Goal: Task Accomplishment & Management: Use online tool/utility

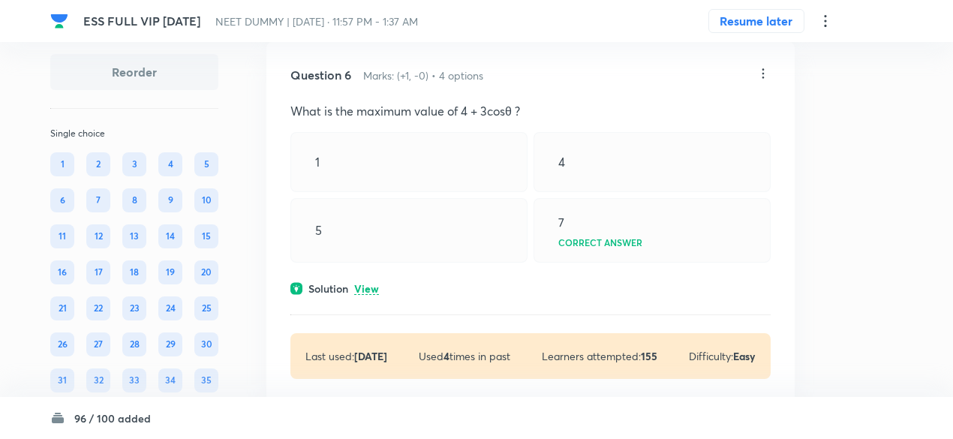
scroll to position [2549, 0]
click at [371, 282] on p "View" at bounding box center [366, 287] width 25 height 11
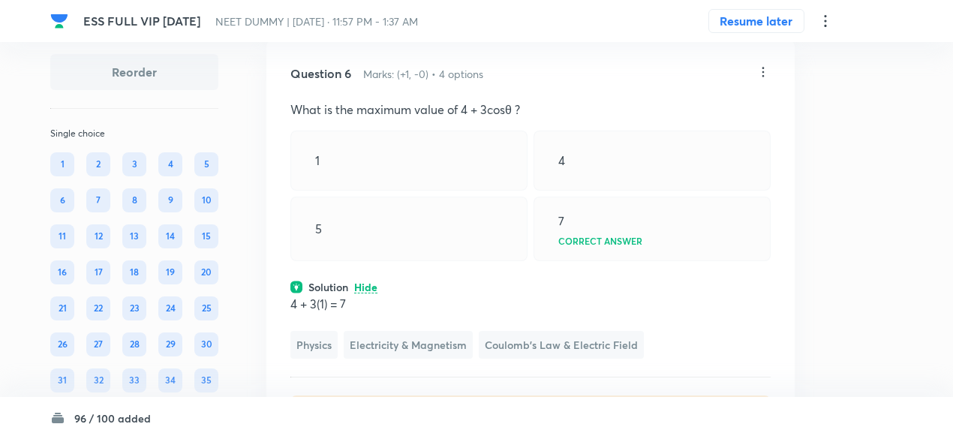
click at [759, 66] on icon at bounding box center [763, 72] width 15 height 15
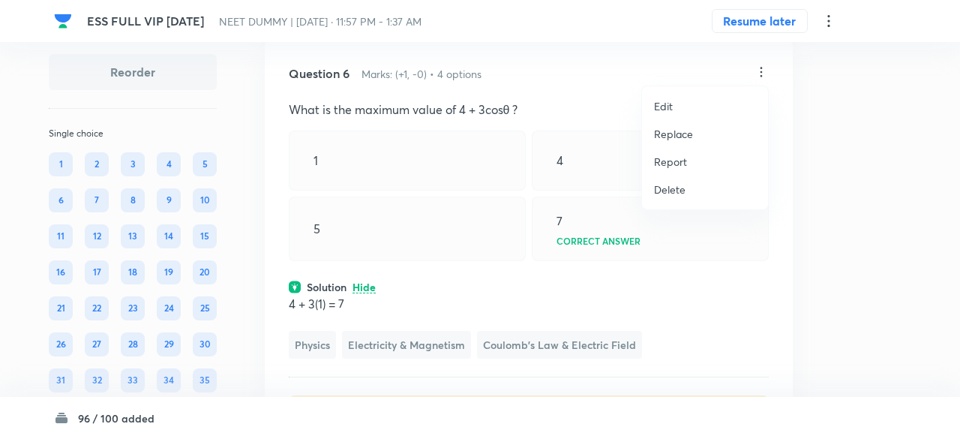
click at [669, 139] on p "Replace" at bounding box center [673, 134] width 39 height 16
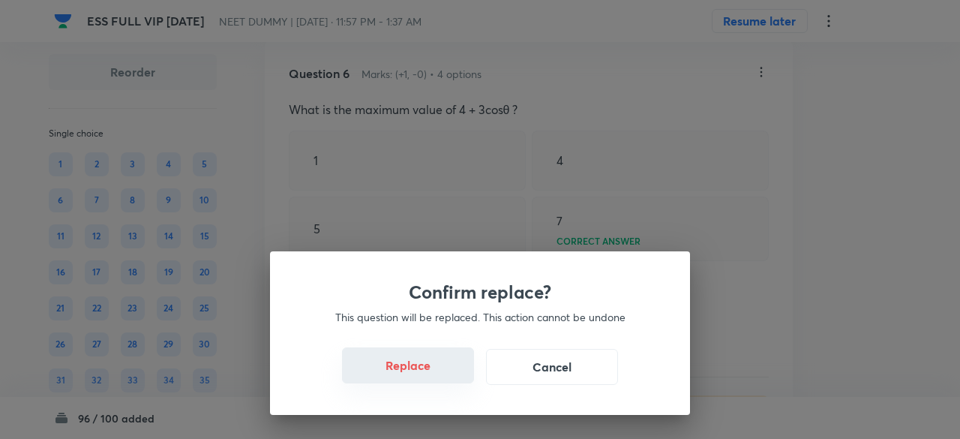
click at [429, 374] on button "Replace" at bounding box center [408, 365] width 132 height 36
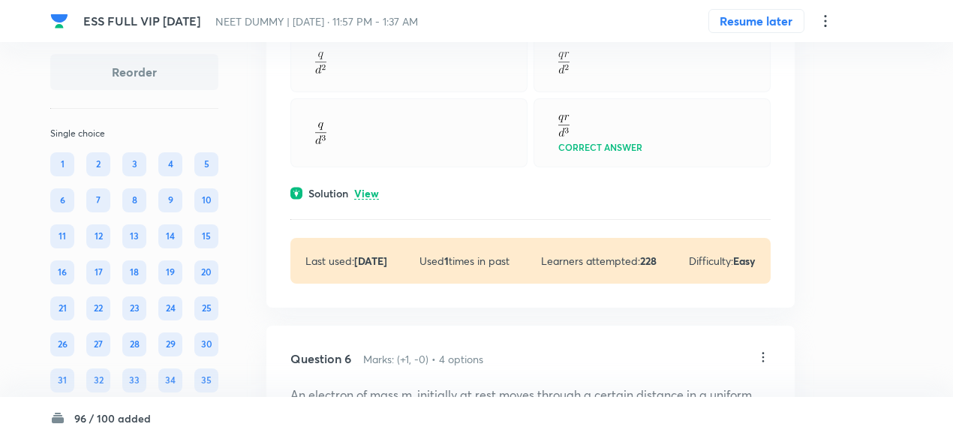
scroll to position [2257, 0]
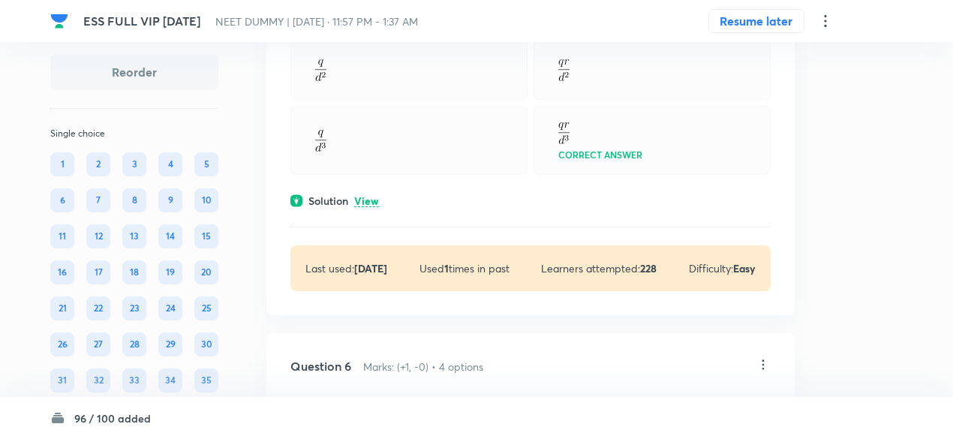
click at [368, 202] on p "View" at bounding box center [366, 201] width 25 height 11
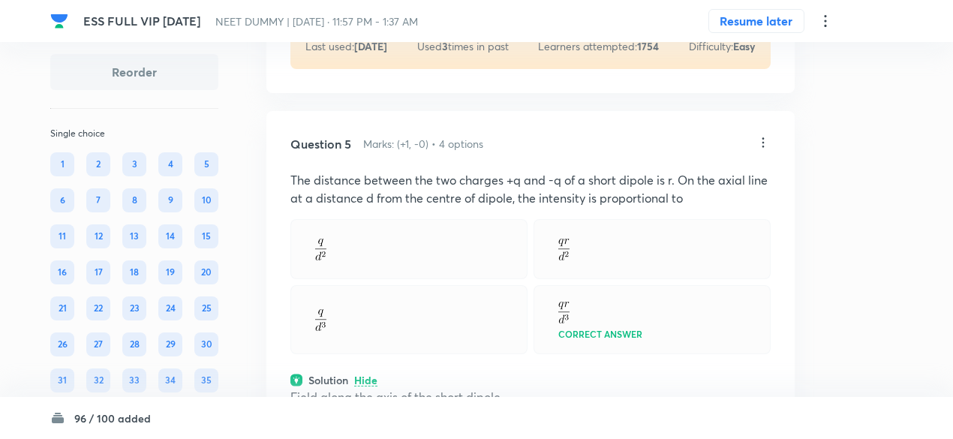
scroll to position [2062, 0]
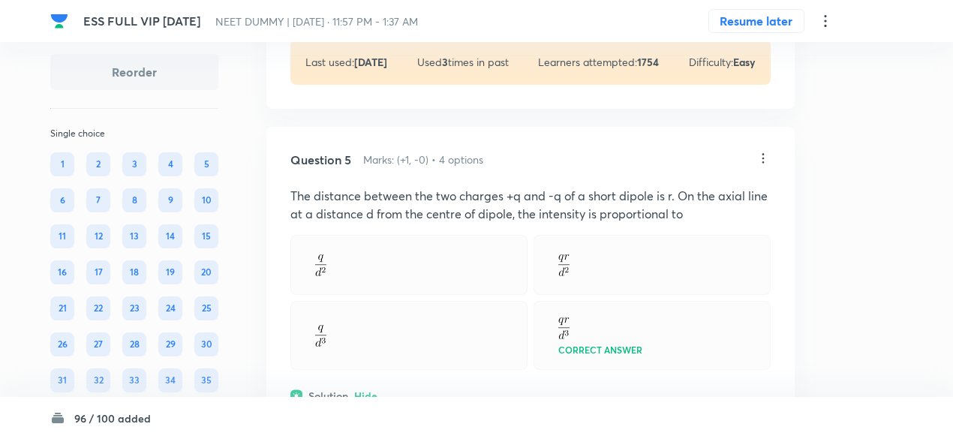
click at [760, 153] on icon at bounding box center [763, 158] width 15 height 15
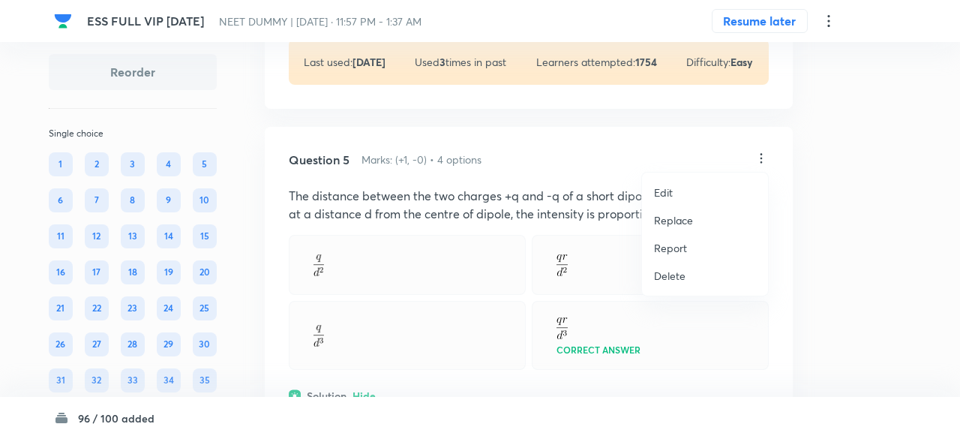
click at [674, 215] on p "Replace" at bounding box center [673, 220] width 39 height 16
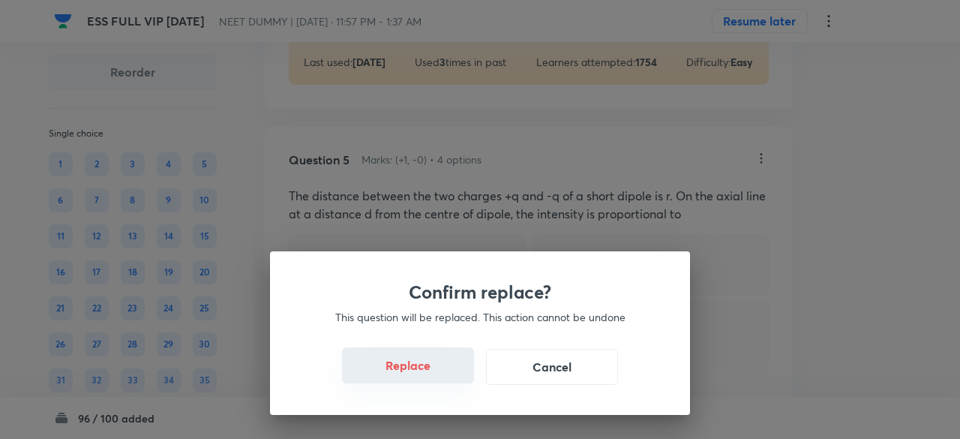
click at [432, 374] on button "Replace" at bounding box center [408, 365] width 132 height 36
click at [432, 374] on button "Replace" at bounding box center [408, 367] width 132 height 36
click at [432, 374] on button "Replace" at bounding box center [408, 365] width 132 height 36
click at [432, 374] on button "Replace" at bounding box center [408, 367] width 132 height 36
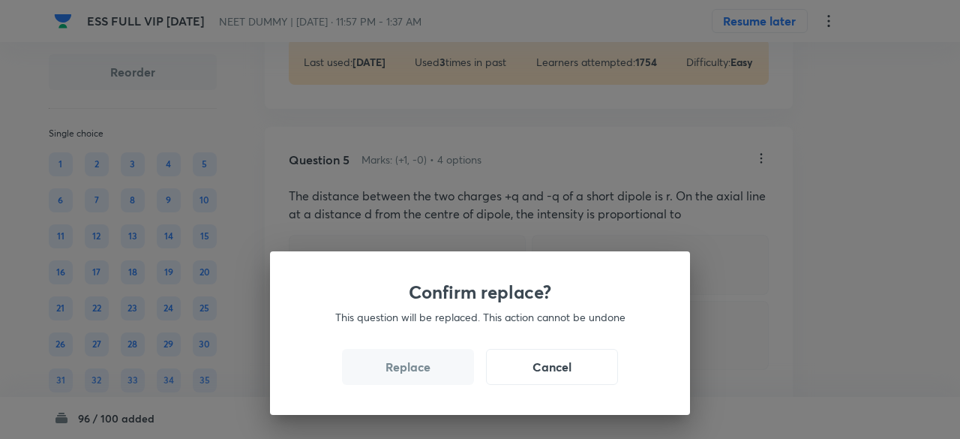
click at [432, 374] on button "Replace" at bounding box center [408, 367] width 132 height 36
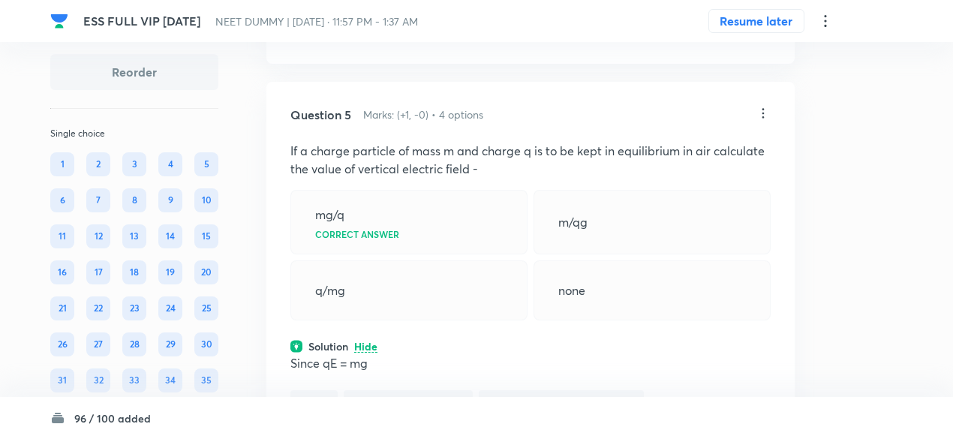
scroll to position [2104, 0]
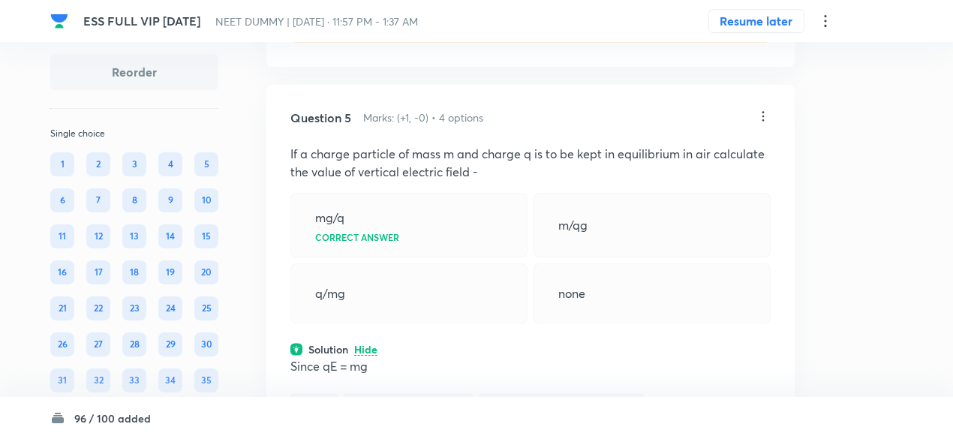
click at [767, 111] on icon at bounding box center [763, 116] width 15 height 15
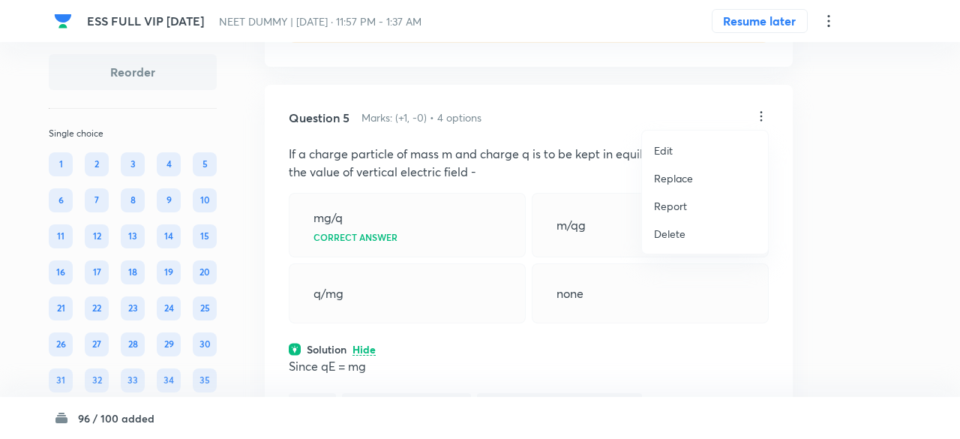
click at [683, 181] on p "Replace" at bounding box center [673, 178] width 39 height 16
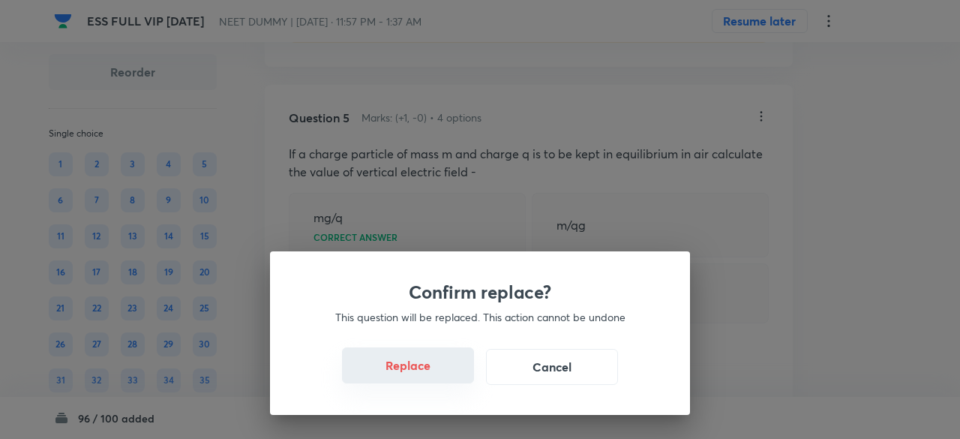
click at [420, 358] on button "Replace" at bounding box center [408, 365] width 132 height 36
click at [430, 377] on button "Replace" at bounding box center [408, 365] width 132 height 36
click at [431, 374] on button "Replace" at bounding box center [408, 367] width 132 height 36
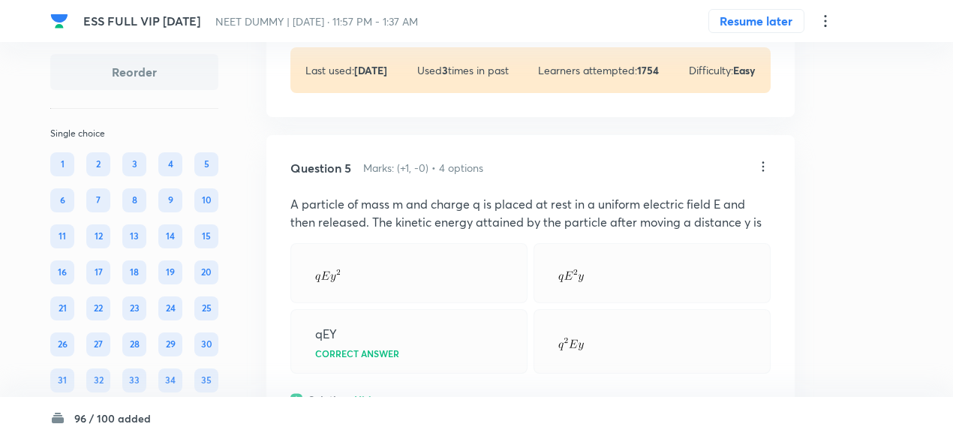
scroll to position [2038, 0]
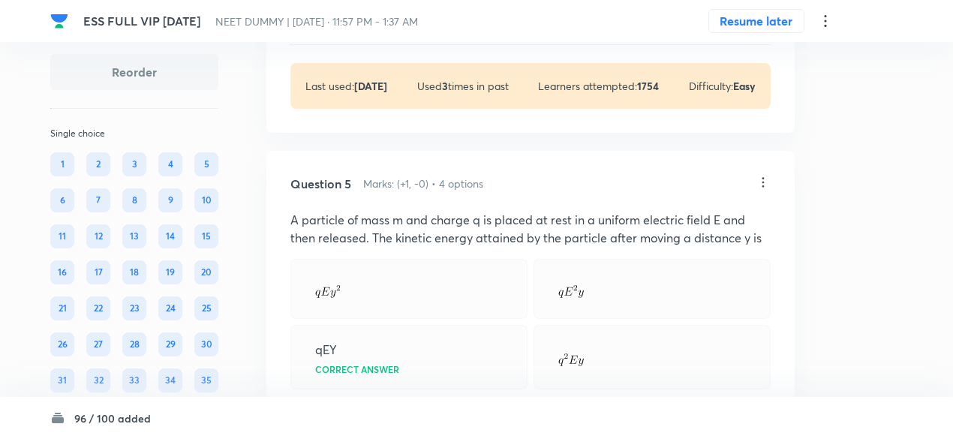
click at [767, 178] on icon at bounding box center [763, 182] width 15 height 15
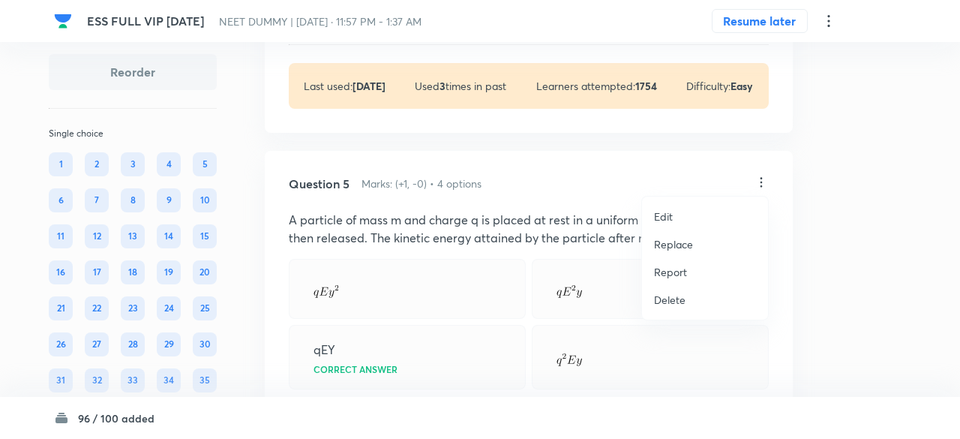
click at [680, 245] on p "Replace" at bounding box center [673, 244] width 39 height 16
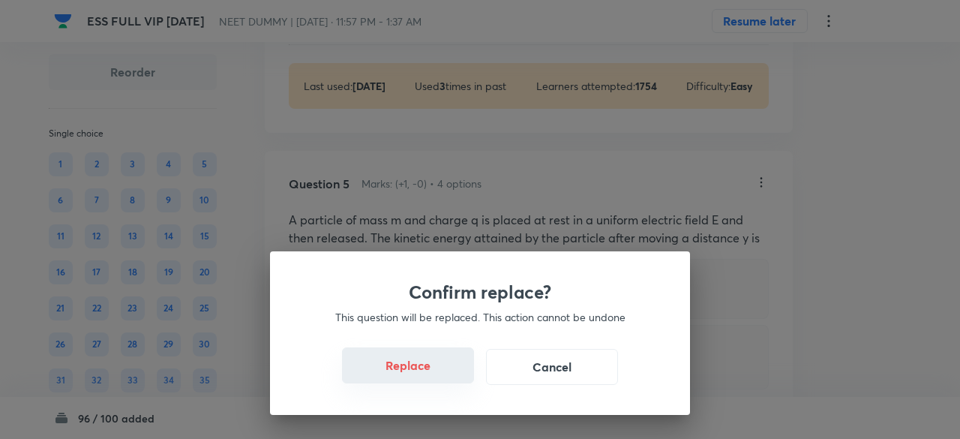
click at [421, 371] on button "Replace" at bounding box center [408, 365] width 132 height 36
click at [429, 371] on button "Replace" at bounding box center [408, 365] width 132 height 36
click at [429, 371] on button "Replace" at bounding box center [408, 367] width 132 height 36
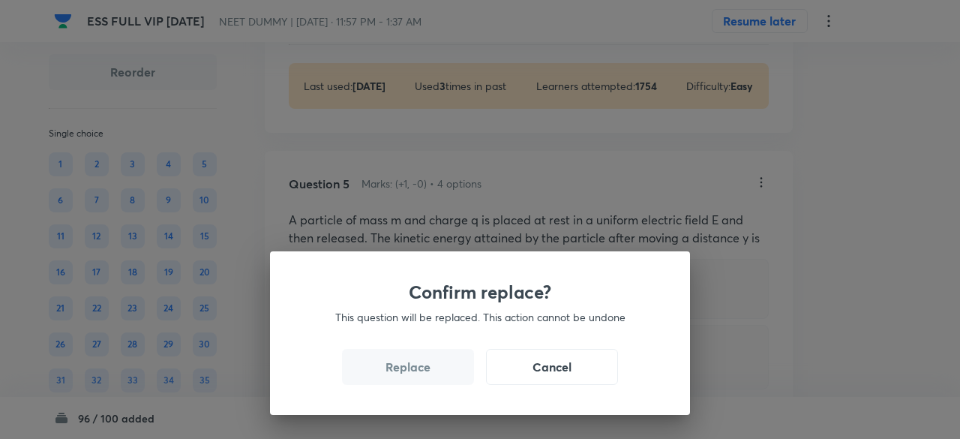
click at [429, 371] on div "Confirm replace? This question will be replaced. This action cannot be undone R…" at bounding box center [480, 333] width 420 height 164
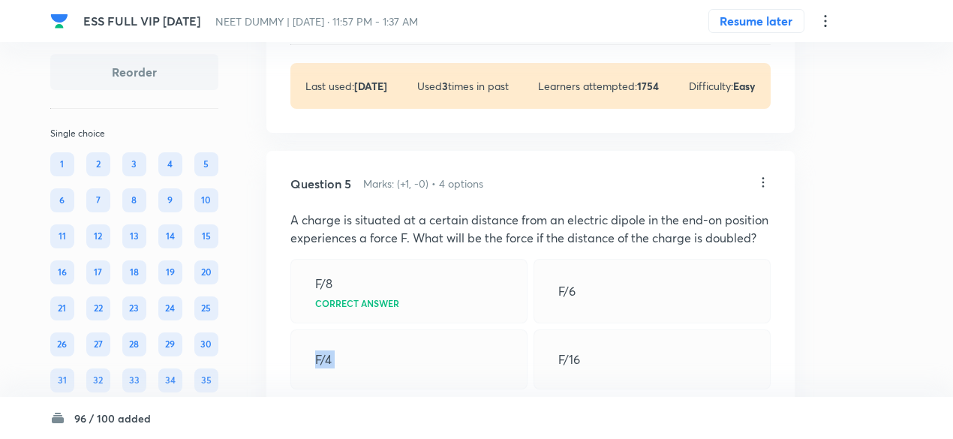
click at [429, 371] on div "F/4" at bounding box center [408, 359] width 237 height 60
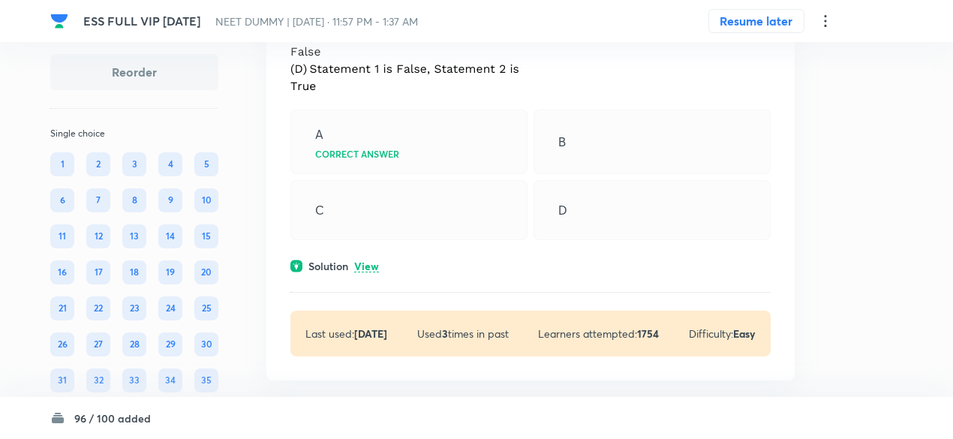
scroll to position [1776, 0]
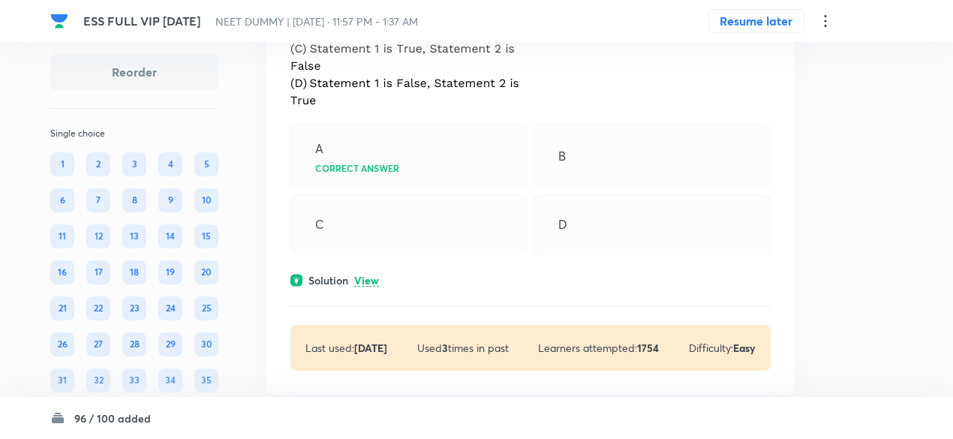
click at [372, 275] on p "View" at bounding box center [366, 280] width 25 height 11
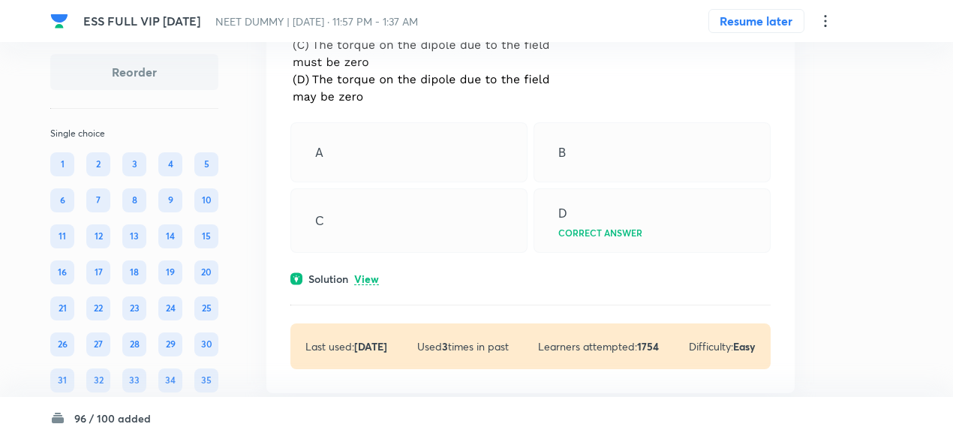
scroll to position [1134, 0]
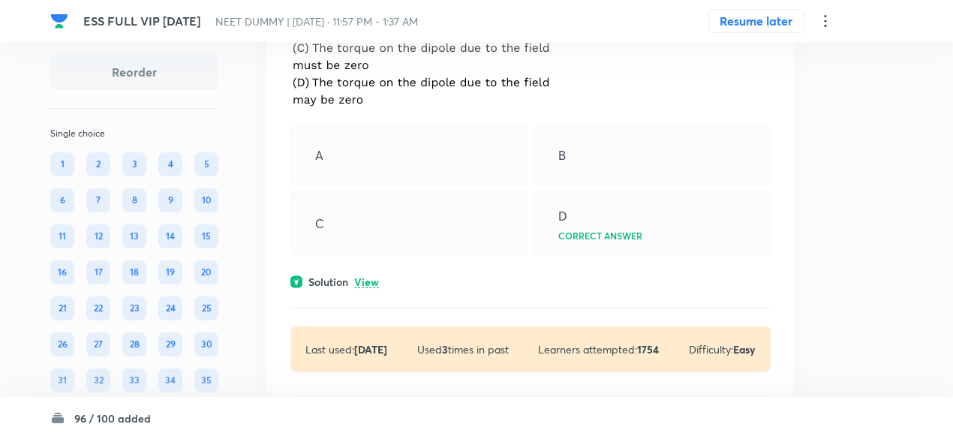
click at [369, 281] on p "View" at bounding box center [366, 282] width 25 height 11
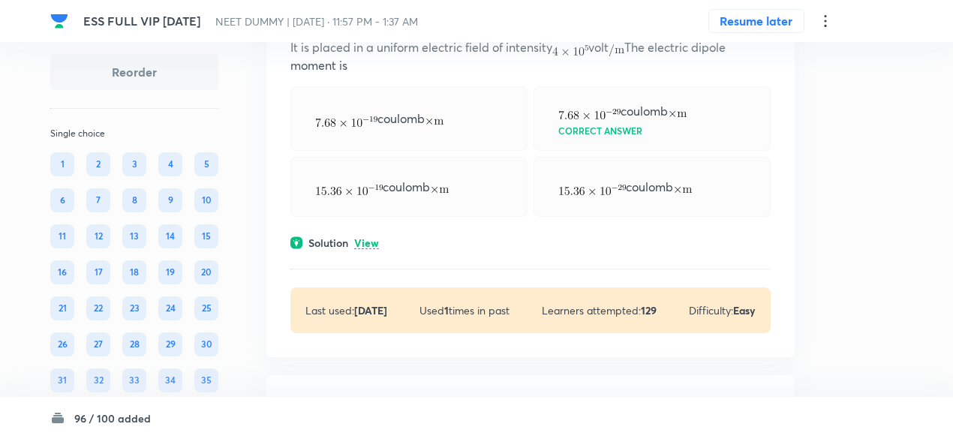
scroll to position [638, 0]
click at [375, 238] on p "View" at bounding box center [366, 242] width 25 height 11
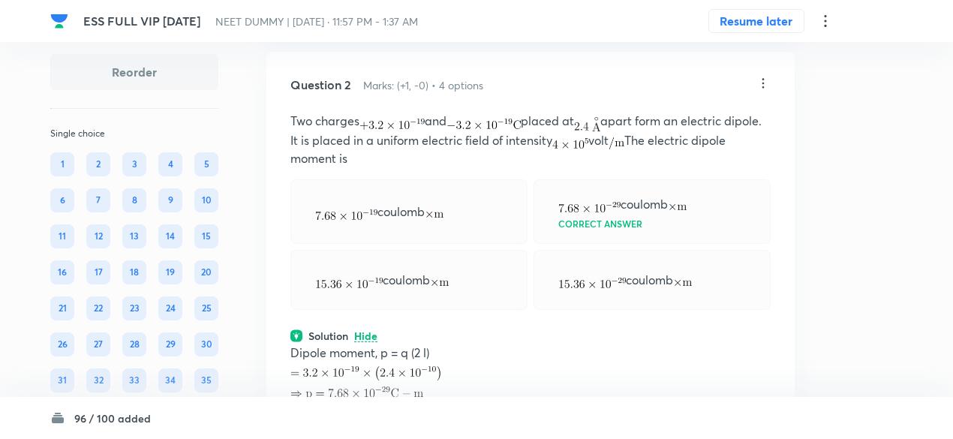
scroll to position [543, 0]
click at [764, 82] on icon at bounding box center [763, 84] width 2 height 10
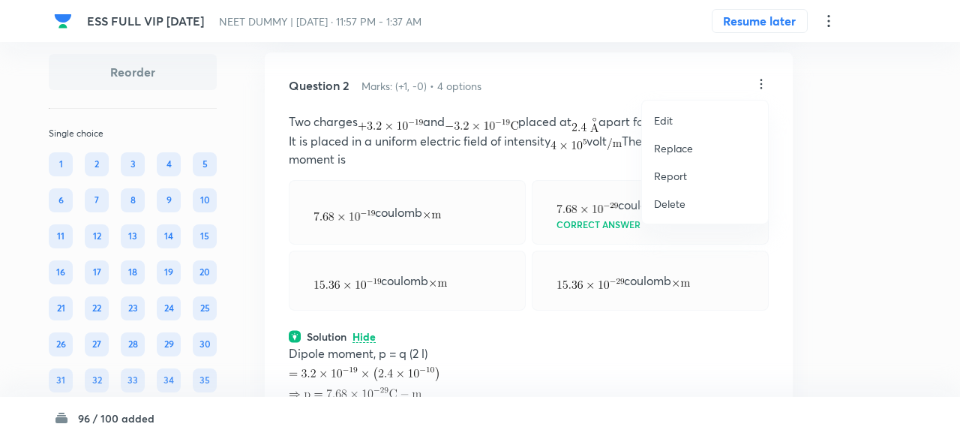
click at [674, 151] on p "Replace" at bounding box center [673, 148] width 39 height 16
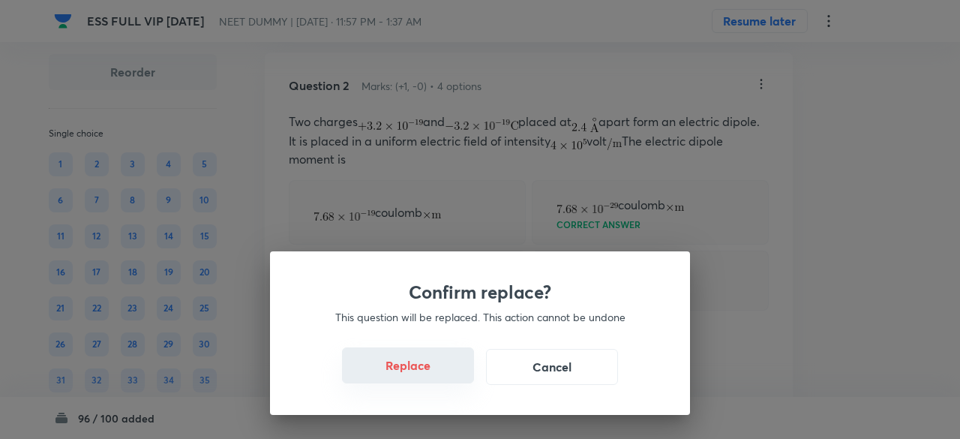
click at [406, 368] on button "Replace" at bounding box center [408, 365] width 132 height 36
click at [434, 373] on button "Replace" at bounding box center [408, 365] width 132 height 36
click at [434, 373] on button "Replace" at bounding box center [408, 367] width 132 height 36
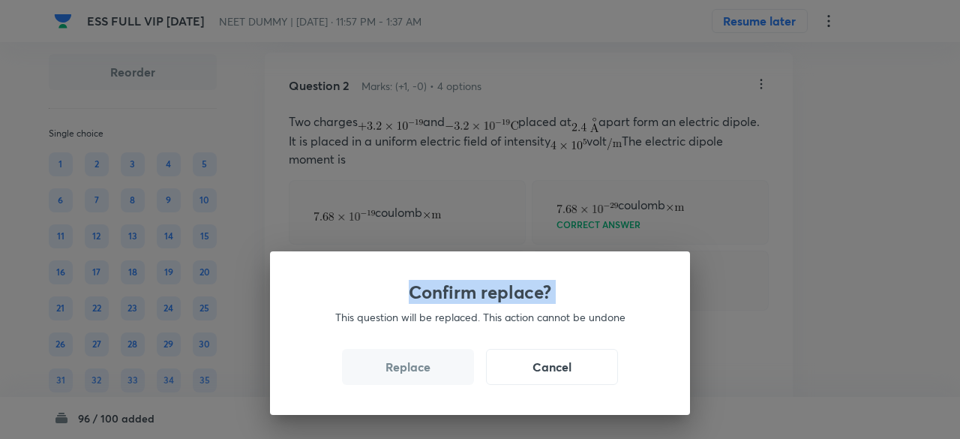
click at [434, 373] on div "Confirm replace? This question will be replaced. This action cannot be undone R…" at bounding box center [480, 219] width 960 height 439
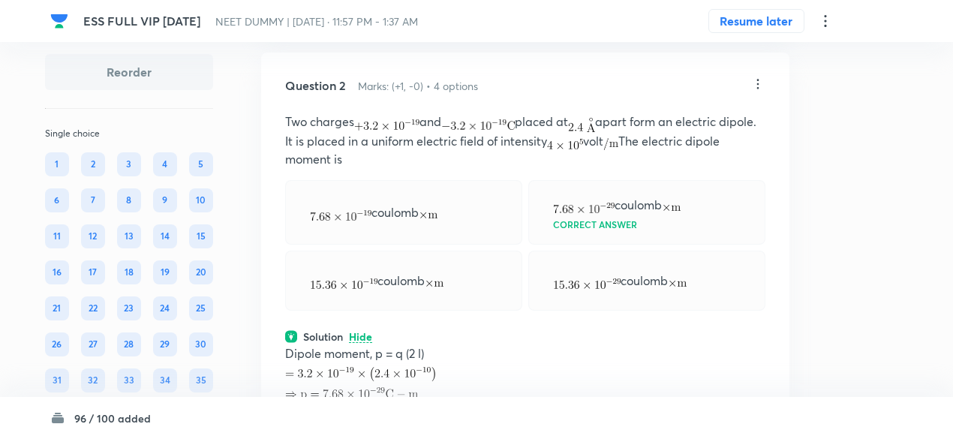
click at [434, 373] on img at bounding box center [360, 374] width 150 height 14
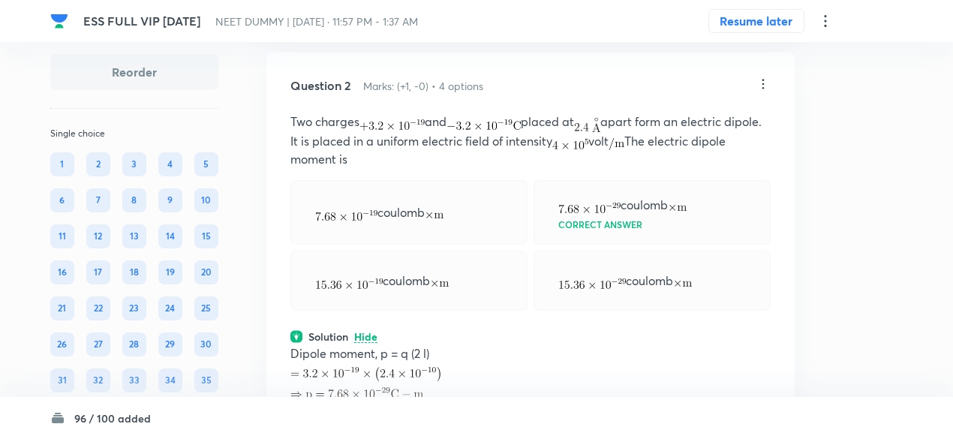
click at [434, 373] on img at bounding box center [365, 374] width 150 height 14
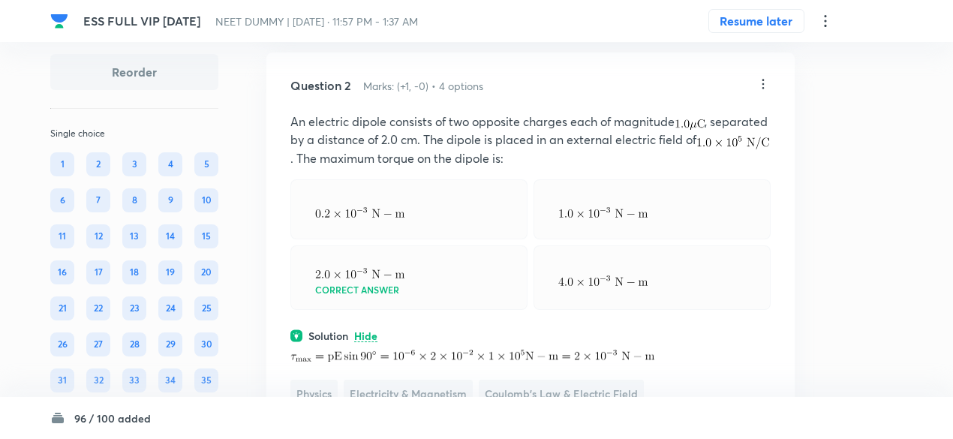
click at [766, 83] on icon at bounding box center [763, 84] width 15 height 15
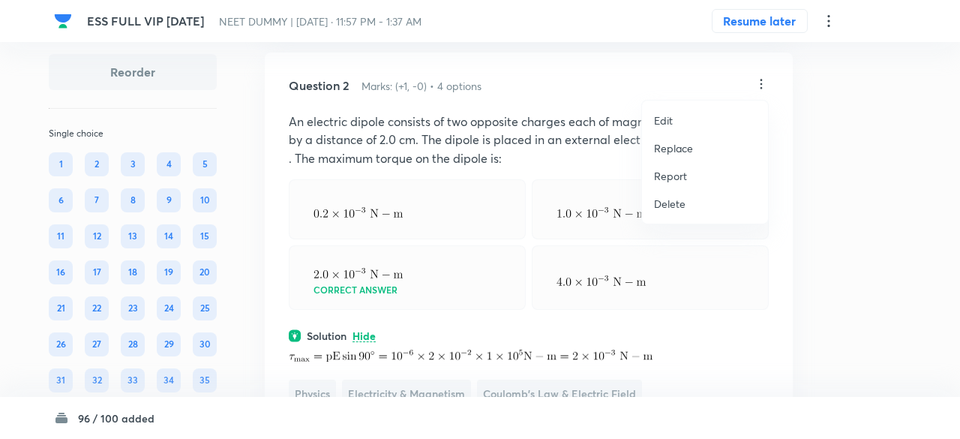
click at [680, 152] on p "Replace" at bounding box center [673, 148] width 39 height 16
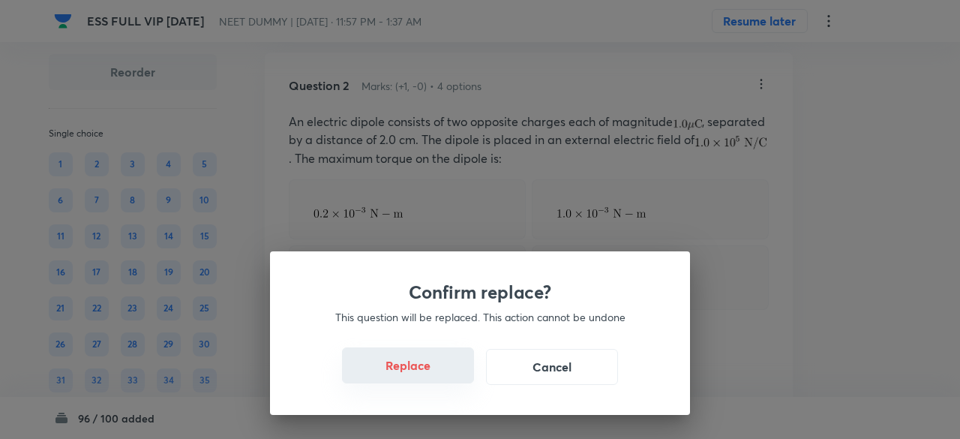
click at [423, 373] on button "Replace" at bounding box center [408, 365] width 132 height 36
click at [423, 373] on button "Replace" at bounding box center [408, 367] width 132 height 36
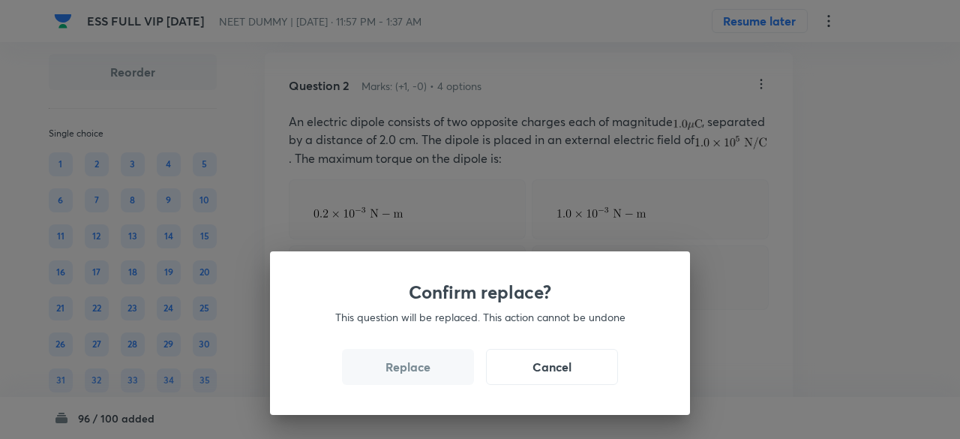
click at [423, 373] on button "Replace" at bounding box center [408, 367] width 132 height 36
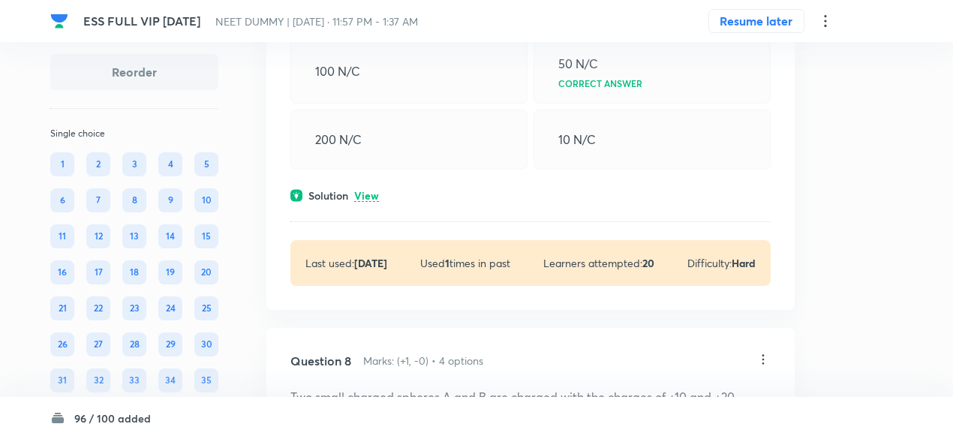
scroll to position [3546, 0]
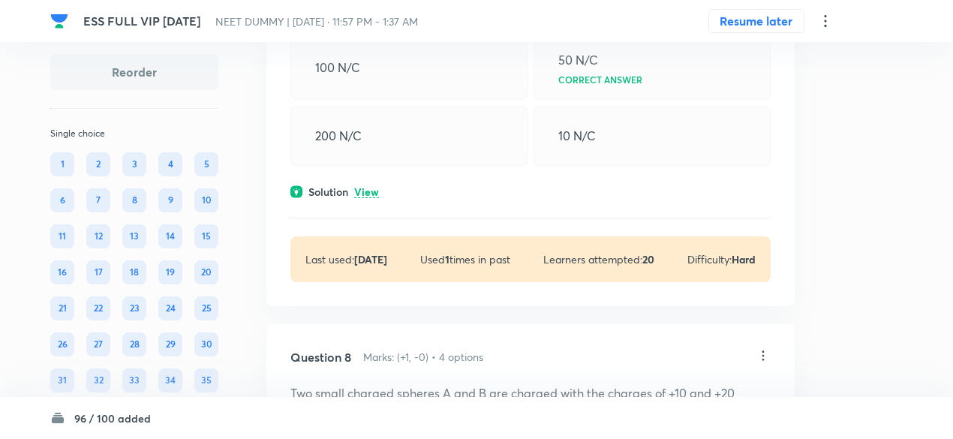
click at [365, 190] on p "View" at bounding box center [366, 192] width 25 height 11
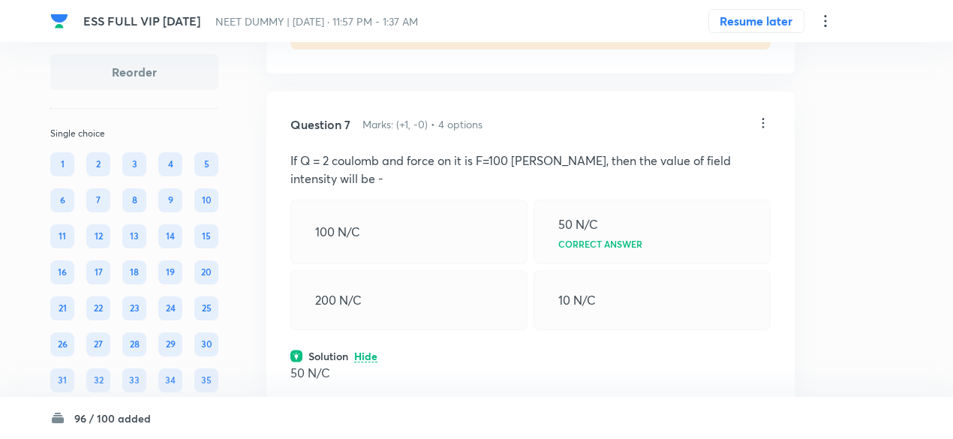
scroll to position [3372, 0]
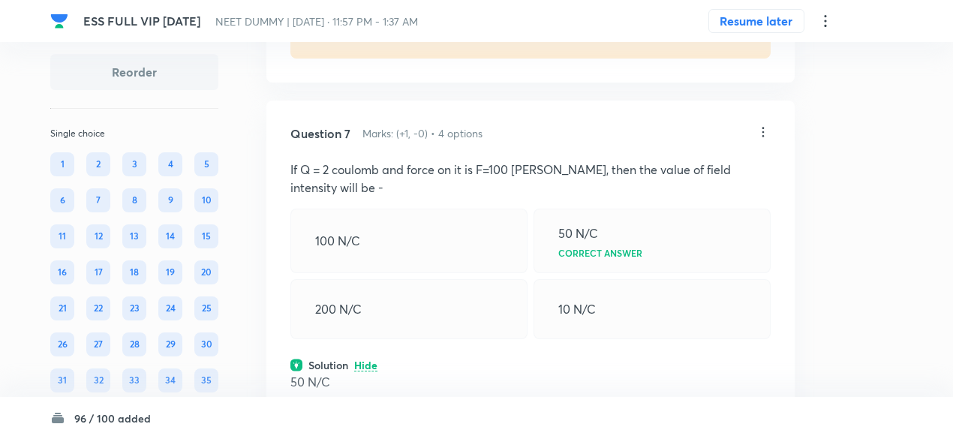
click at [761, 126] on icon at bounding box center [763, 132] width 15 height 15
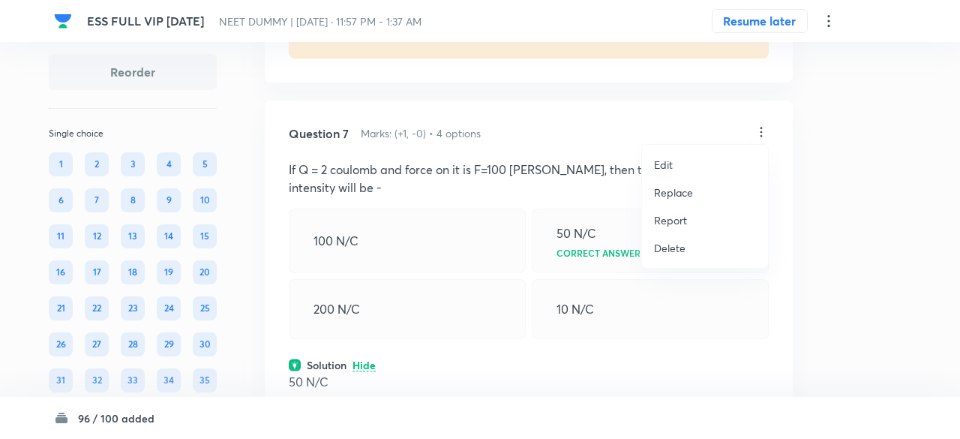
click at [655, 188] on p "Replace" at bounding box center [673, 193] width 39 height 16
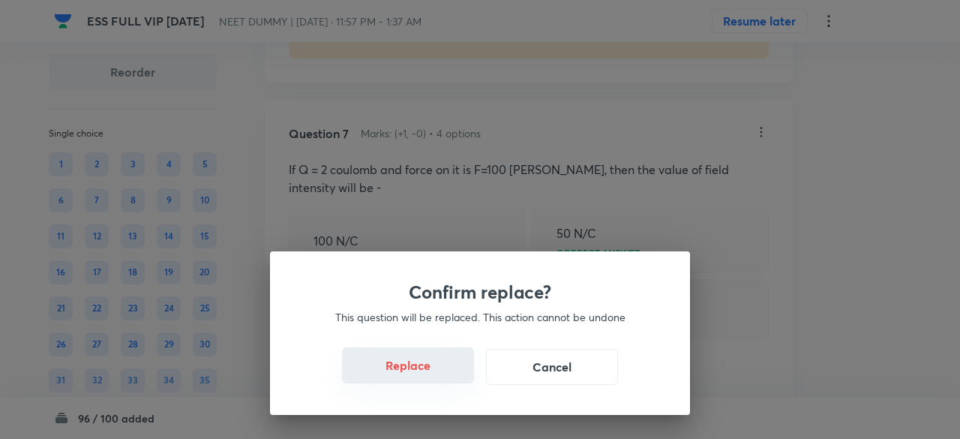
click at [425, 373] on button "Replace" at bounding box center [408, 365] width 132 height 36
click at [425, 373] on button "Replace" at bounding box center [408, 367] width 132 height 36
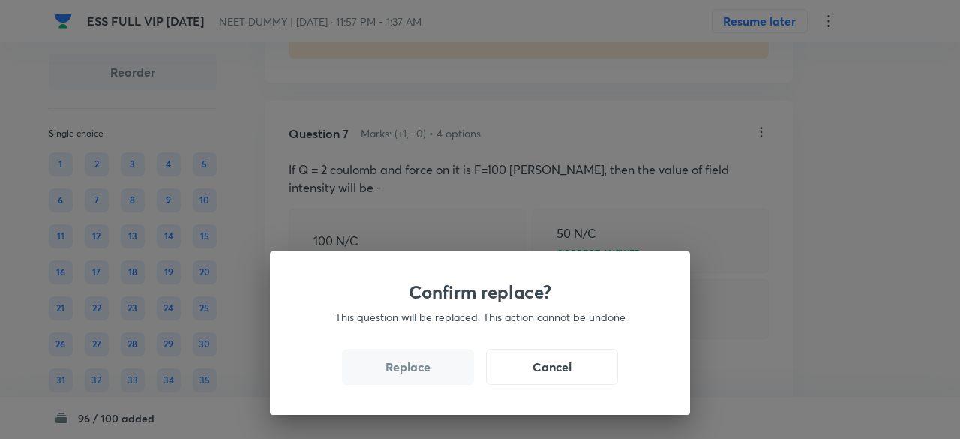
click at [425, 373] on button "Replace" at bounding box center [408, 367] width 132 height 36
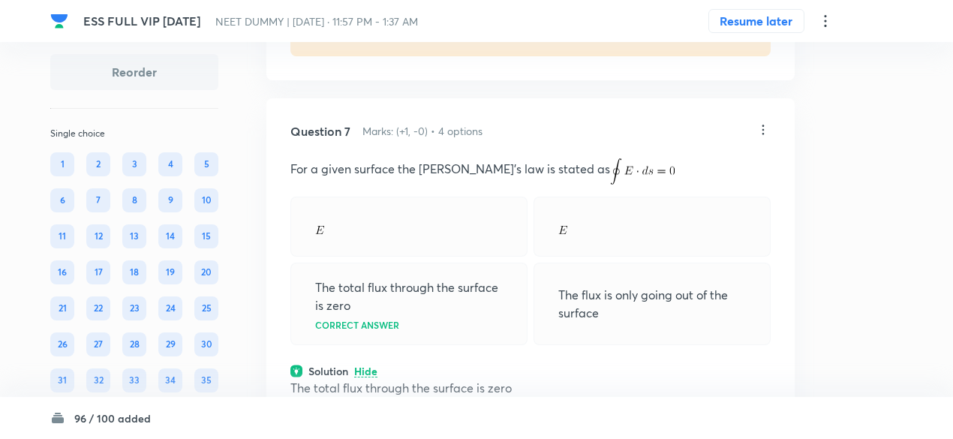
scroll to position [3374, 0]
click at [769, 123] on icon at bounding box center [763, 130] width 15 height 15
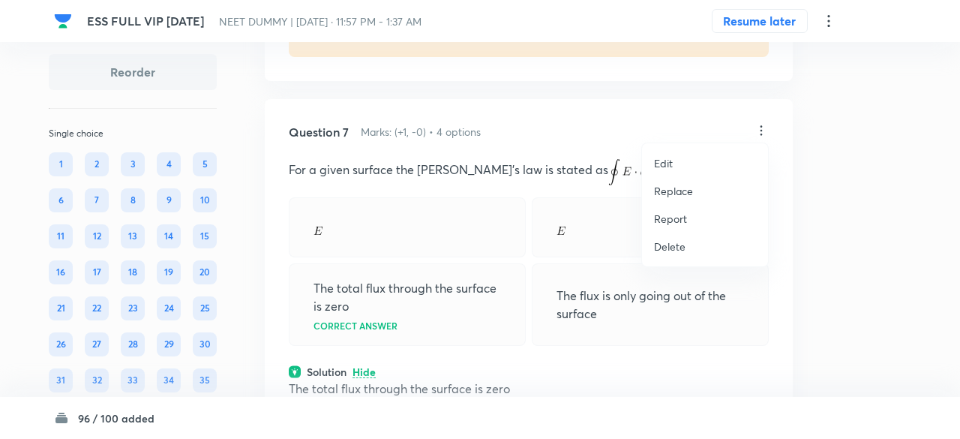
click at [665, 193] on p "Replace" at bounding box center [673, 191] width 39 height 16
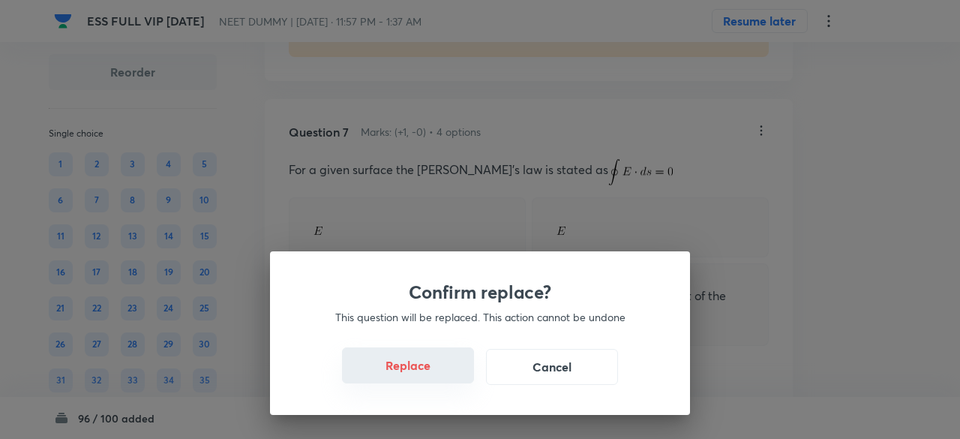
click at [425, 362] on button "Replace" at bounding box center [408, 365] width 132 height 36
click at [431, 374] on button "Replace" at bounding box center [408, 365] width 132 height 36
click at [431, 374] on button "Replace" at bounding box center [408, 367] width 132 height 36
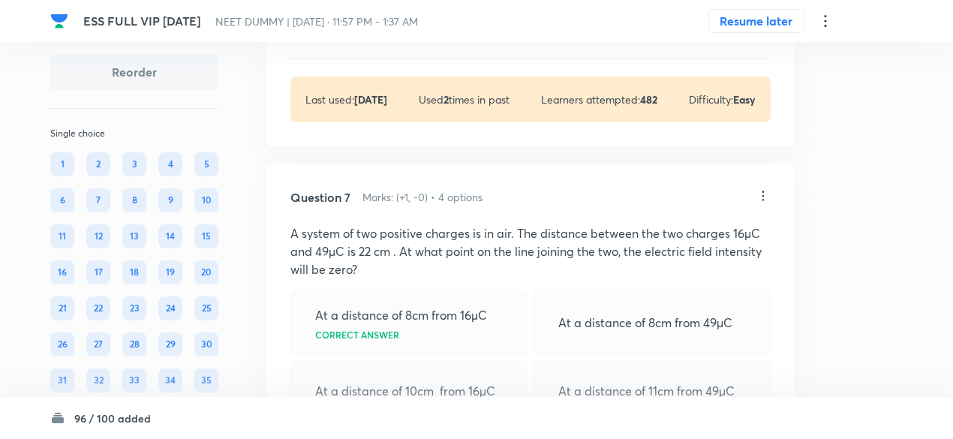
scroll to position [3279, 0]
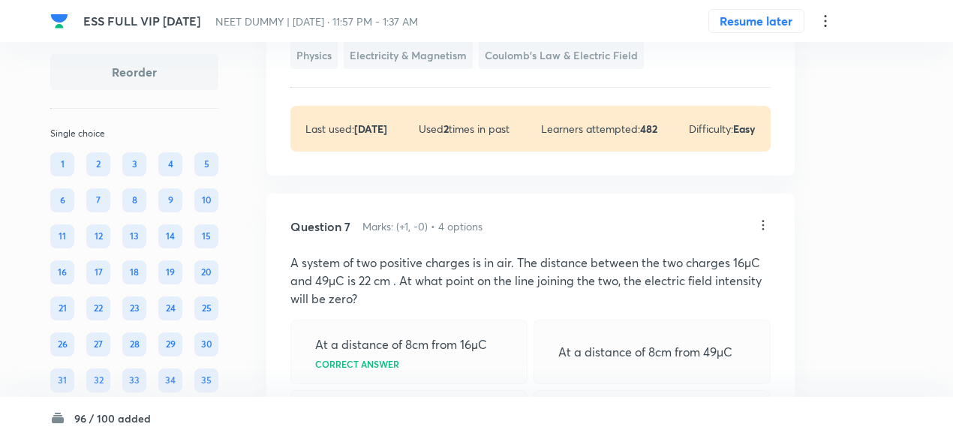
click at [762, 224] on icon at bounding box center [763, 225] width 2 height 10
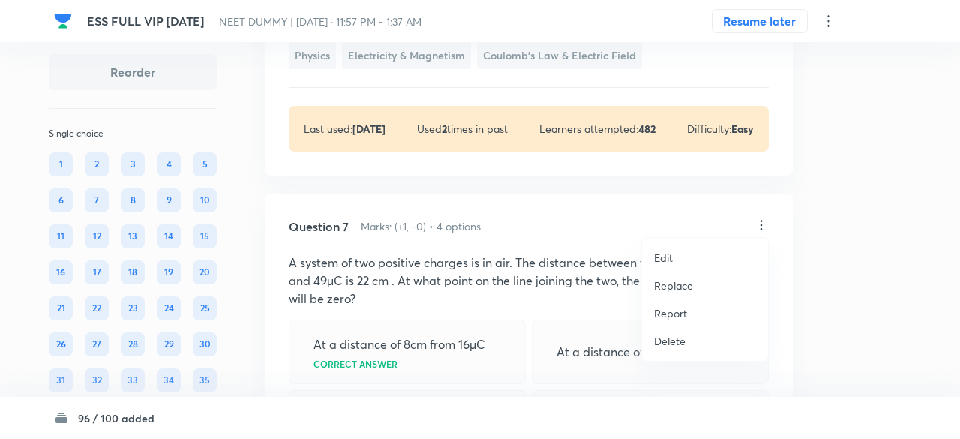
click at [664, 287] on p "Replace" at bounding box center [673, 286] width 39 height 16
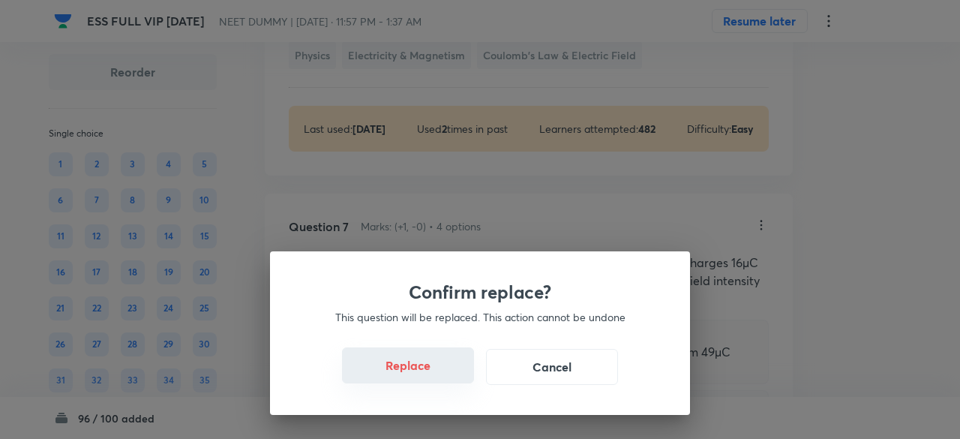
click at [419, 372] on button "Replace" at bounding box center [408, 365] width 132 height 36
click at [419, 372] on button "Replace" at bounding box center [408, 367] width 132 height 36
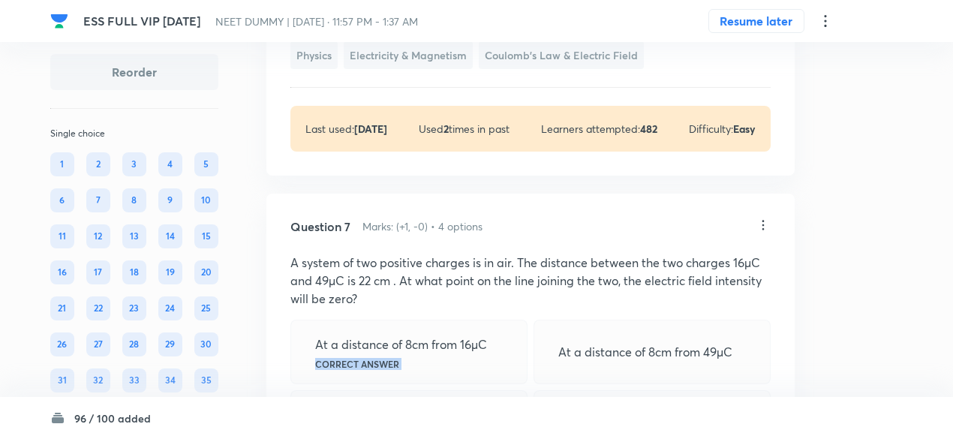
click at [419, 372] on div "At a distance of 8cm from 16µC Correct answer" at bounding box center [408, 352] width 237 height 65
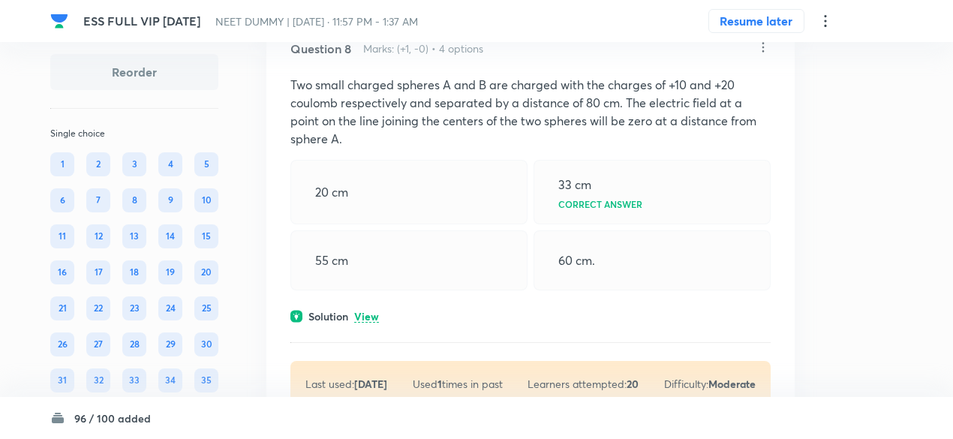
scroll to position [4245, 0]
click at [359, 309] on p "View" at bounding box center [366, 314] width 25 height 11
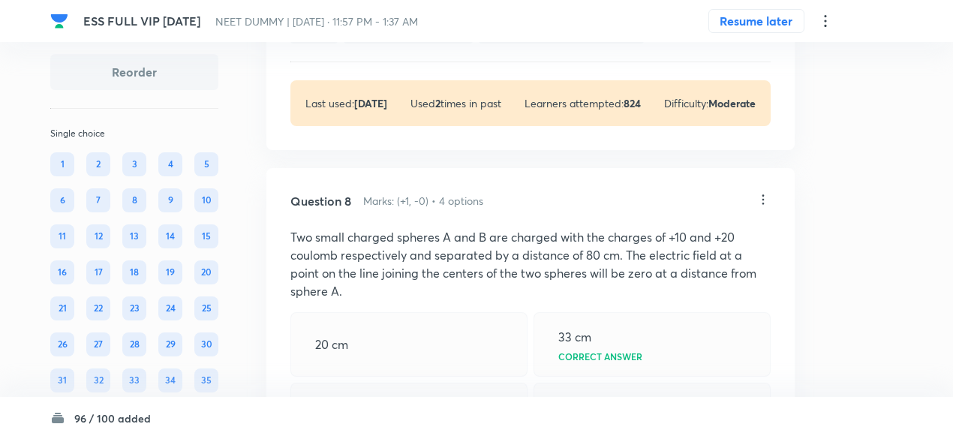
scroll to position [4077, 0]
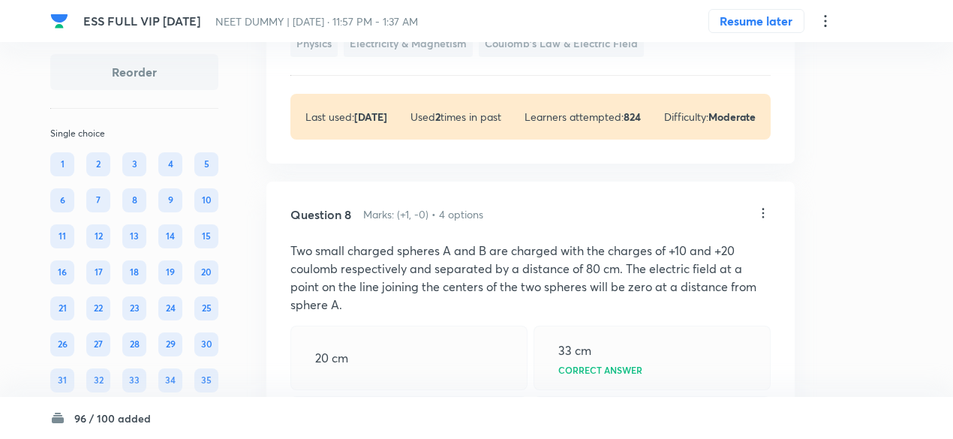
click at [775, 206] on div "Question 8 Marks: (+1, -0) • 4 options Two small charged spheres A and B are ch…" at bounding box center [530, 421] width 528 height 479
click at [765, 207] on icon at bounding box center [763, 213] width 15 height 15
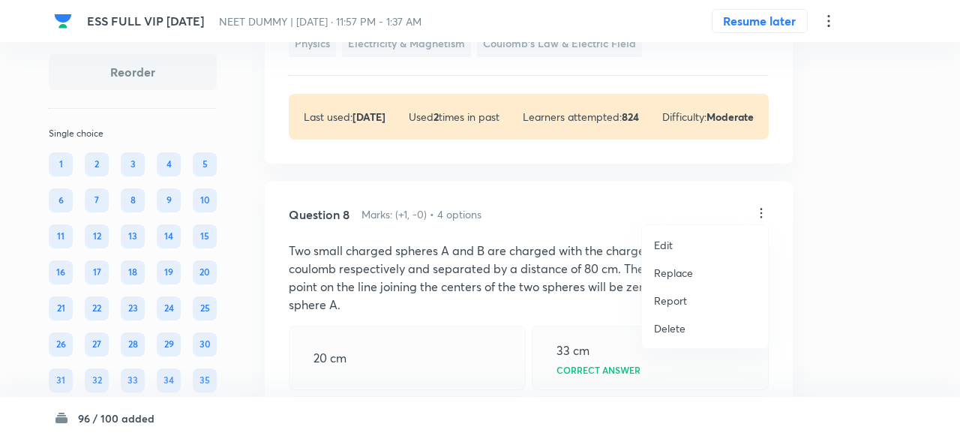
click at [669, 272] on p "Replace" at bounding box center [673, 273] width 39 height 16
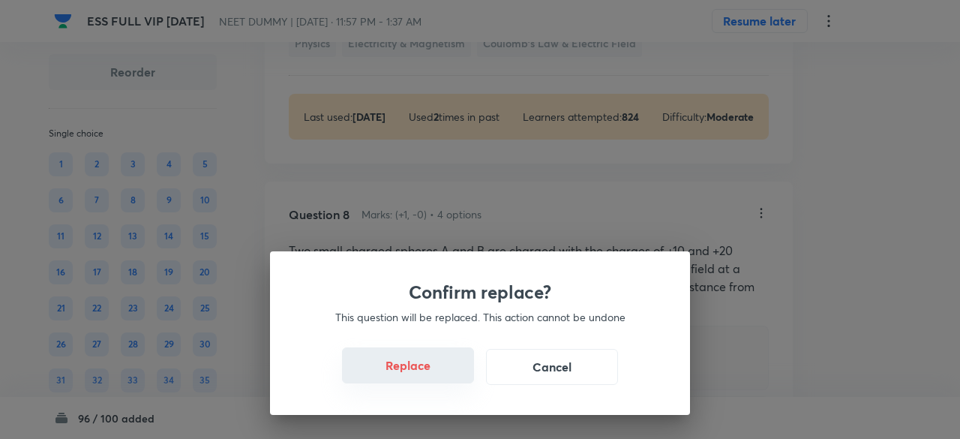
click at [407, 349] on button "Replace" at bounding box center [408, 365] width 132 height 36
click at [413, 359] on button "Replace" at bounding box center [408, 365] width 132 height 36
click at [413, 359] on div "Confirm replace? This question will be replaced. This action cannot be undone R…" at bounding box center [480, 219] width 960 height 439
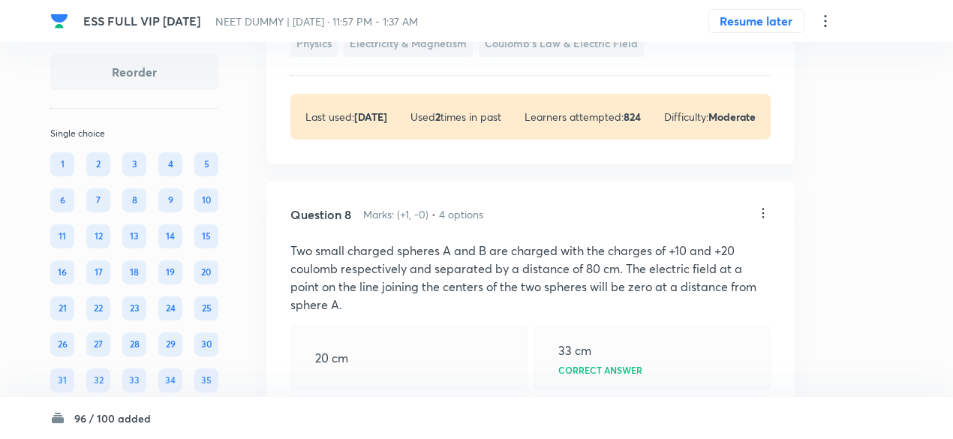
click at [413, 359] on div "20 cm" at bounding box center [408, 358] width 237 height 65
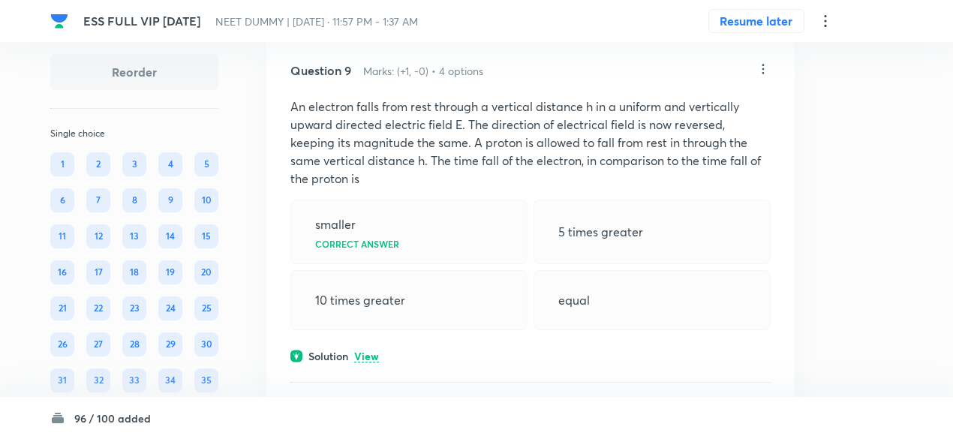
scroll to position [4845, 0]
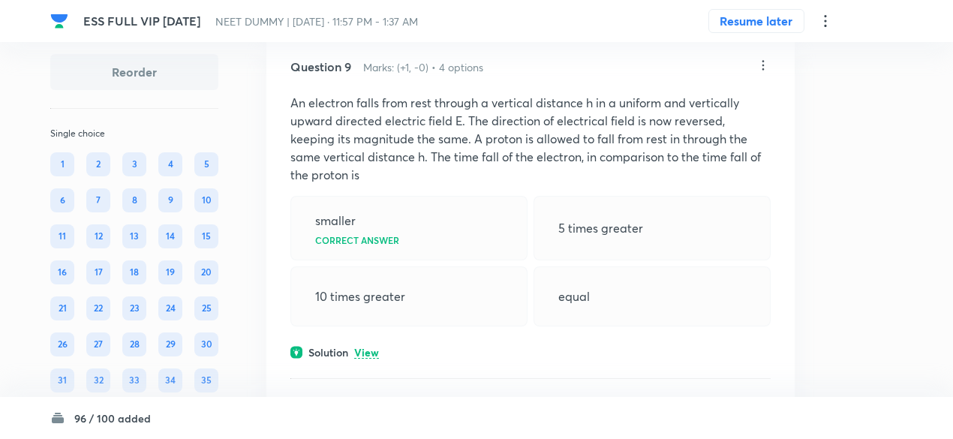
click at [372, 347] on p "View" at bounding box center [366, 352] width 25 height 11
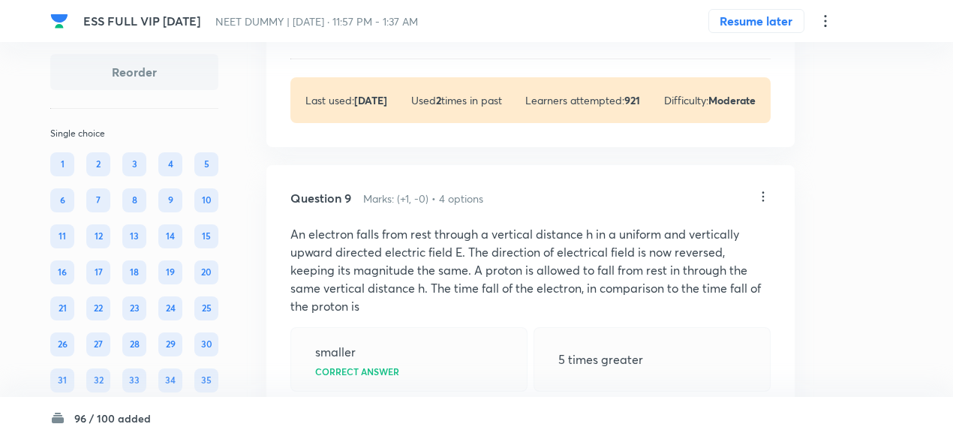
scroll to position [4711, 0]
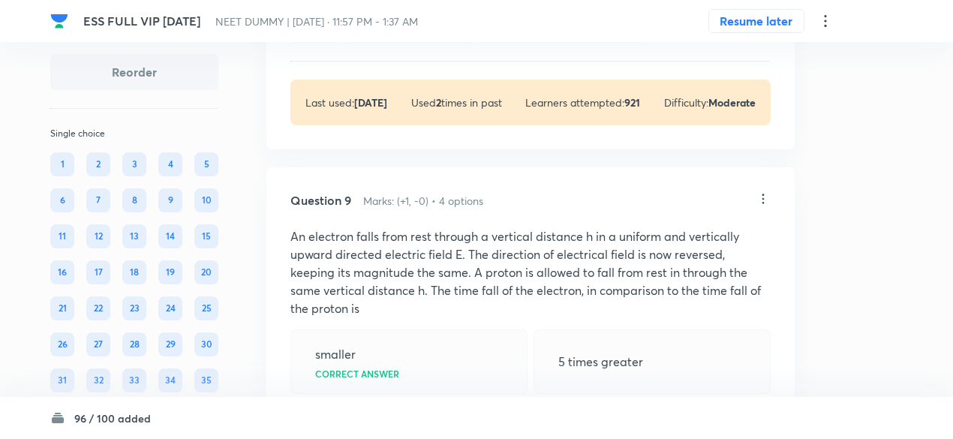
click at [767, 191] on icon at bounding box center [763, 198] width 15 height 15
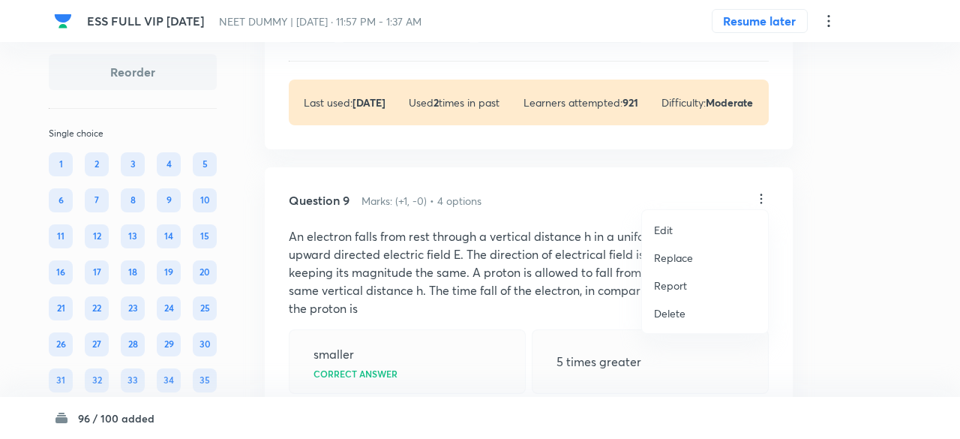
click at [671, 260] on p "Replace" at bounding box center [673, 258] width 39 height 16
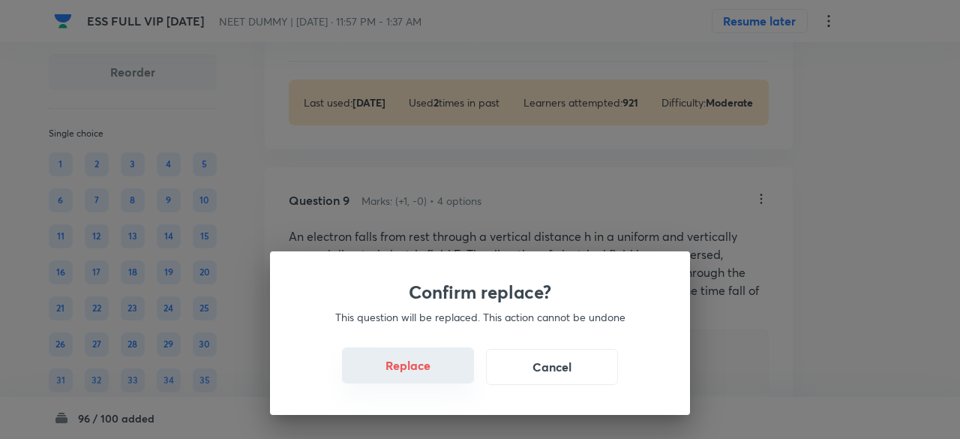
click at [404, 365] on button "Replace" at bounding box center [408, 365] width 132 height 36
click at [418, 374] on button "Replace" at bounding box center [408, 365] width 132 height 36
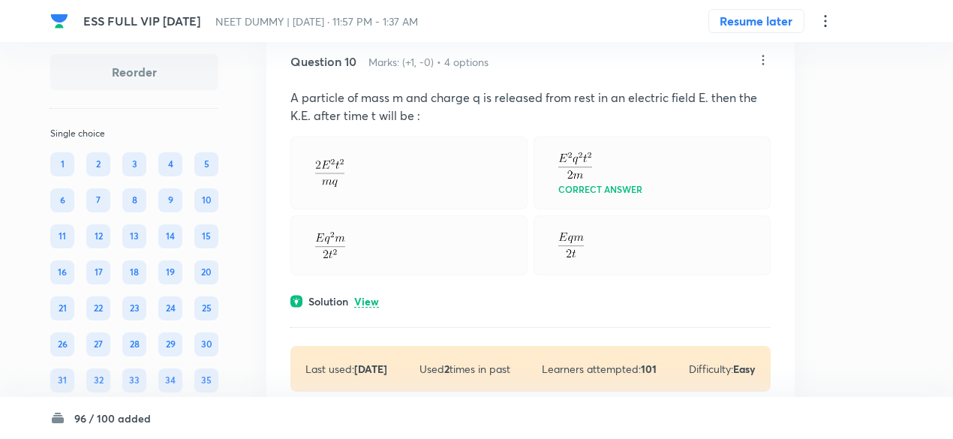
scroll to position [5394, 0]
click at [368, 305] on p "View" at bounding box center [366, 301] width 25 height 11
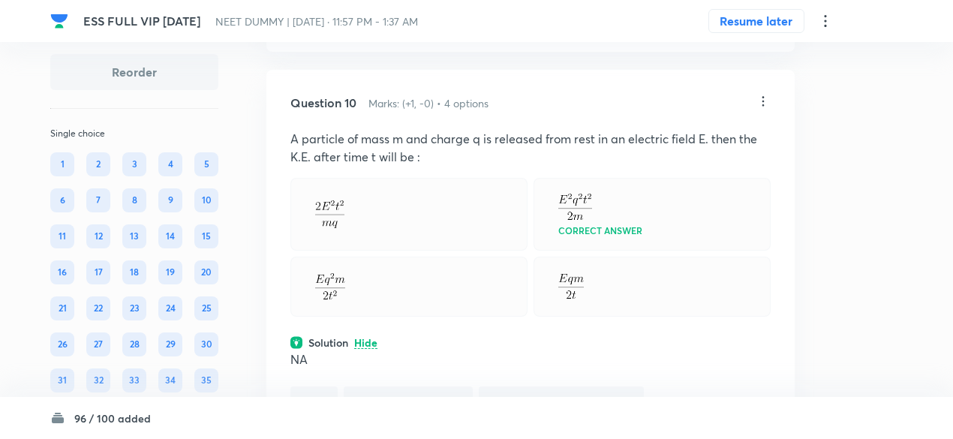
scroll to position [5348, 0]
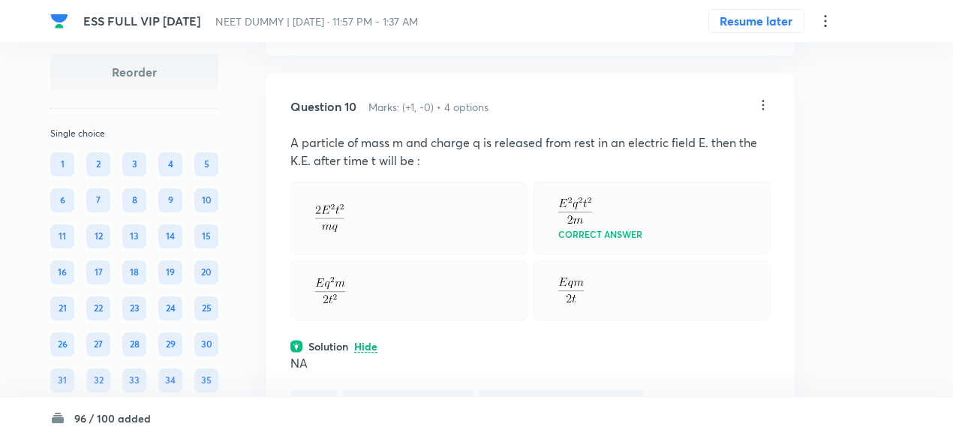
click at [768, 110] on icon at bounding box center [763, 105] width 15 height 15
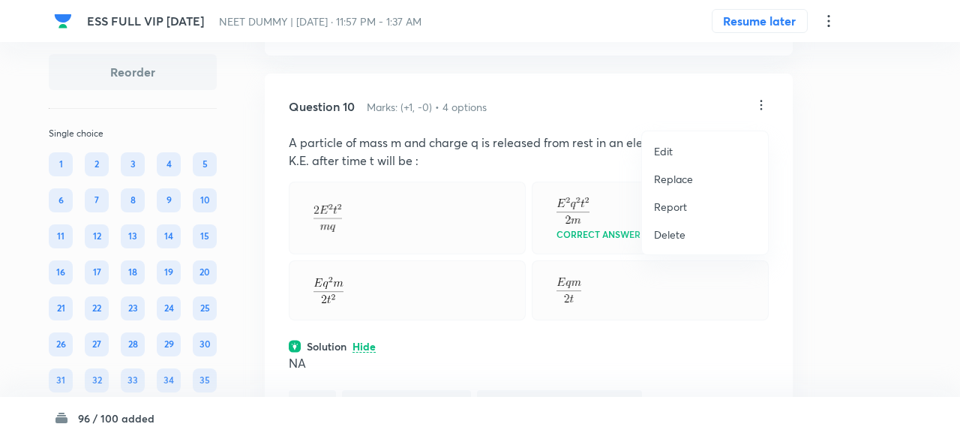
click at [693, 182] on p "Replace" at bounding box center [673, 179] width 39 height 16
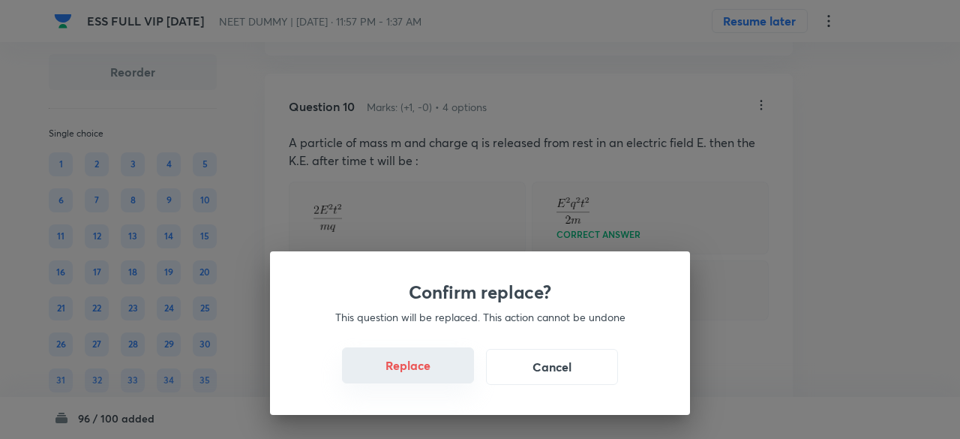
click at [425, 371] on button "Replace" at bounding box center [408, 365] width 132 height 36
click at [425, 371] on button "Replace" at bounding box center [408, 367] width 132 height 36
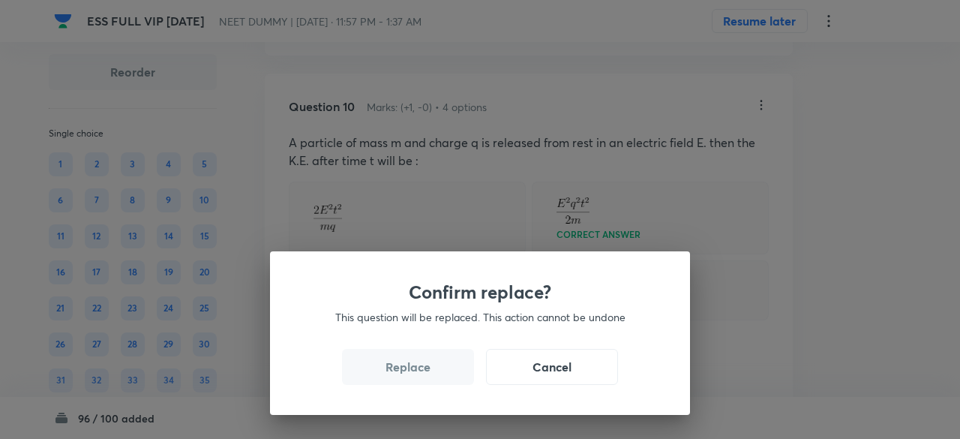
click at [425, 371] on button "Replace" at bounding box center [408, 367] width 132 height 36
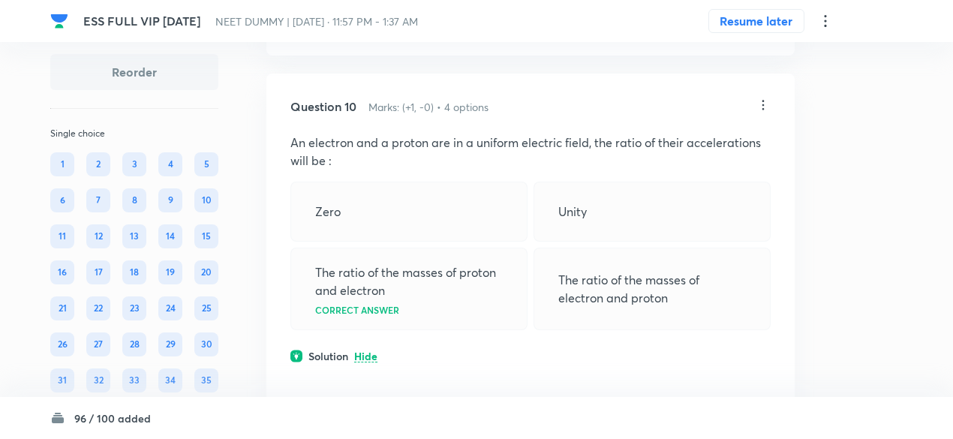
click at [761, 104] on div "Question 10 Marks: (+1, -0) • 4 options An electron and a proton are in a unifo…" at bounding box center [530, 304] width 528 height 461
click at [760, 107] on icon at bounding box center [763, 105] width 15 height 15
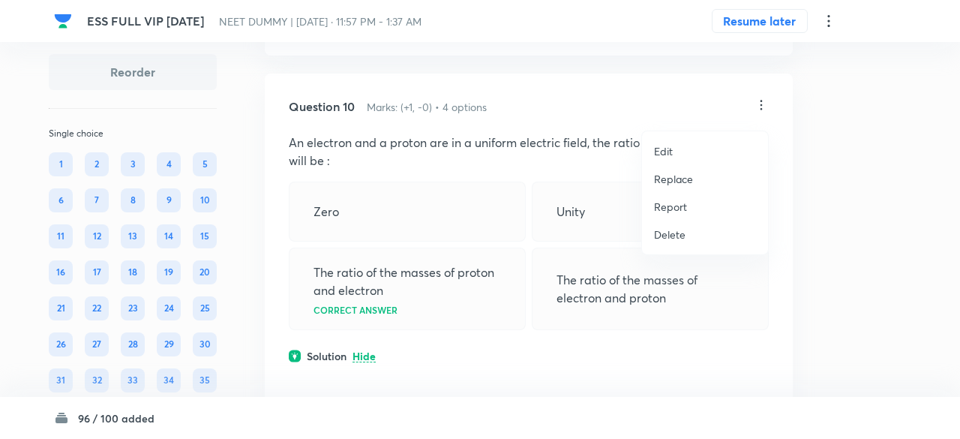
click at [659, 174] on p "Replace" at bounding box center [673, 179] width 39 height 16
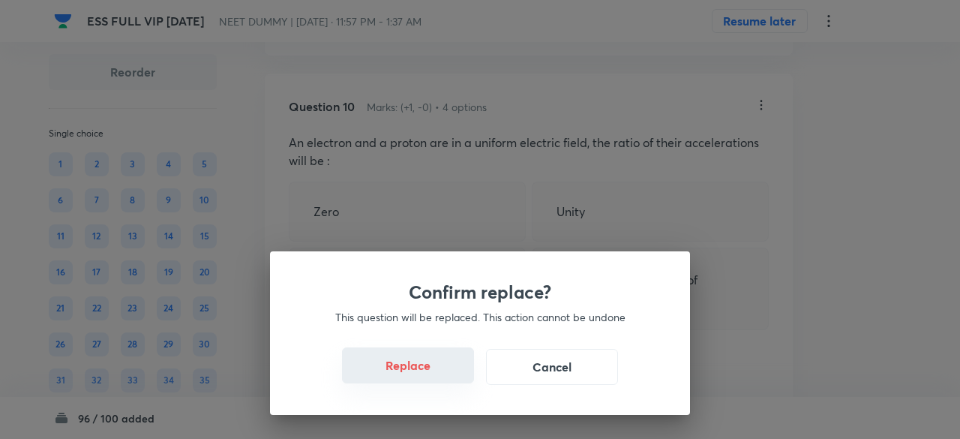
click at [443, 379] on button "Replace" at bounding box center [408, 365] width 132 height 36
click at [450, 377] on button "Replace" at bounding box center [408, 365] width 132 height 36
click at [450, 377] on button "Replace" at bounding box center [408, 367] width 132 height 36
click at [450, 377] on div "Confirm replace? This question will be replaced. This action cannot be undone R…" at bounding box center [480, 333] width 420 height 164
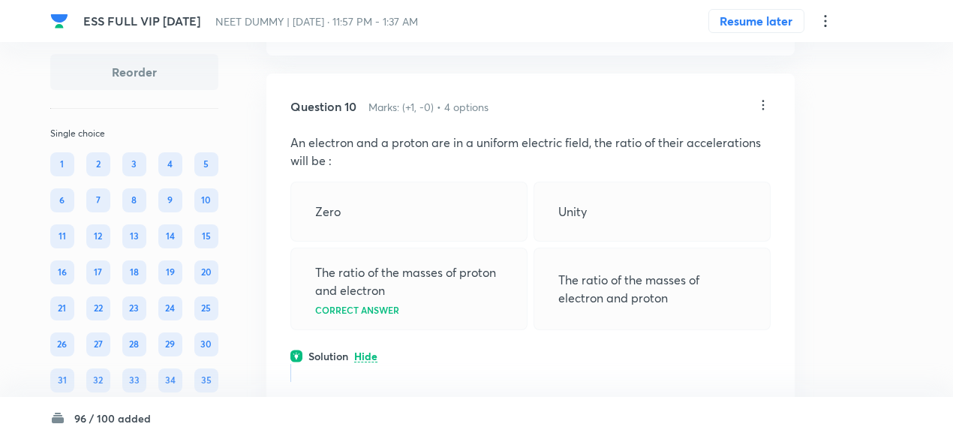
click at [450, 377] on p at bounding box center [530, 373] width 480 height 18
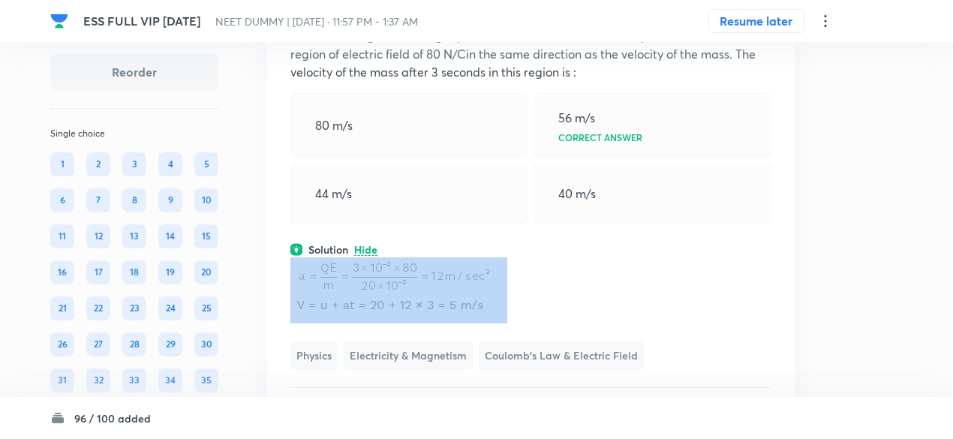
scroll to position [5463, 0]
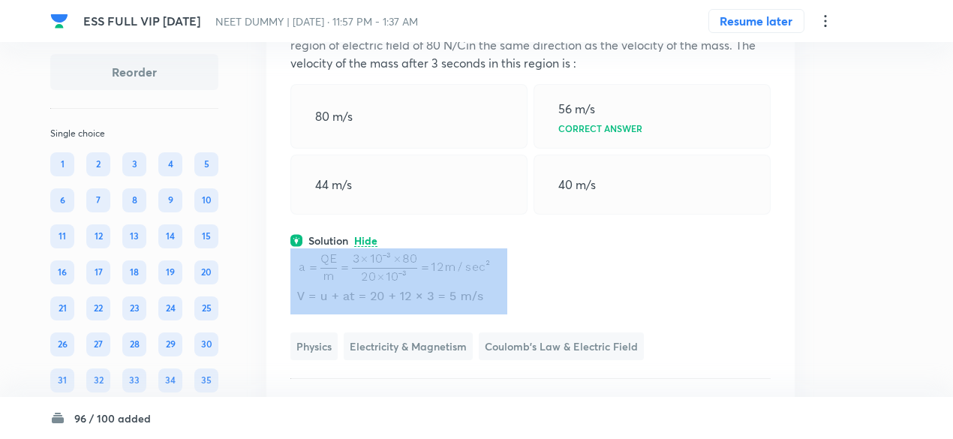
click at [552, 268] on p at bounding box center [530, 281] width 480 height 66
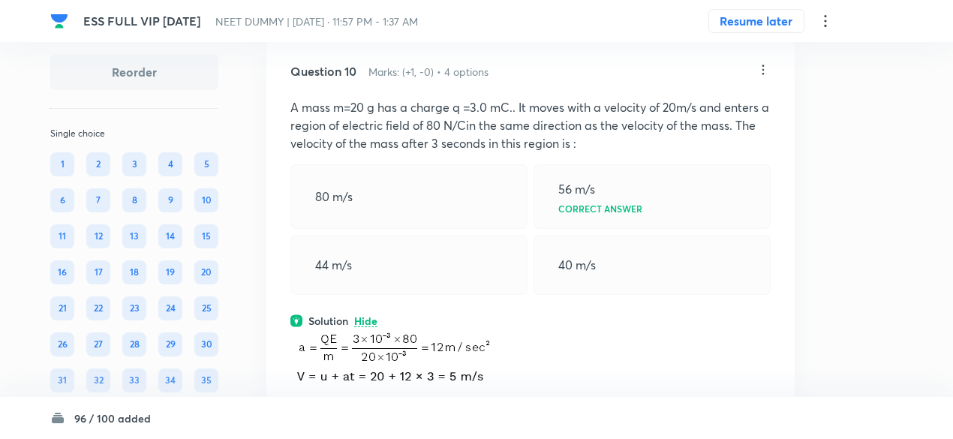
scroll to position [5381, 0]
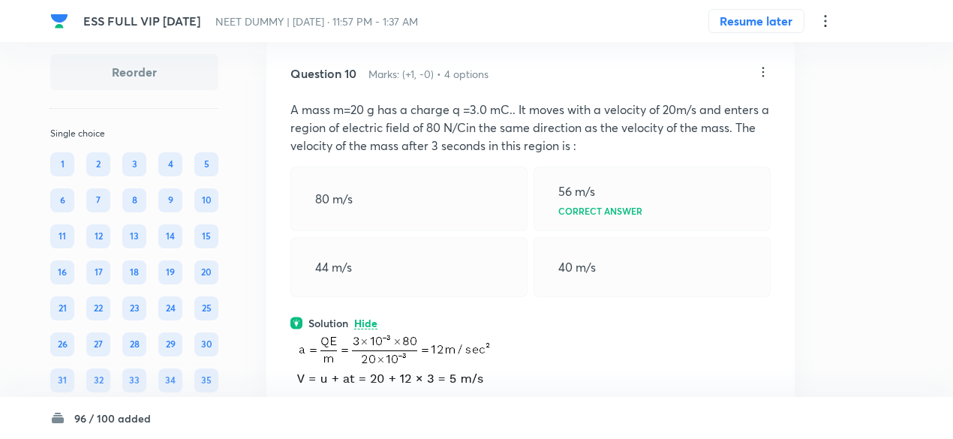
click at [762, 77] on icon at bounding box center [763, 72] width 15 height 15
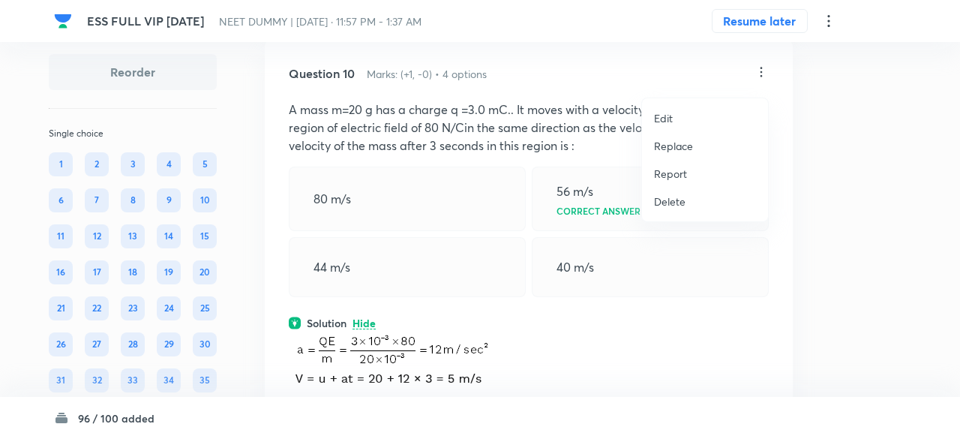
click at [689, 145] on p "Replace" at bounding box center [673, 146] width 39 height 16
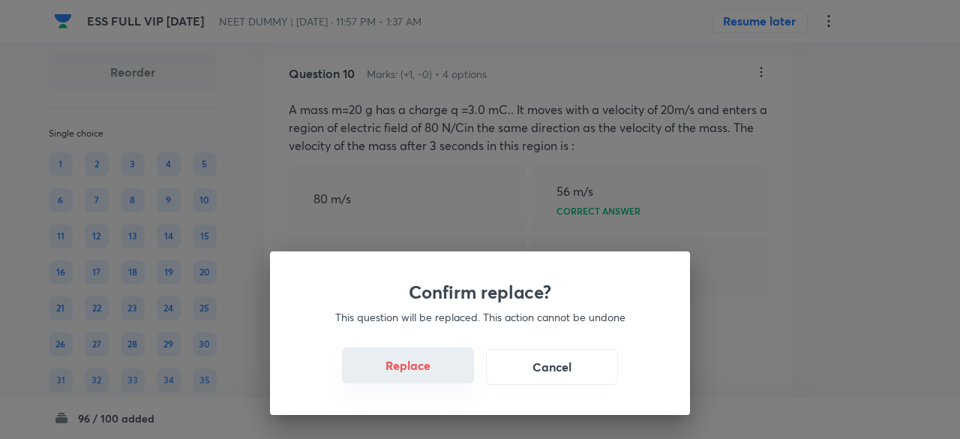
click at [413, 377] on button "Replace" at bounding box center [408, 365] width 132 height 36
click at [438, 374] on button "Replace" at bounding box center [408, 365] width 132 height 36
click at [438, 374] on button "Replace" at bounding box center [408, 367] width 132 height 36
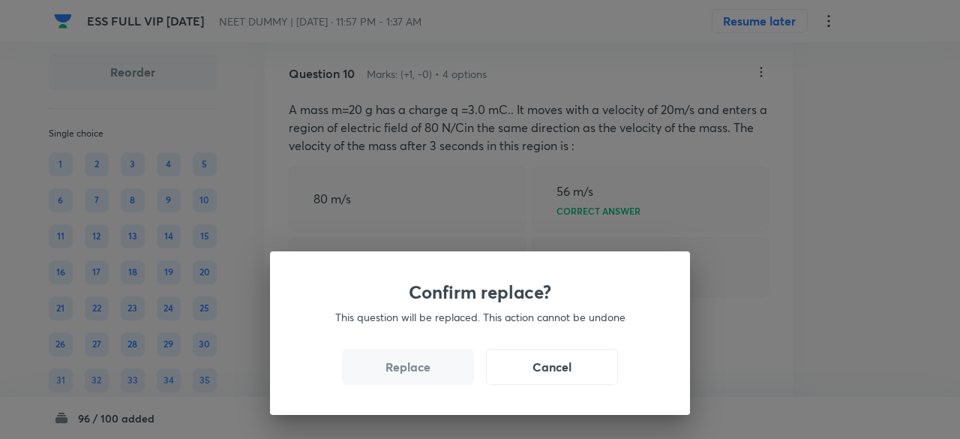
click at [438, 374] on button "Replace" at bounding box center [408, 367] width 132 height 36
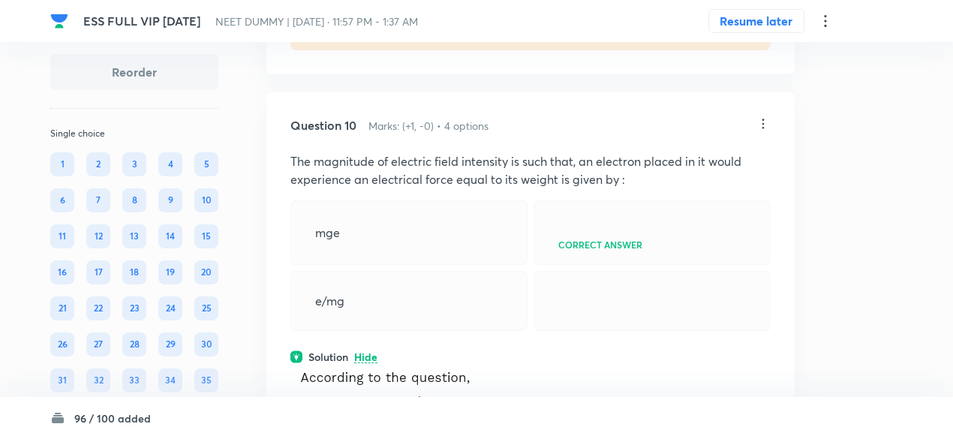
scroll to position [5324, 0]
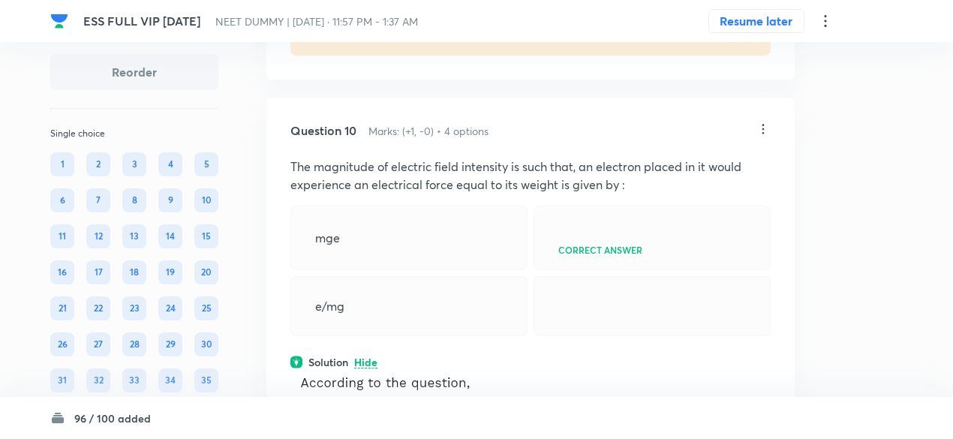
click at [767, 137] on icon at bounding box center [763, 129] width 15 height 15
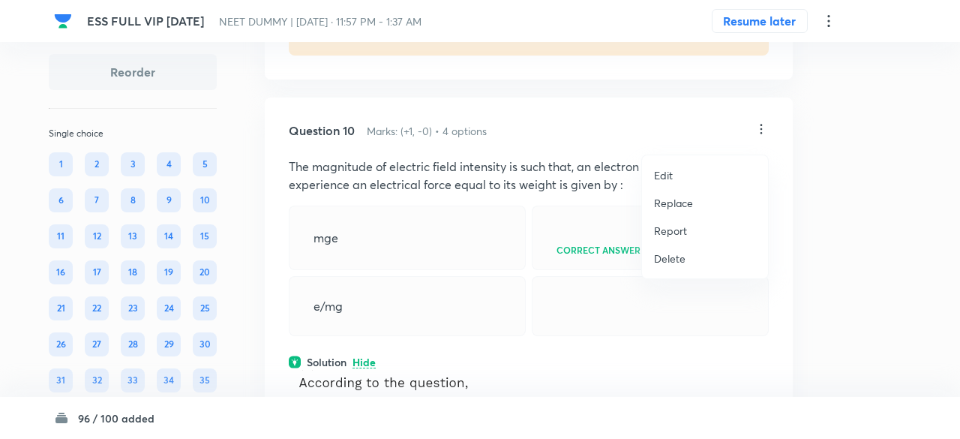
click at [668, 200] on p "Replace" at bounding box center [673, 203] width 39 height 16
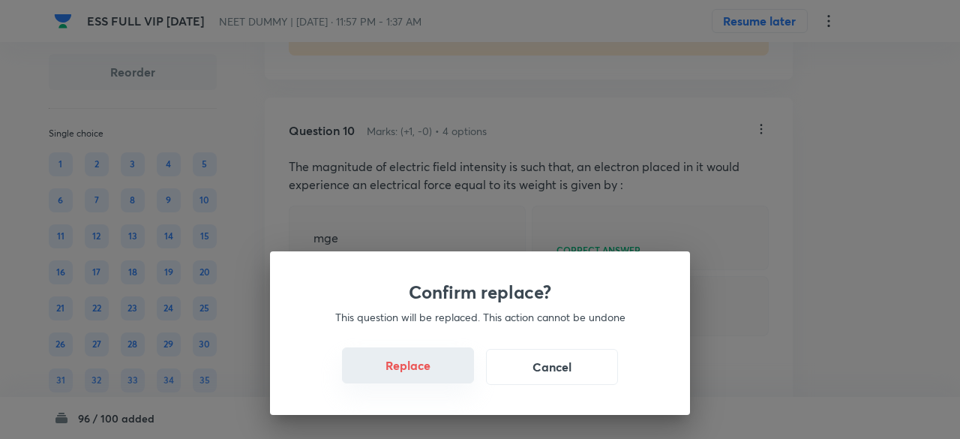
click at [421, 372] on button "Replace" at bounding box center [408, 365] width 132 height 36
click at [423, 377] on button "Replace" at bounding box center [408, 365] width 132 height 36
click at [423, 377] on button "Replace" at bounding box center [408, 367] width 132 height 36
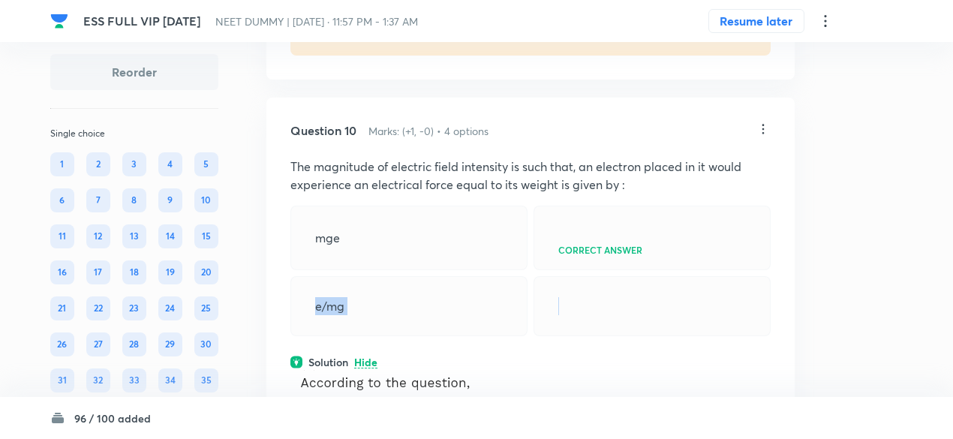
click at [423, 336] on div "e/mg" at bounding box center [408, 306] width 237 height 60
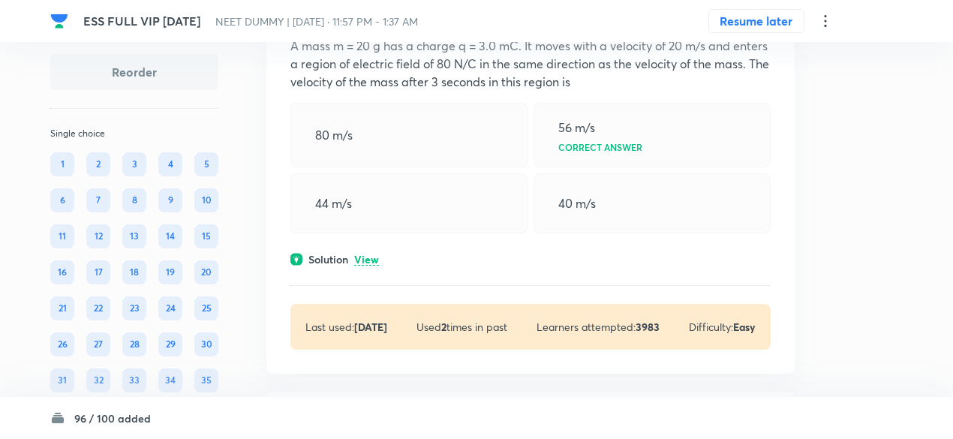
scroll to position [5997, 0]
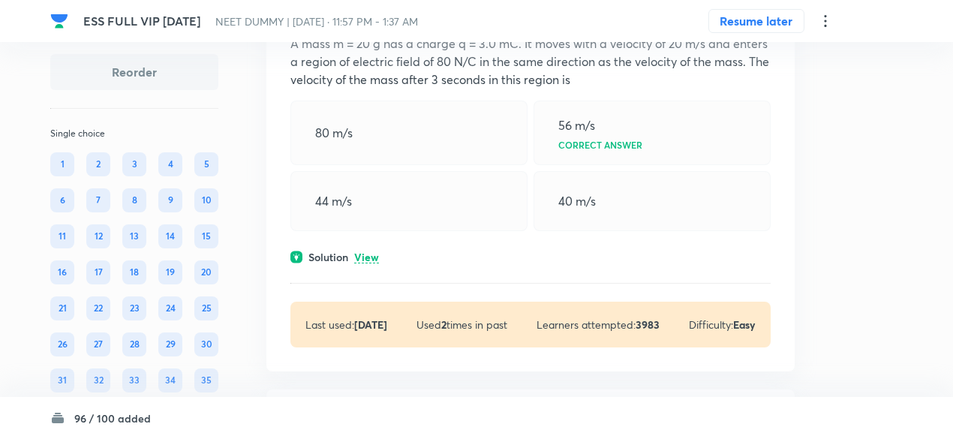
click at [373, 263] on p "View" at bounding box center [366, 257] width 25 height 11
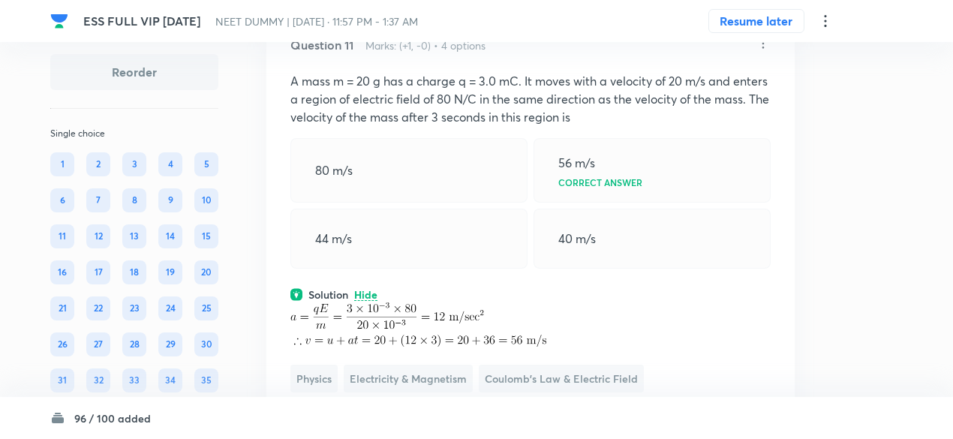
scroll to position [5956, 0]
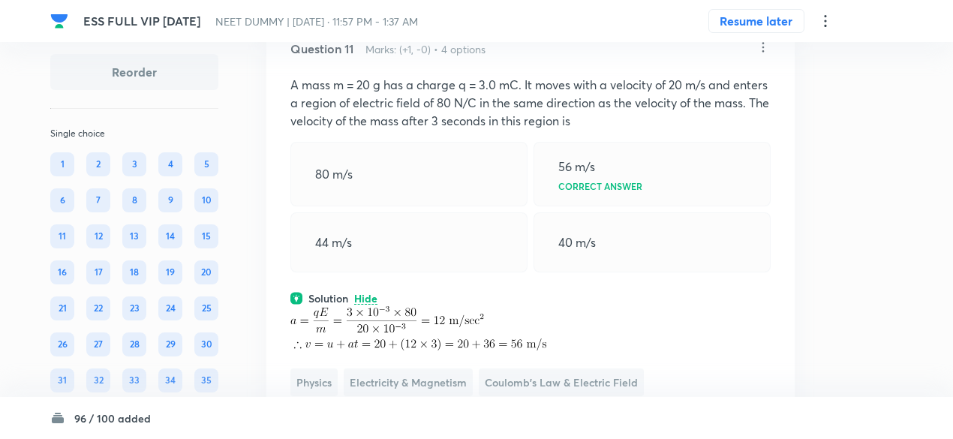
click at [759, 55] on icon at bounding box center [763, 47] width 15 height 15
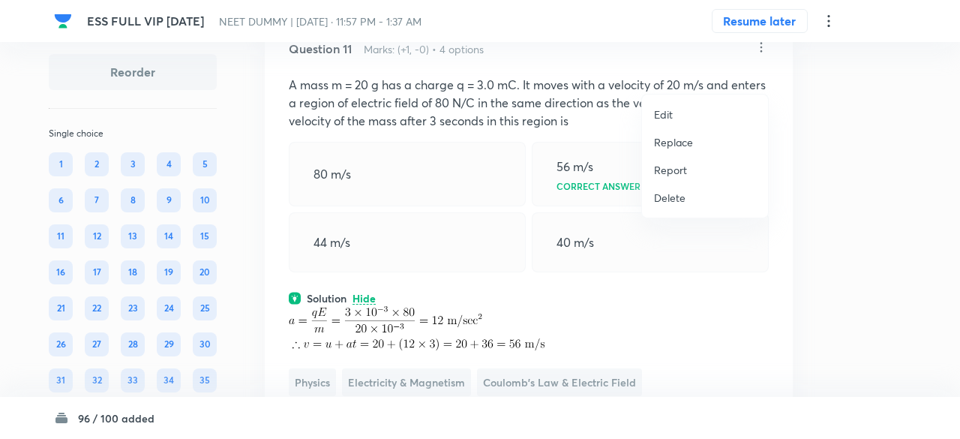
click at [668, 140] on p "Replace" at bounding box center [673, 142] width 39 height 16
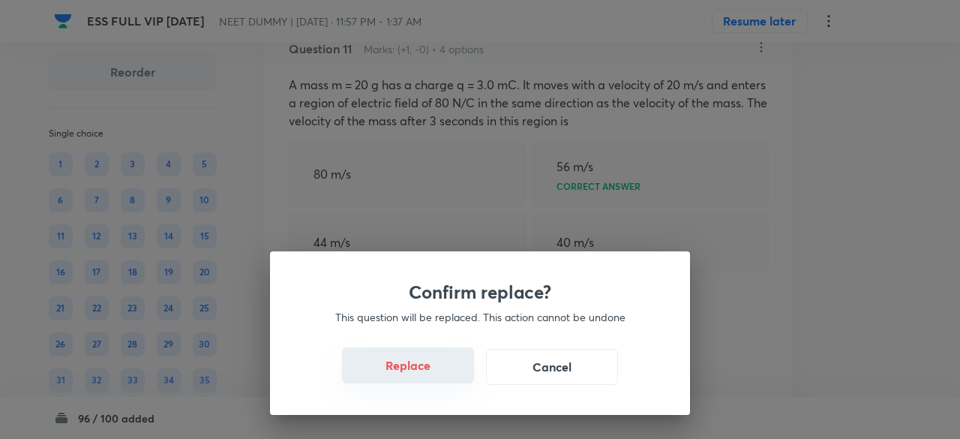
click at [409, 371] on button "Replace" at bounding box center [408, 365] width 132 height 36
click at [422, 374] on button "Replace" at bounding box center [408, 365] width 132 height 36
click at [422, 374] on button "Replace" at bounding box center [408, 367] width 132 height 36
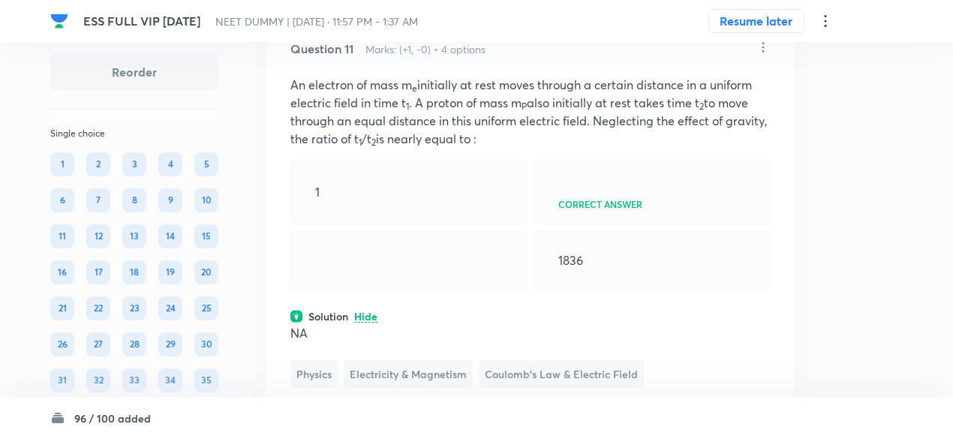
click at [765, 55] on icon at bounding box center [763, 47] width 15 height 15
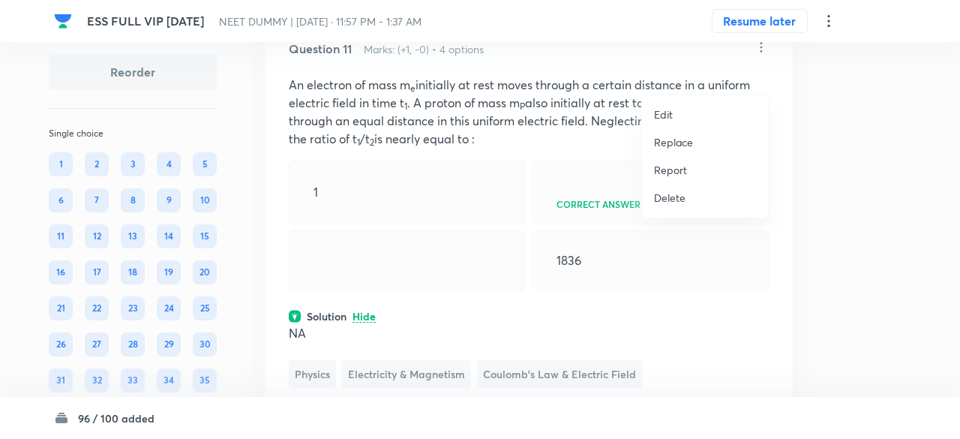
click at [681, 144] on p "Replace" at bounding box center [673, 142] width 39 height 16
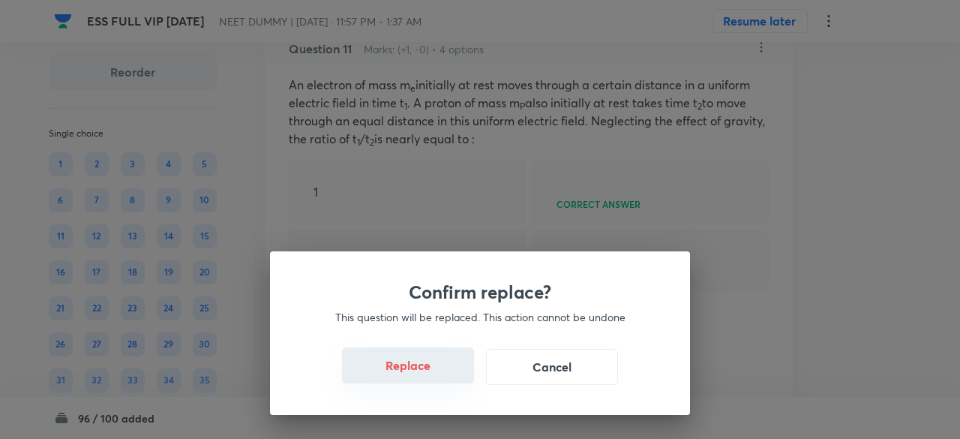
click at [404, 358] on button "Replace" at bounding box center [408, 365] width 132 height 36
click at [415, 373] on button "Replace" at bounding box center [408, 365] width 132 height 36
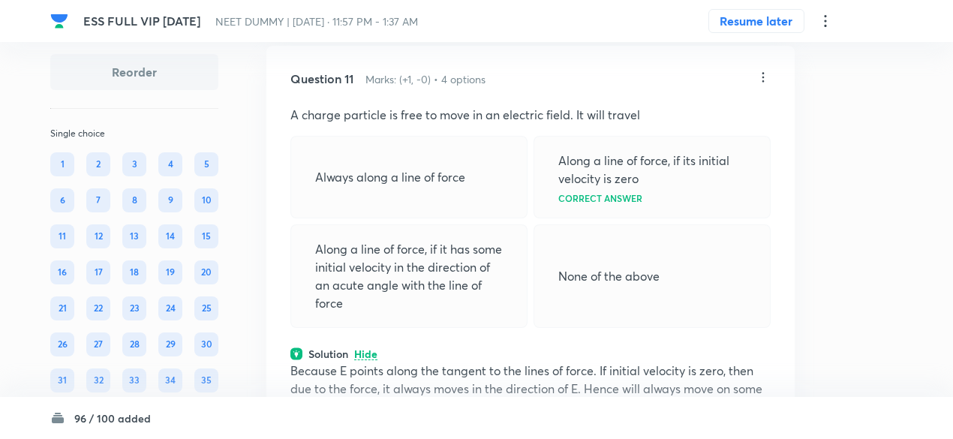
scroll to position [5896, 0]
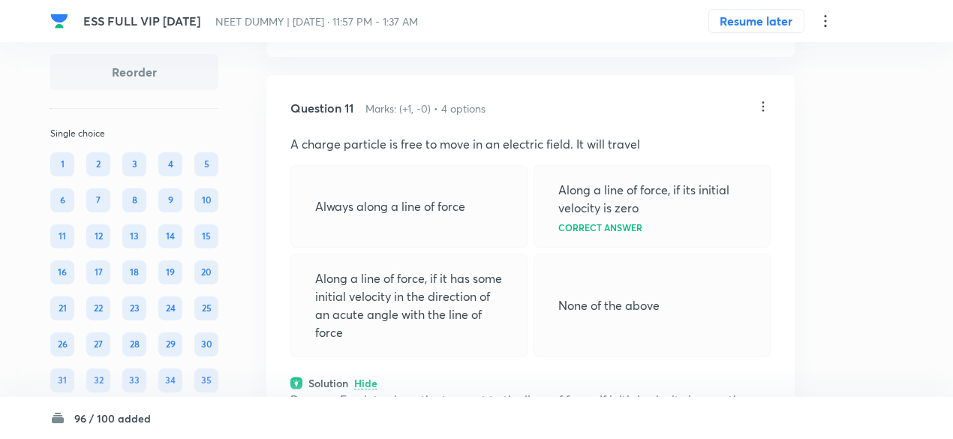
click at [764, 114] on icon at bounding box center [763, 106] width 15 height 15
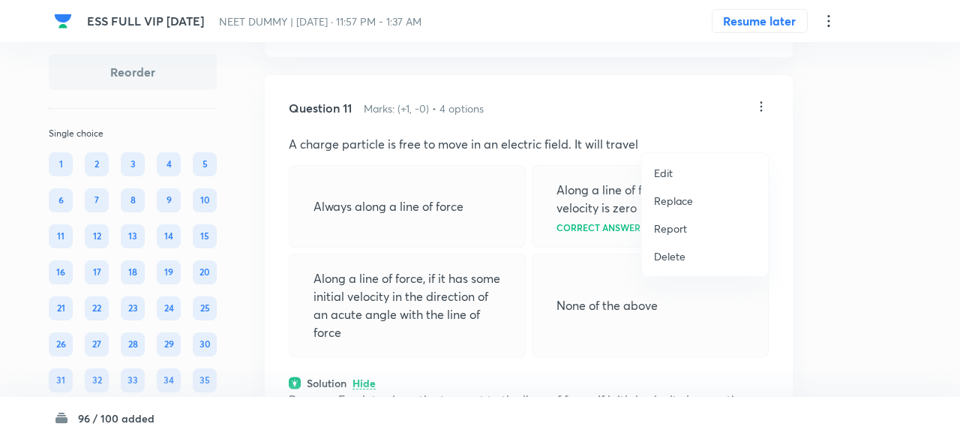
click at [677, 203] on p "Replace" at bounding box center [673, 201] width 39 height 16
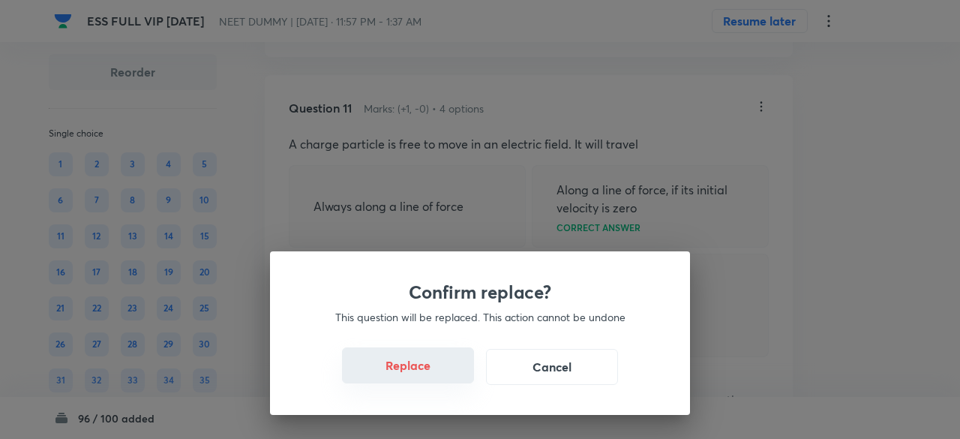
click at [422, 380] on button "Replace" at bounding box center [408, 365] width 132 height 36
click at [423, 377] on button "Replace" at bounding box center [408, 365] width 132 height 36
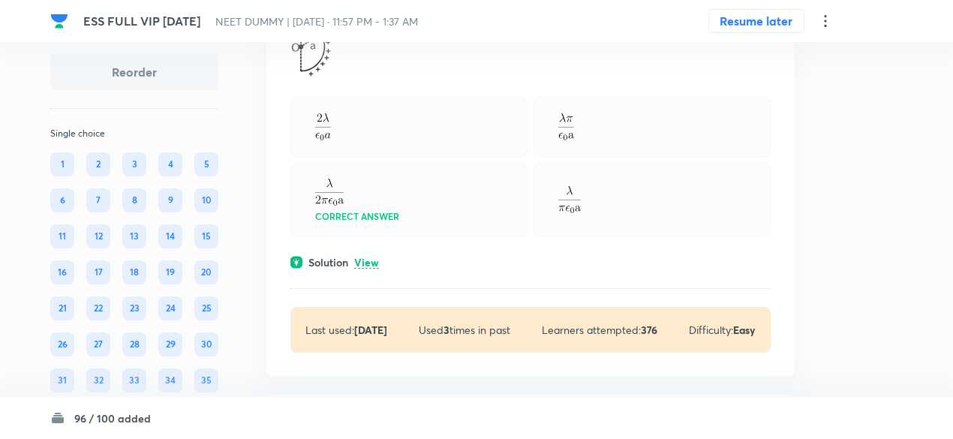
scroll to position [6704, 0]
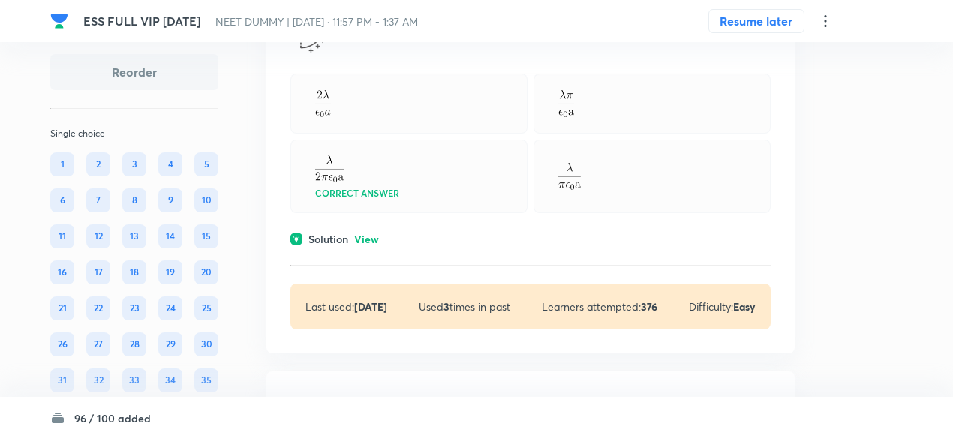
click at [368, 245] on p "View" at bounding box center [366, 239] width 25 height 11
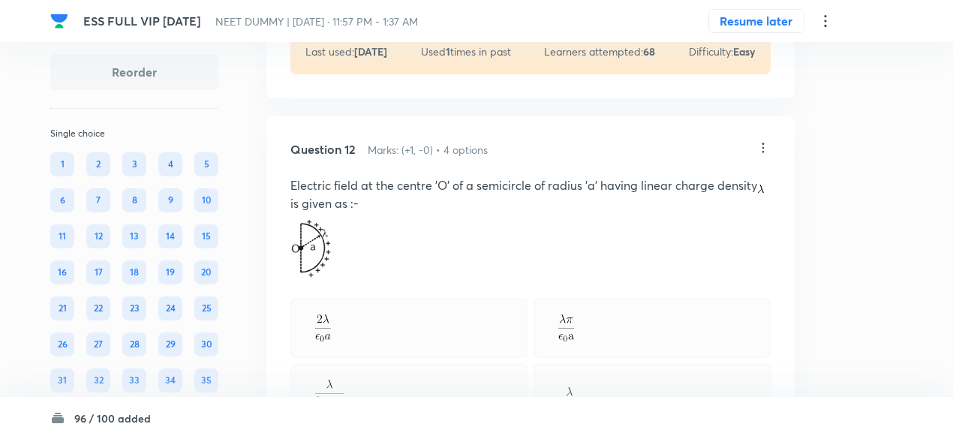
scroll to position [6469, 0]
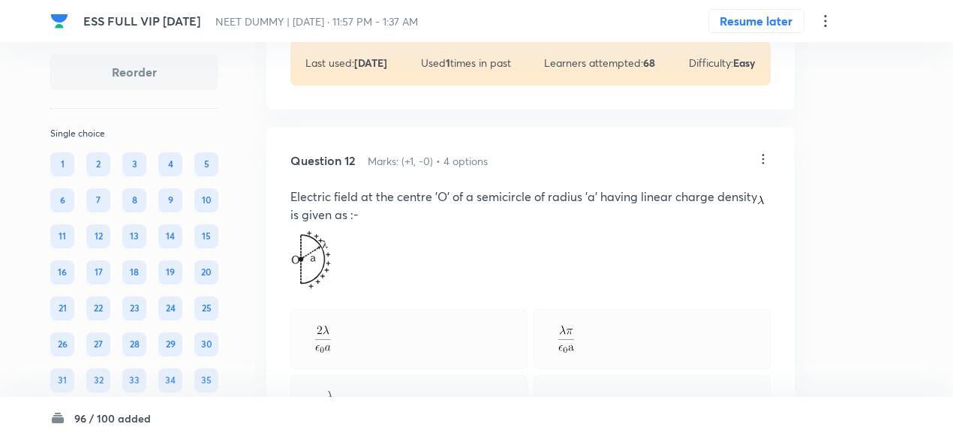
click at [768, 167] on icon at bounding box center [763, 159] width 15 height 15
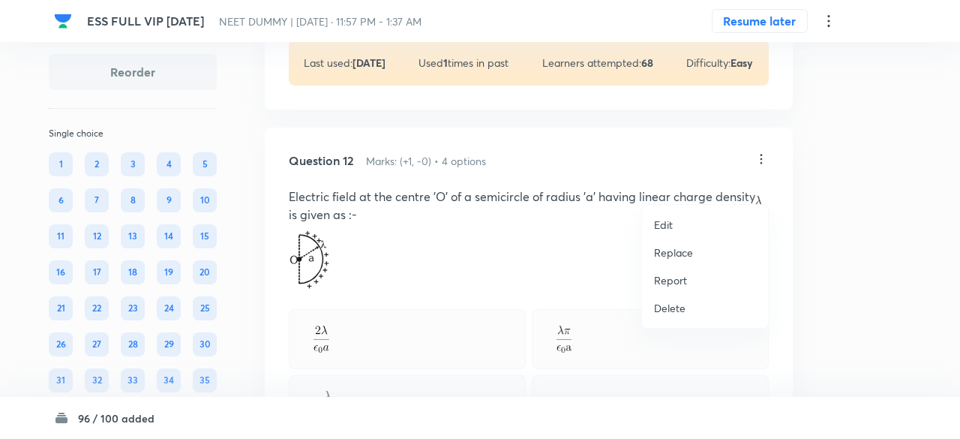
click at [686, 254] on p "Replace" at bounding box center [673, 253] width 39 height 16
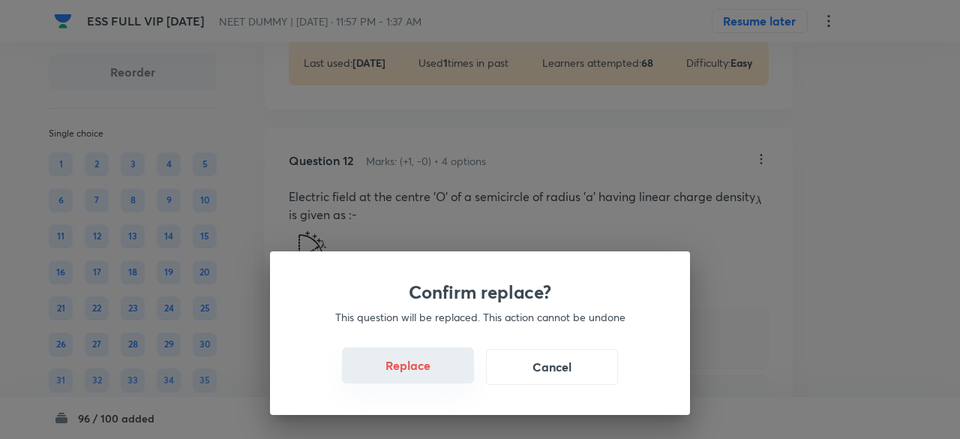
click at [445, 366] on button "Replace" at bounding box center [408, 365] width 132 height 36
click at [432, 374] on button "Replace" at bounding box center [408, 365] width 132 height 36
click at [432, 374] on button "Replace" at bounding box center [408, 367] width 132 height 36
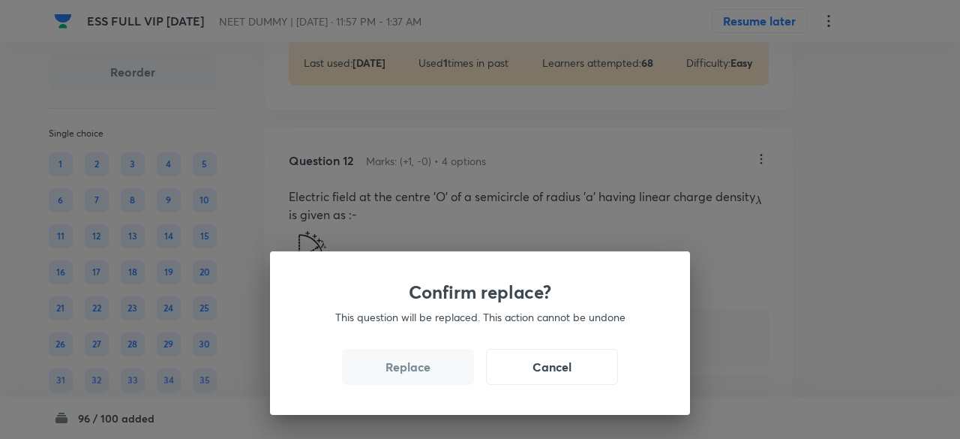
click at [432, 374] on button "Replace" at bounding box center [408, 367] width 132 height 36
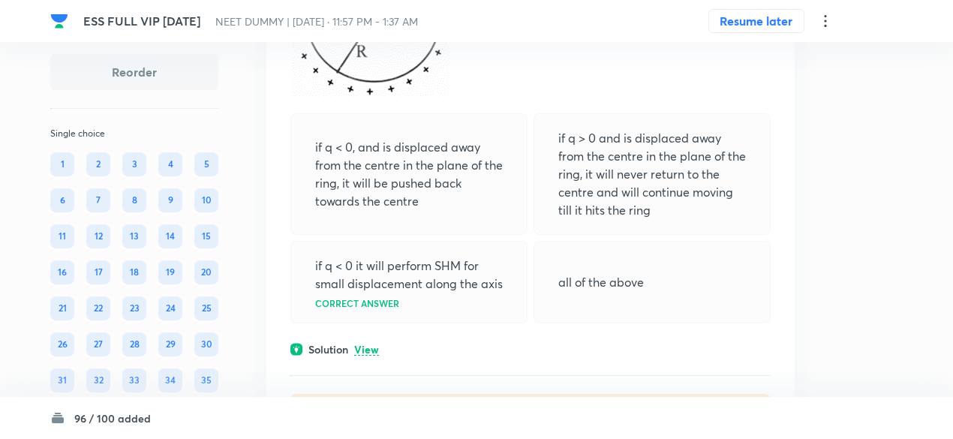
scroll to position [7392, 0]
click at [371, 354] on p "View" at bounding box center [366, 348] width 25 height 11
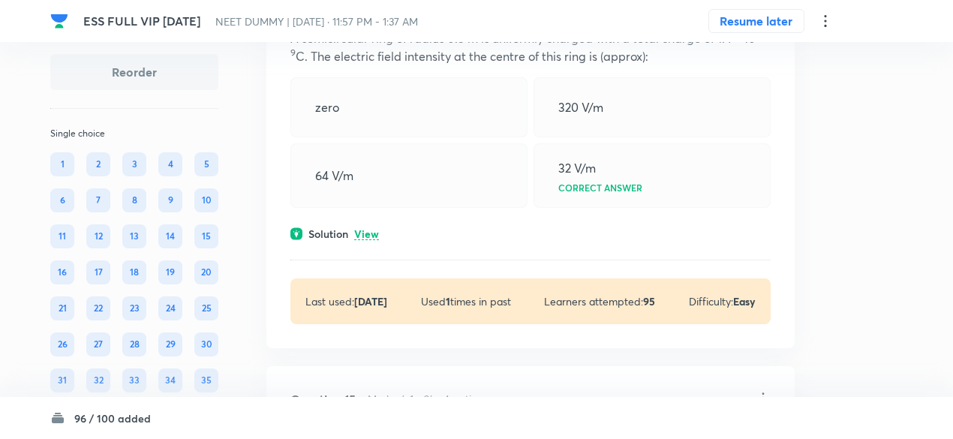
scroll to position [8204, 0]
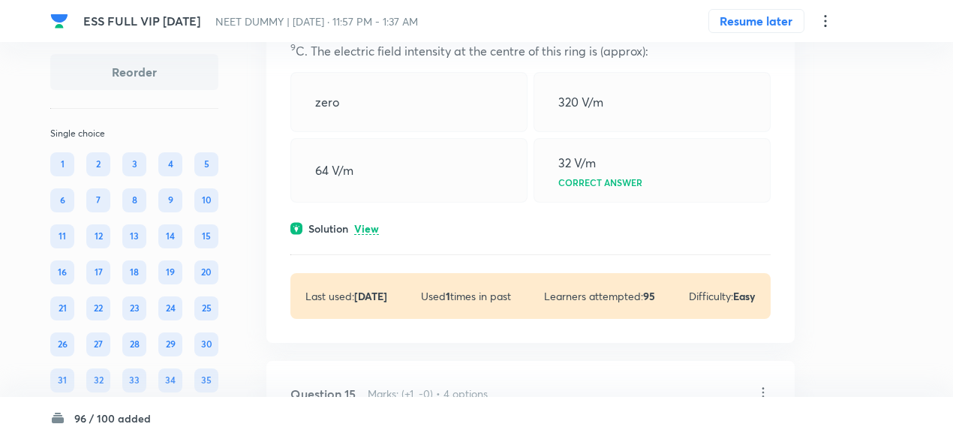
click at [371, 235] on p "View" at bounding box center [366, 229] width 25 height 11
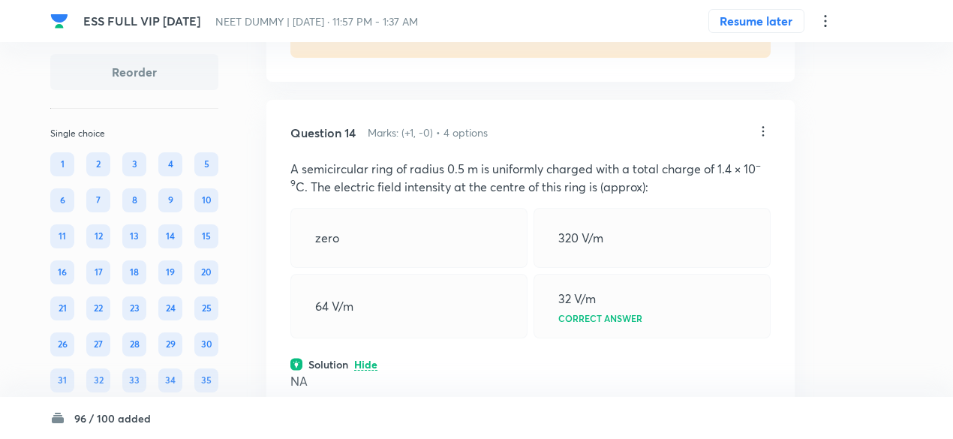
scroll to position [8068, 0]
click at [763, 140] on icon at bounding box center [763, 132] width 15 height 15
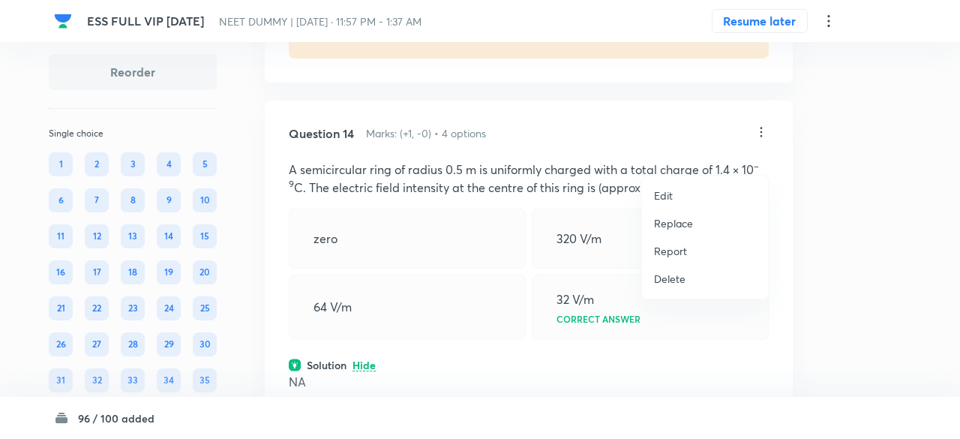
click at [677, 229] on p "Replace" at bounding box center [673, 223] width 39 height 16
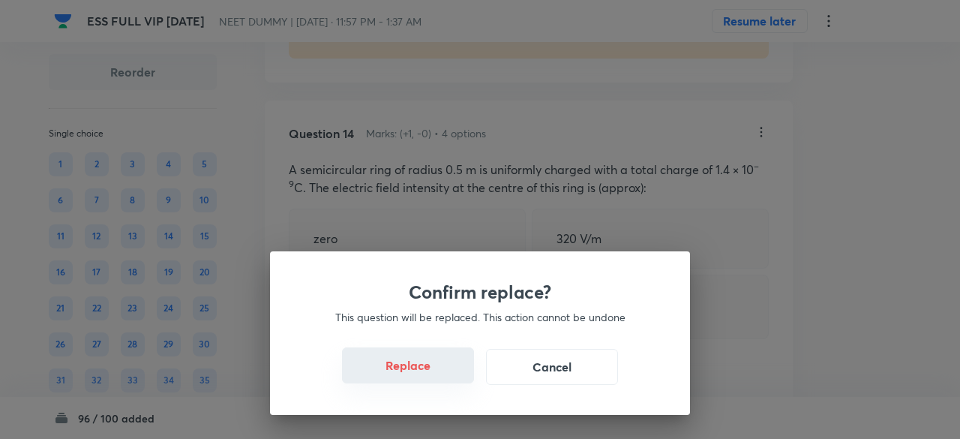
click at [428, 377] on button "Replace" at bounding box center [408, 365] width 132 height 36
click at [431, 376] on button "Replace" at bounding box center [408, 365] width 132 height 36
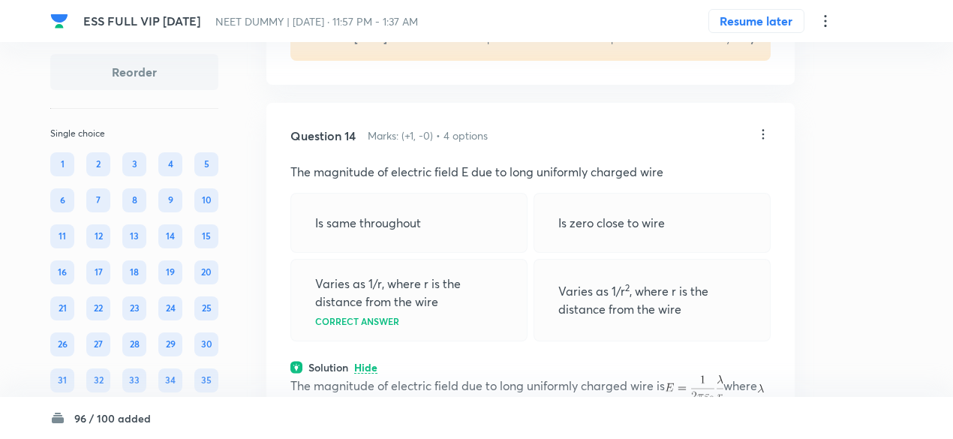
scroll to position [8051, 0]
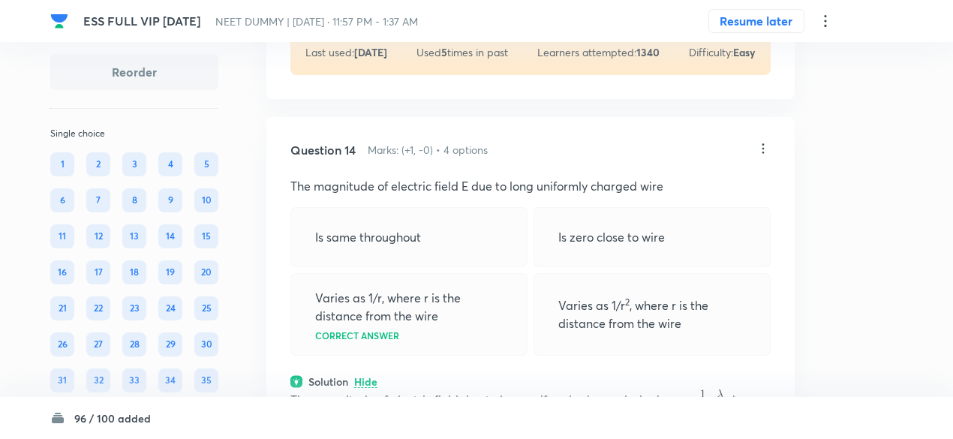
click at [765, 156] on icon at bounding box center [763, 148] width 15 height 15
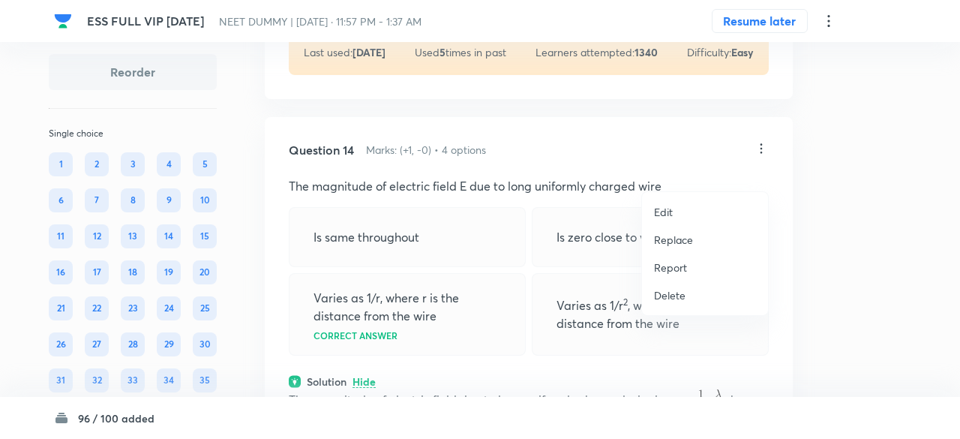
click at [678, 235] on p "Replace" at bounding box center [673, 240] width 39 height 16
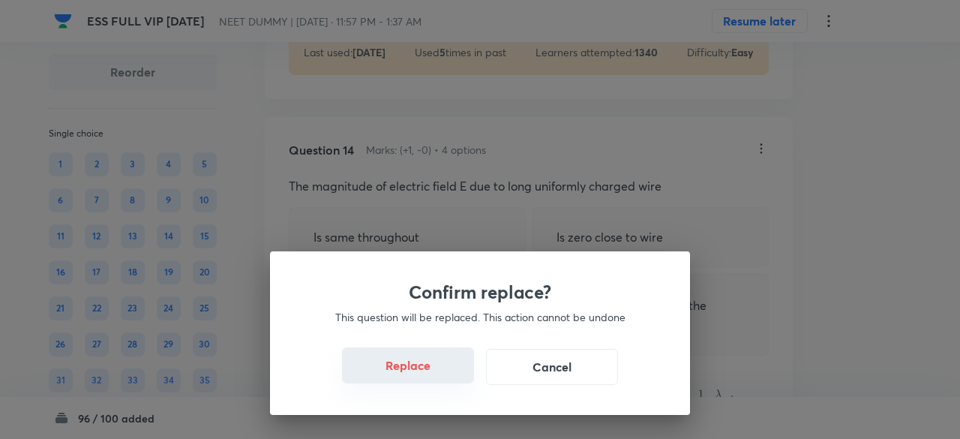
click at [428, 368] on button "Replace" at bounding box center [408, 365] width 132 height 36
click at [431, 374] on button "Replace" at bounding box center [408, 365] width 132 height 36
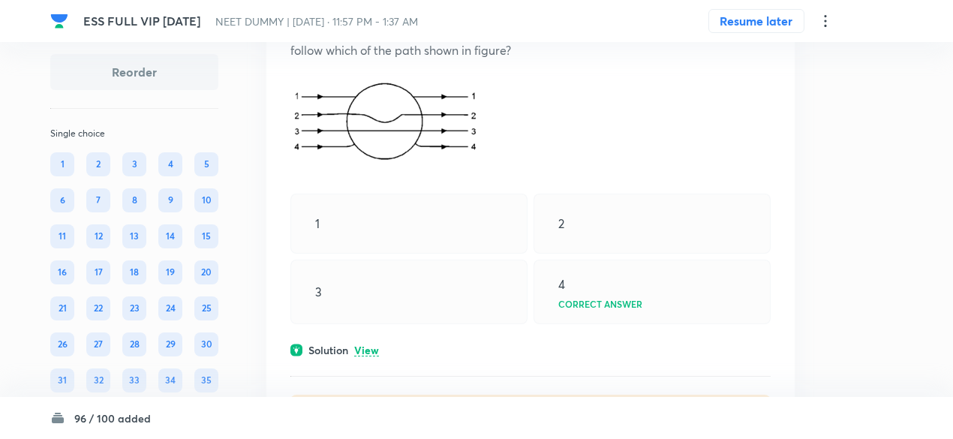
scroll to position [8741, 0]
click at [374, 356] on p "View" at bounding box center [366, 349] width 25 height 11
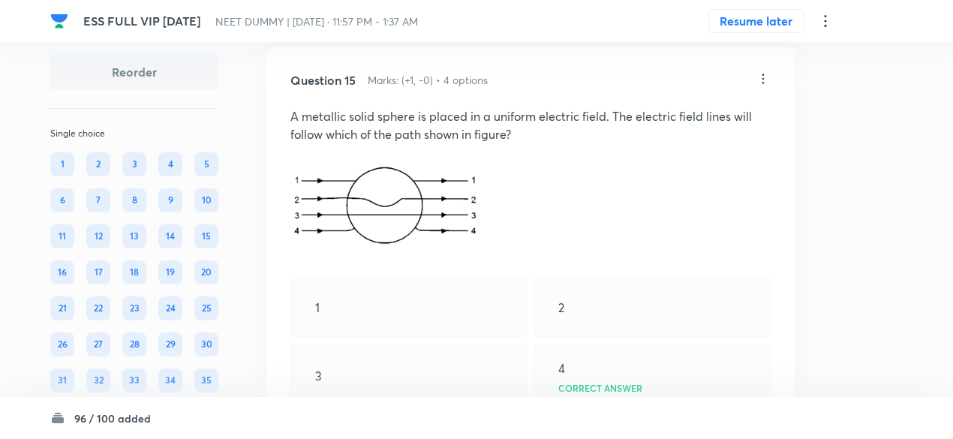
scroll to position [8654, 0]
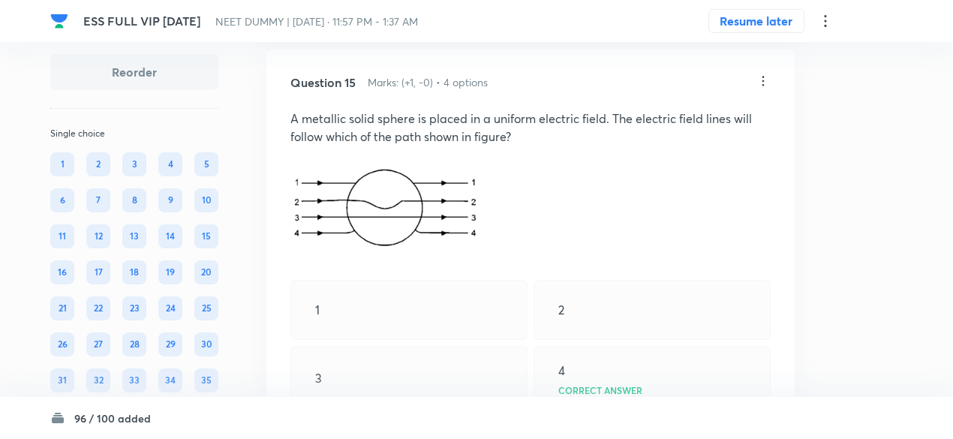
click at [765, 89] on icon at bounding box center [763, 81] width 15 height 15
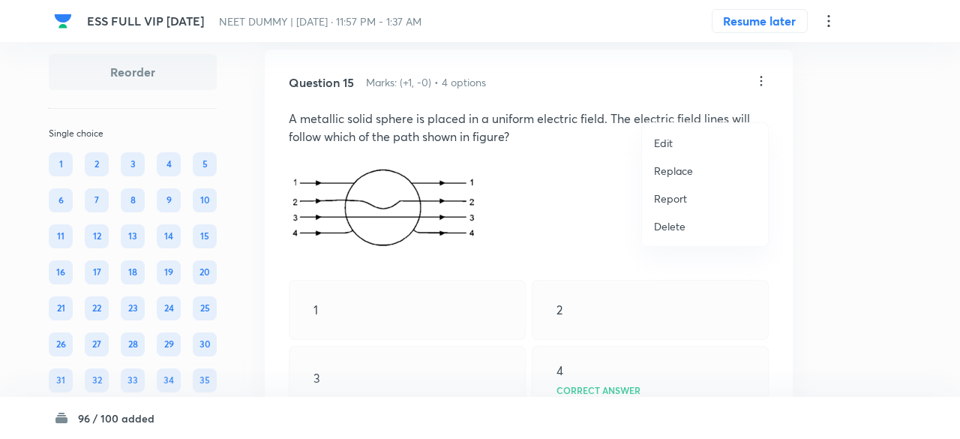
click at [677, 169] on p "Replace" at bounding box center [673, 171] width 39 height 16
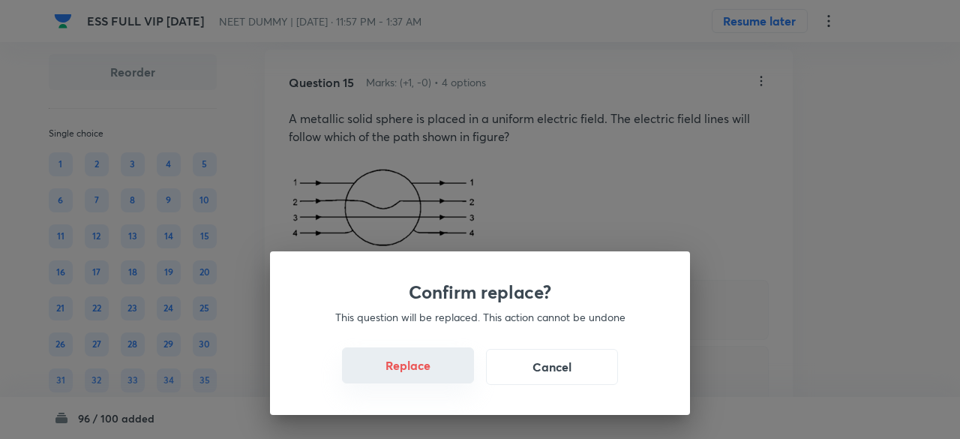
click at [432, 355] on button "Replace" at bounding box center [408, 365] width 132 height 36
click at [438, 373] on button "Replace" at bounding box center [408, 365] width 132 height 36
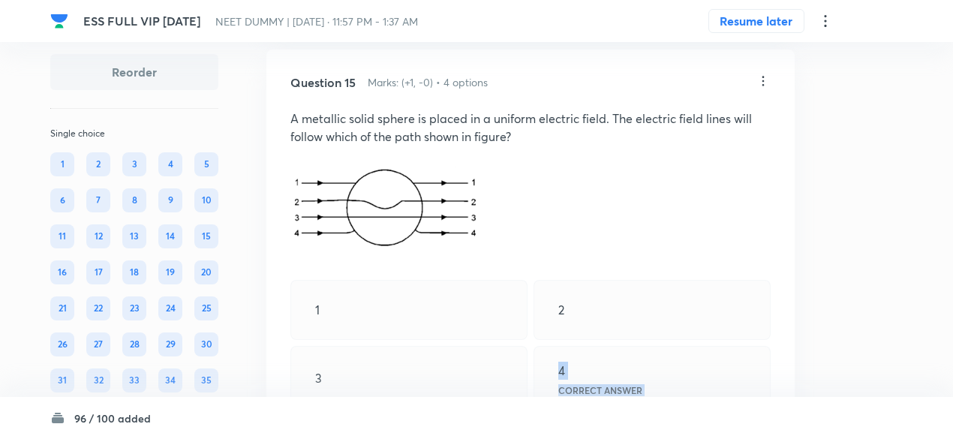
click at [438, 373] on div "Question 15 Marks: (+1, -0) • 4 options A metallic solid sphere is placed in a …" at bounding box center [530, 350] width 528 height 601
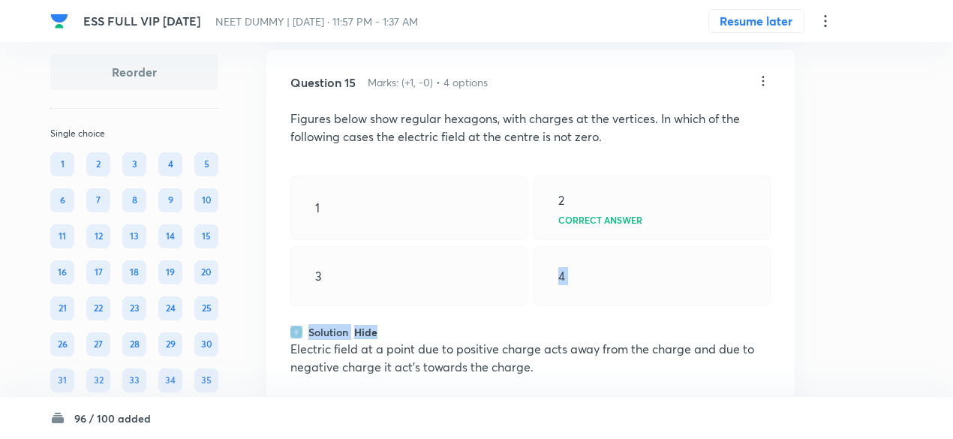
click at [452, 306] on div "3" at bounding box center [408, 276] width 237 height 60
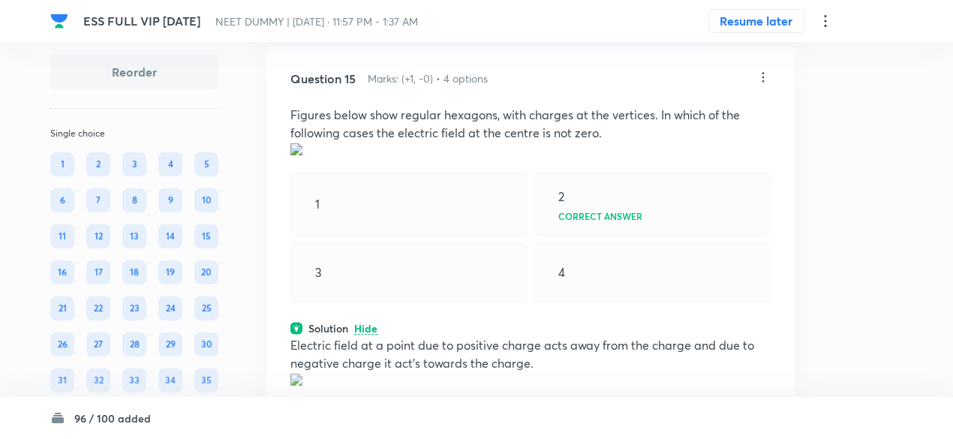
scroll to position [8648, 0]
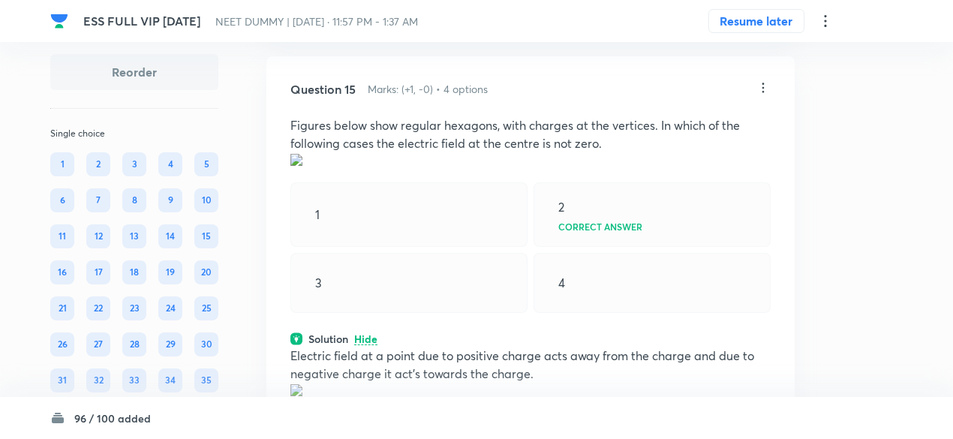
click at [768, 95] on icon at bounding box center [763, 87] width 15 height 15
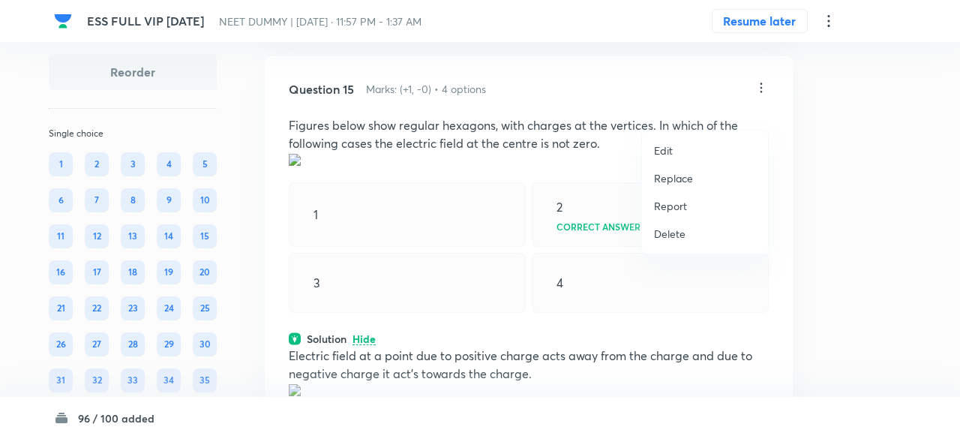
click at [680, 178] on p "Replace" at bounding box center [673, 178] width 39 height 16
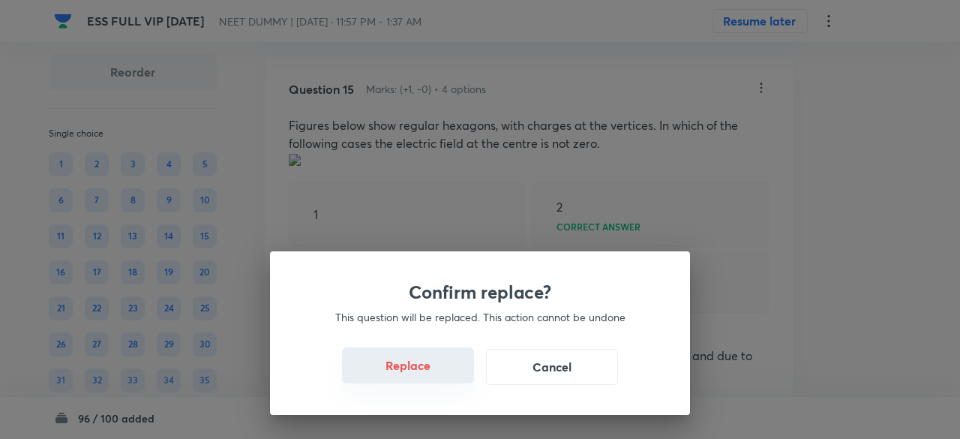
click at [425, 376] on button "Replace" at bounding box center [408, 365] width 132 height 36
click at [429, 377] on button "Replace" at bounding box center [408, 365] width 132 height 36
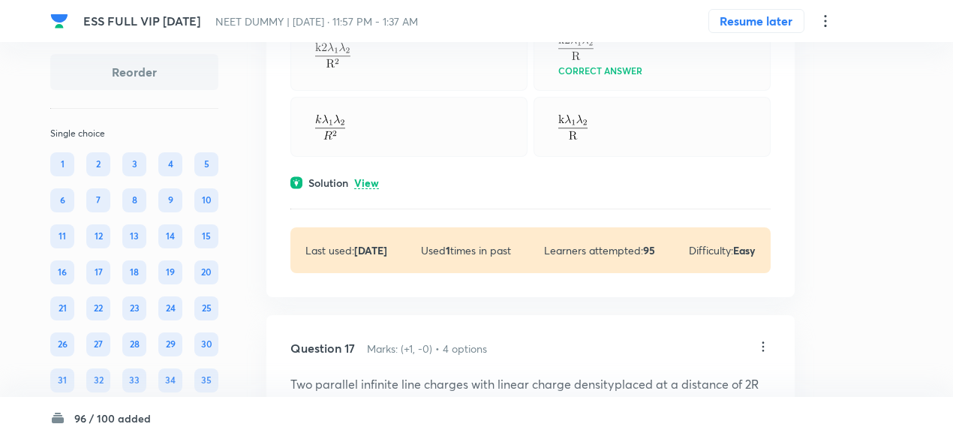
scroll to position [9654, 0]
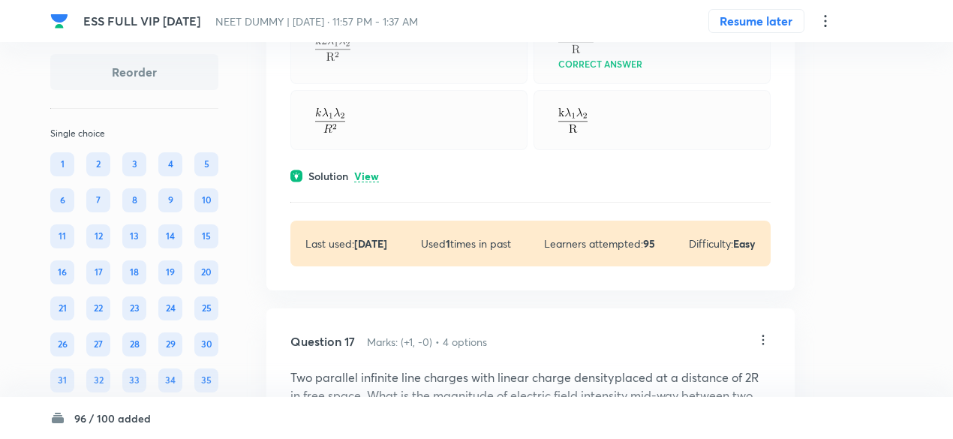
click at [369, 182] on p "View" at bounding box center [366, 176] width 25 height 11
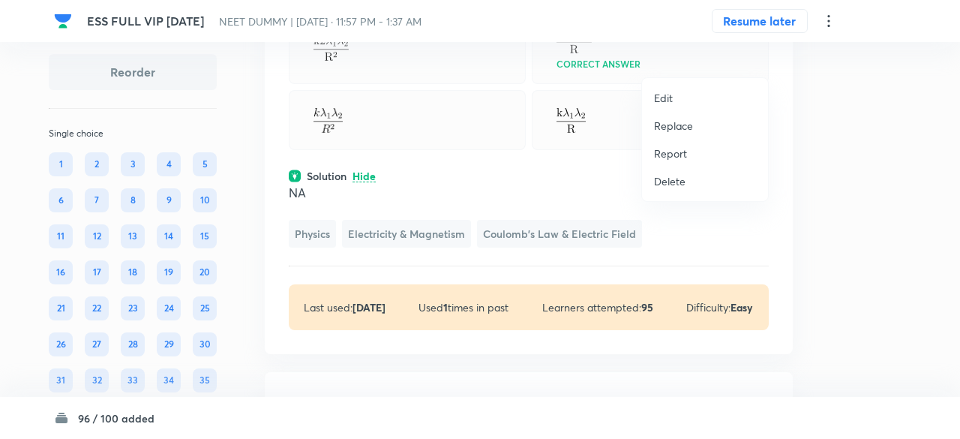
click at [683, 123] on p "Replace" at bounding box center [673, 126] width 39 height 16
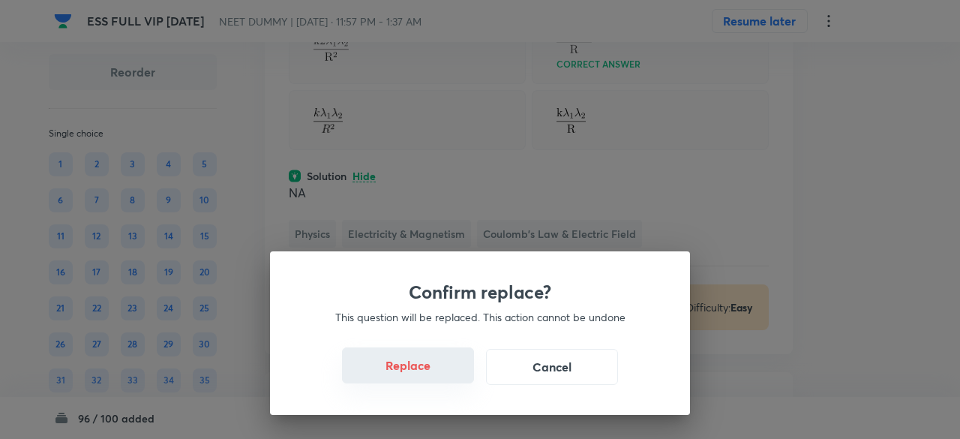
click at [437, 366] on button "Replace" at bounding box center [408, 365] width 132 height 36
click at [435, 374] on button "Replace" at bounding box center [408, 365] width 132 height 36
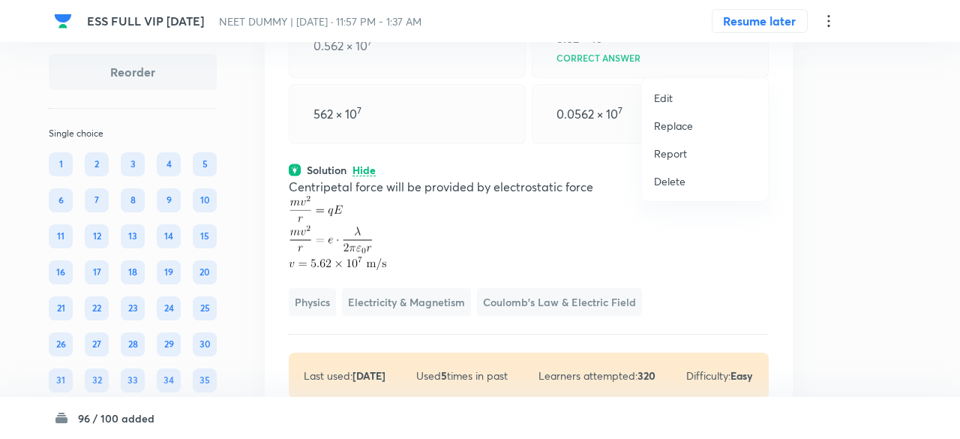
click at [663, 122] on p "Replace" at bounding box center [673, 126] width 39 height 16
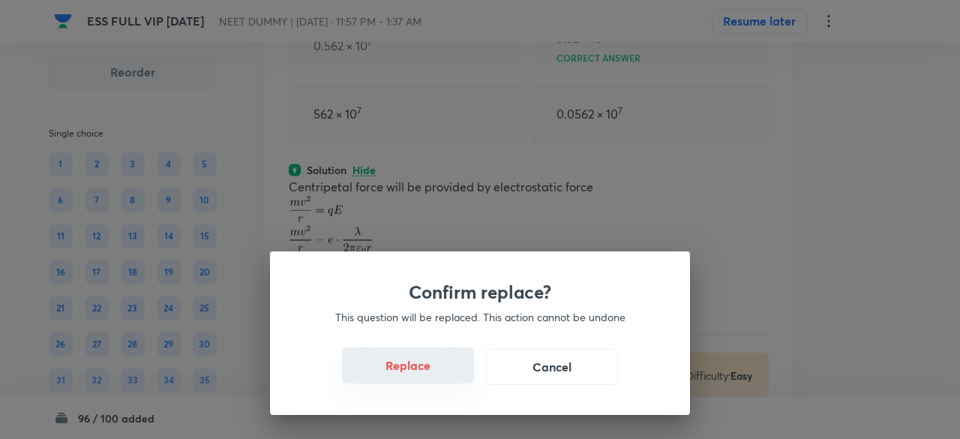
click at [442, 371] on button "Replace" at bounding box center [408, 365] width 132 height 36
click at [443, 376] on button "Replace" at bounding box center [408, 365] width 132 height 36
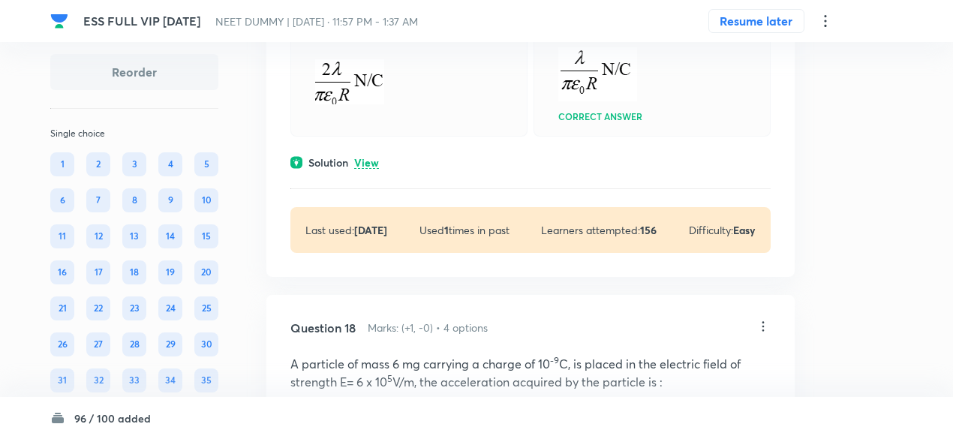
scroll to position [10321, 0]
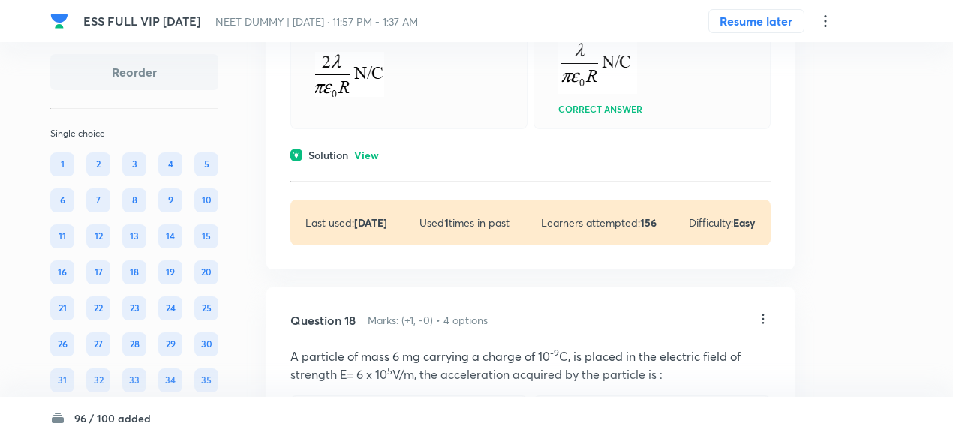
click at [366, 161] on p "View" at bounding box center [366, 155] width 25 height 11
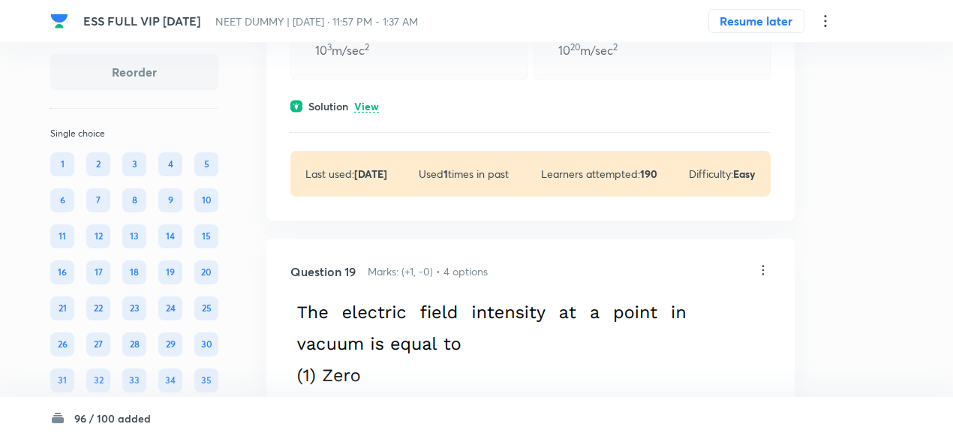
scroll to position [11142, 0]
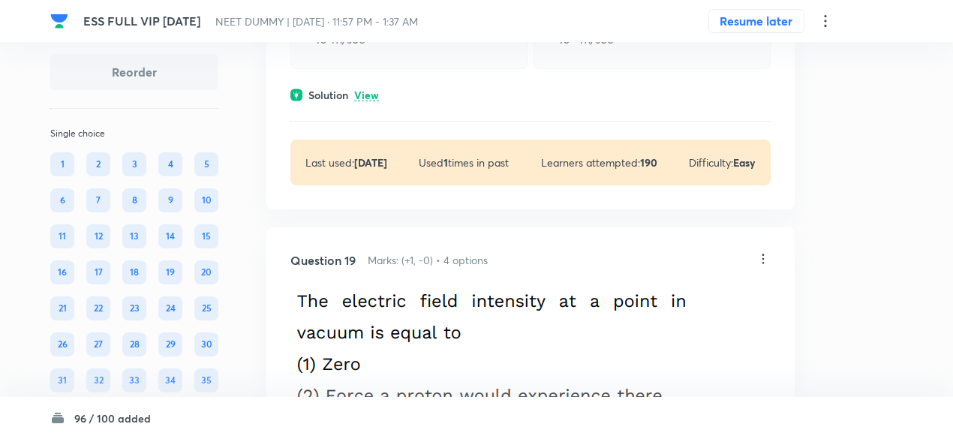
click at [375, 101] on p "View" at bounding box center [366, 95] width 25 height 11
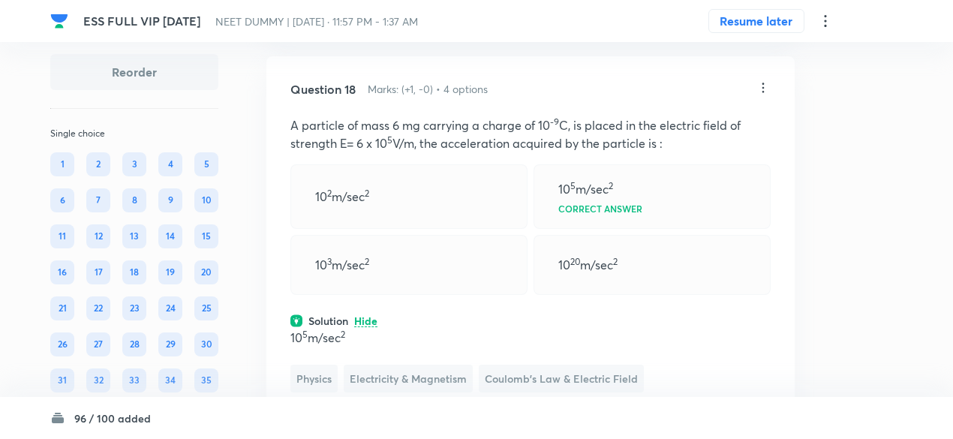
scroll to position [10915, 0]
drag, startPoint x: 537, startPoint y: 256, endPoint x: 637, endPoint y: 253, distance: 99.8
click at [637, 154] on p "A particle of mass 6 mg carrying a charge of 10 -9 C, is placed in the electric…" at bounding box center [530, 136] width 480 height 36
click at [765, 97] on icon at bounding box center [763, 89] width 15 height 15
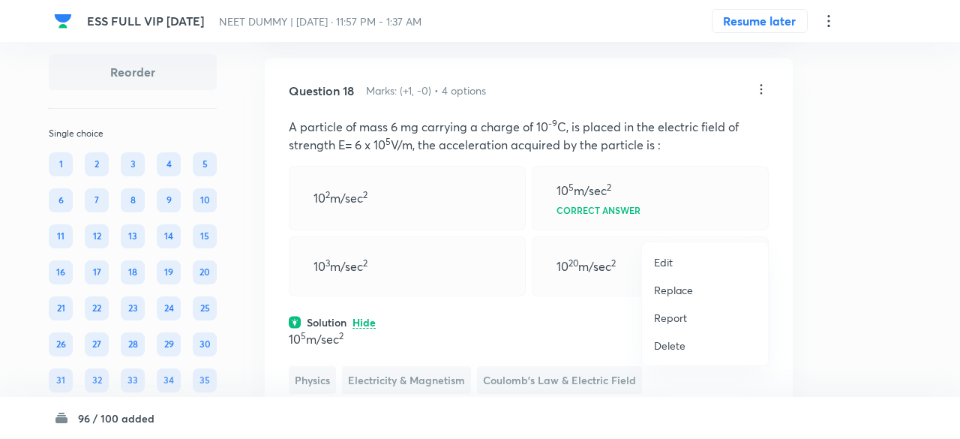
click at [651, 296] on li "Replace" at bounding box center [705, 290] width 126 height 28
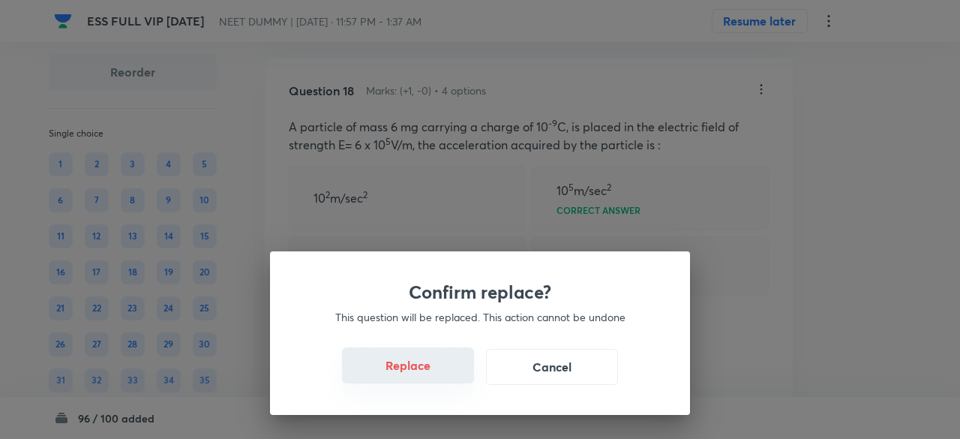
click at [416, 376] on button "Replace" at bounding box center [408, 365] width 132 height 36
click at [432, 380] on button "Replace" at bounding box center [408, 365] width 132 height 36
click at [432, 380] on button "Replace" at bounding box center [408, 367] width 132 height 36
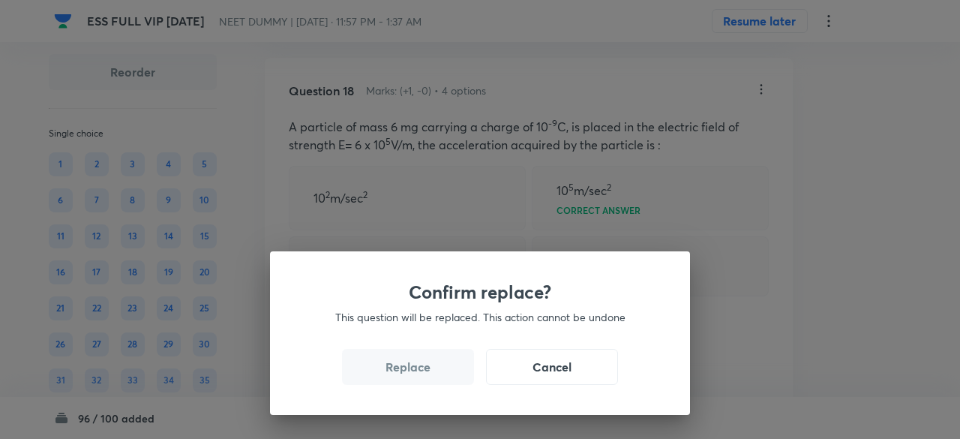
click at [432, 380] on div "Confirm replace? This question will be replaced. This action cannot be undone R…" at bounding box center [480, 219] width 960 height 439
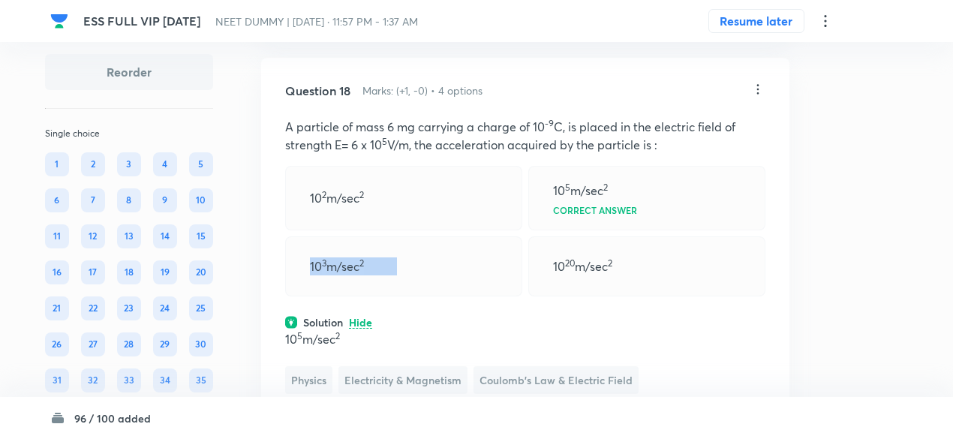
click at [432, 296] on div "10 3 m/sec 2" at bounding box center [403, 266] width 237 height 60
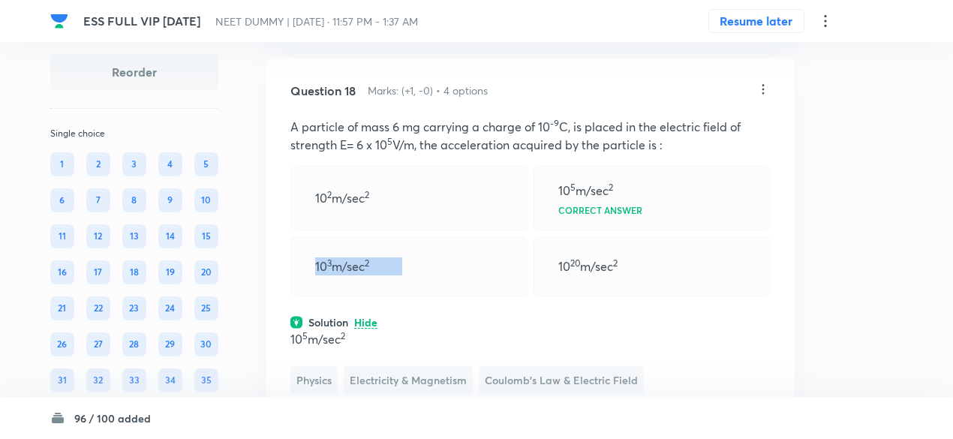
click at [432, 296] on div "10 3 m/sec 2" at bounding box center [408, 266] width 237 height 60
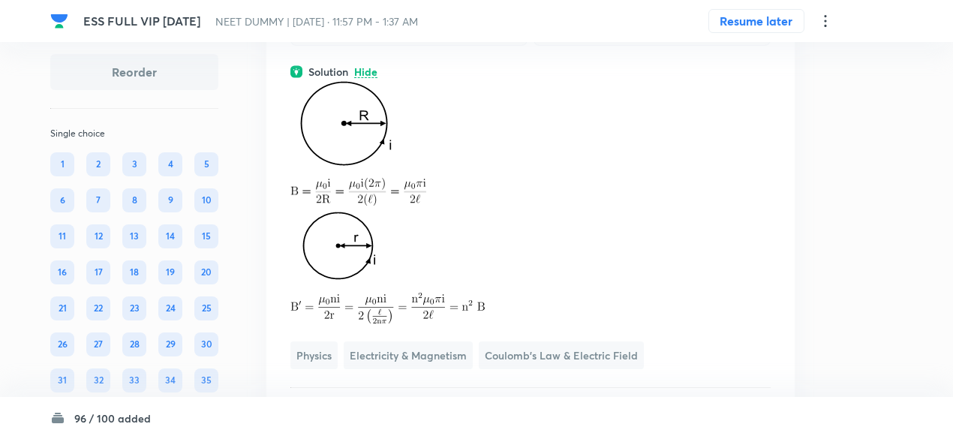
click at [452, 178] on p at bounding box center [530, 129] width 480 height 98
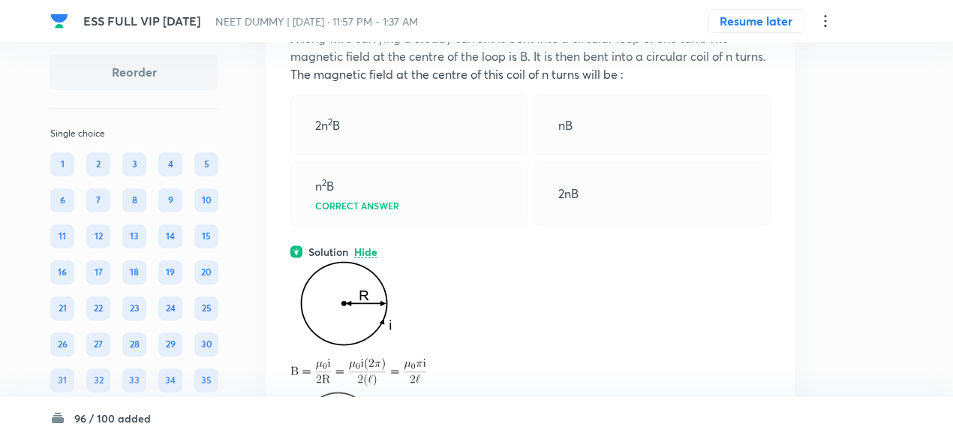
scroll to position [10993, 0]
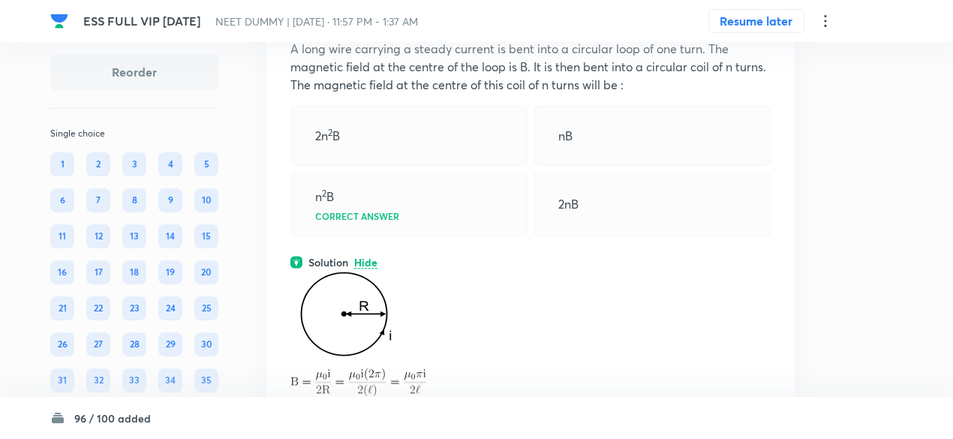
click at [762, 19] on icon at bounding box center [763, 11] width 15 height 15
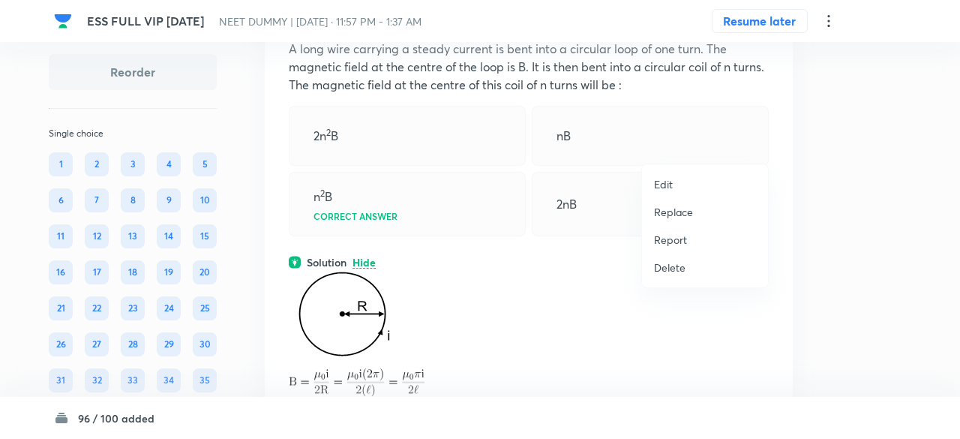
click at [656, 214] on p "Replace" at bounding box center [673, 212] width 39 height 16
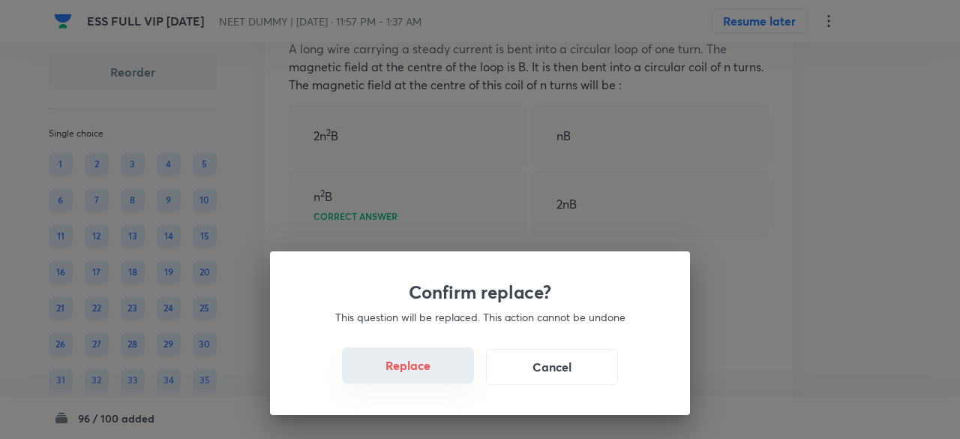
click at [437, 368] on button "Replace" at bounding box center [408, 365] width 132 height 36
click at [437, 368] on button "Replace" at bounding box center [408, 367] width 132 height 36
click at [437, 373] on button "Replace" at bounding box center [408, 365] width 132 height 36
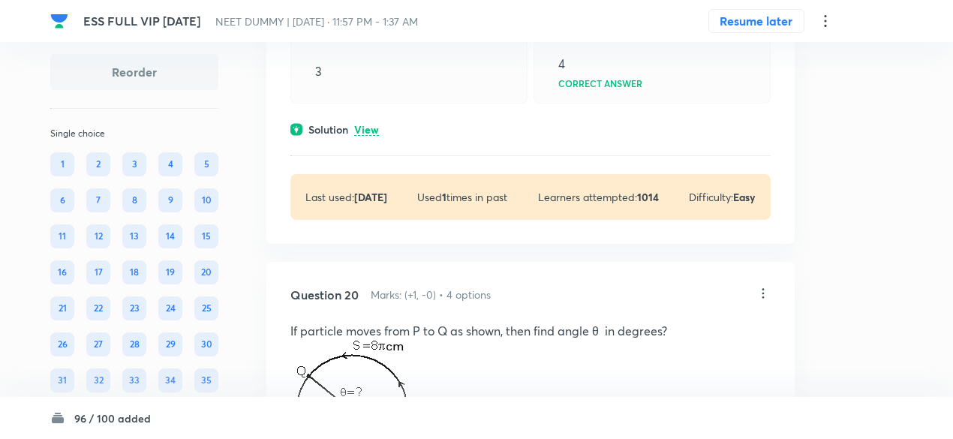
scroll to position [11893, 0]
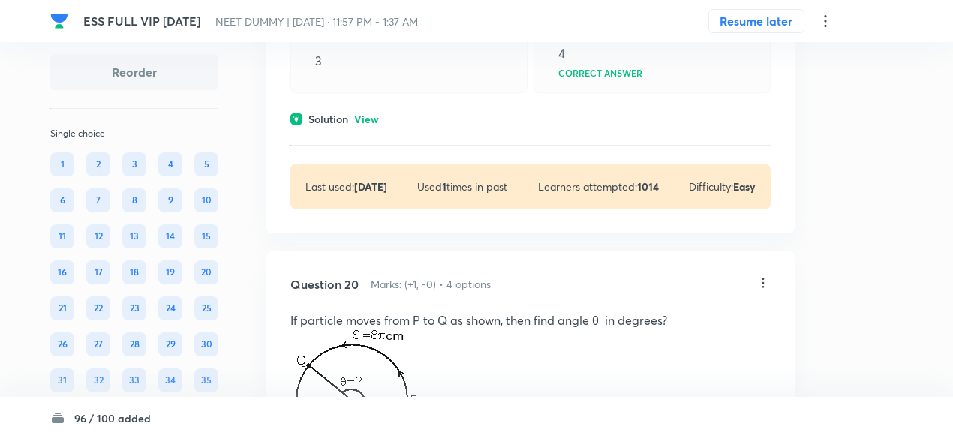
click at [363, 125] on p "View" at bounding box center [366, 119] width 25 height 11
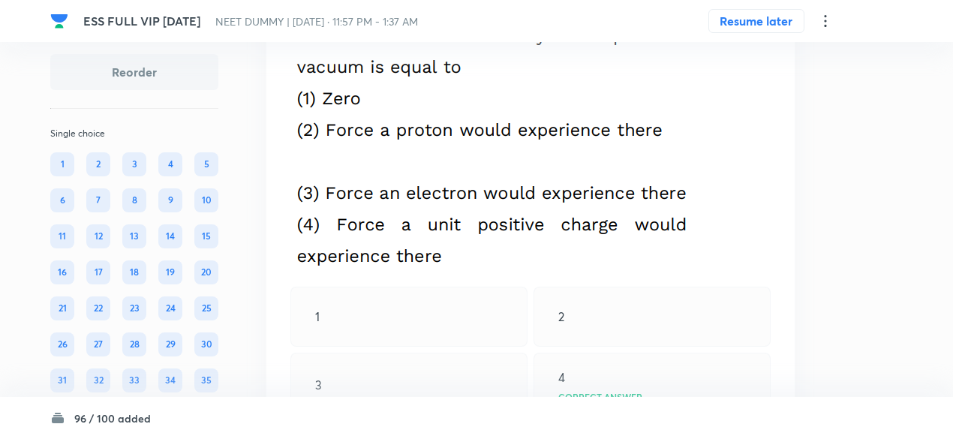
scroll to position [11568, 0]
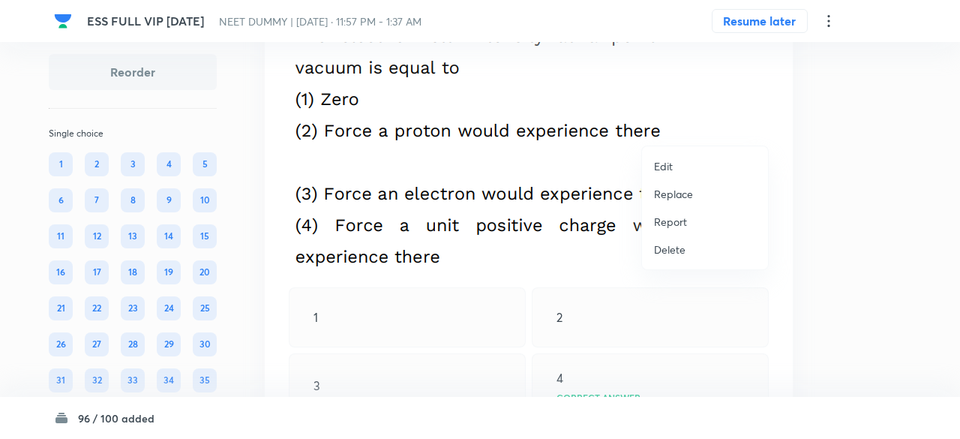
click at [669, 191] on p "Replace" at bounding box center [673, 194] width 39 height 16
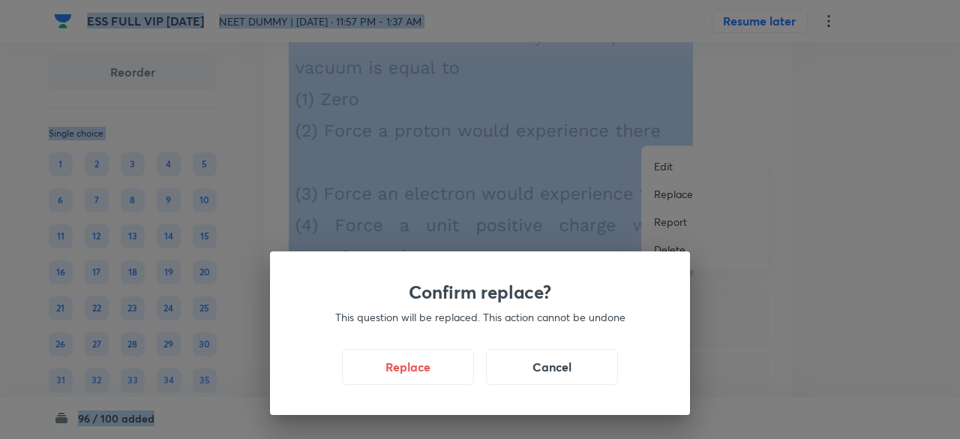
click at [669, 191] on div "Confirm replace? This question will be replaced. This action cannot be undone R…" at bounding box center [480, 219] width 960 height 439
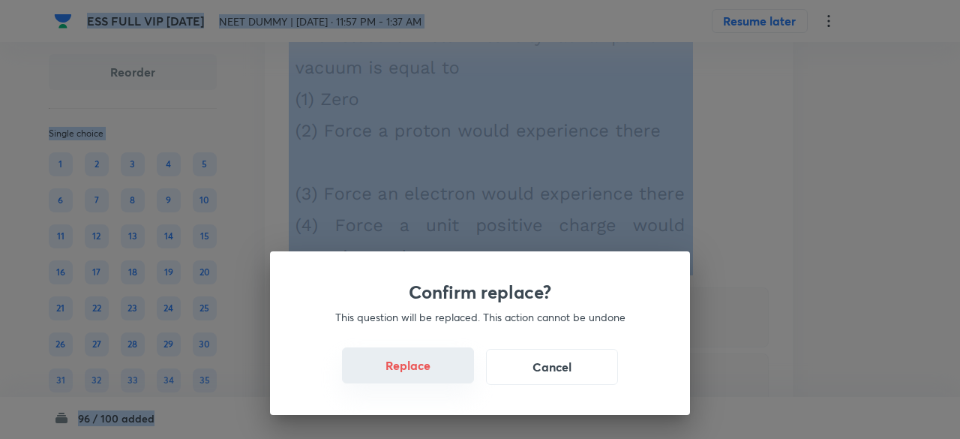
click at [408, 372] on button "Replace" at bounding box center [408, 365] width 132 height 36
drag, startPoint x: 408, startPoint y: 372, endPoint x: 424, endPoint y: 382, distance: 18.5
click at [424, 382] on button "Replace" at bounding box center [408, 365] width 132 height 36
click at [424, 382] on button "Replace" at bounding box center [408, 367] width 132 height 36
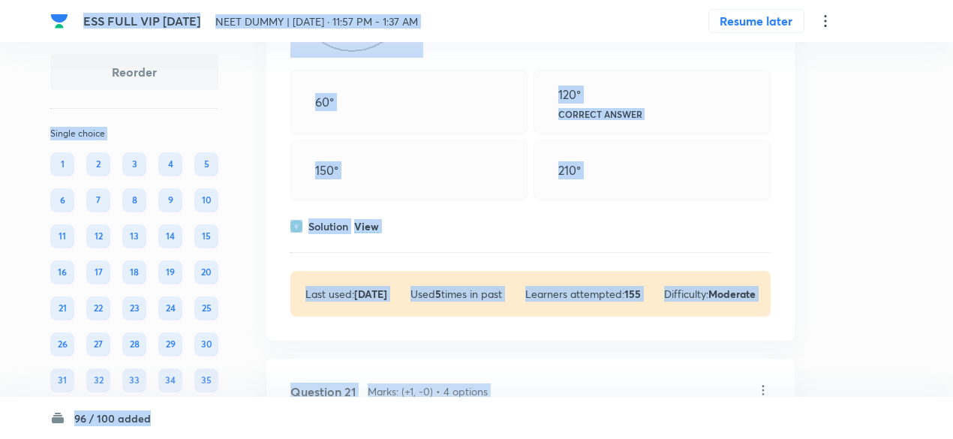
scroll to position [12476, 0]
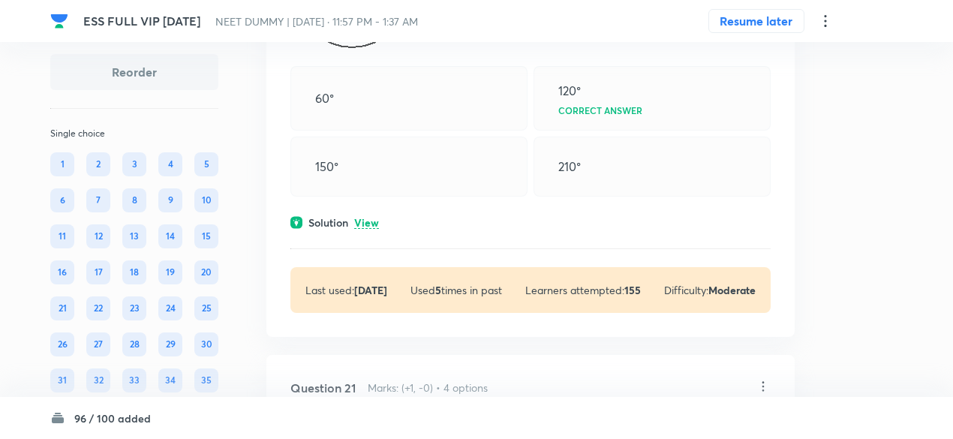
click at [380, 230] on div "Solution View" at bounding box center [530, 223] width 480 height 16
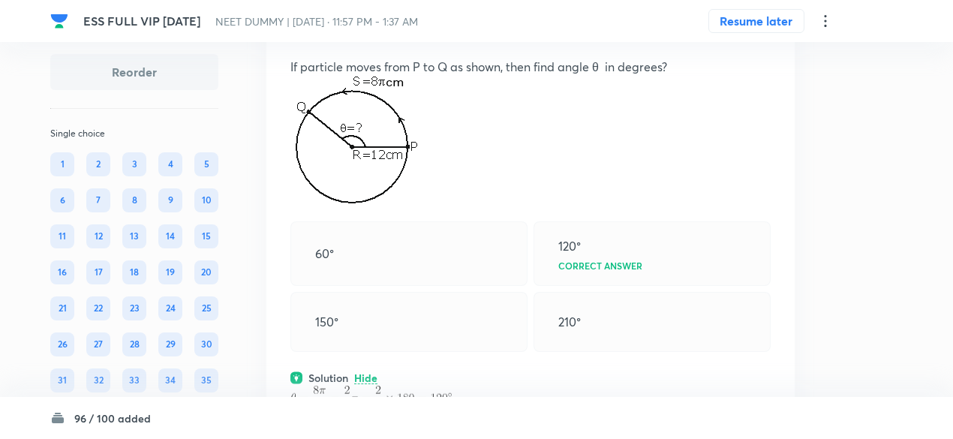
scroll to position [12314, 0]
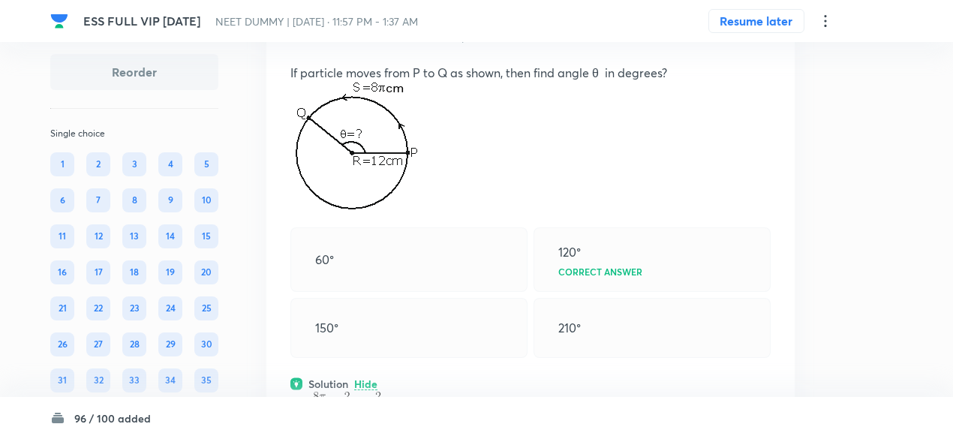
click at [759, 43] on icon at bounding box center [763, 35] width 15 height 15
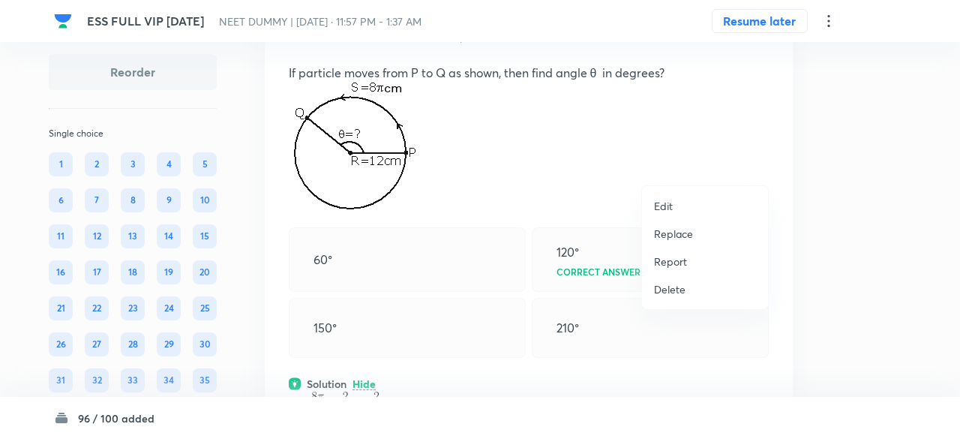
click at [676, 232] on p "Replace" at bounding box center [673, 234] width 39 height 16
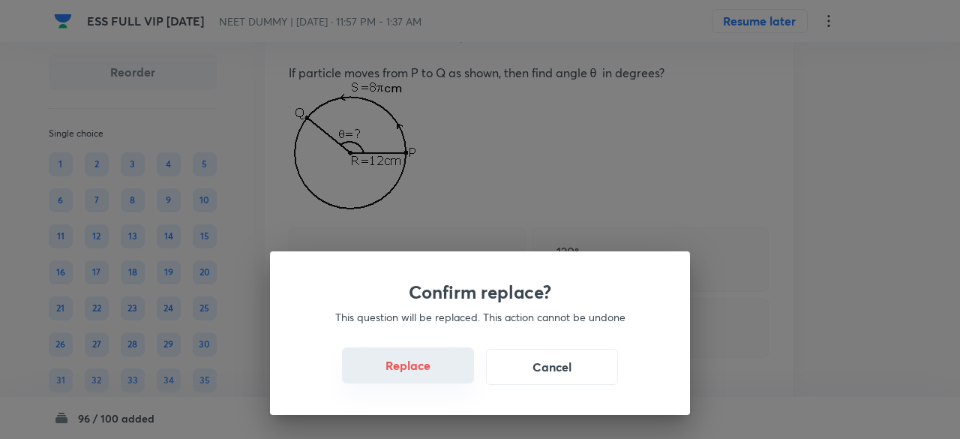
click at [422, 374] on button "Replace" at bounding box center [408, 365] width 132 height 36
click at [422, 374] on button "Replace" at bounding box center [408, 367] width 132 height 36
click at [422, 374] on div "Confirm replace? This question will be replaced. This action cannot be undone R…" at bounding box center [480, 219] width 960 height 439
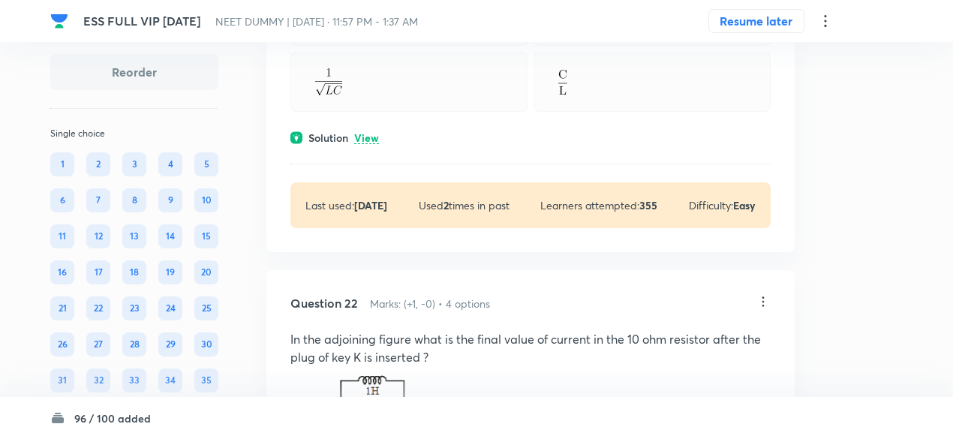
scroll to position [13398, 0]
click at [371, 252] on div "Question 21 Marks: (+1, -0) • 4 options L, C and R represent the physical quant…" at bounding box center [530, 59] width 528 height 386
click at [371, 143] on p "View" at bounding box center [366, 137] width 25 height 11
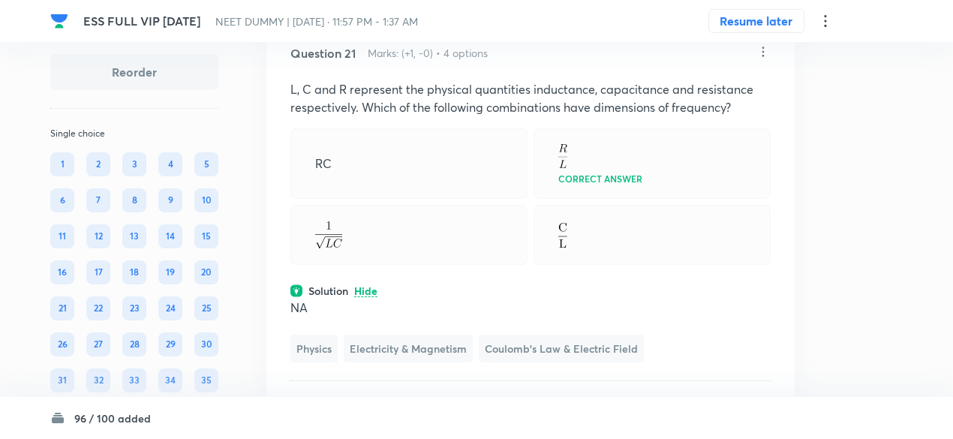
scroll to position [13236, 0]
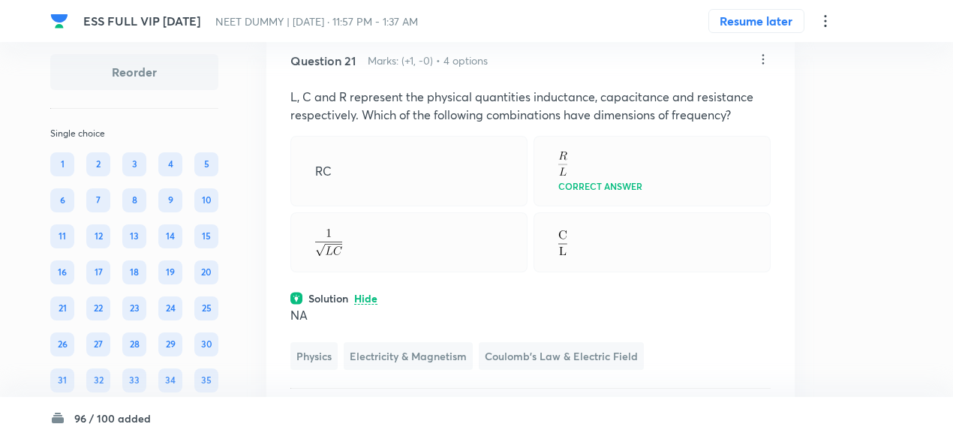
click at [757, 67] on icon at bounding box center [763, 59] width 15 height 15
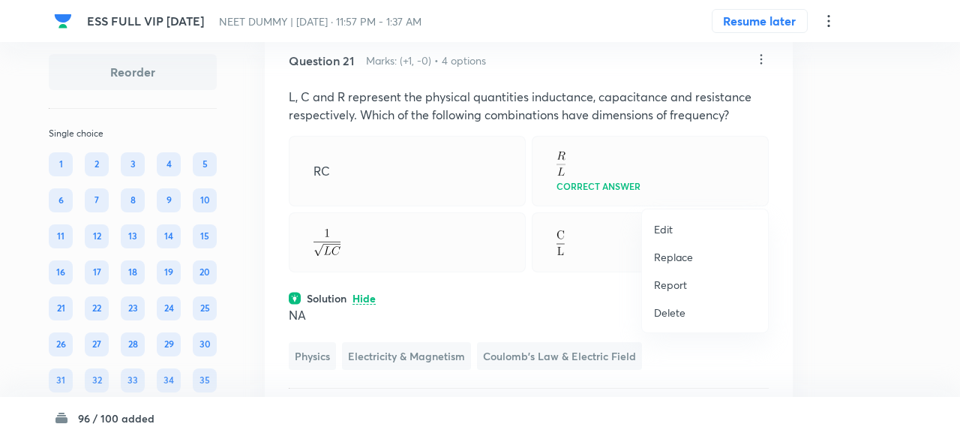
click at [676, 256] on p "Replace" at bounding box center [673, 257] width 39 height 16
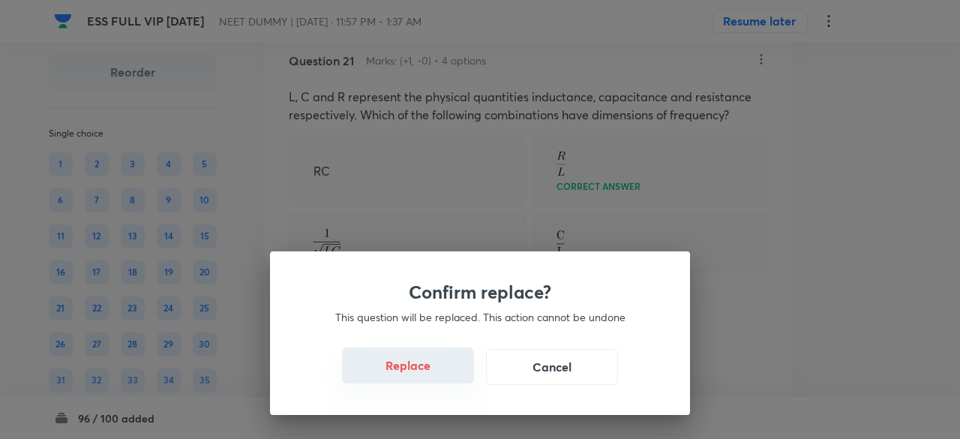
click at [419, 373] on button "Replace" at bounding box center [408, 365] width 132 height 36
click at [437, 377] on button "Replace" at bounding box center [408, 365] width 132 height 36
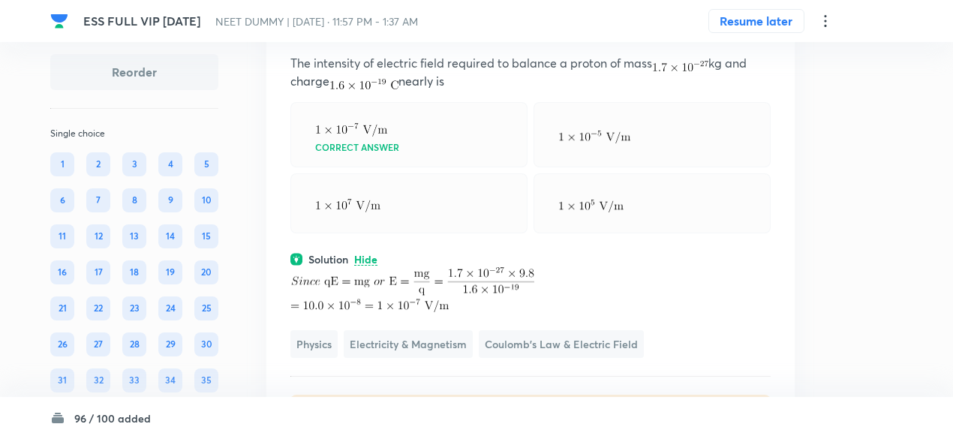
scroll to position [13267, 0]
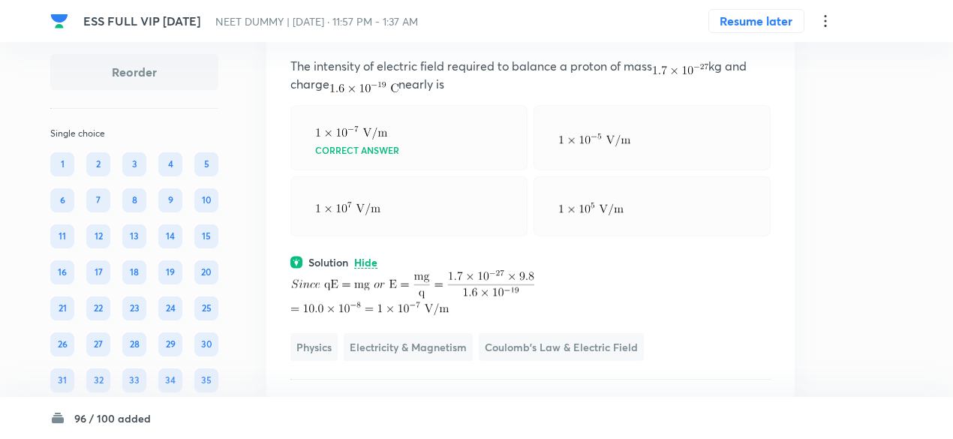
click at [759, 36] on icon at bounding box center [763, 28] width 15 height 15
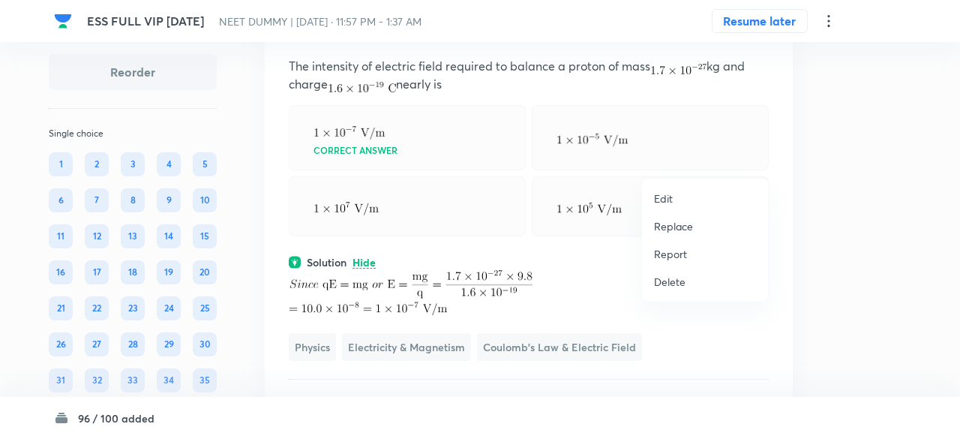
click at [676, 230] on p "Replace" at bounding box center [673, 226] width 39 height 16
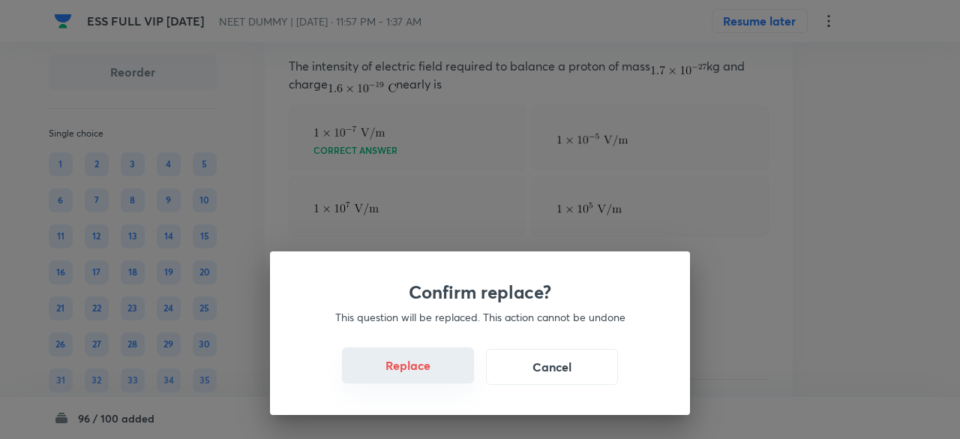
click at [441, 369] on button "Replace" at bounding box center [408, 365] width 132 height 36
click at [446, 378] on button "Replace" at bounding box center [408, 365] width 132 height 36
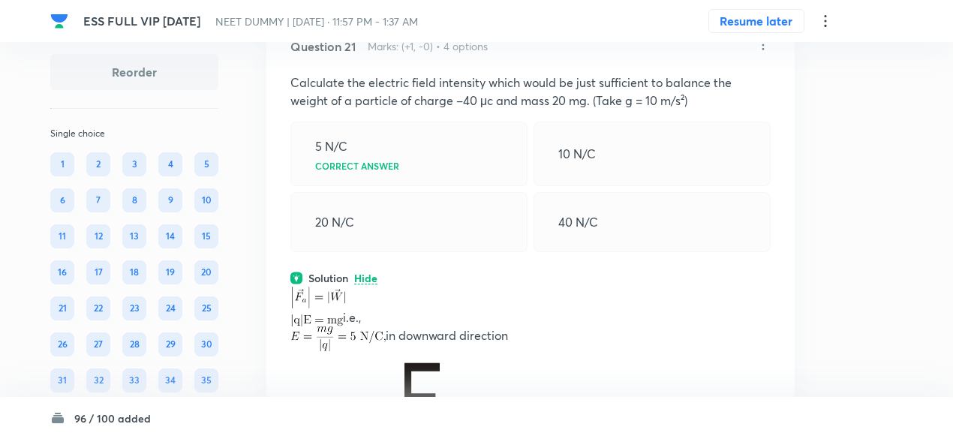
scroll to position [13246, 0]
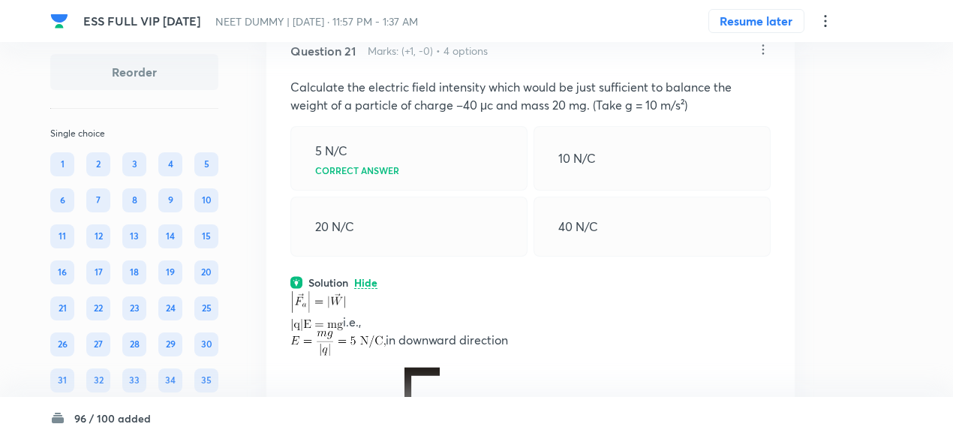
click at [763, 57] on icon at bounding box center [763, 49] width 15 height 15
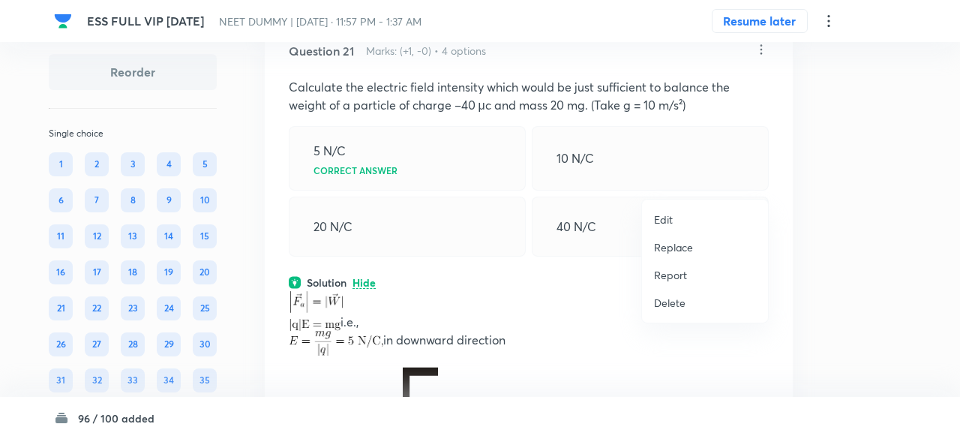
click at [683, 242] on p "Replace" at bounding box center [673, 247] width 39 height 16
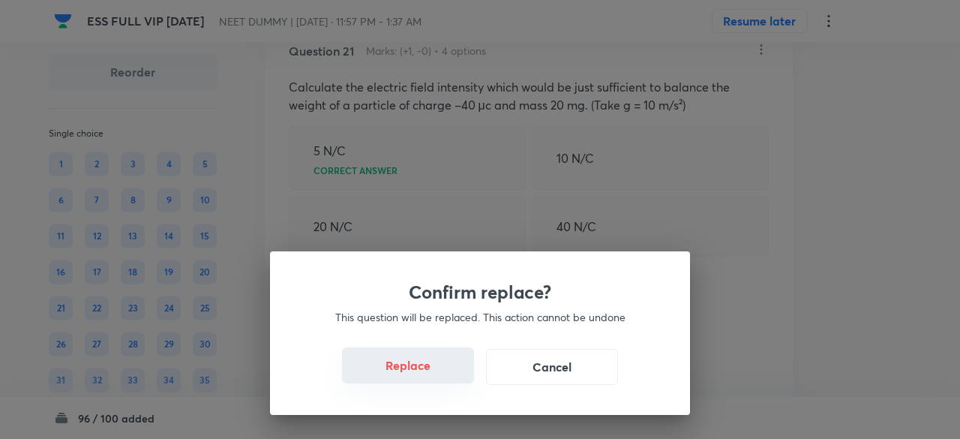
click at [423, 369] on button "Replace" at bounding box center [408, 365] width 132 height 36
click at [428, 374] on button "Replace" at bounding box center [408, 365] width 132 height 36
click at [428, 374] on button "Replace" at bounding box center [408, 367] width 132 height 36
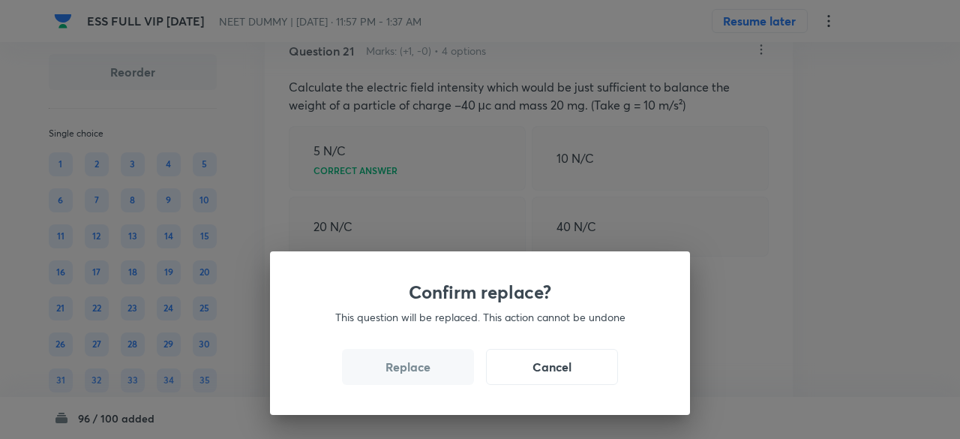
click at [428, 374] on div "Confirm replace? This question will be replaced. This action cannot be undone R…" at bounding box center [480, 333] width 420 height 164
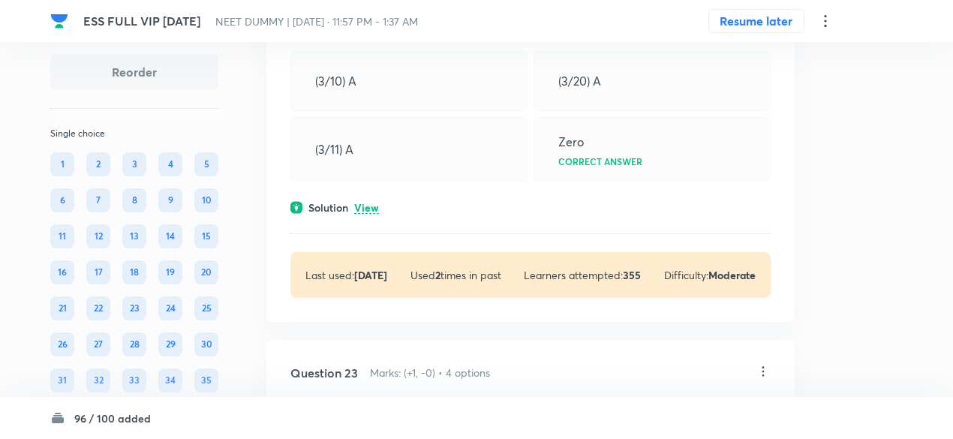
scroll to position [14194, 0]
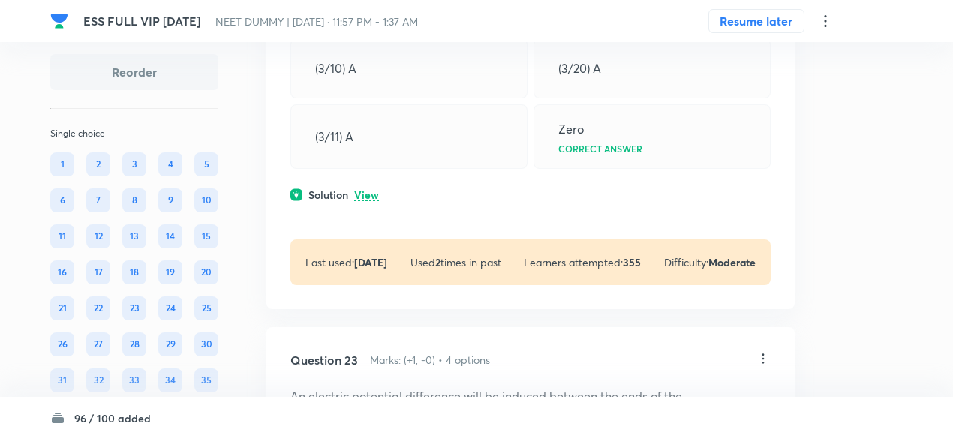
click at [364, 201] on p "View" at bounding box center [366, 195] width 25 height 11
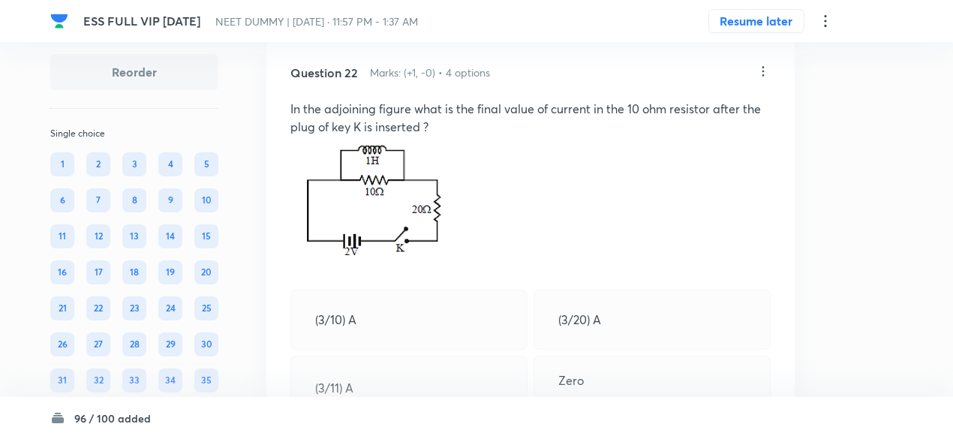
scroll to position [13942, 0]
click at [765, 80] on icon at bounding box center [763, 72] width 15 height 15
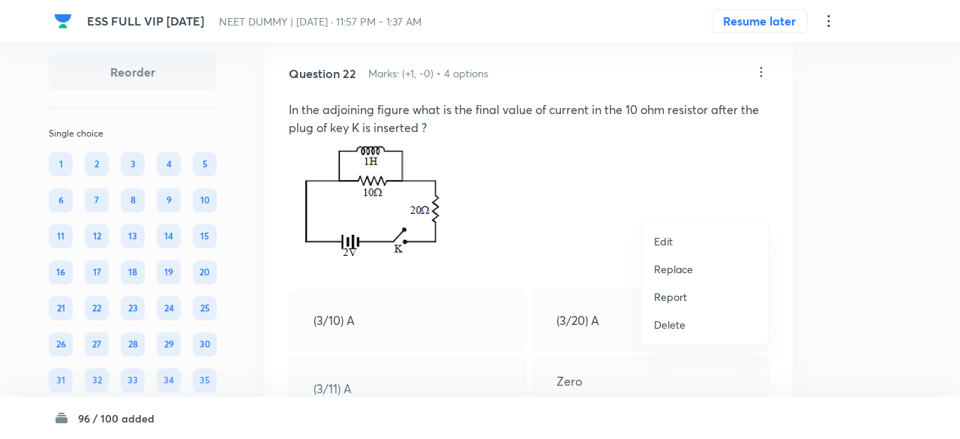
click at [684, 269] on p "Replace" at bounding box center [673, 269] width 39 height 16
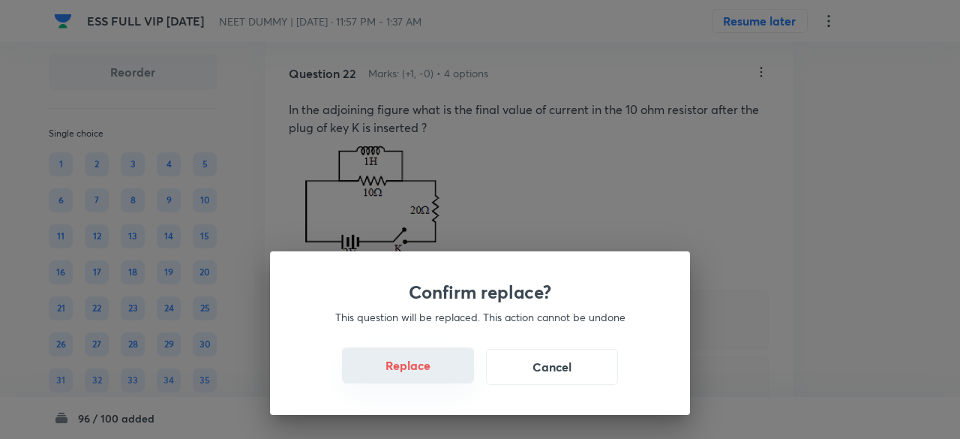
click at [425, 375] on button "Replace" at bounding box center [408, 365] width 132 height 36
click at [432, 380] on button "Replace" at bounding box center [408, 365] width 132 height 36
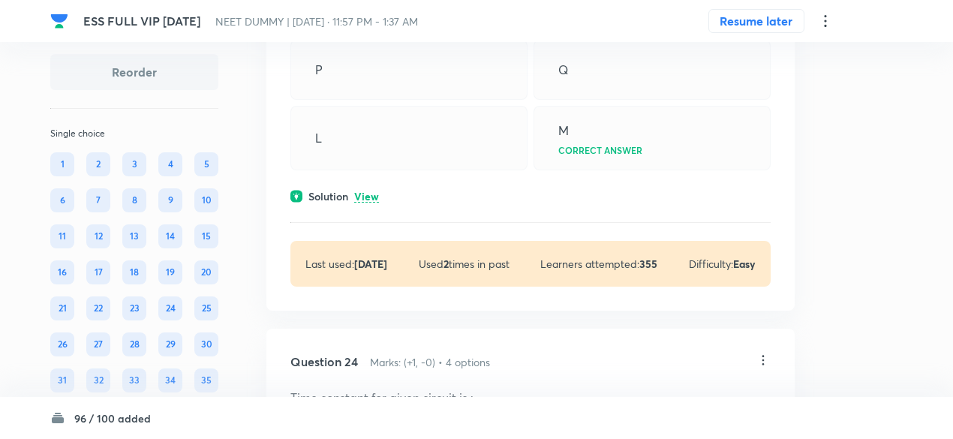
scroll to position [14962, 0]
click at [375, 201] on p "View" at bounding box center [366, 195] width 25 height 11
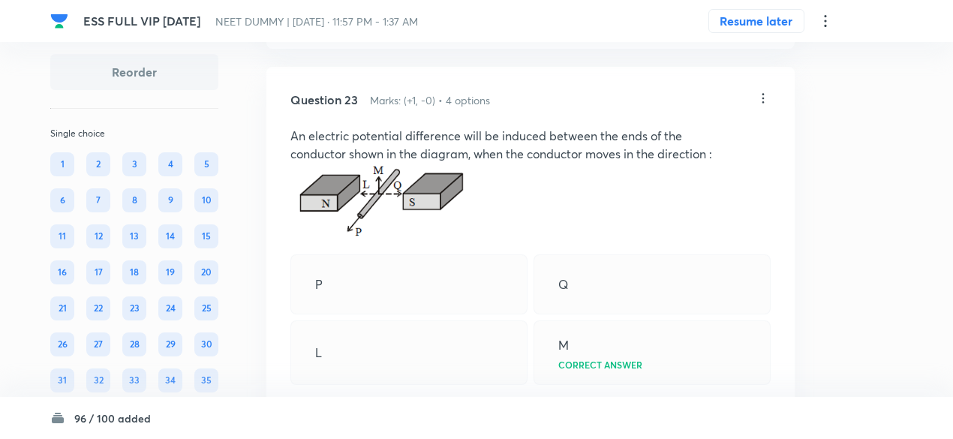
scroll to position [14745, 0]
click at [763, 104] on icon at bounding box center [763, 100] width 2 height 10
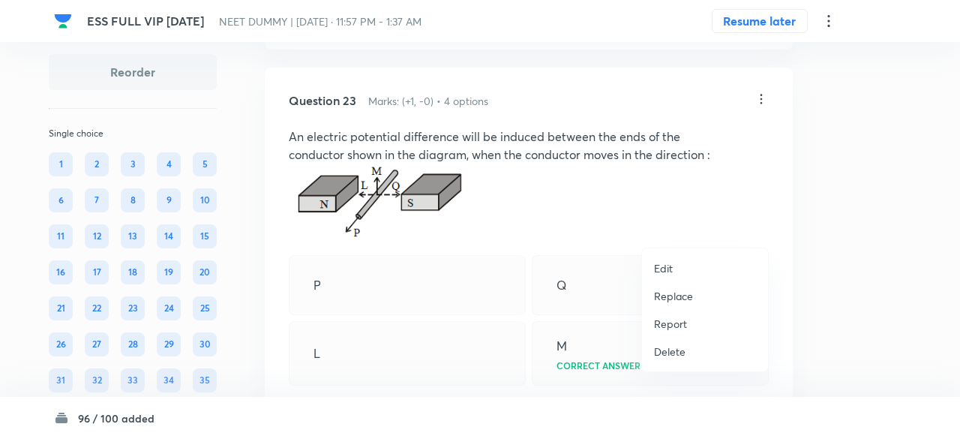
click at [676, 299] on p "Replace" at bounding box center [673, 296] width 39 height 16
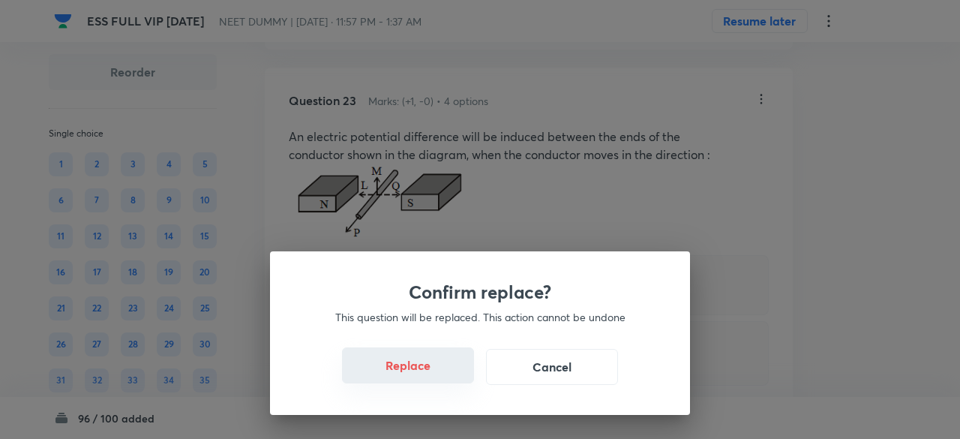
click at [431, 368] on button "Replace" at bounding box center [408, 365] width 132 height 36
click at [432, 374] on button "Replace" at bounding box center [408, 365] width 132 height 36
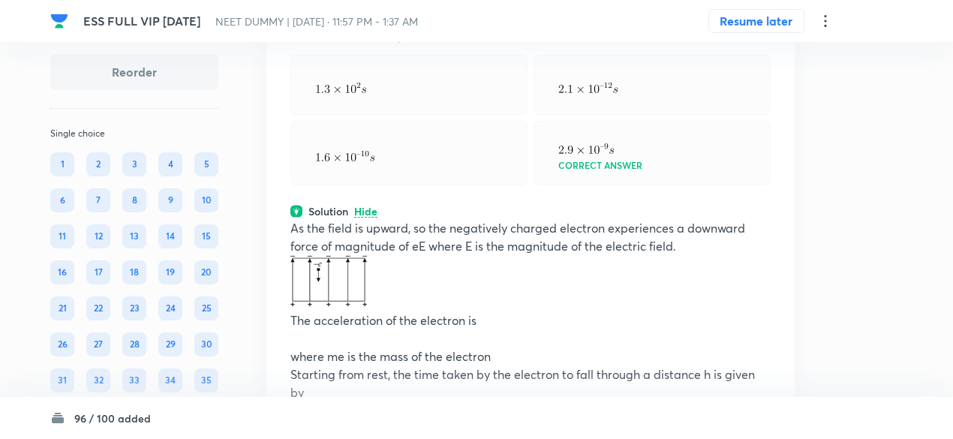
scroll to position [14864, 0]
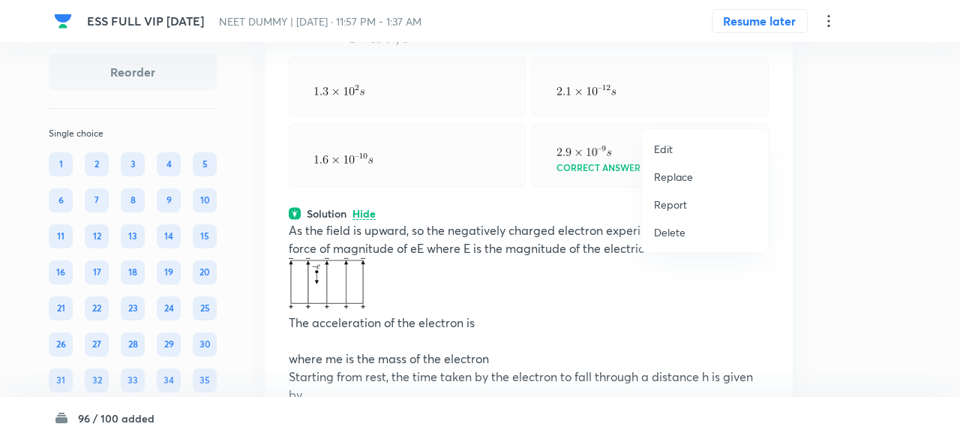
click at [681, 178] on p "Replace" at bounding box center [673, 177] width 39 height 16
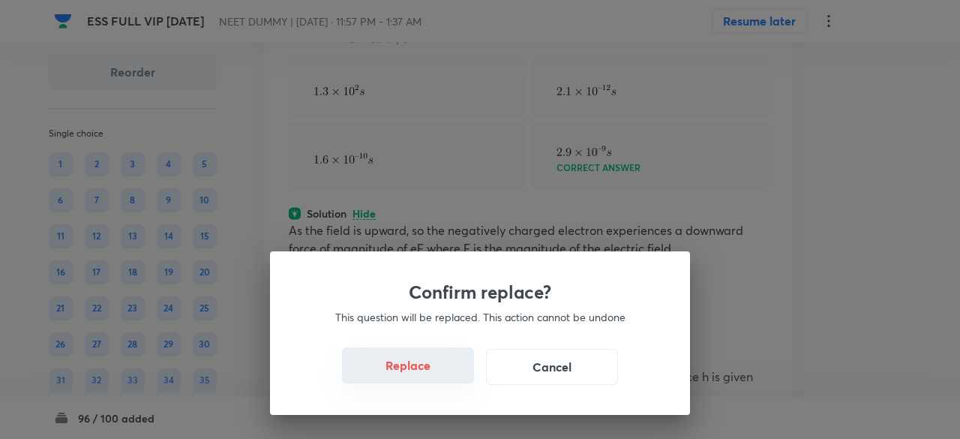
click at [440, 377] on button "Replace" at bounding box center [408, 365] width 132 height 36
click at [440, 377] on button "Replace" at bounding box center [408, 367] width 132 height 36
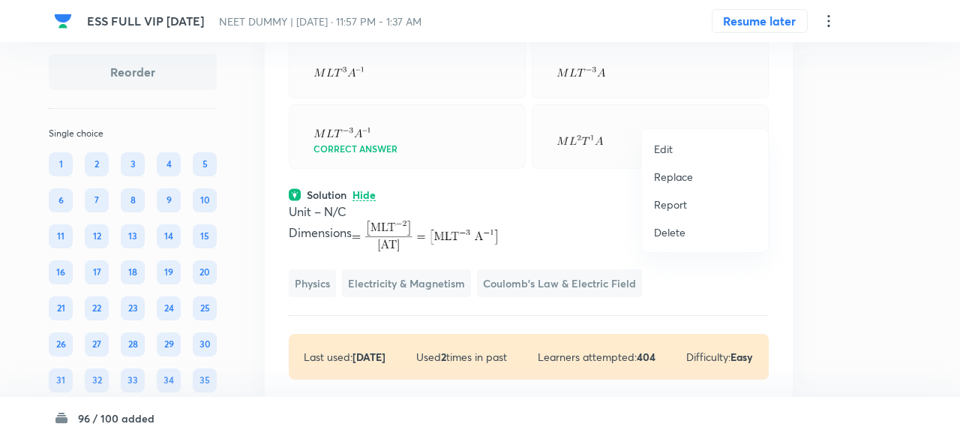
click at [682, 174] on p "Replace" at bounding box center [673, 177] width 39 height 16
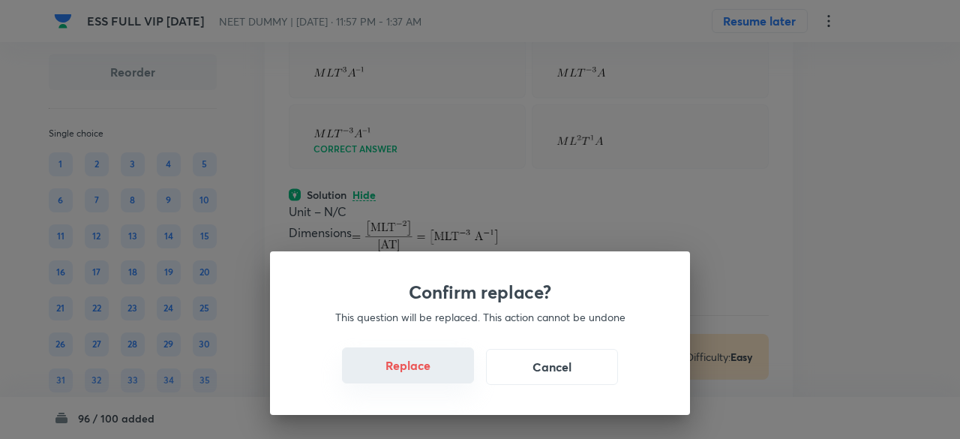
click at [422, 373] on button "Replace" at bounding box center [408, 365] width 132 height 36
click at [431, 373] on button "Replace" at bounding box center [408, 365] width 132 height 36
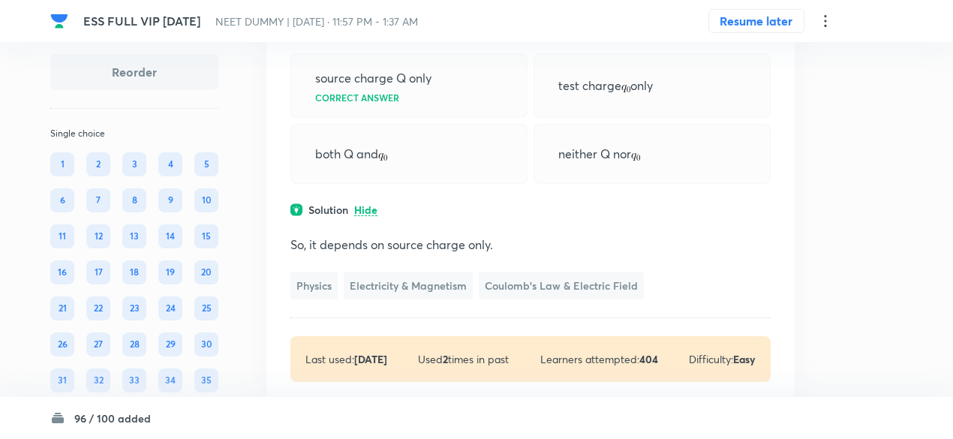
scroll to position [14845, 0]
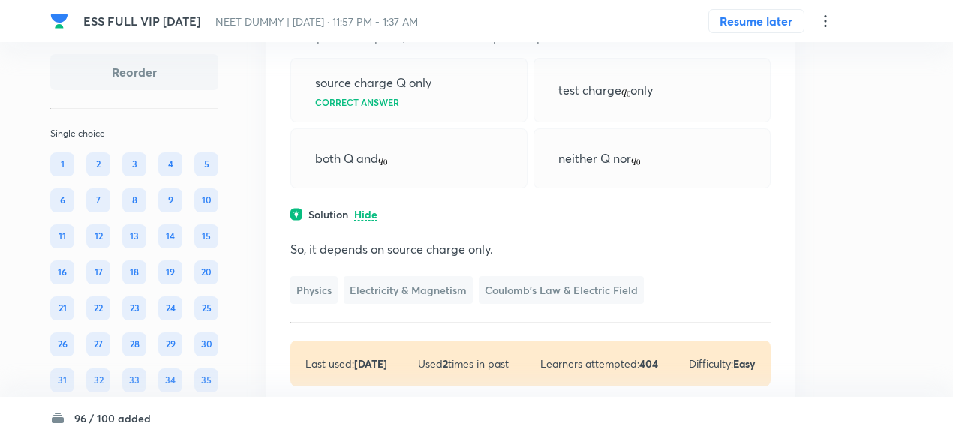
click at [762, 5] on icon at bounding box center [763, 0] width 2 height 10
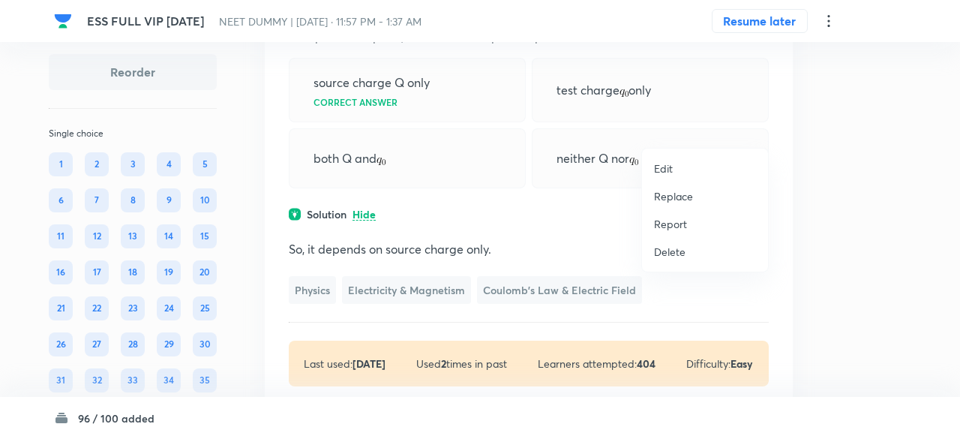
click at [675, 188] on p "Replace" at bounding box center [673, 196] width 39 height 16
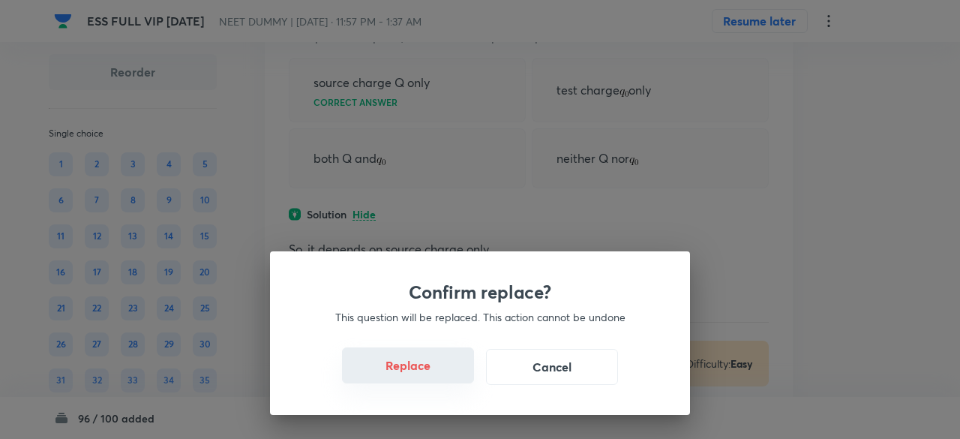
click at [415, 368] on button "Replace" at bounding box center [408, 365] width 132 height 36
click at [429, 374] on button "Replace" at bounding box center [408, 365] width 132 height 36
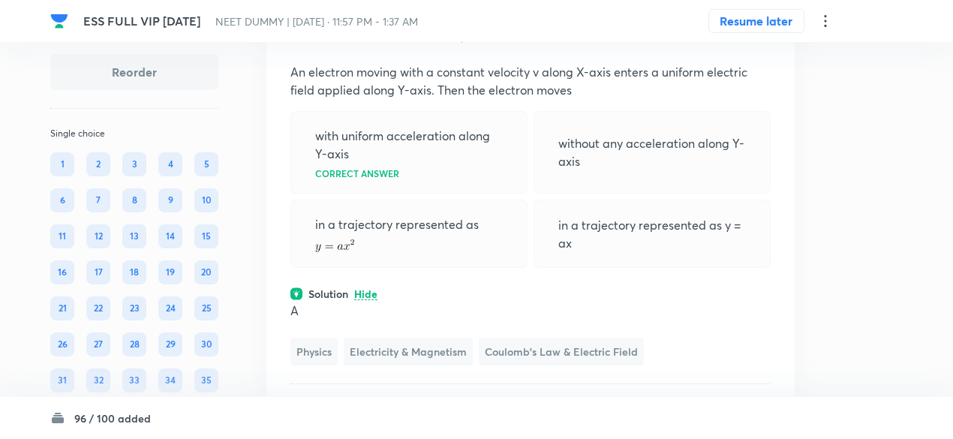
scroll to position [14804, 0]
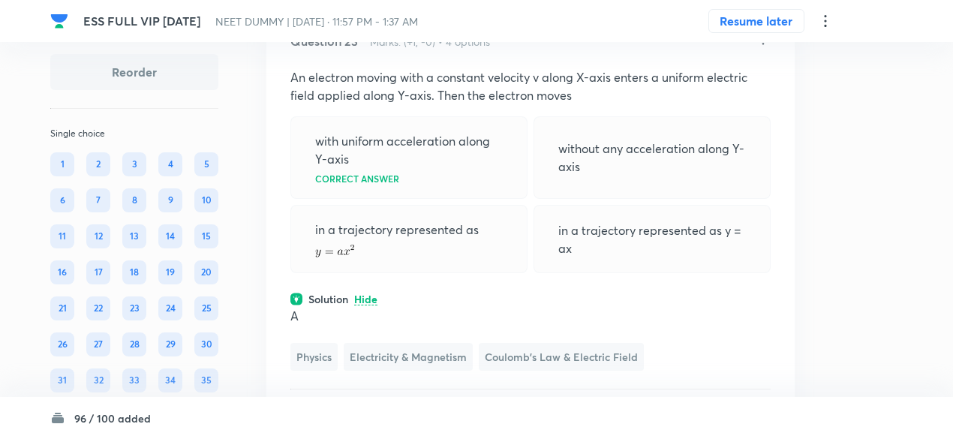
click at [767, 47] on icon at bounding box center [763, 39] width 15 height 15
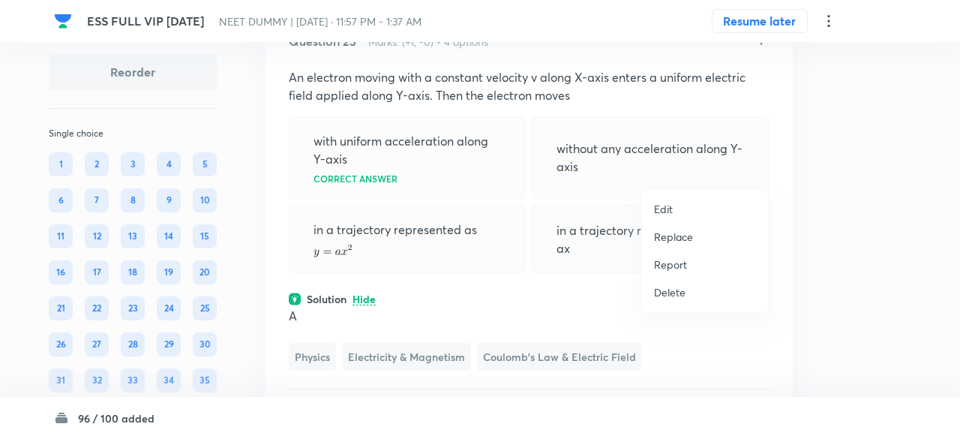
click at [666, 238] on p "Replace" at bounding box center [673, 237] width 39 height 16
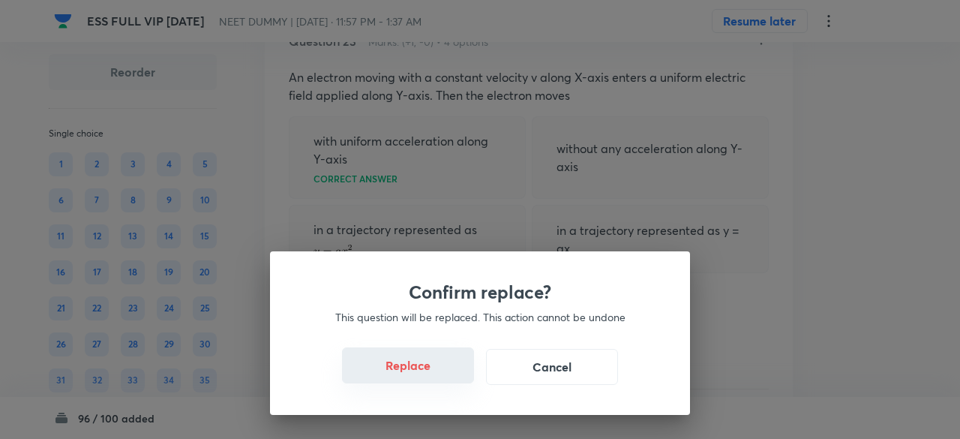
click at [411, 365] on button "Replace" at bounding box center [408, 365] width 132 height 36
click at [423, 373] on button "Replace" at bounding box center [408, 365] width 132 height 36
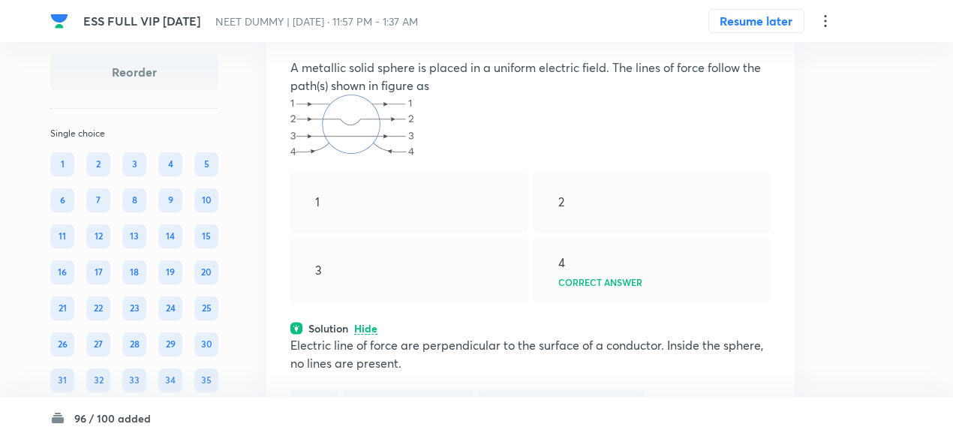
scroll to position [14809, 0]
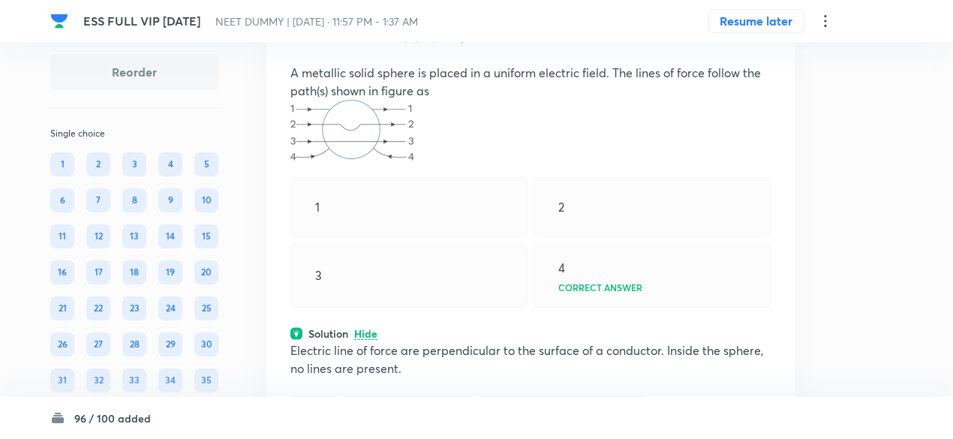
click at [756, 43] on icon at bounding box center [763, 35] width 15 height 15
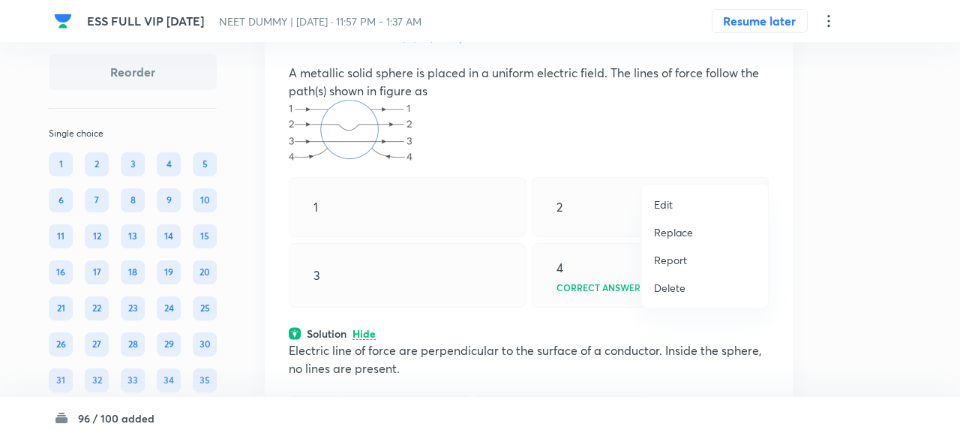
click at [668, 237] on p "Replace" at bounding box center [673, 232] width 39 height 16
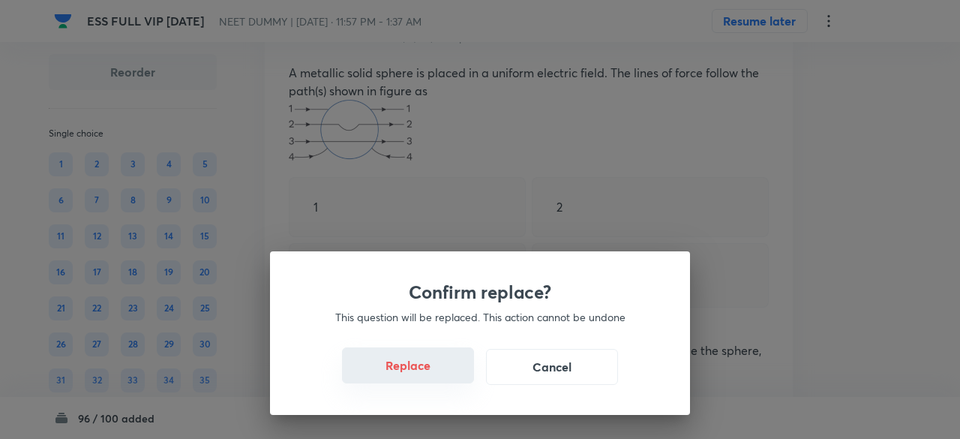
click at [401, 380] on button "Replace" at bounding box center [408, 365] width 132 height 36
click at [452, 374] on button "Replace" at bounding box center [408, 365] width 132 height 36
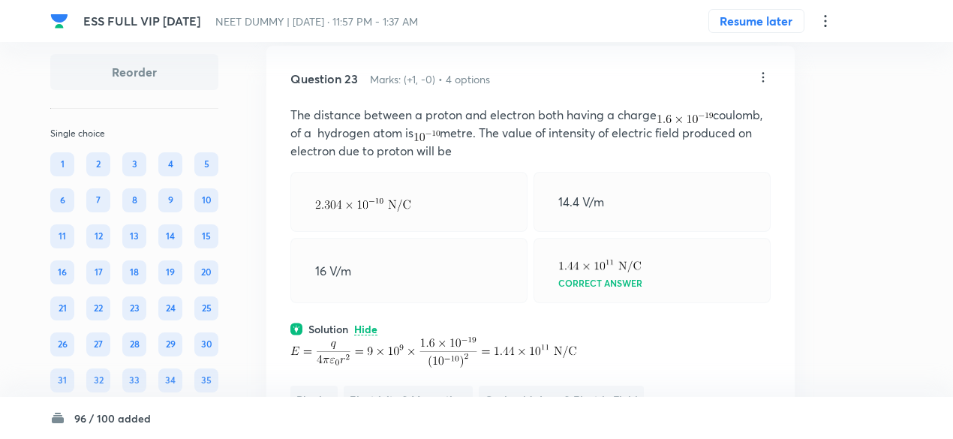
scroll to position [14741, 0]
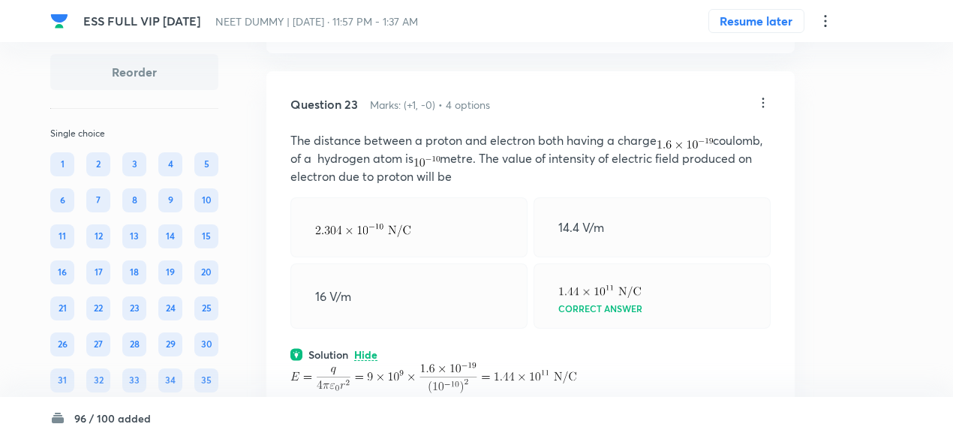
click at [765, 110] on icon at bounding box center [763, 102] width 15 height 15
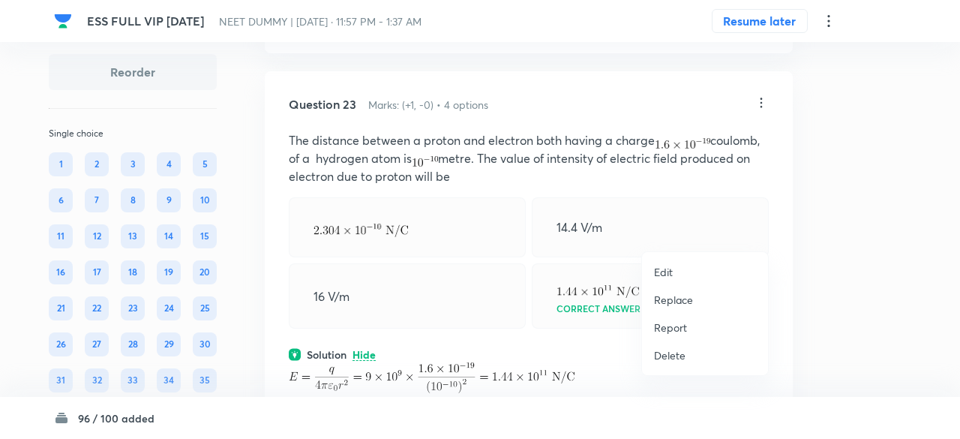
click at [680, 302] on p "Replace" at bounding box center [673, 300] width 39 height 16
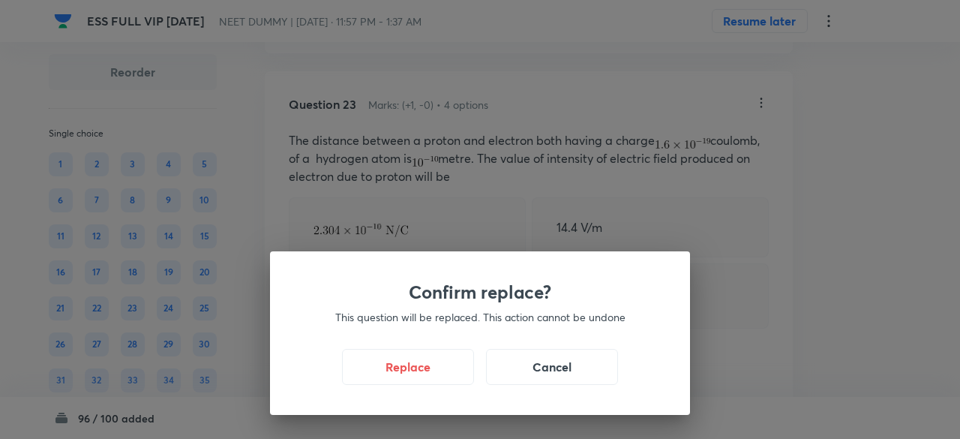
click at [431, 385] on div "Confirm replace? This question will be replaced. This action cannot be undone R…" at bounding box center [480, 333] width 420 height 164
click at [430, 377] on button "Replace" at bounding box center [408, 365] width 132 height 36
click at [430, 377] on button "Replace" at bounding box center [408, 367] width 132 height 36
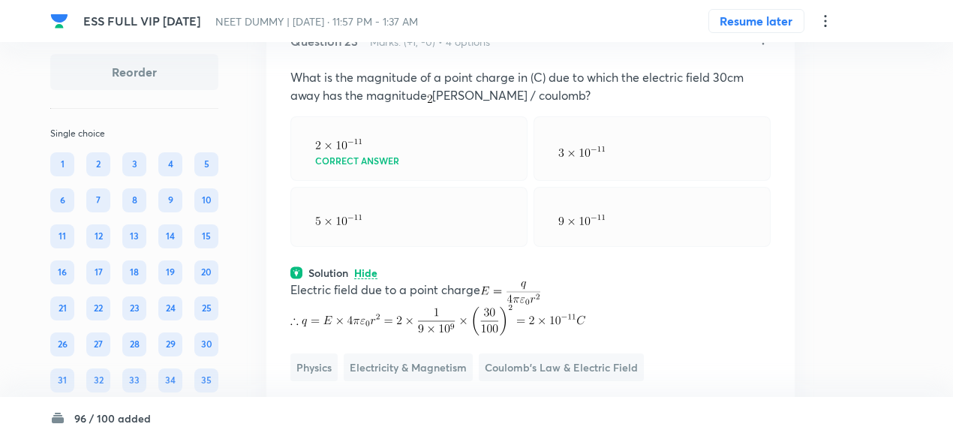
scroll to position [14799, 0]
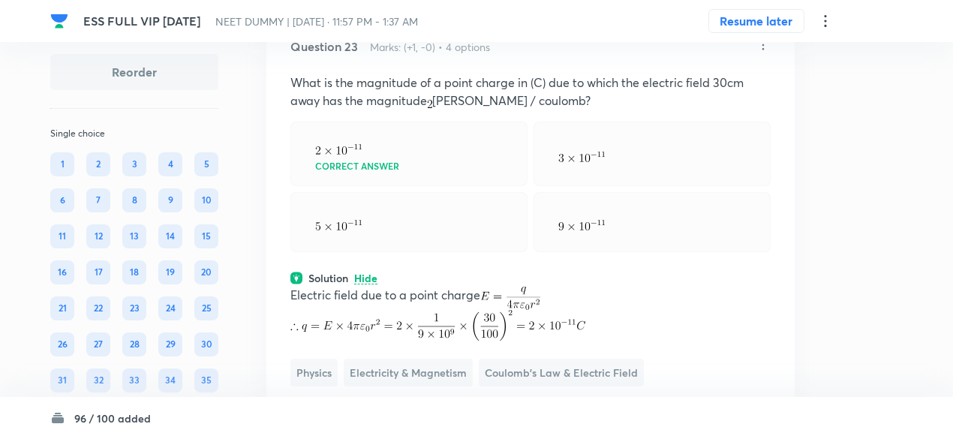
click at [764, 53] on icon at bounding box center [763, 45] width 15 height 15
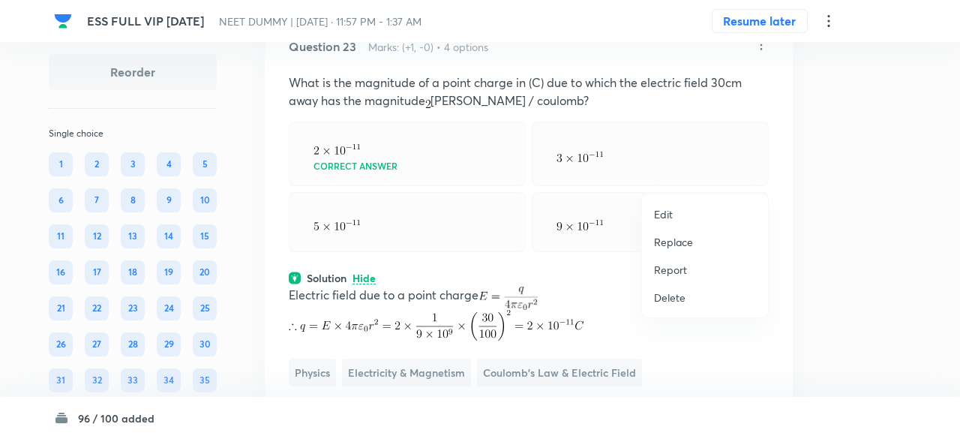
click at [681, 248] on p "Replace" at bounding box center [673, 242] width 39 height 16
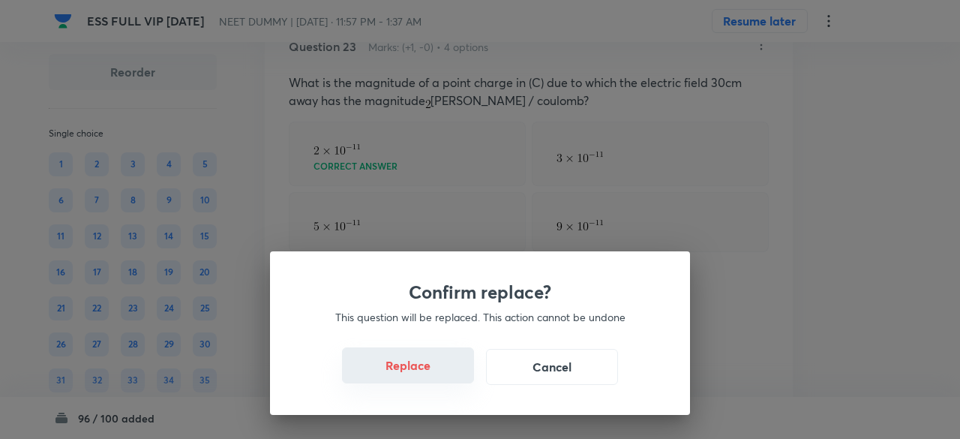
click at [432, 371] on button "Replace" at bounding box center [408, 365] width 132 height 36
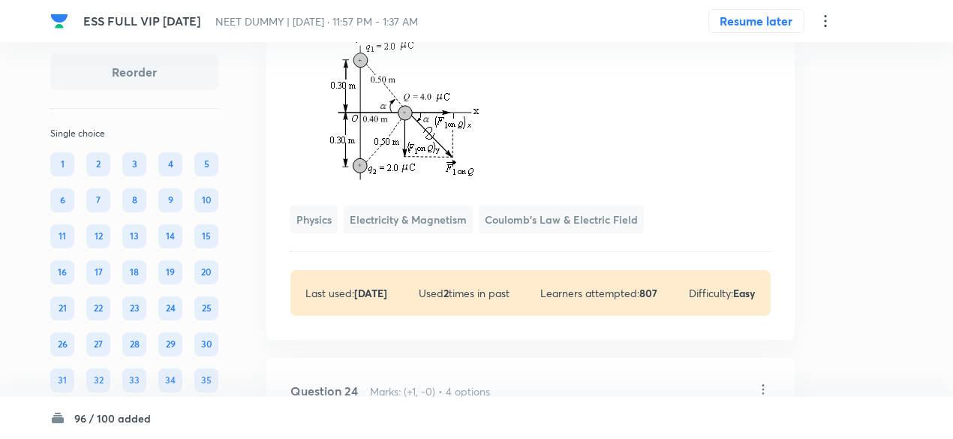
scroll to position [15302, 0]
click at [496, 136] on img at bounding box center [424, 90] width 269 height 182
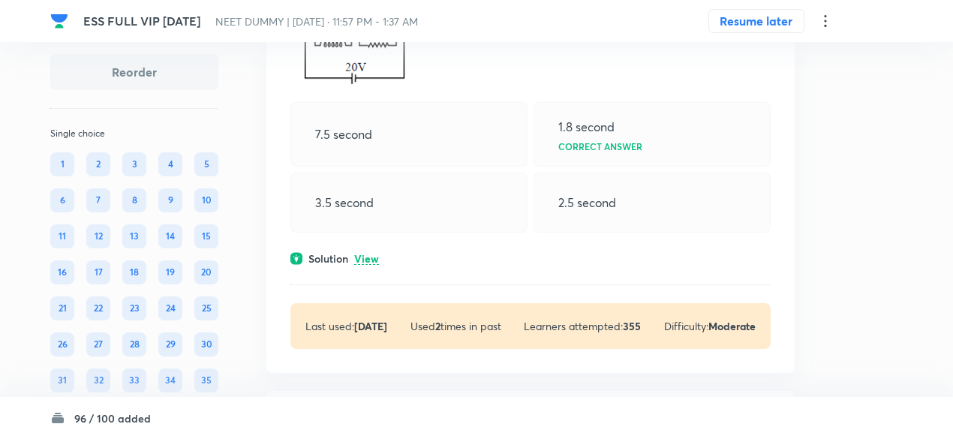
scroll to position [15735, 0]
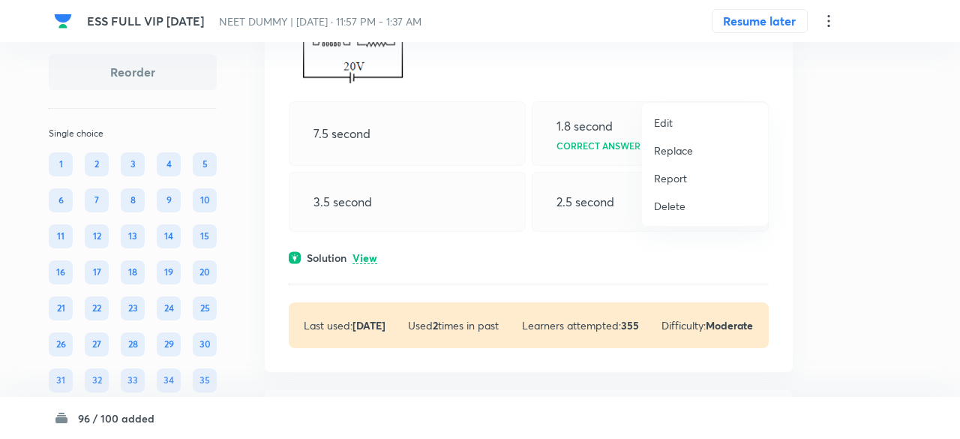
click at [672, 148] on p "Replace" at bounding box center [673, 151] width 39 height 16
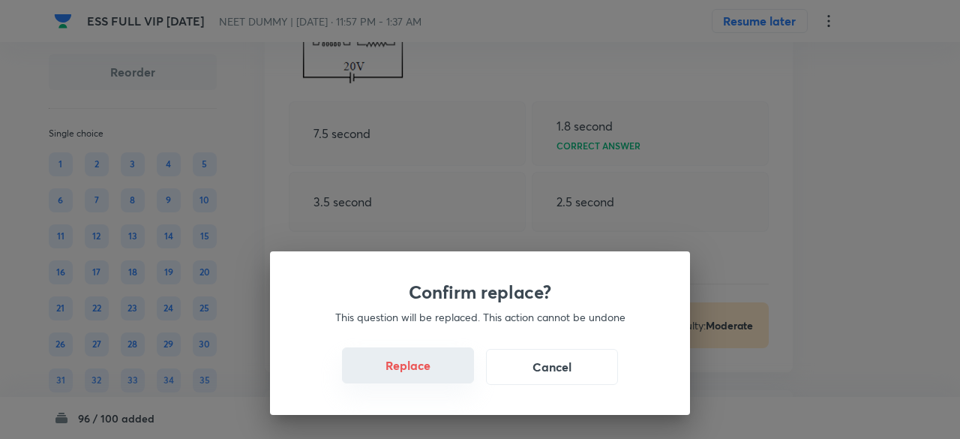
click at [426, 377] on button "Replace" at bounding box center [408, 365] width 132 height 36
click at [426, 377] on button "Replace" at bounding box center [408, 367] width 132 height 36
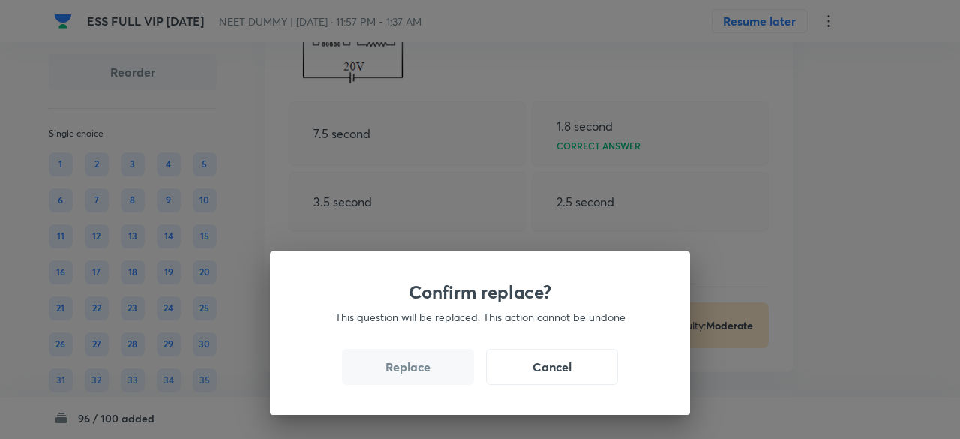
click at [426, 377] on button "Replace" at bounding box center [408, 367] width 132 height 36
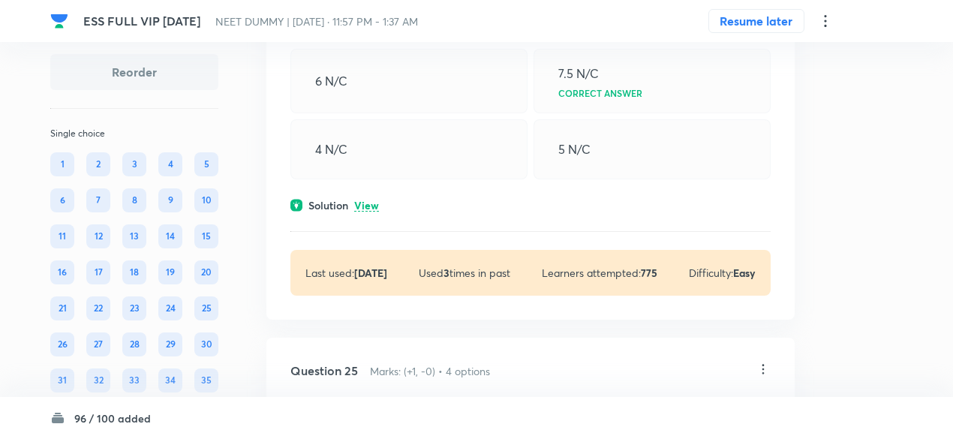
click at [371, 212] on p "View" at bounding box center [366, 205] width 25 height 11
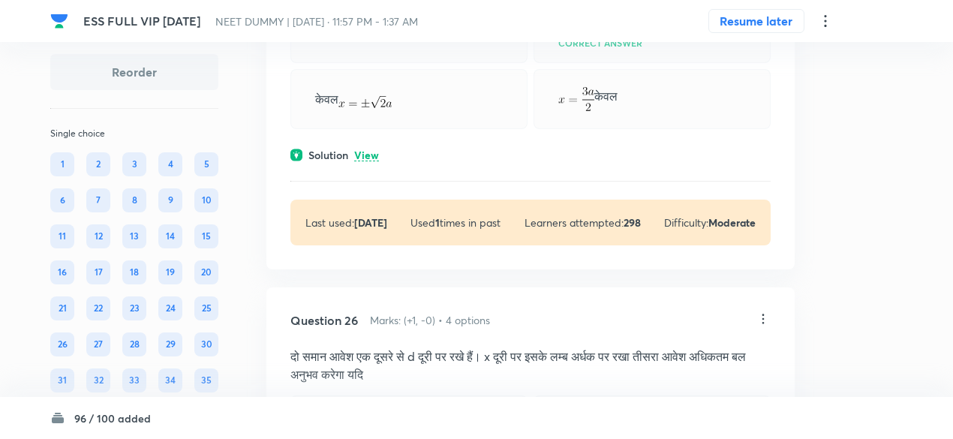
scroll to position [16337, 0]
click at [366, 160] on p "View" at bounding box center [366, 154] width 25 height 11
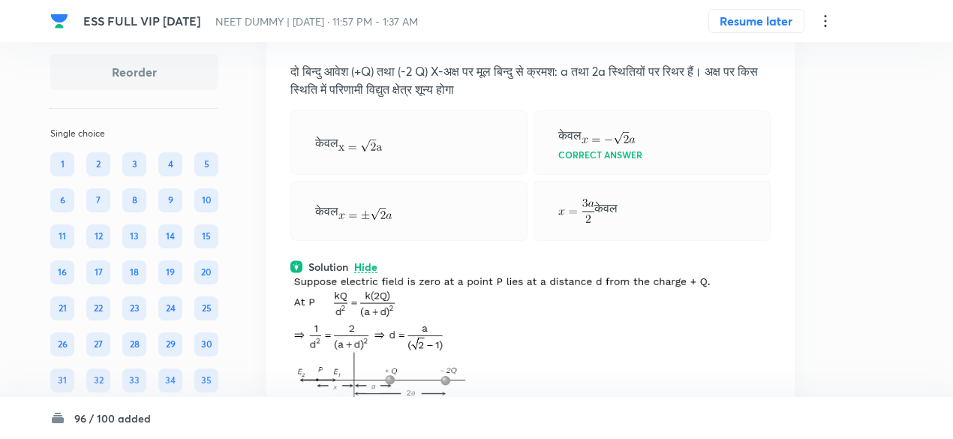
scroll to position [16220, 0]
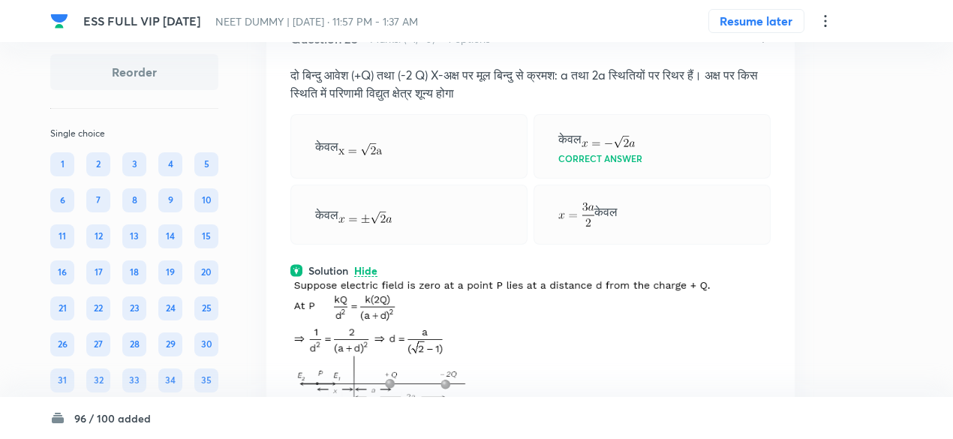
click at [765, 47] on div at bounding box center [763, 38] width 15 height 17
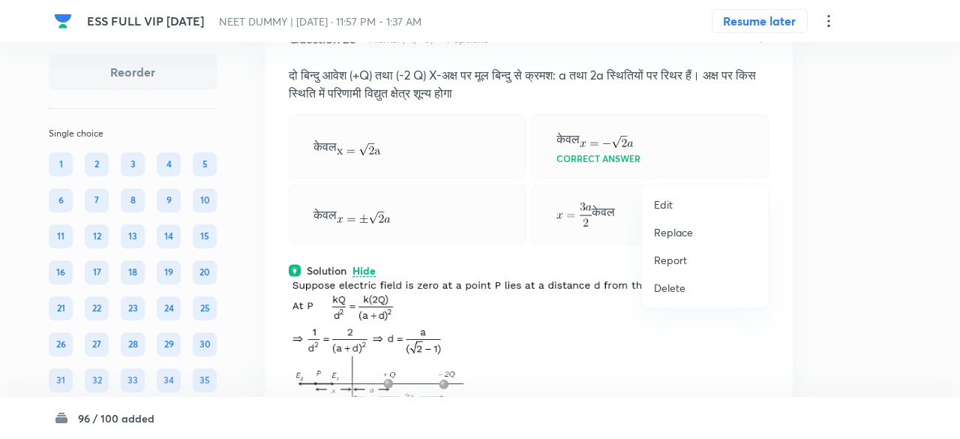
click at [678, 232] on p "Replace" at bounding box center [673, 232] width 39 height 16
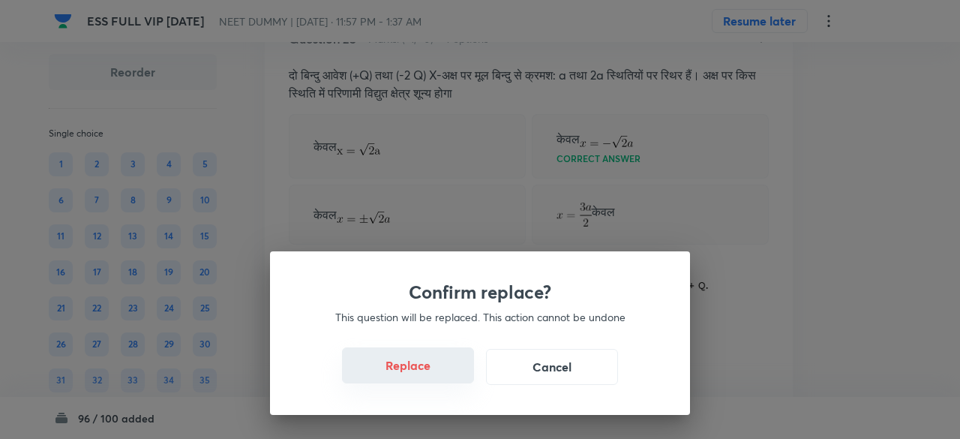
click at [441, 372] on button "Replace" at bounding box center [408, 365] width 132 height 36
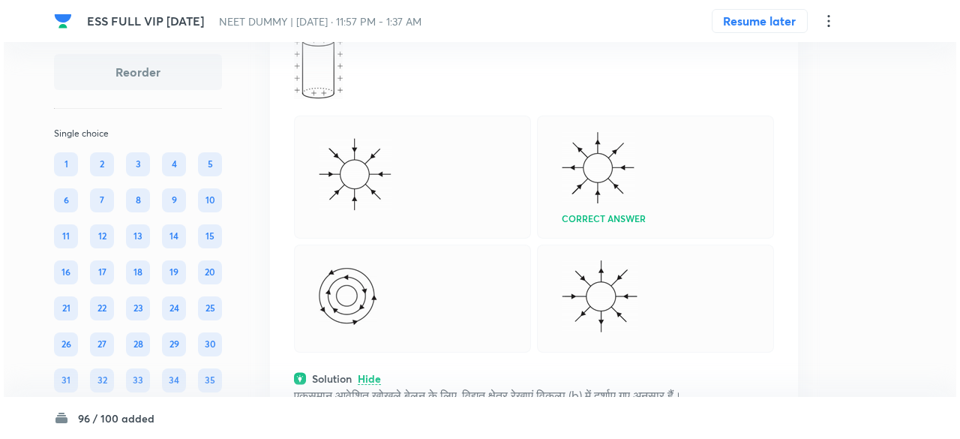
scroll to position [16281, 0]
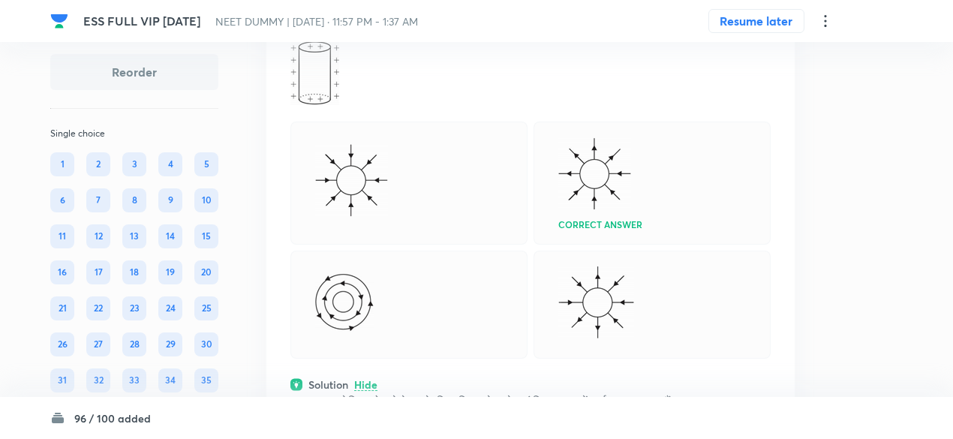
click at [438, 41] on p "निम्न में से कौन-सा चित्र सही रूप से चित्र में दिखाए अनुसार एकसमान आवेशित खोखले…" at bounding box center [530, 23] width 480 height 36
copy p "निम्न में से कौन-सा चित्र सही रूप से चित्र में दिखाए अनुसार एकसमान आवेशित खोखले…"
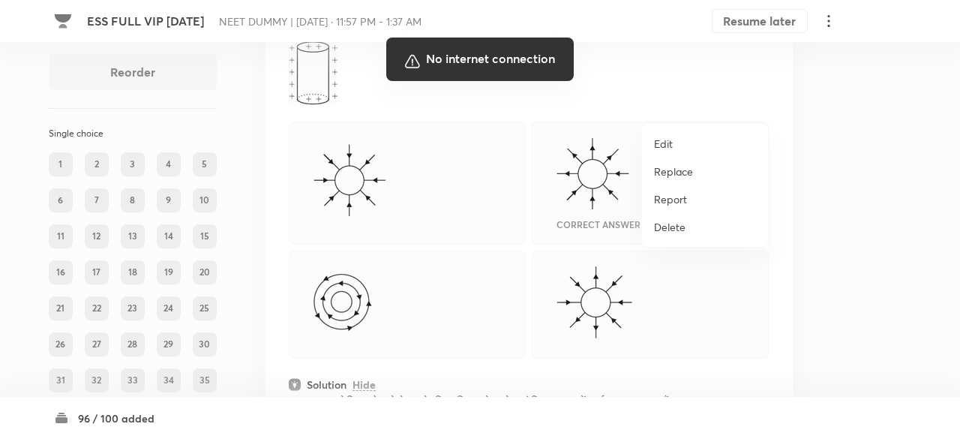
click at [659, 146] on div at bounding box center [480, 219] width 960 height 439
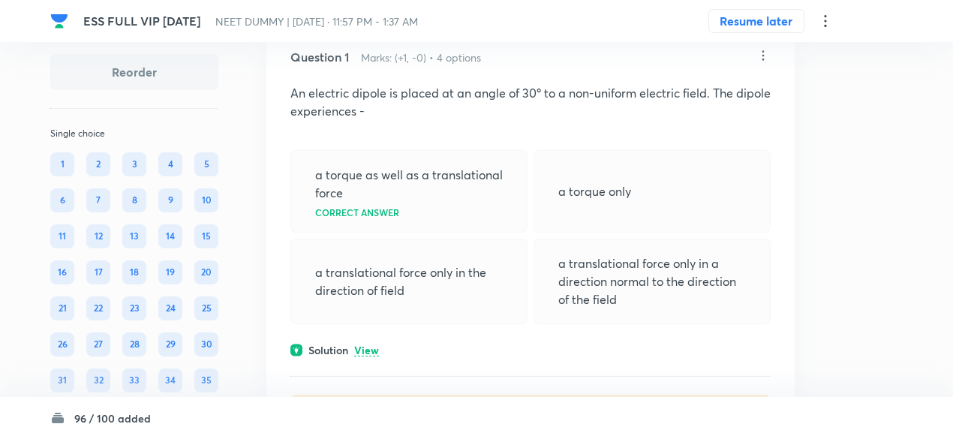
scroll to position [128, 0]
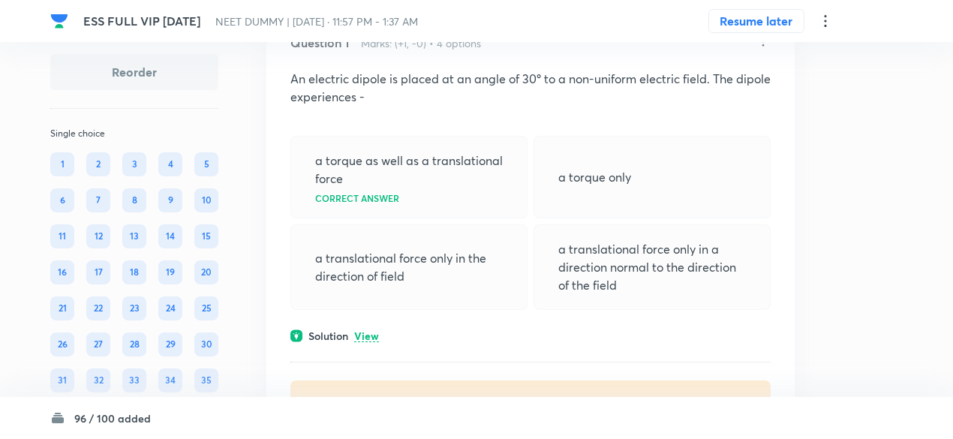
click at [368, 331] on p "View" at bounding box center [366, 336] width 25 height 11
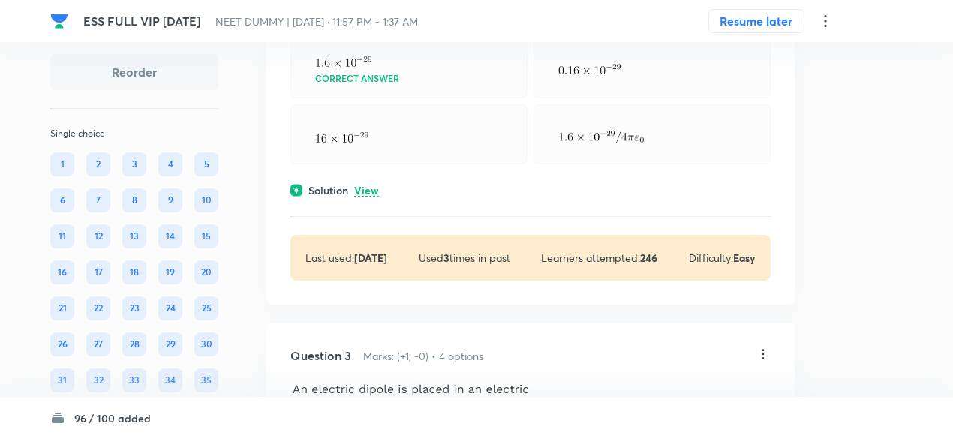
scroll to position [926, 0]
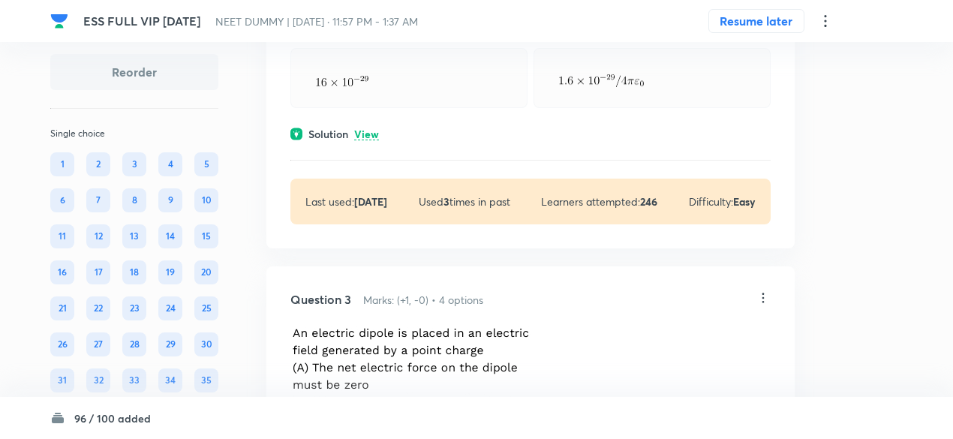
click at [370, 131] on p "View" at bounding box center [366, 134] width 25 height 11
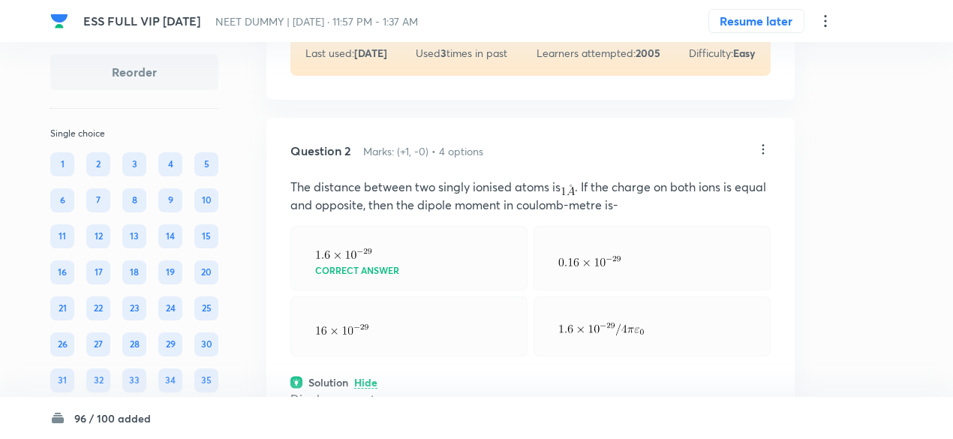
scroll to position [674, 0]
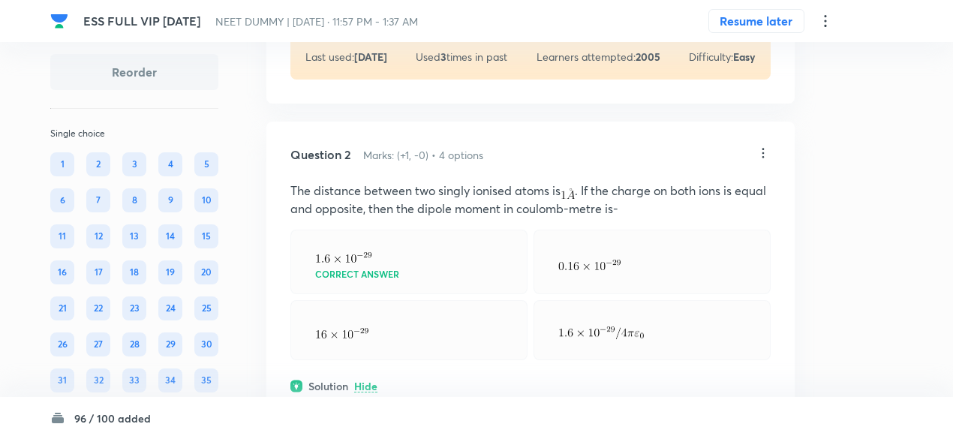
click at [764, 149] on icon at bounding box center [763, 153] width 15 height 15
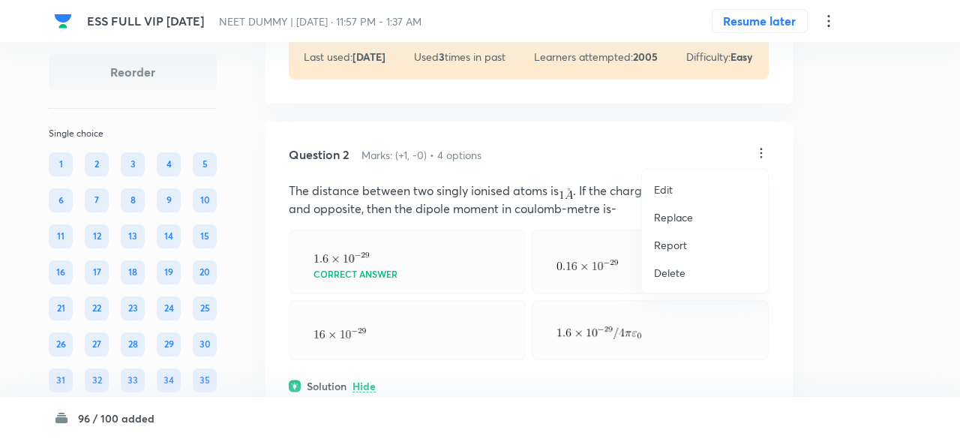
click at [674, 220] on p "Replace" at bounding box center [673, 217] width 39 height 16
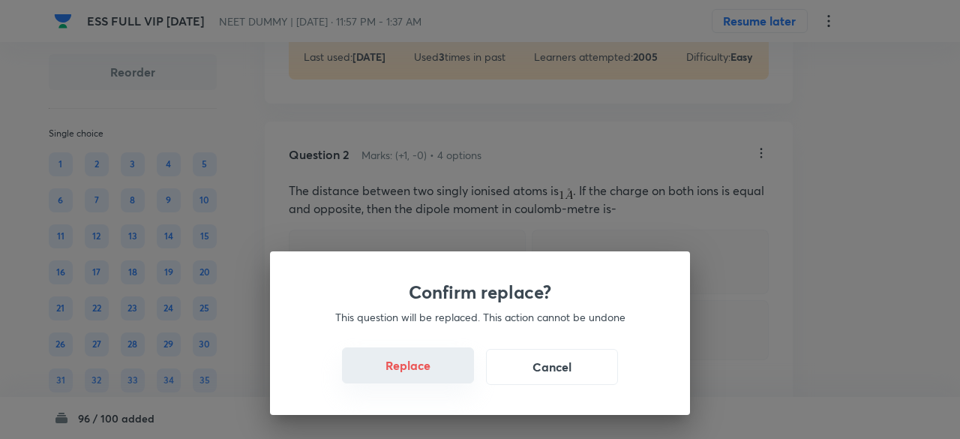
click at [424, 371] on button "Replace" at bounding box center [408, 365] width 132 height 36
click at [424, 371] on button "Replace" at bounding box center [408, 367] width 132 height 36
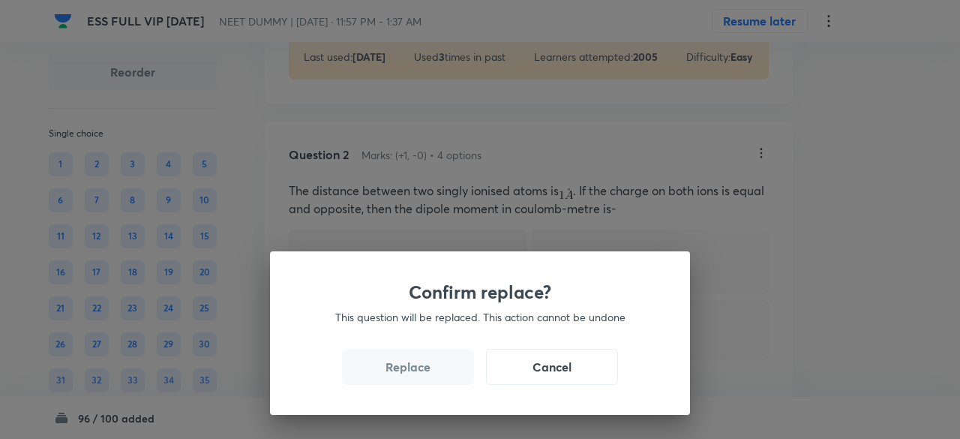
click at [424, 371] on button "Replace" at bounding box center [408, 367] width 132 height 36
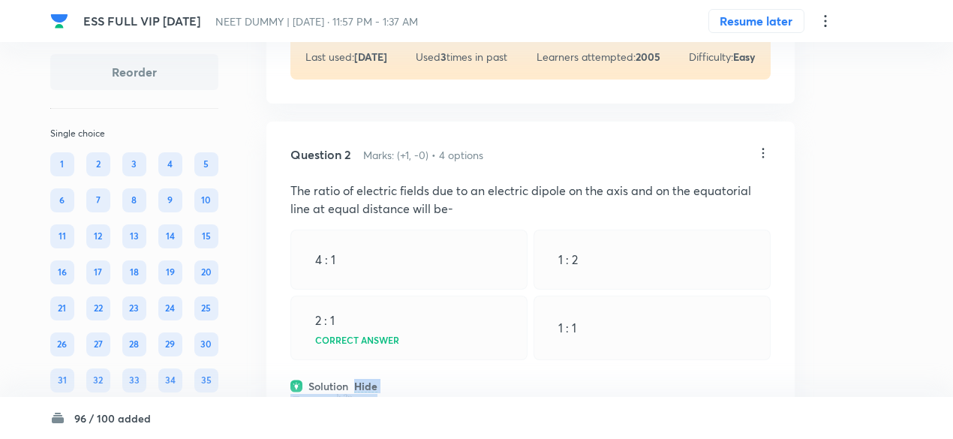
click at [424, 371] on div "Question 2 Marks: (+1, -0) • 4 options The ratio of electric fields due to an e…" at bounding box center [530, 351] width 528 height 458
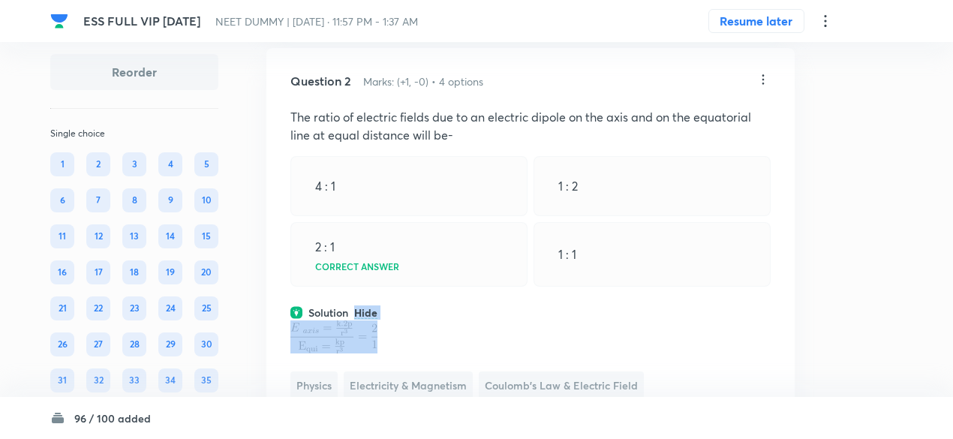
scroll to position [747, 0]
click at [759, 74] on icon at bounding box center [763, 80] width 15 height 15
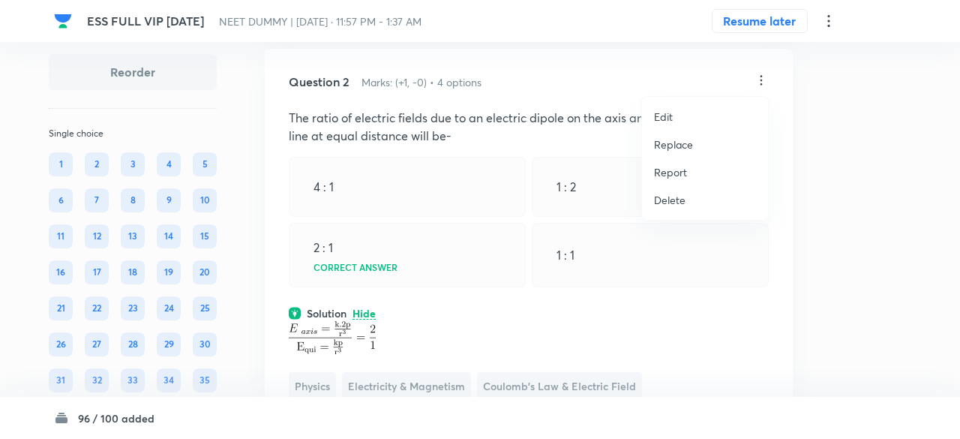
click at [675, 148] on p "Replace" at bounding box center [673, 145] width 39 height 16
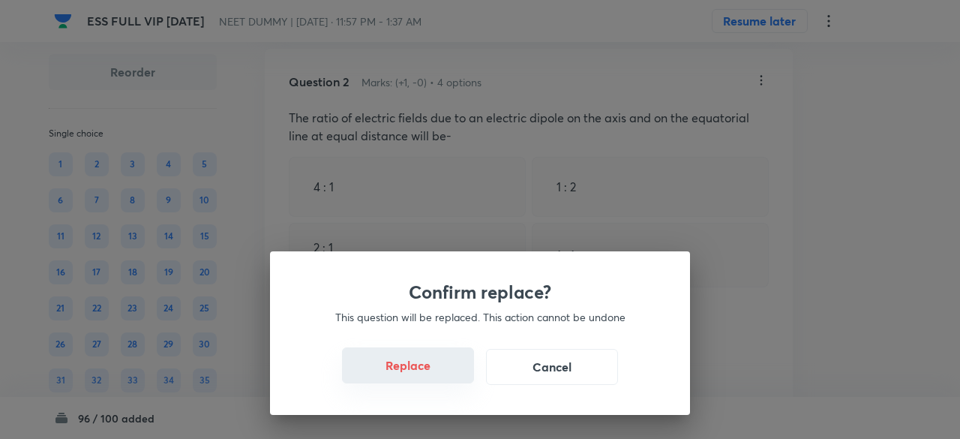
click at [430, 374] on button "Replace" at bounding box center [408, 365] width 132 height 36
click at [430, 374] on button "Replace" at bounding box center [408, 367] width 132 height 36
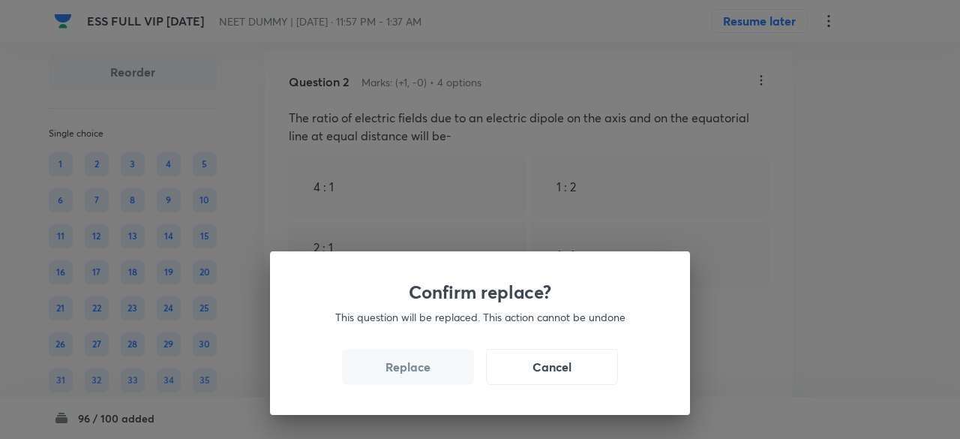
click at [430, 374] on button "Replace" at bounding box center [408, 367] width 132 height 36
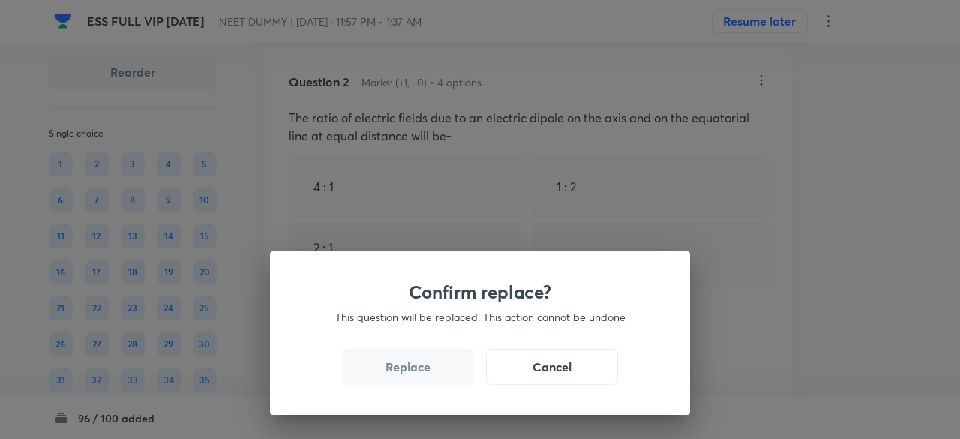
click at [430, 374] on button "Replace" at bounding box center [408, 367] width 132 height 36
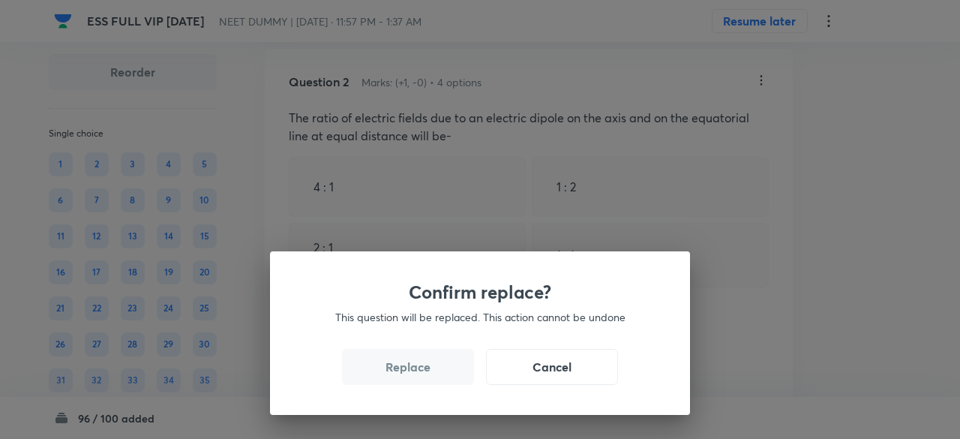
click at [430, 374] on button "Replace" at bounding box center [408, 367] width 132 height 36
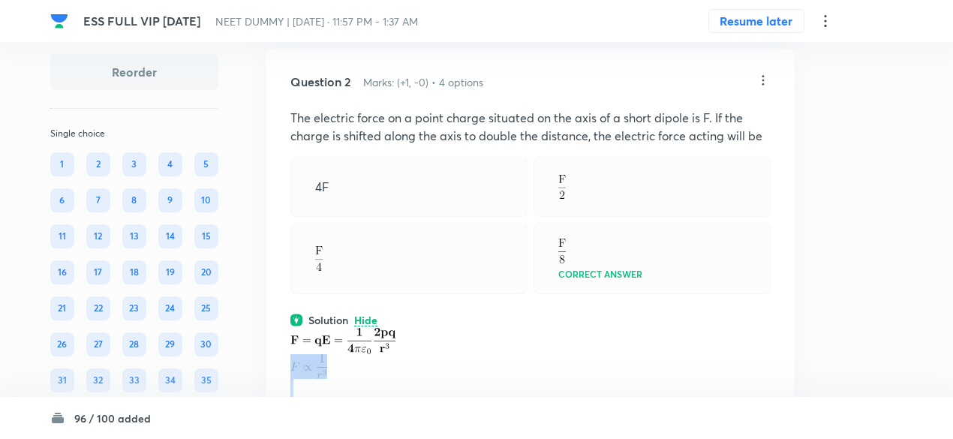
click at [430, 374] on p at bounding box center [530, 366] width 480 height 25
click at [435, 287] on div at bounding box center [408, 258] width 237 height 71
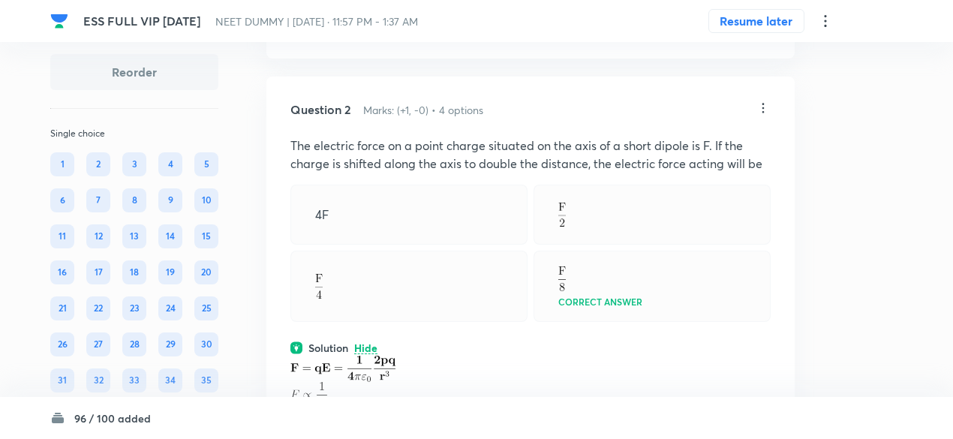
scroll to position [717, 0]
click at [765, 109] on icon at bounding box center [763, 110] width 15 height 15
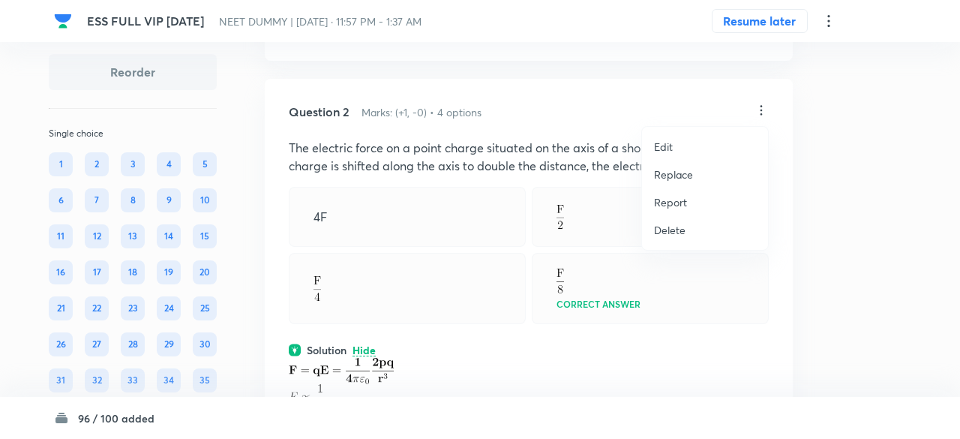
click at [665, 176] on p "Replace" at bounding box center [673, 175] width 39 height 16
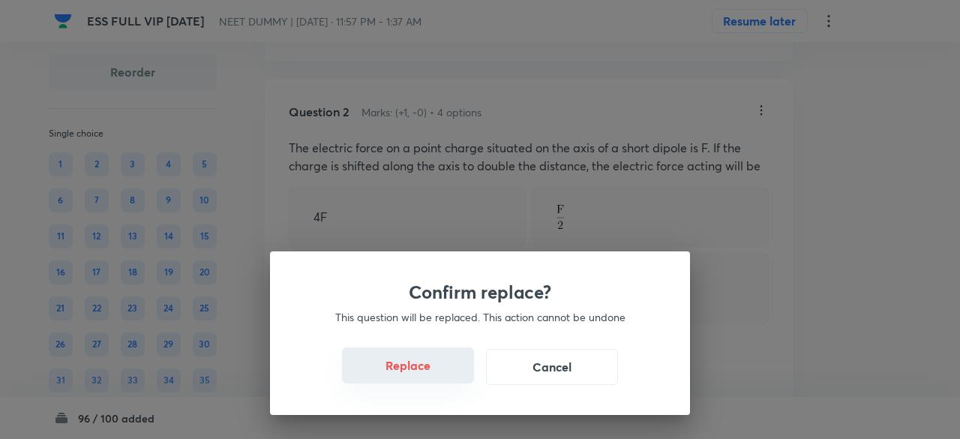
click at [430, 370] on button "Replace" at bounding box center [408, 365] width 132 height 36
click at [434, 379] on button "Replace" at bounding box center [408, 365] width 132 height 36
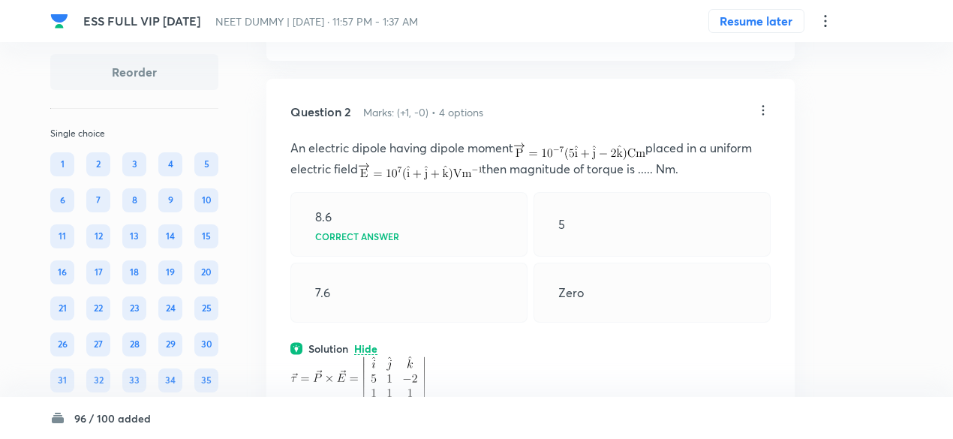
click at [763, 113] on icon at bounding box center [763, 110] width 15 height 15
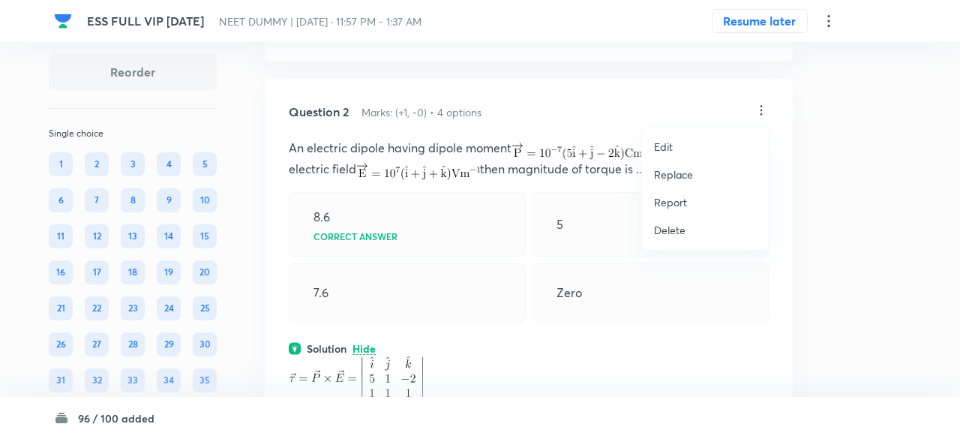
click at [673, 179] on p "Replace" at bounding box center [673, 175] width 39 height 16
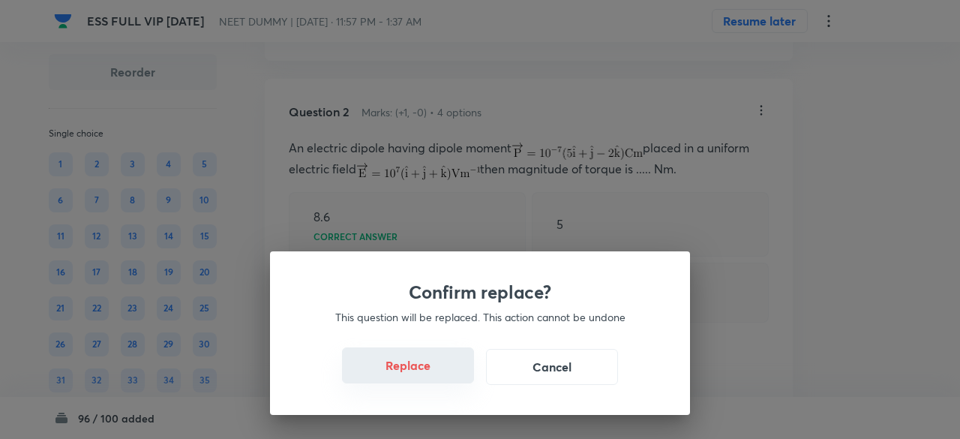
click at [433, 374] on button "Replace" at bounding box center [408, 365] width 132 height 36
click at [433, 374] on button "Replace" at bounding box center [408, 367] width 132 height 36
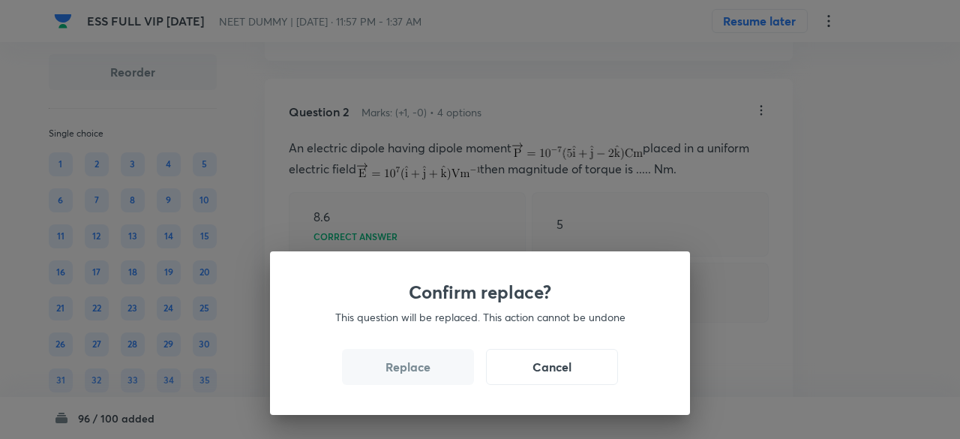
click at [433, 374] on button "Replace" at bounding box center [408, 367] width 132 height 36
click at [433, 374] on button "Replace" at bounding box center [408, 365] width 132 height 36
click at [433, 374] on button "Replace" at bounding box center [408, 367] width 132 height 36
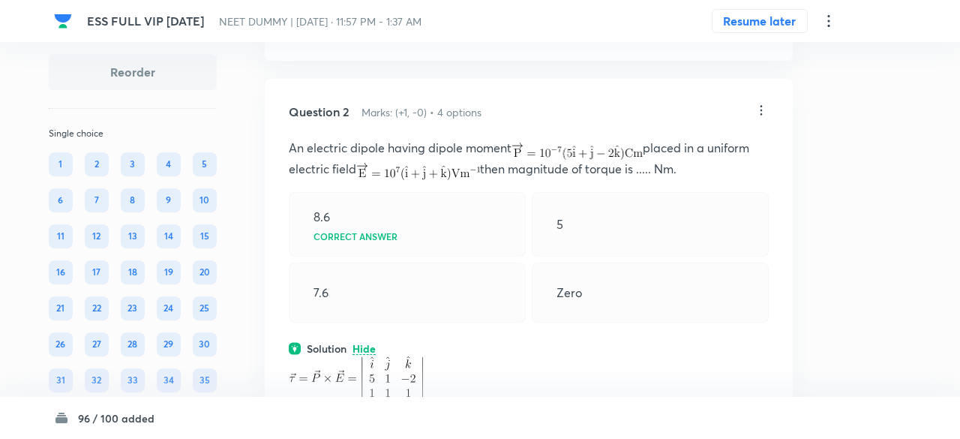
click at [433, 374] on div "Confirm replace? This question will be replaced. This action cannot be undone R…" at bounding box center [480, 219] width 960 height 439
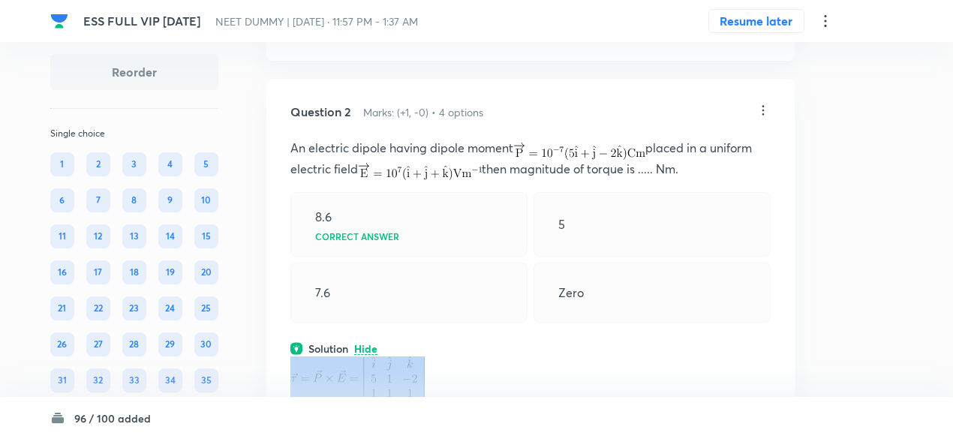
click at [433, 374] on p at bounding box center [530, 378] width 480 height 44
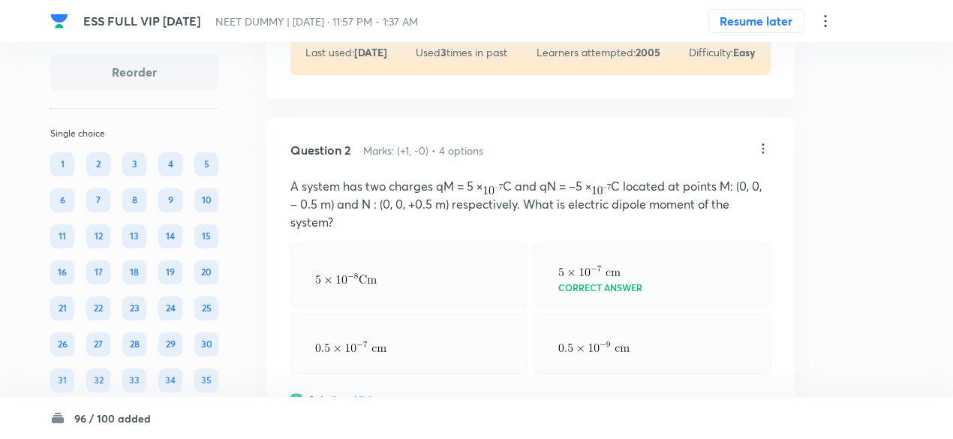
scroll to position [676, 0]
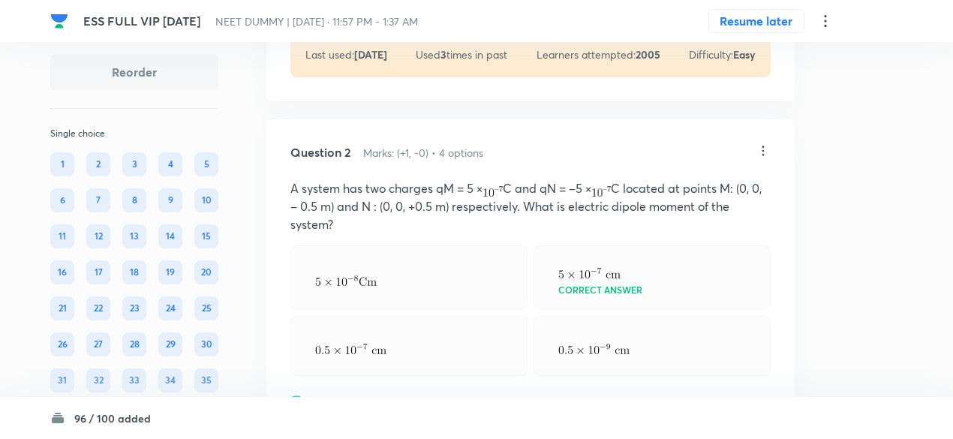
click at [764, 152] on icon at bounding box center [763, 150] width 15 height 15
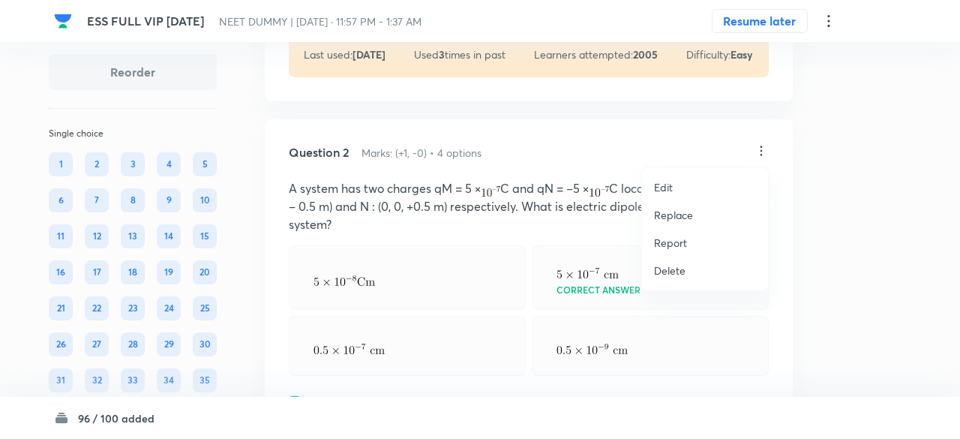
click at [666, 223] on li "Replace" at bounding box center [705, 215] width 126 height 28
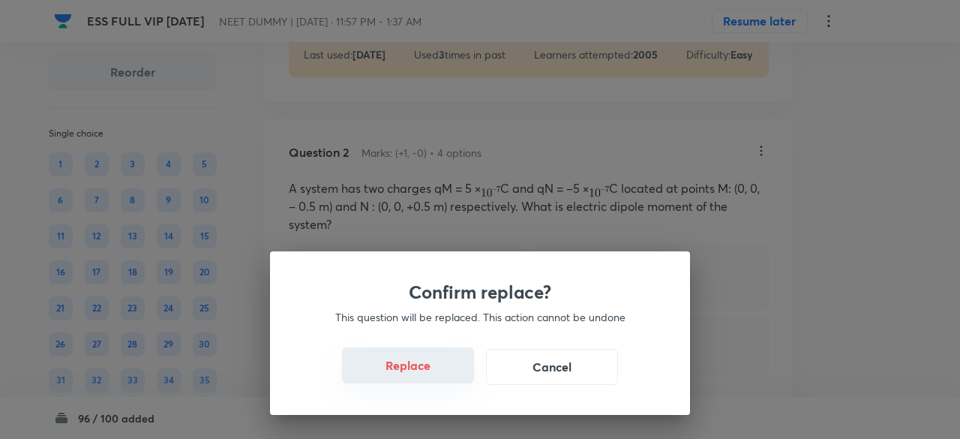
click at [437, 380] on button "Replace" at bounding box center [408, 365] width 132 height 36
click at [437, 380] on button "Replace" at bounding box center [408, 367] width 132 height 36
click at [437, 380] on button "Replace" at bounding box center [408, 365] width 132 height 36
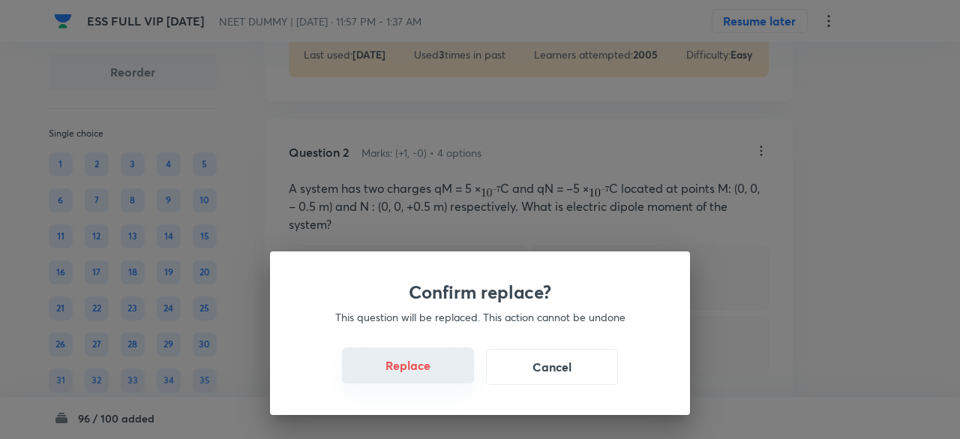
click at [437, 380] on button "Replace" at bounding box center [408, 365] width 132 height 36
click at [437, 380] on button "Replace" at bounding box center [408, 367] width 132 height 36
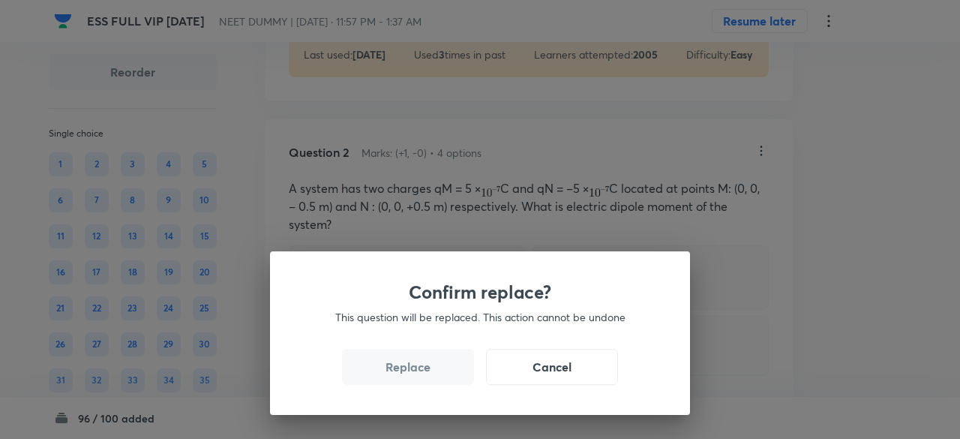
click at [437, 380] on button "Replace" at bounding box center [408, 367] width 132 height 36
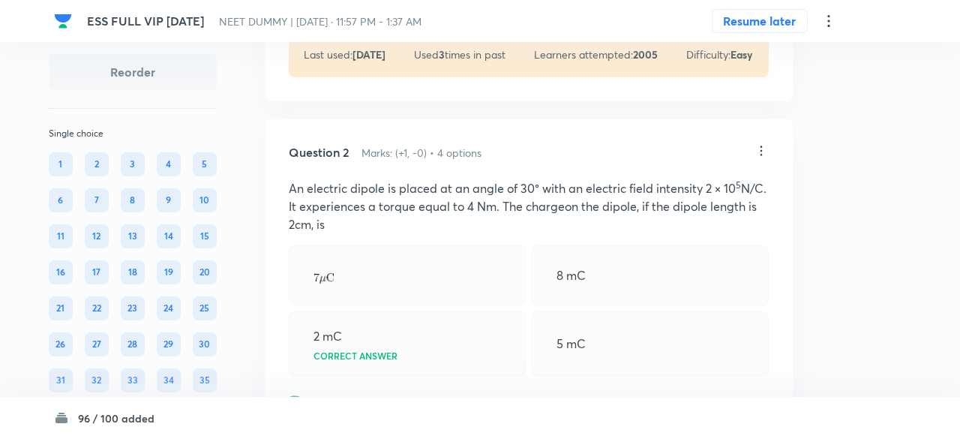
click at [437, 380] on div "Confirm replace? This question will be replaced. This action cannot be undone R…" at bounding box center [480, 219] width 960 height 439
click at [437, 380] on div "Question 2 Marks: (+1, -0) • 4 options An electric dipole is placed at an angle…" at bounding box center [525, 384] width 528 height 530
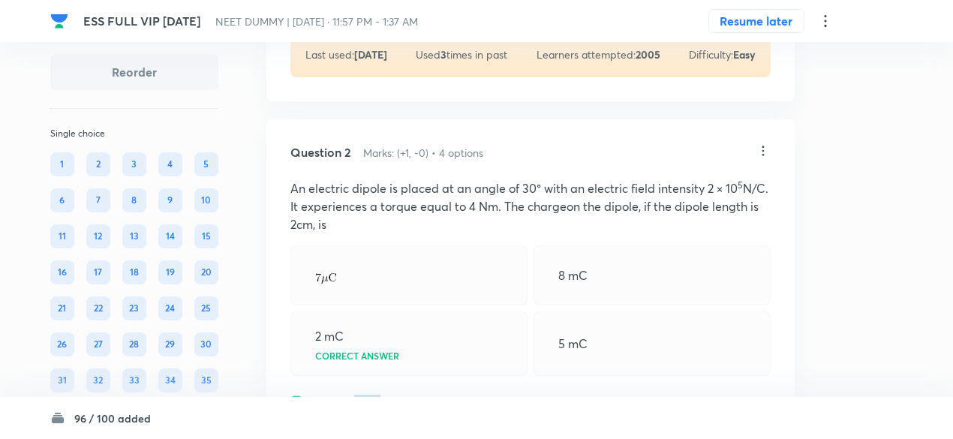
click at [437, 380] on div "Question 2 Marks: (+1, -0) • 4 options An electric dipole is placed at an angle…" at bounding box center [530, 384] width 528 height 530
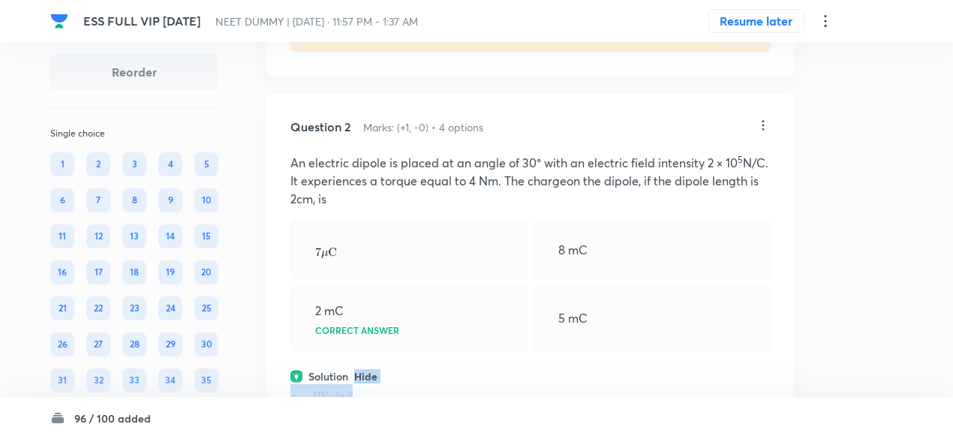
scroll to position [701, 0]
click at [761, 126] on icon at bounding box center [763, 126] width 15 height 15
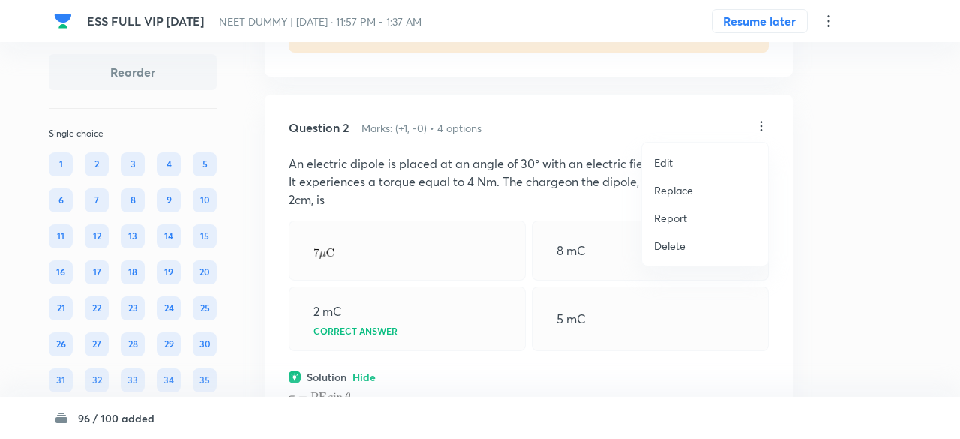
click at [678, 194] on p "Replace" at bounding box center [673, 190] width 39 height 16
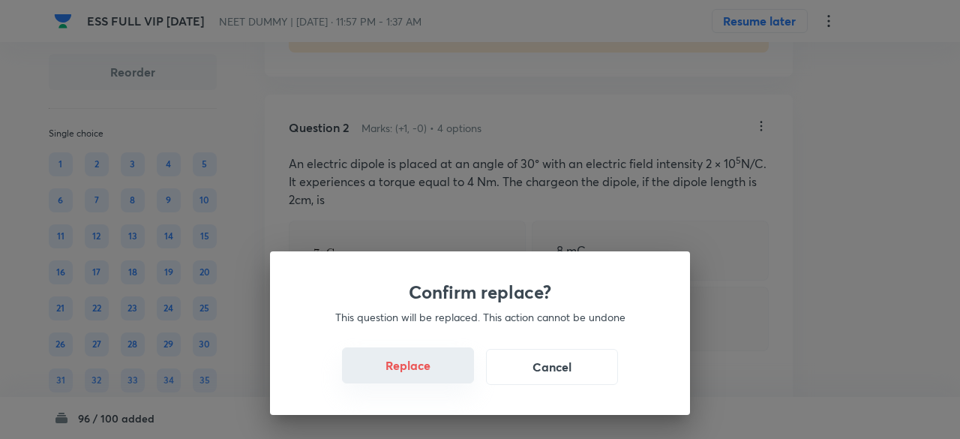
click at [441, 374] on button "Replace" at bounding box center [408, 365] width 132 height 36
click at [441, 374] on button "Replace" at bounding box center [408, 367] width 132 height 36
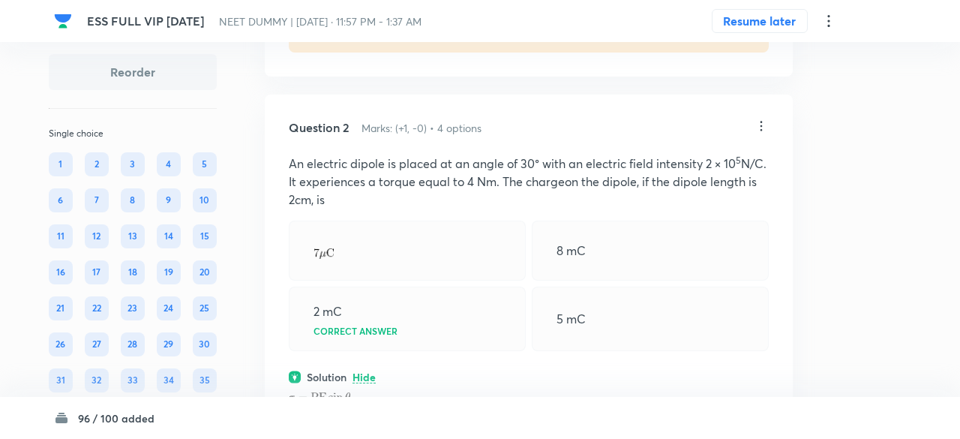
click at [441, 374] on div "Confirm replace? This question will be replaced. This action cannot be undone R…" at bounding box center [480, 219] width 960 height 439
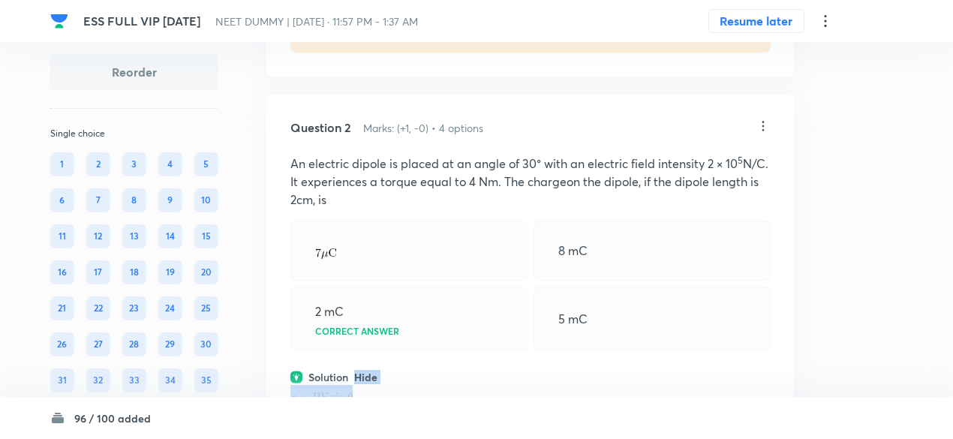
click at [441, 374] on div "Solution Hide" at bounding box center [530, 377] width 480 height 16
click at [441, 374] on div "Solution View" at bounding box center [530, 377] width 480 height 16
click at [441, 374] on div "Solution Hide" at bounding box center [530, 377] width 480 height 16
click at [441, 374] on div "Question 2 Marks: (+1, -0) • 4 options An electric dipole is placed at an angle…" at bounding box center [530, 293] width 528 height 397
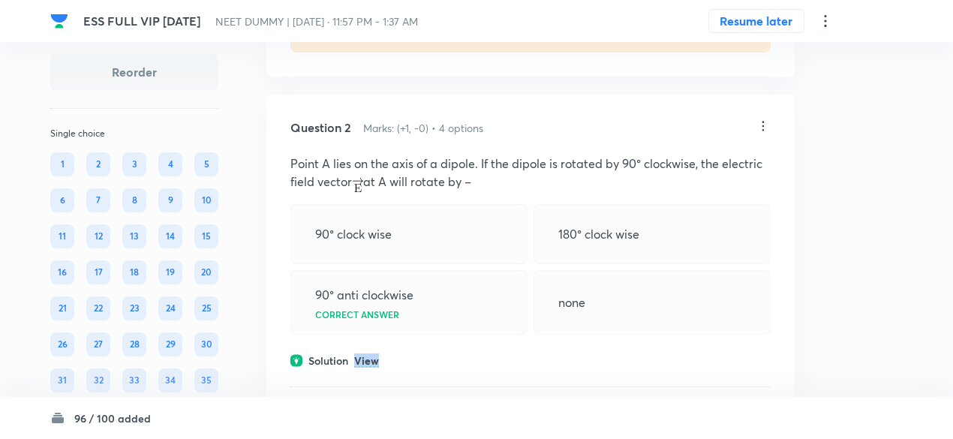
click at [368, 359] on p "View" at bounding box center [366, 361] width 25 height 11
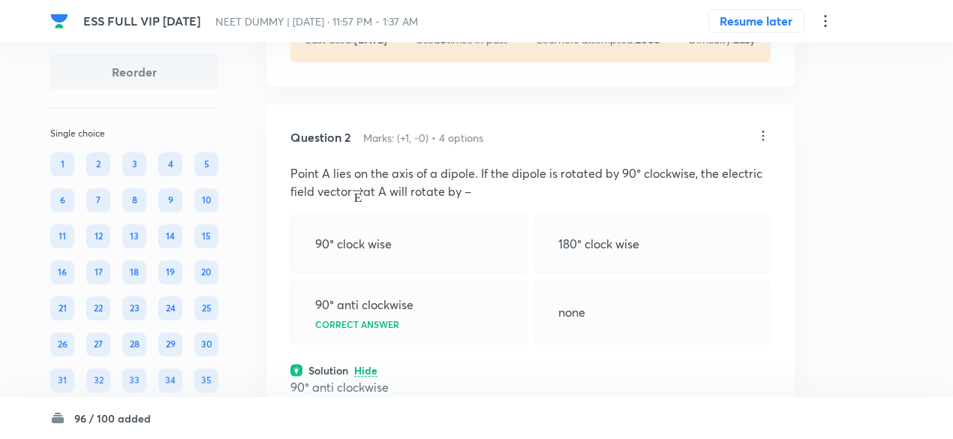
scroll to position [690, 0]
click at [762, 133] on icon at bounding box center [763, 136] width 15 height 15
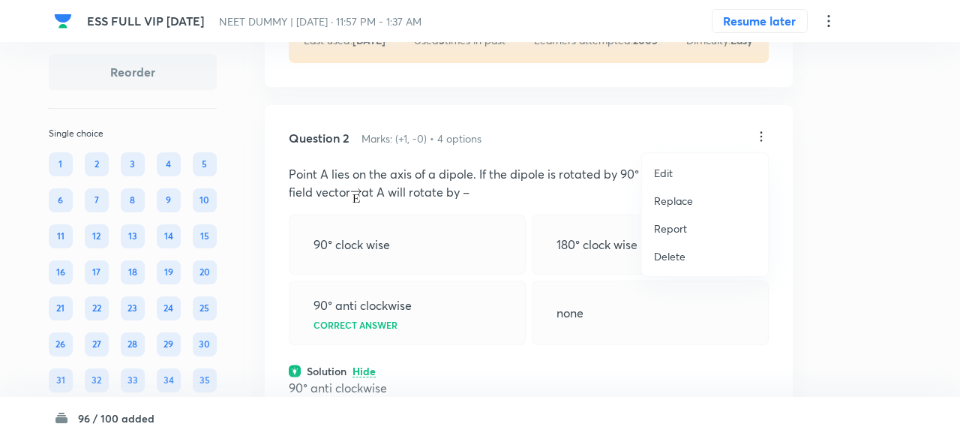
click at [681, 206] on p "Replace" at bounding box center [673, 201] width 39 height 16
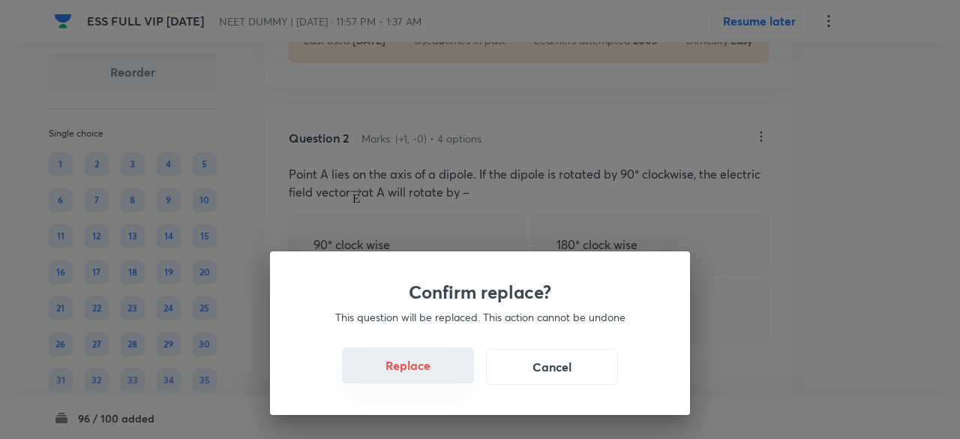
click at [440, 373] on button "Replace" at bounding box center [408, 365] width 132 height 36
click at [440, 373] on button "Replace" at bounding box center [408, 367] width 132 height 36
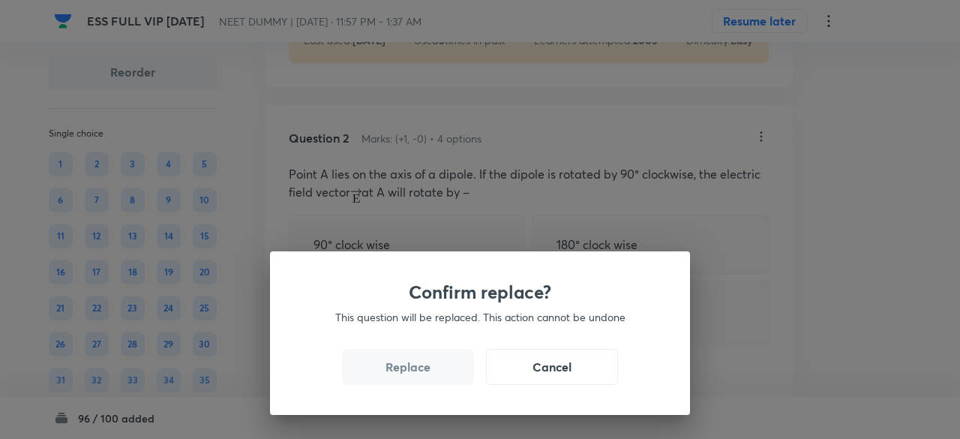
click at [440, 373] on button "Replace" at bounding box center [408, 367] width 132 height 36
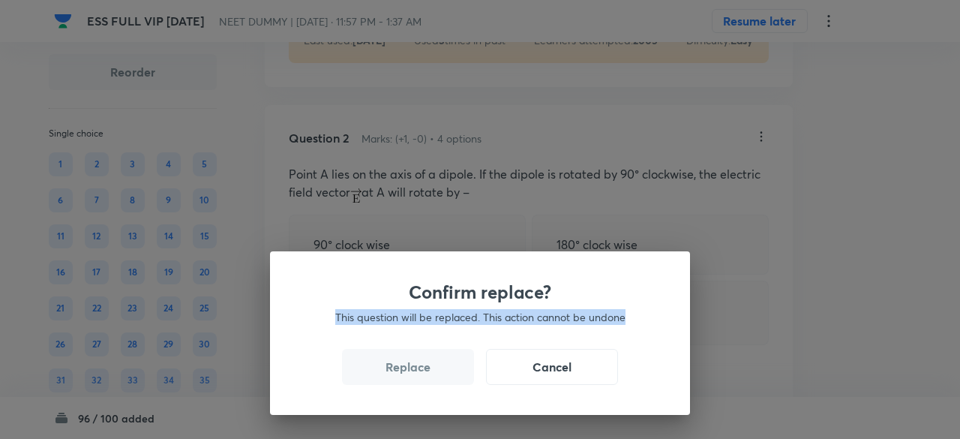
click at [440, 373] on div "Confirm replace? This question will be replaced. This action cannot be undone R…" at bounding box center [480, 219] width 960 height 439
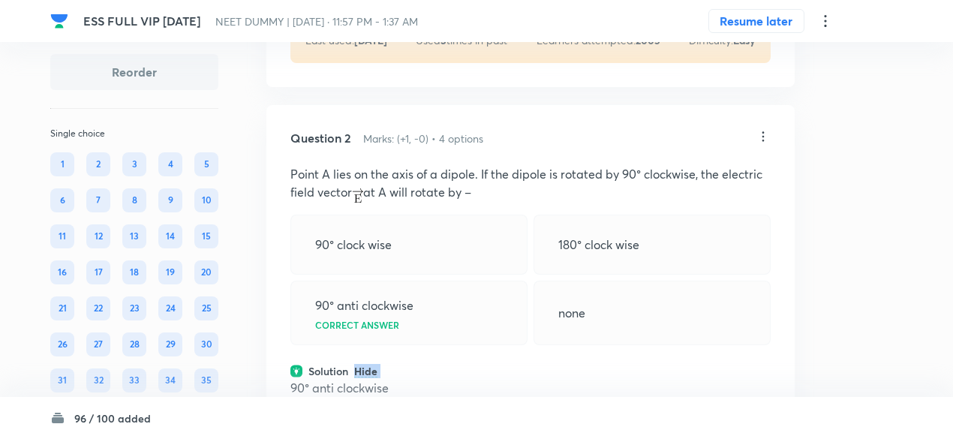
click at [440, 373] on div "Solution Hide" at bounding box center [530, 371] width 480 height 16
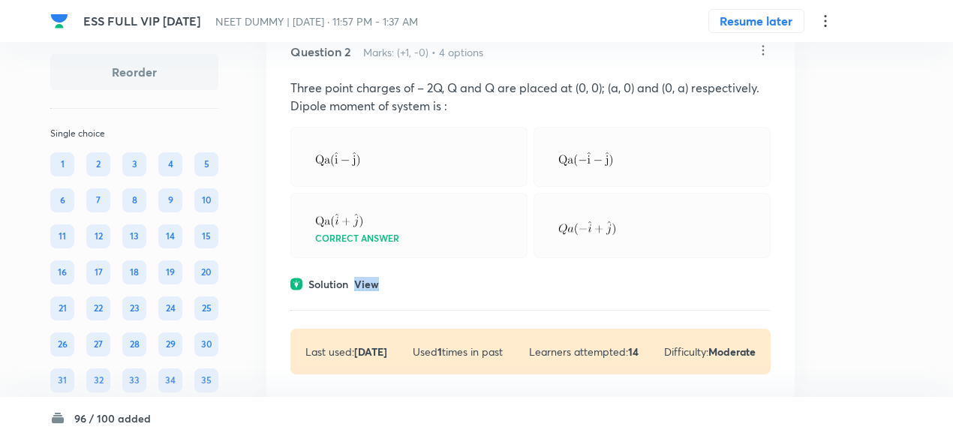
scroll to position [781, 0]
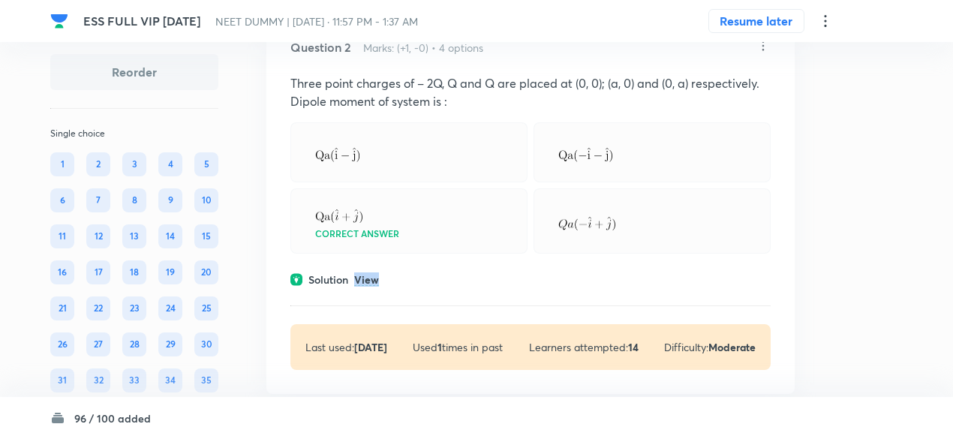
click at [371, 279] on p "View" at bounding box center [366, 280] width 25 height 11
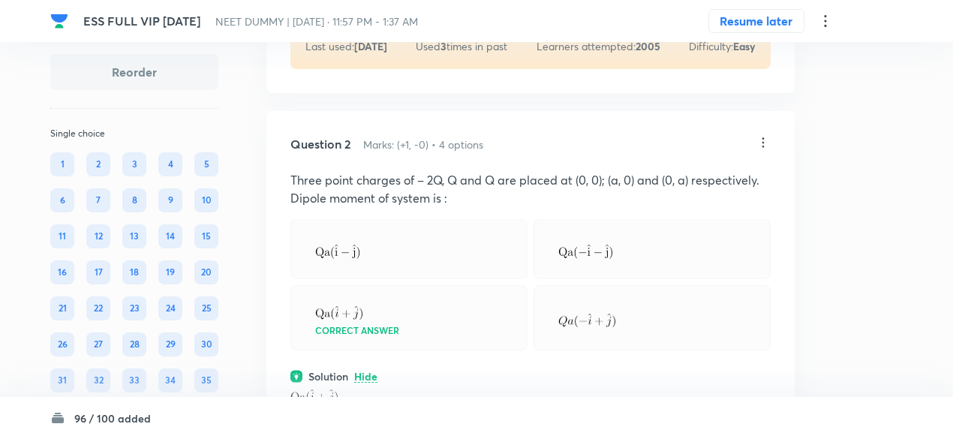
scroll to position [682, 0]
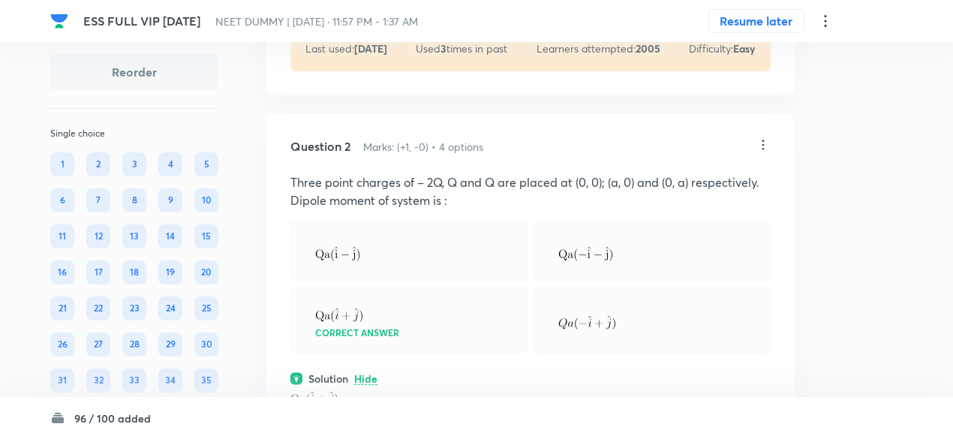
click at [761, 143] on icon at bounding box center [763, 144] width 15 height 15
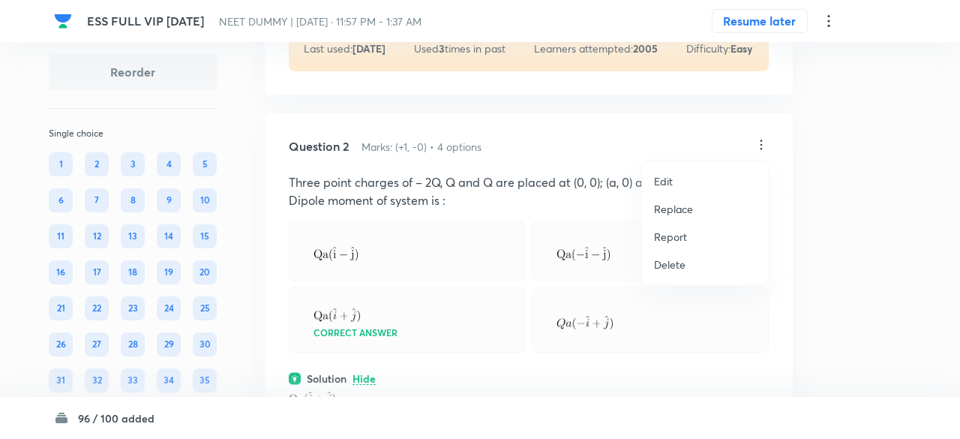
click at [684, 209] on p "Replace" at bounding box center [673, 209] width 39 height 16
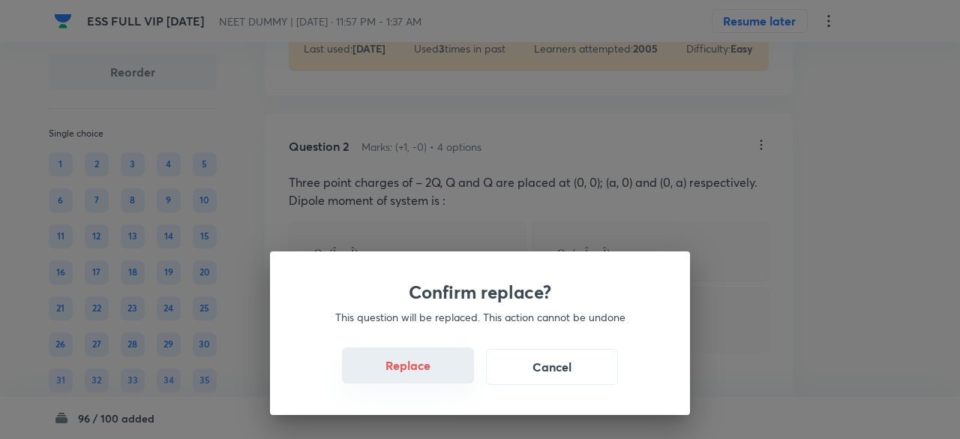
click at [443, 380] on button "Replace" at bounding box center [408, 365] width 132 height 36
click at [443, 380] on button "Replace" at bounding box center [408, 367] width 132 height 36
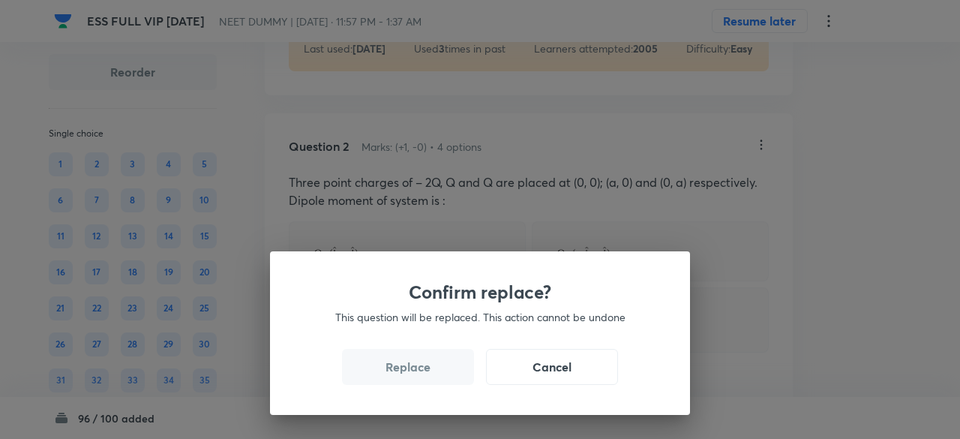
click at [443, 380] on button "Replace" at bounding box center [408, 367] width 132 height 36
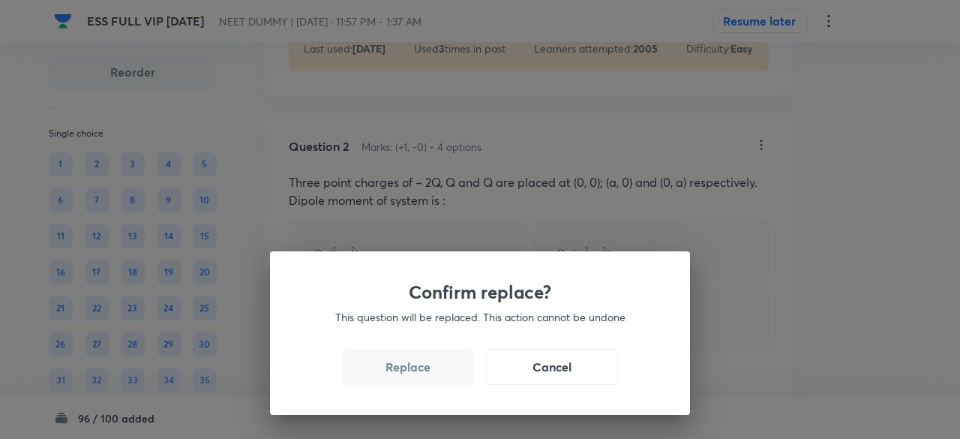
click at [443, 380] on button "Replace" at bounding box center [408, 367] width 132 height 36
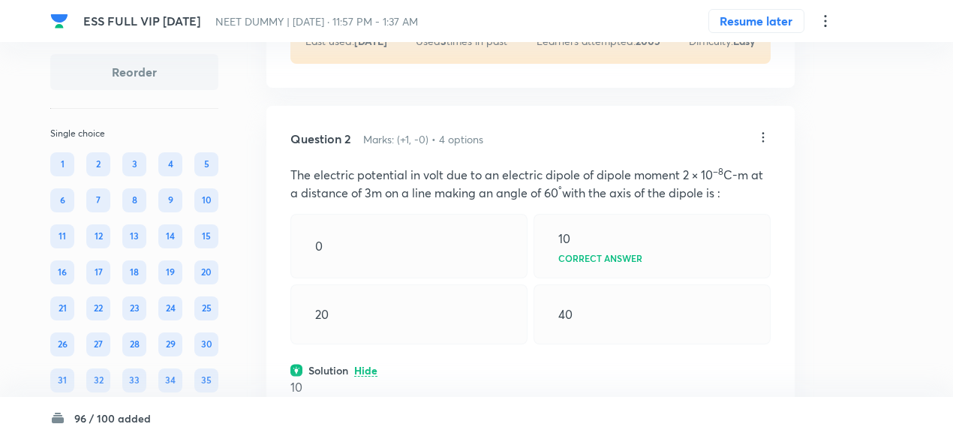
scroll to position [671, 0]
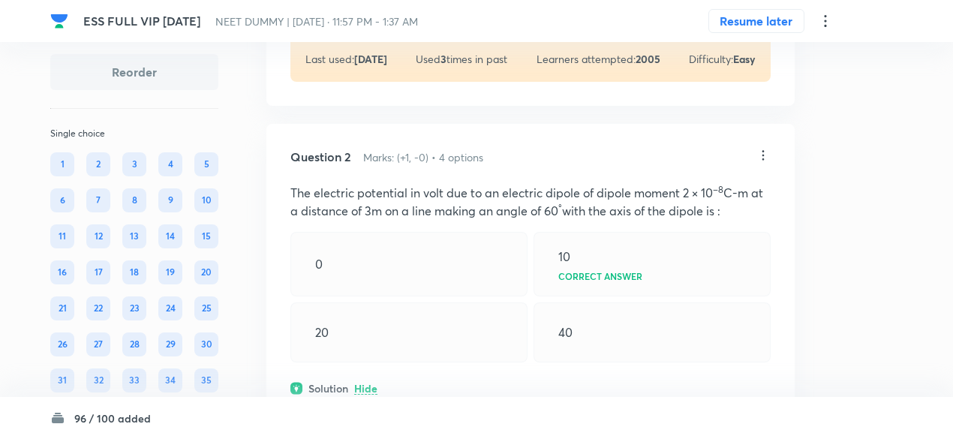
click at [762, 155] on icon at bounding box center [763, 155] width 15 height 15
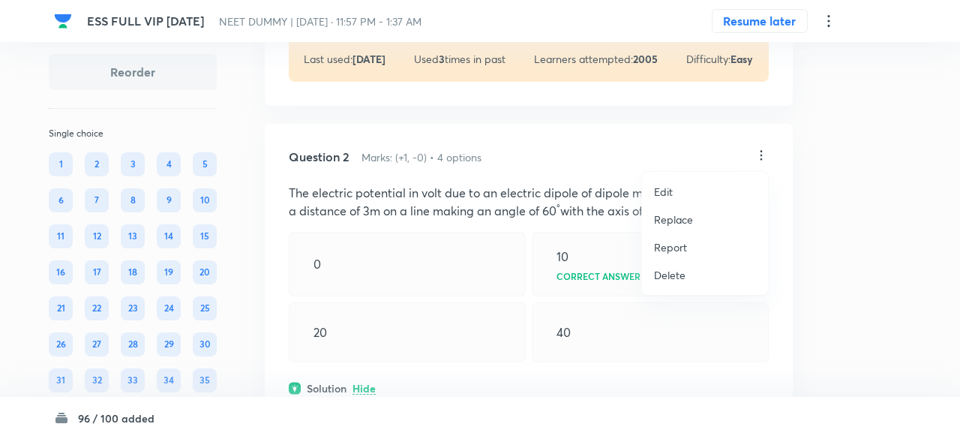
click at [671, 224] on p "Replace" at bounding box center [673, 220] width 39 height 16
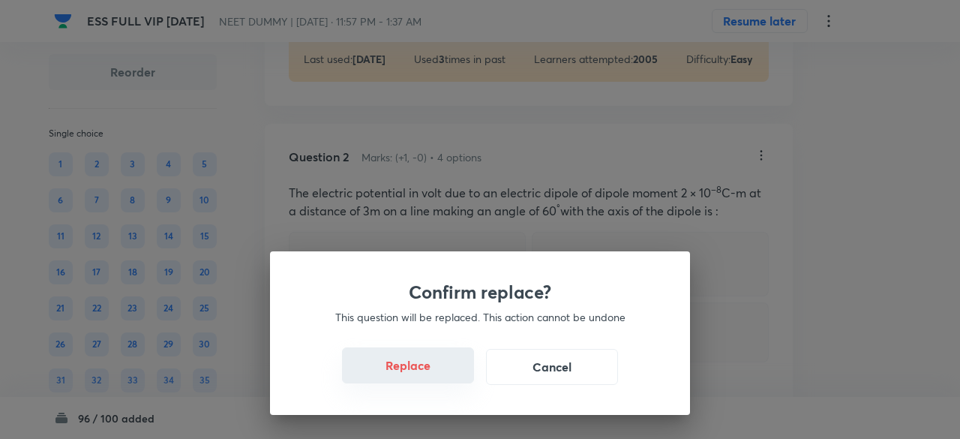
click at [439, 377] on button "Replace" at bounding box center [408, 365] width 132 height 36
click at [443, 377] on button "Replace" at bounding box center [408, 365] width 132 height 36
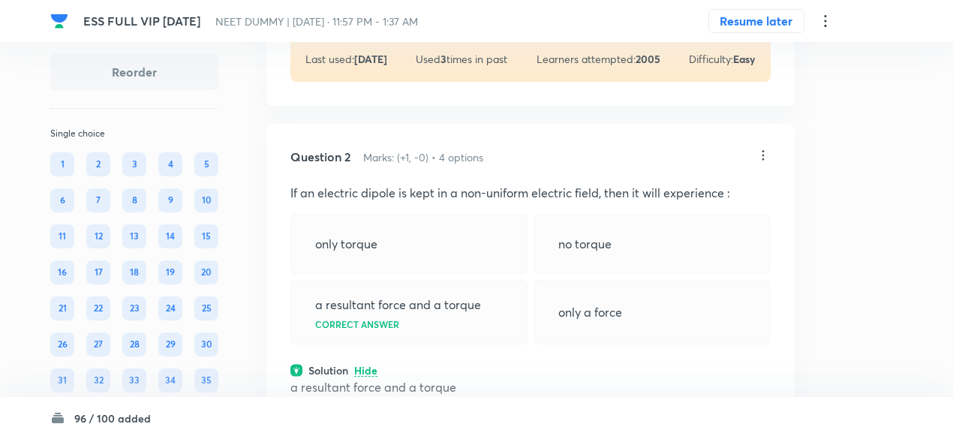
click at [762, 152] on icon at bounding box center [763, 155] width 15 height 15
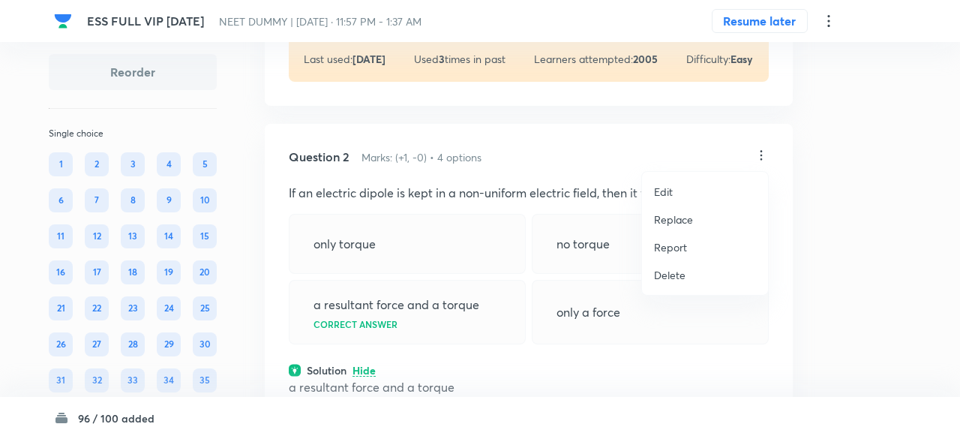
click at [669, 220] on p "Replace" at bounding box center [673, 220] width 39 height 16
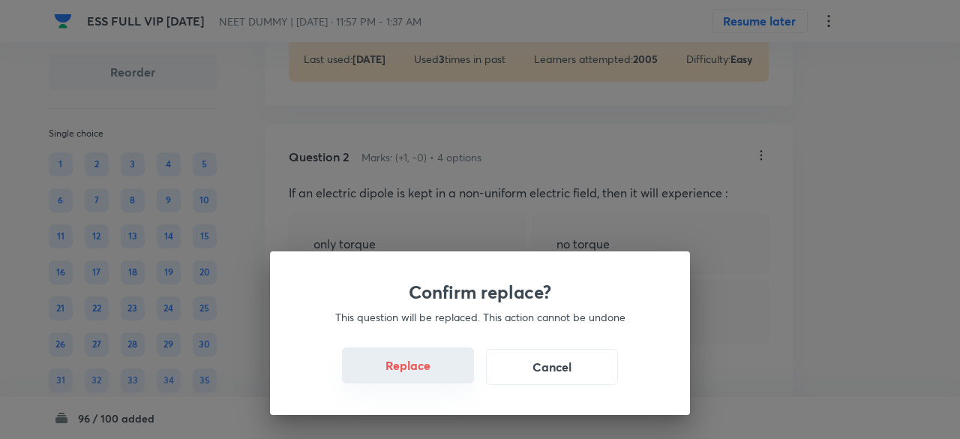
click at [413, 361] on button "Replace" at bounding box center [408, 365] width 132 height 36
click at [423, 376] on button "Replace" at bounding box center [408, 365] width 132 height 36
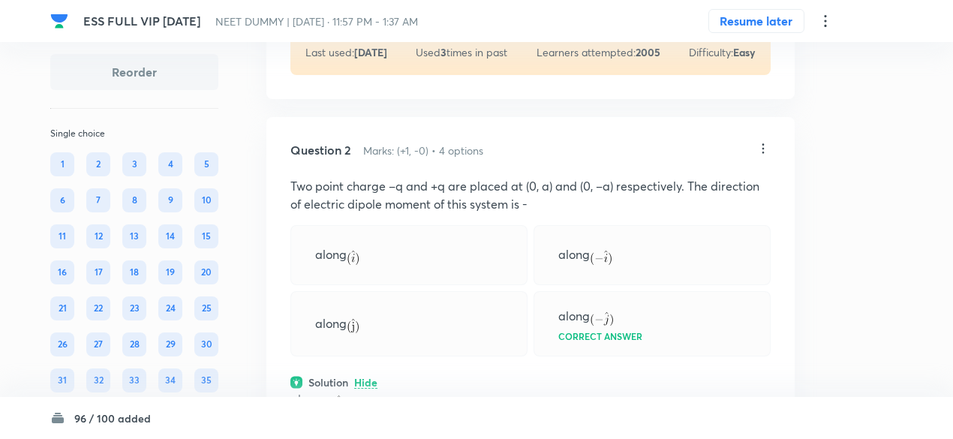
scroll to position [679, 0]
click at [759, 144] on icon at bounding box center [763, 147] width 15 height 15
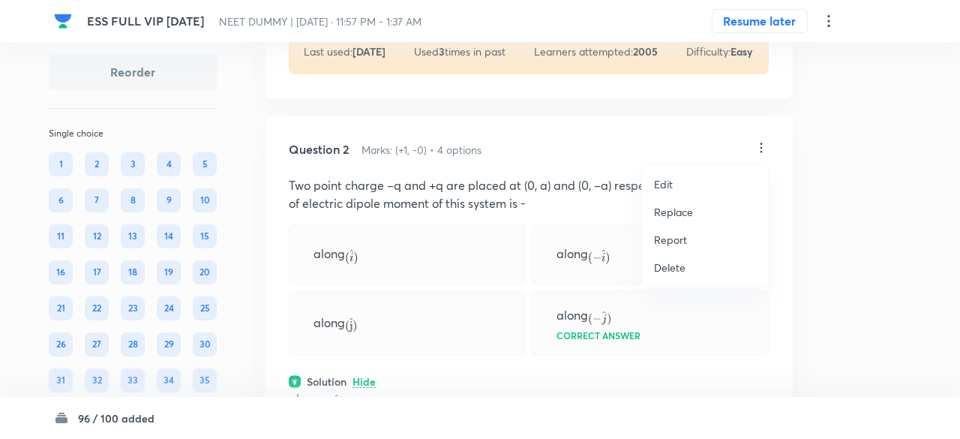
click at [656, 212] on p "Replace" at bounding box center [673, 212] width 39 height 16
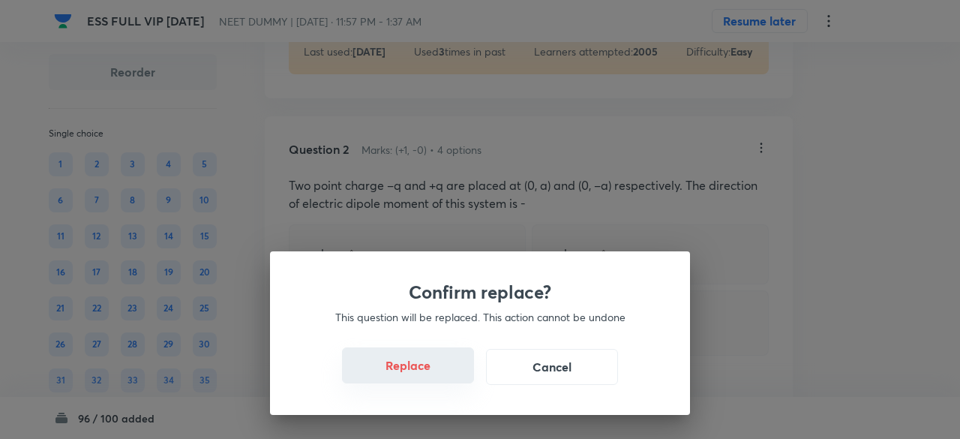
click at [438, 377] on button "Replace" at bounding box center [408, 365] width 132 height 36
click at [438, 377] on button "Replace" at bounding box center [408, 367] width 132 height 36
click at [438, 377] on button "Replace" at bounding box center [408, 365] width 132 height 36
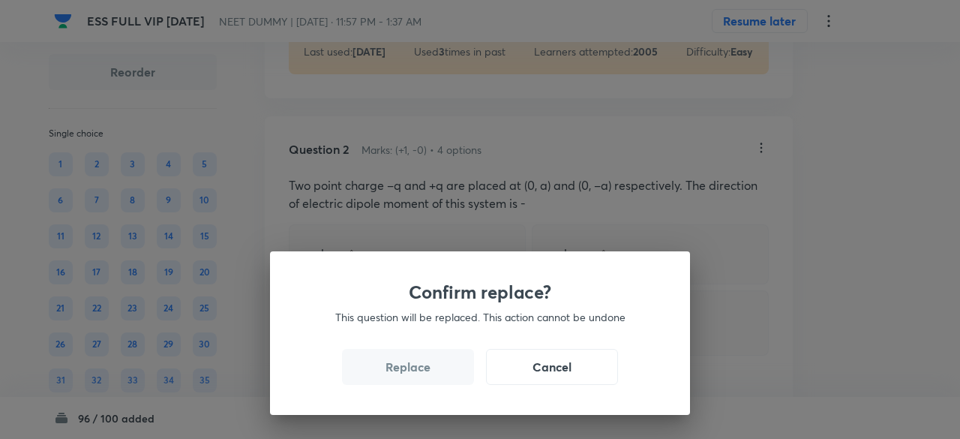
click at [438, 377] on button "Replace" at bounding box center [408, 367] width 132 height 36
click at [438, 377] on div "Confirm replace? This question will be replaced. This action cannot be undone R…" at bounding box center [480, 219] width 960 height 439
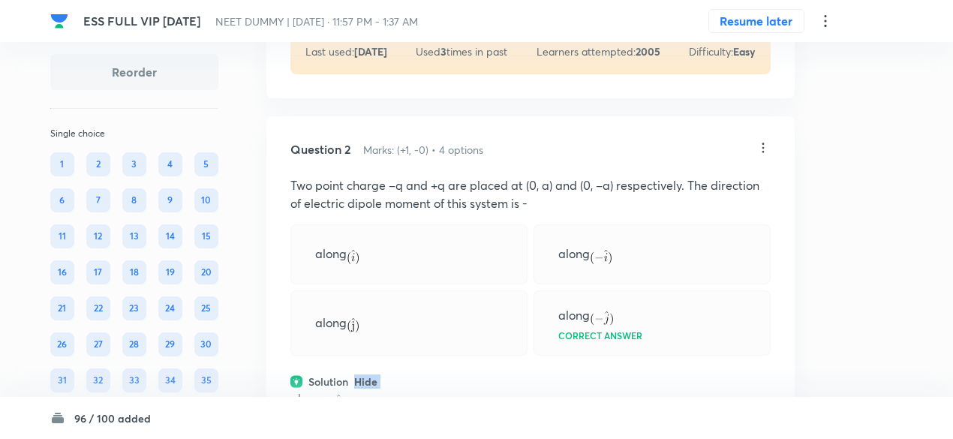
click at [438, 377] on div "Solution Hide" at bounding box center [530, 382] width 480 height 16
click at [438, 377] on div "Solution View" at bounding box center [530, 382] width 480 height 16
click at [438, 377] on div "Solution Hide" at bounding box center [530, 382] width 480 height 16
click at [438, 377] on div "Solution View" at bounding box center [530, 382] width 480 height 16
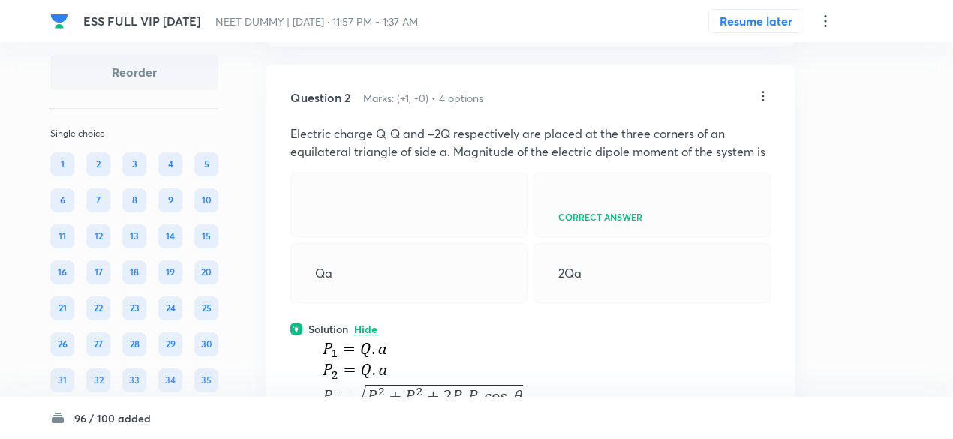
scroll to position [728, 0]
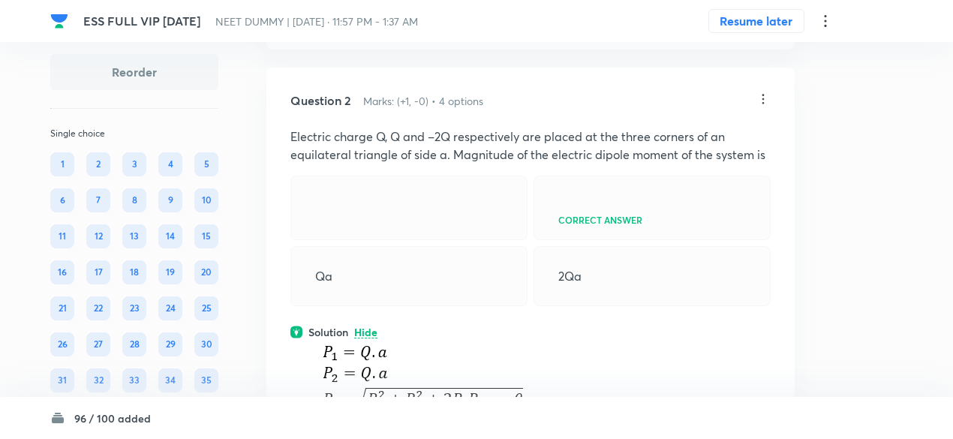
click at [765, 98] on icon at bounding box center [763, 99] width 15 height 15
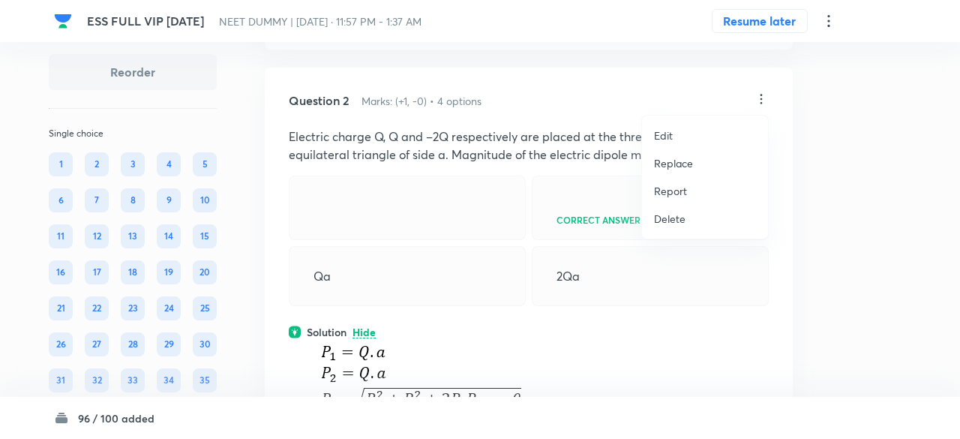
click at [690, 163] on p "Replace" at bounding box center [673, 163] width 39 height 16
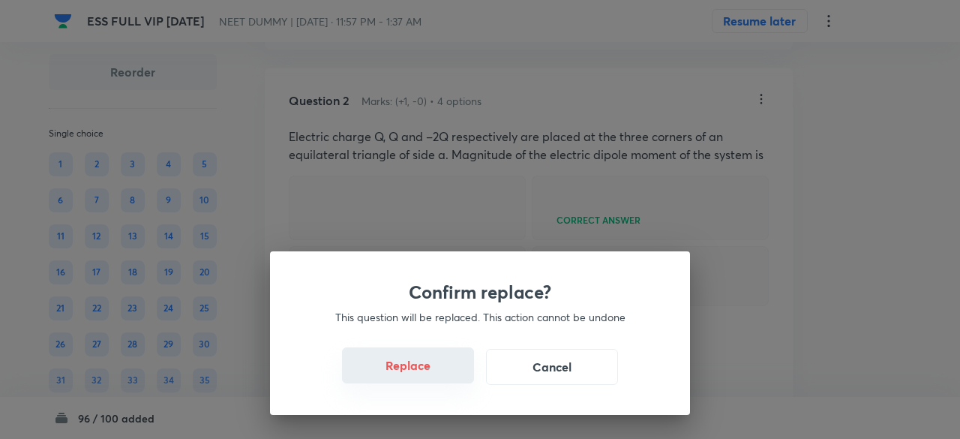
click at [428, 371] on button "Replace" at bounding box center [408, 365] width 132 height 36
click at [428, 371] on button "Replace" at bounding box center [408, 367] width 132 height 36
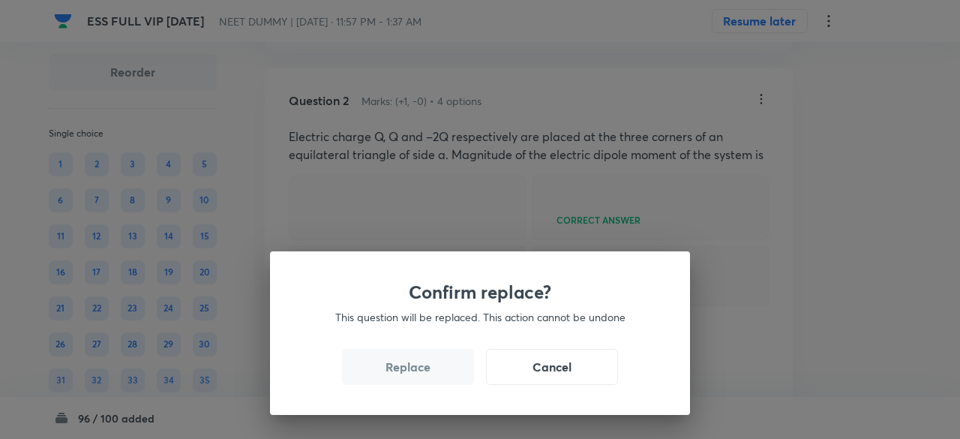
click at [428, 371] on button "Replace" at bounding box center [408, 367] width 132 height 36
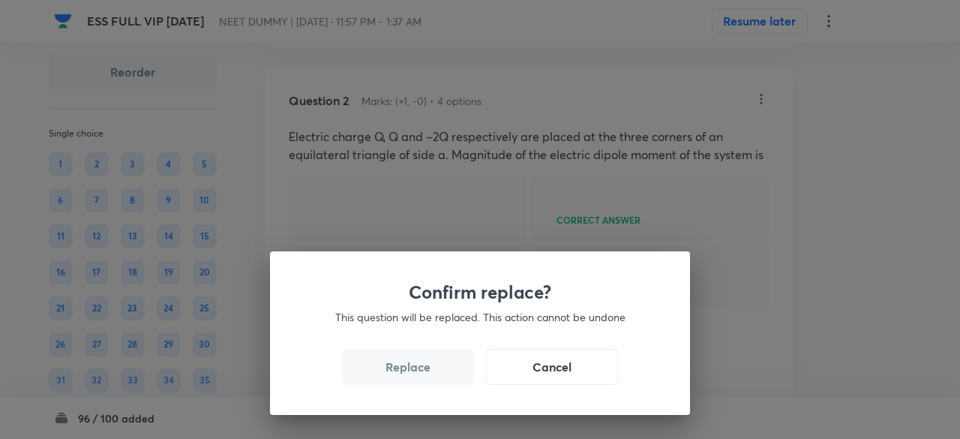
click at [428, 371] on button "Replace" at bounding box center [408, 367] width 132 height 36
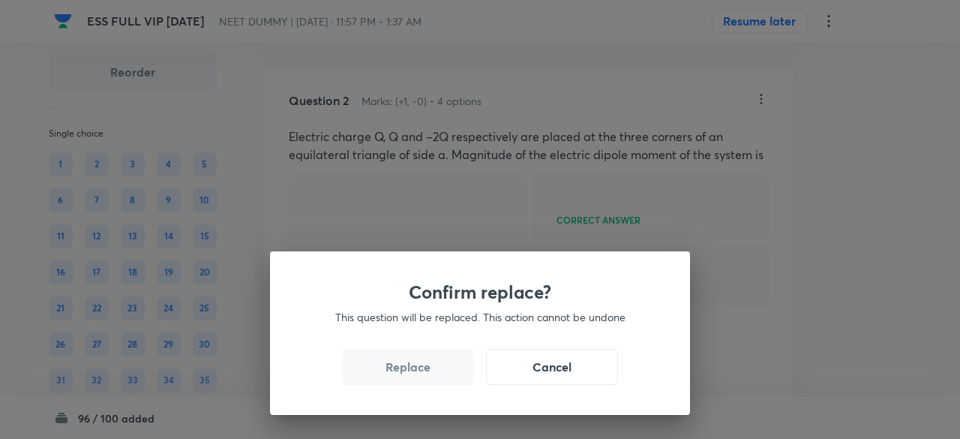
click at [428, 371] on button "Replace" at bounding box center [408, 367] width 132 height 36
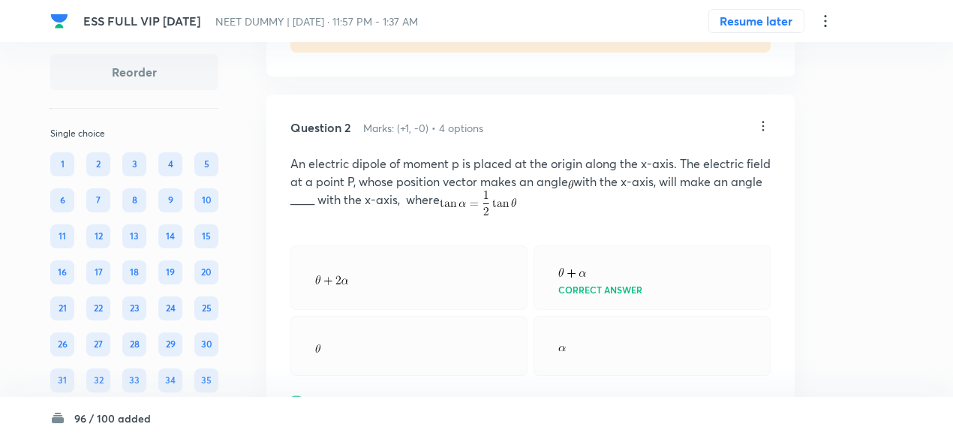
scroll to position [699, 0]
click at [766, 127] on icon at bounding box center [763, 127] width 15 height 15
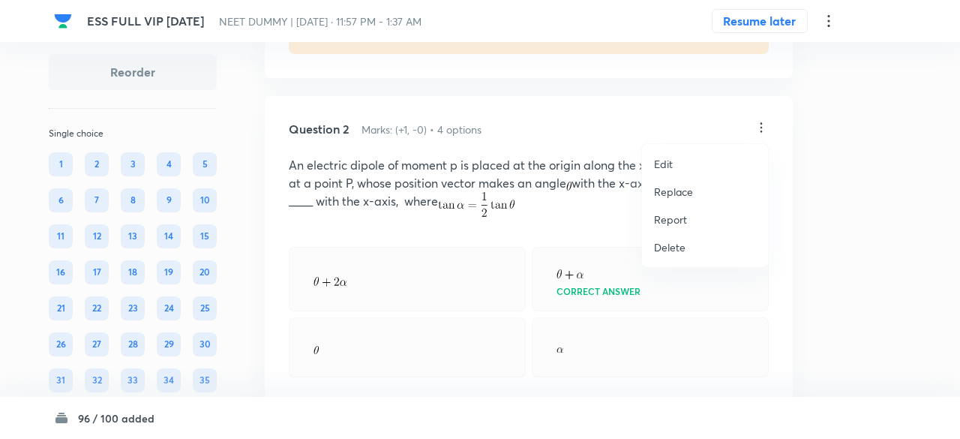
click at [675, 199] on li "Replace" at bounding box center [705, 192] width 126 height 28
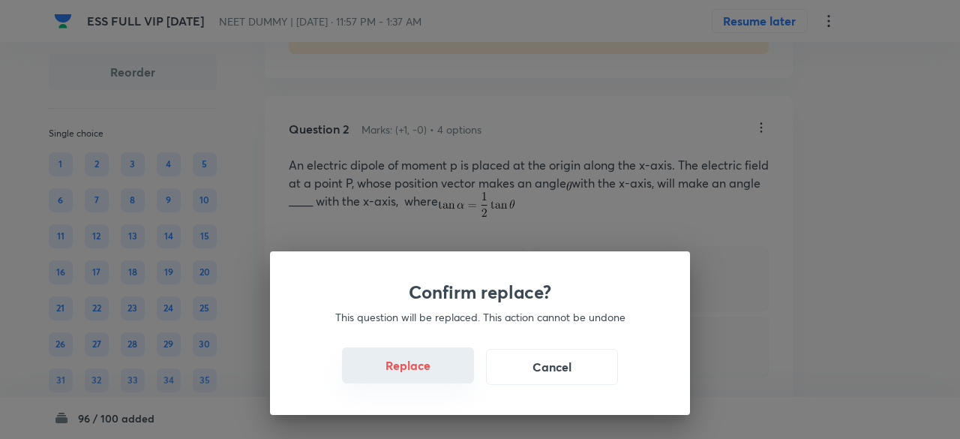
click at [426, 371] on button "Replace" at bounding box center [408, 365] width 132 height 36
click at [426, 371] on button "Replace" at bounding box center [408, 367] width 132 height 36
click at [426, 371] on button "Replace" at bounding box center [408, 365] width 132 height 36
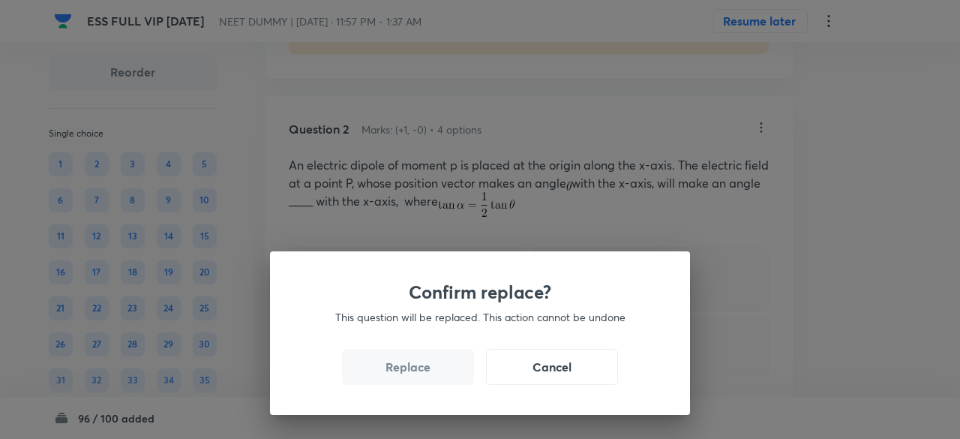
click at [426, 371] on button "Replace" at bounding box center [408, 367] width 132 height 36
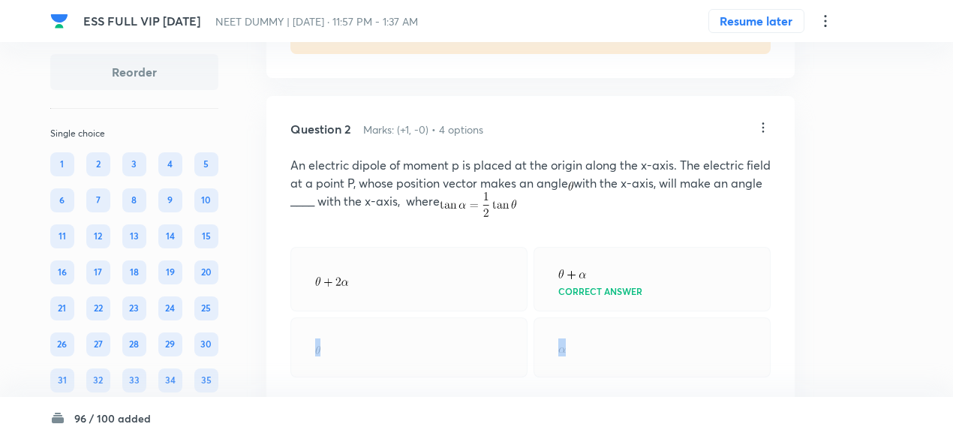
click at [426, 371] on div at bounding box center [408, 347] width 237 height 60
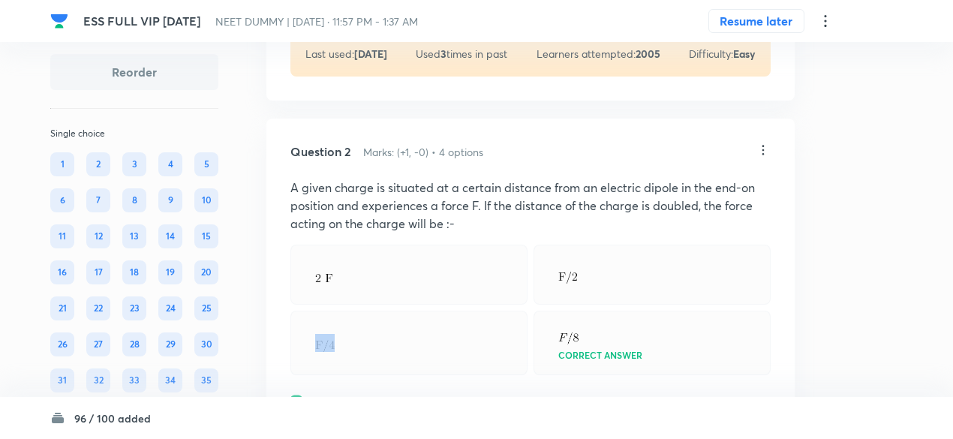
scroll to position [668, 0]
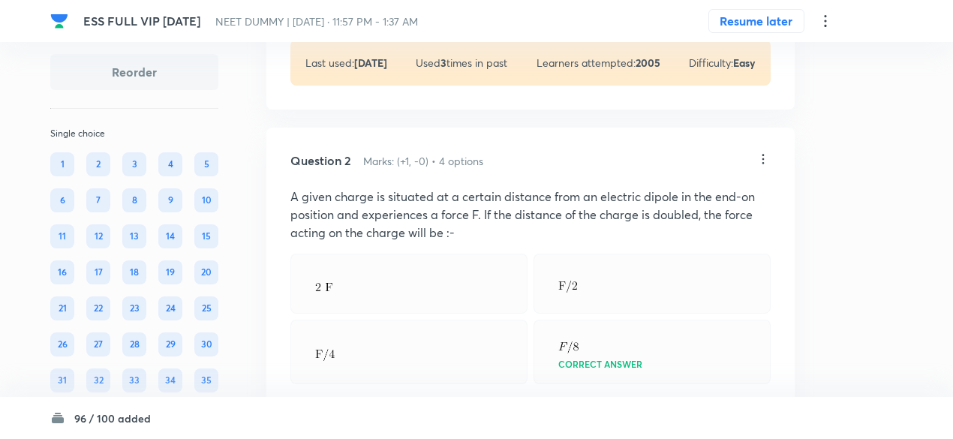
click at [761, 158] on icon at bounding box center [763, 159] width 15 height 15
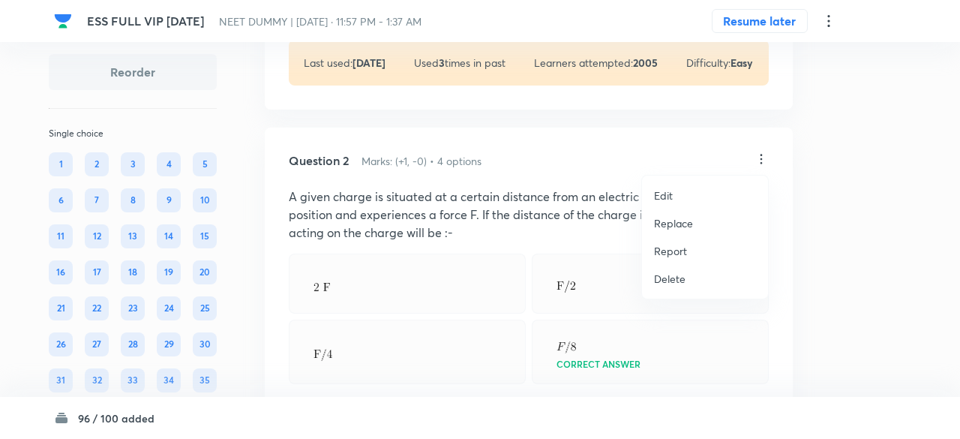
click at [671, 224] on p "Replace" at bounding box center [673, 223] width 39 height 16
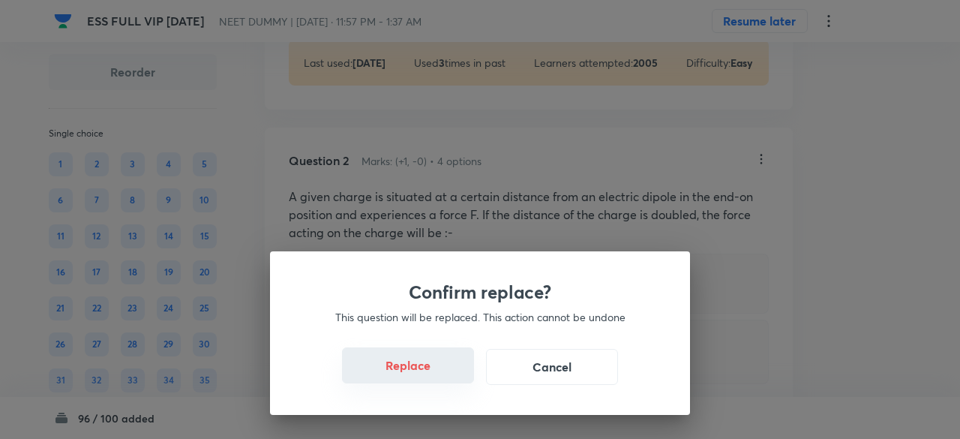
click at [420, 374] on button "Replace" at bounding box center [408, 365] width 132 height 36
click at [420, 374] on button "Replace" at bounding box center [408, 367] width 132 height 36
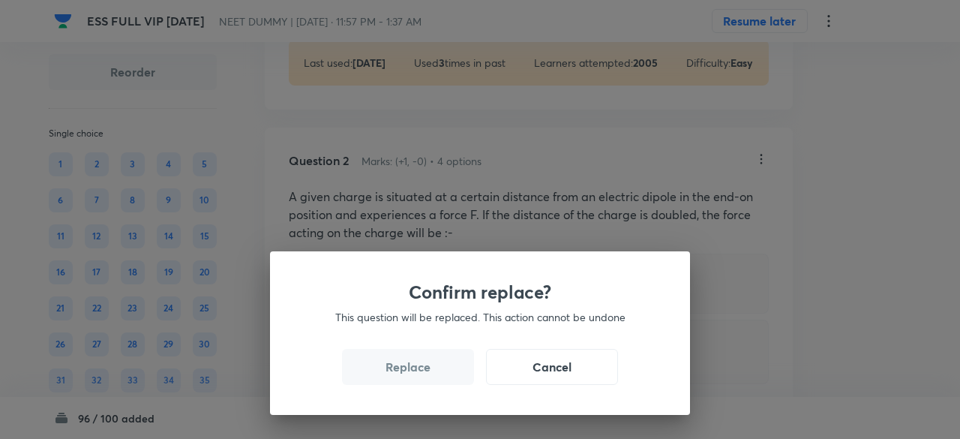
click at [420, 374] on button "Replace" at bounding box center [408, 367] width 132 height 36
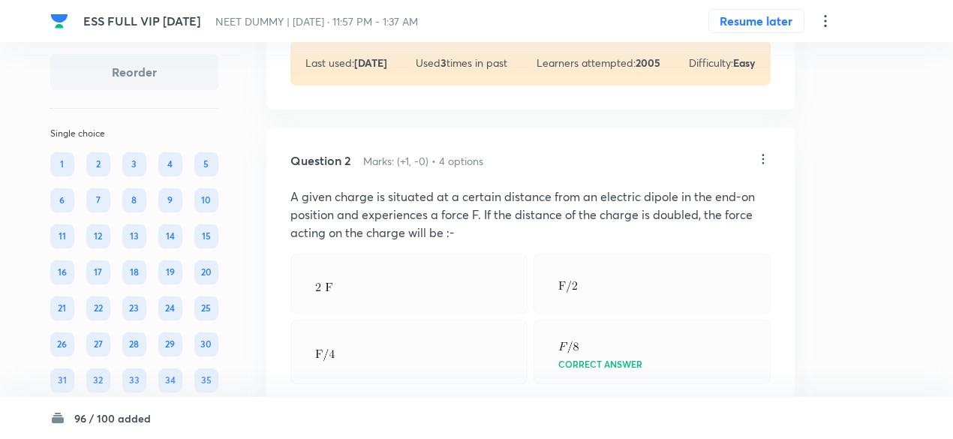
click at [420, 374] on div at bounding box center [408, 352] width 237 height 65
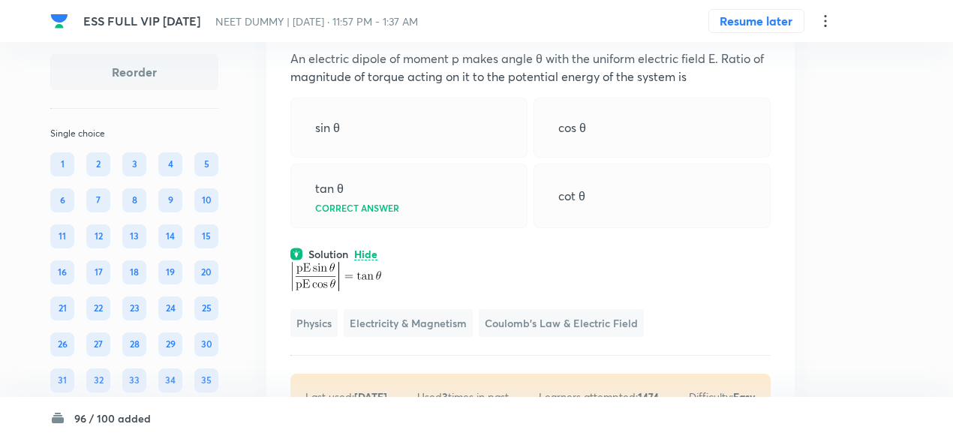
click at [452, 263] on p at bounding box center [530, 276] width 480 height 29
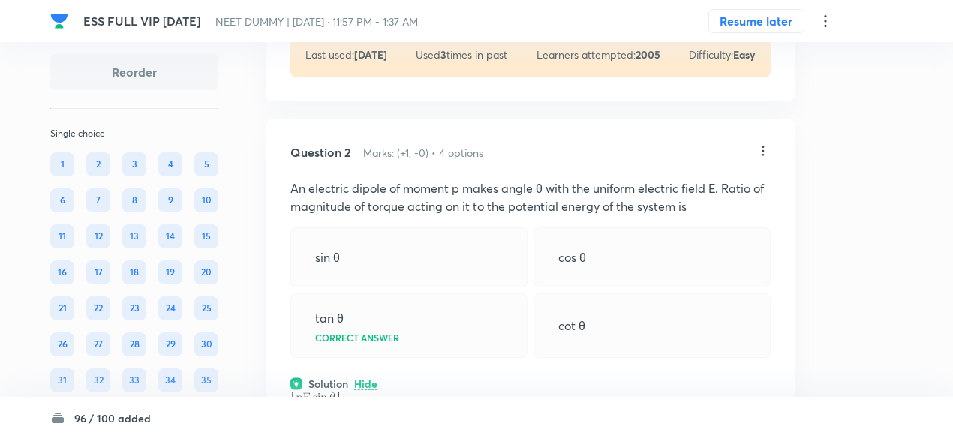
scroll to position [675, 0]
click at [762, 150] on icon at bounding box center [763, 151] width 15 height 15
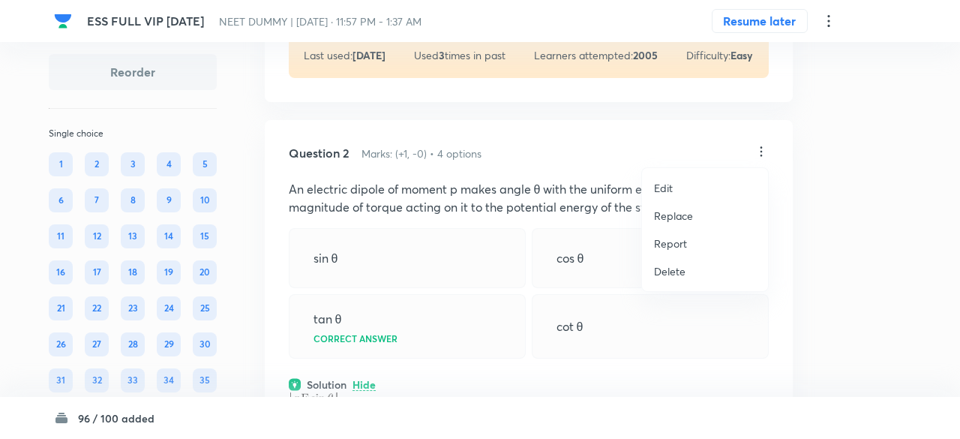
click at [674, 217] on p "Replace" at bounding box center [673, 216] width 39 height 16
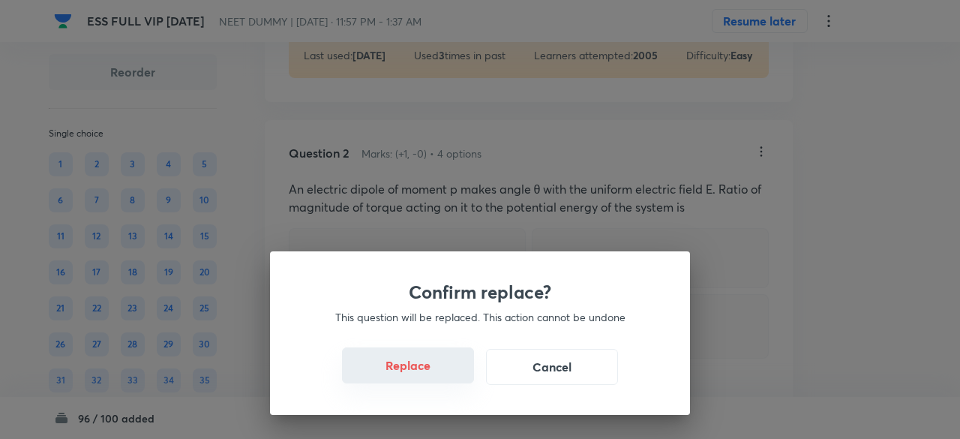
click at [429, 373] on button "Replace" at bounding box center [408, 365] width 132 height 36
click at [429, 373] on button "Replace" at bounding box center [408, 367] width 132 height 36
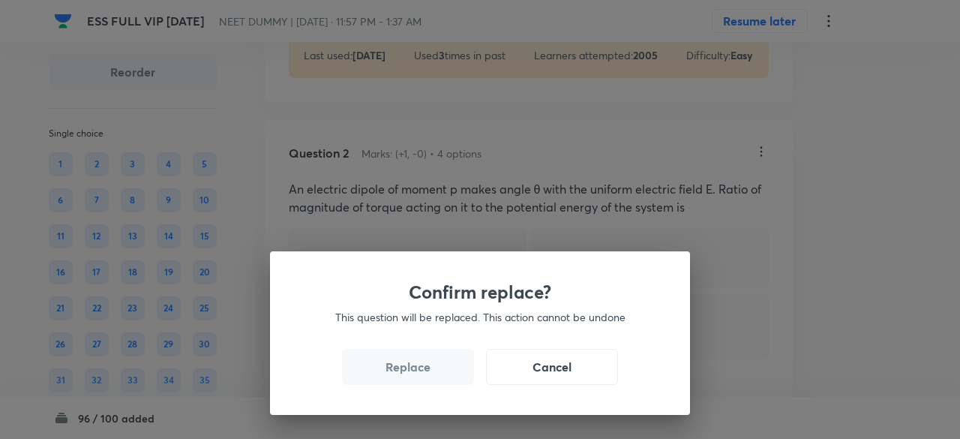
click at [429, 373] on button "Replace" at bounding box center [408, 367] width 132 height 36
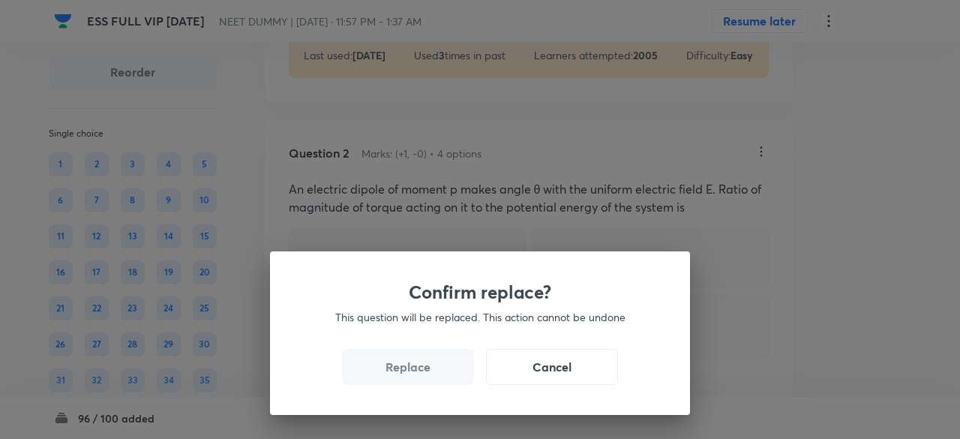
click at [429, 373] on button "Replace" at bounding box center [408, 367] width 132 height 36
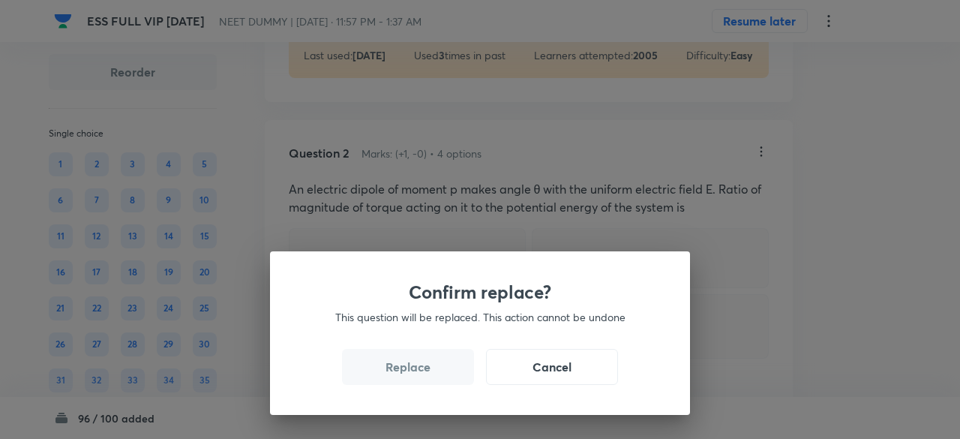
click at [429, 373] on button "Replace" at bounding box center [408, 367] width 132 height 36
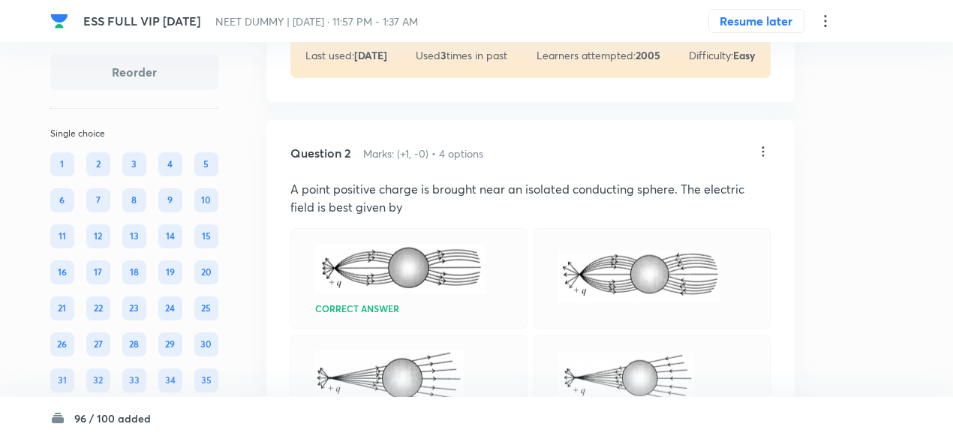
click at [429, 373] on div "Question 2 Marks: (+1, -0) • 4 options A point positive charge is brought near …" at bounding box center [530, 422] width 528 height 605
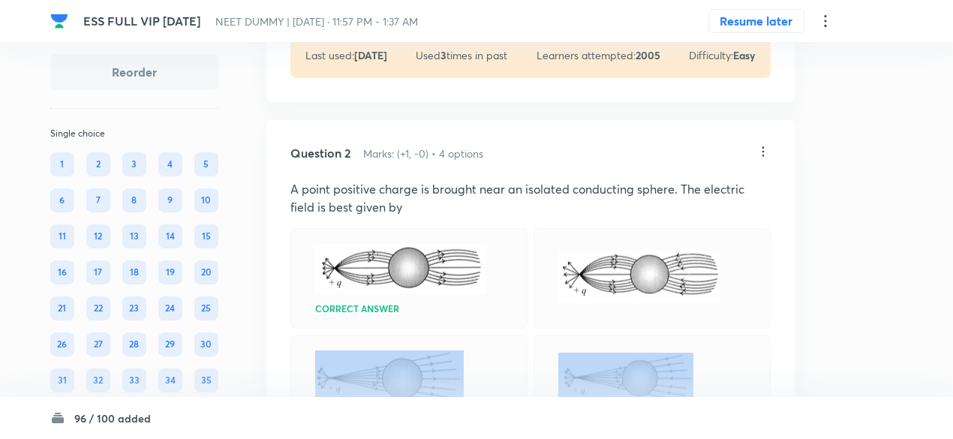
click at [429, 373] on p at bounding box center [389, 382] width 149 height 65
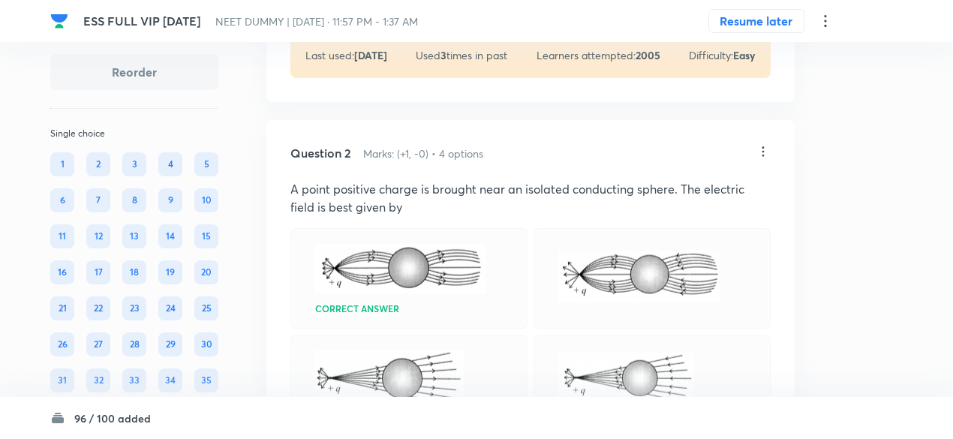
click at [764, 147] on icon at bounding box center [763, 151] width 15 height 15
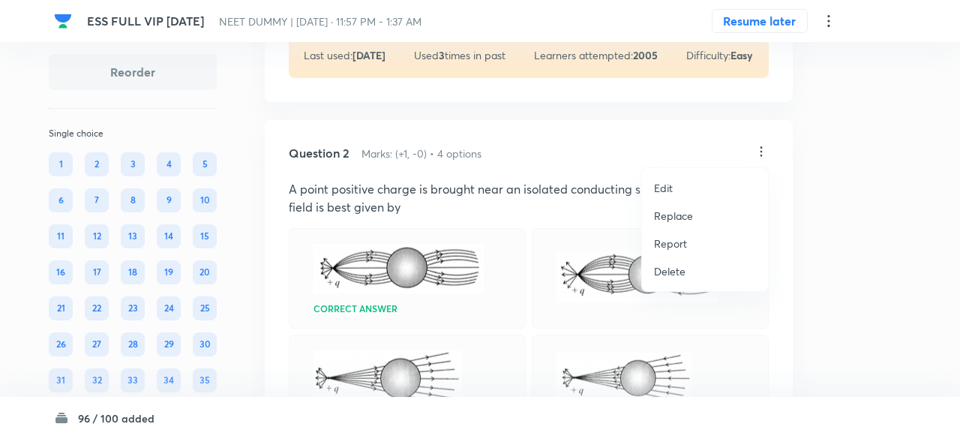
click at [676, 215] on p "Replace" at bounding box center [673, 216] width 39 height 16
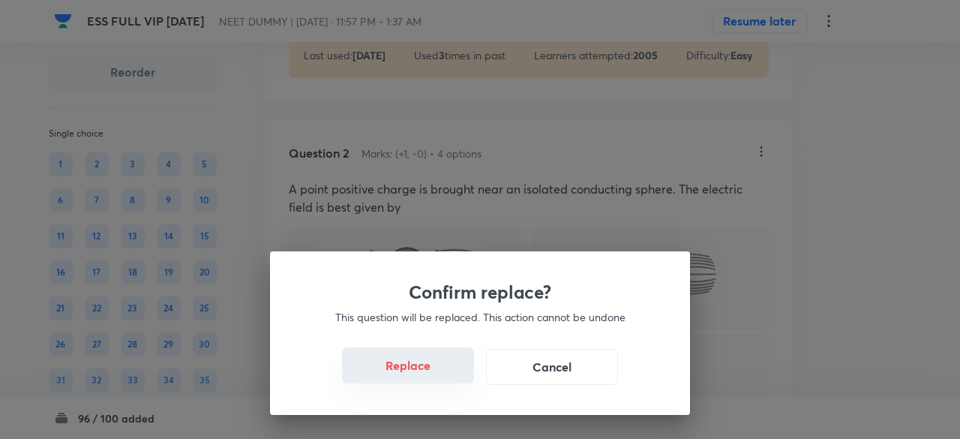
click at [419, 370] on button "Replace" at bounding box center [408, 365] width 132 height 36
click at [425, 375] on button "Replace" at bounding box center [408, 365] width 132 height 36
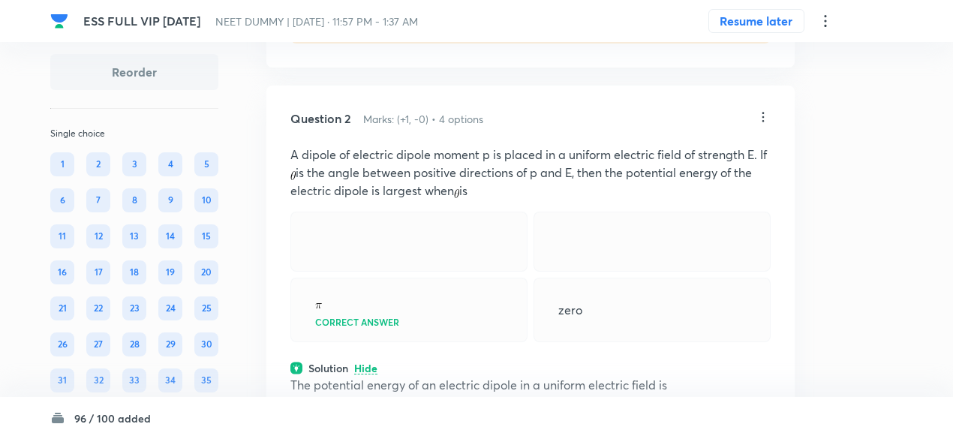
scroll to position [699, 0]
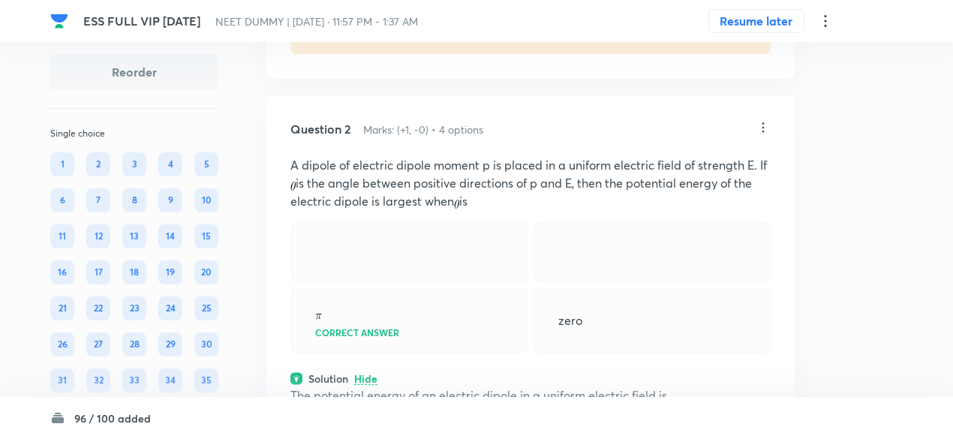
click at [767, 128] on icon at bounding box center [763, 127] width 15 height 15
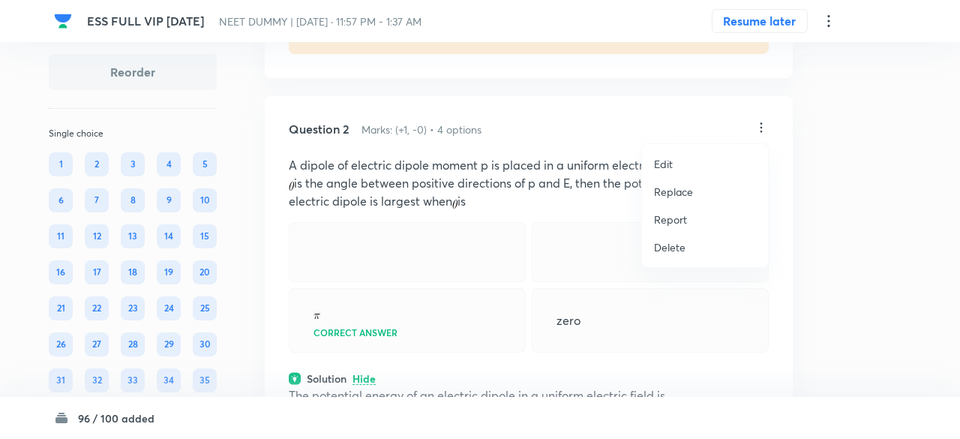
click at [681, 190] on p "Replace" at bounding box center [673, 192] width 39 height 16
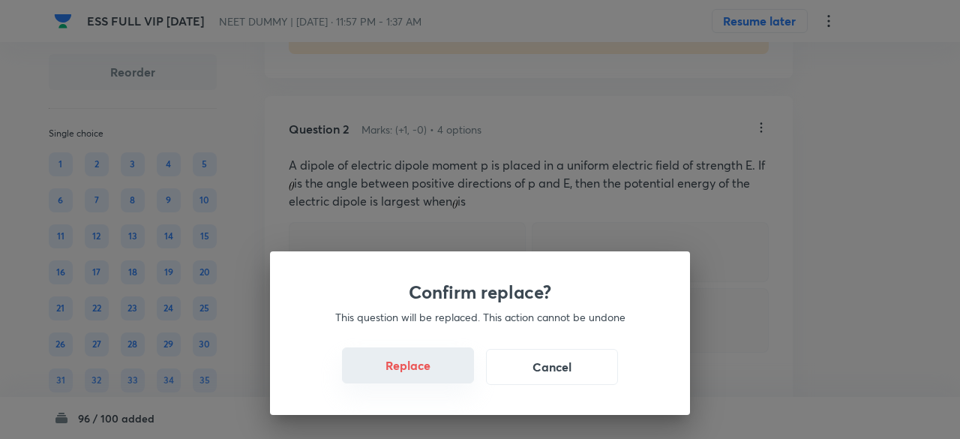
click at [426, 369] on button "Replace" at bounding box center [408, 365] width 132 height 36
click at [426, 369] on button "Replace" at bounding box center [408, 367] width 132 height 36
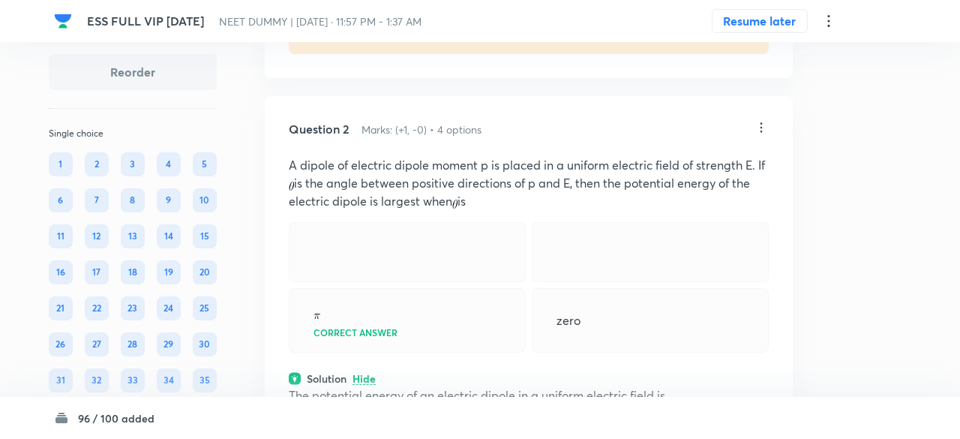
click at [426, 369] on div "Confirm replace? This question will be replaced. This action cannot be undone R…" at bounding box center [480, 219] width 960 height 439
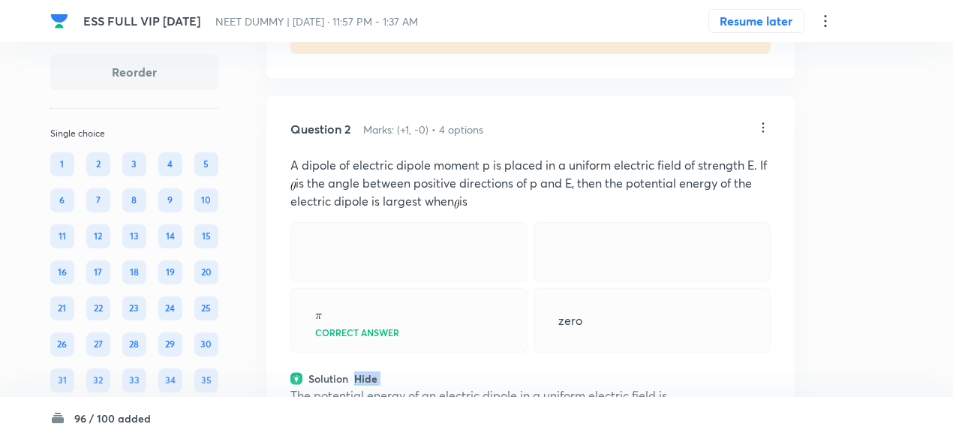
click at [426, 369] on div "Question 2 Marks: (+1, -0) • 4 options A dipole of electric dipole moment p is …" at bounding box center [530, 371] width 528 height 551
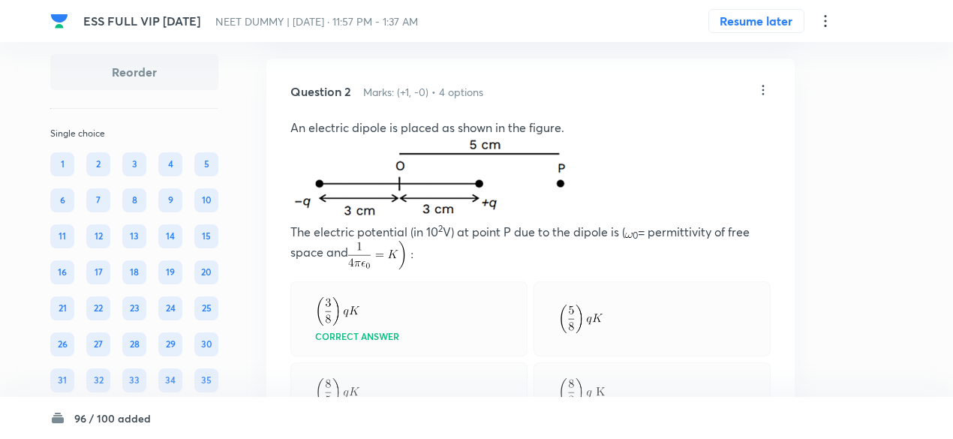
scroll to position [736, 0]
click at [764, 88] on icon at bounding box center [763, 90] width 15 height 15
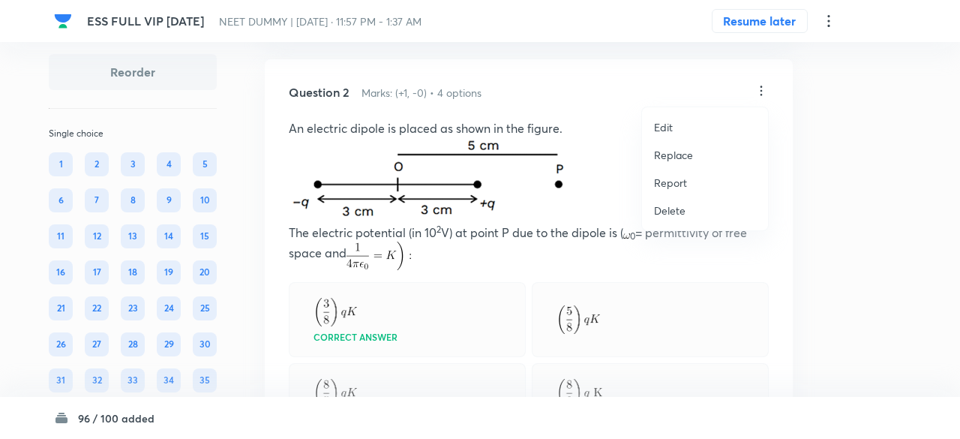
click at [668, 151] on p "Replace" at bounding box center [673, 155] width 39 height 16
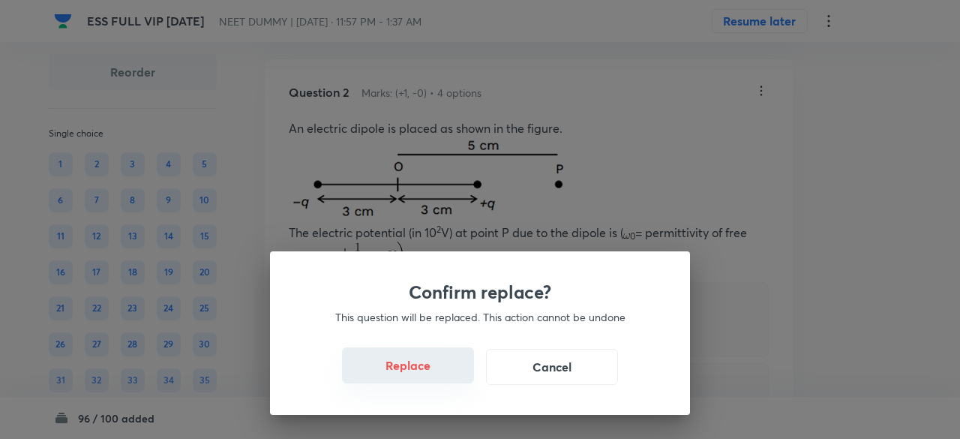
click at [443, 371] on button "Replace" at bounding box center [408, 365] width 132 height 36
click at [443, 371] on button "Replace" at bounding box center [408, 367] width 132 height 36
click at [443, 371] on button "Replace" at bounding box center [408, 365] width 132 height 36
click at [443, 371] on button "Replace" at bounding box center [408, 367] width 132 height 36
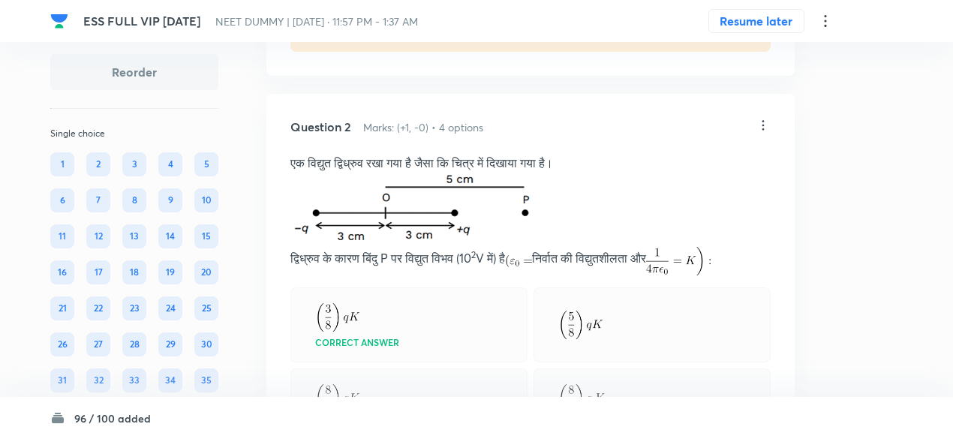
scroll to position [697, 0]
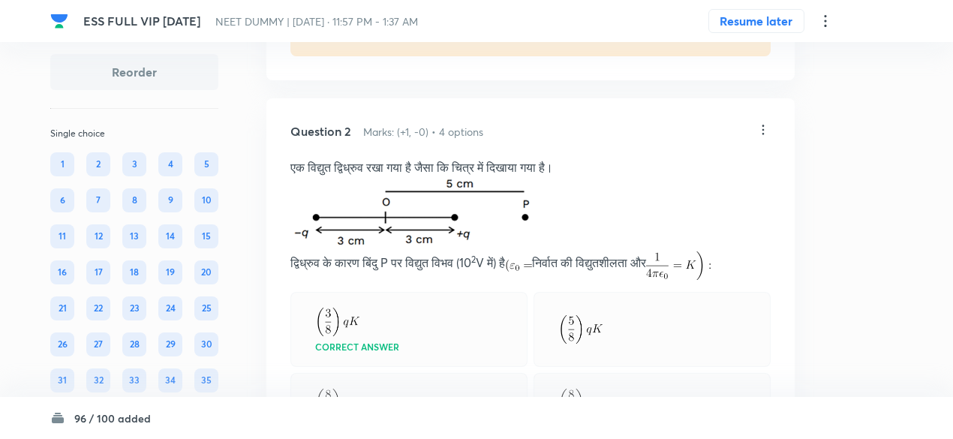
click at [765, 127] on icon at bounding box center [763, 129] width 15 height 15
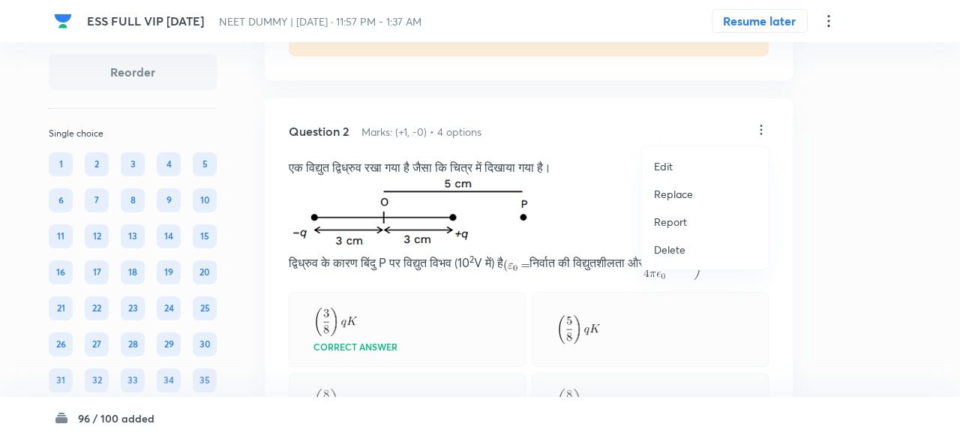
click at [671, 196] on p "Replace" at bounding box center [673, 194] width 39 height 16
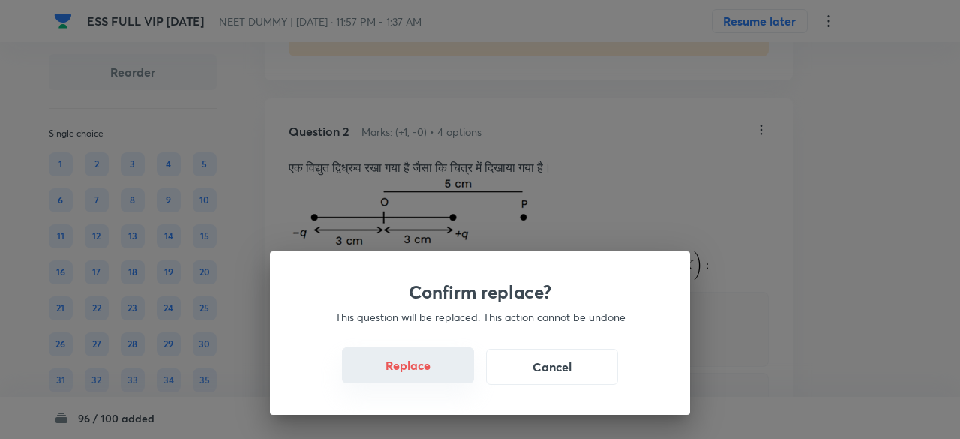
click at [426, 371] on button "Replace" at bounding box center [408, 365] width 132 height 36
click at [426, 371] on button "Replace" at bounding box center [408, 367] width 132 height 36
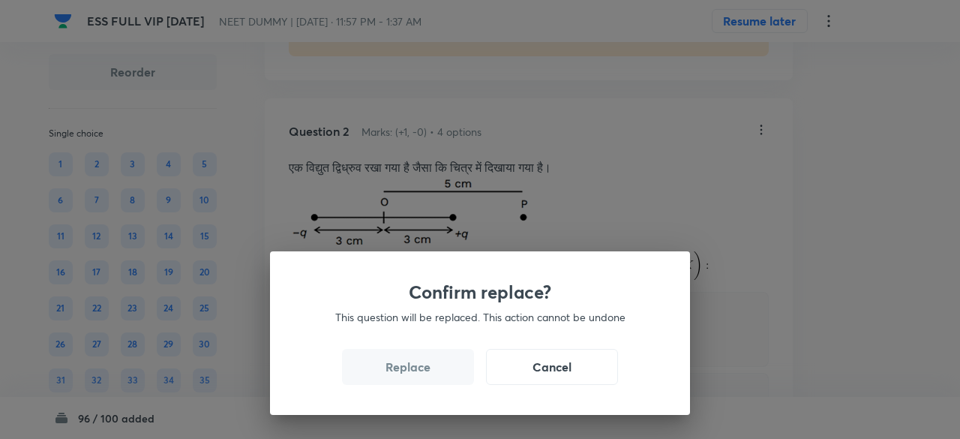
click at [426, 371] on button "Replace" at bounding box center [408, 367] width 132 height 36
click at [426, 371] on button "Replace" at bounding box center [408, 365] width 132 height 36
click at [426, 371] on button "Replace" at bounding box center [408, 367] width 132 height 36
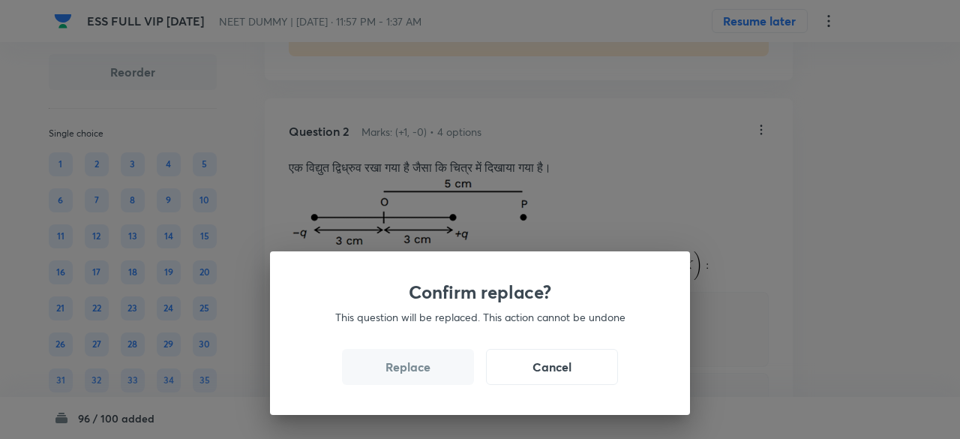
click at [426, 371] on button "Replace" at bounding box center [408, 367] width 132 height 36
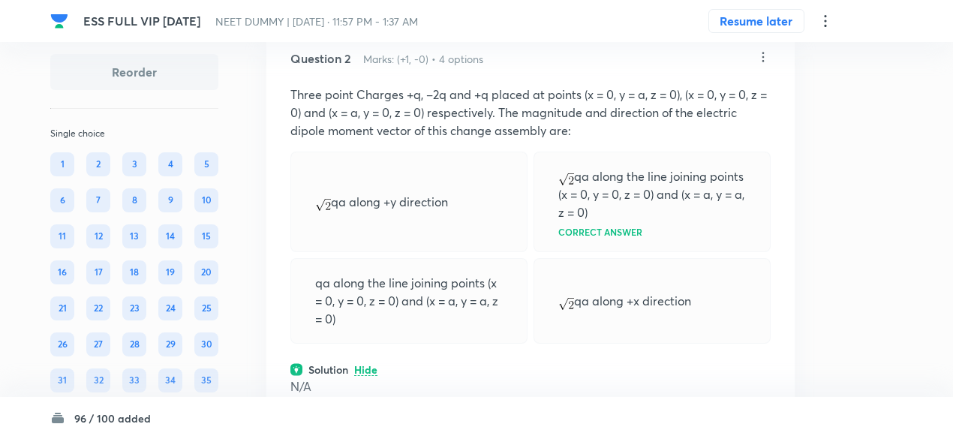
scroll to position [765, 0]
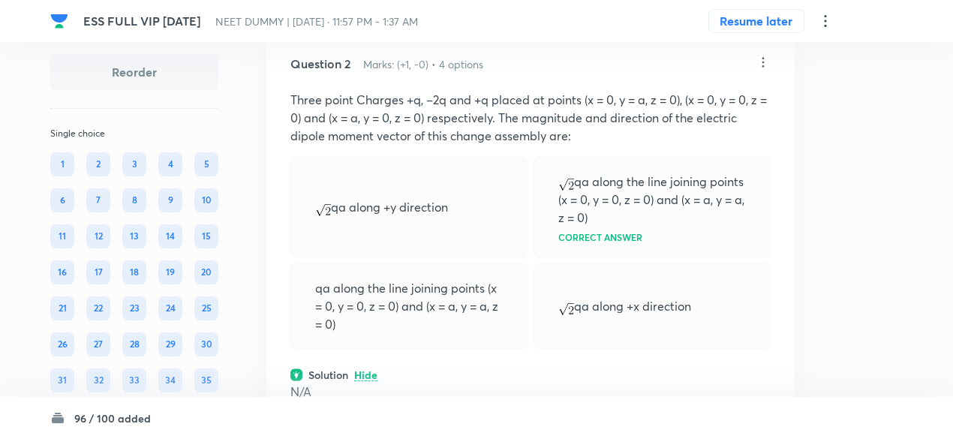
click at [767, 55] on icon at bounding box center [763, 62] width 15 height 15
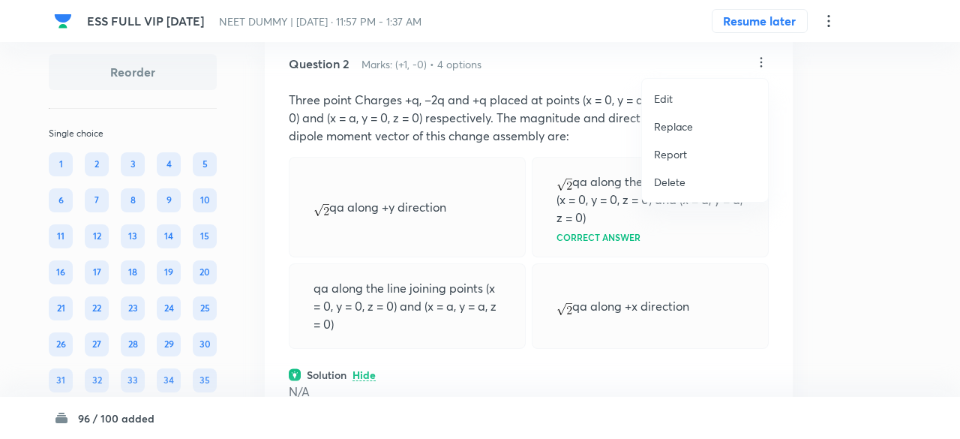
click at [672, 126] on p "Replace" at bounding box center [673, 127] width 39 height 16
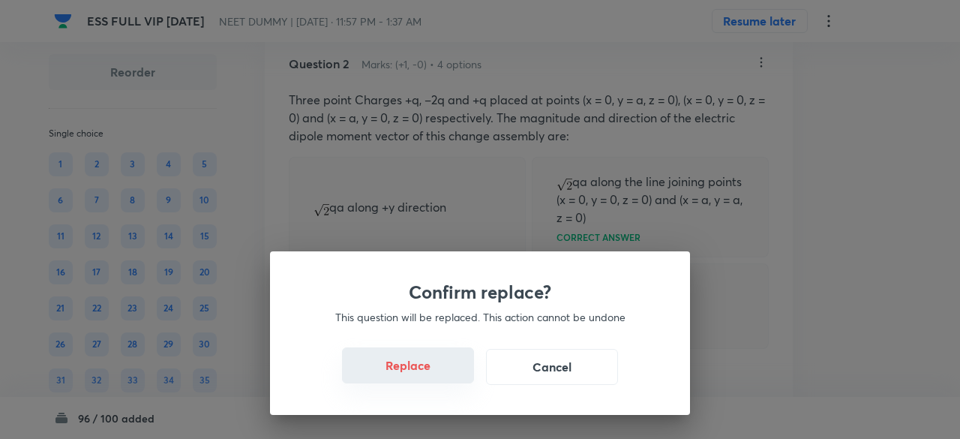
click at [436, 377] on button "Replace" at bounding box center [408, 365] width 132 height 36
click at [436, 377] on button "Replace" at bounding box center [408, 367] width 132 height 36
click at [436, 377] on button "Replace" at bounding box center [408, 365] width 132 height 36
click at [436, 377] on button "Replace" at bounding box center [408, 367] width 132 height 36
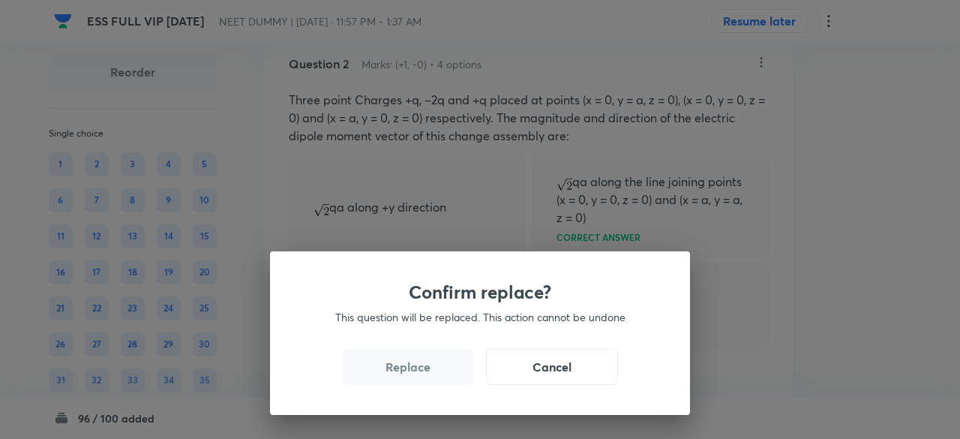
click at [436, 377] on button "Replace" at bounding box center [408, 367] width 132 height 36
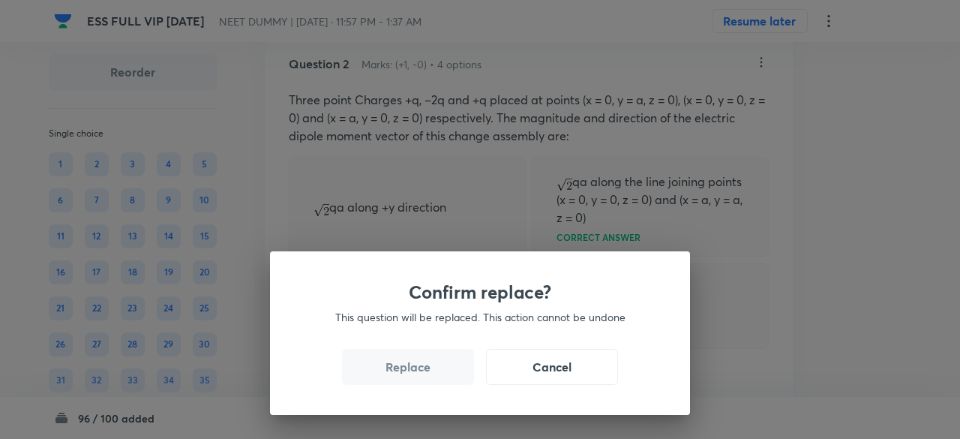
click at [436, 377] on button "Replace" at bounding box center [408, 367] width 132 height 36
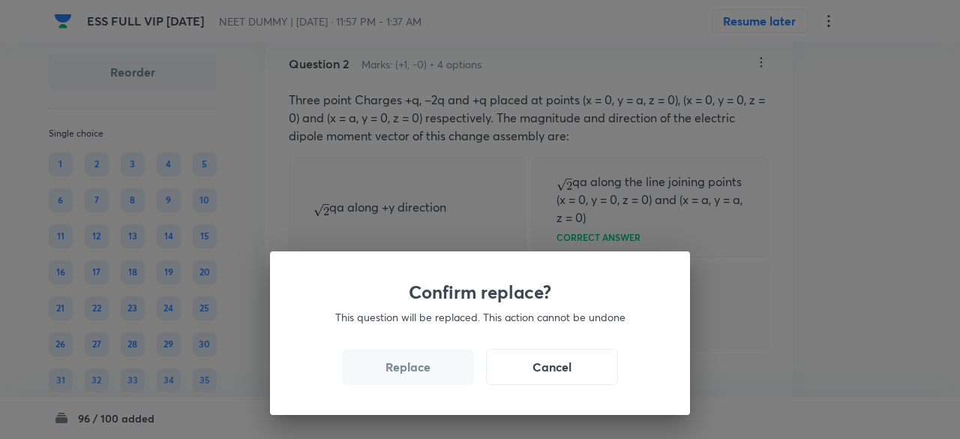
click at [436, 377] on button "Replace" at bounding box center [408, 367] width 132 height 36
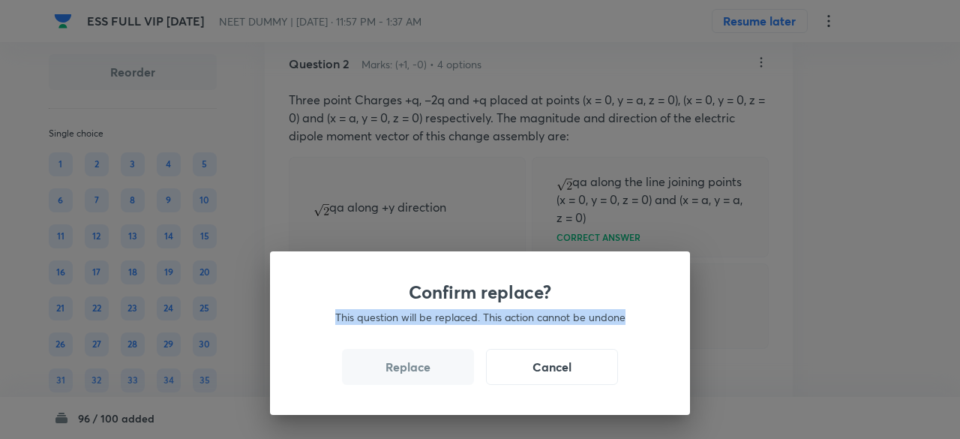
click at [436, 377] on div "Confirm replace? This question will be replaced. This action cannot be undone R…" at bounding box center [480, 219] width 960 height 439
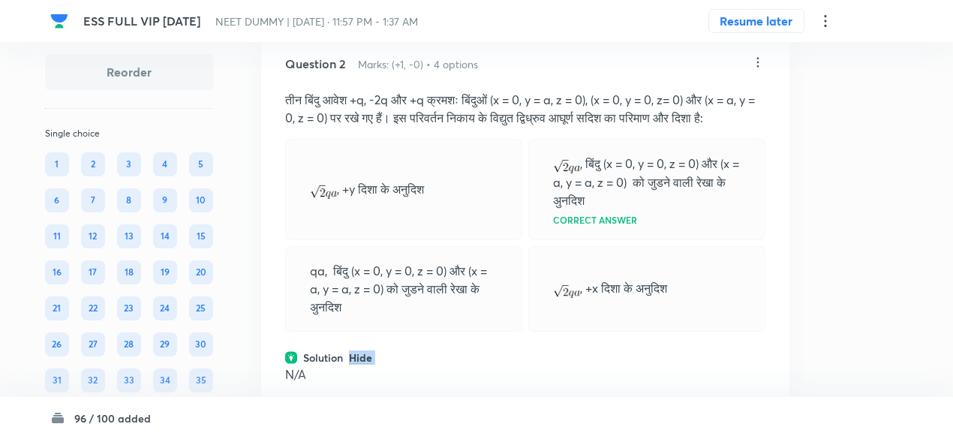
click at [436, 365] on div "Solution Hide" at bounding box center [525, 358] width 480 height 16
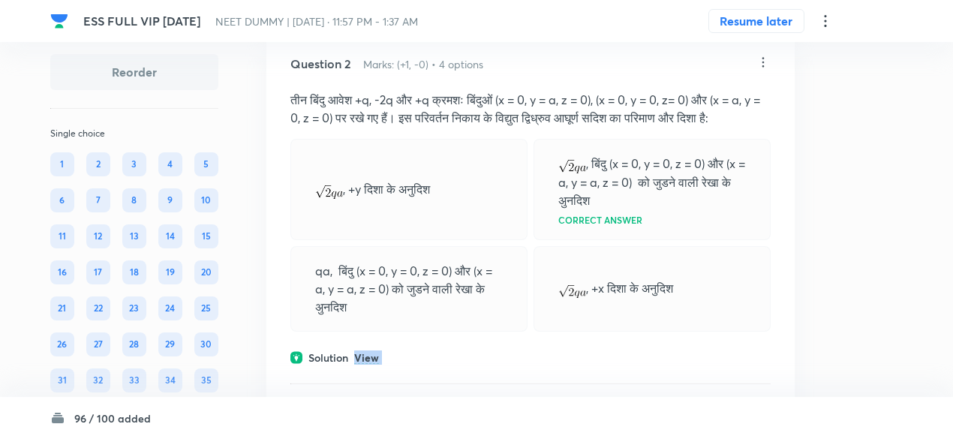
click at [436, 365] on div "Solution View" at bounding box center [530, 358] width 480 height 16
click at [759, 62] on icon at bounding box center [763, 62] width 15 height 15
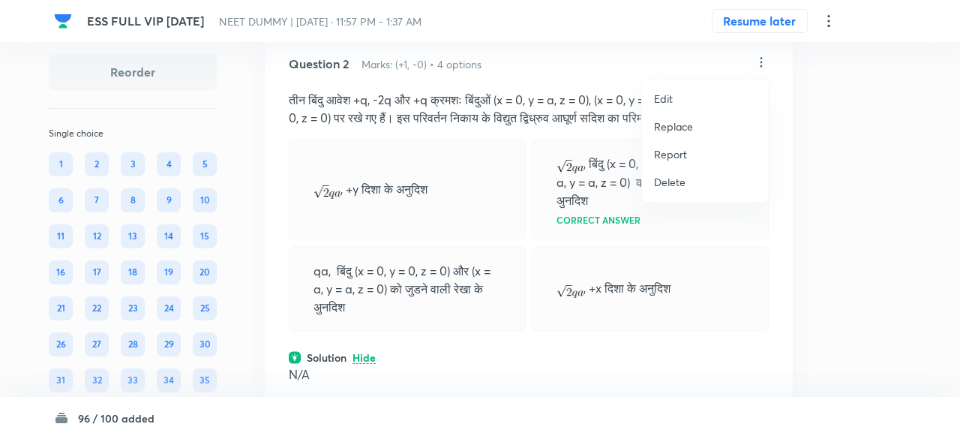
click at [679, 127] on p "Replace" at bounding box center [673, 127] width 39 height 16
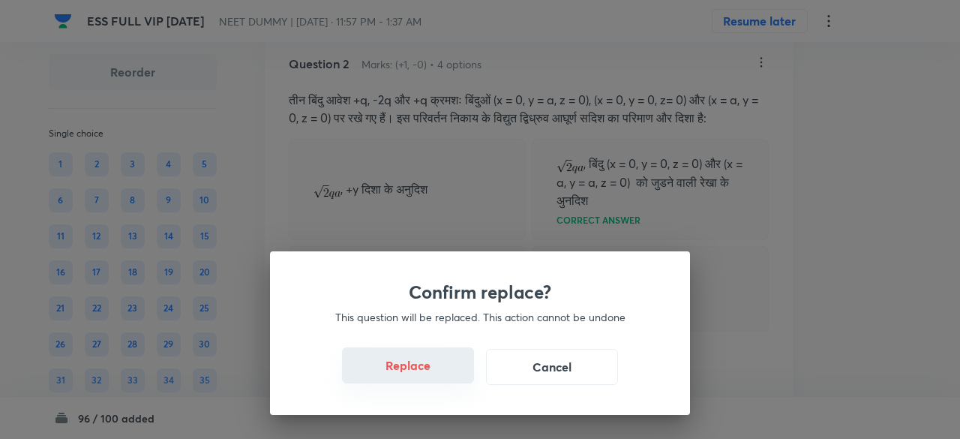
click at [442, 366] on button "Replace" at bounding box center [408, 365] width 132 height 36
click at [447, 377] on button "Replace" at bounding box center [408, 365] width 132 height 36
click at [447, 377] on button "Replace" at bounding box center [408, 367] width 132 height 36
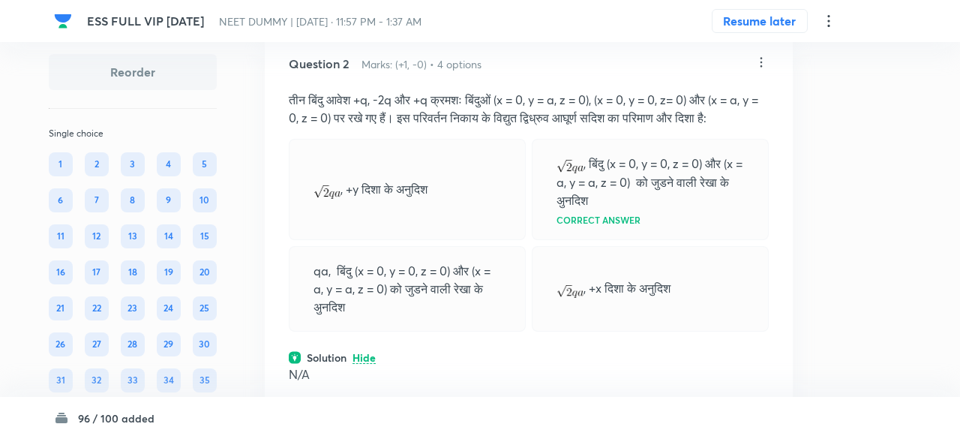
click at [447, 377] on div "Confirm replace? This question will be replaced. This action cannot be undone R…" at bounding box center [480, 219] width 960 height 439
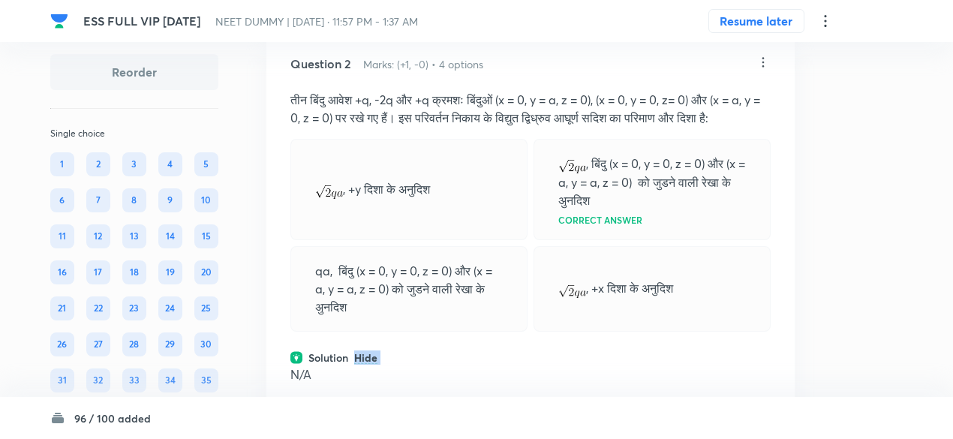
click at [447, 365] on div "Solution Hide" at bounding box center [530, 358] width 480 height 16
click at [447, 377] on div "Question 2 Marks: (+1, -0) • 4 options तीन बिंदु आवेश +q, -2q और +q क्रमशः बिंद…" at bounding box center [530, 283] width 528 height 505
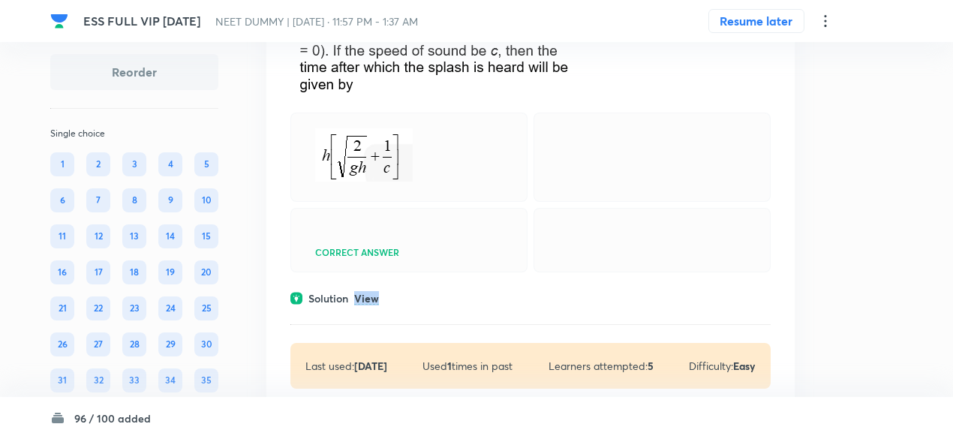
scroll to position [900, 0]
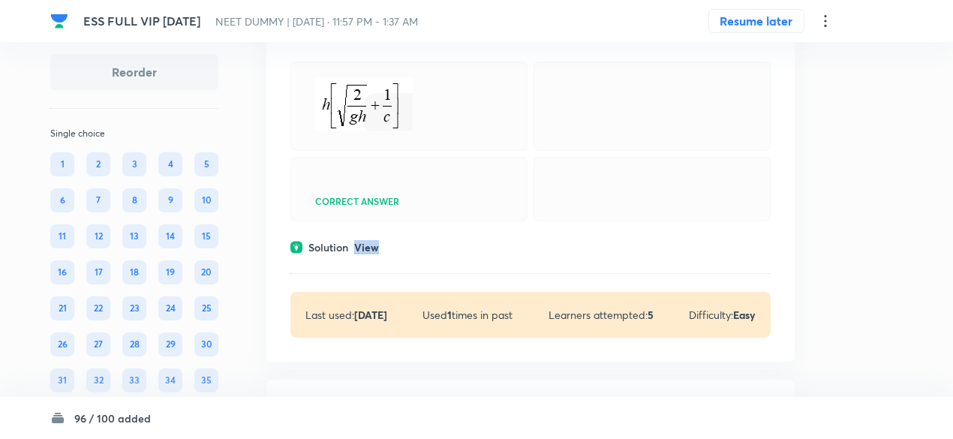
click at [361, 254] on p "View" at bounding box center [366, 247] width 25 height 11
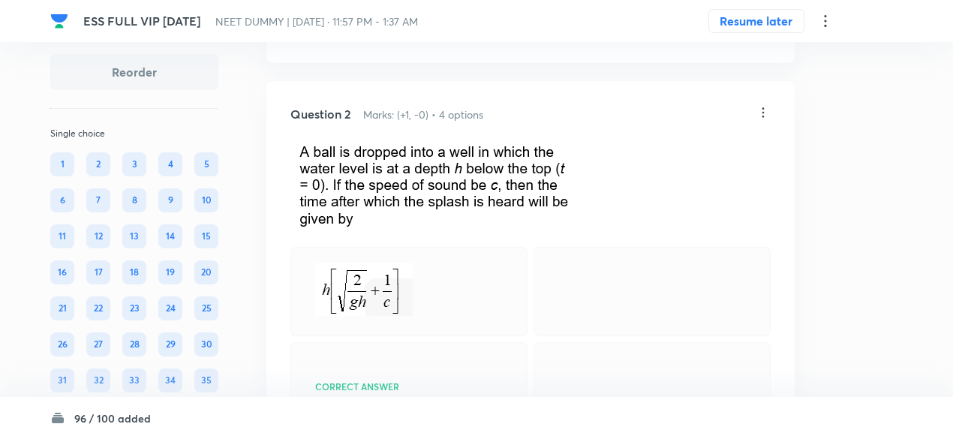
scroll to position [711, 0]
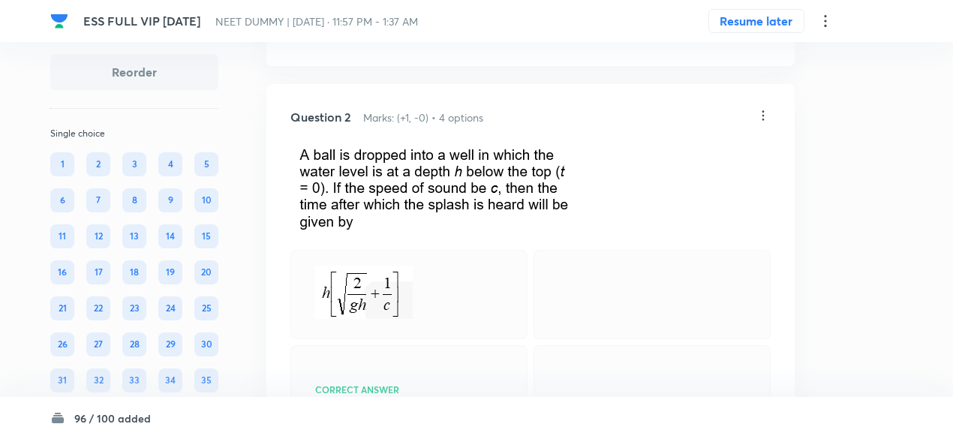
click at [764, 112] on icon at bounding box center [763, 115] width 15 height 15
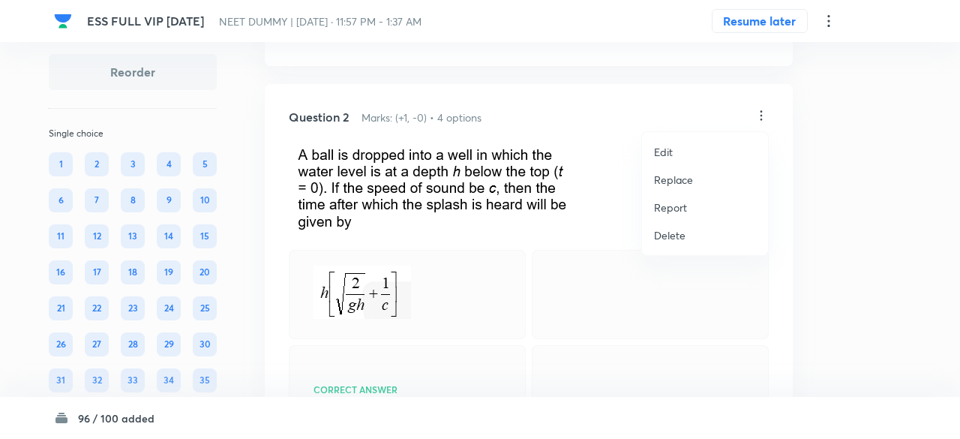
click at [686, 184] on p "Replace" at bounding box center [673, 180] width 39 height 16
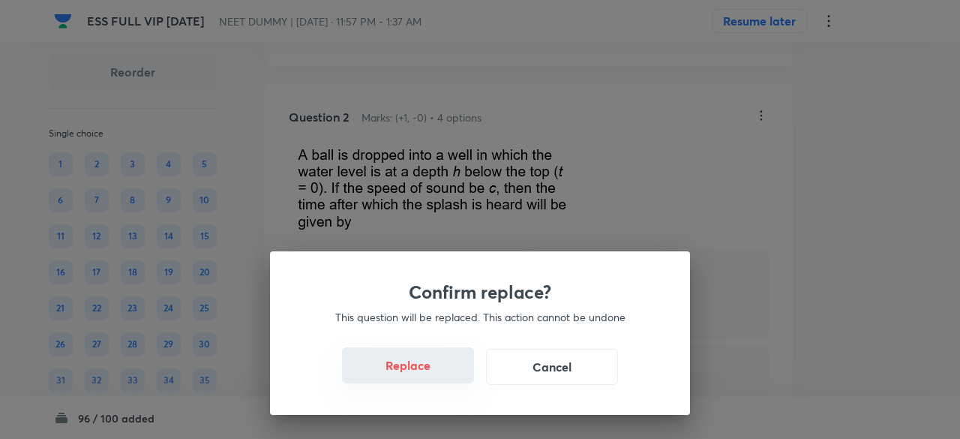
click at [448, 382] on button "Replace" at bounding box center [408, 365] width 132 height 36
click at [448, 379] on button "Replace" at bounding box center [408, 365] width 132 height 36
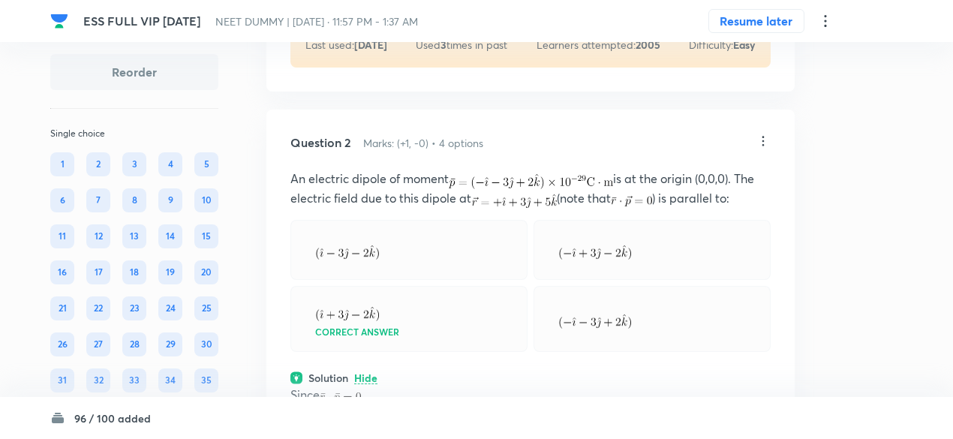
scroll to position [684, 0]
click at [762, 141] on icon at bounding box center [763, 142] width 15 height 15
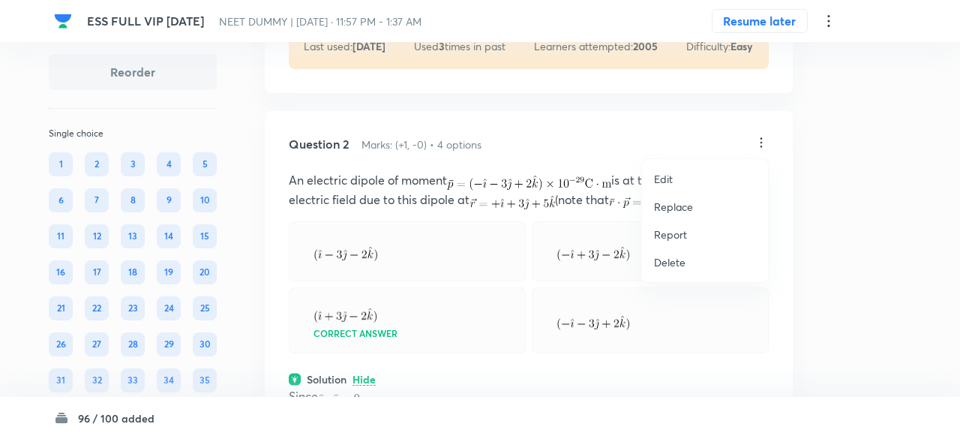
click at [674, 209] on p "Replace" at bounding box center [673, 207] width 39 height 16
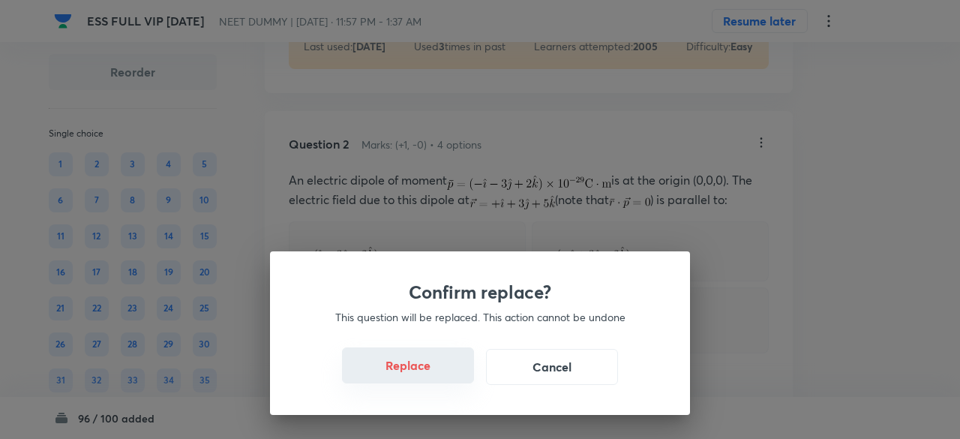
click at [422, 379] on button "Replace" at bounding box center [408, 365] width 132 height 36
click at [431, 379] on button "Replace" at bounding box center [408, 365] width 132 height 36
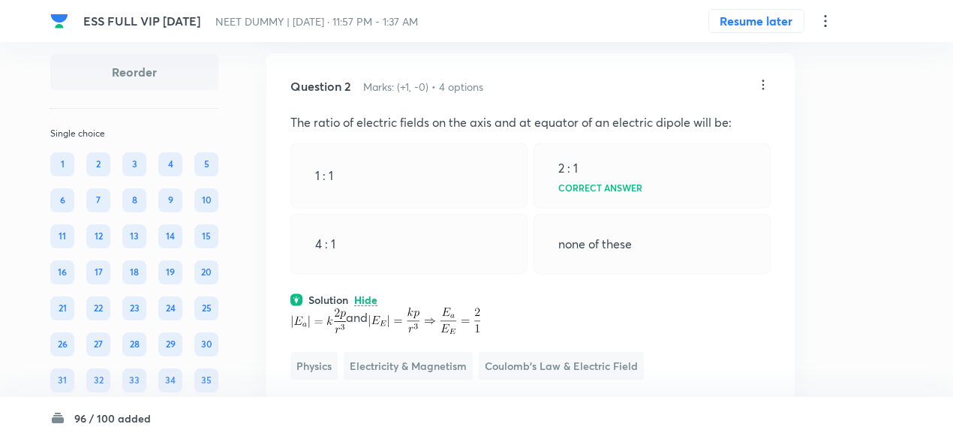
scroll to position [734, 0]
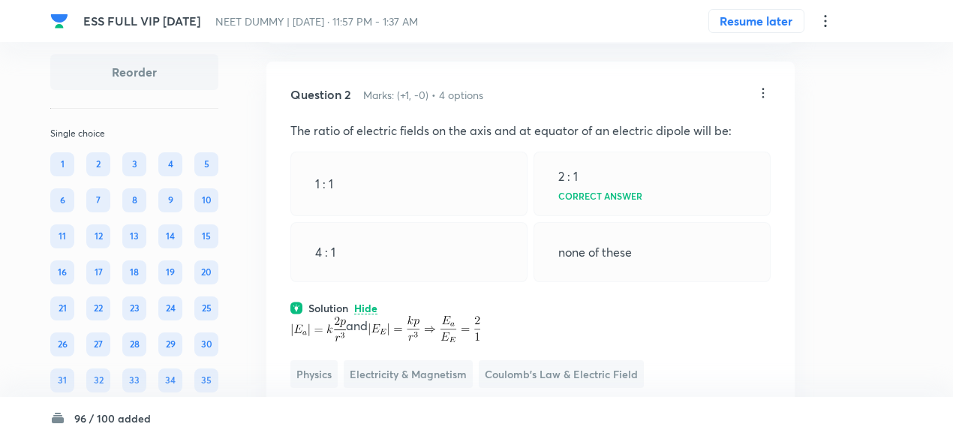
click at [763, 91] on icon at bounding box center [763, 93] width 2 height 10
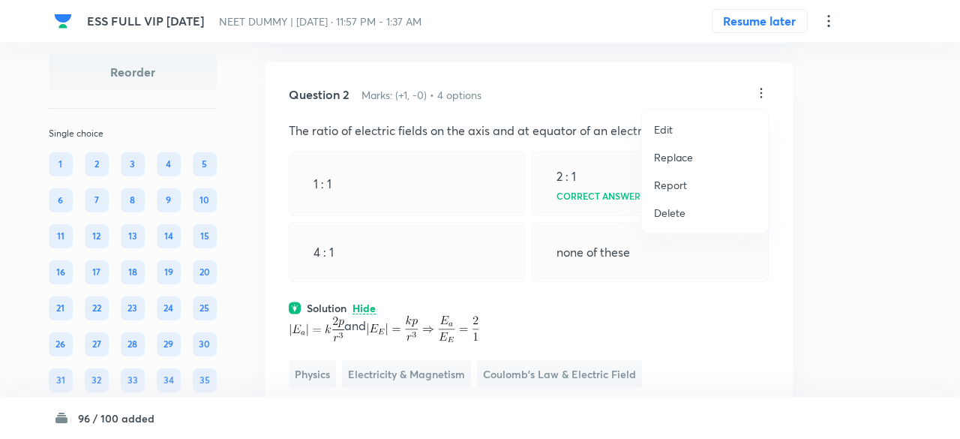
click at [682, 158] on p "Replace" at bounding box center [673, 157] width 39 height 16
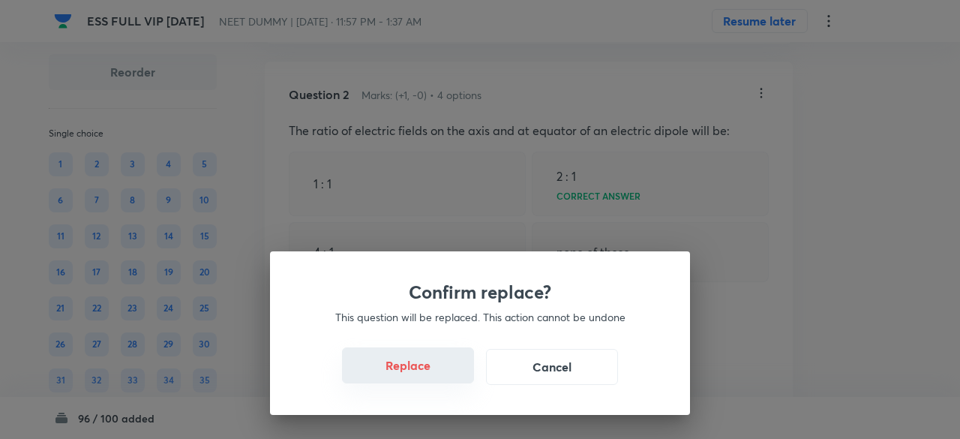
click at [426, 375] on button "Replace" at bounding box center [408, 365] width 132 height 36
click at [426, 375] on button "Replace" at bounding box center [408, 367] width 132 height 36
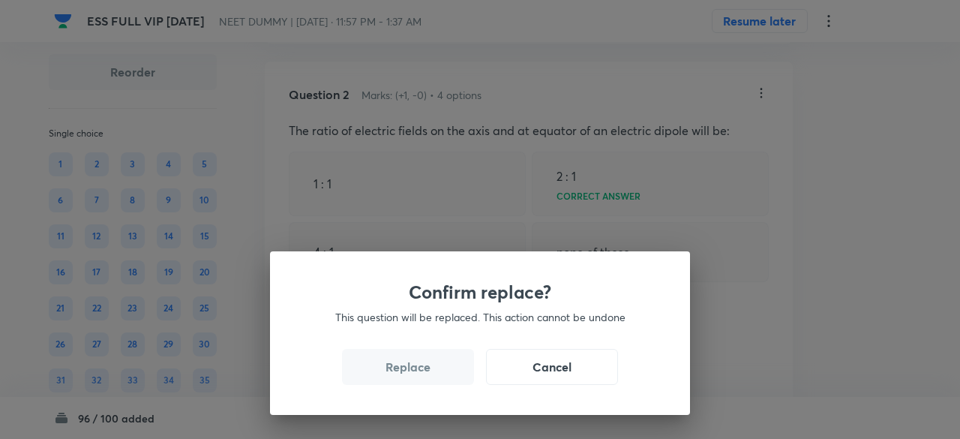
click at [426, 375] on button "Replace" at bounding box center [408, 367] width 132 height 36
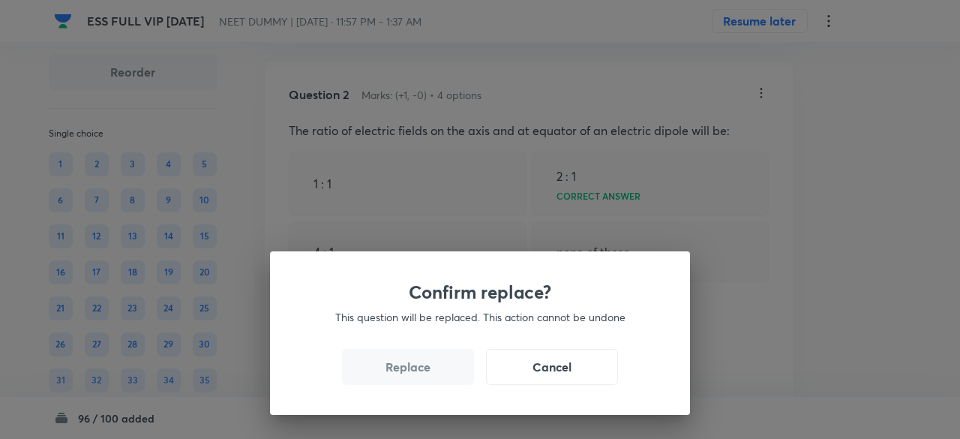
click at [426, 375] on button "Replace" at bounding box center [408, 367] width 132 height 36
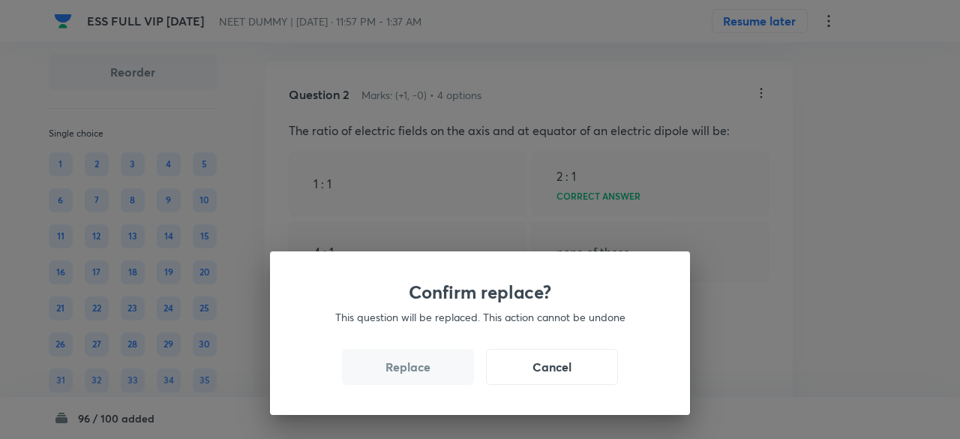
click at [426, 375] on button "Replace" at bounding box center [408, 367] width 132 height 36
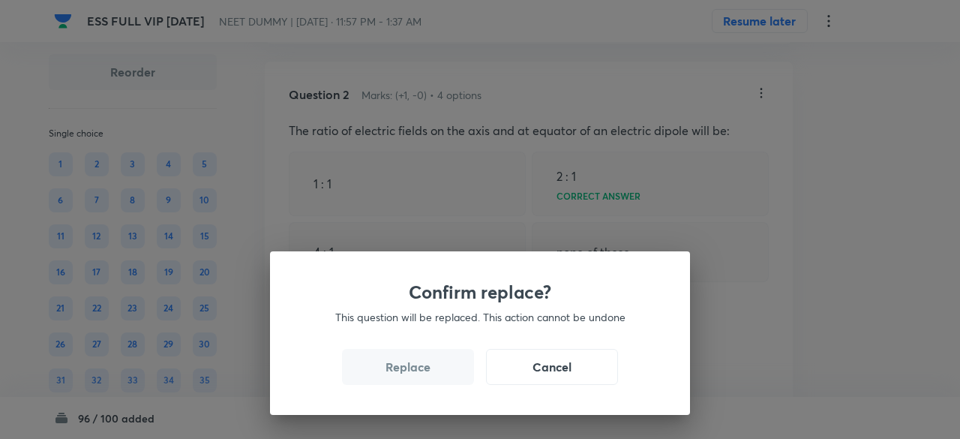
click at [426, 375] on button "Replace" at bounding box center [408, 367] width 132 height 36
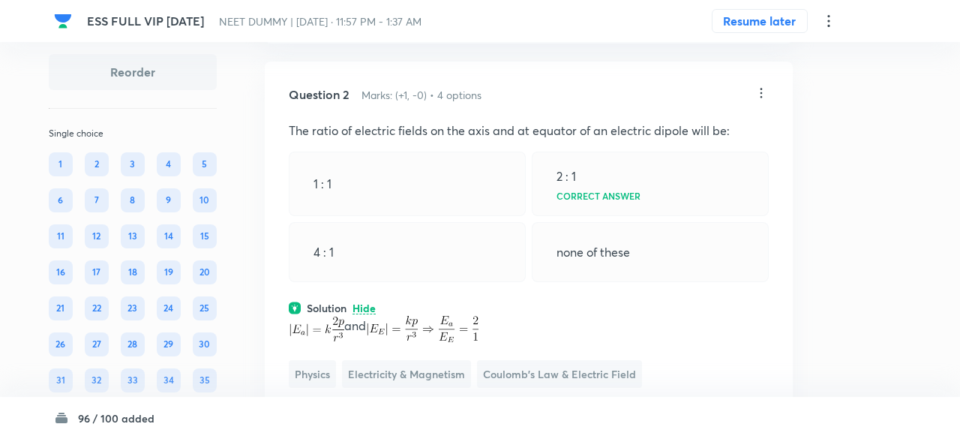
click at [426, 375] on div "Confirm replace? This question will be replaced. This action cannot be undone R…" at bounding box center [480, 219] width 960 height 439
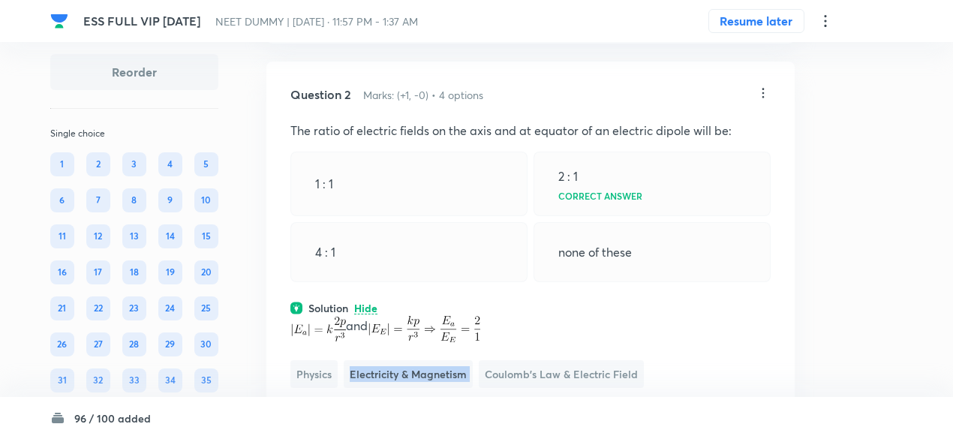
click at [426, 375] on span "Electricity & Magnetism" at bounding box center [408, 374] width 129 height 28
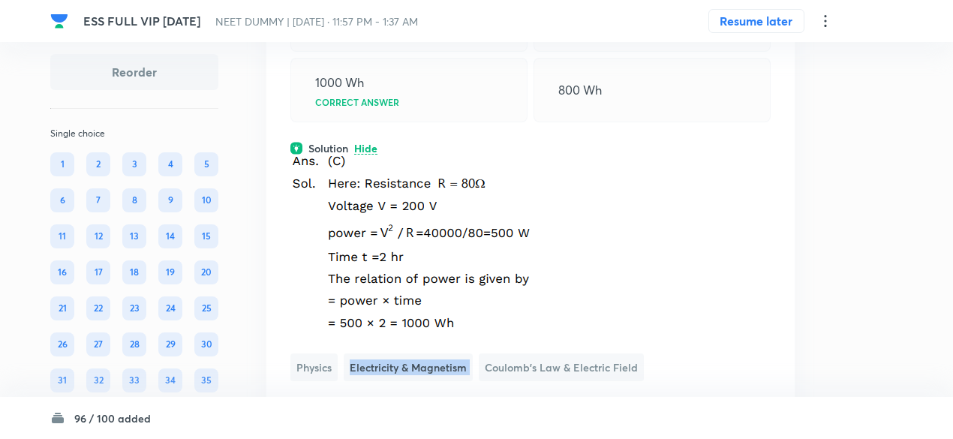
scroll to position [940, 0]
click at [447, 223] on img at bounding box center [413, 242] width 247 height 175
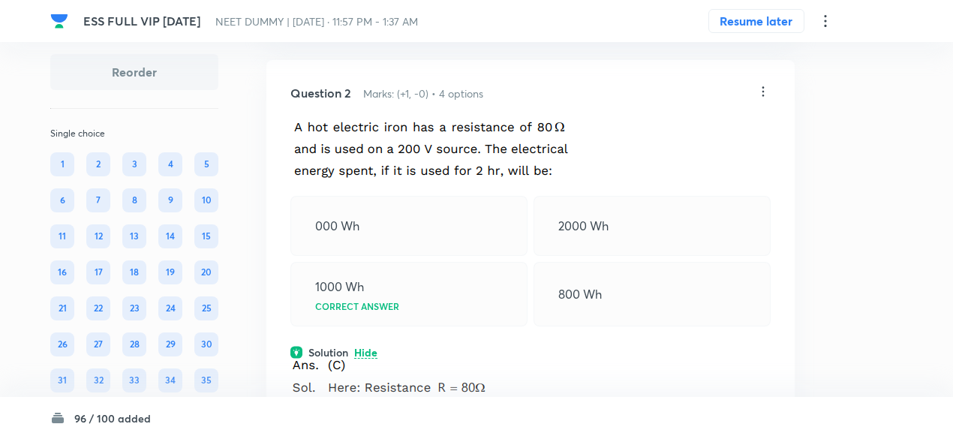
scroll to position [735, 0]
click at [755, 88] on div "Question 2 Marks: (+1, -0) • 4 options" at bounding box center [522, 94] width 465 height 18
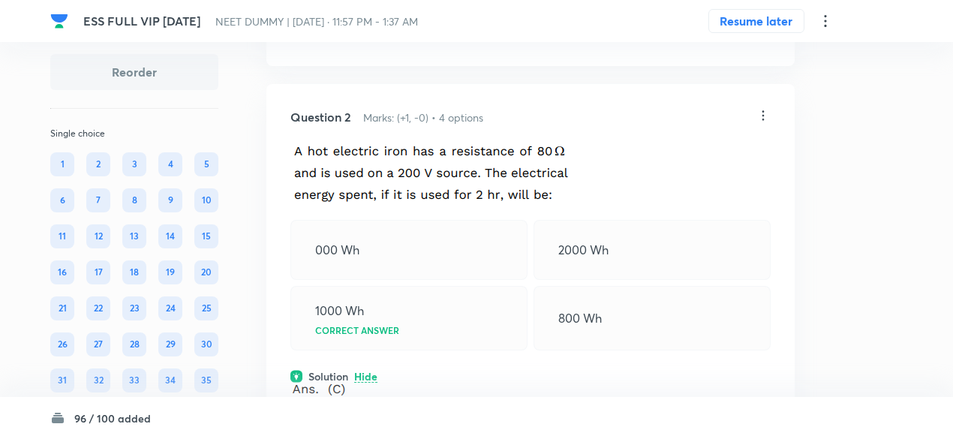
scroll to position [710, 0]
click at [766, 115] on icon at bounding box center [763, 117] width 15 height 15
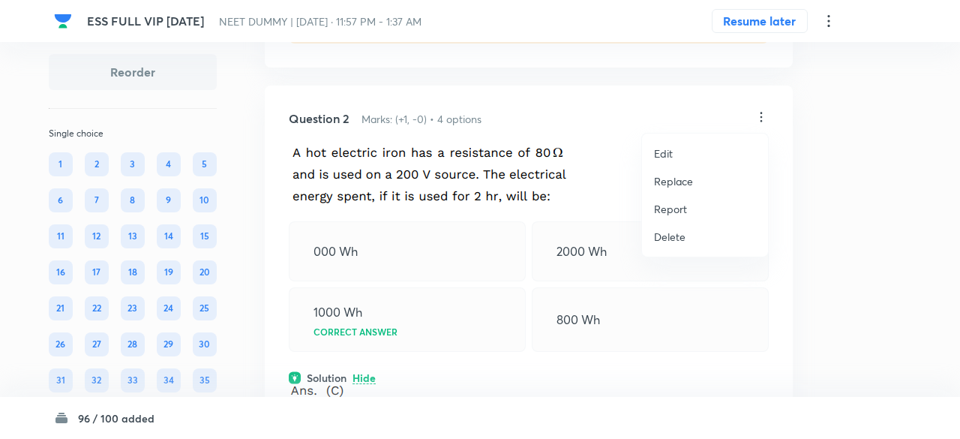
click at [683, 182] on p "Replace" at bounding box center [673, 181] width 39 height 16
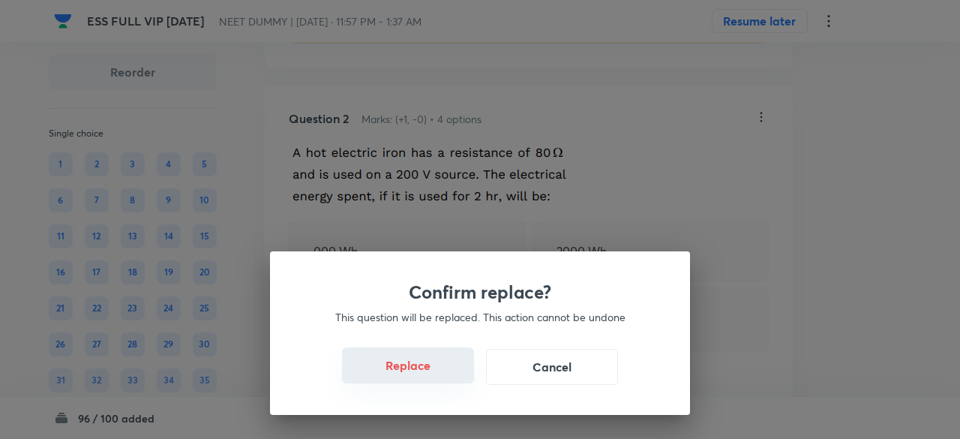
click at [432, 377] on button "Replace" at bounding box center [408, 365] width 132 height 36
click at [432, 377] on button "Replace" at bounding box center [408, 367] width 132 height 36
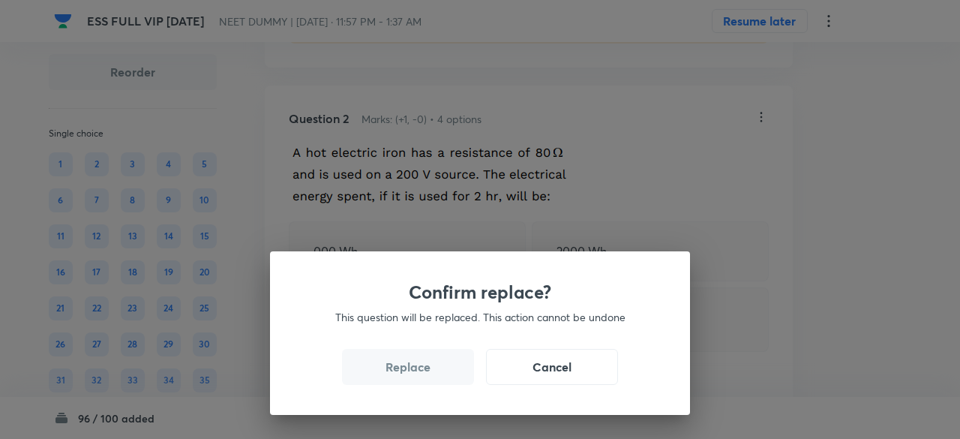
click at [432, 377] on button "Replace" at bounding box center [408, 367] width 132 height 36
click at [432, 377] on button "Replace" at bounding box center [408, 365] width 132 height 36
click at [432, 377] on button "Replace" at bounding box center [408, 367] width 132 height 36
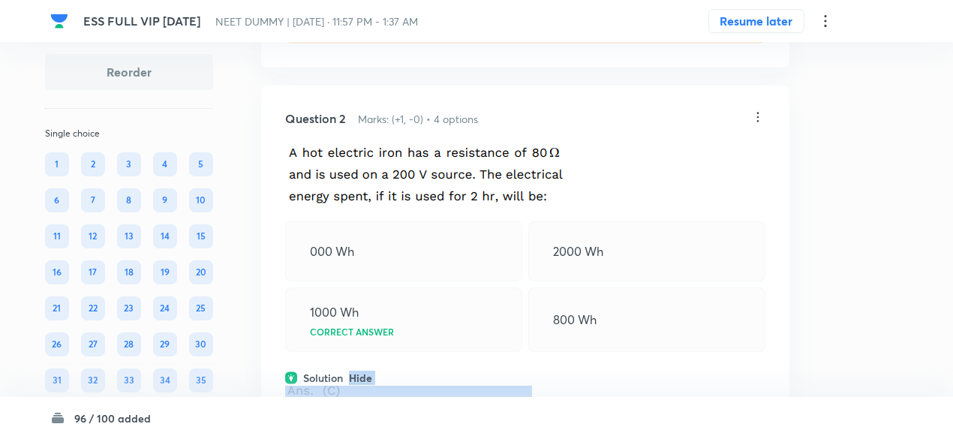
click at [432, 377] on div "Solution Hide" at bounding box center [525, 378] width 480 height 16
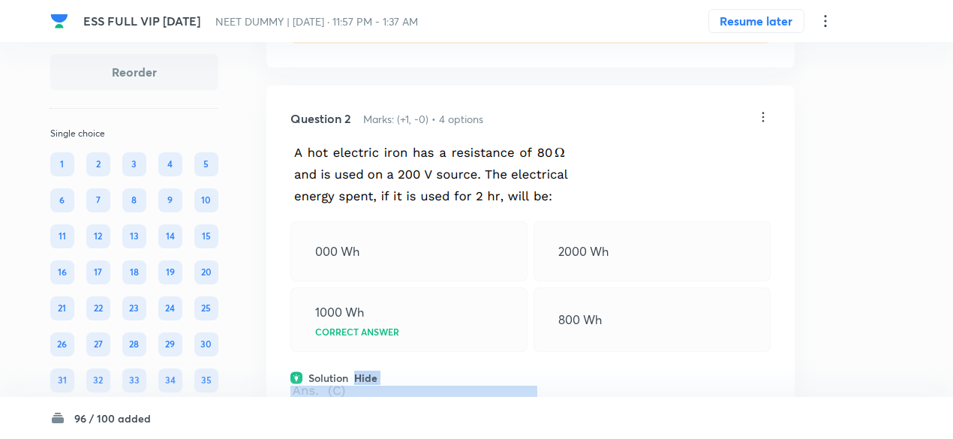
click at [432, 377] on div "Solution Hide" at bounding box center [530, 378] width 480 height 16
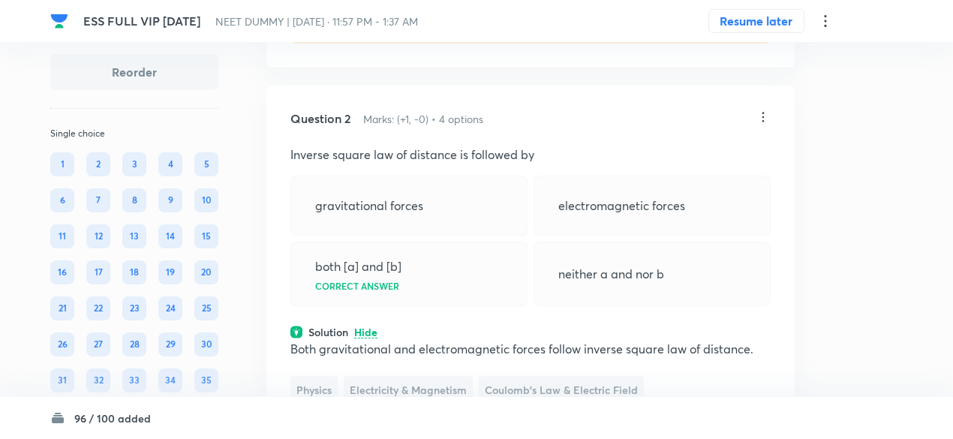
click at [762, 119] on icon at bounding box center [763, 117] width 15 height 15
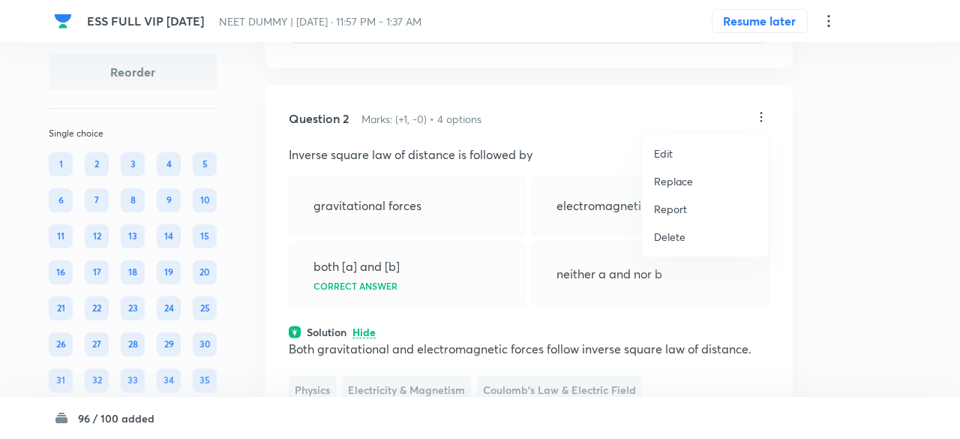
click at [677, 185] on p "Replace" at bounding box center [673, 181] width 39 height 16
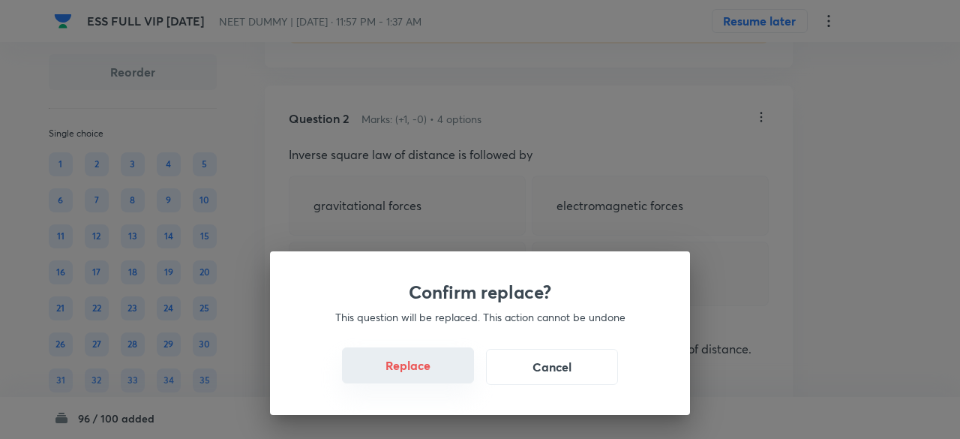
click at [430, 372] on button "Replace" at bounding box center [408, 365] width 132 height 36
click at [430, 372] on button "Replace" at bounding box center [408, 367] width 132 height 36
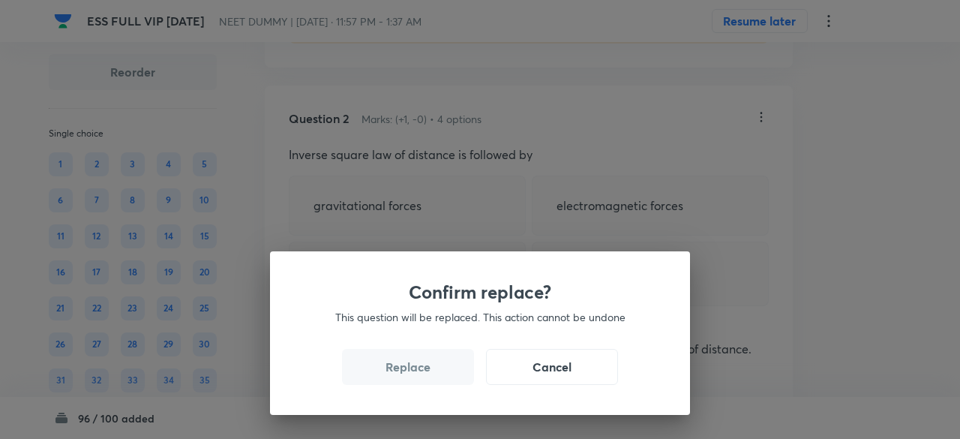
click at [430, 372] on button "Replace" at bounding box center [408, 367] width 132 height 36
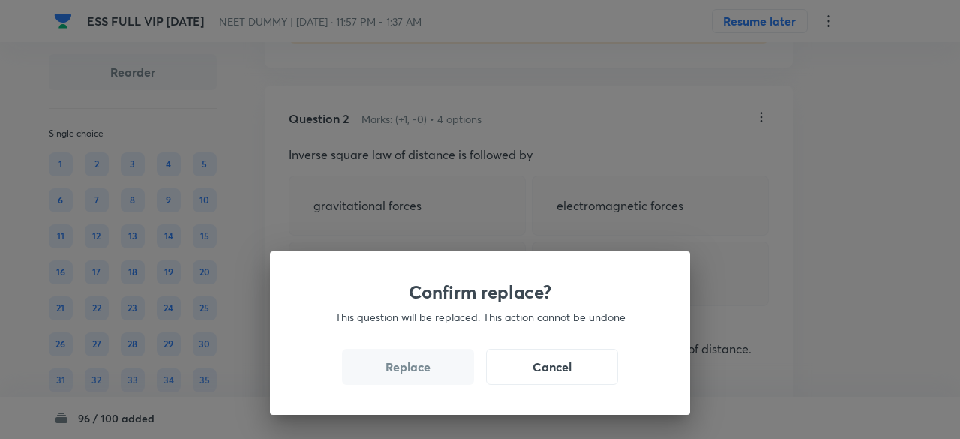
click at [430, 372] on button "Replace" at bounding box center [408, 367] width 132 height 36
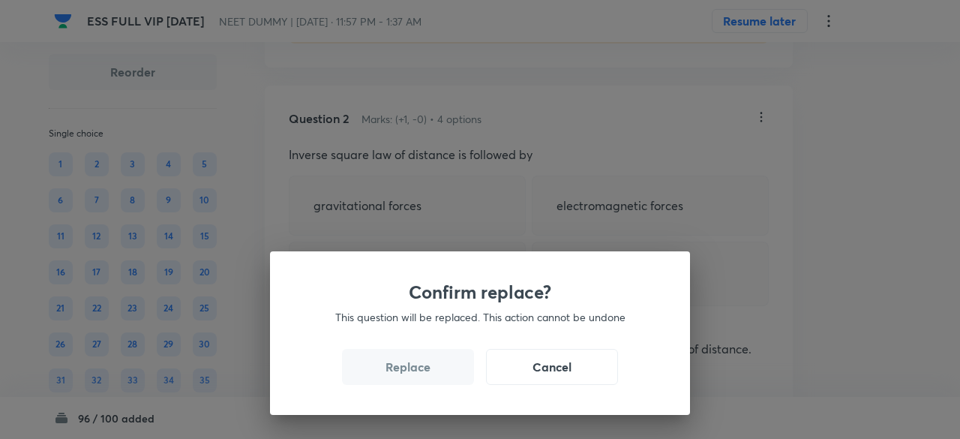
click at [430, 372] on button "Replace" at bounding box center [408, 367] width 132 height 36
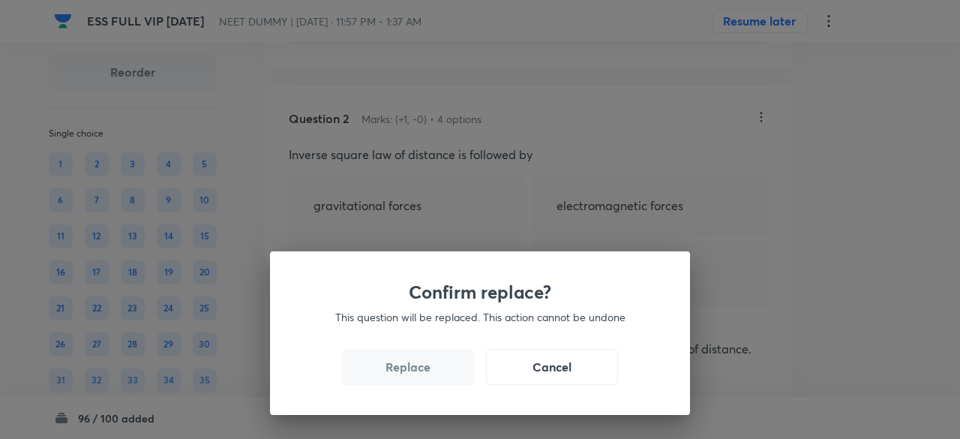
click at [430, 372] on button "Replace" at bounding box center [408, 367] width 132 height 36
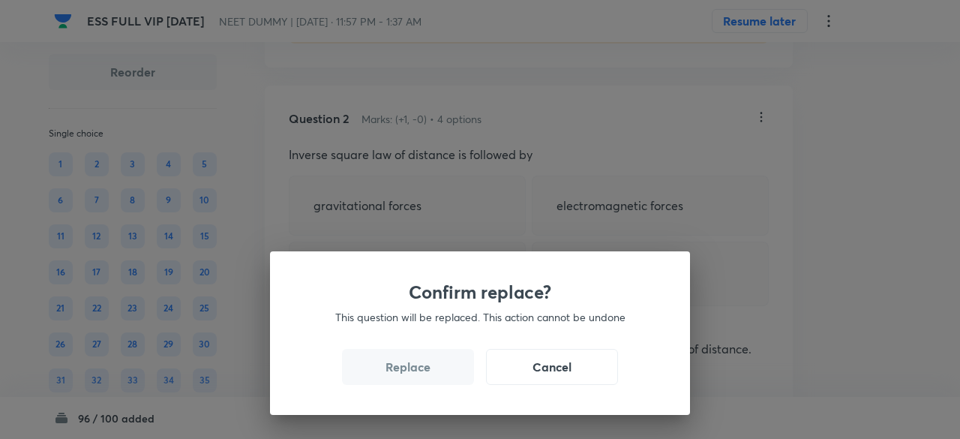
click at [430, 372] on button "Replace" at bounding box center [408, 367] width 132 height 36
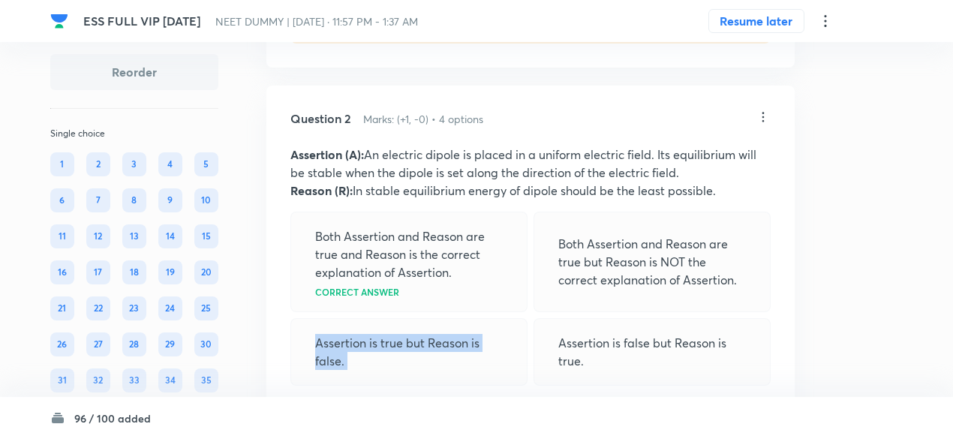
click at [430, 372] on div "Assertion is true but Reason is false." at bounding box center [408, 352] width 237 height 68
click at [479, 278] on p "Both Assertion and Reason are true and Reason is the correct explanation of Ass…" at bounding box center [409, 254] width 188 height 54
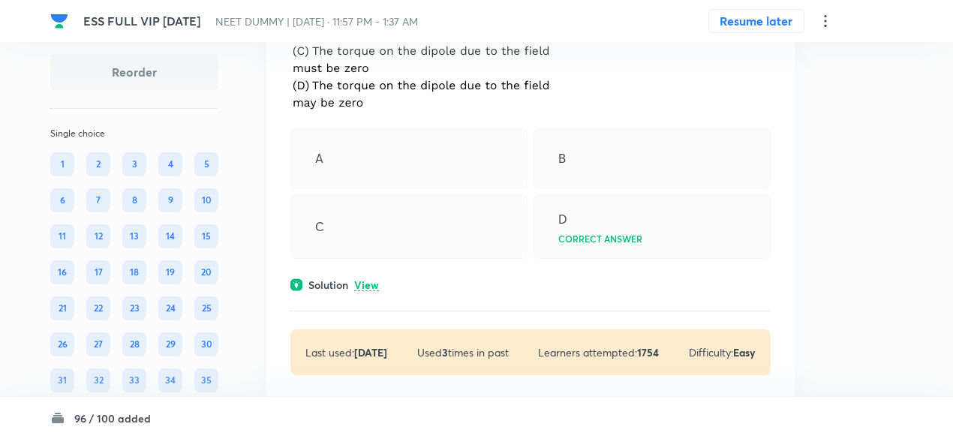
scroll to position [1532, 0]
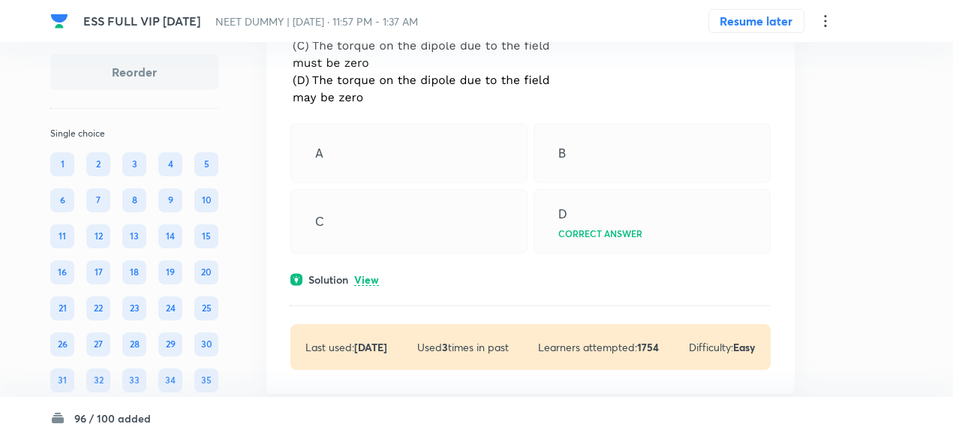
click at [369, 281] on p "View" at bounding box center [366, 280] width 25 height 11
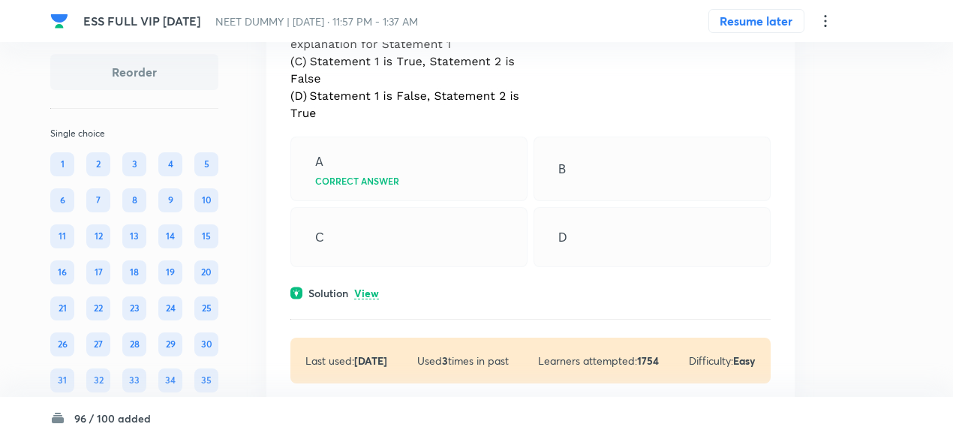
scroll to position [2235, 0]
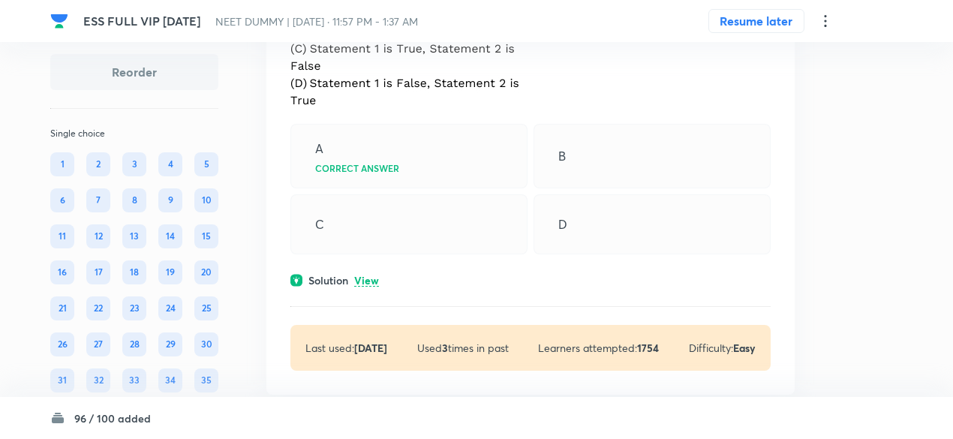
click at [367, 275] on p "View" at bounding box center [366, 280] width 25 height 11
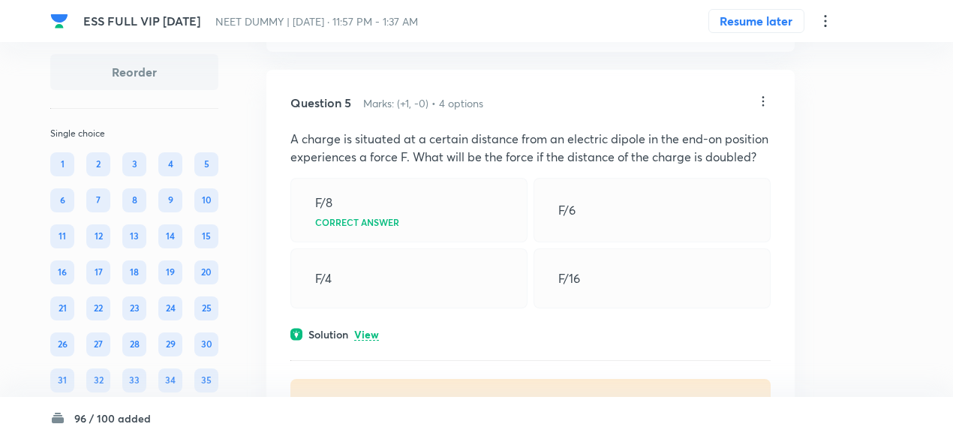
scroll to position [2689, 0]
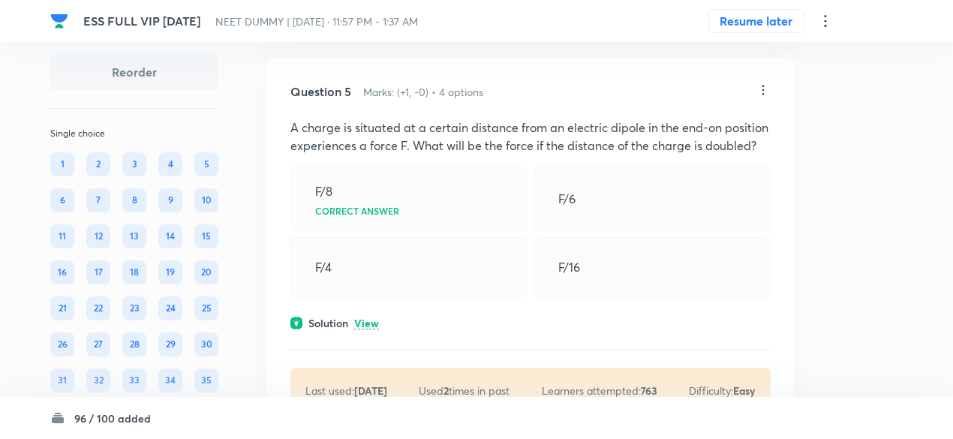
click at [372, 324] on p "View" at bounding box center [366, 323] width 25 height 11
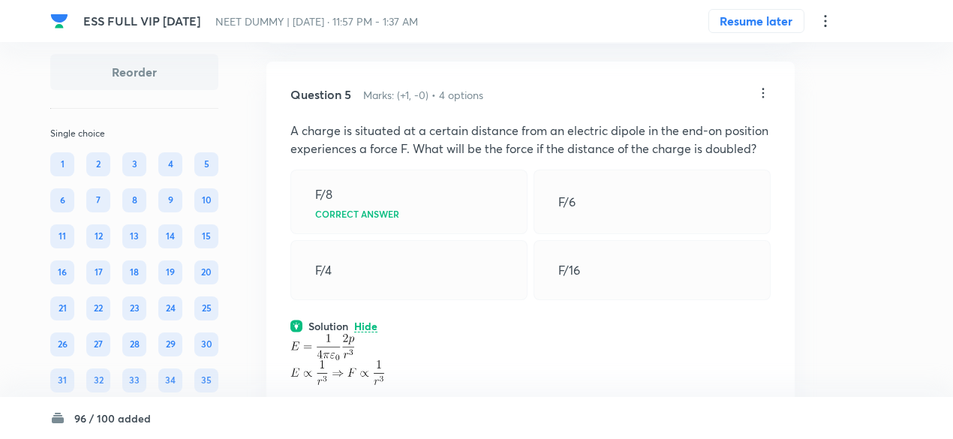
scroll to position [2684, 0]
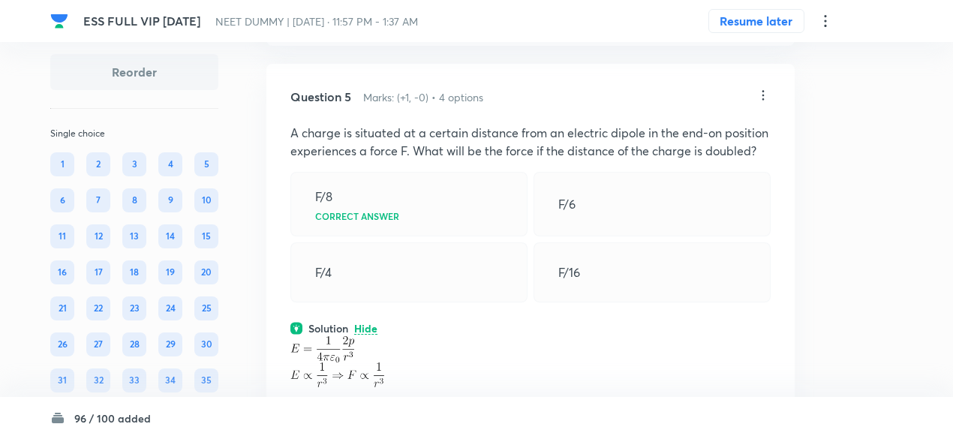
click at [761, 89] on icon at bounding box center [763, 95] width 15 height 15
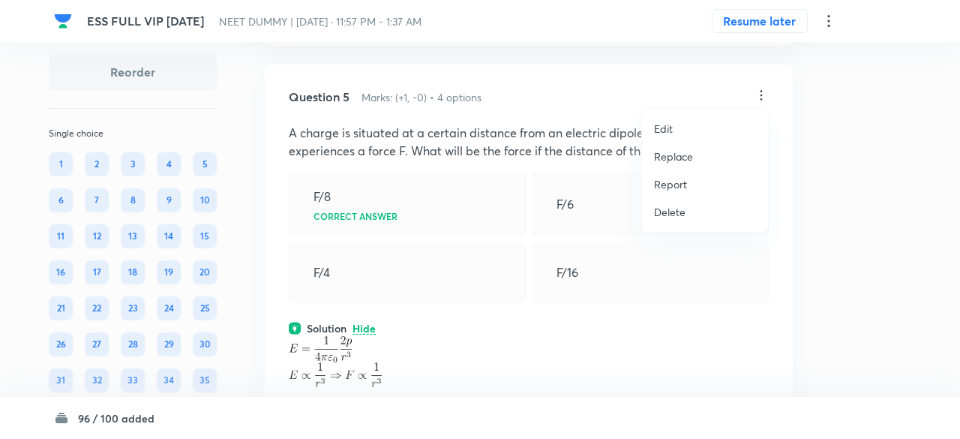
click at [671, 151] on p "Replace" at bounding box center [673, 157] width 39 height 16
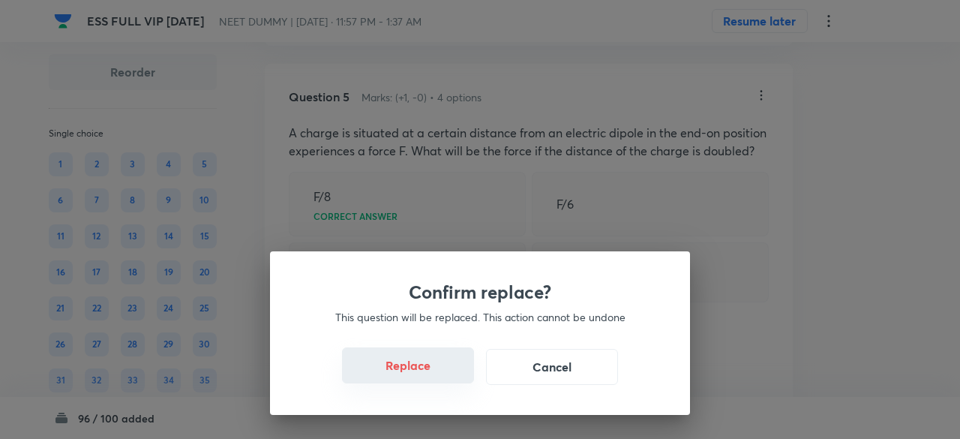
click at [431, 372] on button "Replace" at bounding box center [408, 365] width 132 height 36
click at [431, 372] on button "Replace" at bounding box center [408, 367] width 132 height 36
click at [431, 372] on button "Replace" at bounding box center [408, 365] width 132 height 36
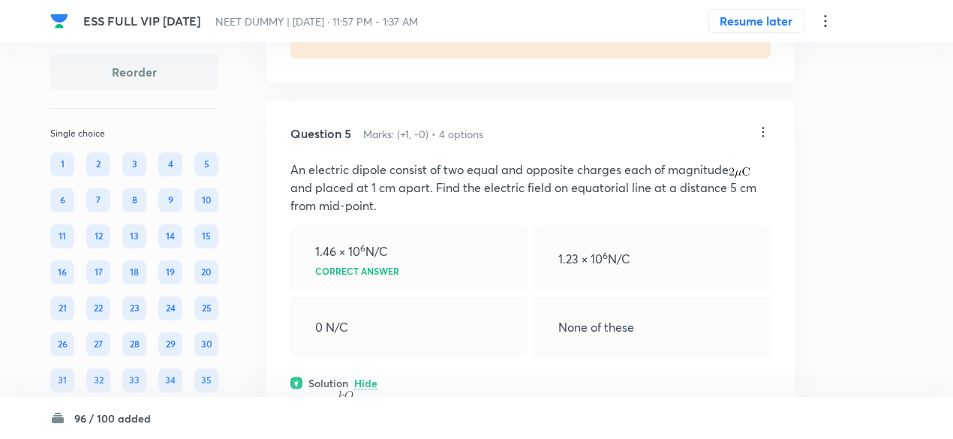
scroll to position [2642, 0]
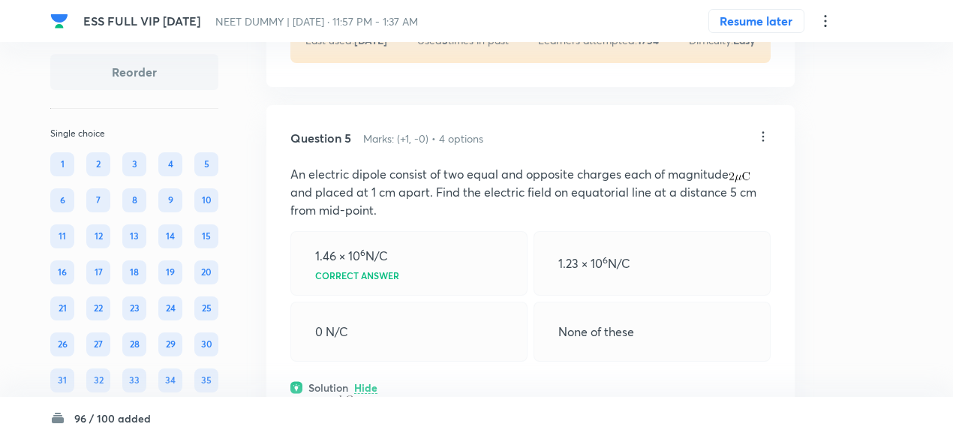
click at [761, 131] on icon at bounding box center [763, 136] width 15 height 15
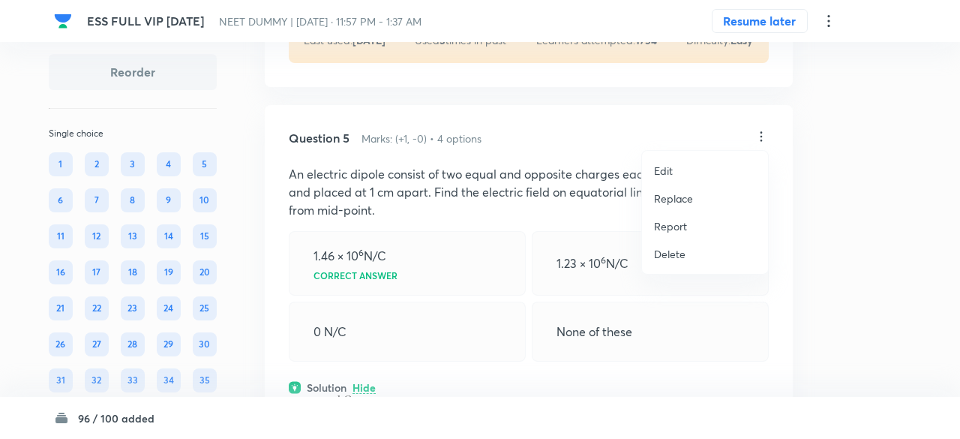
click at [474, 266] on div at bounding box center [480, 219] width 960 height 439
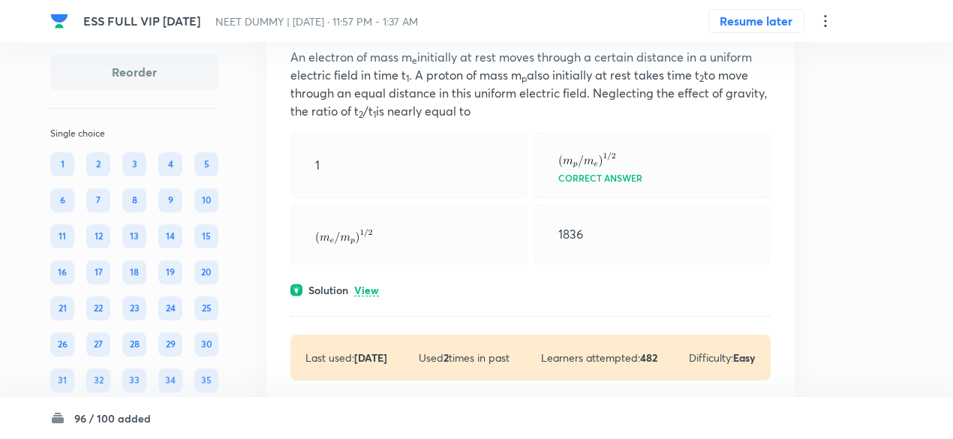
scroll to position [3309, 0]
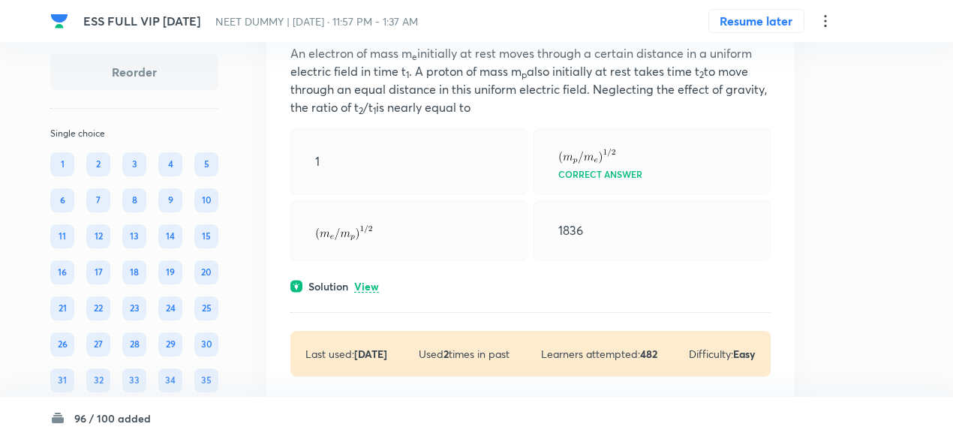
click at [360, 281] on p "View" at bounding box center [366, 286] width 25 height 11
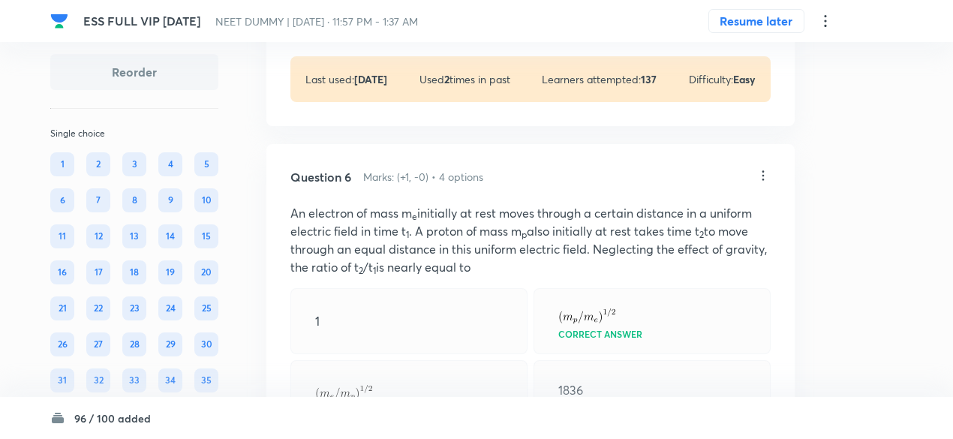
scroll to position [3146, 0]
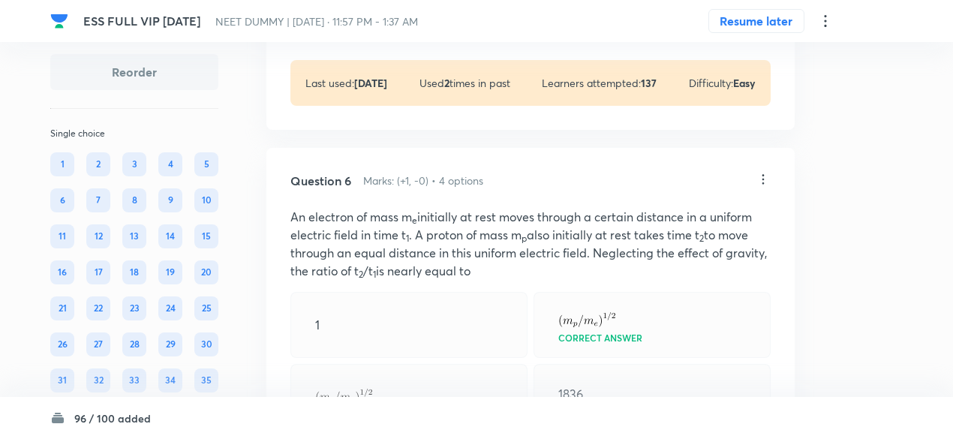
click at [764, 174] on icon at bounding box center [763, 179] width 2 height 10
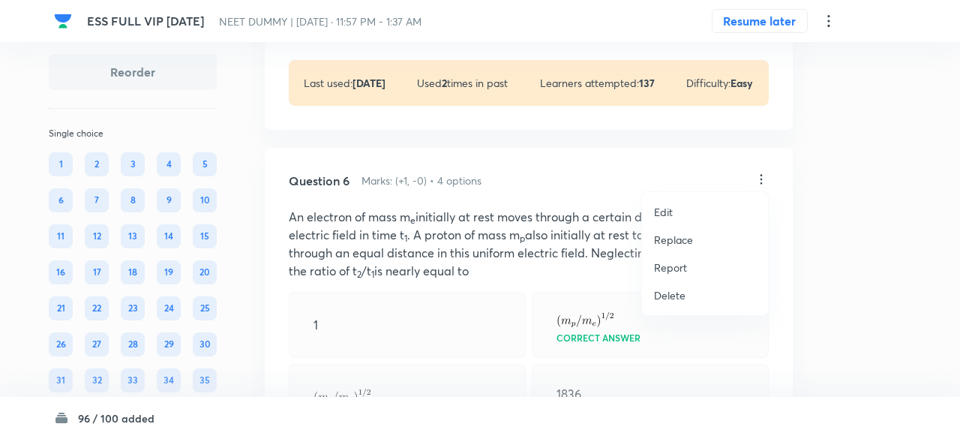
click at [666, 236] on p "Replace" at bounding box center [673, 240] width 39 height 16
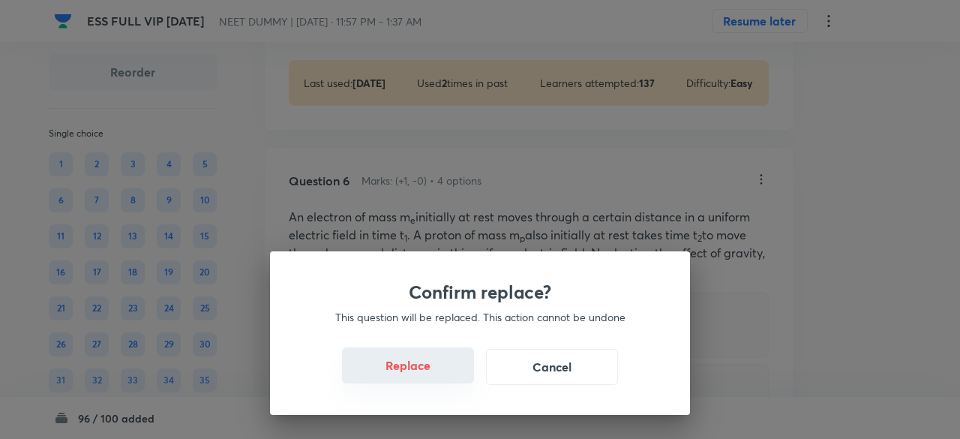
click at [432, 367] on button "Replace" at bounding box center [408, 365] width 132 height 36
click at [434, 377] on button "Replace" at bounding box center [408, 365] width 132 height 36
click at [434, 377] on div "Confirm replace? This question will be replaced. This action cannot be undone R…" at bounding box center [480, 333] width 420 height 164
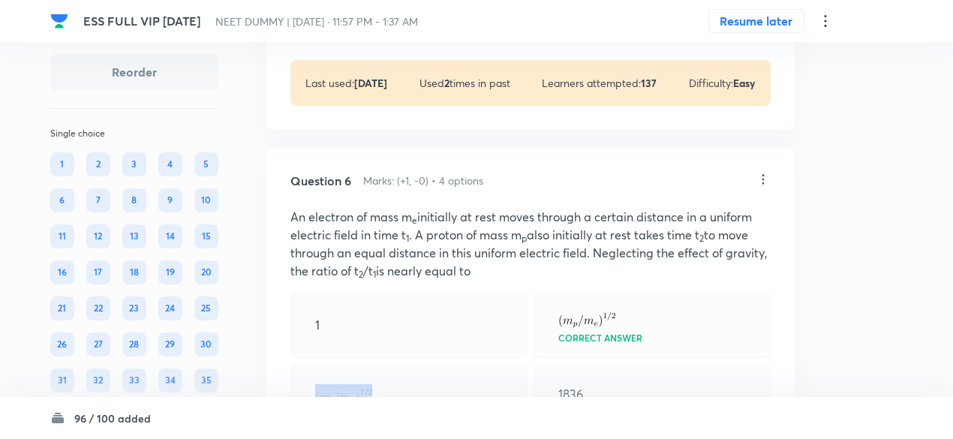
click at [434, 377] on div at bounding box center [408, 394] width 237 height 60
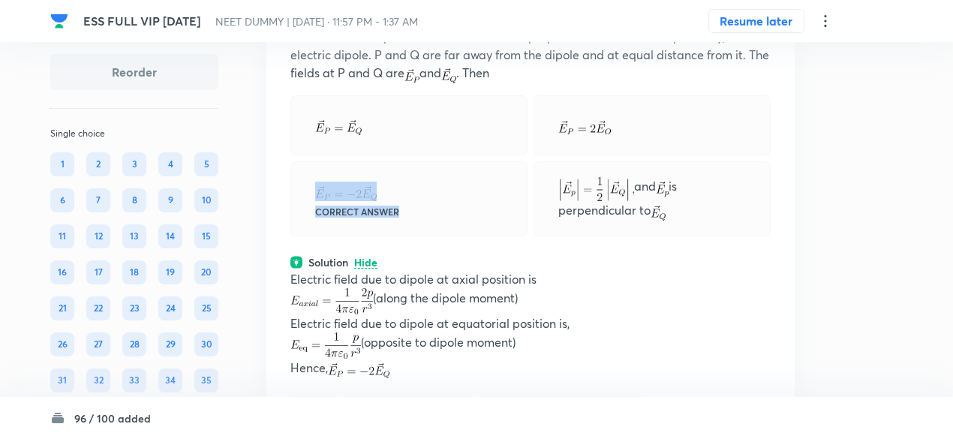
scroll to position [3336, 0]
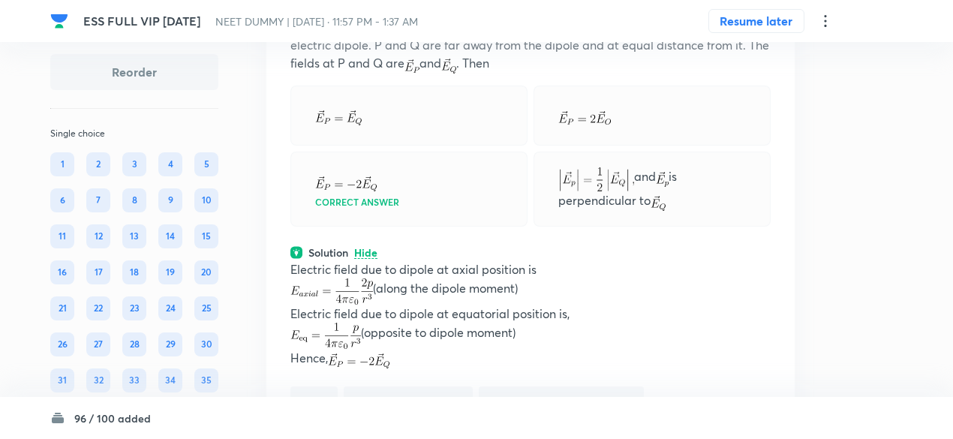
click at [466, 266] on p "Electric field due to dipole at axial position is" at bounding box center [530, 269] width 480 height 18
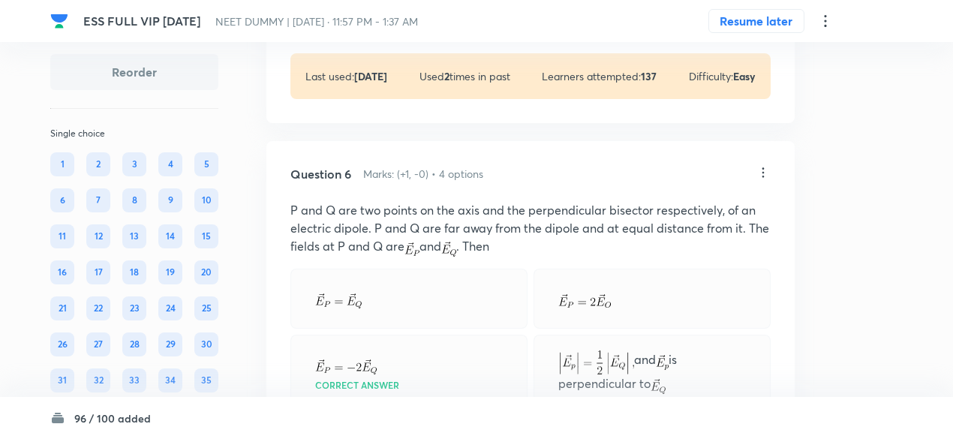
scroll to position [3145, 0]
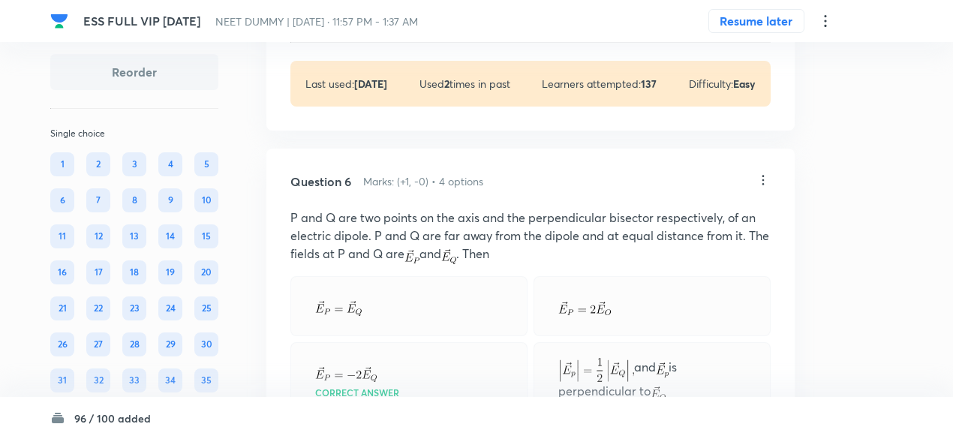
click at [764, 181] on icon at bounding box center [763, 180] width 15 height 15
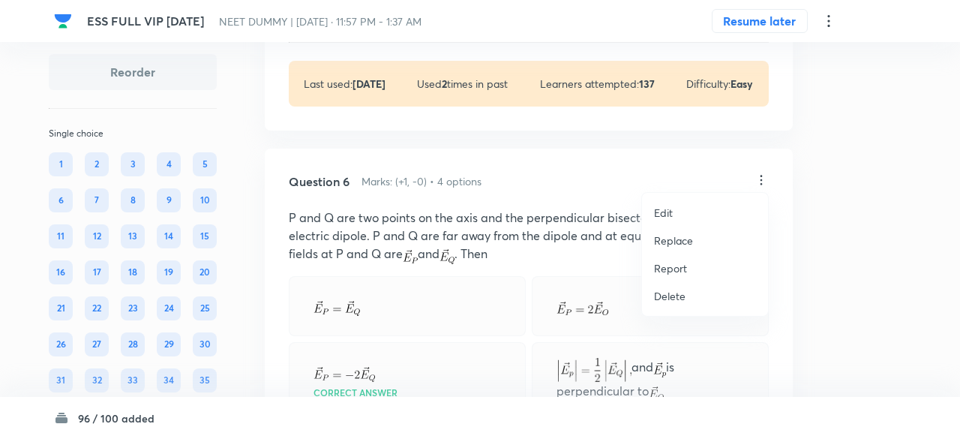
click at [669, 248] on p "Replace" at bounding box center [673, 241] width 39 height 16
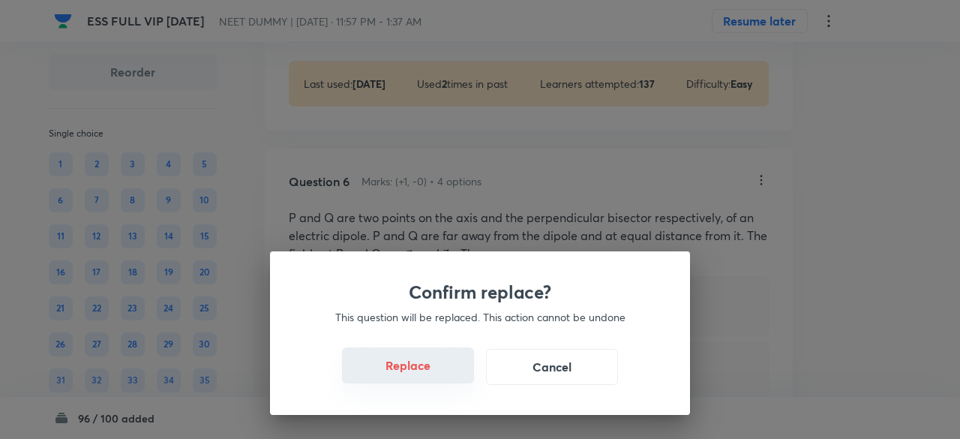
click at [431, 373] on button "Replace" at bounding box center [408, 365] width 132 height 36
click at [431, 374] on button "Replace" at bounding box center [408, 365] width 132 height 36
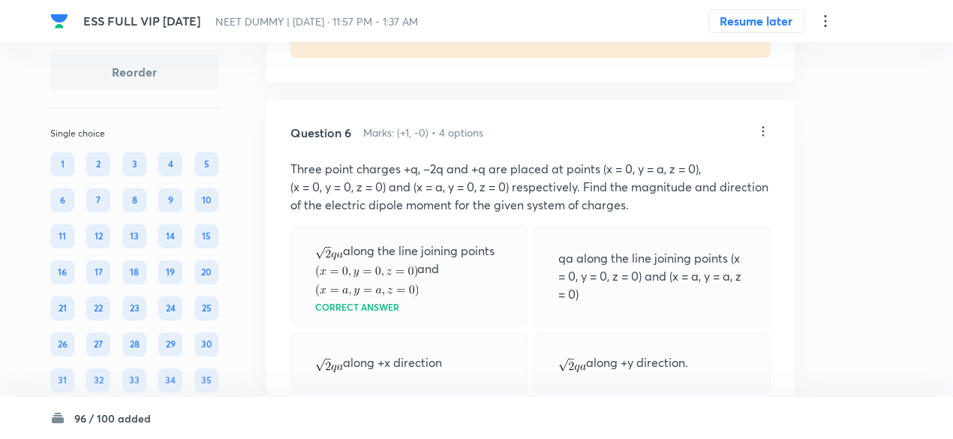
scroll to position [3193, 0]
click at [763, 125] on icon at bounding box center [763, 132] width 15 height 15
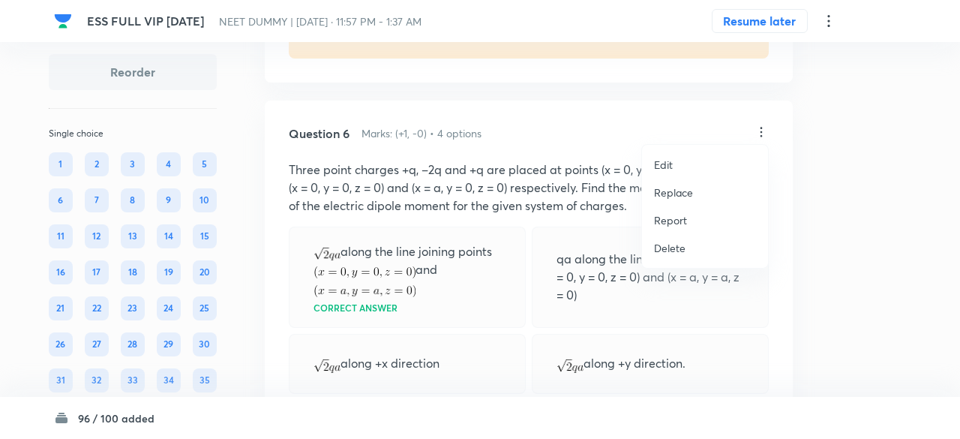
click at [684, 191] on p "Replace" at bounding box center [673, 193] width 39 height 16
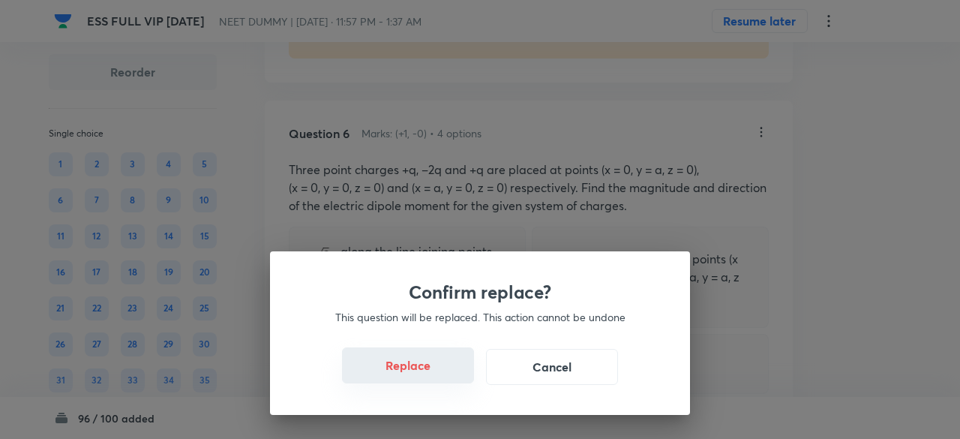
click at [414, 368] on button "Replace" at bounding box center [408, 365] width 132 height 36
click at [414, 368] on button "Replace" at bounding box center [408, 367] width 132 height 36
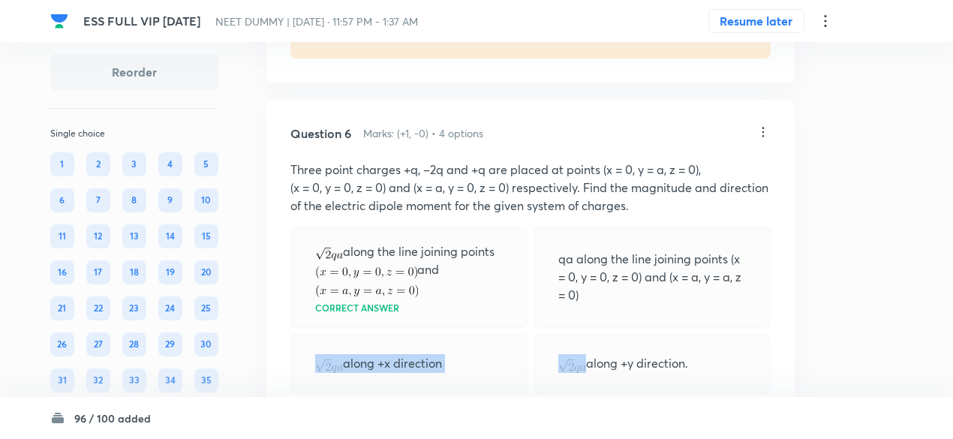
click at [414, 368] on div "along +x direction" at bounding box center [408, 364] width 237 height 60
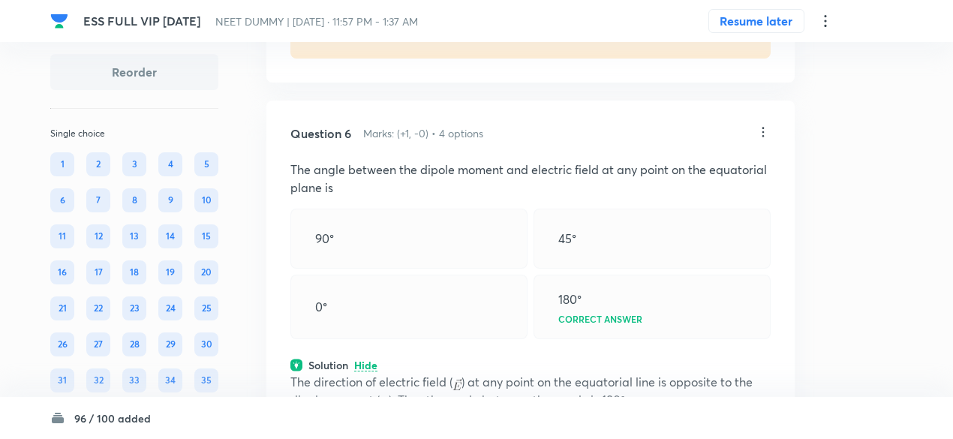
click at [761, 127] on icon at bounding box center [763, 132] width 15 height 15
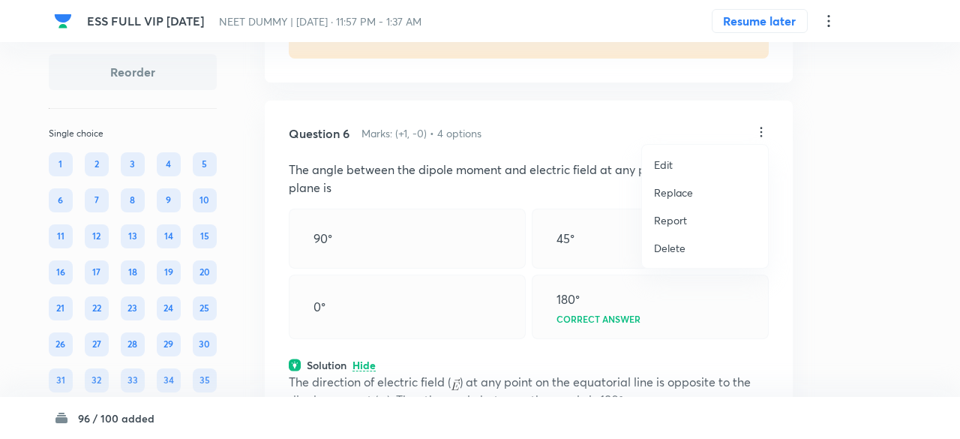
click at [675, 190] on p "Replace" at bounding box center [673, 193] width 39 height 16
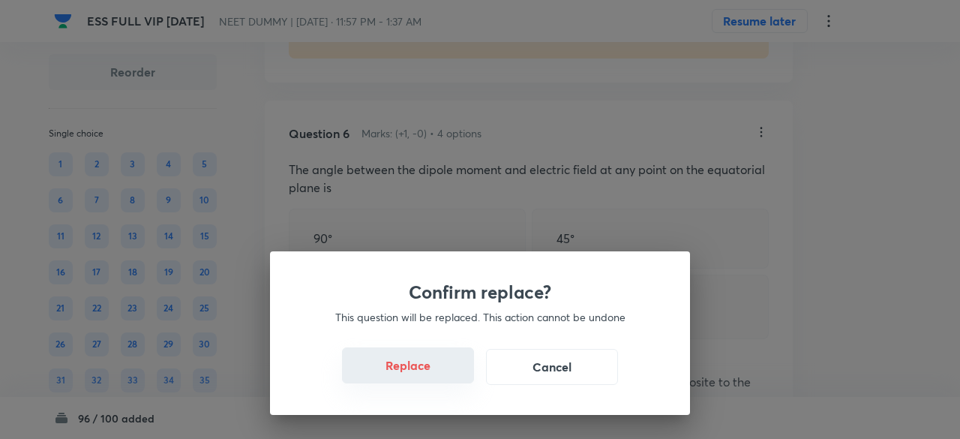
click at [426, 365] on button "Replace" at bounding box center [408, 365] width 132 height 36
click at [426, 365] on button "Replace" at bounding box center [408, 367] width 132 height 36
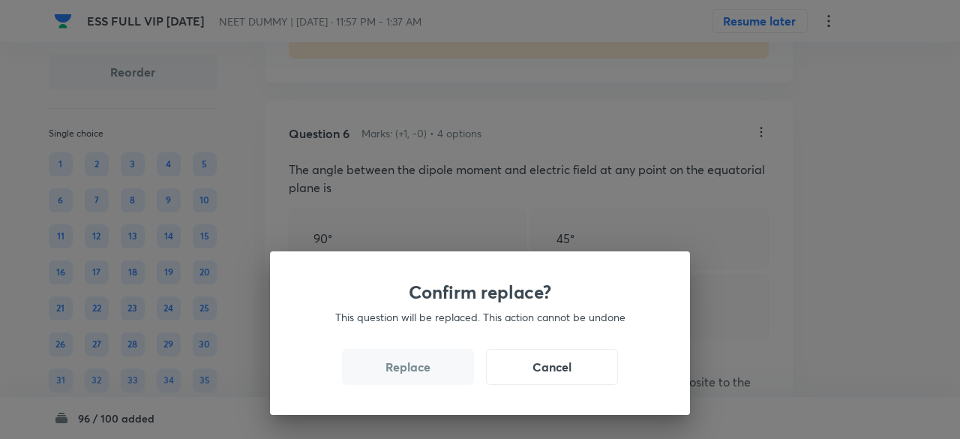
click at [426, 365] on button "Replace" at bounding box center [408, 367] width 132 height 36
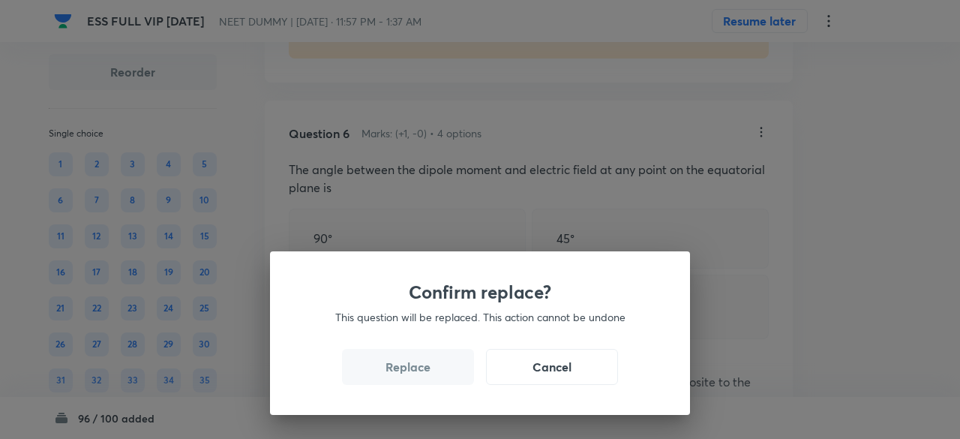
click at [426, 365] on button "Replace" at bounding box center [408, 367] width 132 height 36
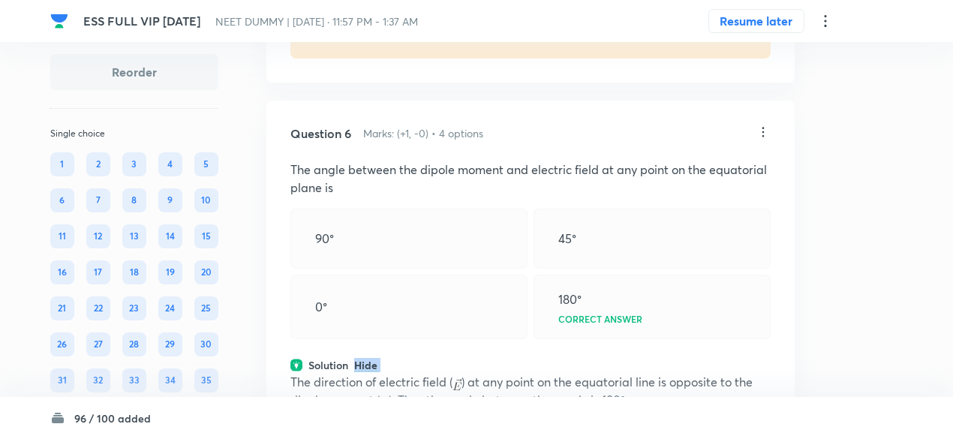
click at [426, 365] on div "Solution Hide" at bounding box center [530, 365] width 480 height 16
click at [426, 365] on div "Solution View" at bounding box center [530, 365] width 480 height 16
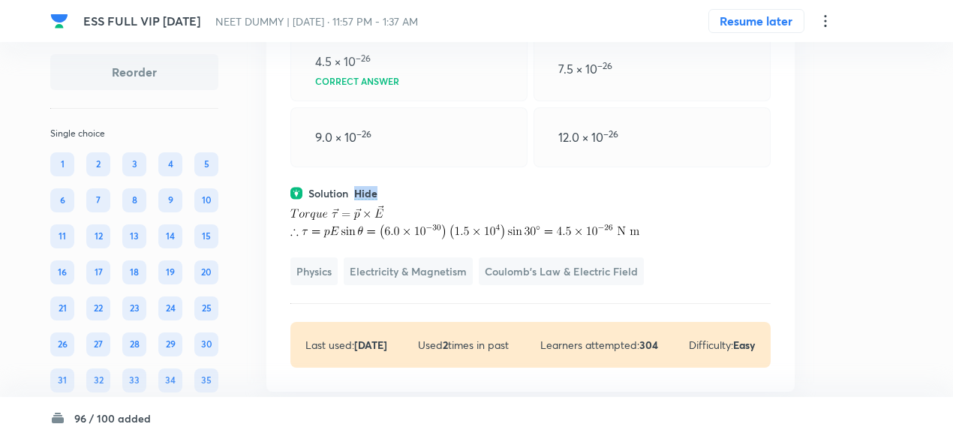
scroll to position [3384, 0]
click at [516, 193] on div "Solution Hide" at bounding box center [530, 193] width 480 height 16
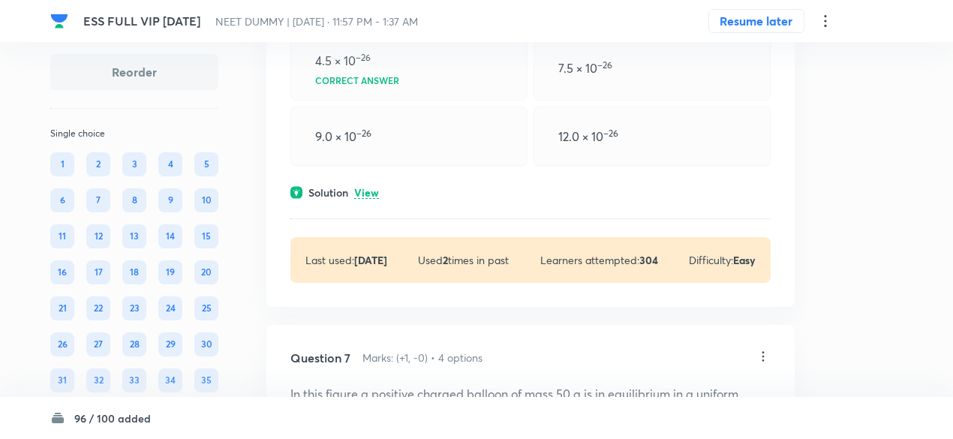
click at [374, 188] on p "View" at bounding box center [366, 193] width 25 height 11
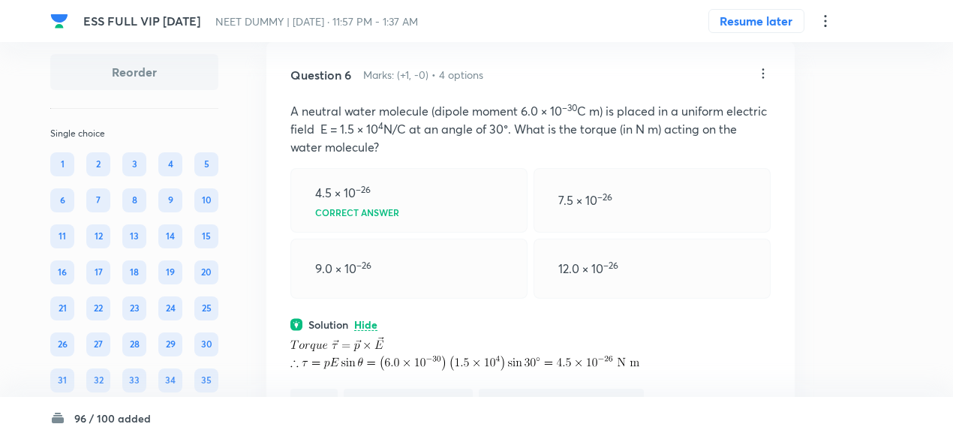
scroll to position [3251, 0]
click at [765, 70] on icon at bounding box center [763, 74] width 15 height 15
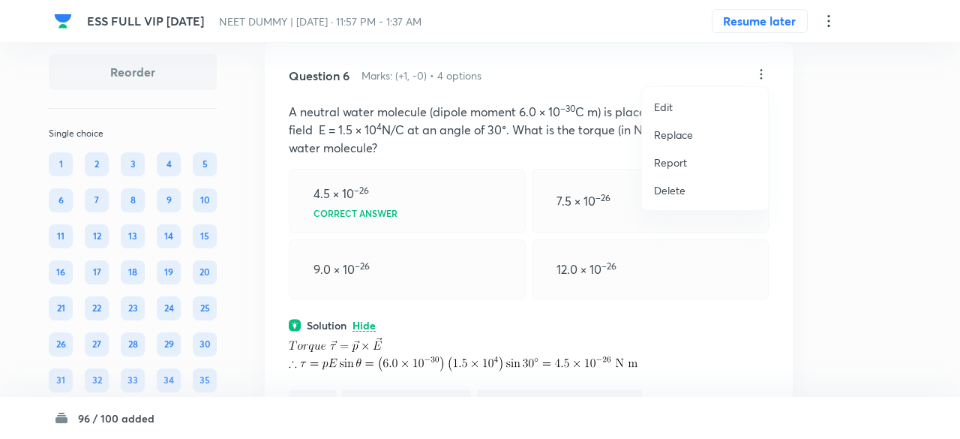
click at [681, 136] on p "Replace" at bounding box center [673, 135] width 39 height 16
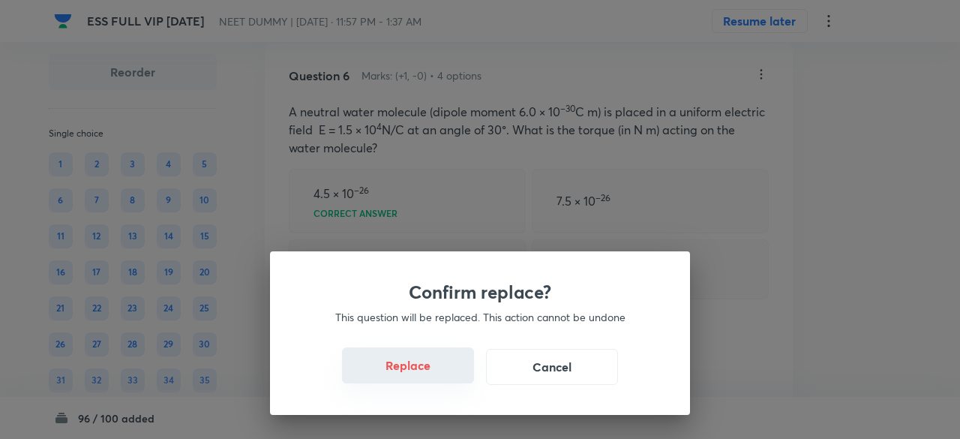
click at [434, 369] on button "Replace" at bounding box center [408, 365] width 132 height 36
click at [439, 378] on button "Replace" at bounding box center [408, 365] width 132 height 36
click at [439, 378] on button "Replace" at bounding box center [408, 367] width 132 height 36
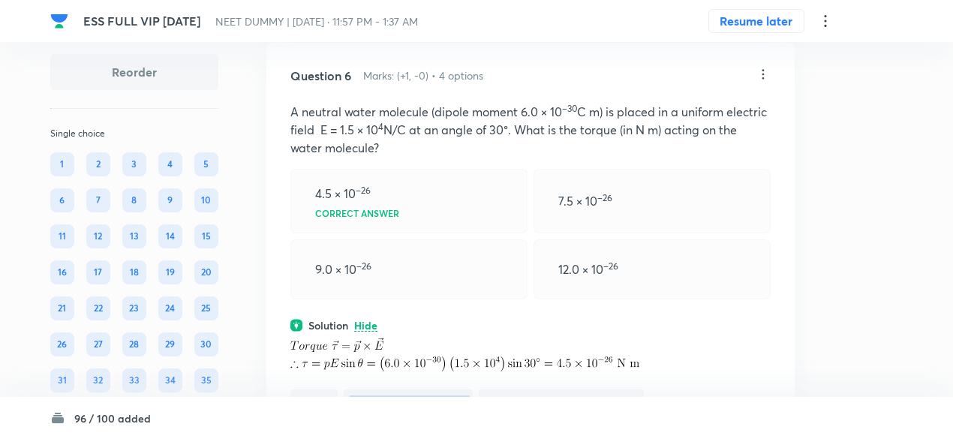
click at [439, 378] on div "﻿ Physics Electricity & Magnetism Coulomb's Law & Electric Field" at bounding box center [530, 375] width 480 height 84
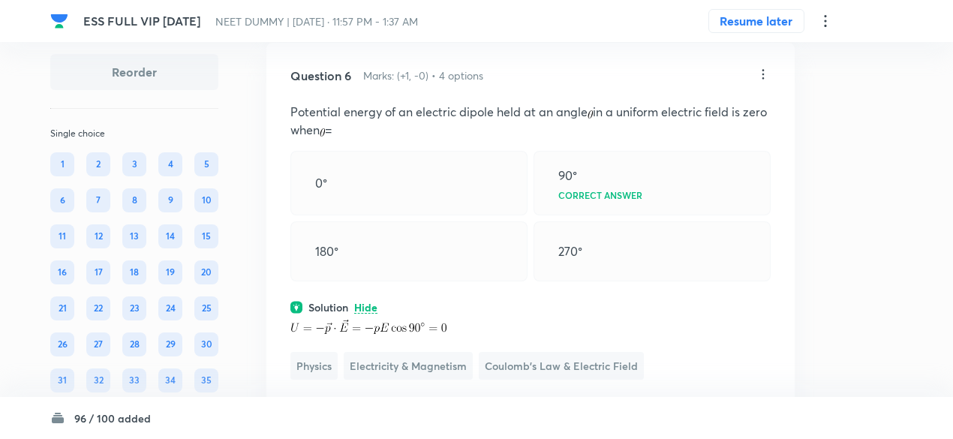
click at [762, 69] on icon at bounding box center [763, 74] width 2 height 10
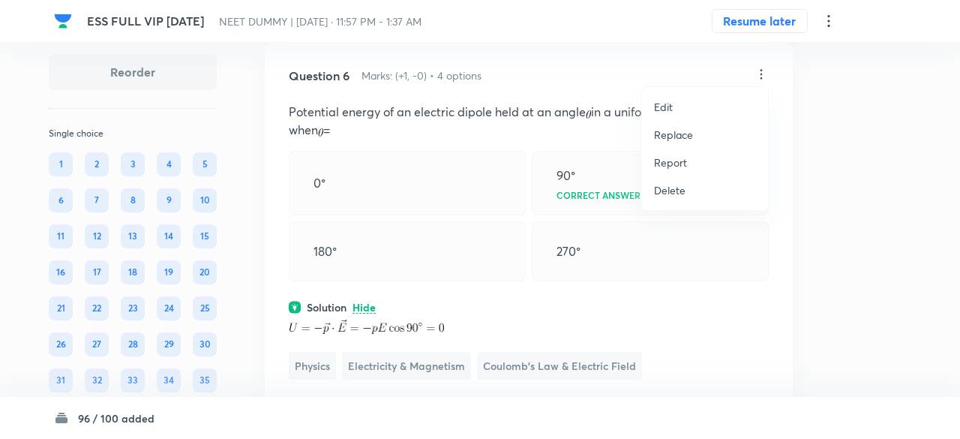
click at [680, 134] on p "Replace" at bounding box center [673, 135] width 39 height 16
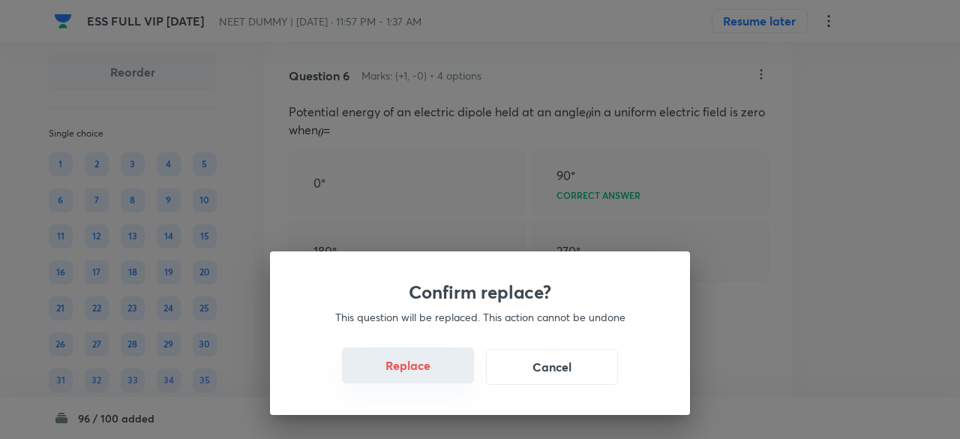
click at [426, 367] on button "Replace" at bounding box center [408, 365] width 132 height 36
click at [428, 375] on button "Replace" at bounding box center [408, 365] width 132 height 36
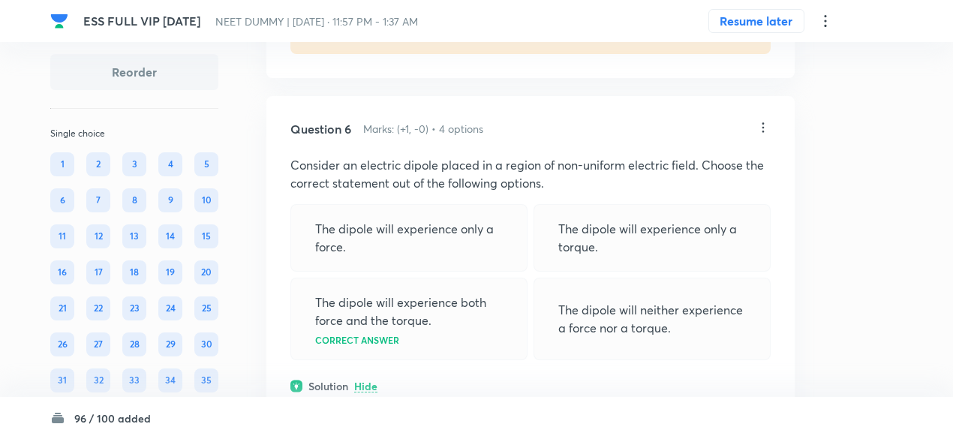
scroll to position [3195, 0]
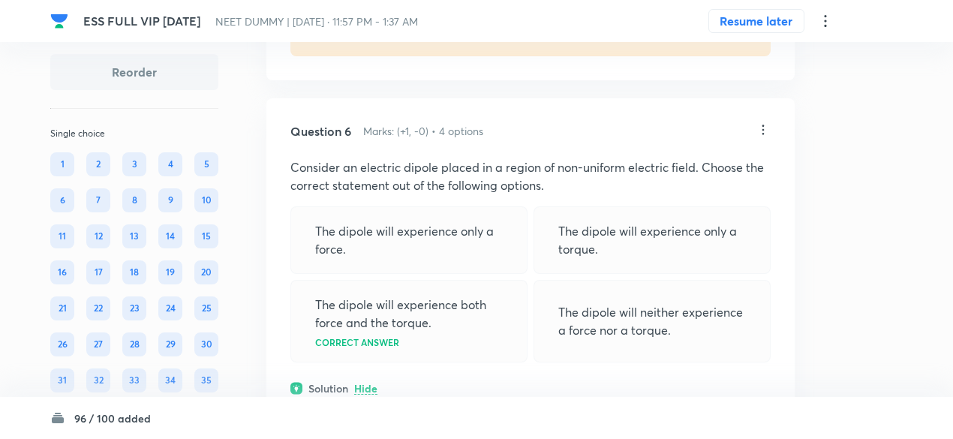
click at [764, 122] on icon at bounding box center [763, 129] width 15 height 15
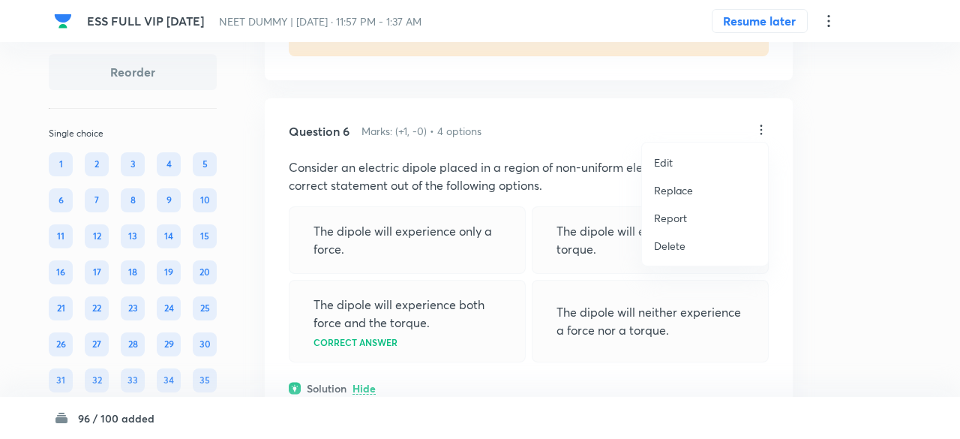
click at [677, 188] on p "Replace" at bounding box center [673, 190] width 39 height 16
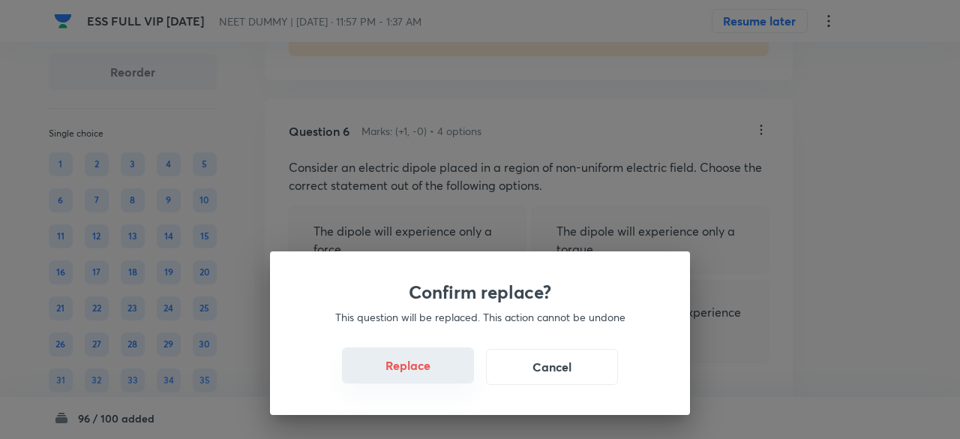
click at [419, 371] on button "Replace" at bounding box center [408, 365] width 132 height 36
click at [432, 373] on button "Replace" at bounding box center [408, 365] width 132 height 36
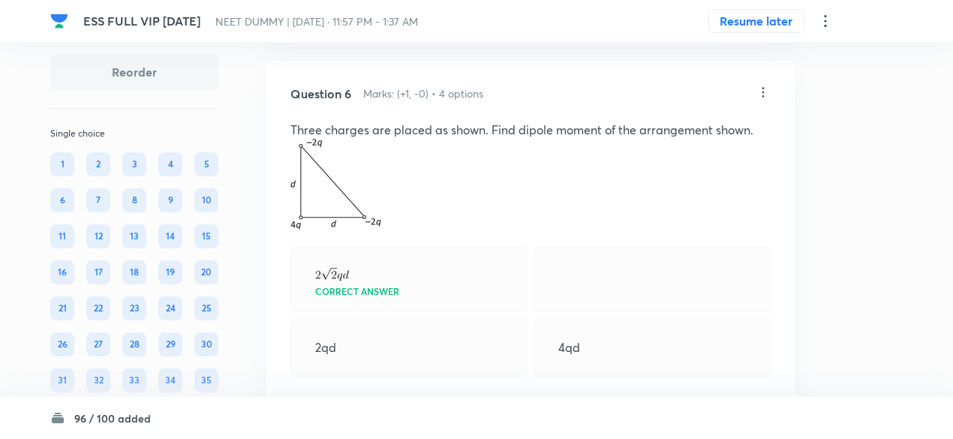
scroll to position [3221, 0]
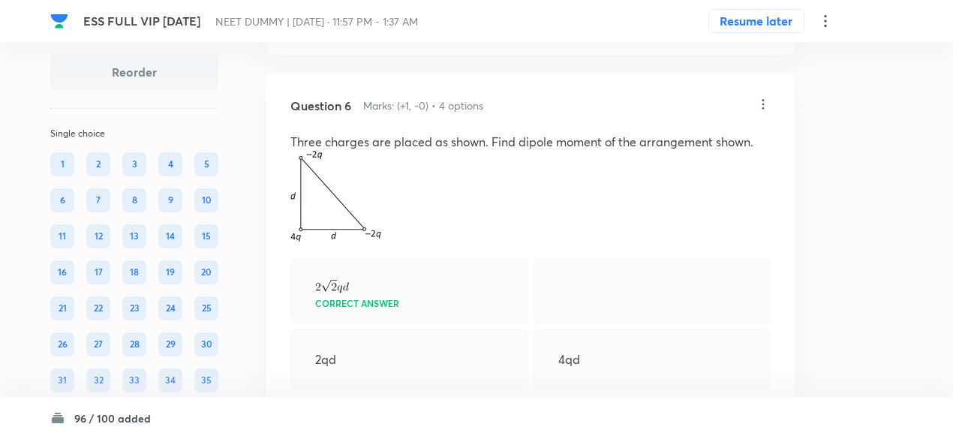
click at [762, 99] on icon at bounding box center [763, 104] width 2 height 10
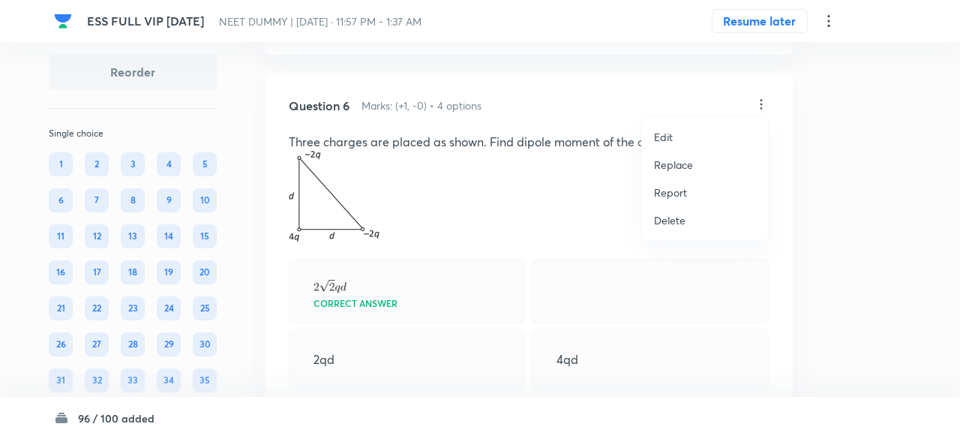
click at [662, 161] on p "Replace" at bounding box center [673, 165] width 39 height 16
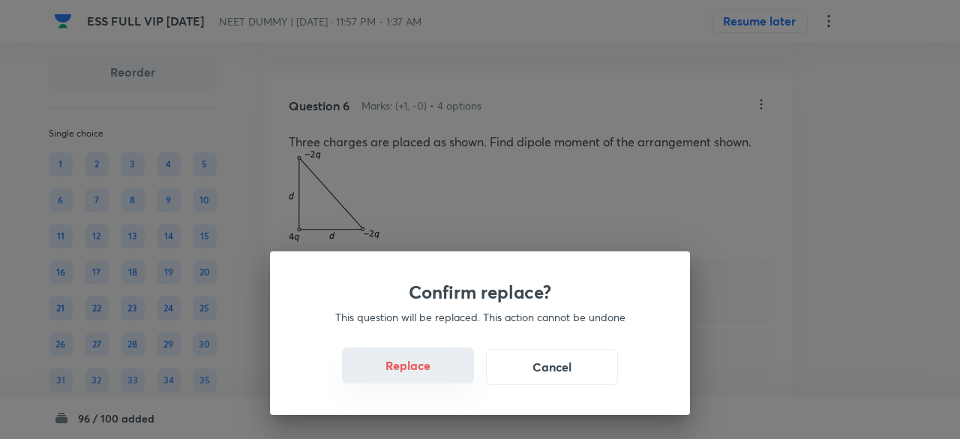
click at [429, 378] on button "Replace" at bounding box center [408, 365] width 132 height 36
click at [429, 377] on button "Replace" at bounding box center [408, 365] width 132 height 36
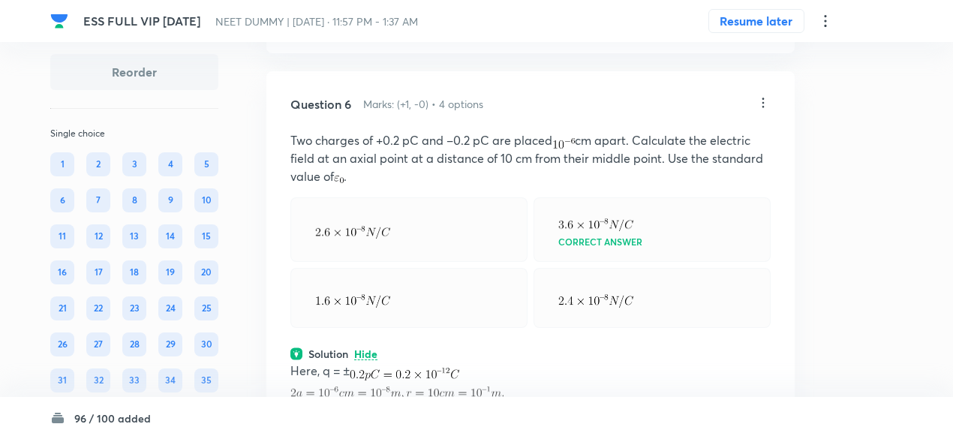
scroll to position [3194, 0]
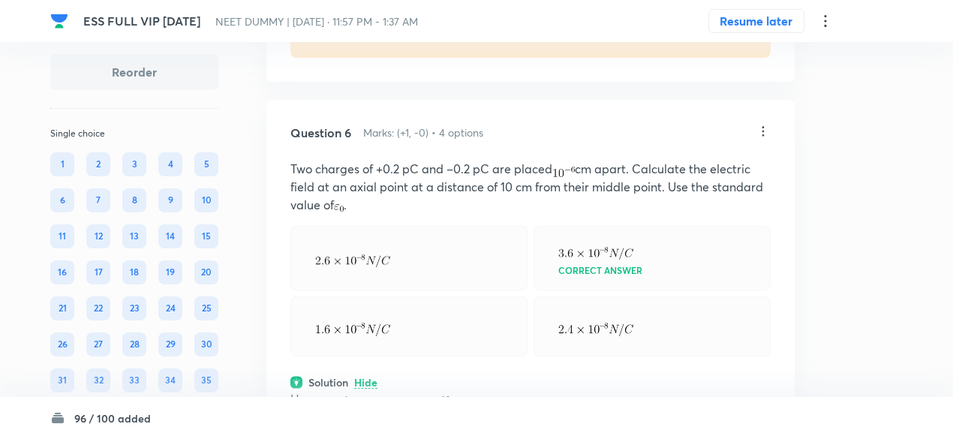
click at [762, 126] on icon at bounding box center [763, 131] width 2 height 10
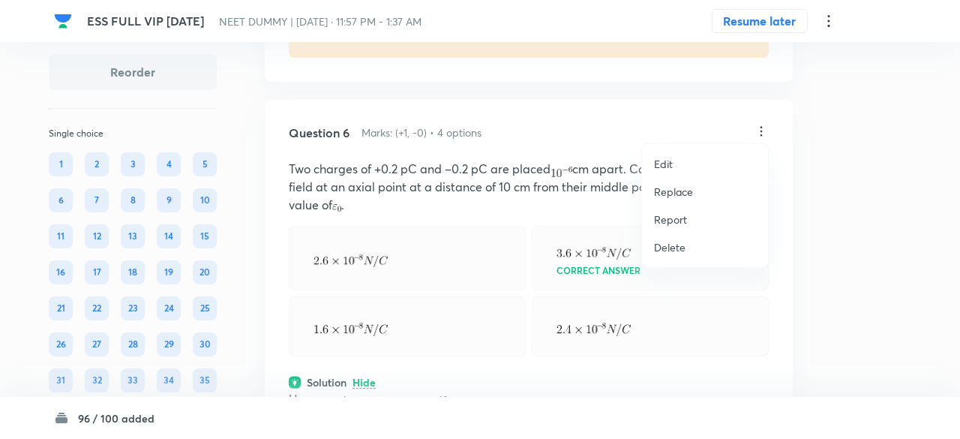
click at [679, 191] on p "Replace" at bounding box center [673, 192] width 39 height 16
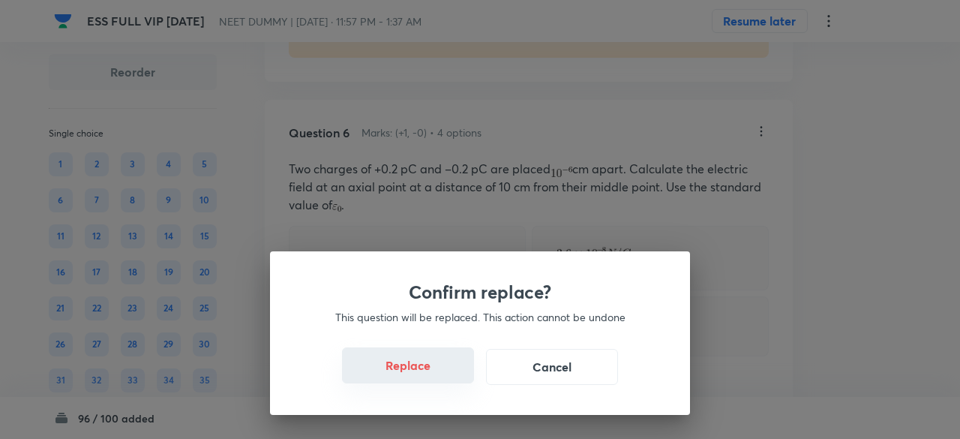
click at [436, 375] on button "Replace" at bounding box center [408, 365] width 132 height 36
click at [436, 375] on button "Replace" at bounding box center [408, 367] width 132 height 36
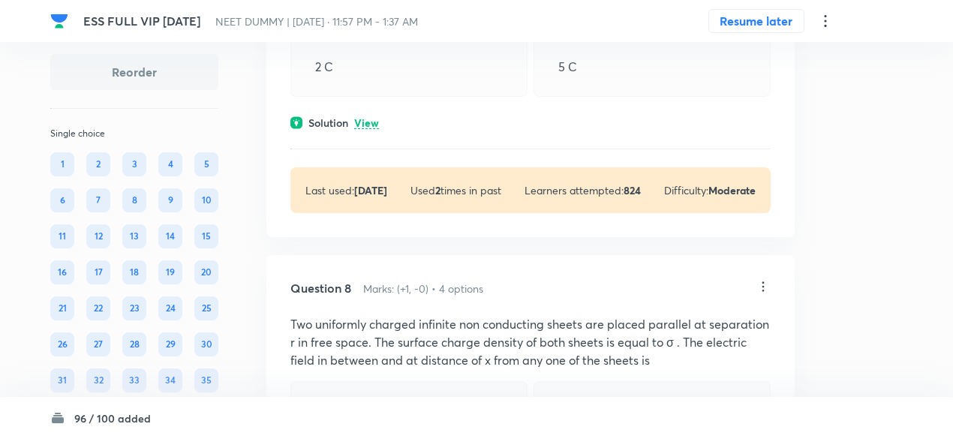
scroll to position [4178, 0]
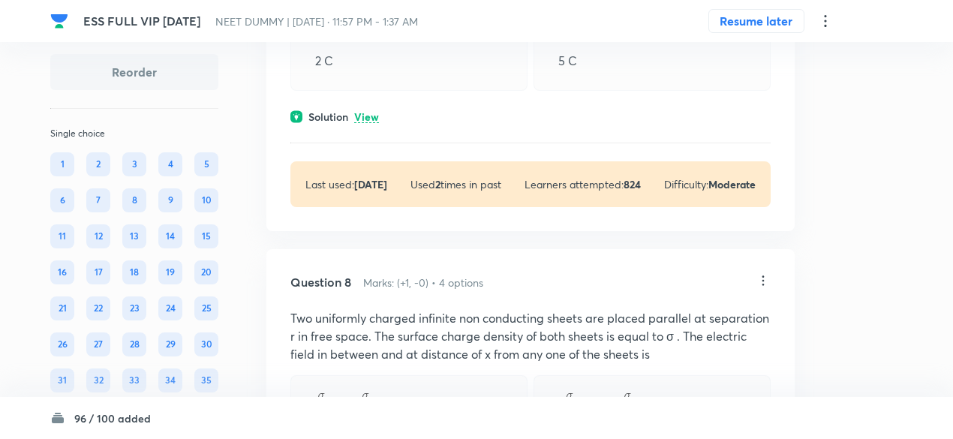
click at [381, 116] on div "Solution View" at bounding box center [530, 117] width 480 height 16
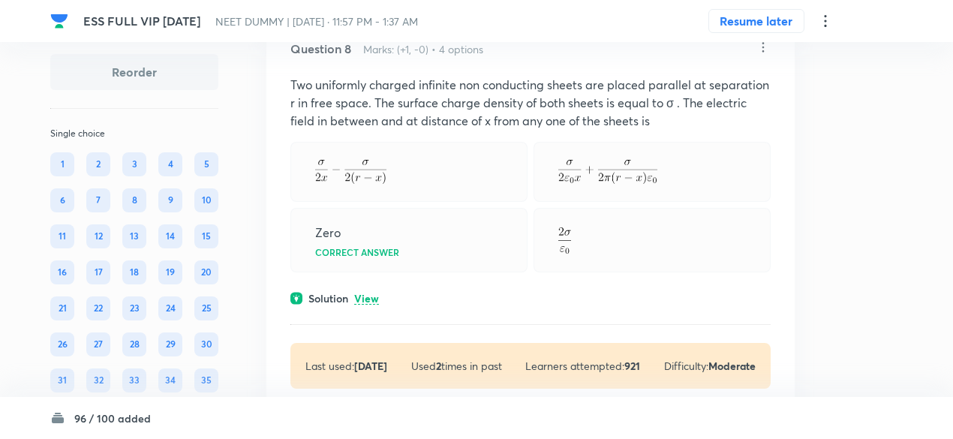
scroll to position [4646, 0]
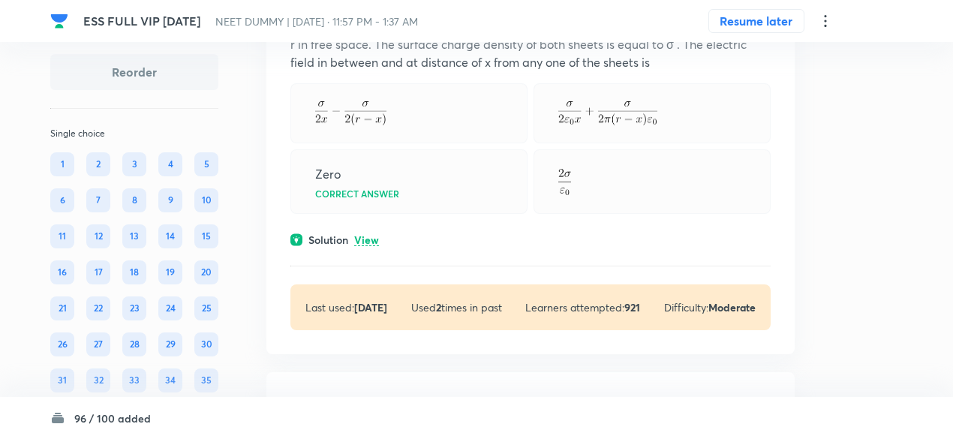
click at [365, 235] on p "View" at bounding box center [366, 240] width 25 height 11
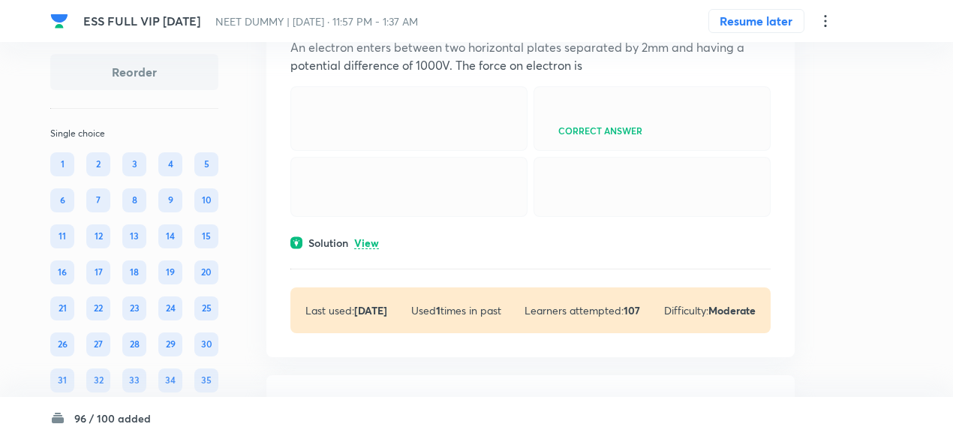
scroll to position [5251, 0]
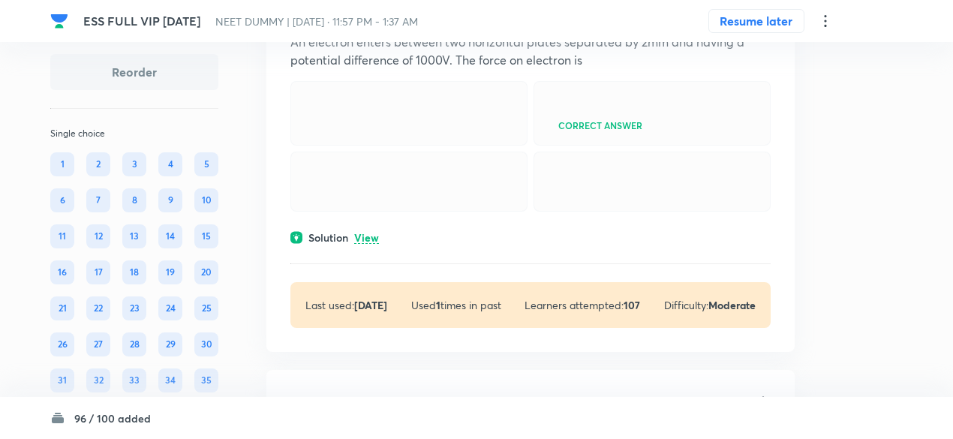
click at [367, 257] on div "Question 9 Marks: (+1, -0) • 4 options An electron enters between two horizonta…" at bounding box center [530, 162] width 528 height 379
click at [368, 244] on p "View" at bounding box center [366, 238] width 25 height 11
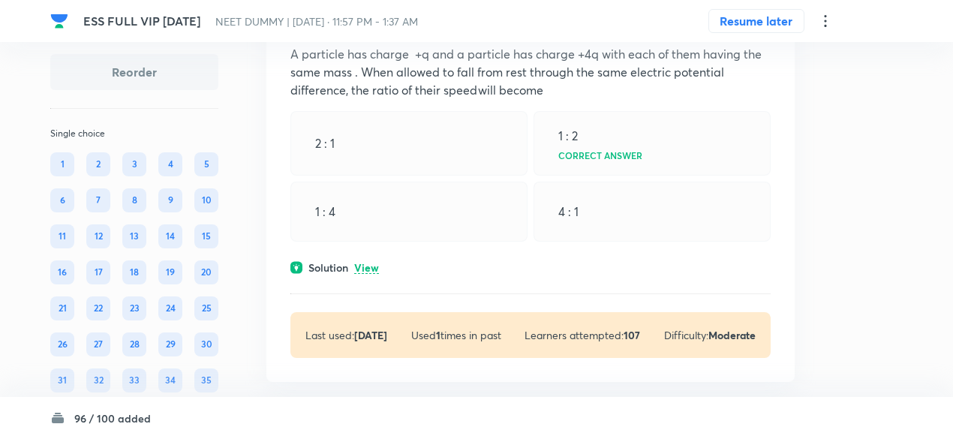
scroll to position [5786, 0]
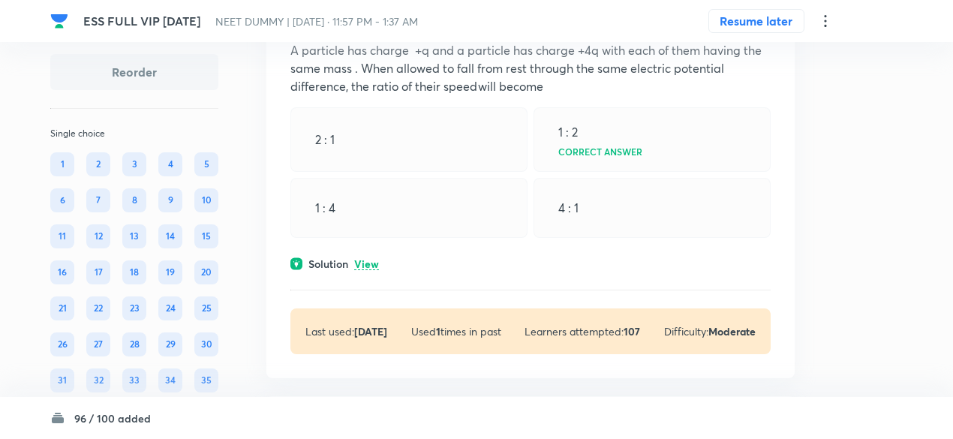
click at [369, 270] on p "View" at bounding box center [366, 264] width 25 height 11
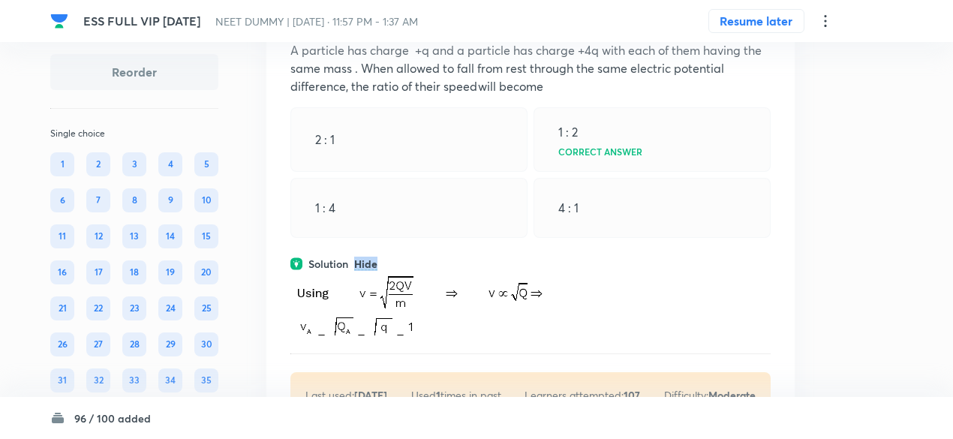
click at [369, 270] on p "Hide" at bounding box center [365, 264] width 23 height 11
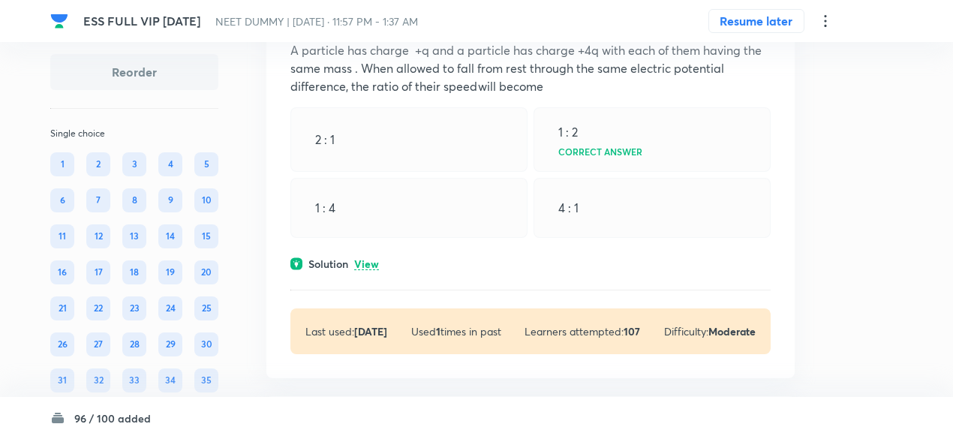
click at [369, 270] on p "View" at bounding box center [366, 264] width 25 height 11
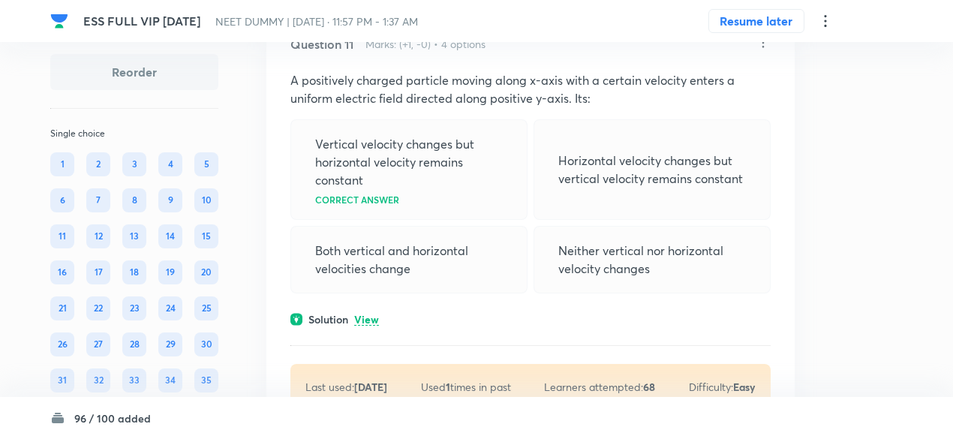
scroll to position [6366, 0]
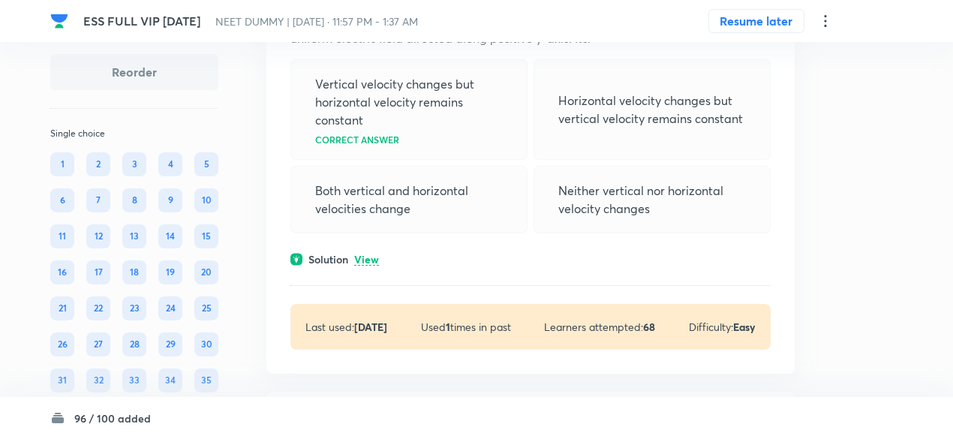
click at [373, 266] on p "View" at bounding box center [366, 259] width 25 height 11
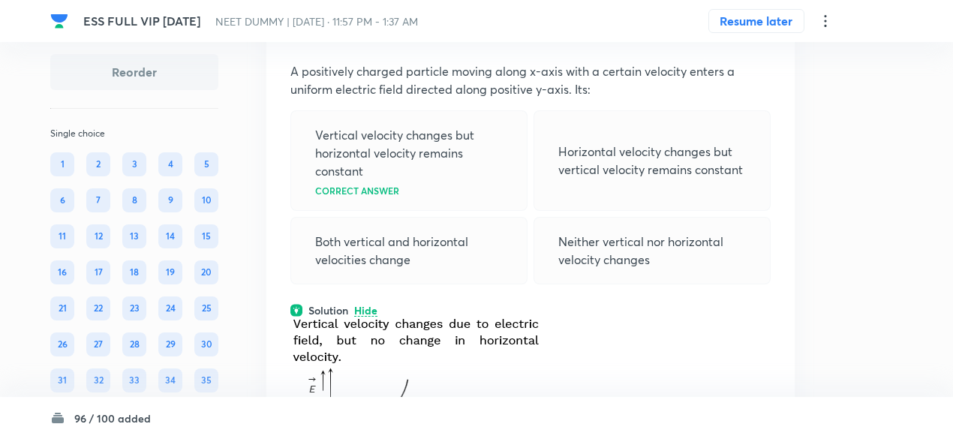
scroll to position [6312, 0]
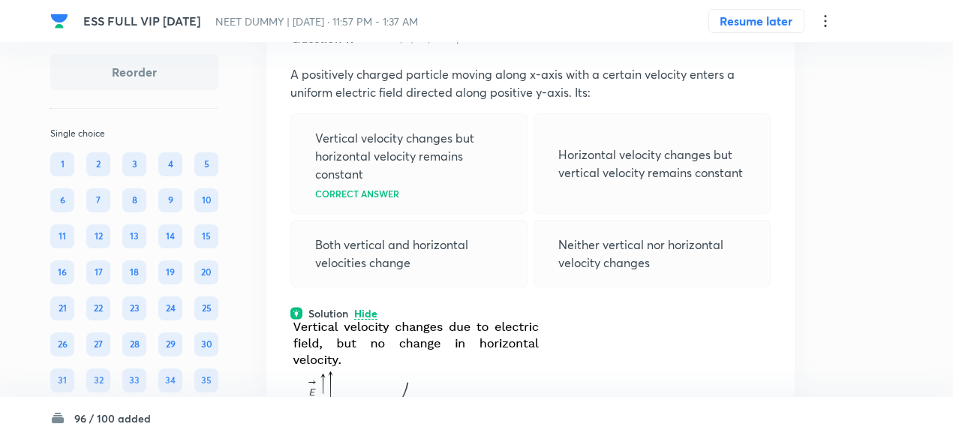
click at [764, 41] on icon at bounding box center [763, 37] width 2 height 10
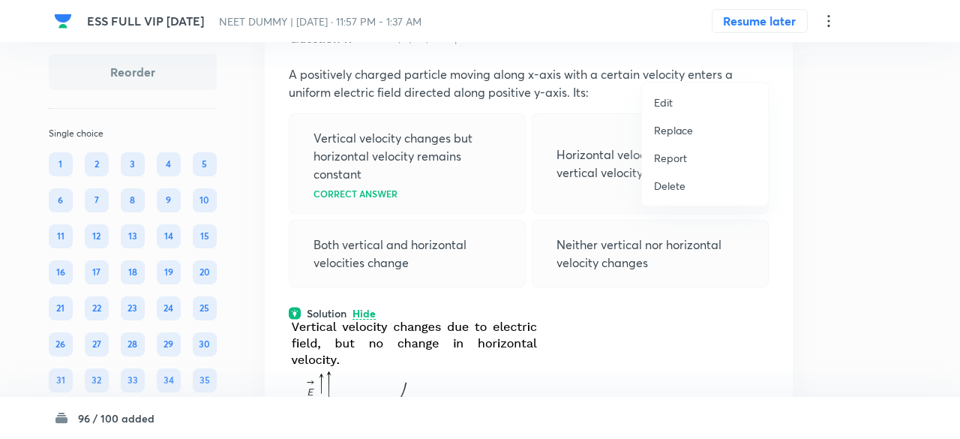
click at [695, 134] on li "Replace" at bounding box center [705, 130] width 126 height 28
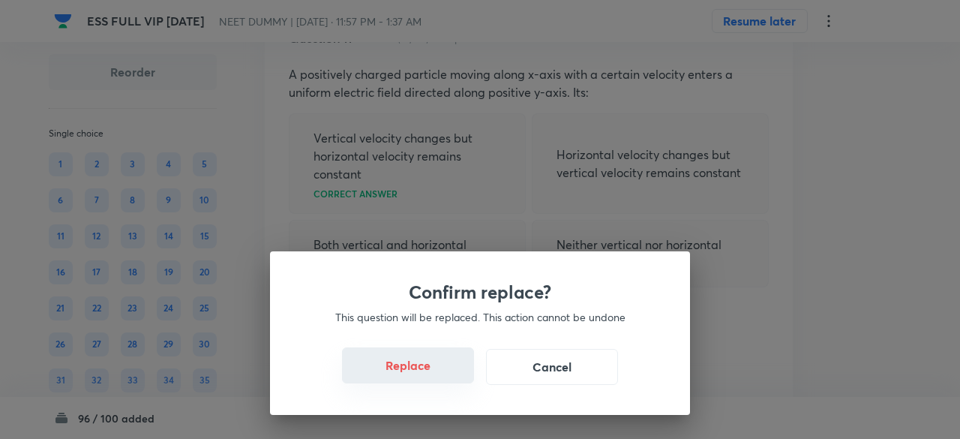
click at [440, 374] on button "Replace" at bounding box center [408, 365] width 132 height 36
click at [440, 374] on button "Replace" at bounding box center [408, 367] width 132 height 36
click at [440, 374] on div "Confirm replace? This question will be replaced. This action cannot be undone R…" at bounding box center [480, 219] width 960 height 439
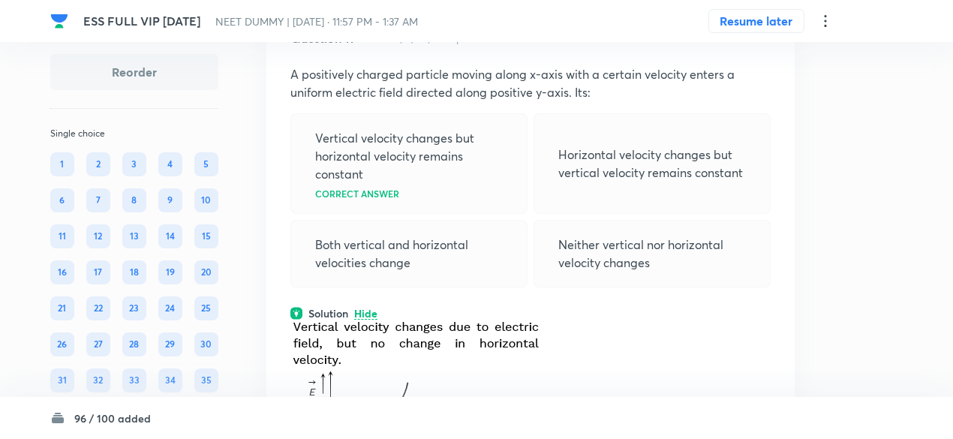
click at [440, 374] on img at bounding box center [421, 388] width 263 height 134
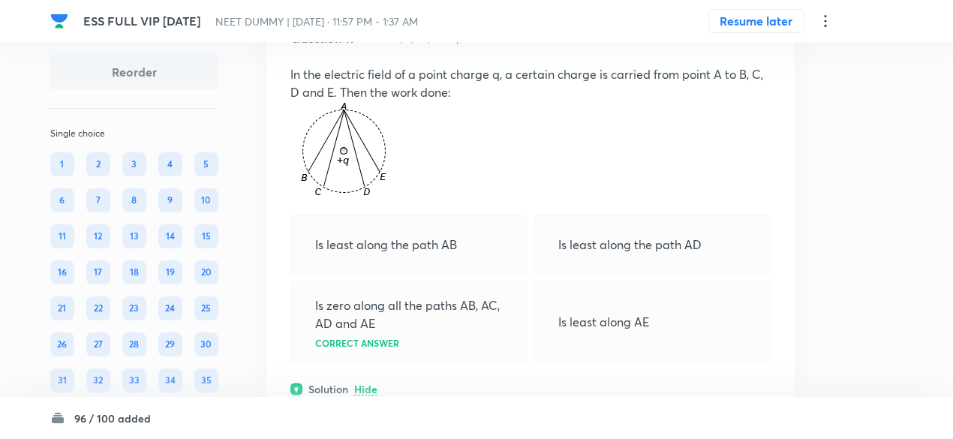
click at [440, 397] on p "ABCDE is an equipotential surface, on equipotential surface no work is done in …" at bounding box center [530, 415] width 480 height 36
click at [440, 374] on div "Question 11 Marks: (+1, -0) • 4 options In the electric field of a point charge…" at bounding box center [530, 295] width 528 height 580
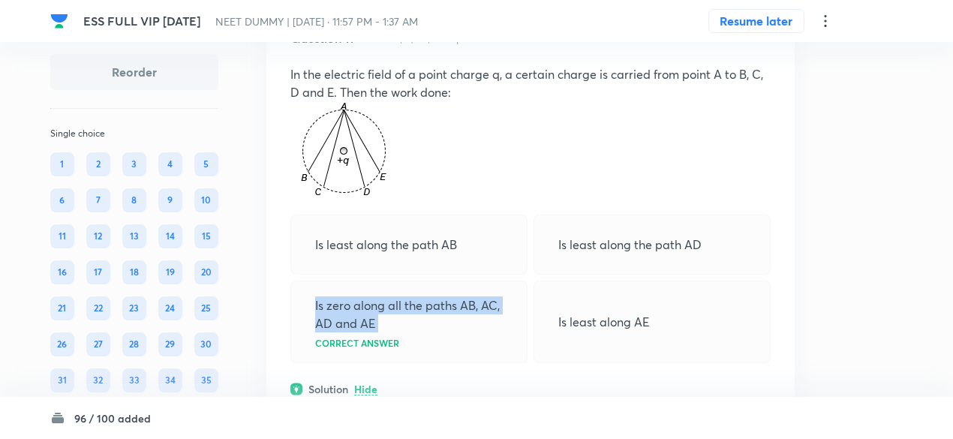
click at [440, 363] on div "Is zero along all the paths AB, AC, AD and AE Correct answer" at bounding box center [408, 322] width 237 height 83
click at [448, 312] on div "Is zero along all the paths AB, AC, AD and AE Correct answer" at bounding box center [408, 322] width 237 height 83
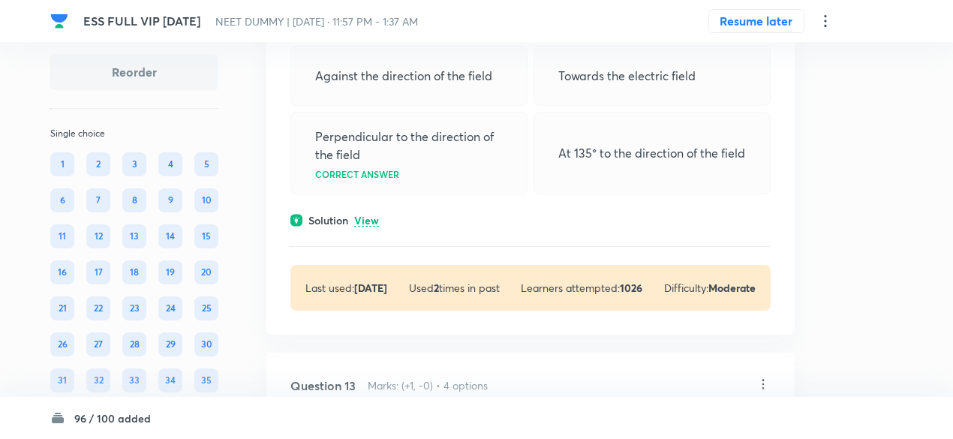
scroll to position [6988, 0]
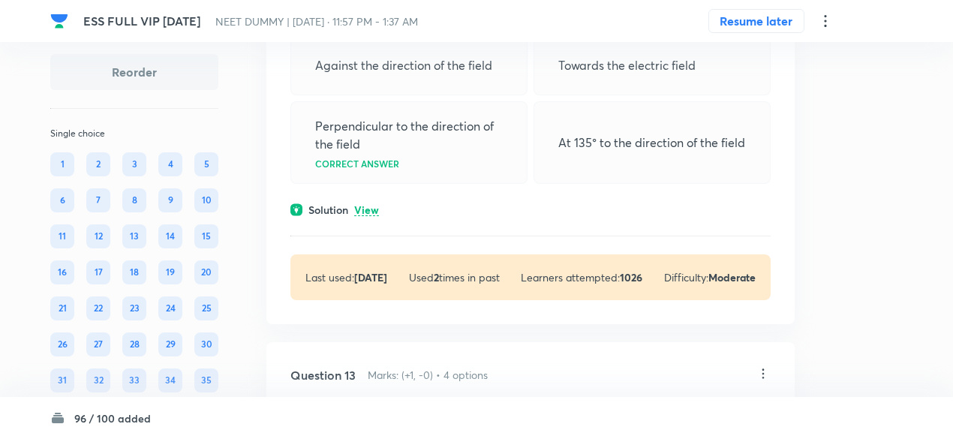
click at [373, 216] on p "View" at bounding box center [366, 210] width 25 height 11
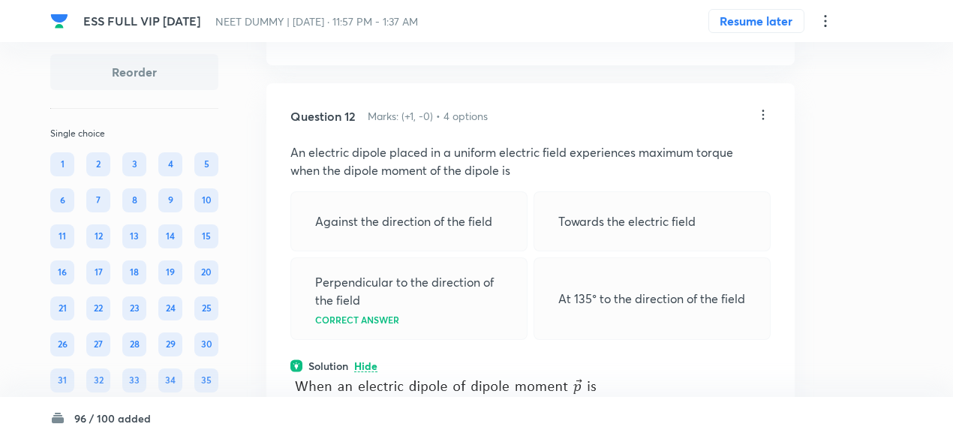
scroll to position [6828, 0]
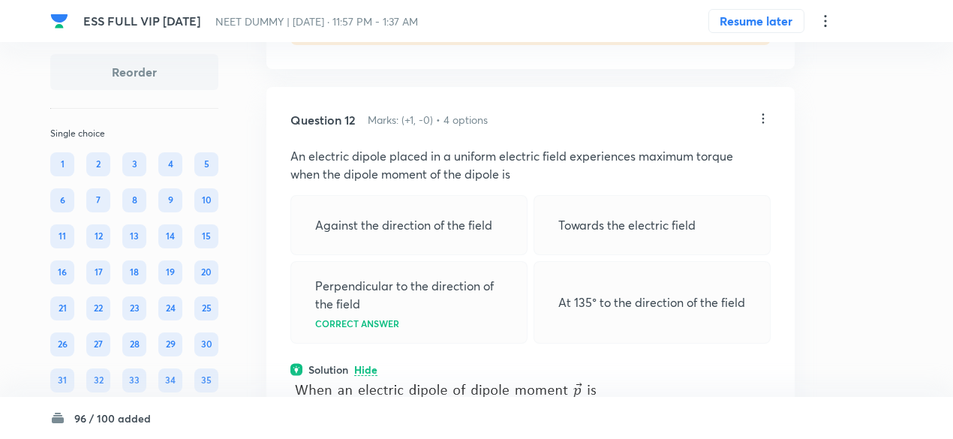
click at [768, 126] on icon at bounding box center [763, 118] width 15 height 15
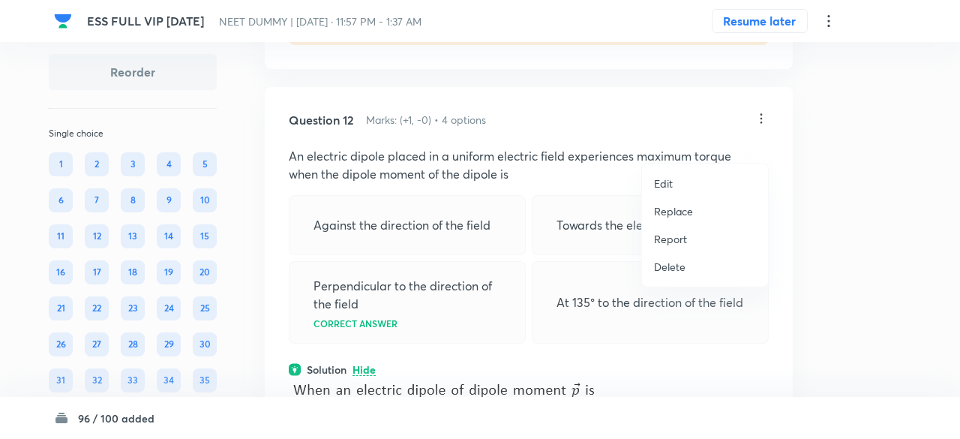
click at [675, 208] on p "Replace" at bounding box center [673, 211] width 39 height 16
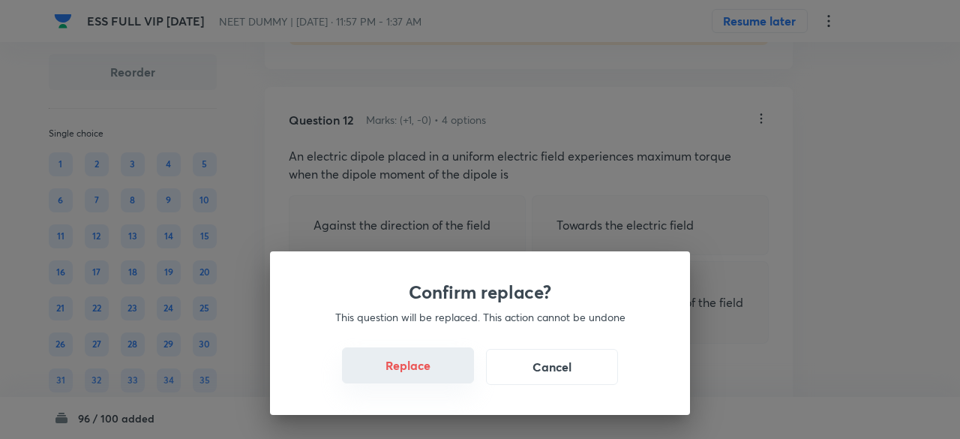
click at [429, 371] on button "Replace" at bounding box center [408, 365] width 132 height 36
click at [429, 371] on button "Replace" at bounding box center [408, 367] width 132 height 36
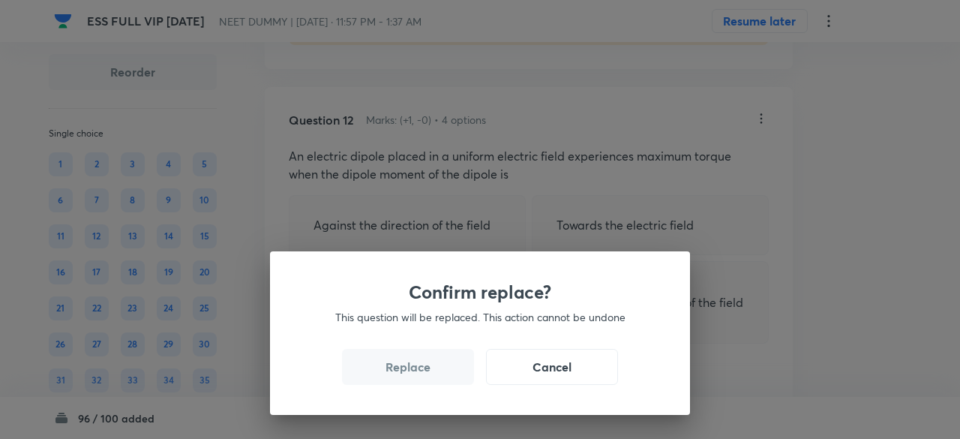
click at [429, 371] on button "Replace" at bounding box center [408, 367] width 132 height 36
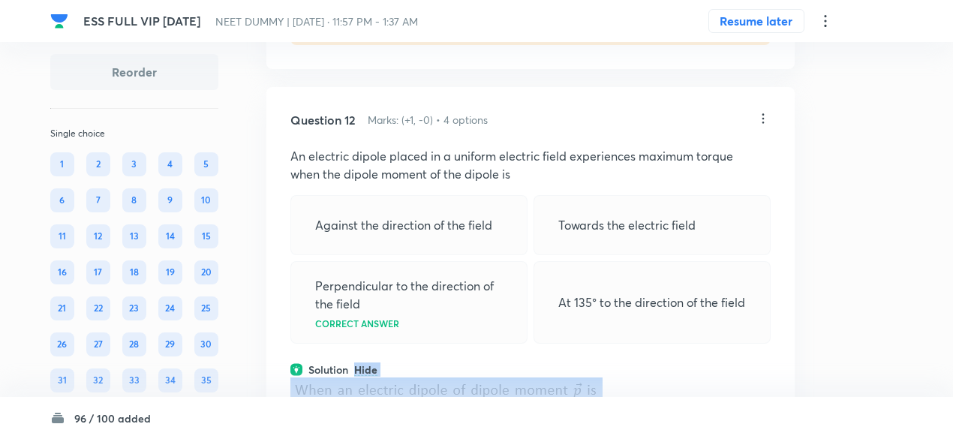
click at [429, 371] on div "Question 12 Marks: (+1, -0) • 4 options An electric dipole placed in a uniform …" at bounding box center [530, 397] width 528 height 620
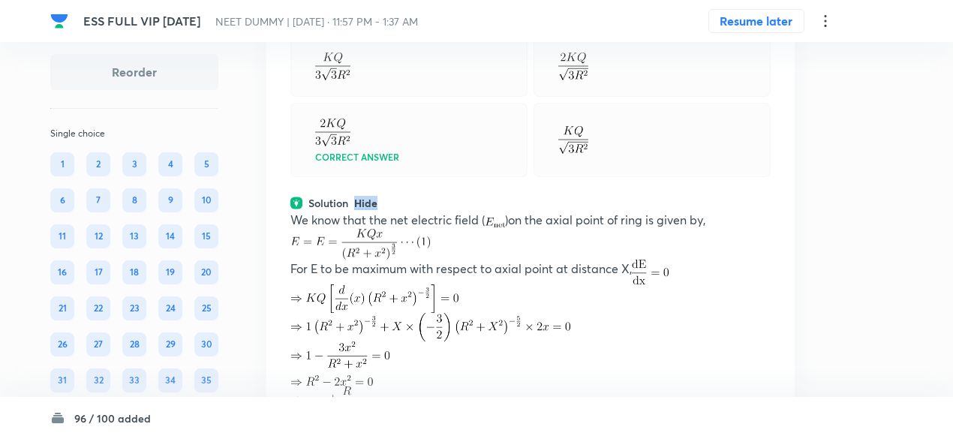
scroll to position [6998, 0]
click at [442, 228] on p "We know that the net electric field ( )on the axial point of ring is given by," at bounding box center [530, 219] width 480 height 18
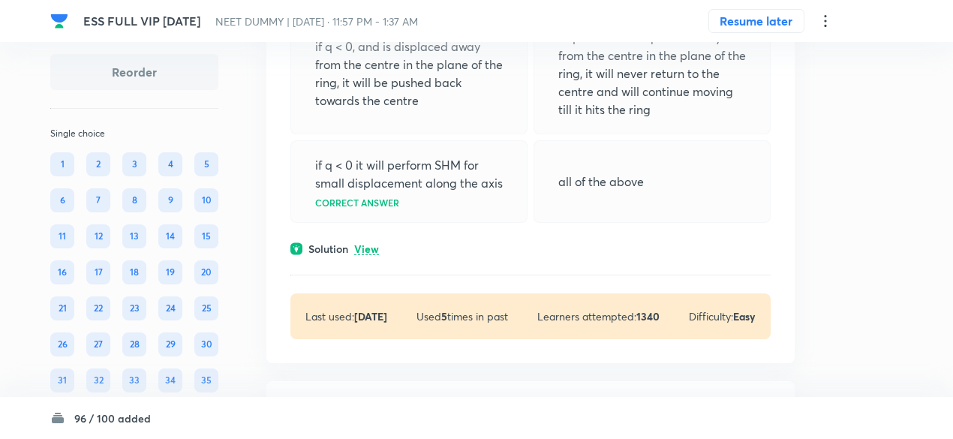
scroll to position [7969, 0]
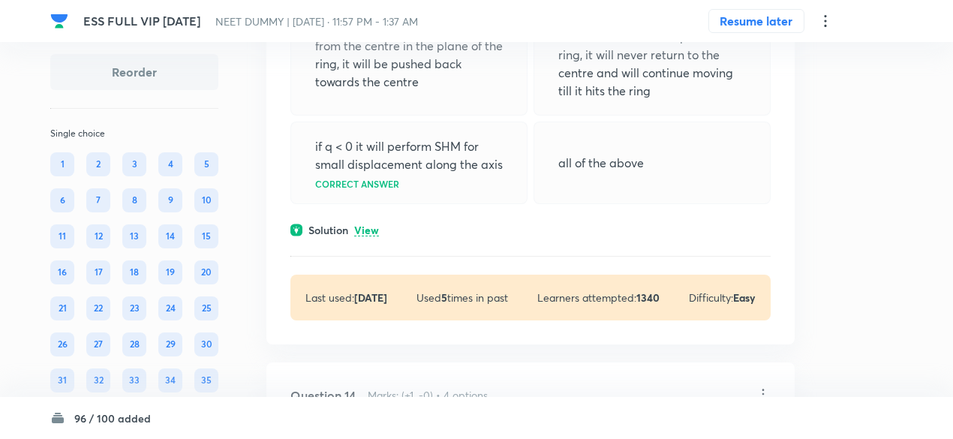
click at [377, 236] on p "View" at bounding box center [366, 230] width 25 height 11
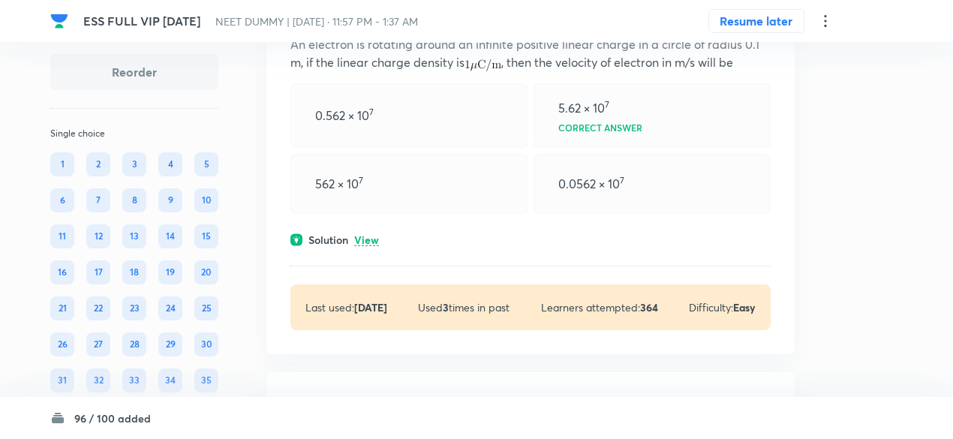
scroll to position [8652, 0]
click at [372, 245] on p "View" at bounding box center [366, 239] width 25 height 11
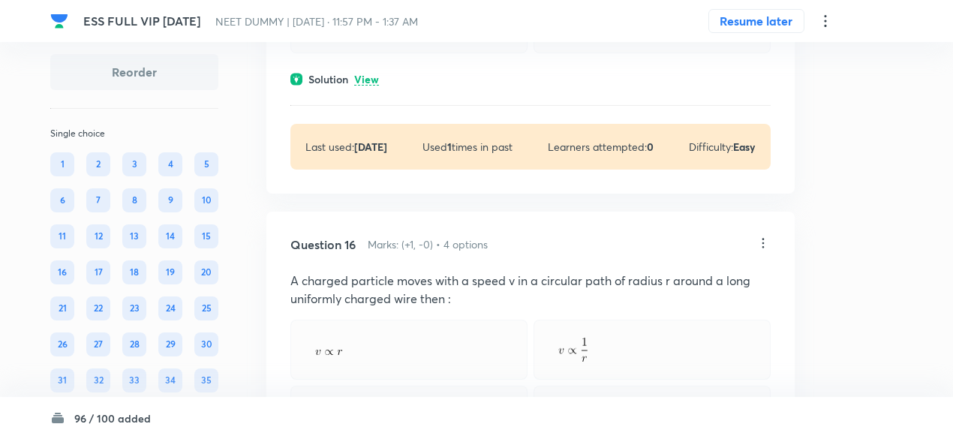
scroll to position [9399, 0]
click at [377, 85] on p "View" at bounding box center [366, 79] width 25 height 11
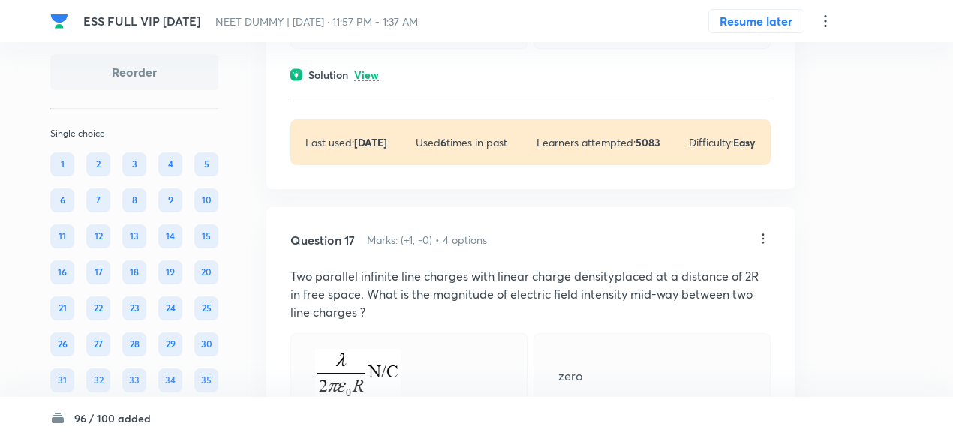
scroll to position [10213, 0]
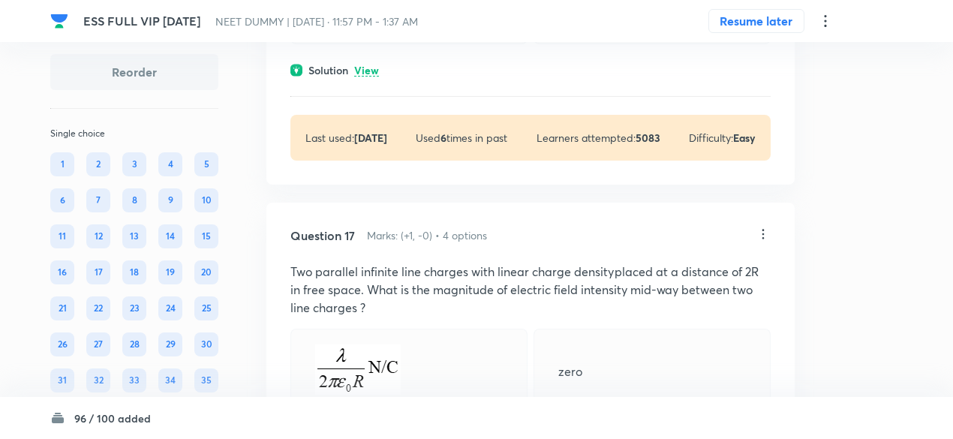
click at [375, 77] on p "View" at bounding box center [366, 70] width 25 height 11
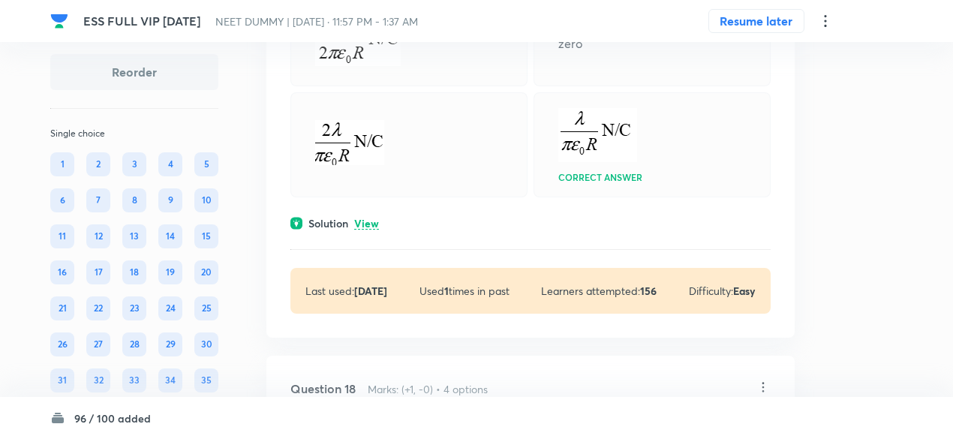
scroll to position [10719, 0]
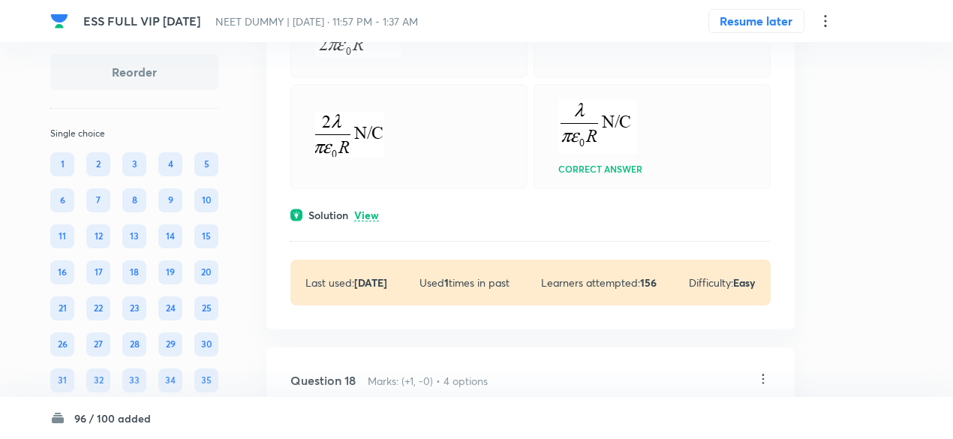
click at [374, 221] on p "View" at bounding box center [366, 215] width 25 height 11
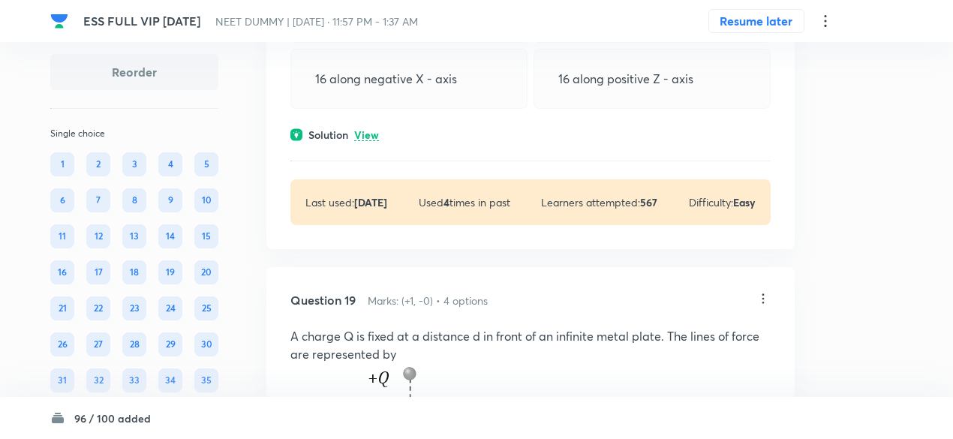
scroll to position [11603, 0]
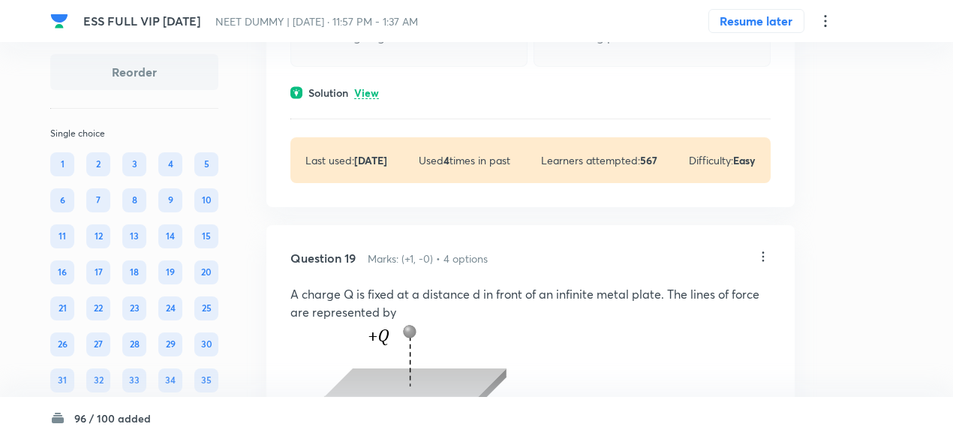
click at [371, 99] on p "View" at bounding box center [366, 93] width 25 height 11
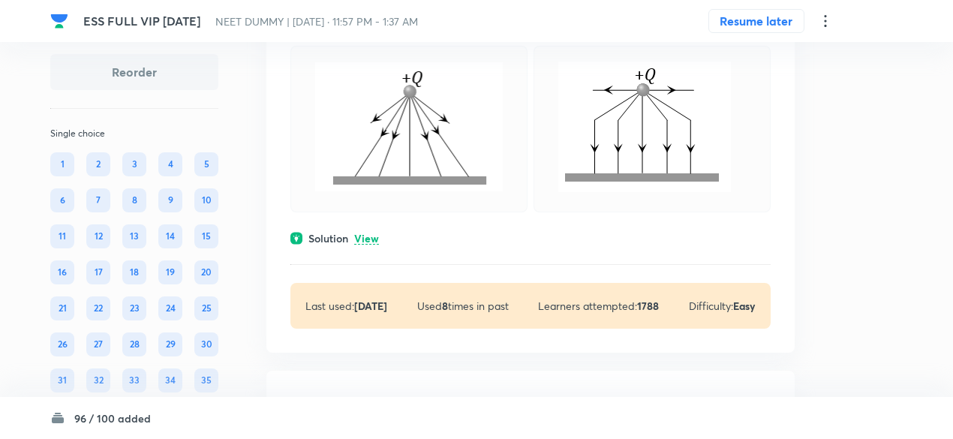
scroll to position [12328, 0]
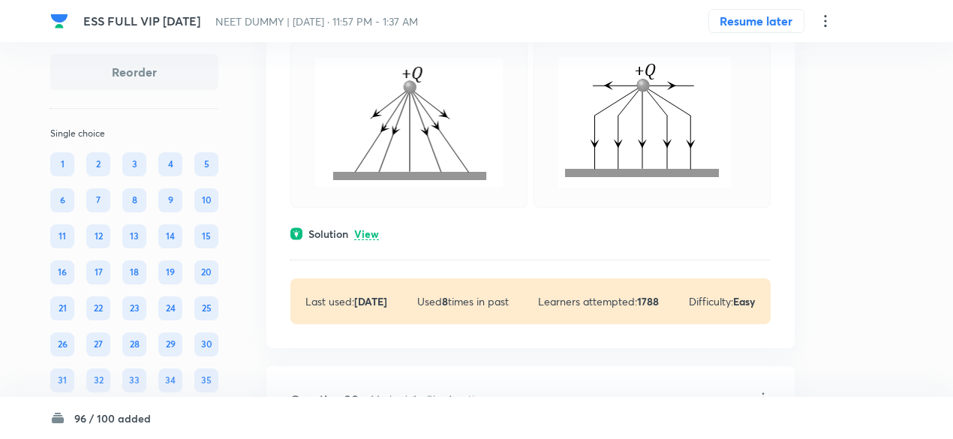
click at [374, 240] on p "View" at bounding box center [366, 234] width 25 height 11
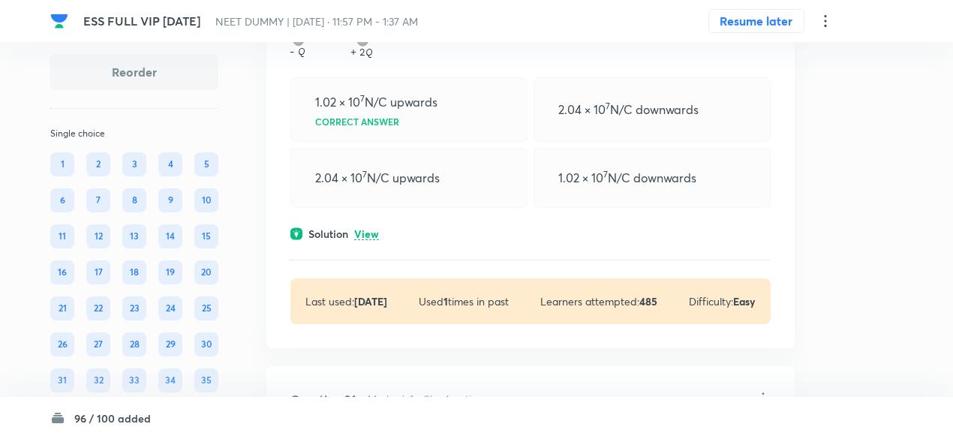
scroll to position [12914, 0]
click at [374, 239] on p "View" at bounding box center [366, 233] width 25 height 11
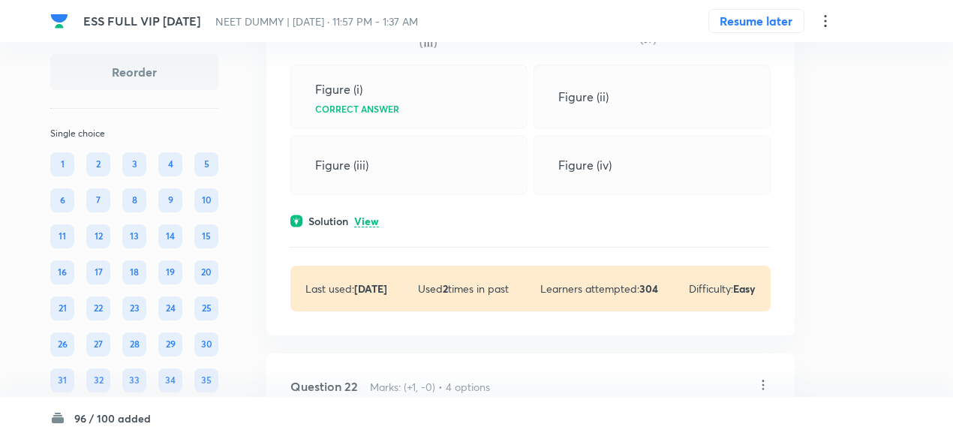
scroll to position [13936, 0]
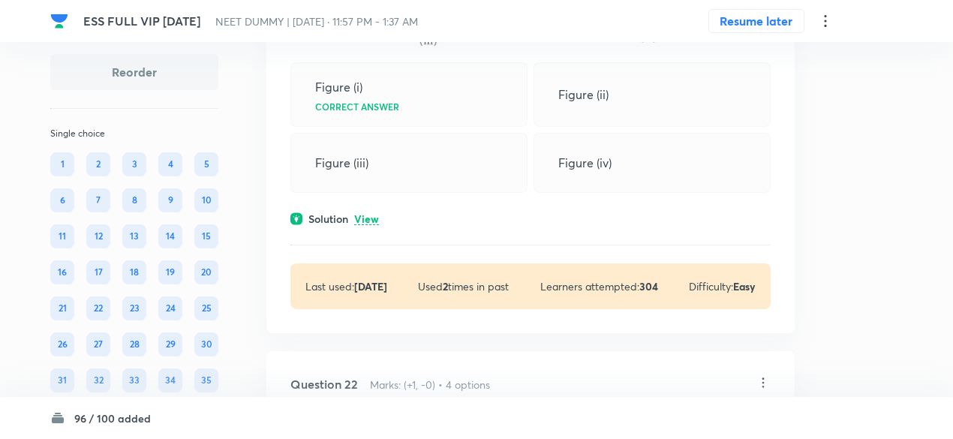
click at [372, 225] on p "View" at bounding box center [366, 219] width 25 height 11
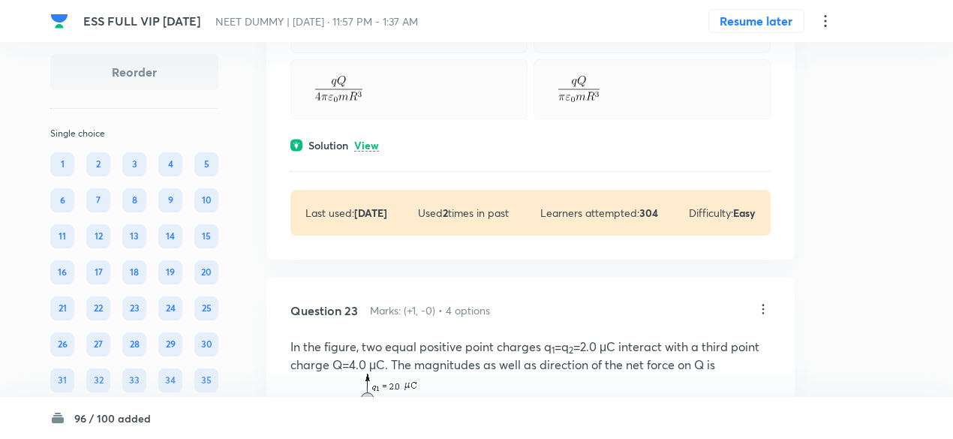
scroll to position [14714, 0]
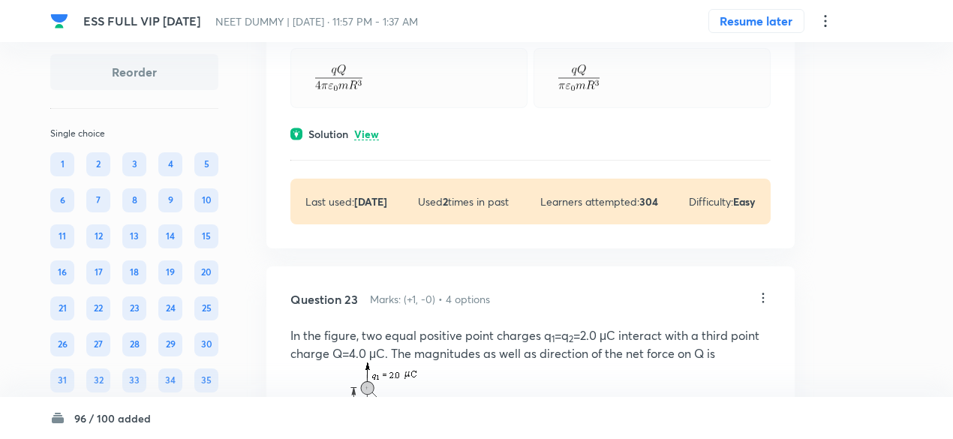
click at [369, 140] on p "View" at bounding box center [366, 134] width 25 height 11
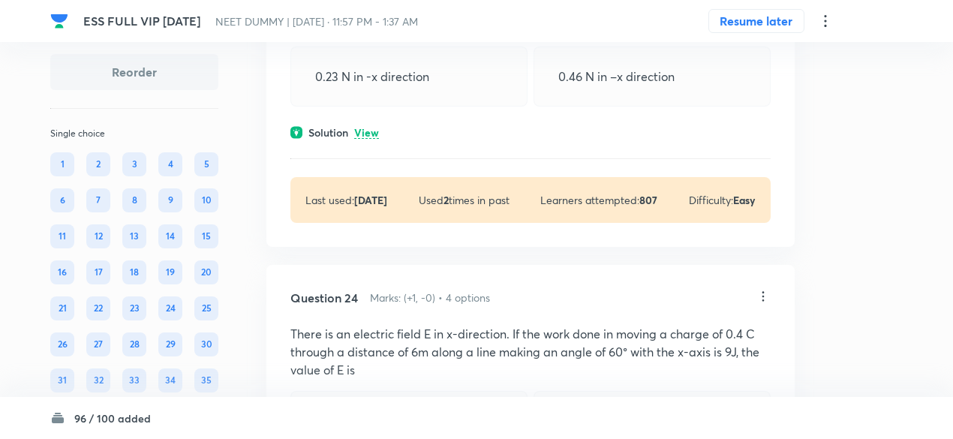
scroll to position [15579, 0]
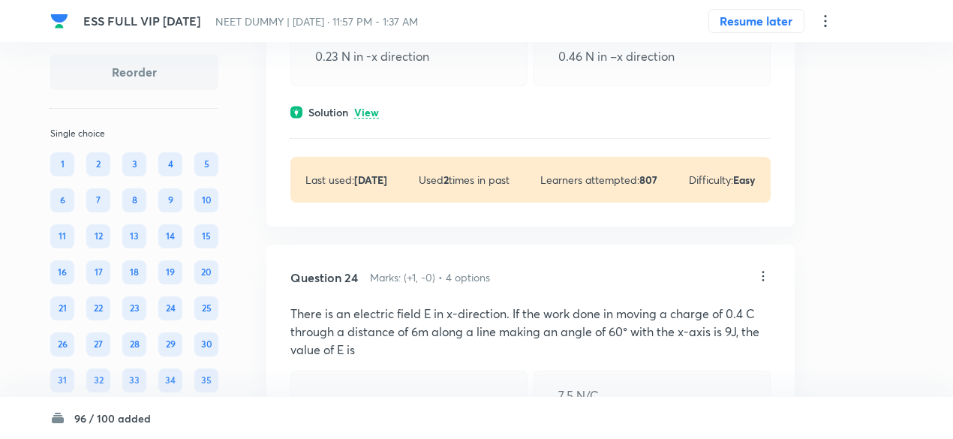
click at [369, 119] on p "View" at bounding box center [366, 112] width 25 height 11
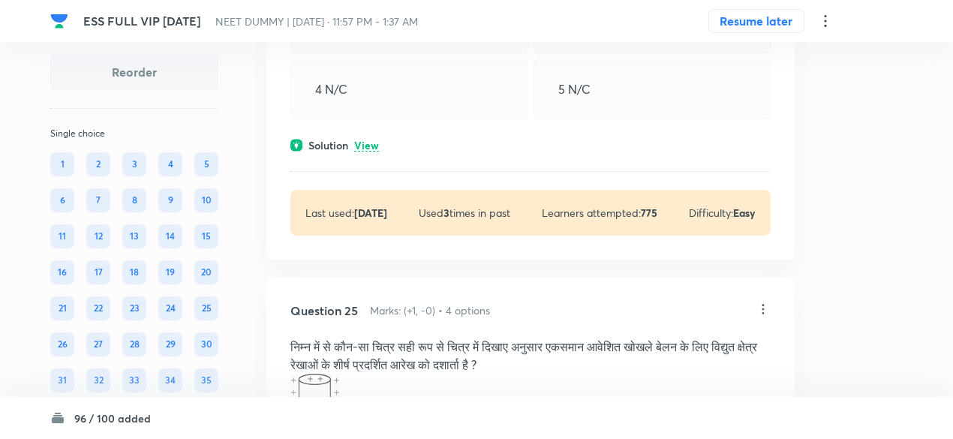
scroll to position [16262, 0]
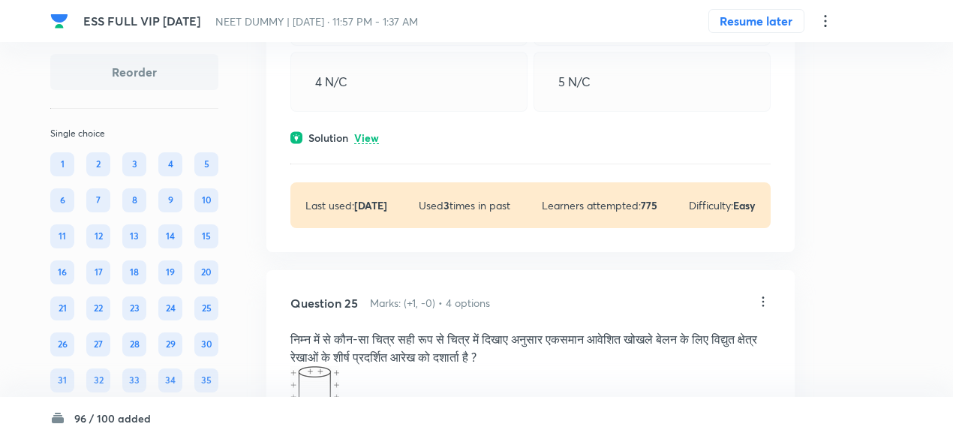
click at [373, 144] on p "View" at bounding box center [366, 138] width 25 height 11
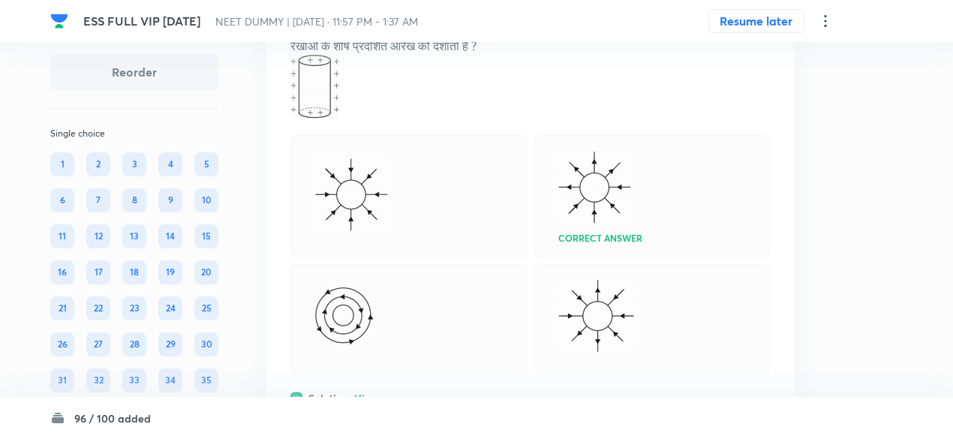
scroll to position [16725, 0]
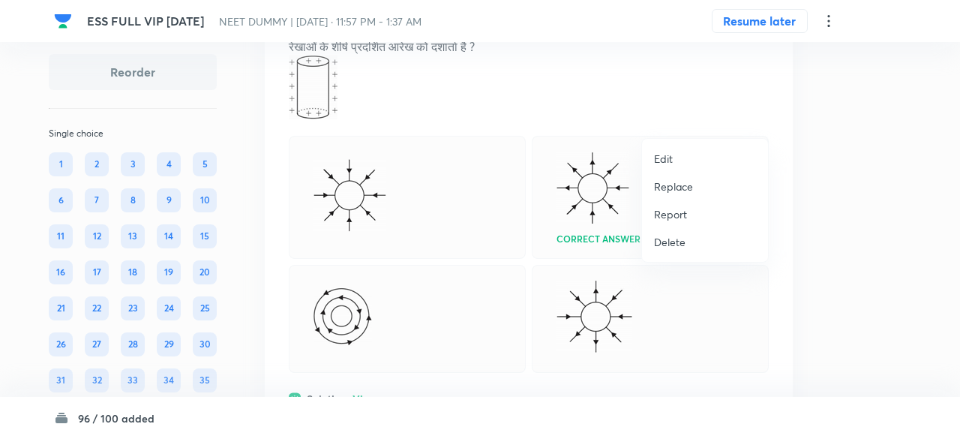
click at [671, 188] on p "Replace" at bounding box center [673, 187] width 39 height 16
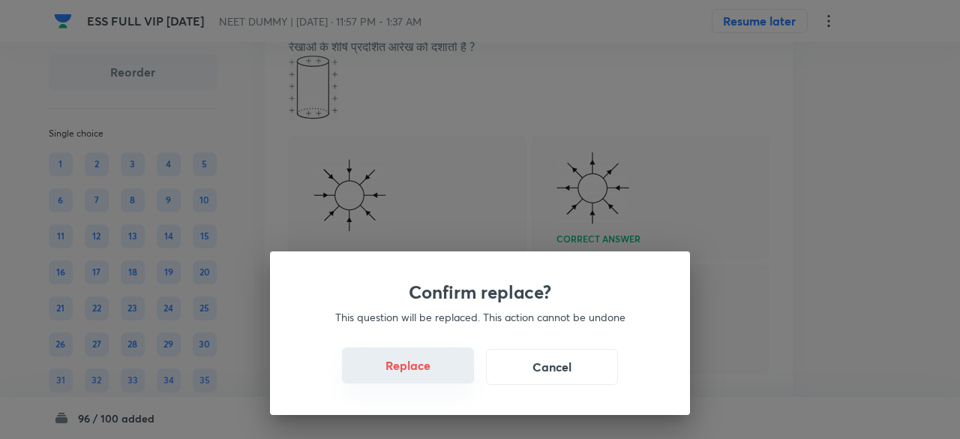
click at [423, 374] on button "Replace" at bounding box center [408, 365] width 132 height 36
click at [423, 374] on button "Replace" at bounding box center [408, 367] width 132 height 36
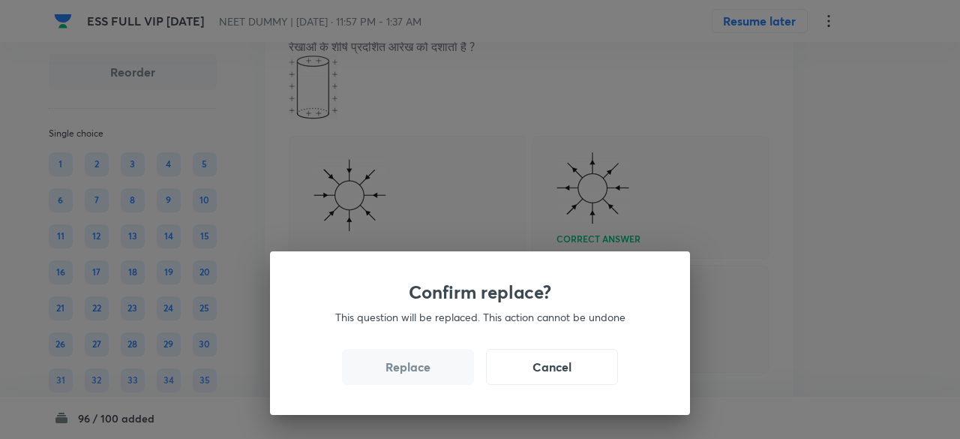
click at [423, 374] on button "Replace" at bounding box center [408, 367] width 132 height 36
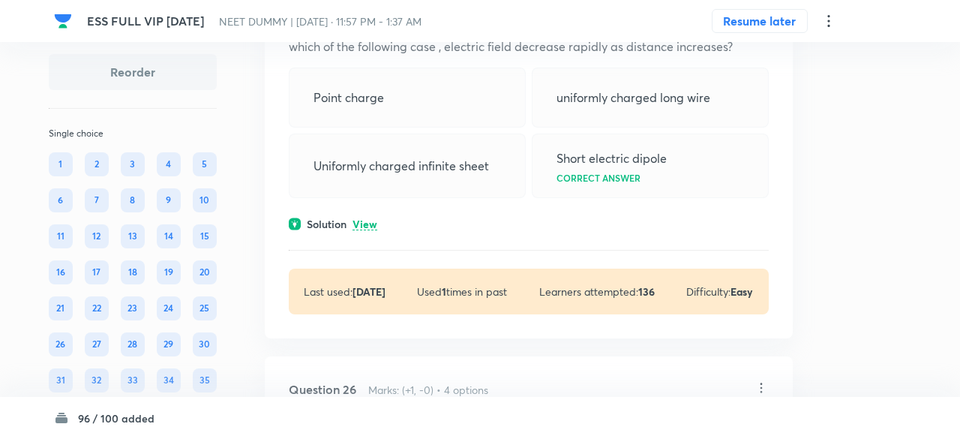
click at [423, 374] on div "Confirm replace? This question will be replaced. This action cannot be undone R…" at bounding box center [480, 219] width 960 height 439
click at [423, 338] on div "Question 25 Marks: (+1, -0) • 4 options A student is studying about variation o…" at bounding box center [525, 148] width 528 height 379
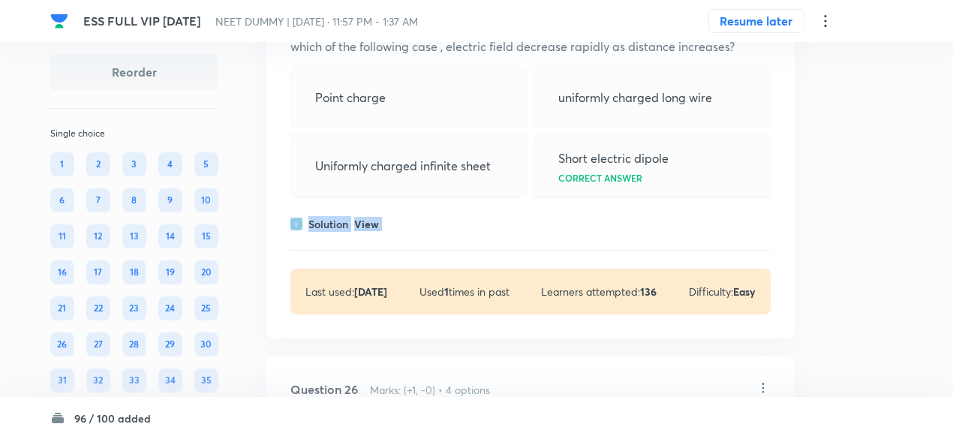
click at [423, 338] on div "Question 25 Marks: (+1, -0) • 4 options A student is studying about variation o…" at bounding box center [530, 148] width 528 height 379
click at [365, 230] on p "View" at bounding box center [366, 224] width 25 height 11
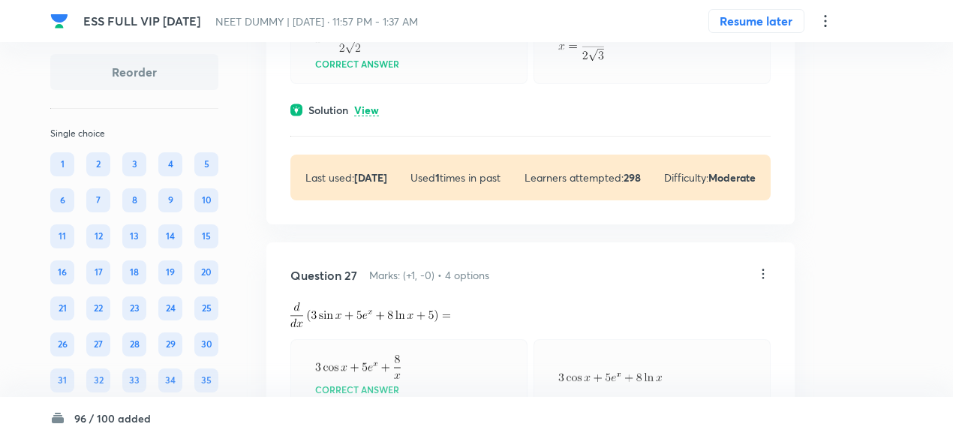
scroll to position [17408, 0]
click at [357, 116] on p "View" at bounding box center [366, 109] width 25 height 11
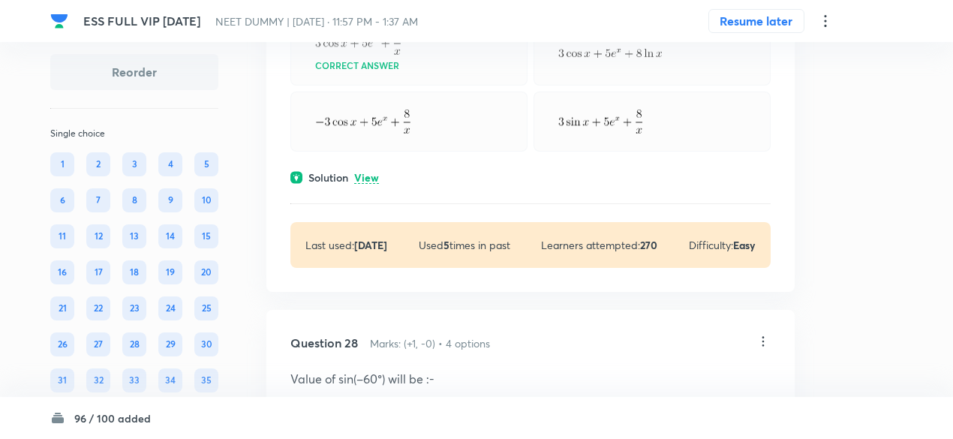
scroll to position [18483, 0]
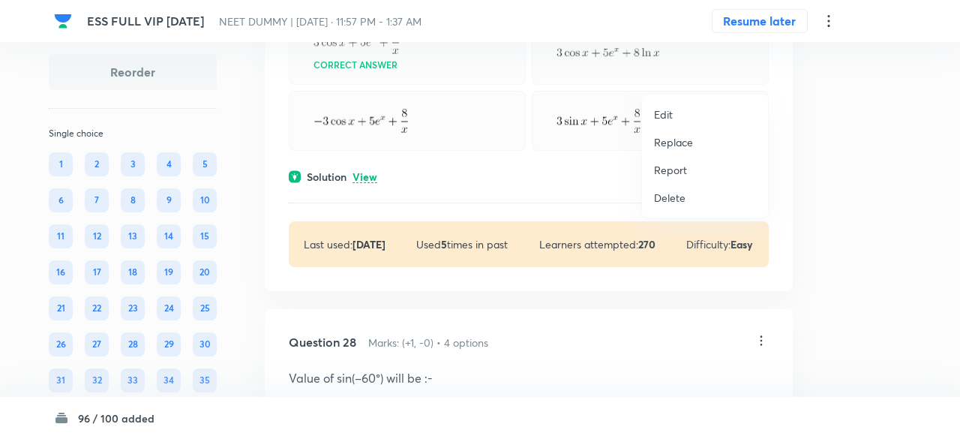
click at [683, 142] on p "Replace" at bounding box center [673, 142] width 39 height 16
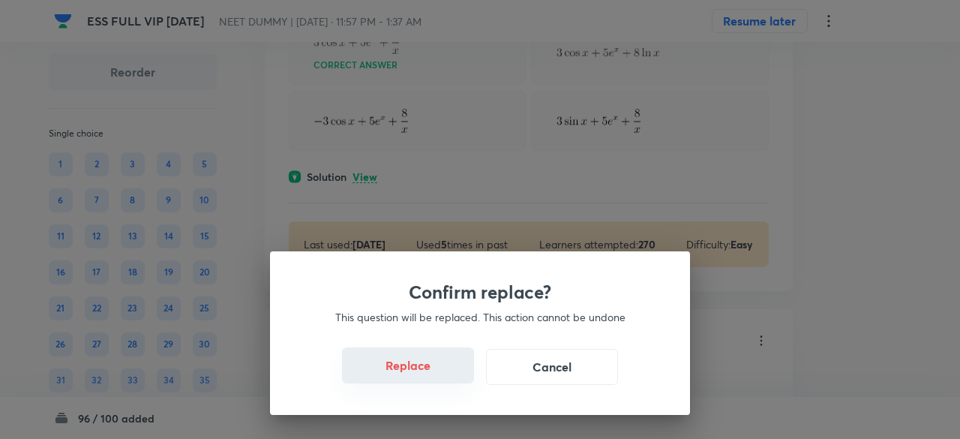
click at [423, 363] on button "Replace" at bounding box center [408, 365] width 132 height 36
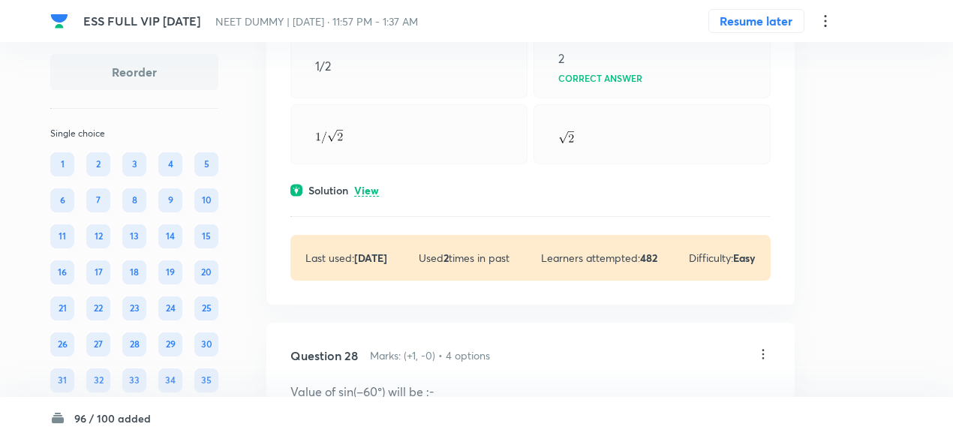
click at [374, 197] on p "View" at bounding box center [366, 190] width 25 height 11
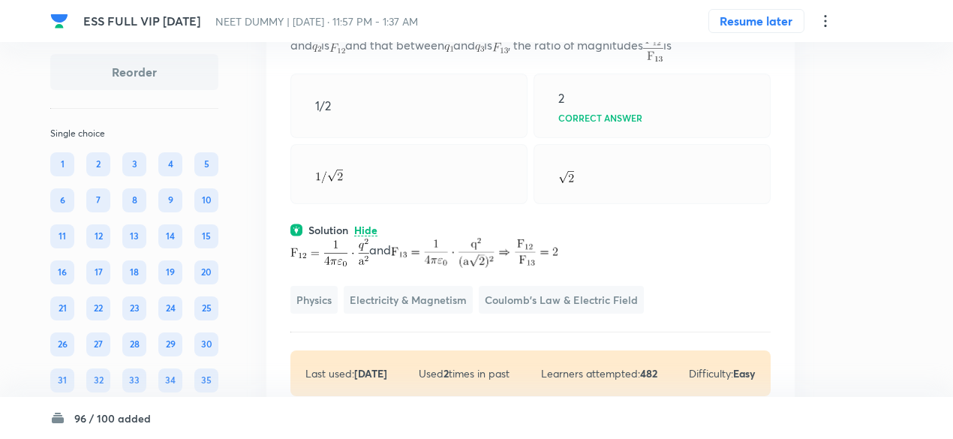
scroll to position [18442, 0]
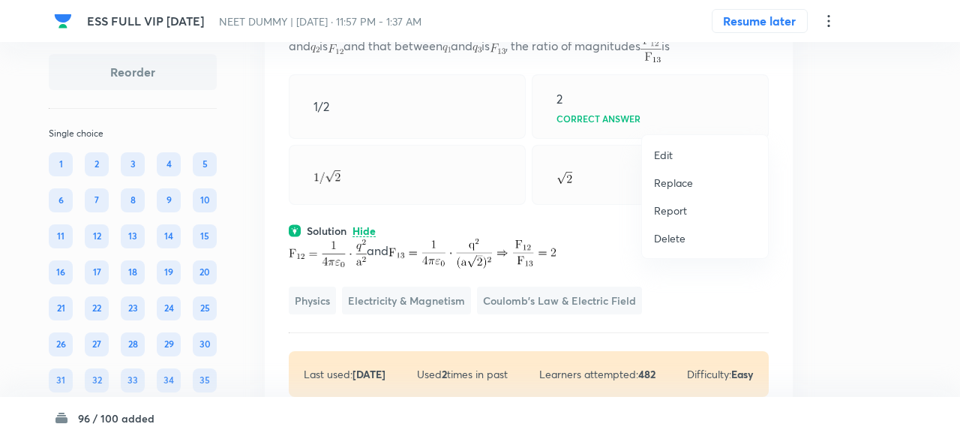
click at [695, 182] on li "Replace" at bounding box center [705, 183] width 126 height 28
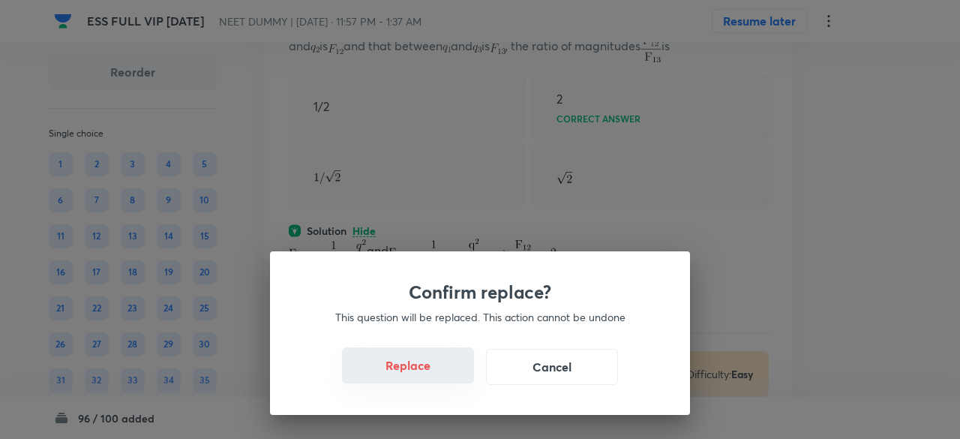
click at [426, 371] on button "Replace" at bounding box center [408, 365] width 132 height 36
click at [426, 371] on button "Replace" at bounding box center [408, 367] width 132 height 36
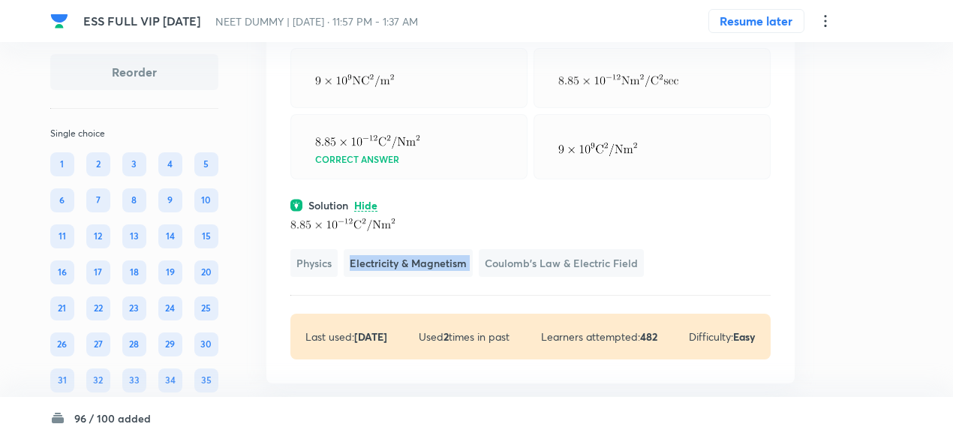
click at [426, 278] on div "Physics Electricity & Magnetism Coulomb's Law & Electric Field" at bounding box center [530, 245] width 480 height 65
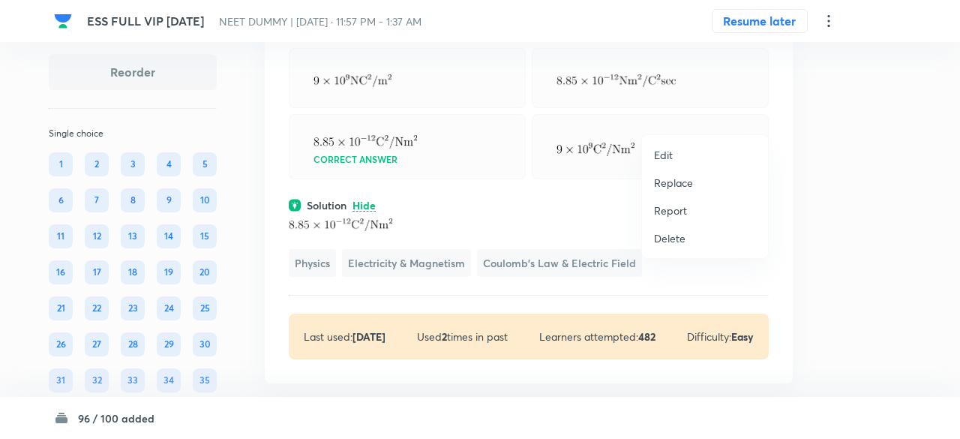
click at [680, 185] on p "Replace" at bounding box center [673, 183] width 39 height 16
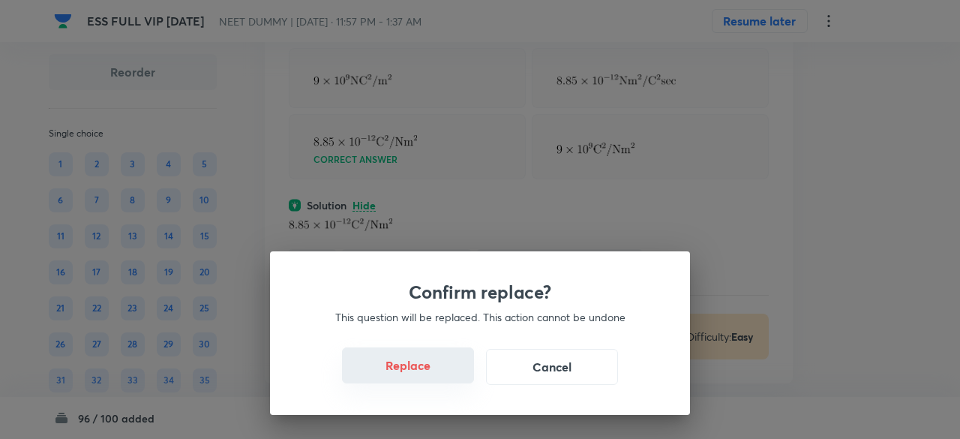
click at [441, 377] on button "Replace" at bounding box center [408, 365] width 132 height 36
click at [441, 377] on button "Replace" at bounding box center [408, 367] width 132 height 36
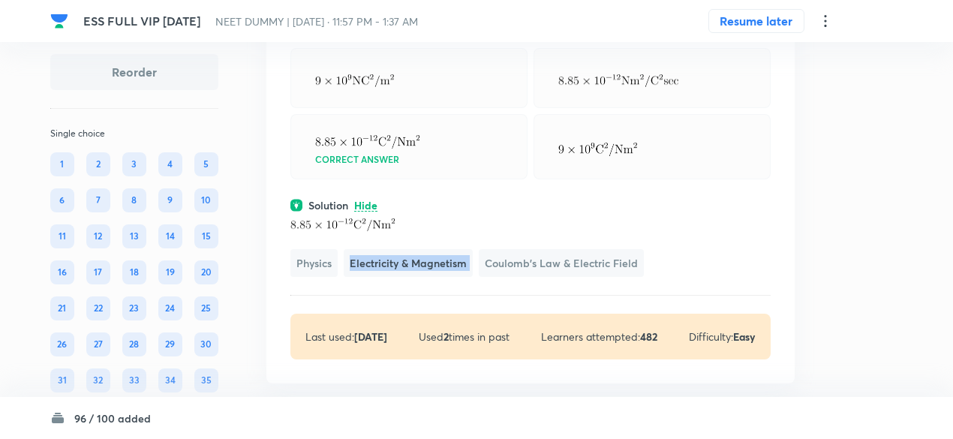
click at [441, 277] on span "Electricity & Magnetism" at bounding box center [408, 263] width 129 height 28
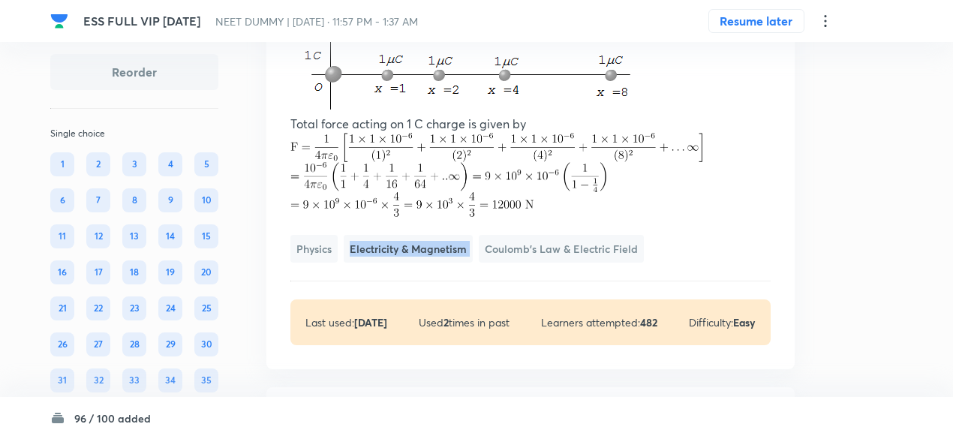
scroll to position [18713, 0]
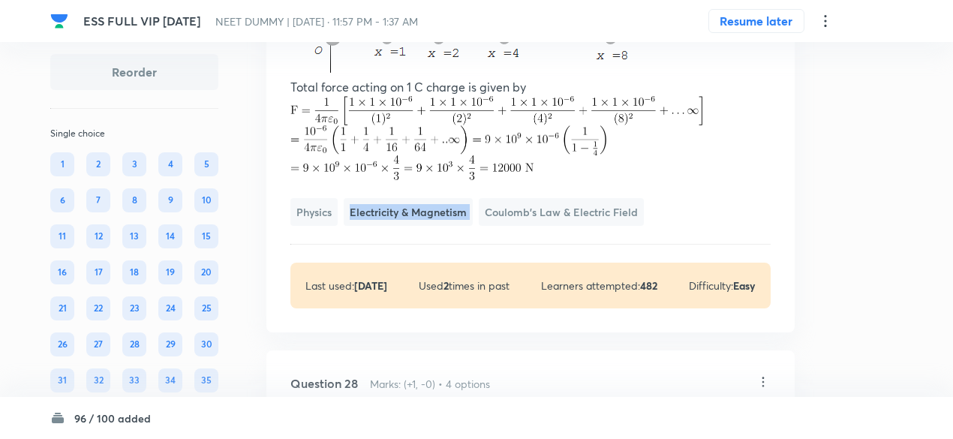
click at [468, 156] on img at bounding box center [448, 140] width 316 height 31
click at [554, 74] on img at bounding box center [466, 34] width 353 height 78
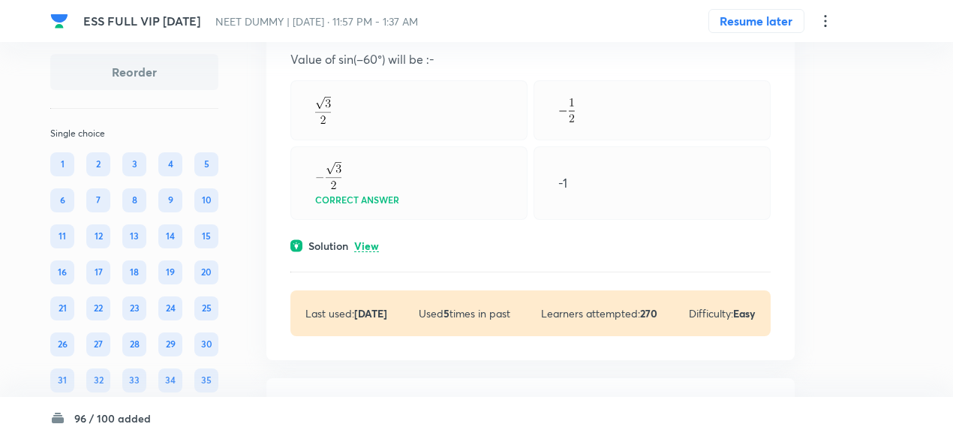
scroll to position [19072, 0]
click at [761, 31] on icon at bounding box center [763, 23] width 15 height 15
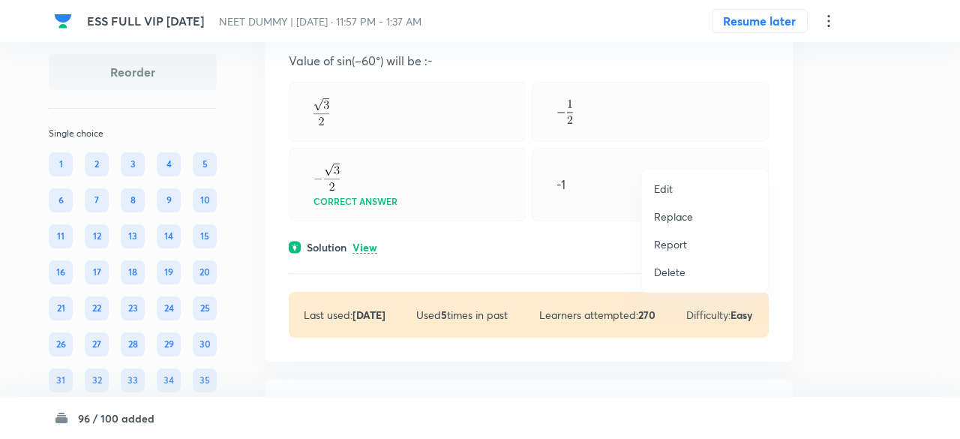
click at [674, 215] on p "Replace" at bounding box center [673, 217] width 39 height 16
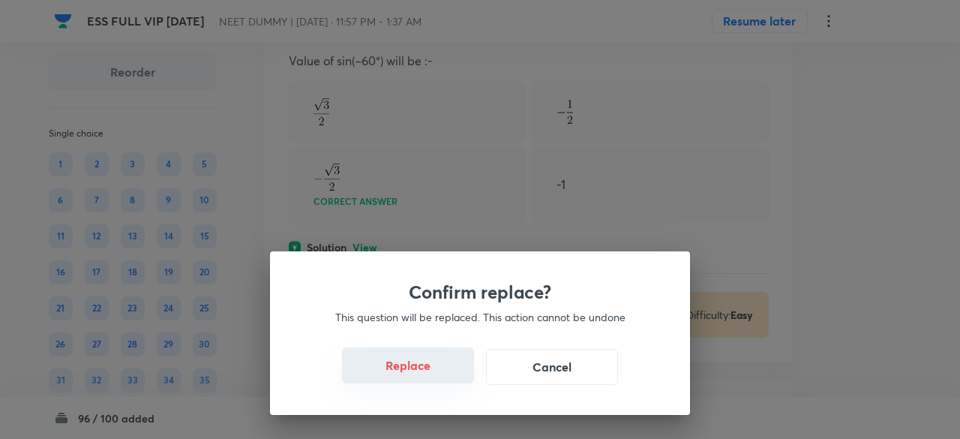
click at [444, 370] on button "Replace" at bounding box center [408, 365] width 132 height 36
click at [444, 370] on button "Replace" at bounding box center [408, 367] width 132 height 36
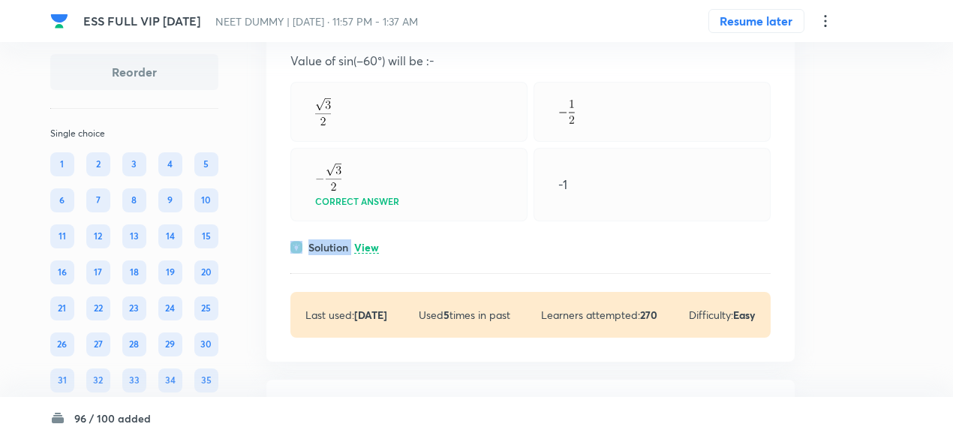
click at [444, 255] on div "Solution View" at bounding box center [530, 247] width 480 height 16
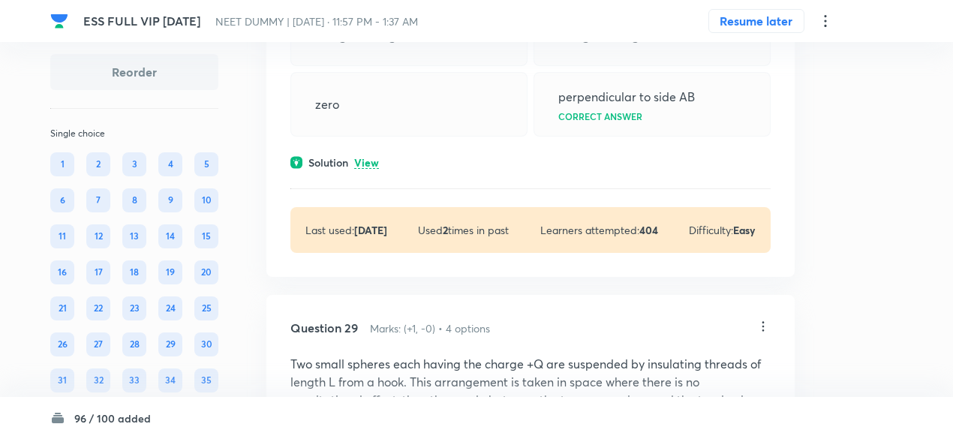
scroll to position [19231, 0]
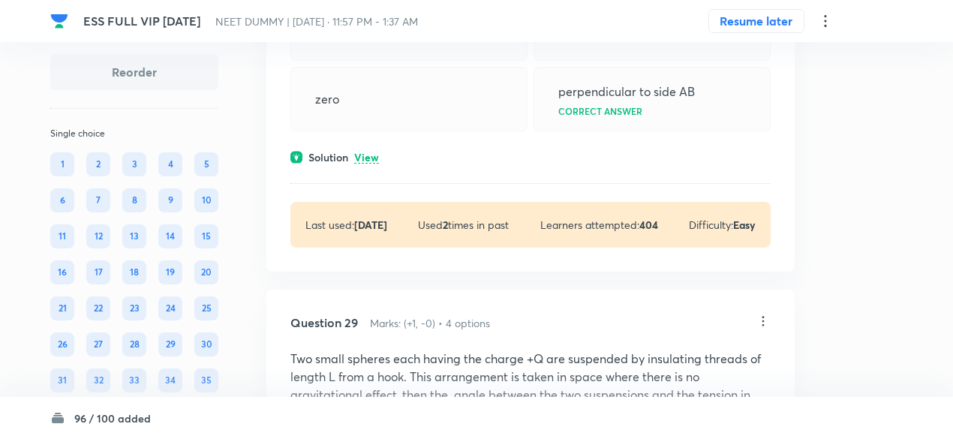
click at [372, 164] on p "View" at bounding box center [366, 157] width 25 height 11
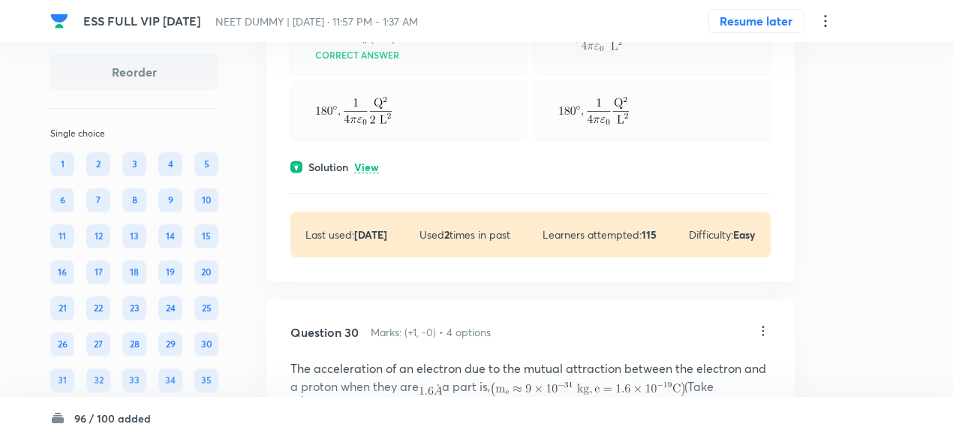
scroll to position [19945, 0]
click at [373, 173] on p "View" at bounding box center [366, 166] width 25 height 11
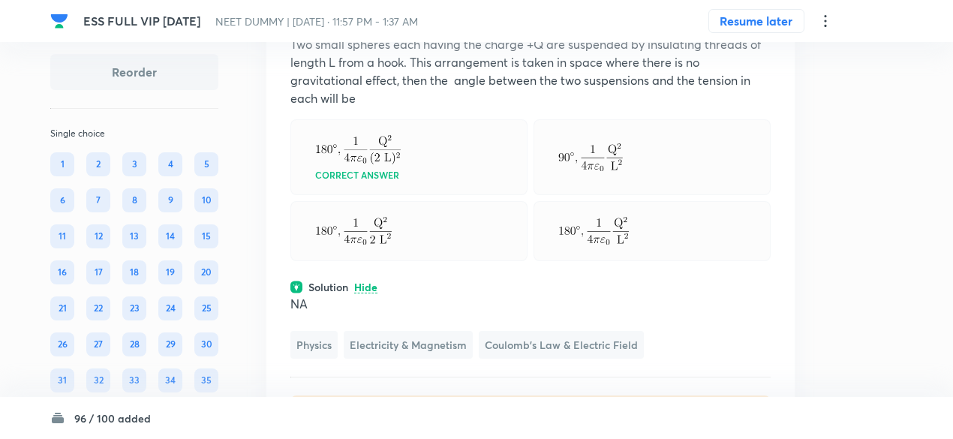
scroll to position [19824, 0]
click at [762, 15] on icon at bounding box center [763, 7] width 15 height 15
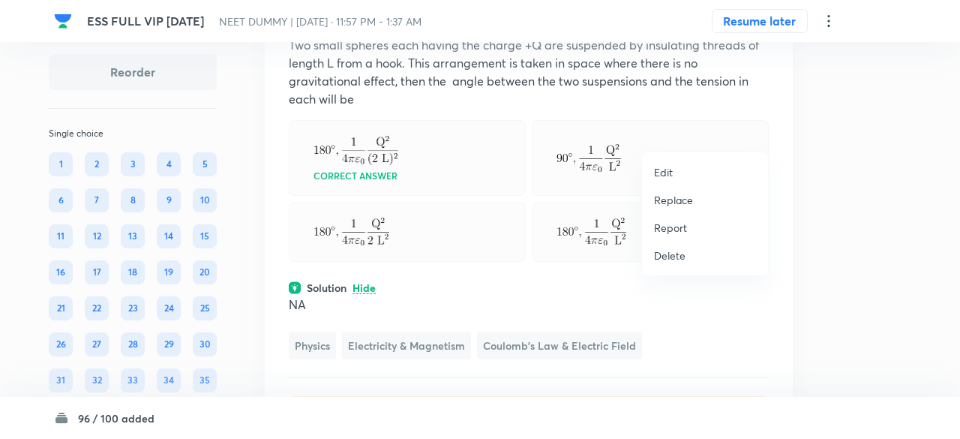
click at [677, 196] on p "Replace" at bounding box center [673, 200] width 39 height 16
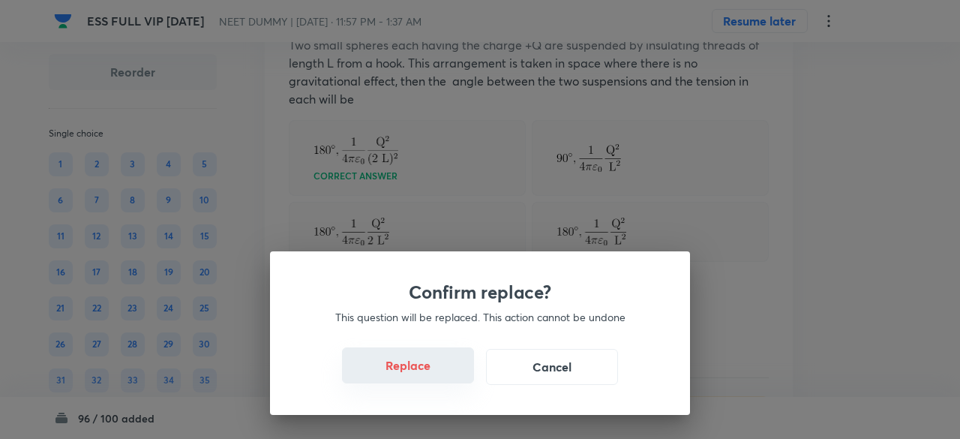
click at [422, 368] on button "Replace" at bounding box center [408, 365] width 132 height 36
click at [424, 377] on button "Replace" at bounding box center [408, 365] width 132 height 36
click at [424, 377] on button "Replace" at bounding box center [408, 367] width 132 height 36
click at [424, 377] on div "Confirm replace? This question will be replaced. This action cannot be undone R…" at bounding box center [480, 219] width 960 height 439
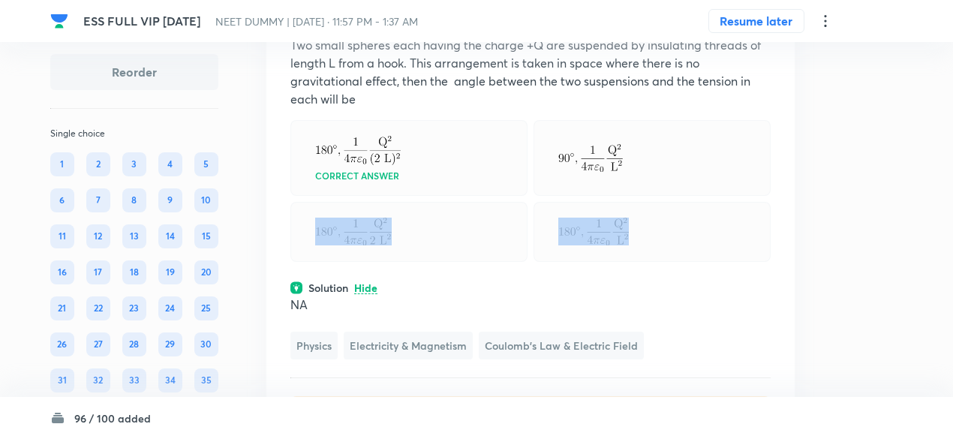
click at [424, 262] on div at bounding box center [408, 232] width 237 height 60
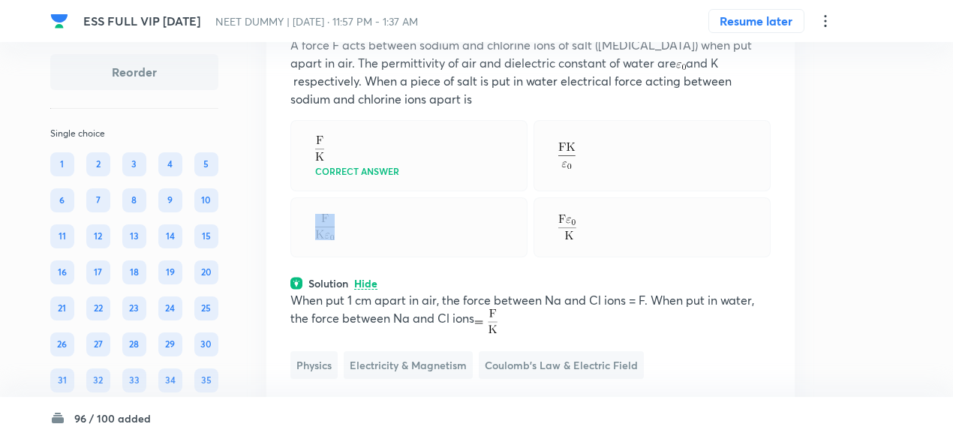
click at [424, 257] on div at bounding box center [408, 227] width 237 height 60
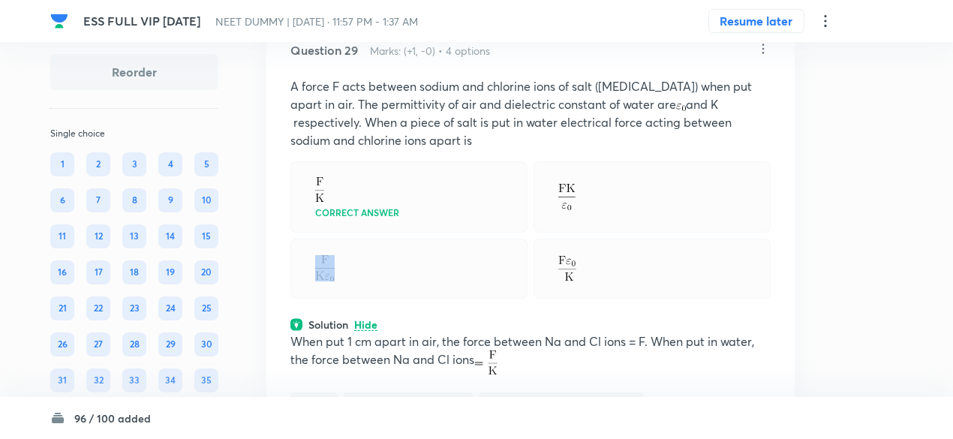
scroll to position [19782, 0]
click at [764, 57] on icon at bounding box center [763, 49] width 15 height 15
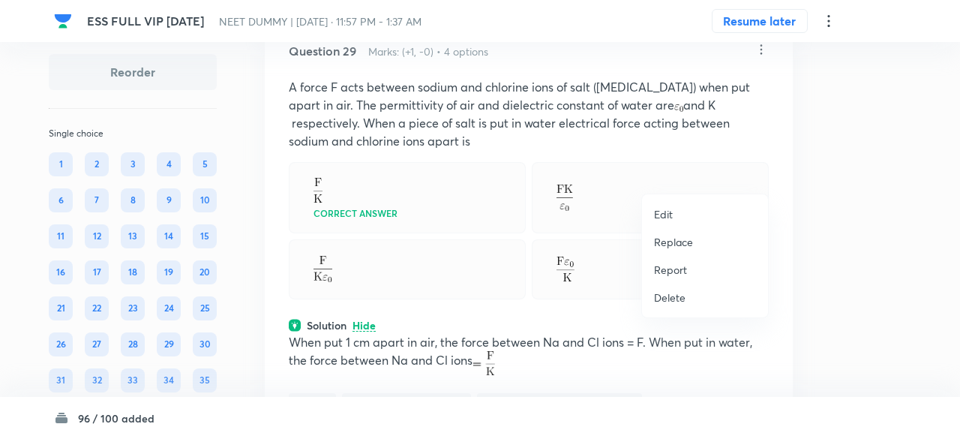
click at [686, 235] on p "Replace" at bounding box center [673, 242] width 39 height 16
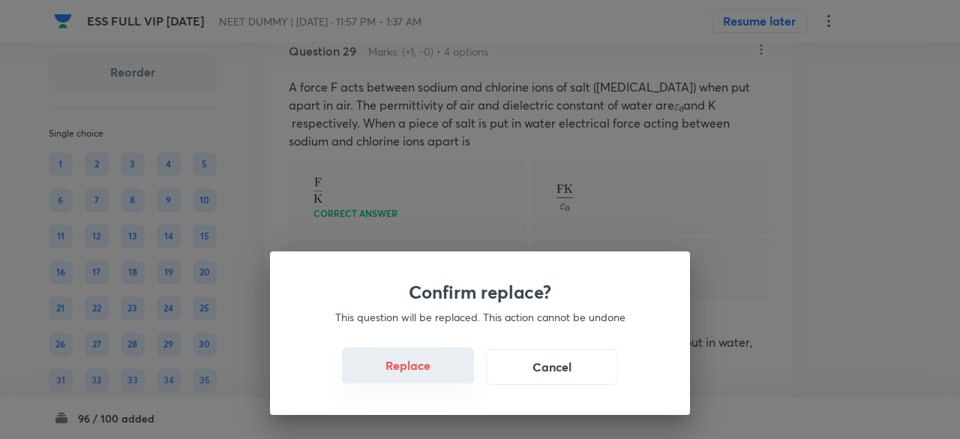
click at [425, 364] on button "Replace" at bounding box center [408, 365] width 132 height 36
click at [425, 369] on button "Replace" at bounding box center [408, 365] width 132 height 36
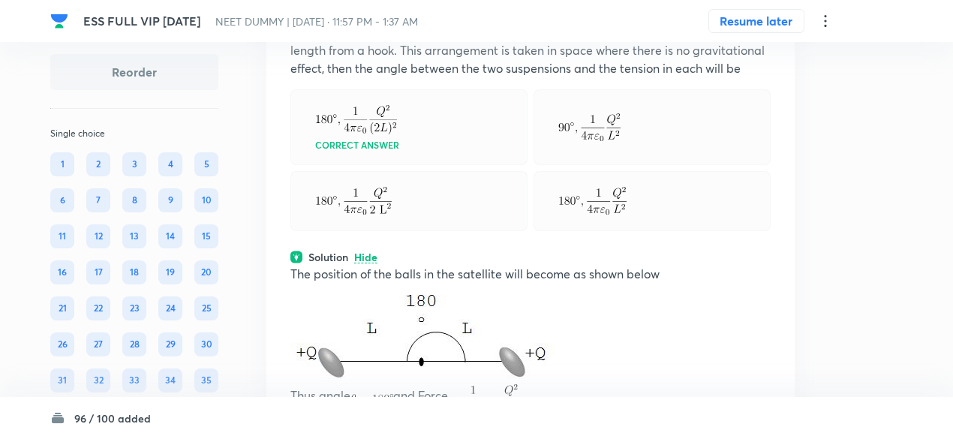
scroll to position [19830, 0]
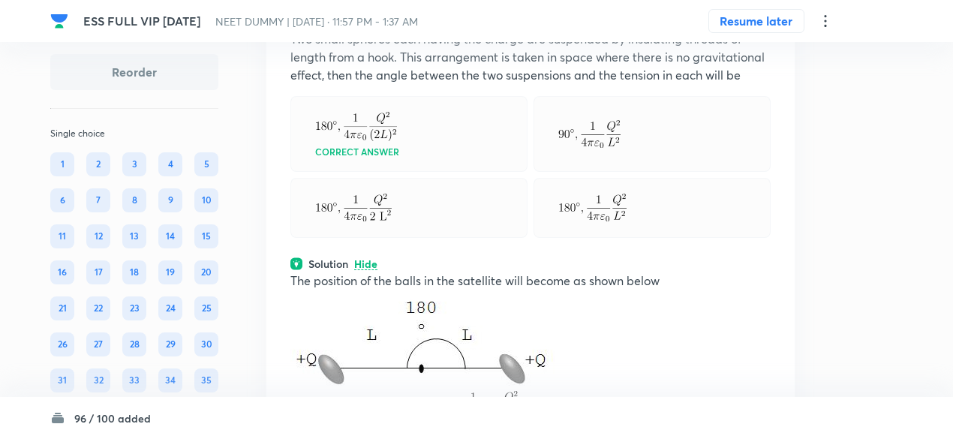
click at [764, 9] on icon at bounding box center [763, 1] width 15 height 15
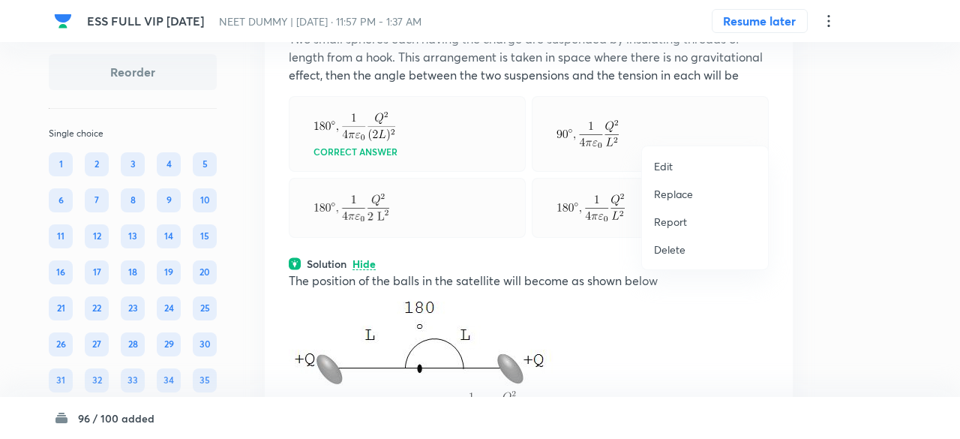
click at [681, 193] on p "Replace" at bounding box center [673, 194] width 39 height 16
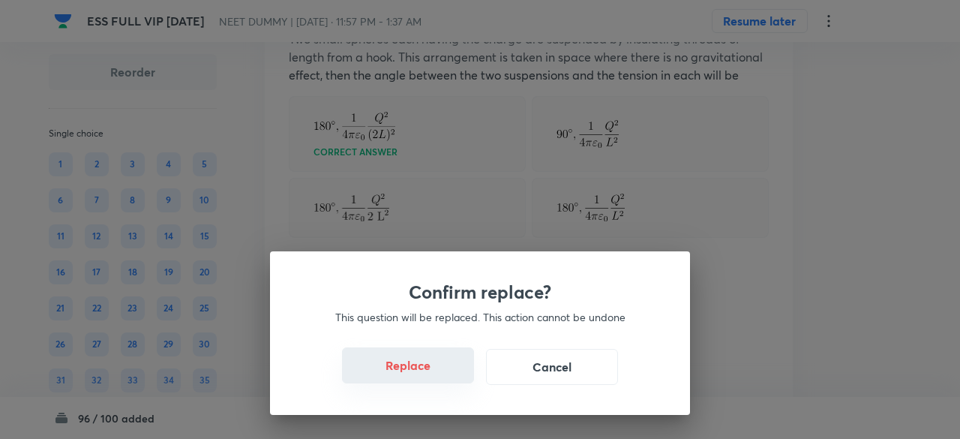
click at [419, 377] on button "Replace" at bounding box center [408, 365] width 132 height 36
click at [419, 377] on button "Replace" at bounding box center [408, 367] width 132 height 36
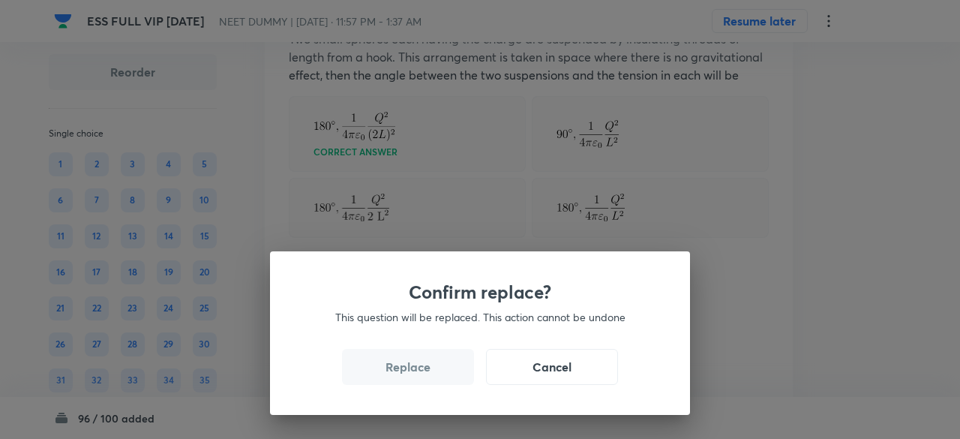
click at [419, 377] on button "Replace" at bounding box center [408, 367] width 132 height 36
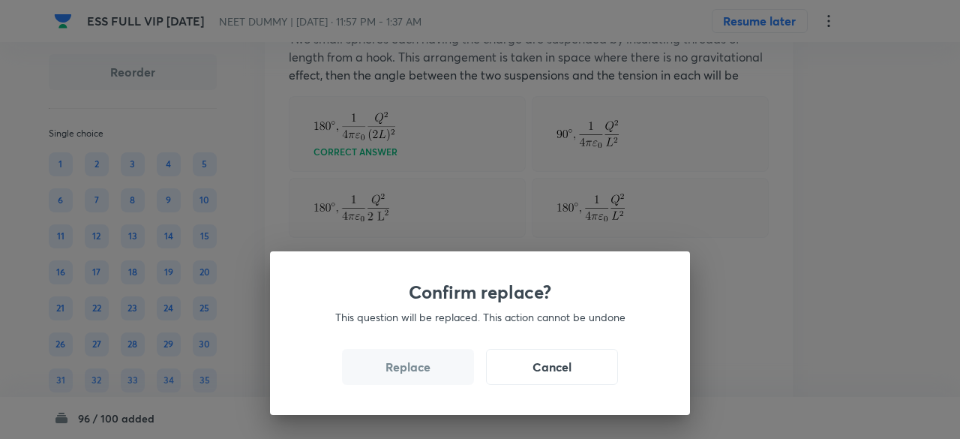
click at [419, 377] on button "Replace" at bounding box center [408, 367] width 132 height 36
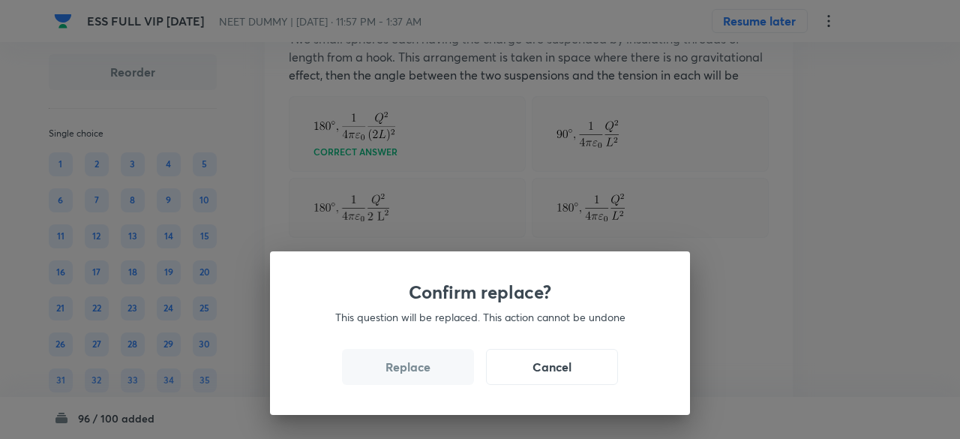
click at [419, 377] on button "Replace" at bounding box center [408, 367] width 132 height 36
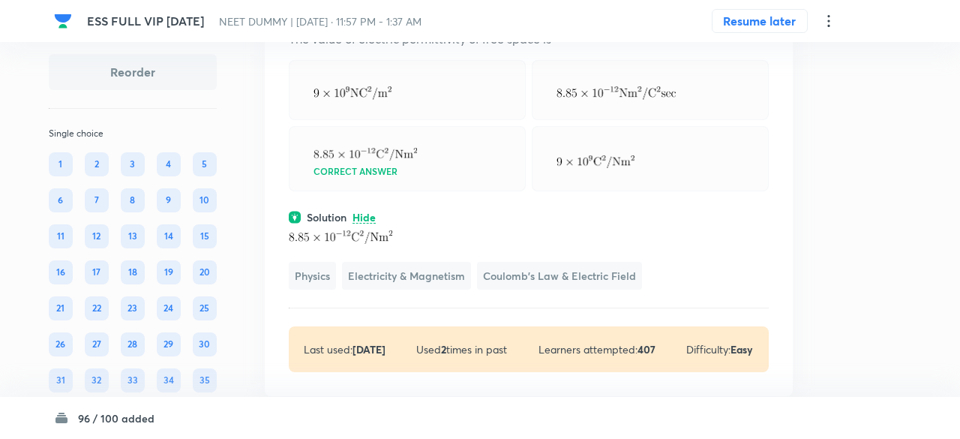
click at [419, 377] on div "Confirm replace? This question will be replaced. This action cannot be undone R…" at bounding box center [480, 219] width 960 height 439
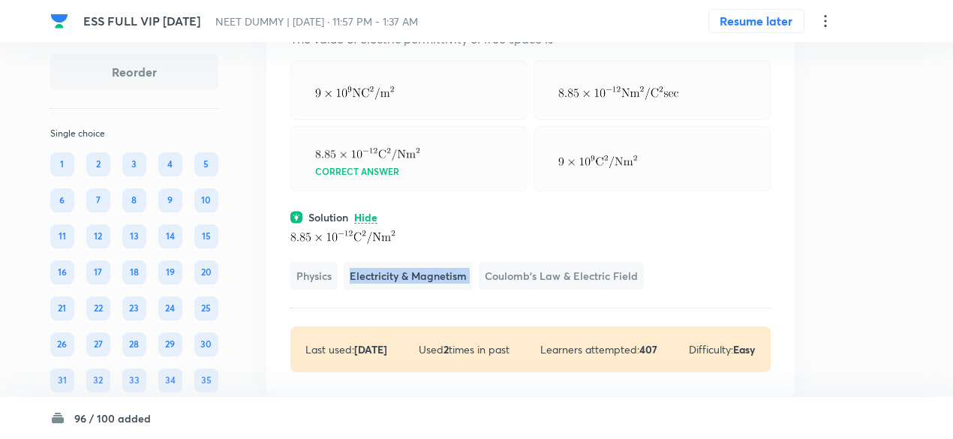
click at [419, 290] on div "Physics Electricity & Magnetism Coulomb's Law & Electric Field" at bounding box center [530, 257] width 480 height 65
click at [763, 7] on icon at bounding box center [763, 2] width 2 height 10
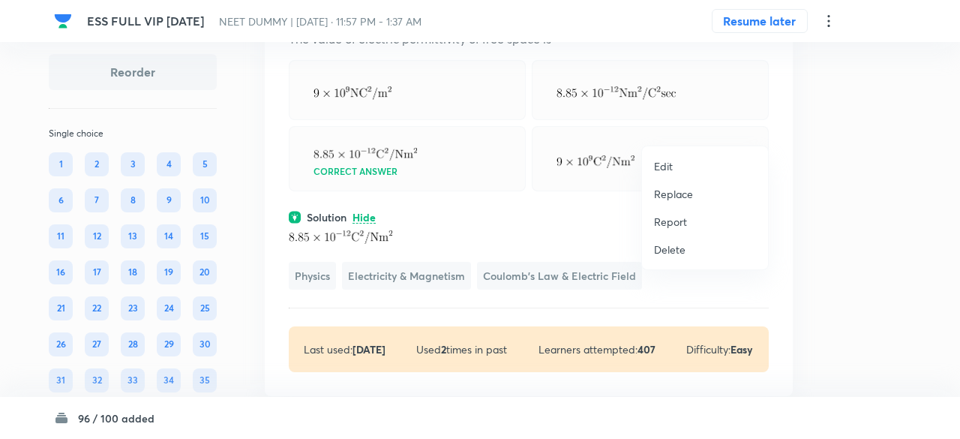
click at [674, 193] on p "Replace" at bounding box center [673, 194] width 39 height 16
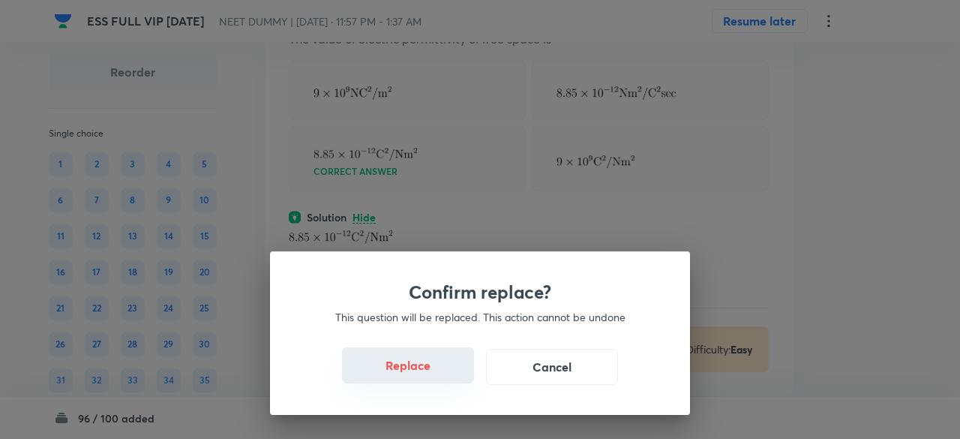
click at [431, 374] on button "Replace" at bounding box center [408, 365] width 132 height 36
click at [431, 374] on button "Replace" at bounding box center [408, 367] width 132 height 36
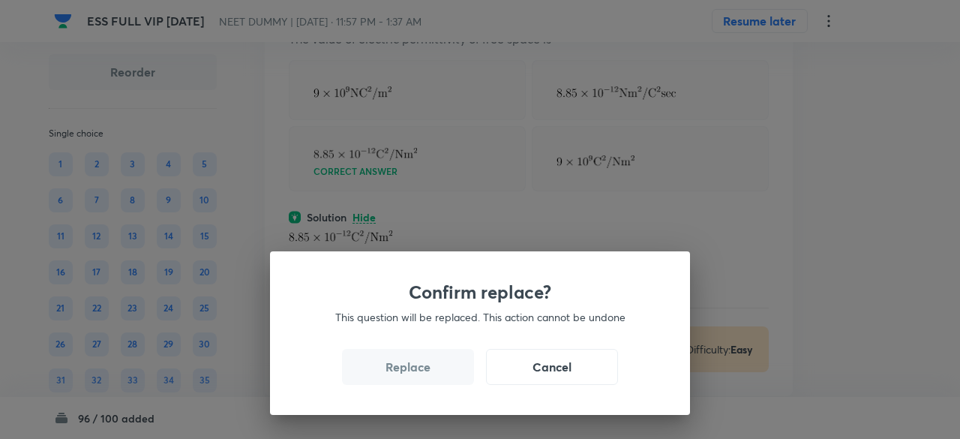
click at [431, 374] on div "Confirm replace? This question will be replaced. This action cannot be undone R…" at bounding box center [480, 219] width 960 height 439
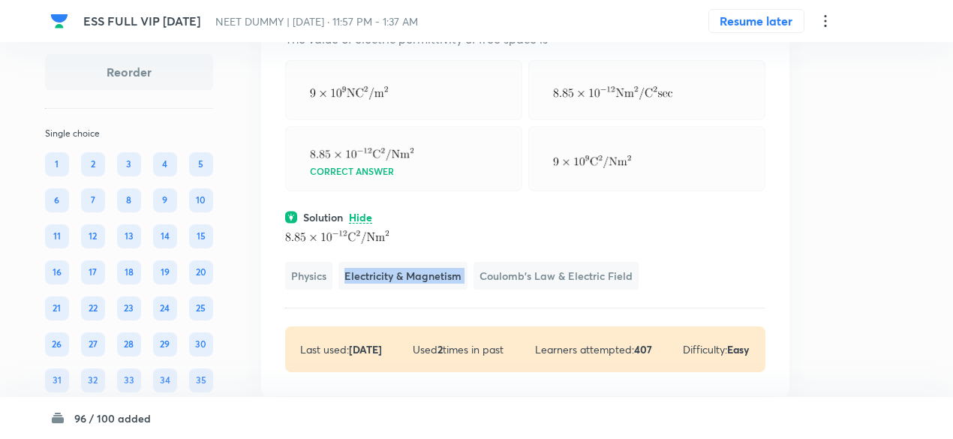
click at [431, 290] on div "Physics Electricity & Magnetism Coulomb's Law & Electric Field" at bounding box center [525, 257] width 480 height 65
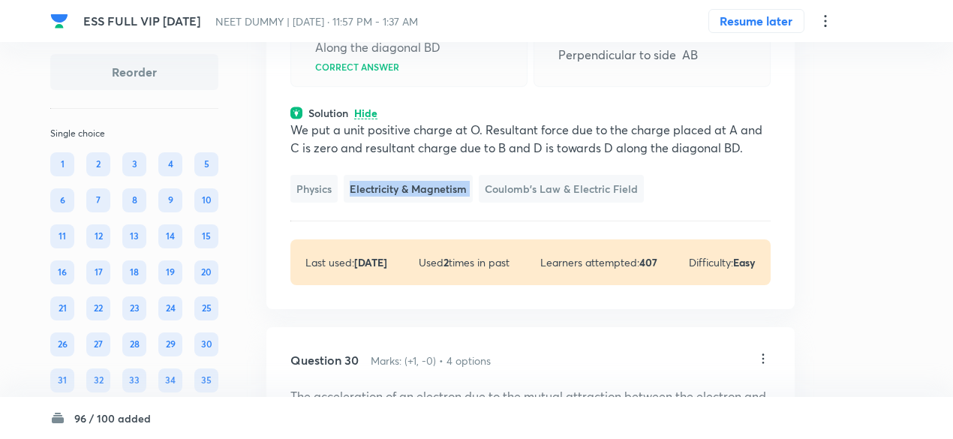
scroll to position [20073, 0]
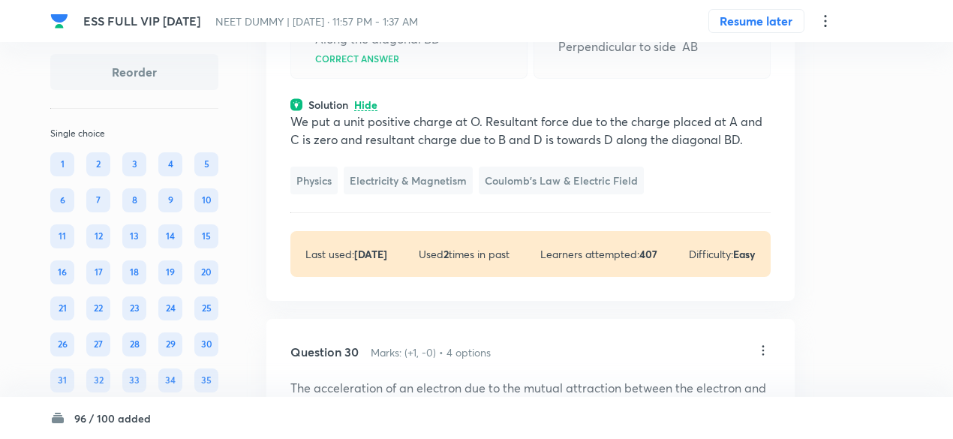
click at [497, 149] on p "We put a unit positive charge at O. Resultant force due to the charge placed at…" at bounding box center [530, 131] width 480 height 36
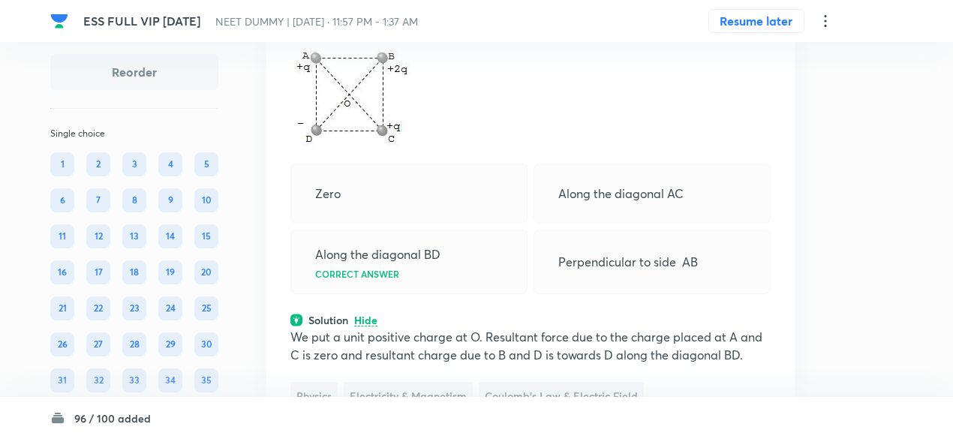
scroll to position [19857, 0]
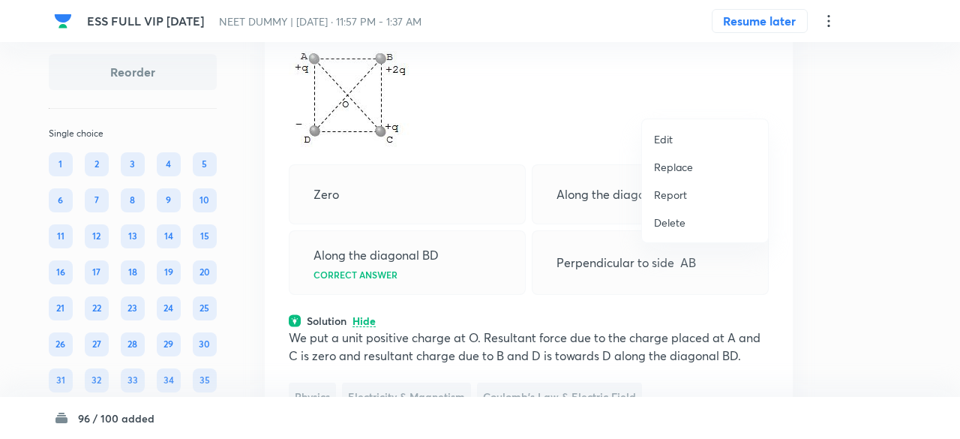
click at [506, 223] on div at bounding box center [480, 219] width 960 height 439
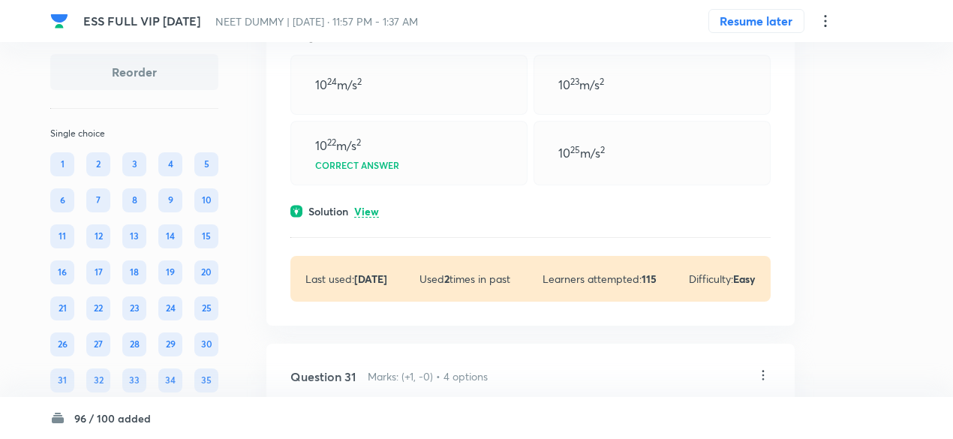
scroll to position [20478, 0]
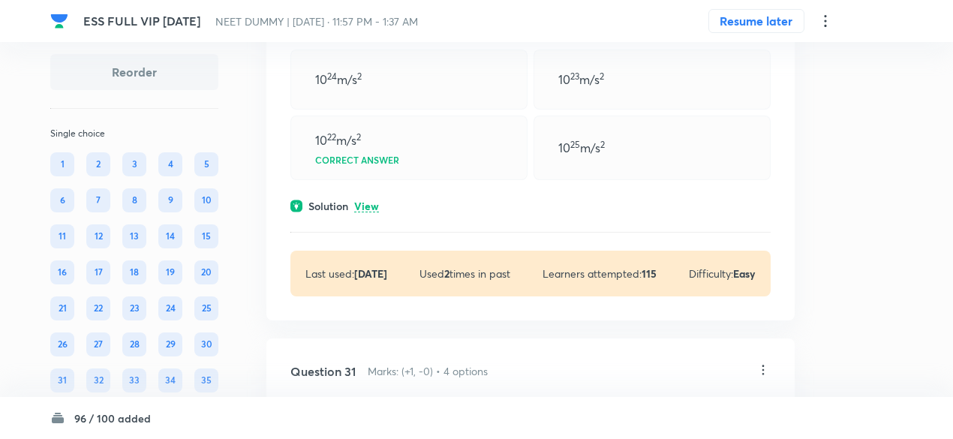
click at [365, 212] on p "View" at bounding box center [366, 206] width 25 height 11
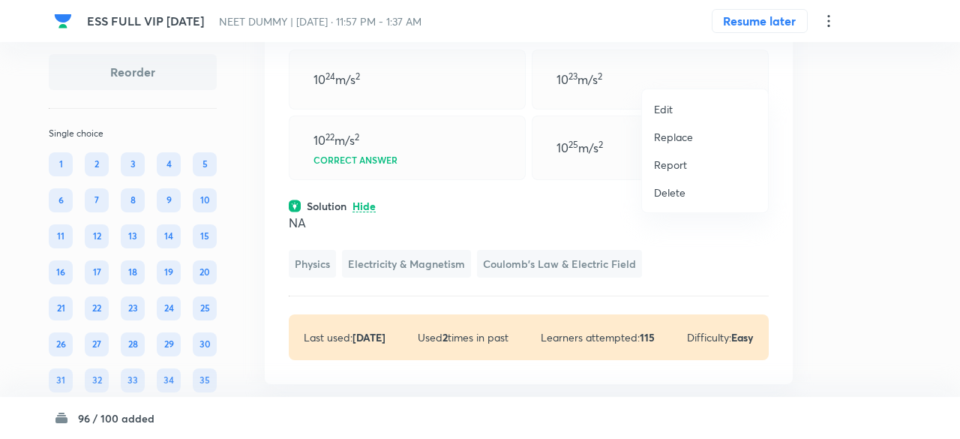
click at [660, 137] on p "Replace" at bounding box center [673, 137] width 39 height 16
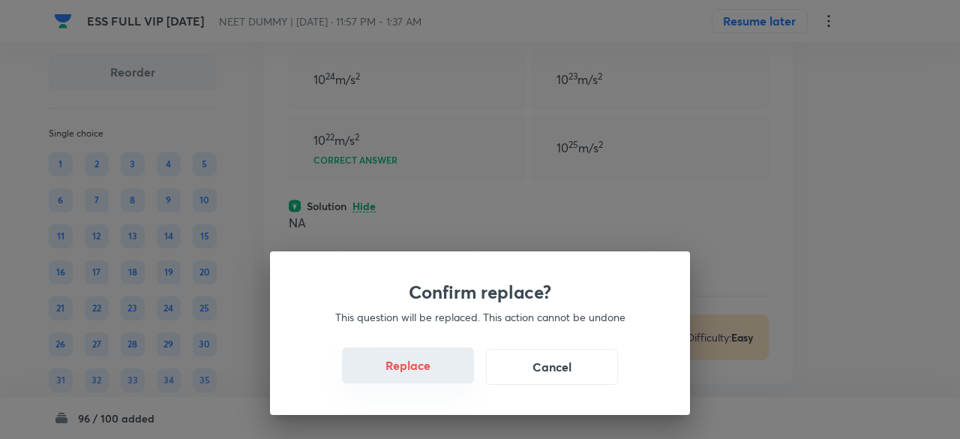
click at [429, 375] on button "Replace" at bounding box center [408, 365] width 132 height 36
click at [429, 375] on button "Replace" at bounding box center [408, 367] width 132 height 36
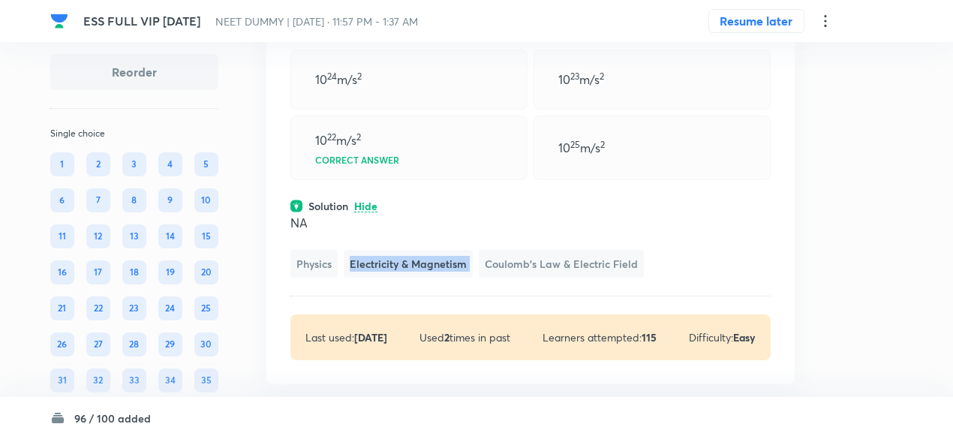
click at [429, 278] on span "Electricity & Magnetism" at bounding box center [408, 264] width 129 height 28
click at [429, 278] on div "NA Physics Electricity & Magnetism Coulomb's Law & Electric Field" at bounding box center [530, 246] width 480 height 64
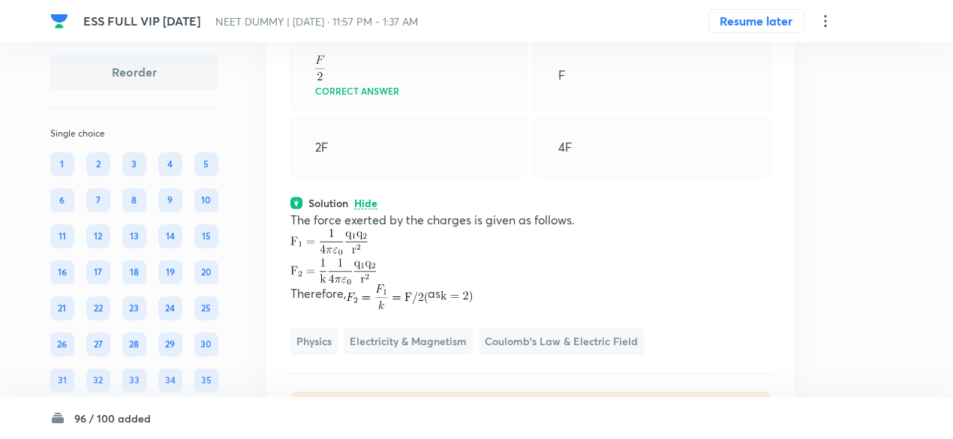
click at [429, 285] on p at bounding box center [530, 257] width 480 height 56
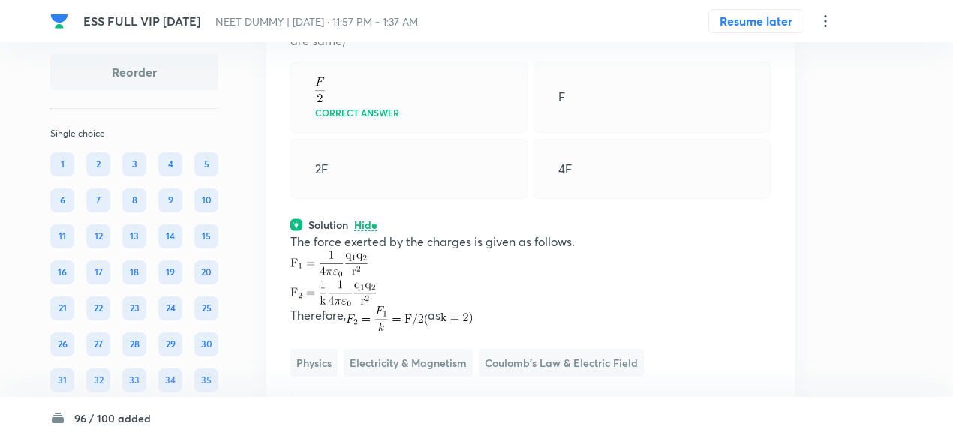
scroll to position [20455, 0]
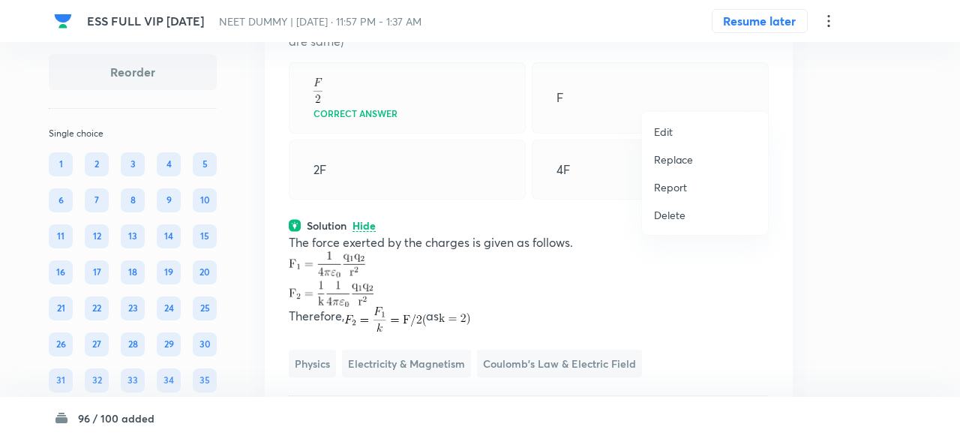
click at [680, 156] on p "Replace" at bounding box center [673, 160] width 39 height 16
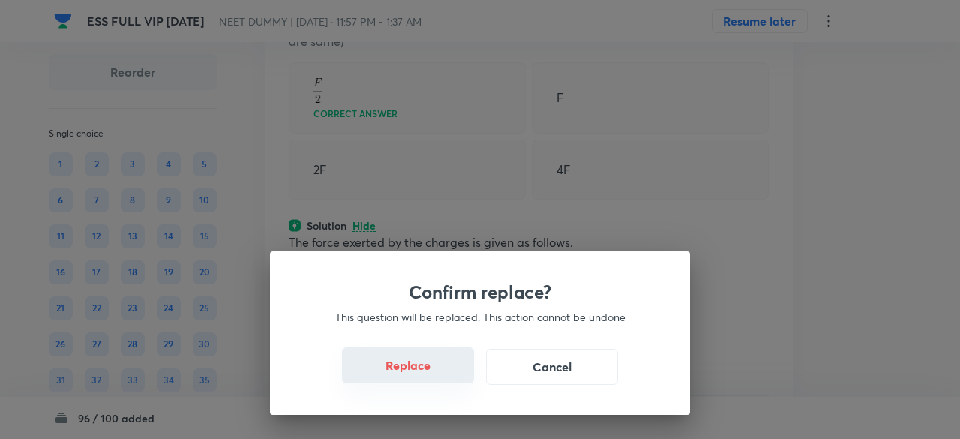
click at [428, 368] on button "Replace" at bounding box center [408, 365] width 132 height 36
click at [428, 368] on button "Replace" at bounding box center [408, 367] width 132 height 36
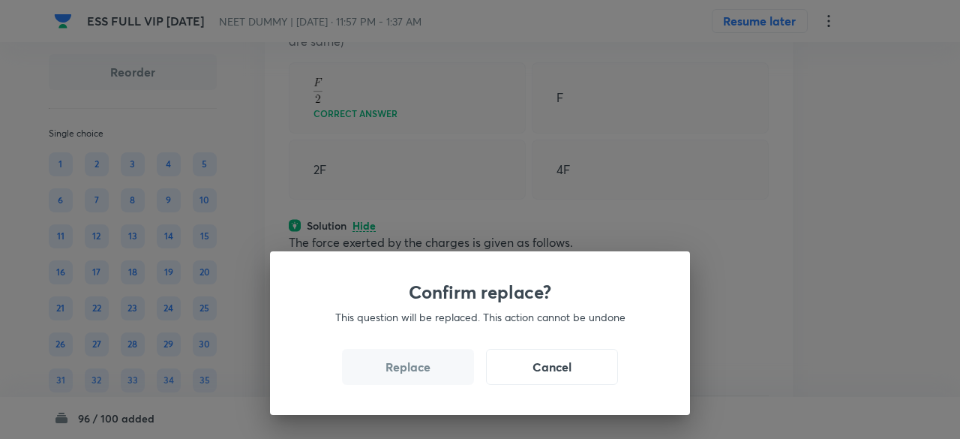
click at [428, 368] on button "Replace" at bounding box center [408, 367] width 132 height 36
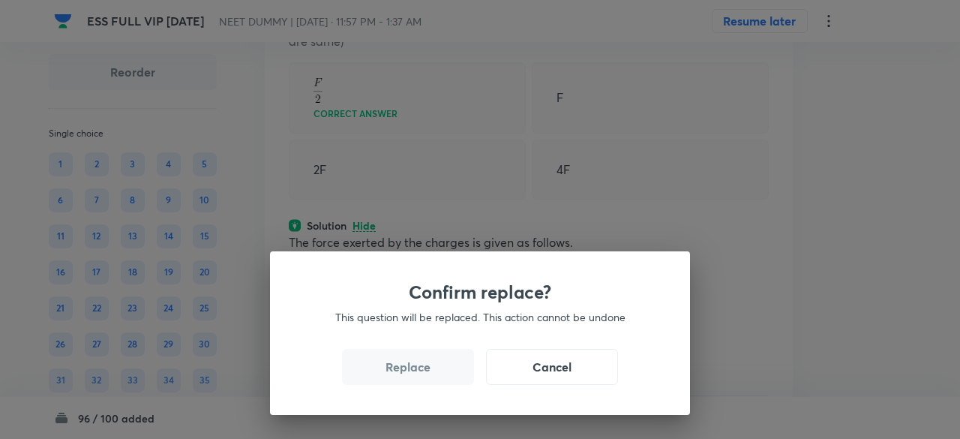
click at [428, 368] on button "Replace" at bounding box center [408, 367] width 132 height 36
click at [428, 368] on div "Confirm replace? This question will be replaced. This action cannot be undone R…" at bounding box center [480, 219] width 960 height 439
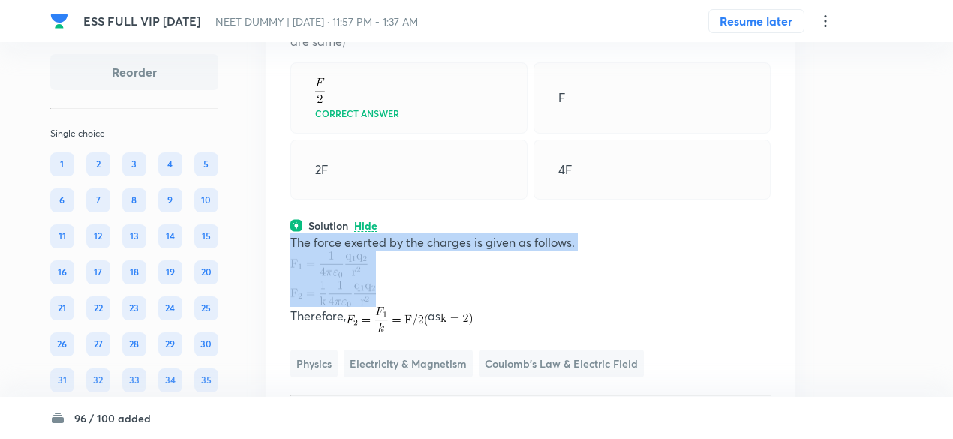
click at [428, 251] on p "The force exerted by the charges is given as follows." at bounding box center [530, 242] width 480 height 18
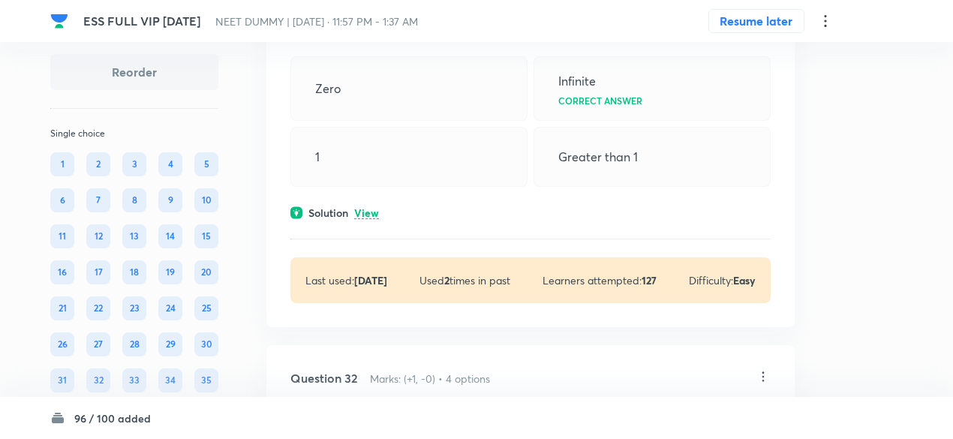
scroll to position [20942, 0]
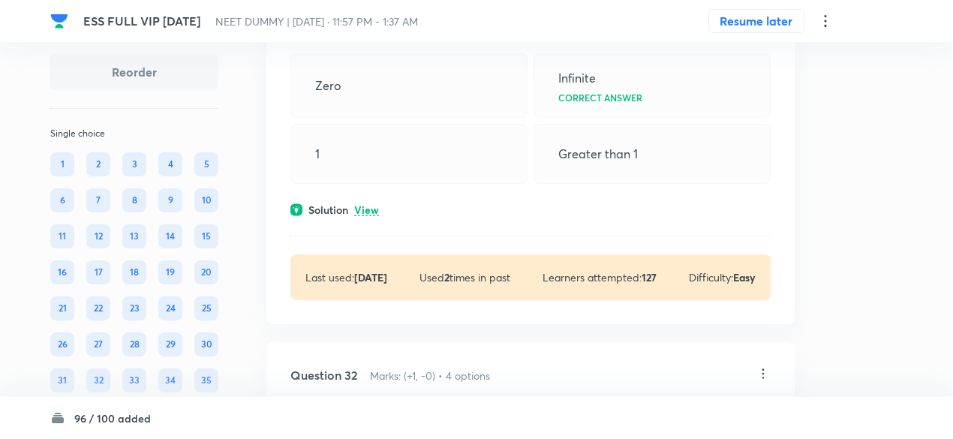
click at [372, 216] on p "View" at bounding box center [366, 210] width 25 height 11
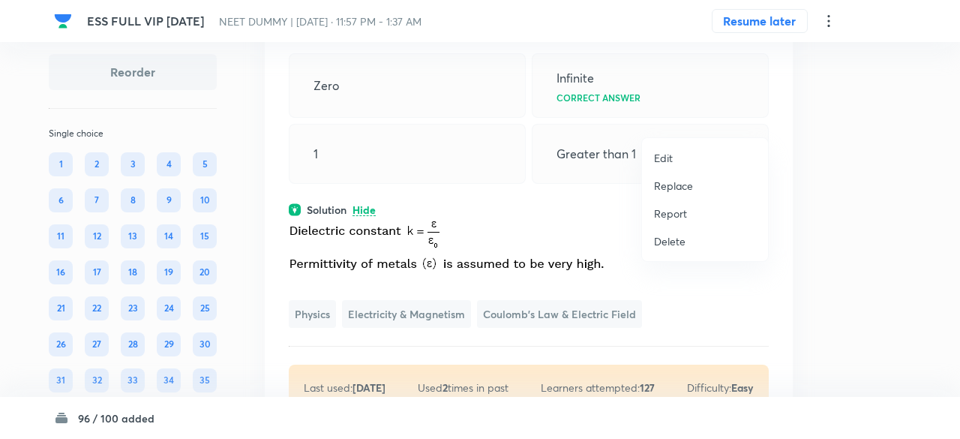
click at [684, 184] on p "Replace" at bounding box center [673, 186] width 39 height 16
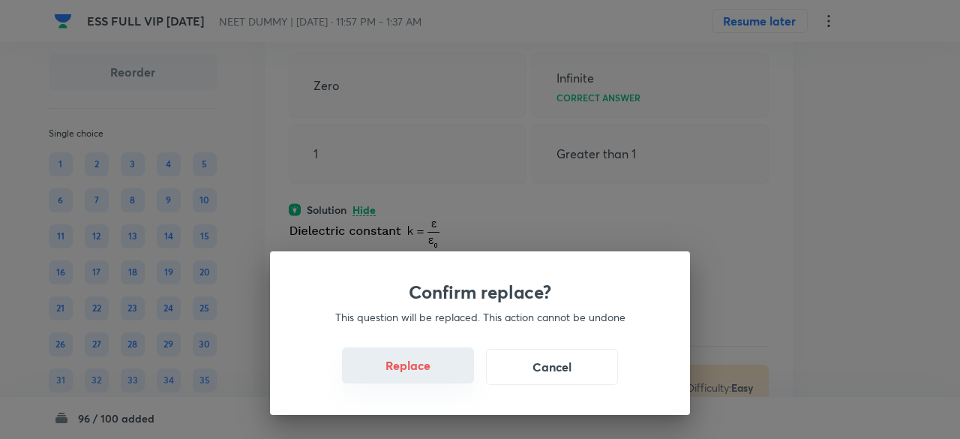
click at [428, 368] on button "Replace" at bounding box center [408, 365] width 132 height 36
click at [428, 371] on button "Replace" at bounding box center [408, 365] width 132 height 36
click at [428, 371] on button "Replace" at bounding box center [408, 367] width 132 height 36
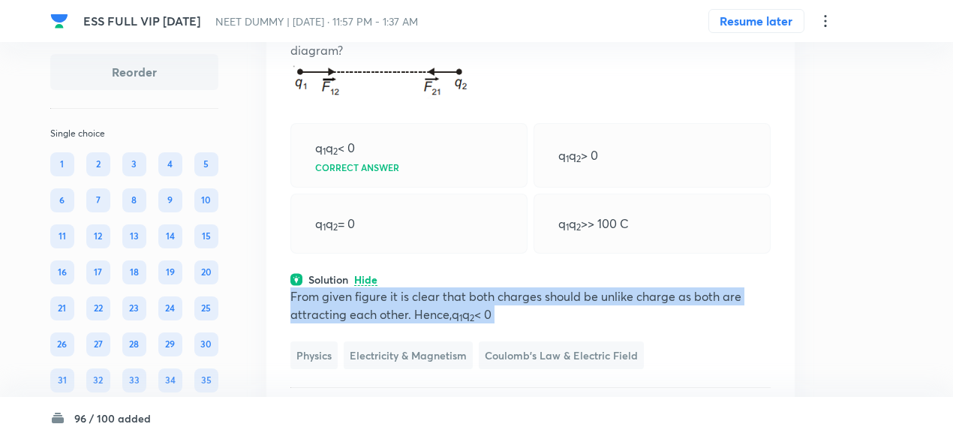
click at [428, 323] on p "From given figure it is clear that both charges should be unlike charge as both…" at bounding box center [530, 305] width 480 height 36
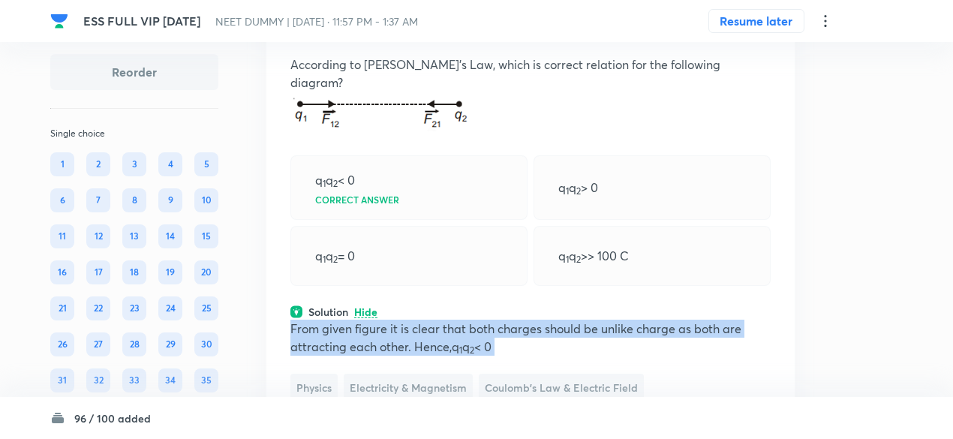
scroll to position [20906, 0]
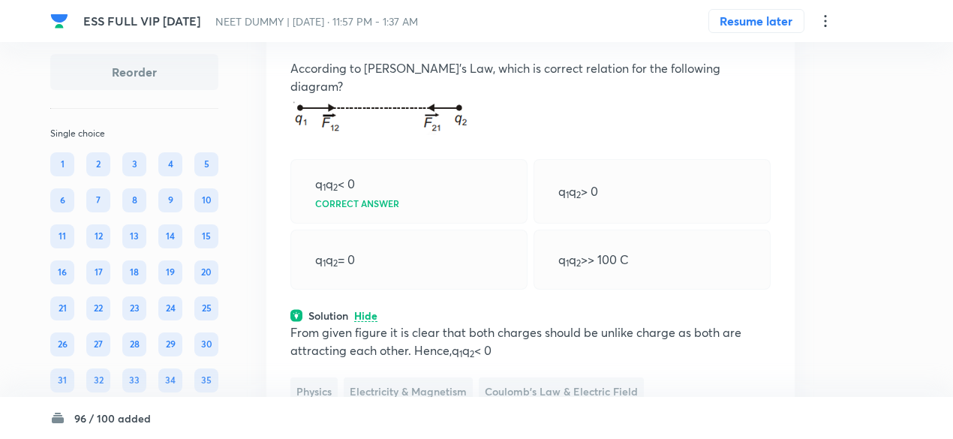
click at [761, 38] on icon at bounding box center [763, 30] width 15 height 15
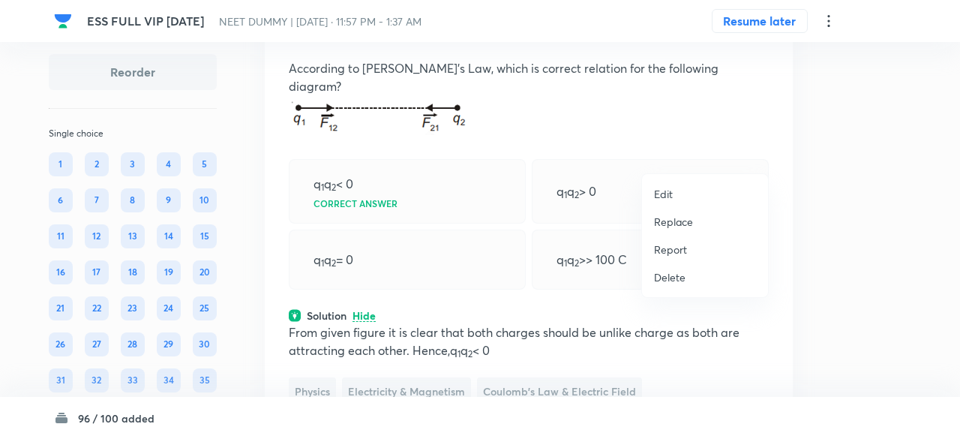
click at [677, 217] on p "Replace" at bounding box center [673, 222] width 39 height 16
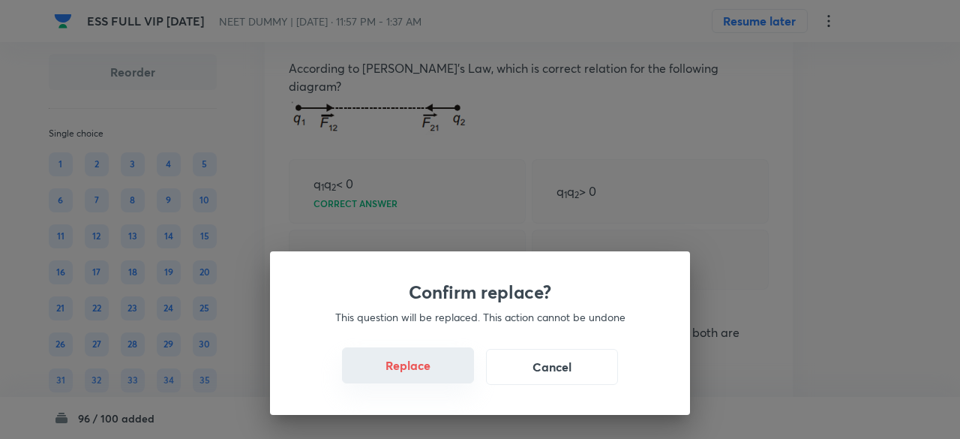
click at [440, 370] on button "Replace" at bounding box center [408, 365] width 132 height 36
click at [440, 370] on button "Replace" at bounding box center [408, 367] width 132 height 36
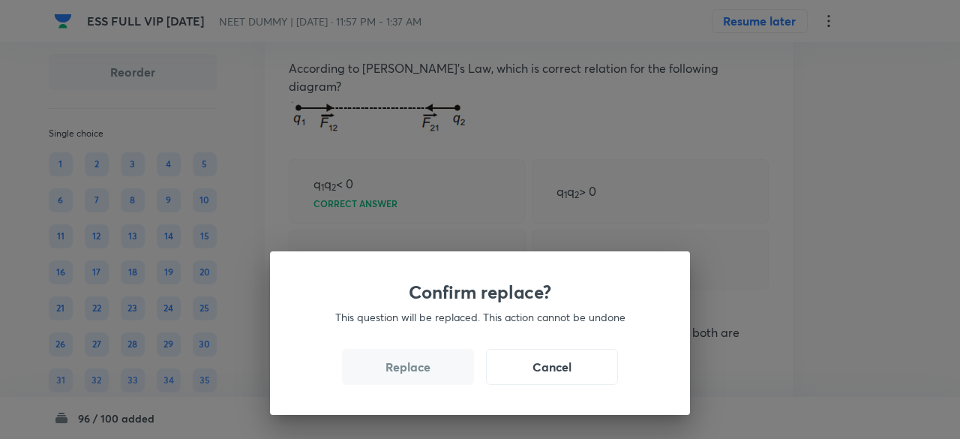
click at [440, 370] on button "Replace" at bounding box center [408, 367] width 132 height 36
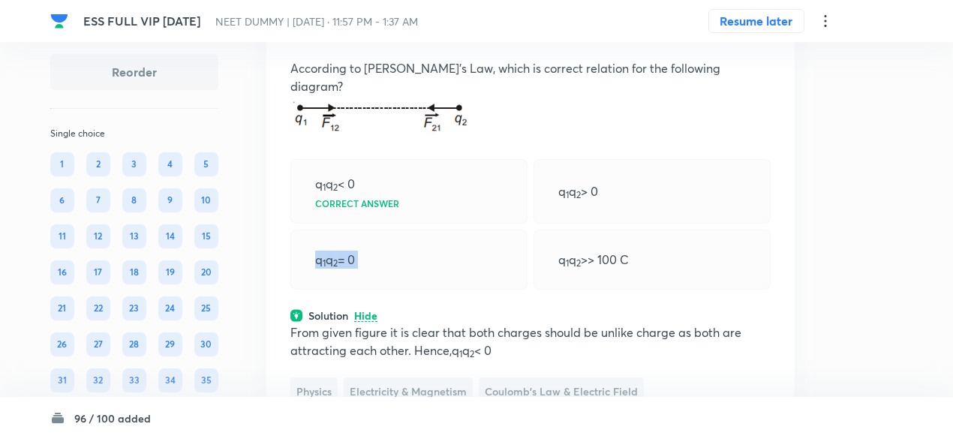
click at [440, 290] on div "q 1 q 2 = 0" at bounding box center [408, 260] width 237 height 60
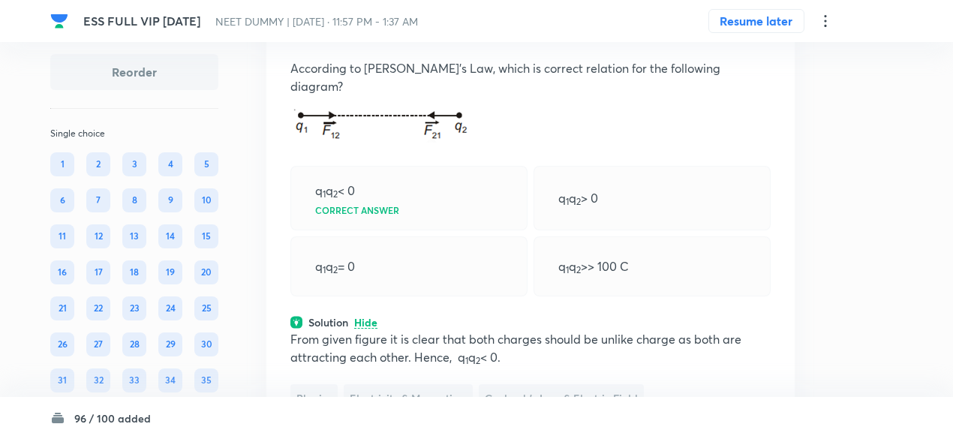
click at [765, 38] on icon at bounding box center [763, 30] width 15 height 15
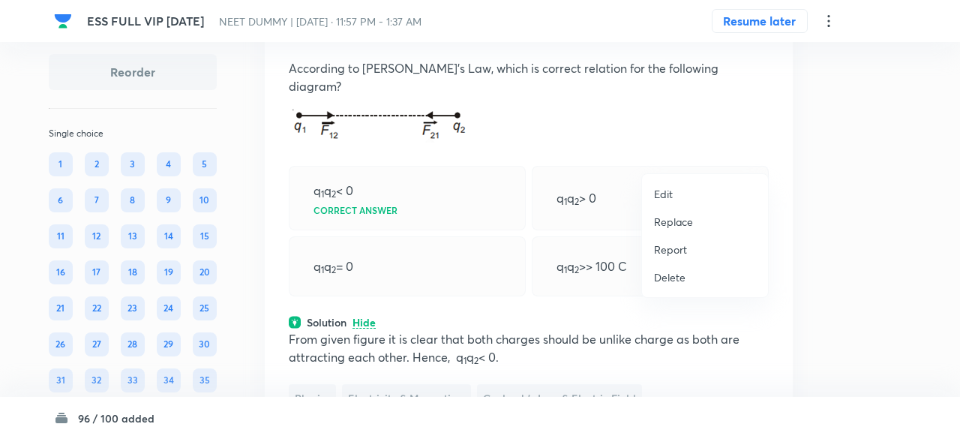
click at [678, 220] on p "Replace" at bounding box center [673, 222] width 39 height 16
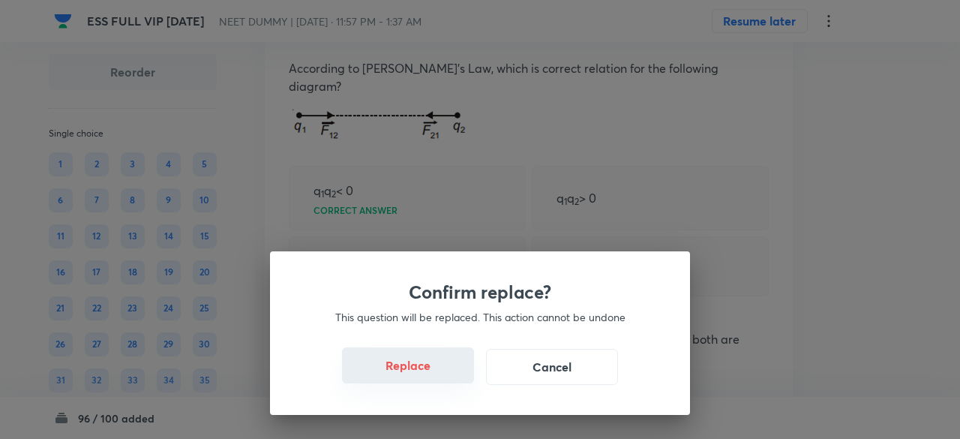
click at [425, 371] on button "Replace" at bounding box center [408, 365] width 132 height 36
click at [425, 371] on button "Replace" at bounding box center [408, 367] width 132 height 36
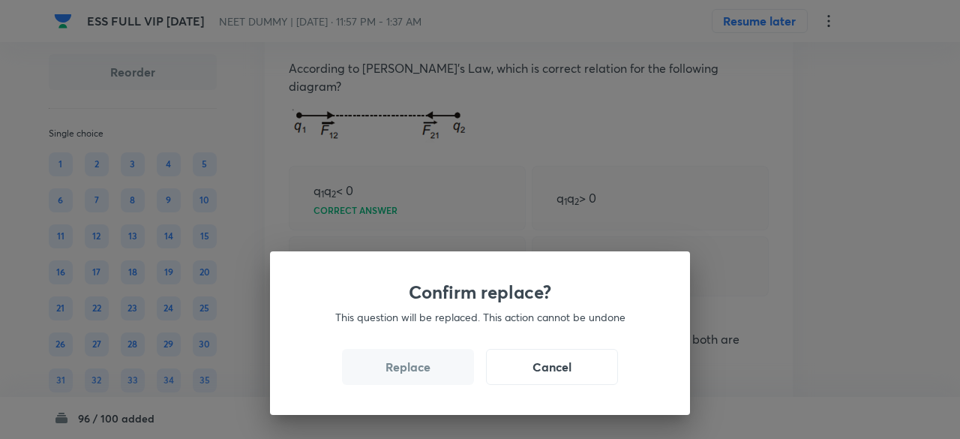
click at [425, 371] on button "Replace" at bounding box center [408, 367] width 132 height 36
click at [425, 371] on button "Replace" at bounding box center [408, 365] width 132 height 36
click at [425, 371] on button "Replace" at bounding box center [408, 367] width 132 height 36
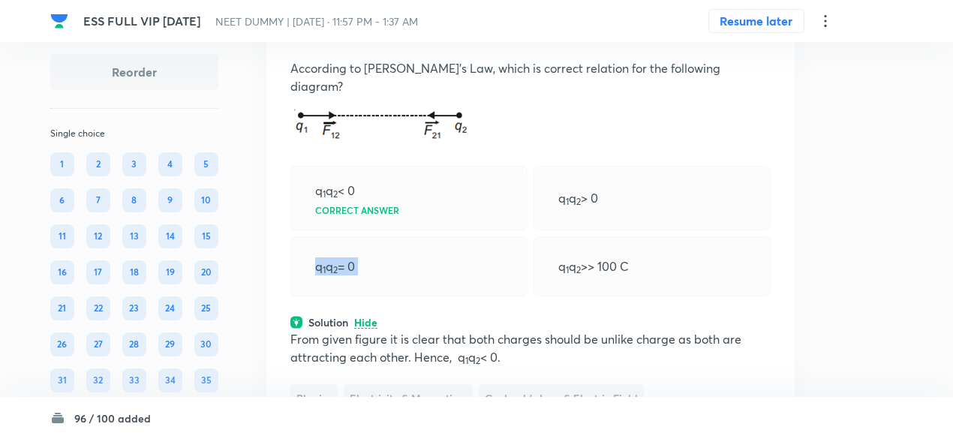
click at [425, 296] on div "q 1 q 2 = 0" at bounding box center [408, 266] width 237 height 60
click at [425, 371] on div "Question 31 Marks: (+1, -0) • 4 options According to Coulomb’s Law, which is co…" at bounding box center [530, 258] width 528 height 519
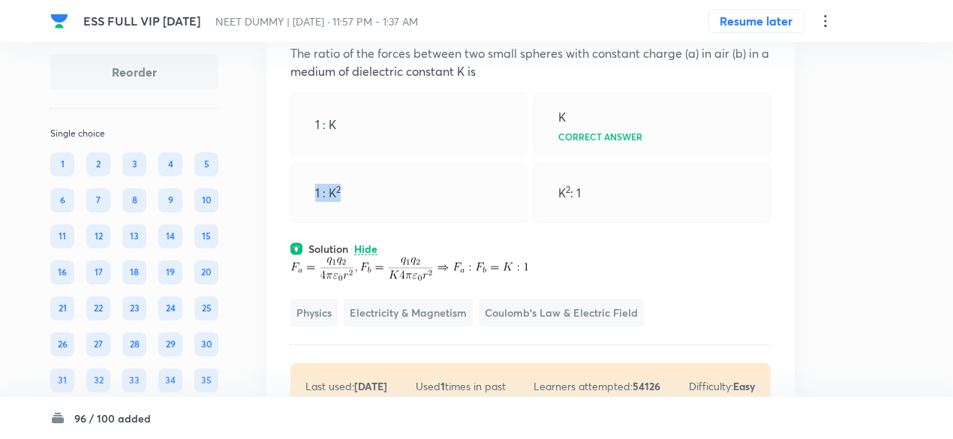
scroll to position [20920, 0]
click at [765, 24] on icon at bounding box center [763, 16] width 15 height 15
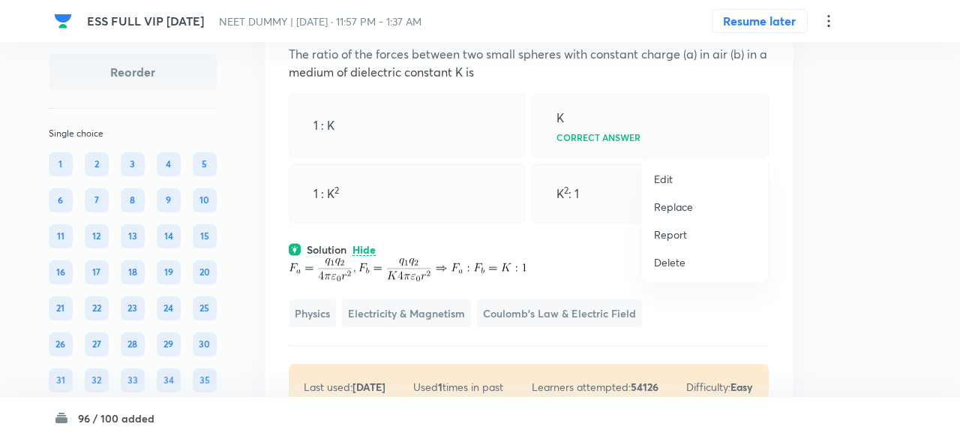
click at [683, 206] on p "Replace" at bounding box center [673, 207] width 39 height 16
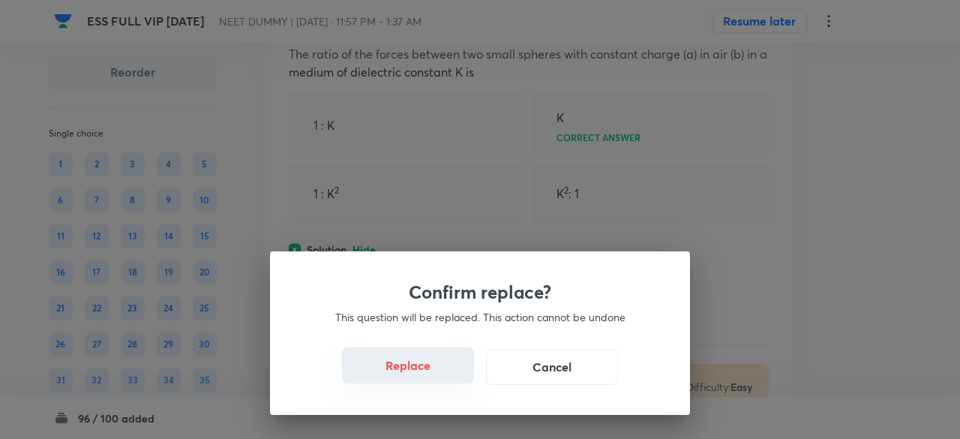
click at [437, 375] on button "Replace" at bounding box center [408, 365] width 132 height 36
click at [437, 375] on button "Replace" at bounding box center [408, 367] width 132 height 36
click at [437, 375] on button "Replace" at bounding box center [408, 365] width 132 height 36
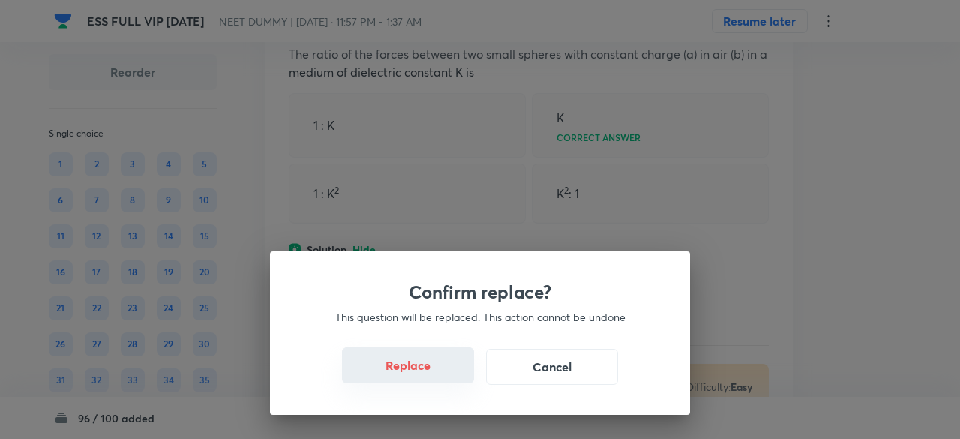
click at [437, 375] on button "Replace" at bounding box center [408, 365] width 132 height 36
click at [437, 375] on button "Replace" at bounding box center [408, 367] width 132 height 36
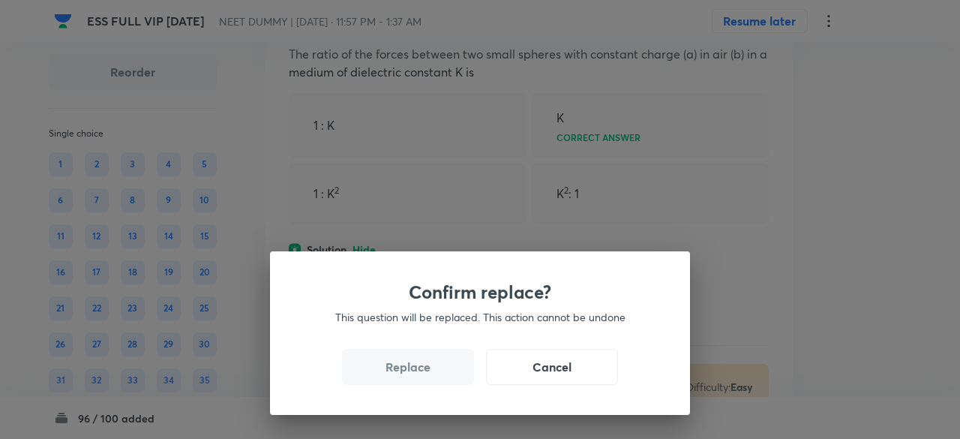
click at [437, 375] on button "Replace" at bounding box center [408, 367] width 132 height 36
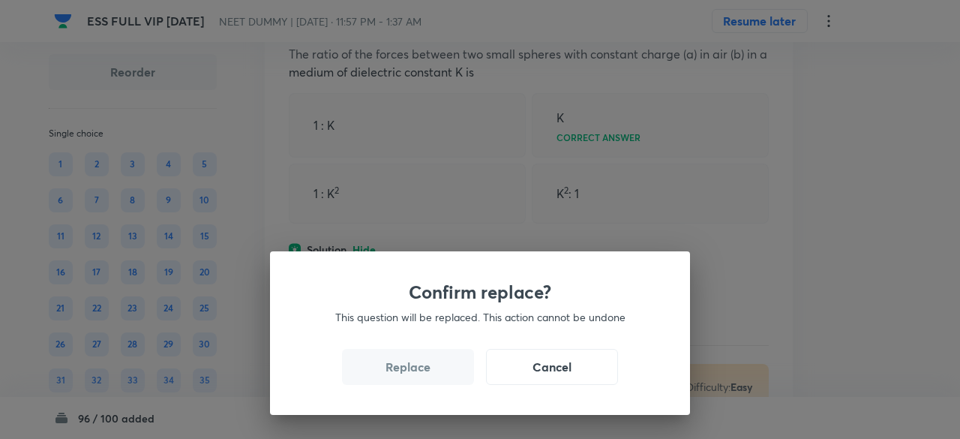
click at [437, 375] on button "Replace" at bounding box center [408, 367] width 132 height 36
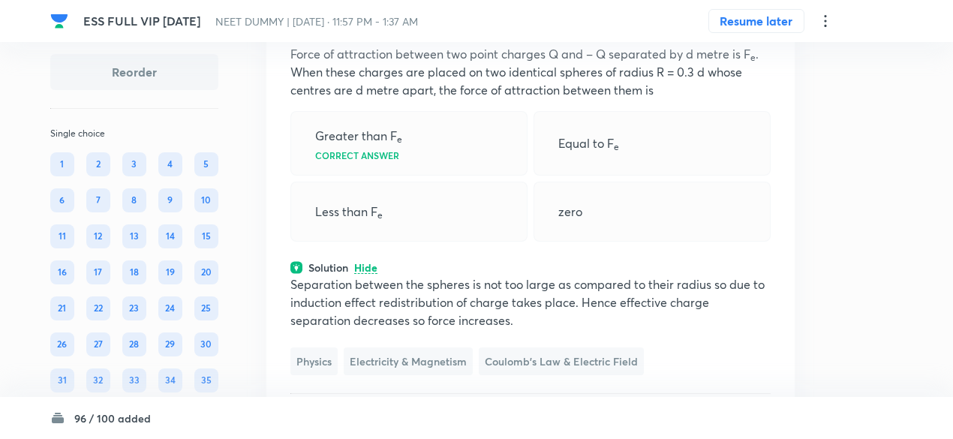
click at [437, 375] on div "Question 31 Marks: (+1, -0) • 4 options Force of attraction between two point c…" at bounding box center [530, 233] width 528 height 497
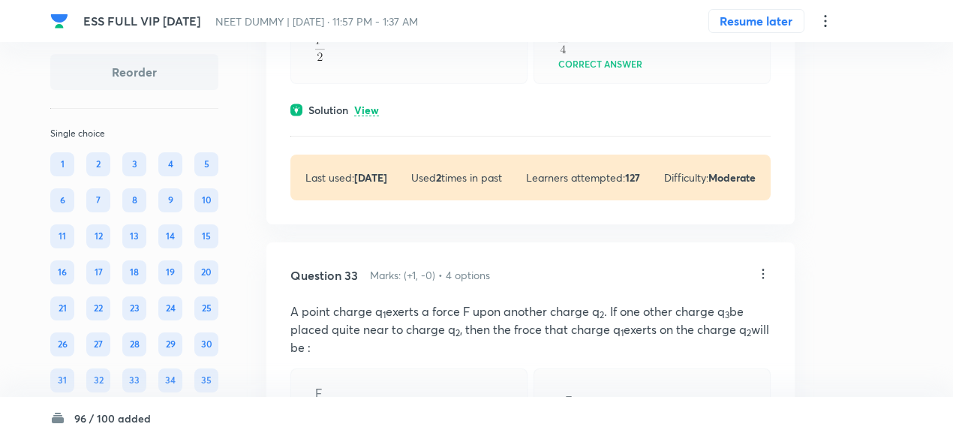
scroll to position [21600, 0]
click at [371, 115] on p "View" at bounding box center [366, 109] width 25 height 11
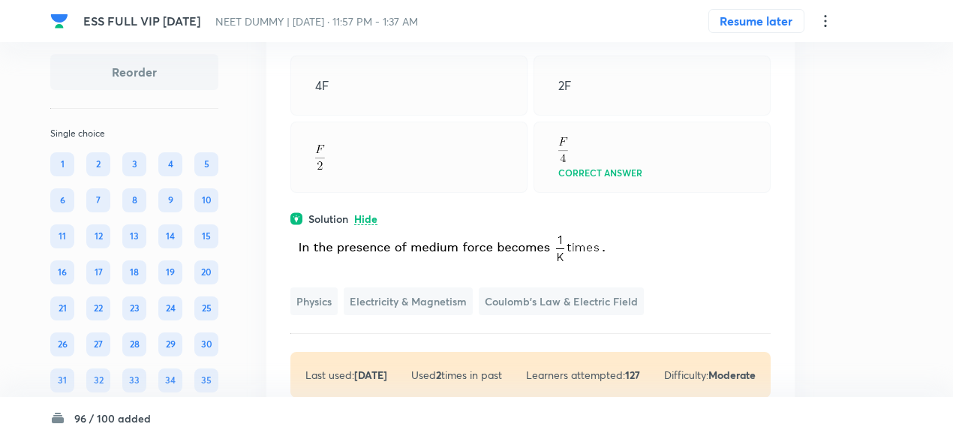
scroll to position [21468, 0]
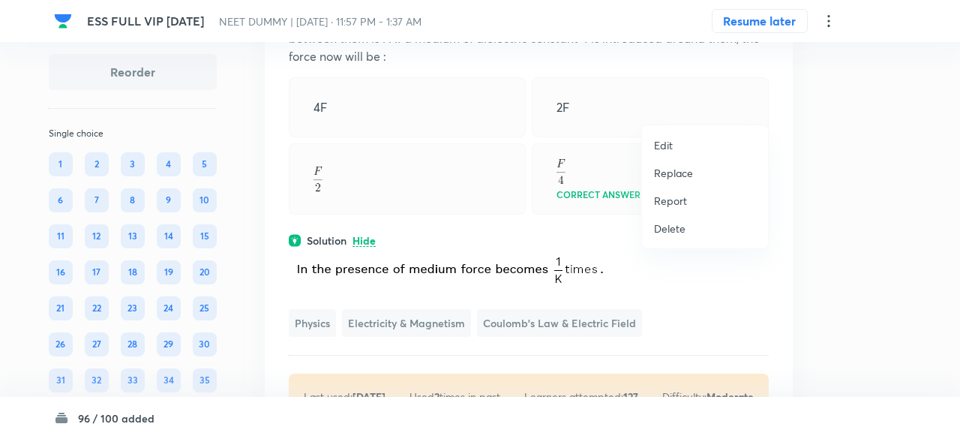
click at [676, 173] on p "Replace" at bounding box center [673, 173] width 39 height 16
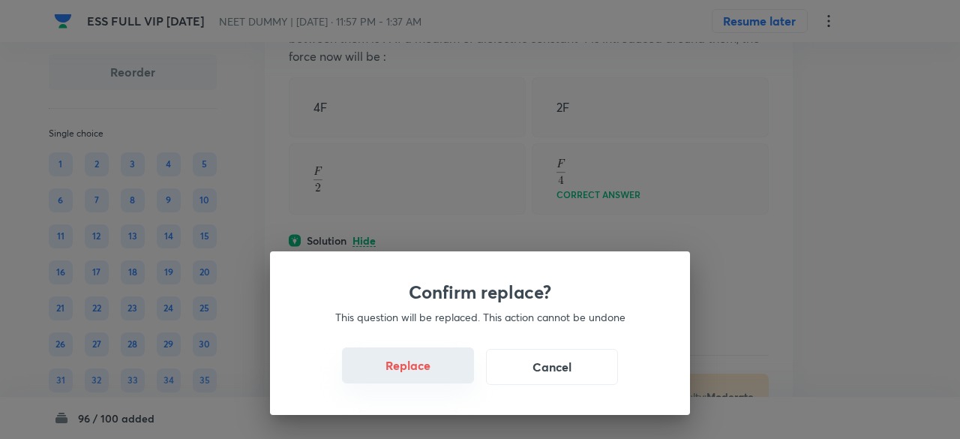
click at [425, 378] on button "Replace" at bounding box center [408, 365] width 132 height 36
click at [425, 378] on button "Replace" at bounding box center [408, 367] width 132 height 36
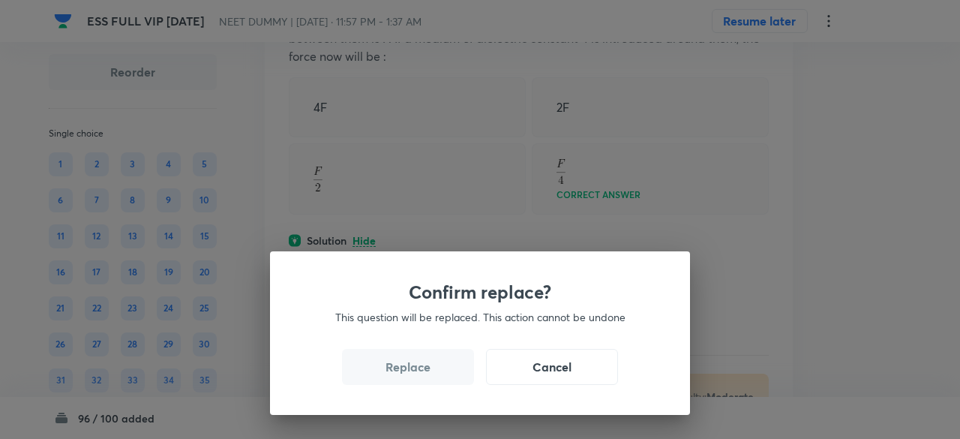
click at [425, 378] on button "Replace" at bounding box center [408, 367] width 132 height 36
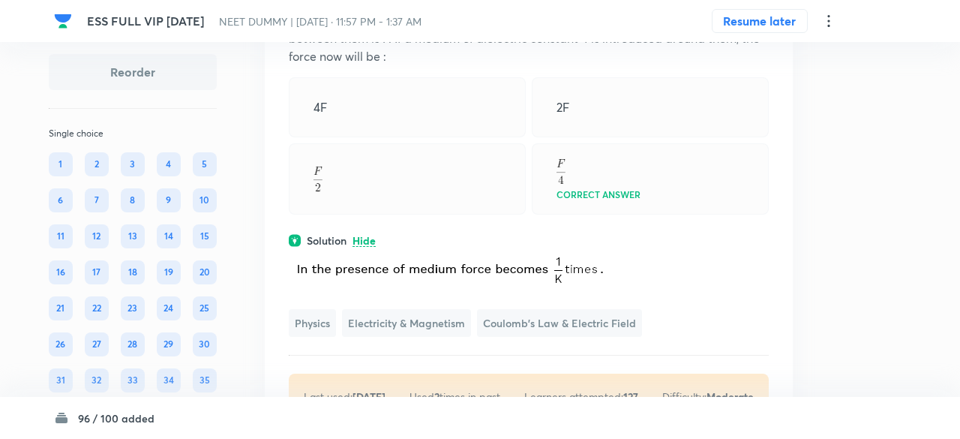
click at [425, 287] on img at bounding box center [448, 267] width 326 height 38
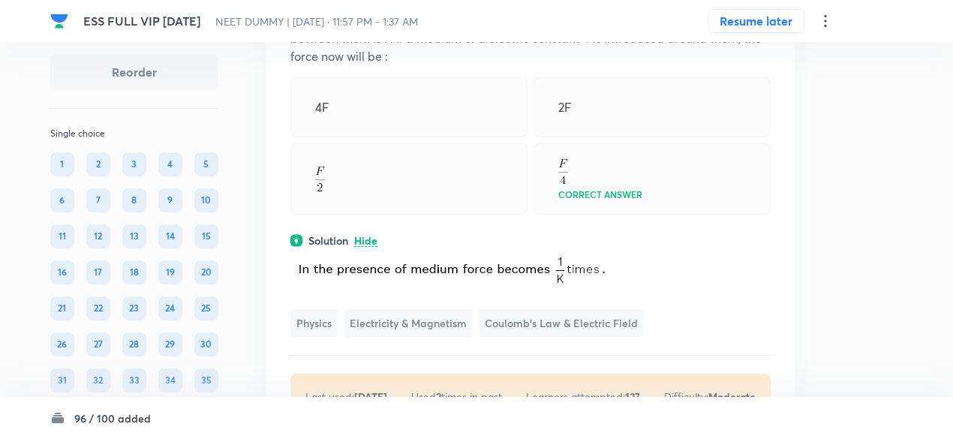
click at [425, 287] on img at bounding box center [453, 267] width 326 height 38
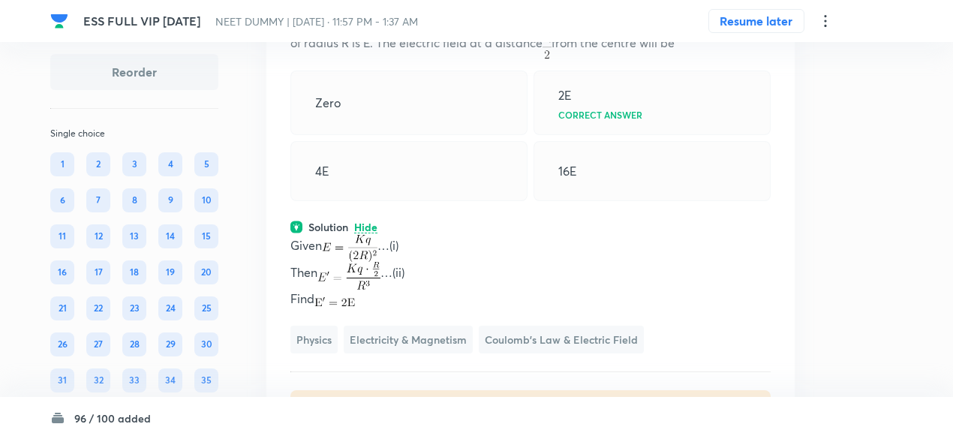
scroll to position [21462, 0]
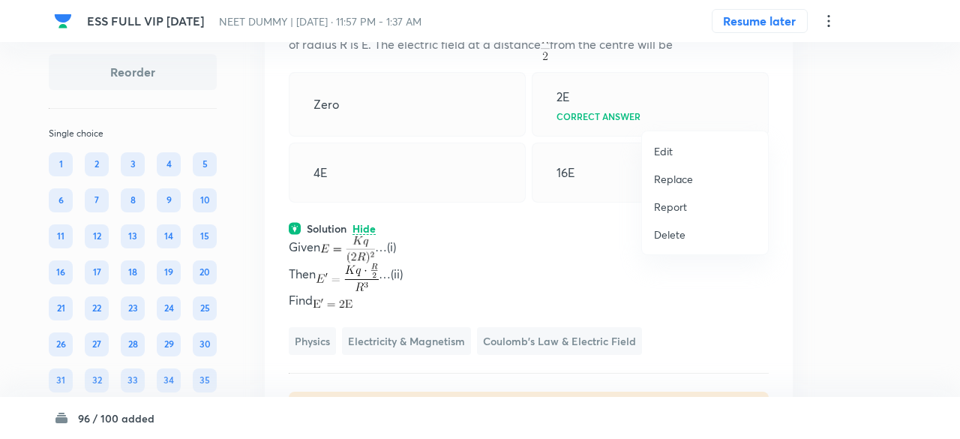
click at [668, 181] on p "Replace" at bounding box center [673, 179] width 39 height 16
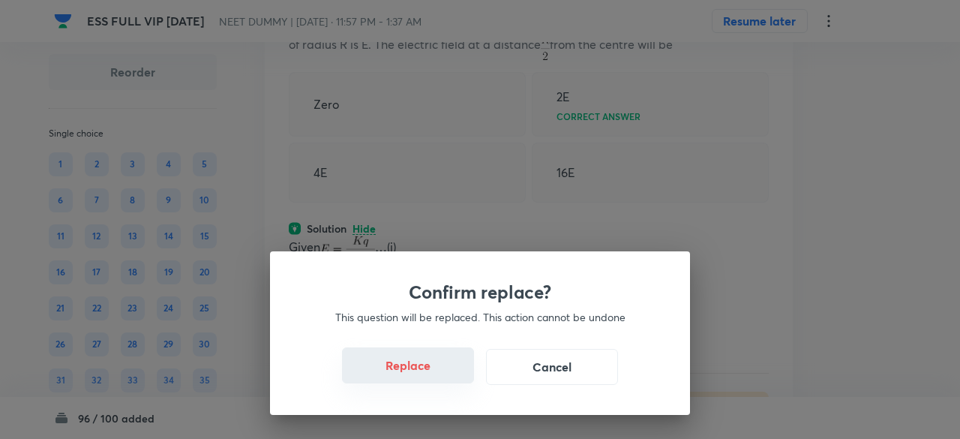
click at [432, 376] on button "Replace" at bounding box center [408, 365] width 132 height 36
click at [432, 376] on button "Replace" at bounding box center [408, 367] width 132 height 36
click at [432, 376] on button "Replace" at bounding box center [408, 365] width 132 height 36
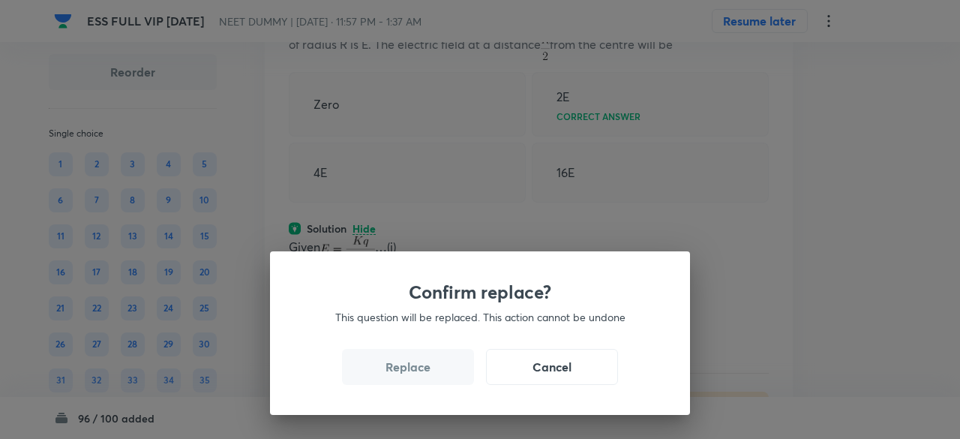
click at [432, 376] on button "Replace" at bounding box center [408, 367] width 132 height 36
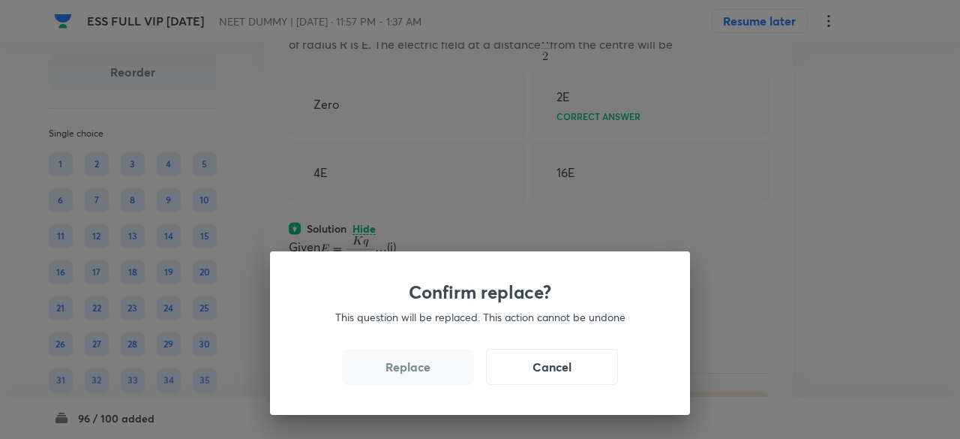
click at [432, 376] on button "Replace" at bounding box center [408, 367] width 132 height 36
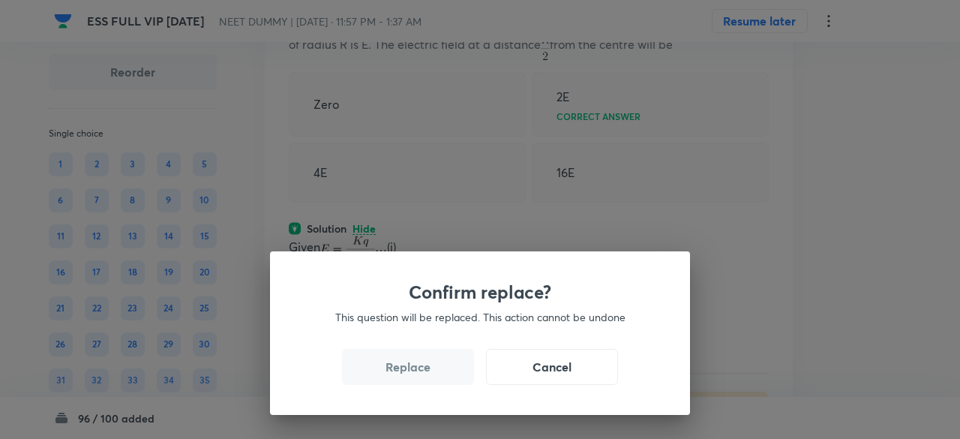
click at [432, 376] on button "Replace" at bounding box center [408, 367] width 132 height 36
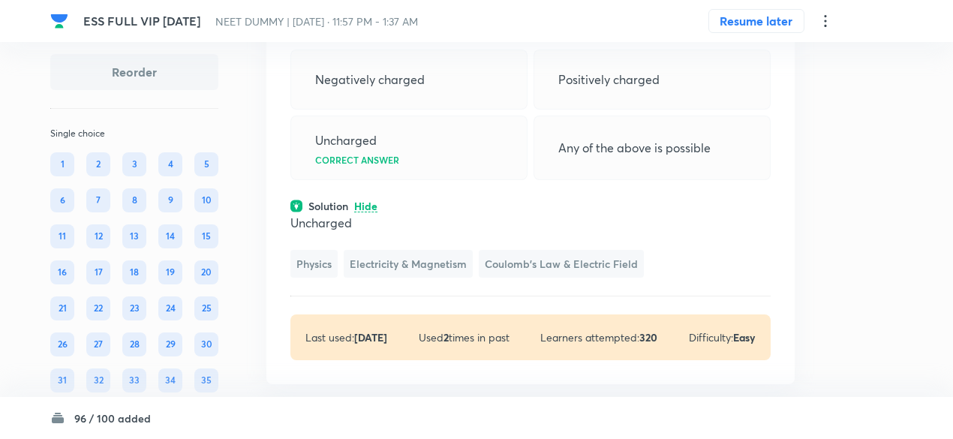
scroll to position [21483, 0]
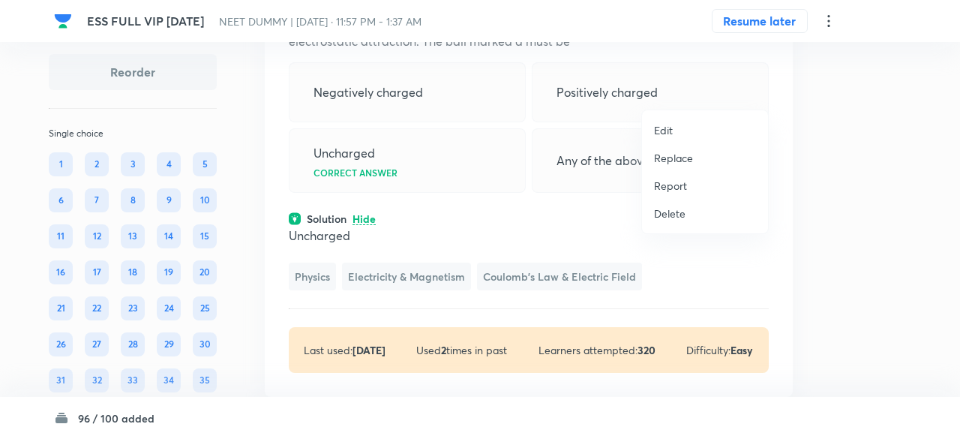
click at [681, 156] on p "Replace" at bounding box center [673, 158] width 39 height 16
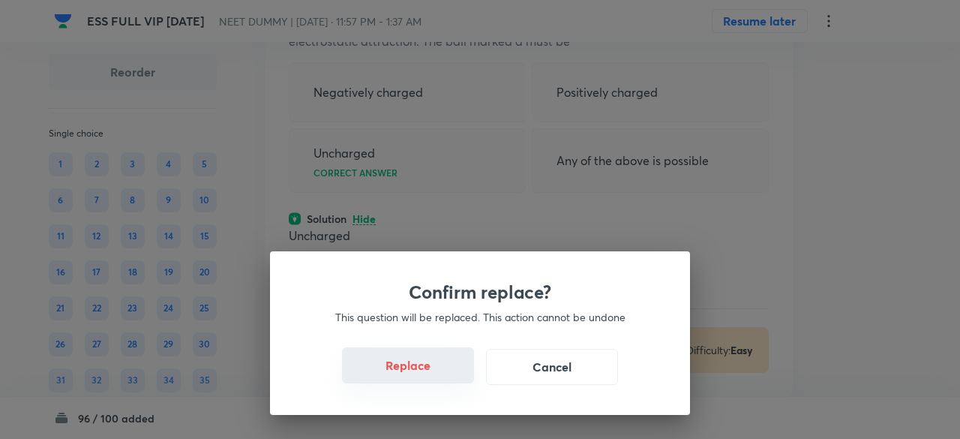
click at [426, 374] on button "Replace" at bounding box center [408, 365] width 132 height 36
click at [426, 374] on button "Replace" at bounding box center [408, 367] width 132 height 36
click at [426, 374] on button "Replace" at bounding box center [408, 365] width 132 height 36
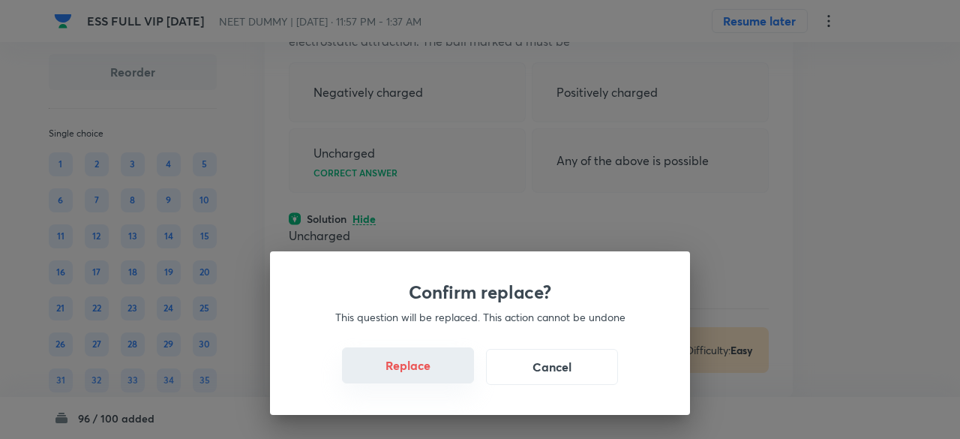
click at [426, 374] on button "Replace" at bounding box center [408, 365] width 132 height 36
click at [426, 374] on button "Replace" at bounding box center [408, 367] width 132 height 36
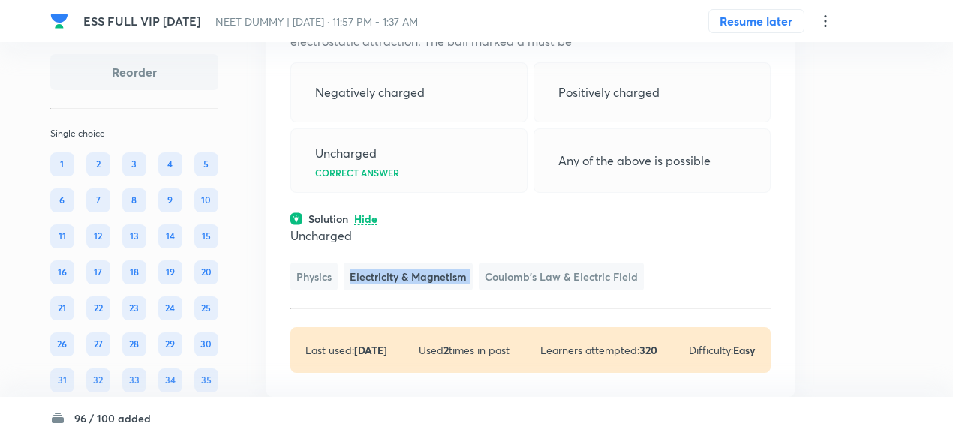
click at [426, 290] on div "Uncharged Physics Electricity & Magnetism Coulomb's Law & Electric Field" at bounding box center [530, 259] width 480 height 64
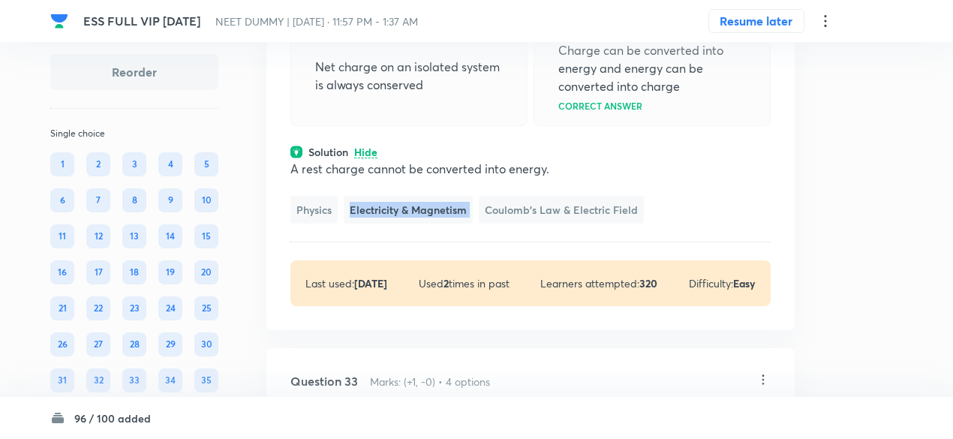
scroll to position [21595, 0]
click at [473, 176] on p "A rest charge cannot be converted into energy." at bounding box center [530, 167] width 480 height 18
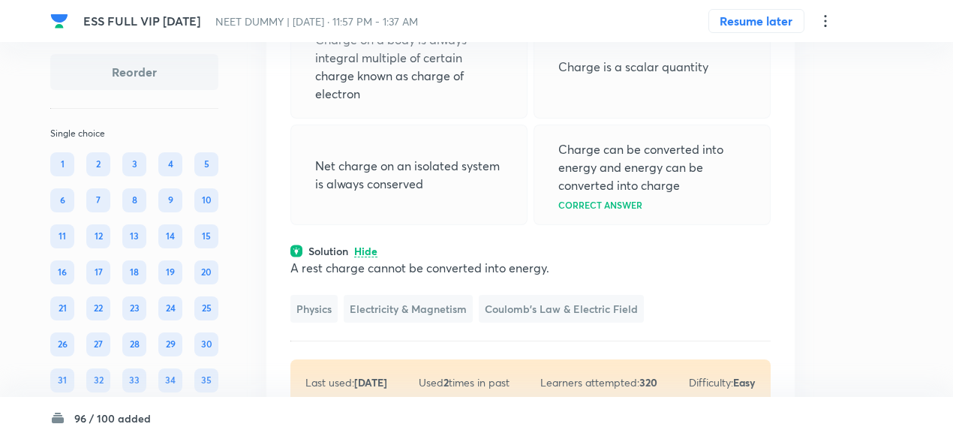
scroll to position [21488, 0]
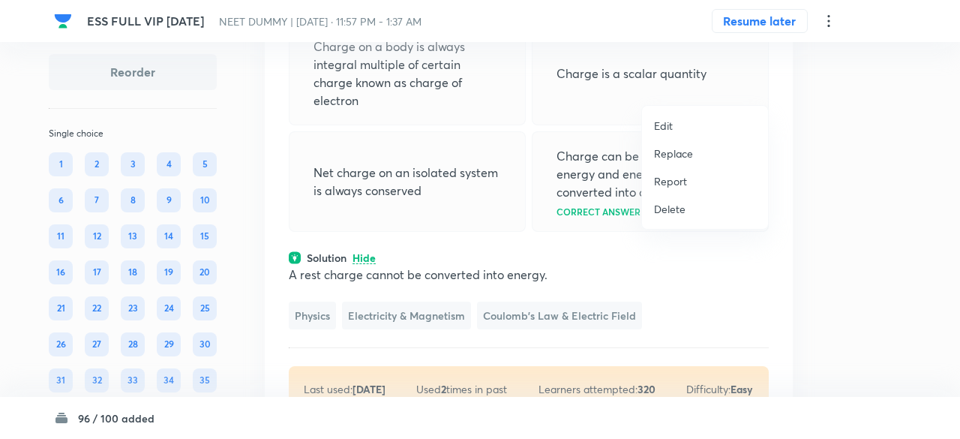
click at [686, 157] on p "Replace" at bounding box center [673, 154] width 39 height 16
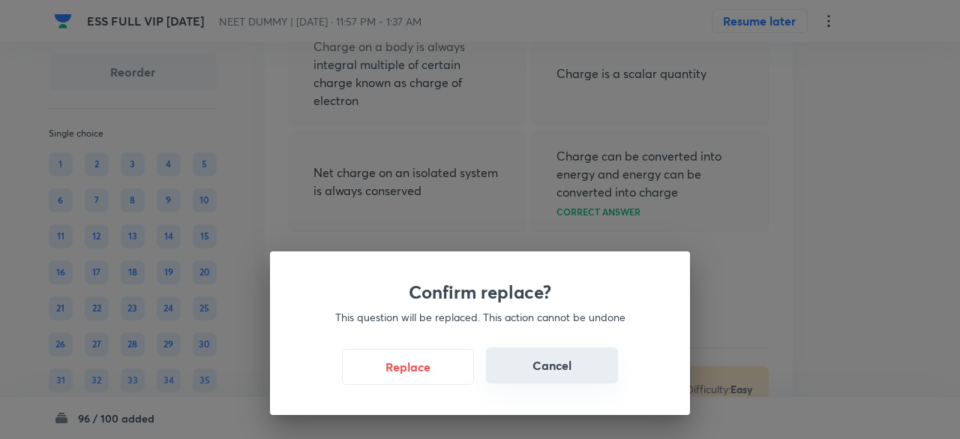
click at [536, 368] on button "Cancel" at bounding box center [552, 365] width 132 height 36
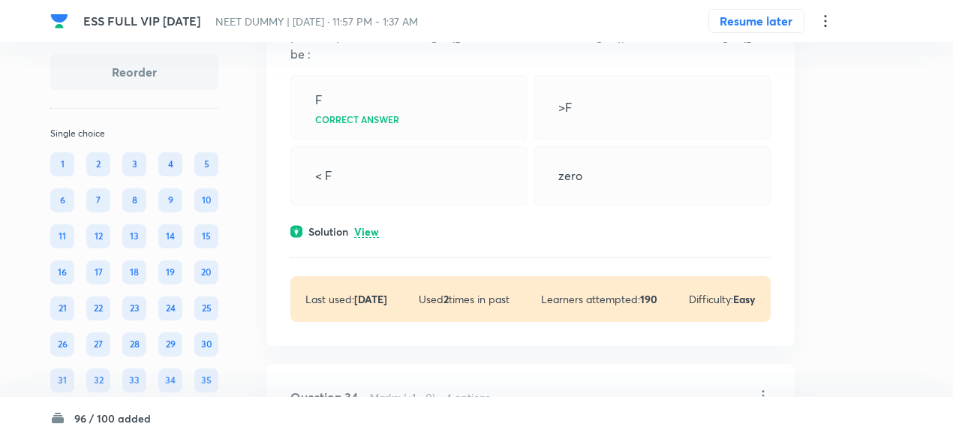
scroll to position [21993, 0]
click at [371, 237] on p "View" at bounding box center [366, 231] width 25 height 11
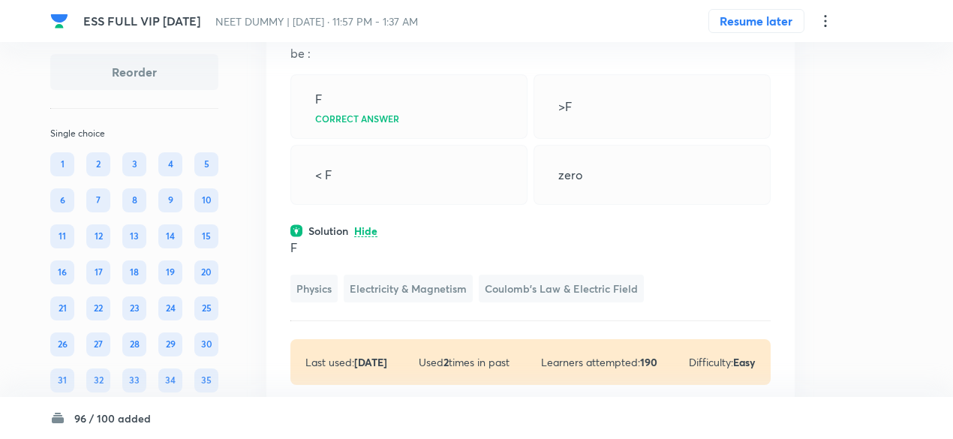
scroll to position [21975, 0]
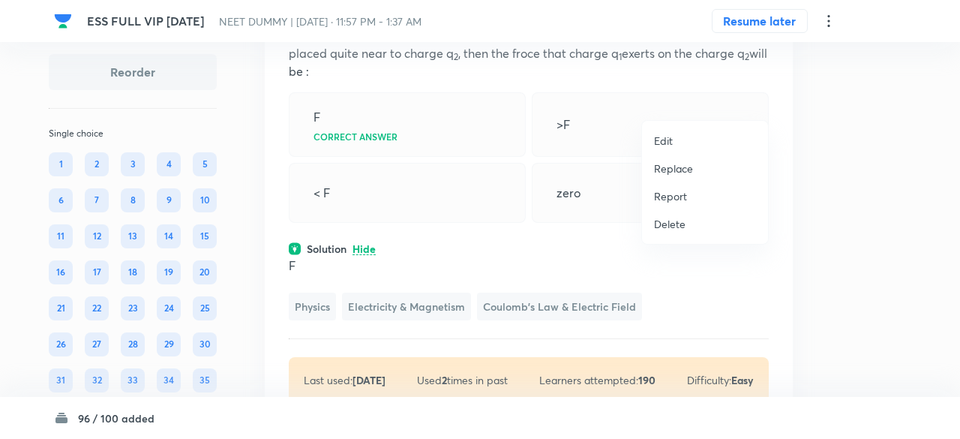
click at [681, 173] on p "Replace" at bounding box center [673, 169] width 39 height 16
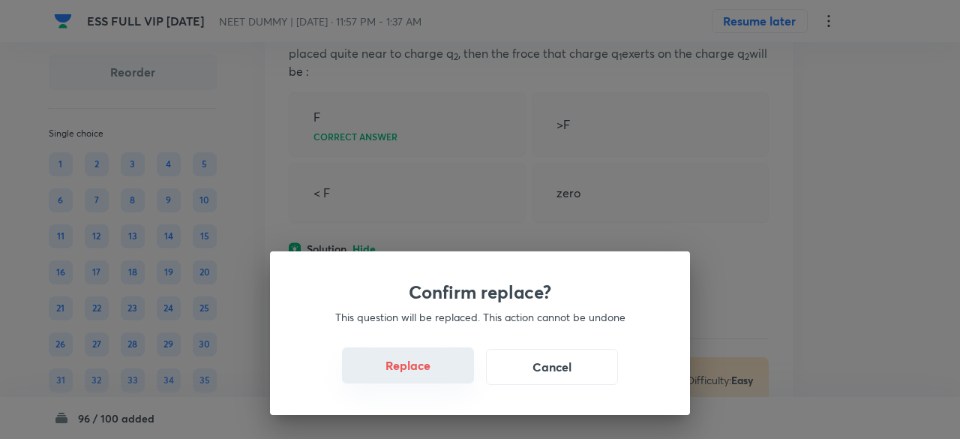
click at [435, 373] on button "Replace" at bounding box center [408, 365] width 132 height 36
click at [435, 373] on button "Replace" at bounding box center [408, 367] width 132 height 36
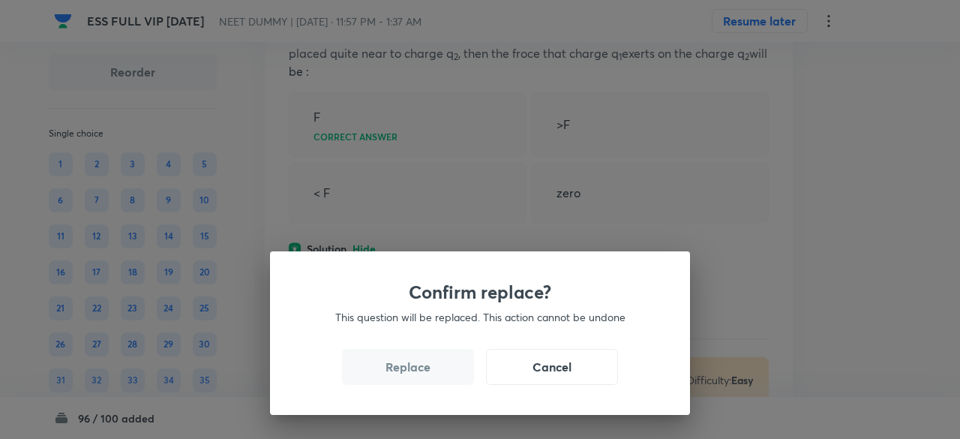
click at [435, 373] on button "Replace" at bounding box center [408, 367] width 132 height 36
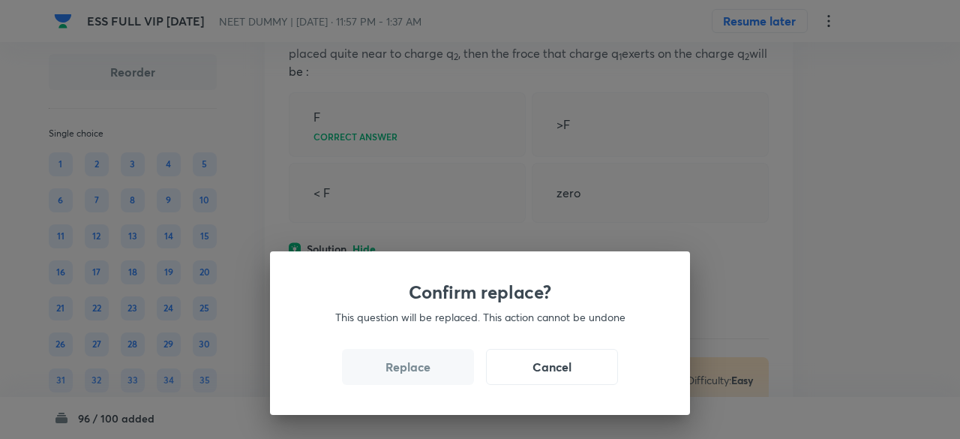
click at [435, 373] on button "Replace" at bounding box center [408, 367] width 132 height 36
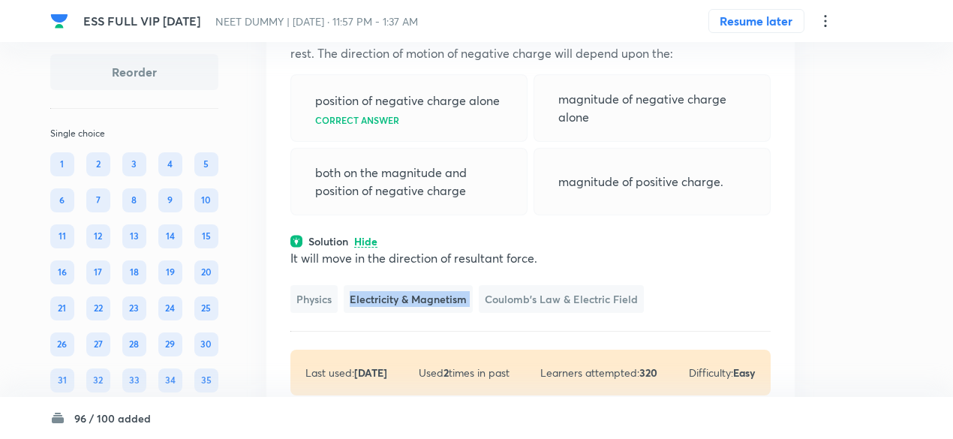
click at [435, 313] on div "It will move in the direction of resultant force. Physics Electricity & Magneti…" at bounding box center [530, 281] width 480 height 64
click
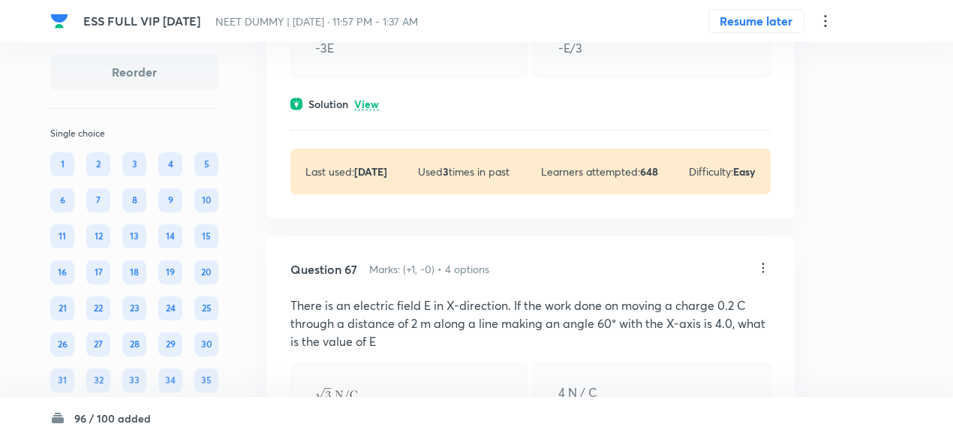
scroll to position [45508, 0]
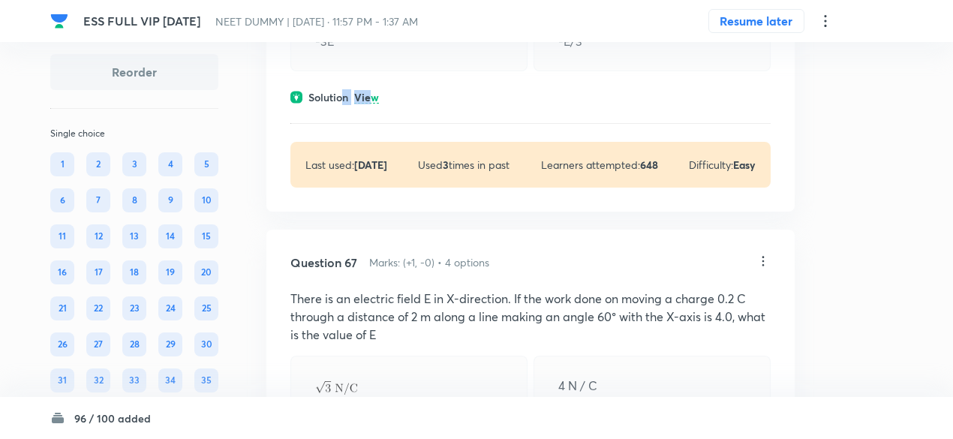
drag, startPoint x: 344, startPoint y: 269, endPoint x: 373, endPoint y: 273, distance: 29.5
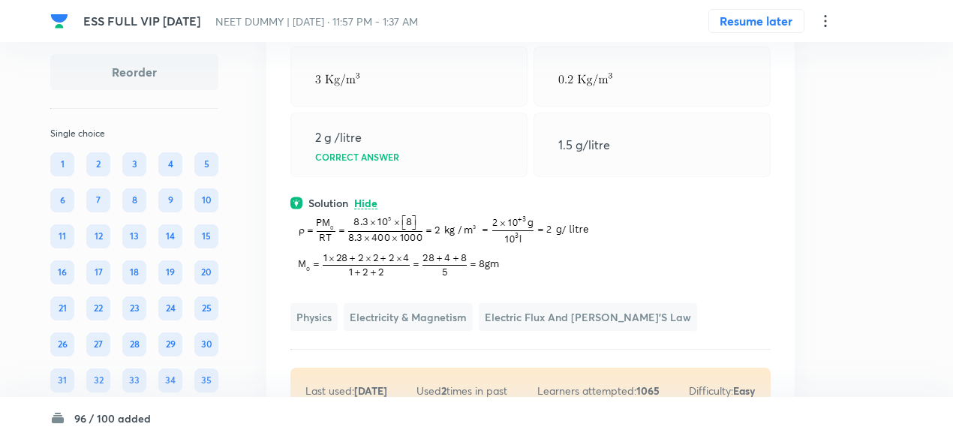
scroll to position [49029, 0]
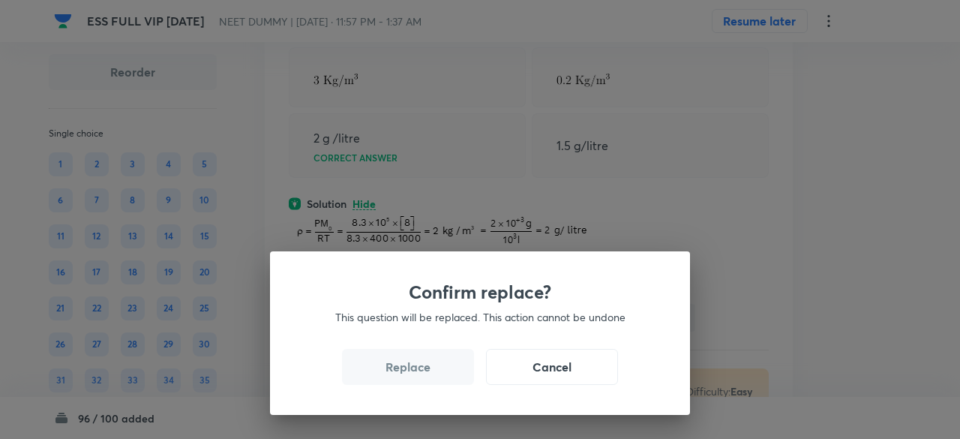
drag, startPoint x: 426, startPoint y: 374, endPoint x: 430, endPoint y: 382, distance: 8.4
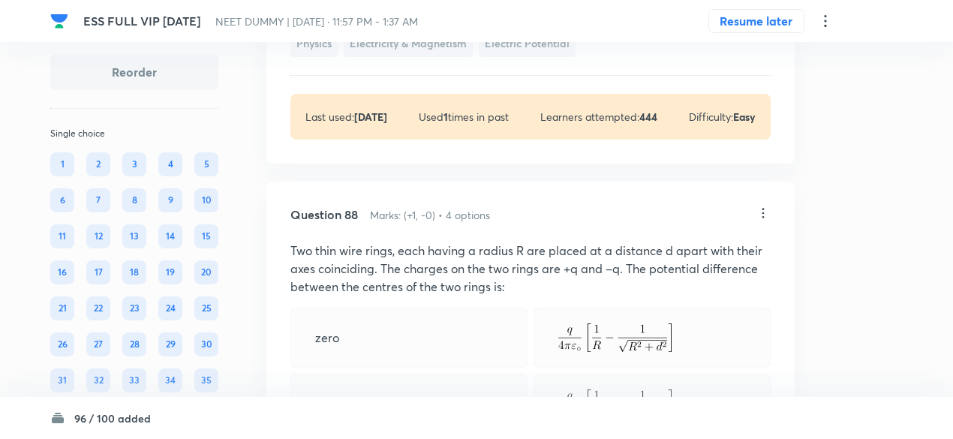
scroll to position [59027, 0]
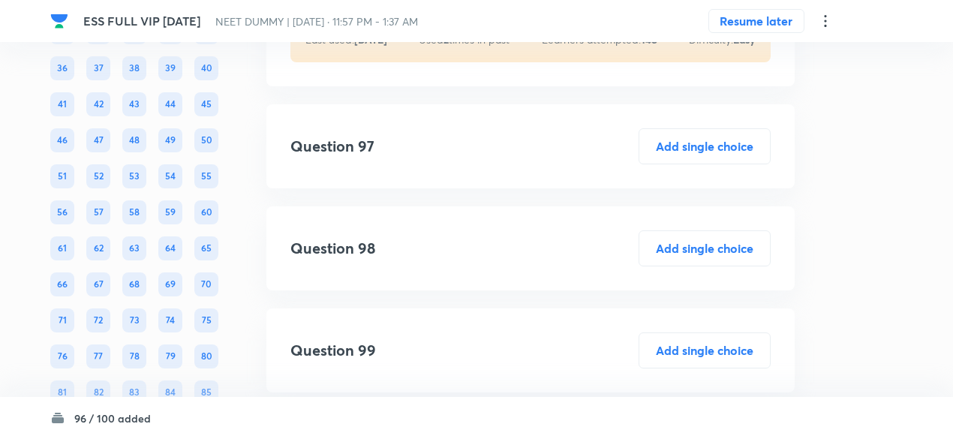
scroll to position [45115, 0]
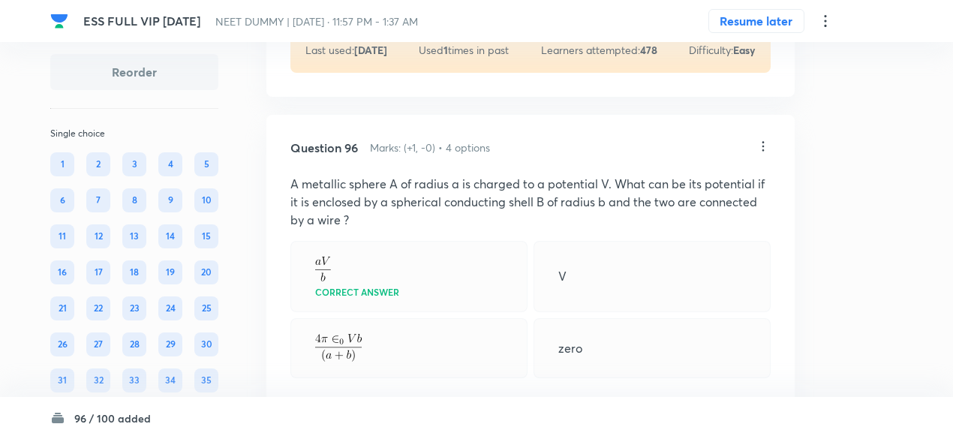
scroll to position [44682, 0]
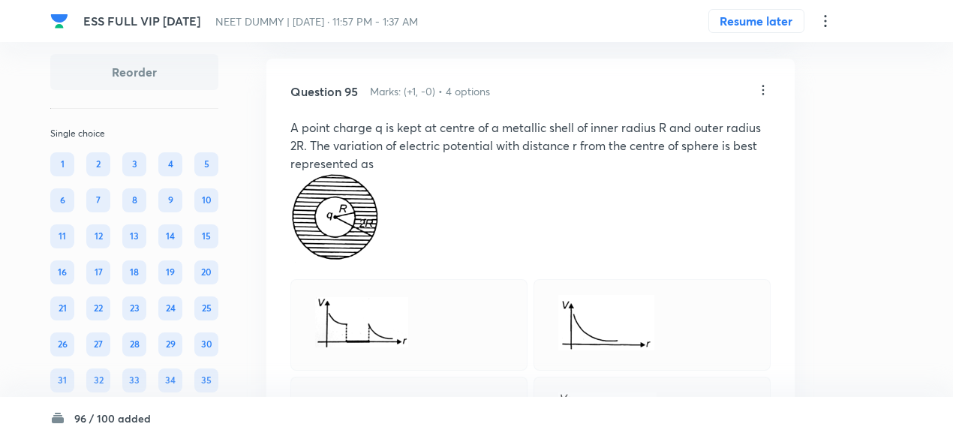
scroll to position [44155, 0]
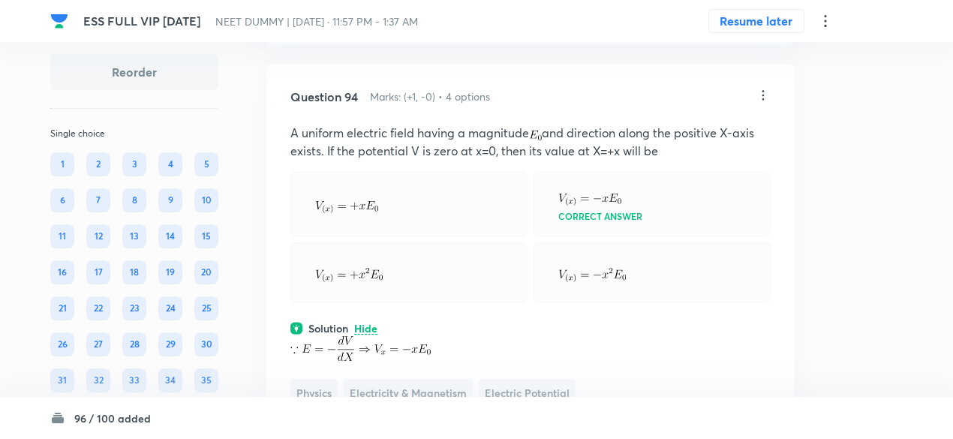
scroll to position [43750, 0]
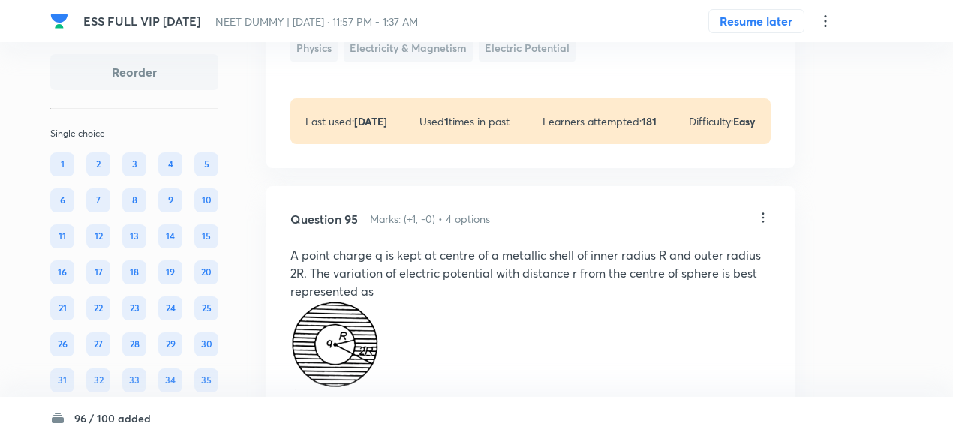
scroll to position [44287, 0]
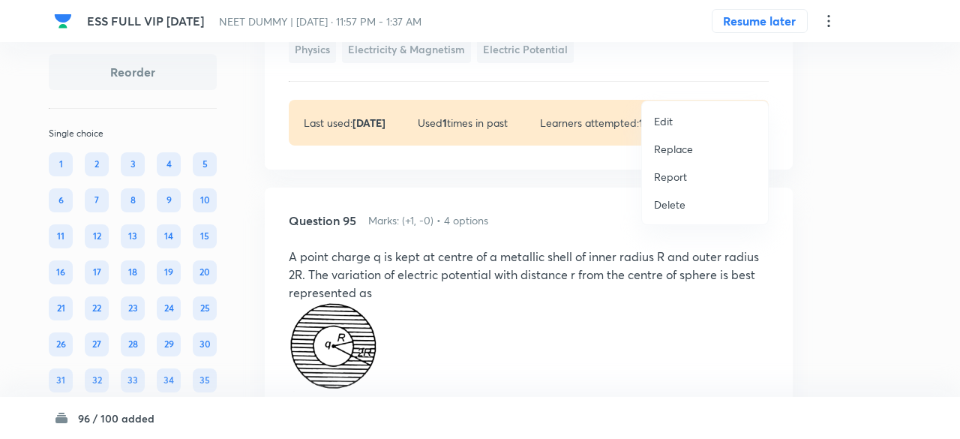
click at [681, 146] on p "Replace" at bounding box center [673, 149] width 39 height 16
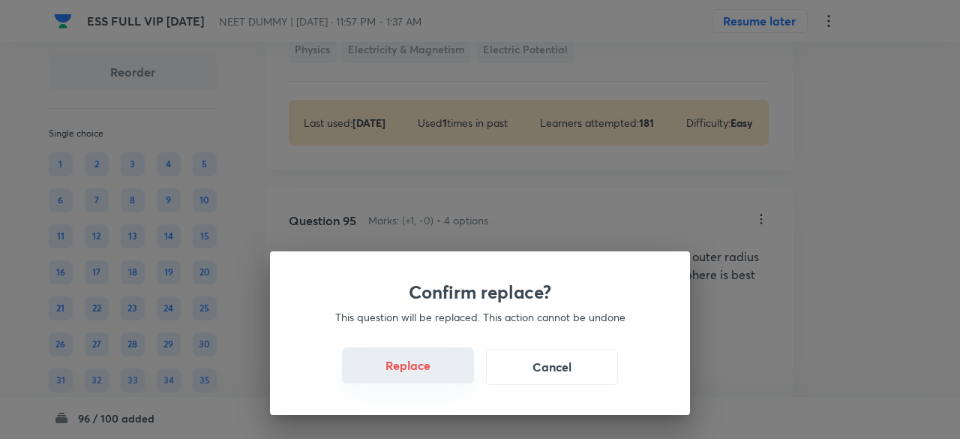
click at [437, 373] on button "Replace" at bounding box center [408, 365] width 132 height 36
click at [437, 373] on button "Replace" at bounding box center [408, 367] width 132 height 36
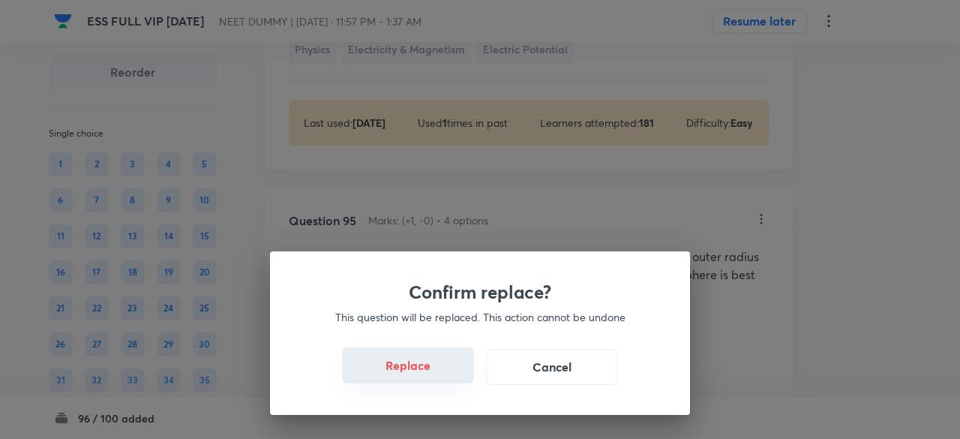
click at [437, 373] on button "Replace" at bounding box center [408, 365] width 132 height 36
click at [437, 373] on button "Replace" at bounding box center [408, 367] width 132 height 36
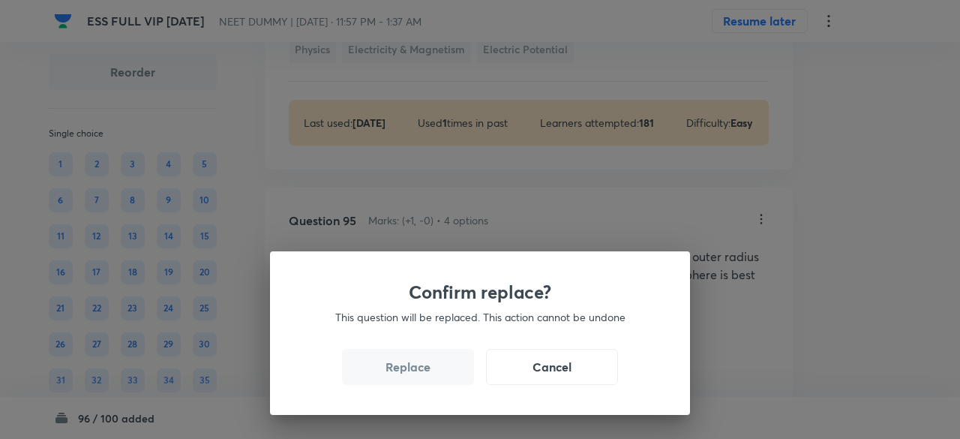
click at [437, 373] on button "Replace" at bounding box center [408, 367] width 132 height 36
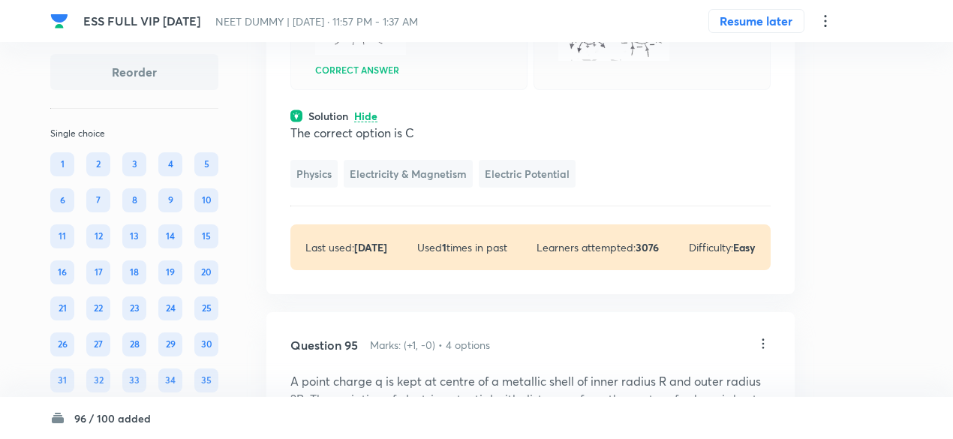
scroll to position [44246, 0]
